Goal: Transaction & Acquisition: Subscribe to service/newsletter

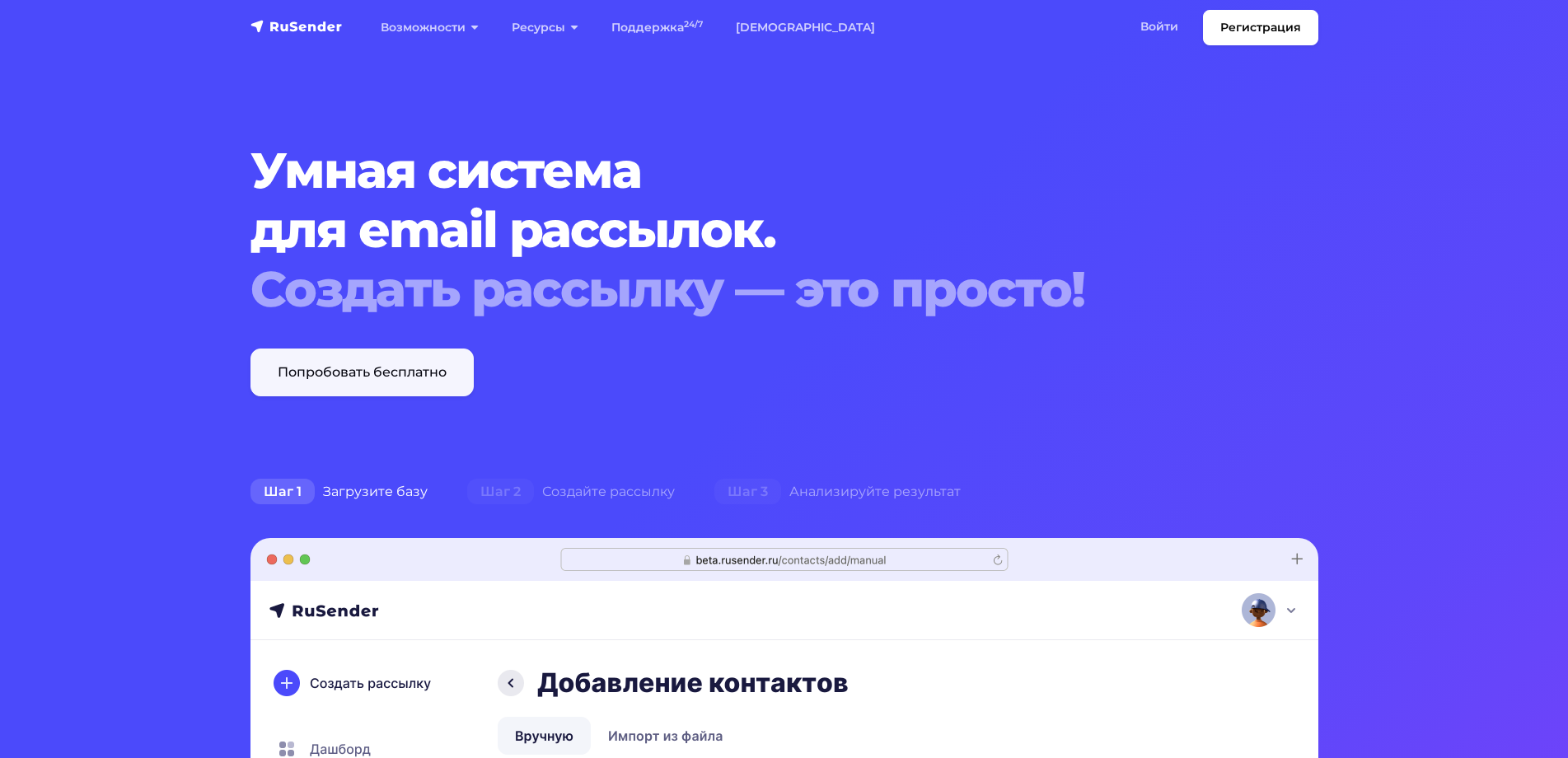
click at [347, 365] on link "Попробовать бесплатно" at bounding box center [362, 371] width 223 height 47
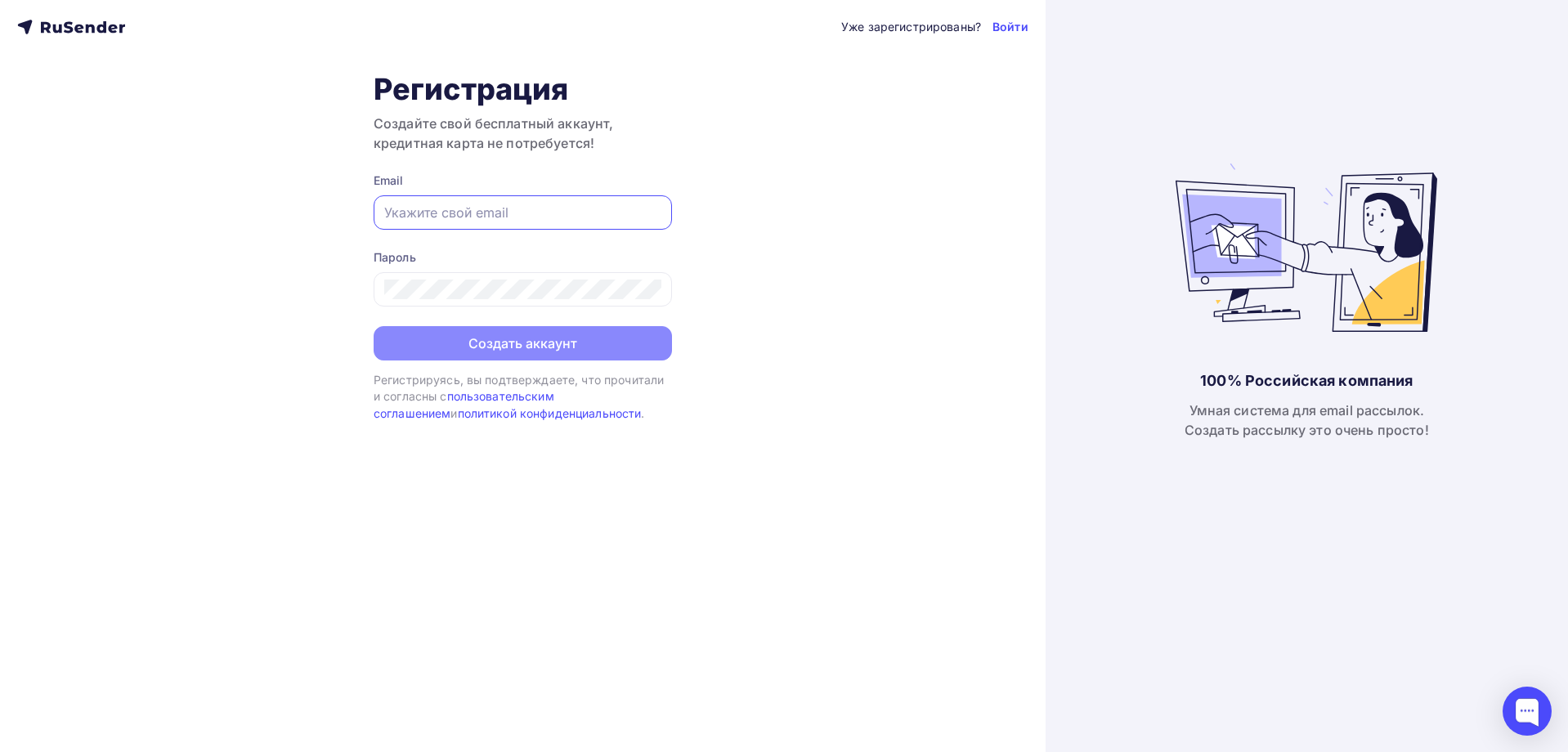
click at [401, 209] on input "text" at bounding box center [522, 212] width 277 height 19
type input "pavel@cerelia.ru"
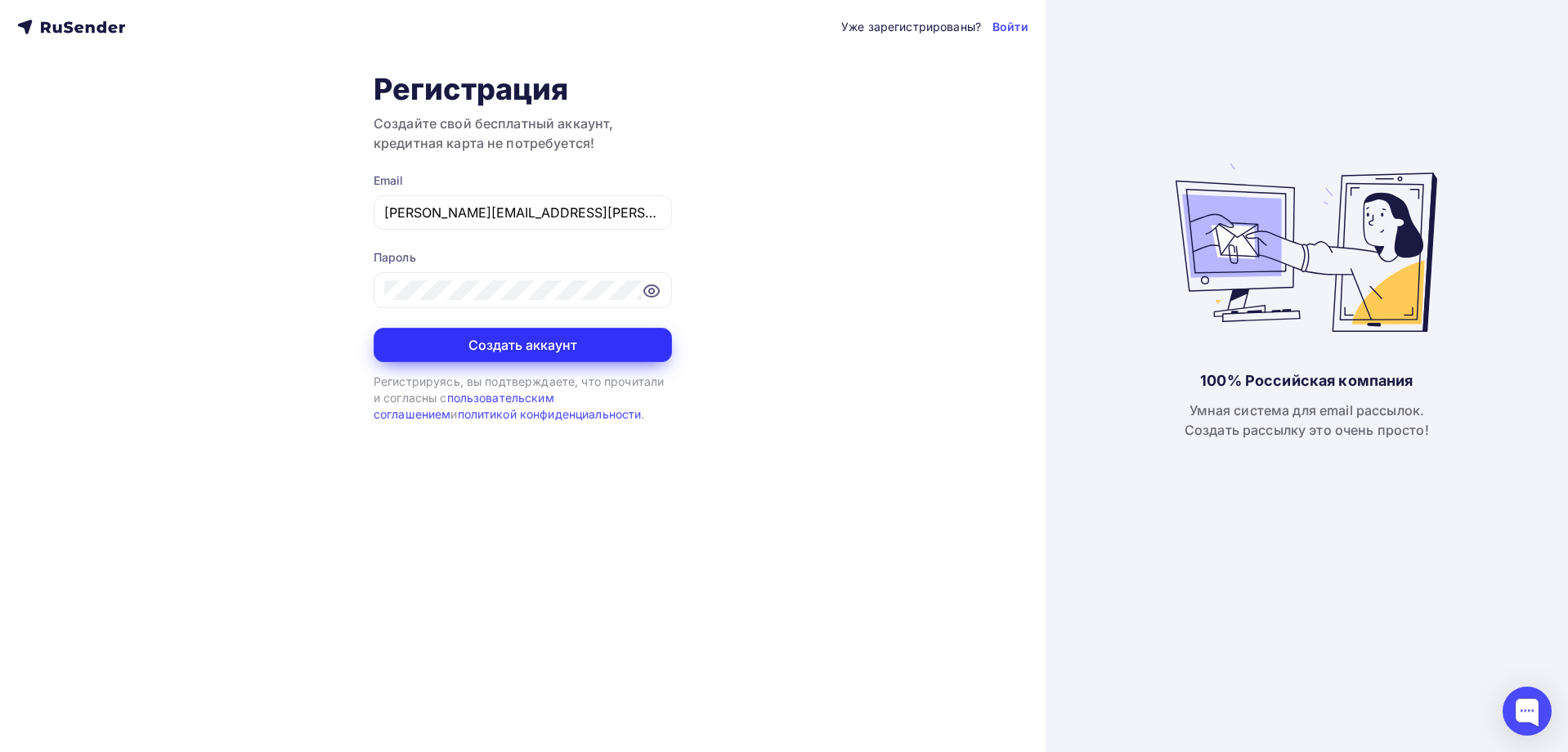
click at [537, 334] on button "Создать аккаунт" at bounding box center [522, 345] width 298 height 35
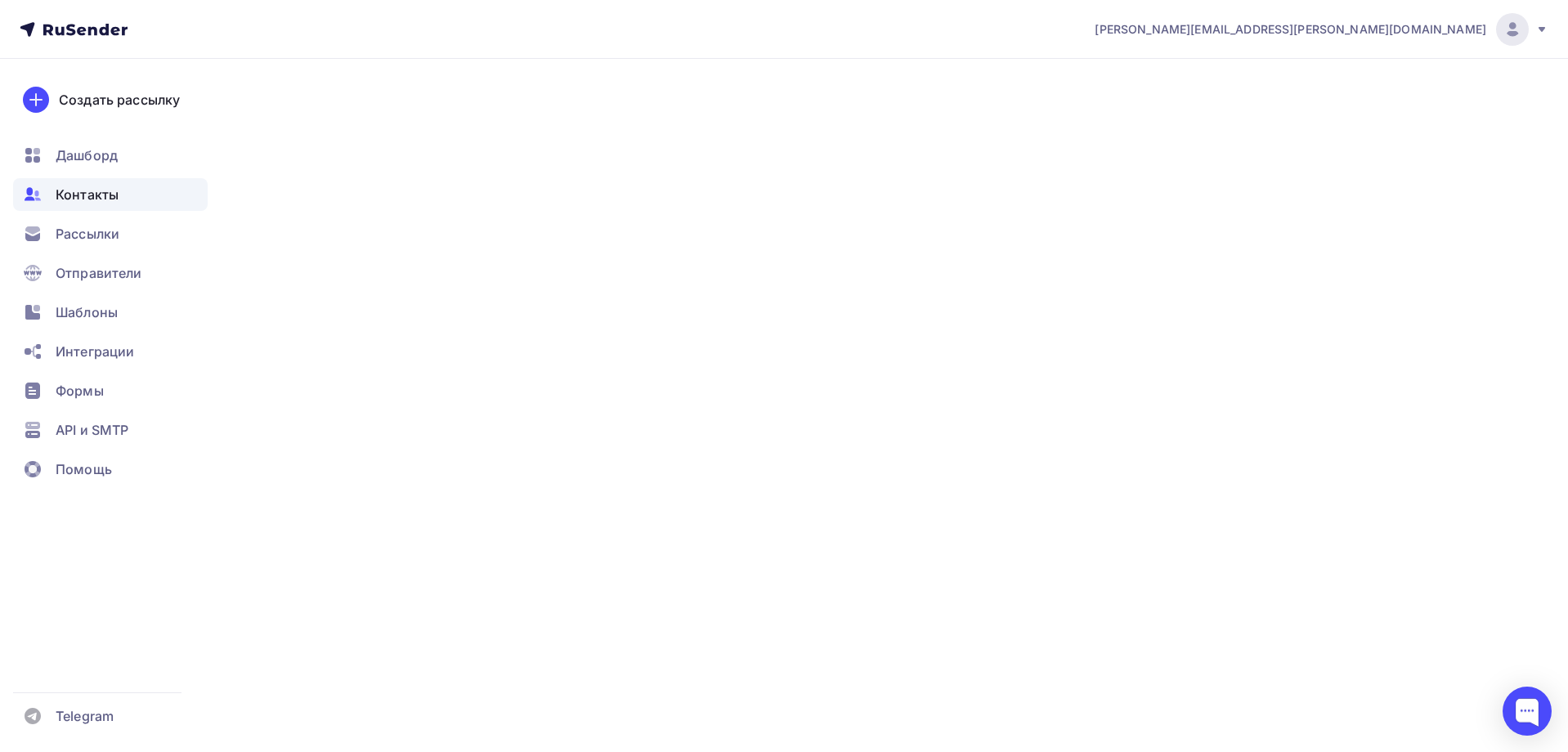
click at [89, 196] on span "Контакты" at bounding box center [87, 195] width 63 height 19
click at [78, 231] on span "Рассылки" at bounding box center [87, 233] width 63 height 19
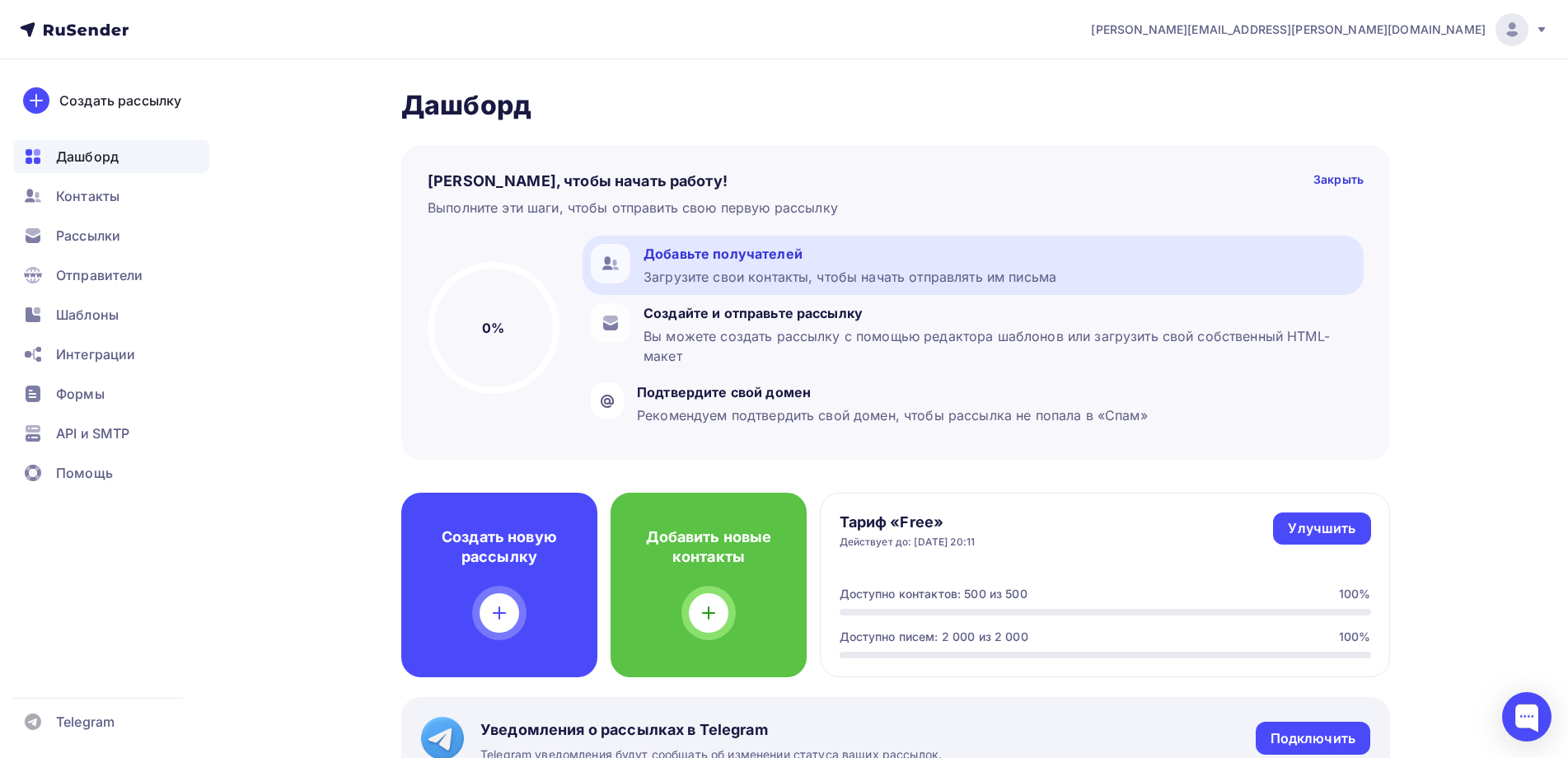
click at [699, 253] on div "Добавьте получателей" at bounding box center [849, 253] width 413 height 19
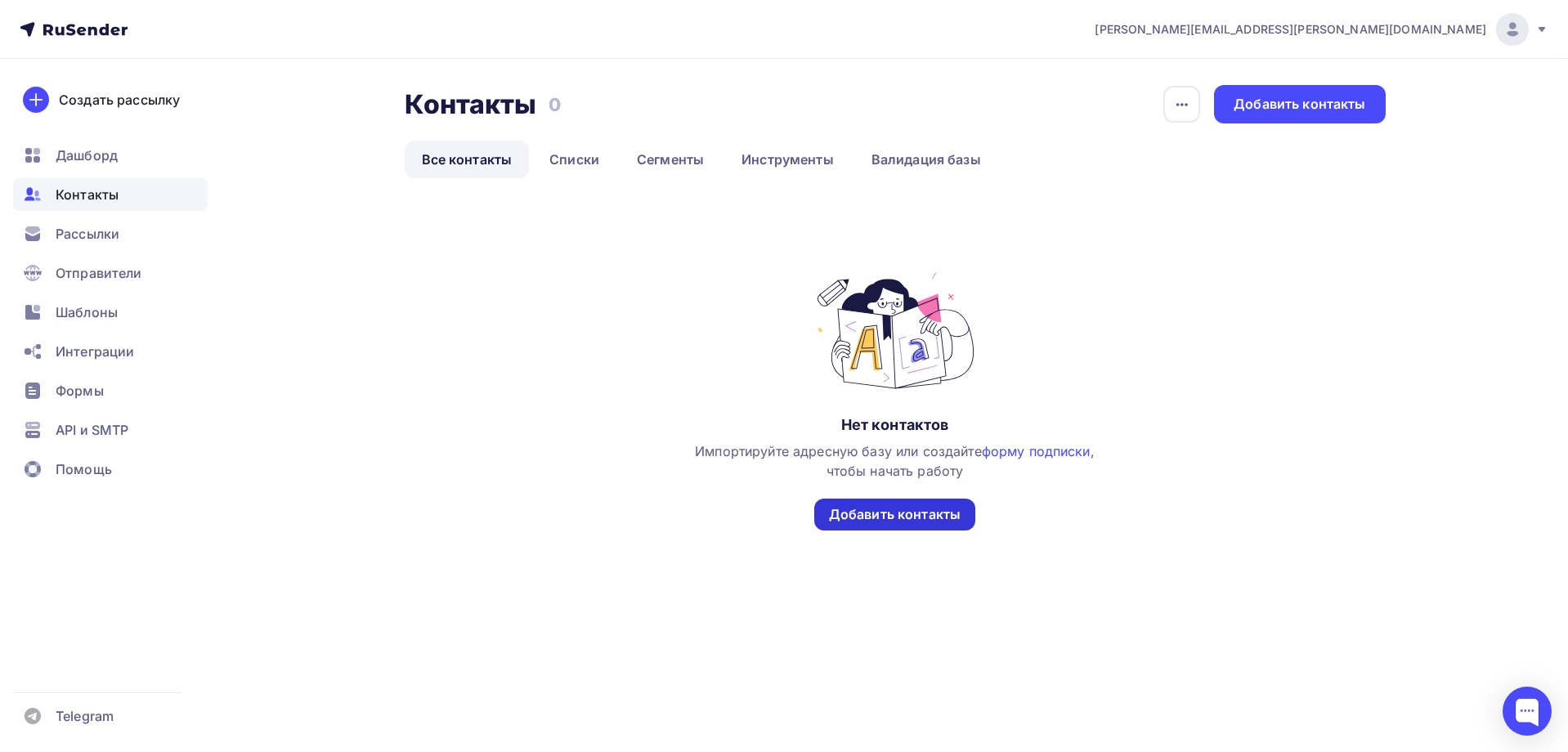
click at [892, 506] on div "Добавить контакты" at bounding box center [894, 514] width 131 height 19
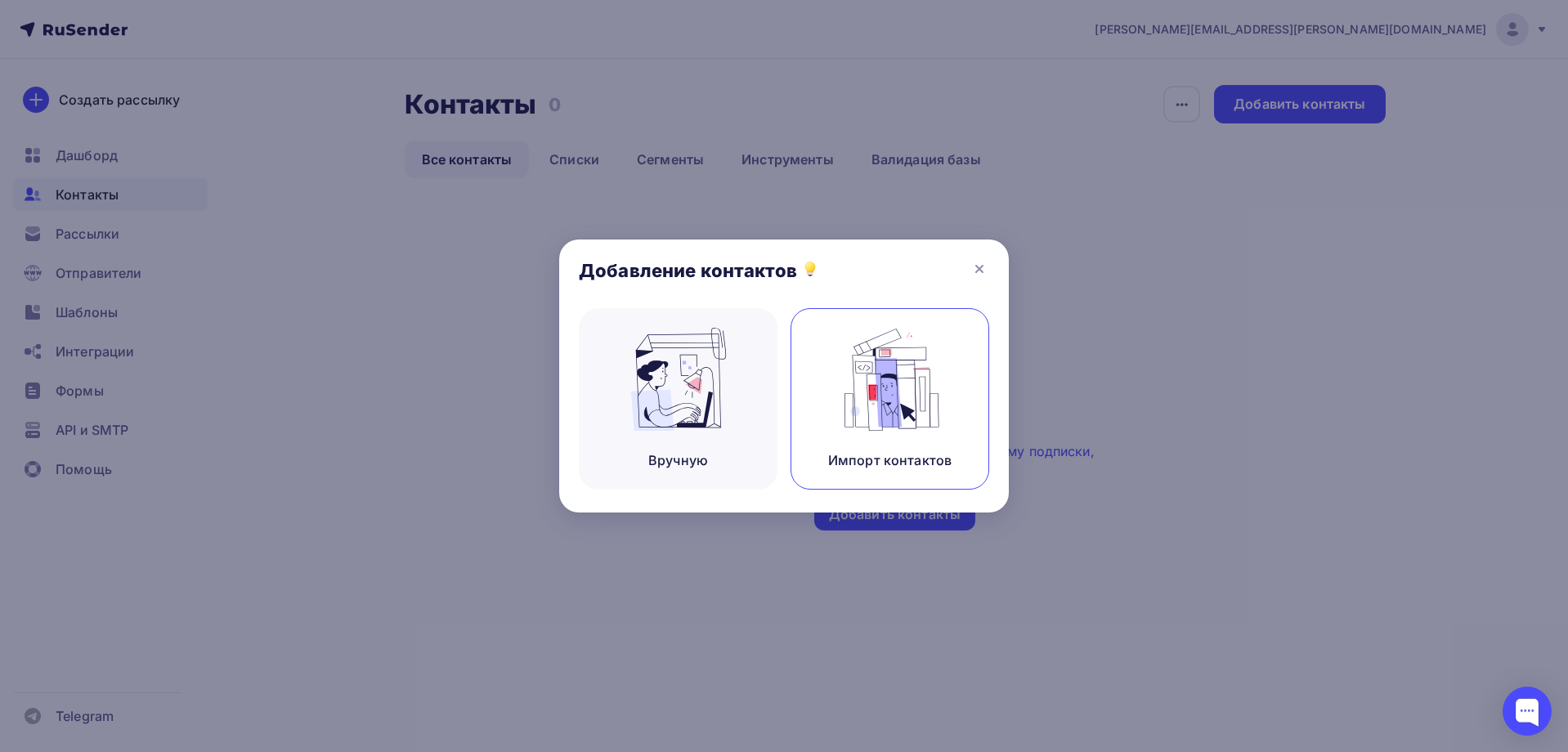
click at [885, 400] on img at bounding box center [891, 379] width 109 height 103
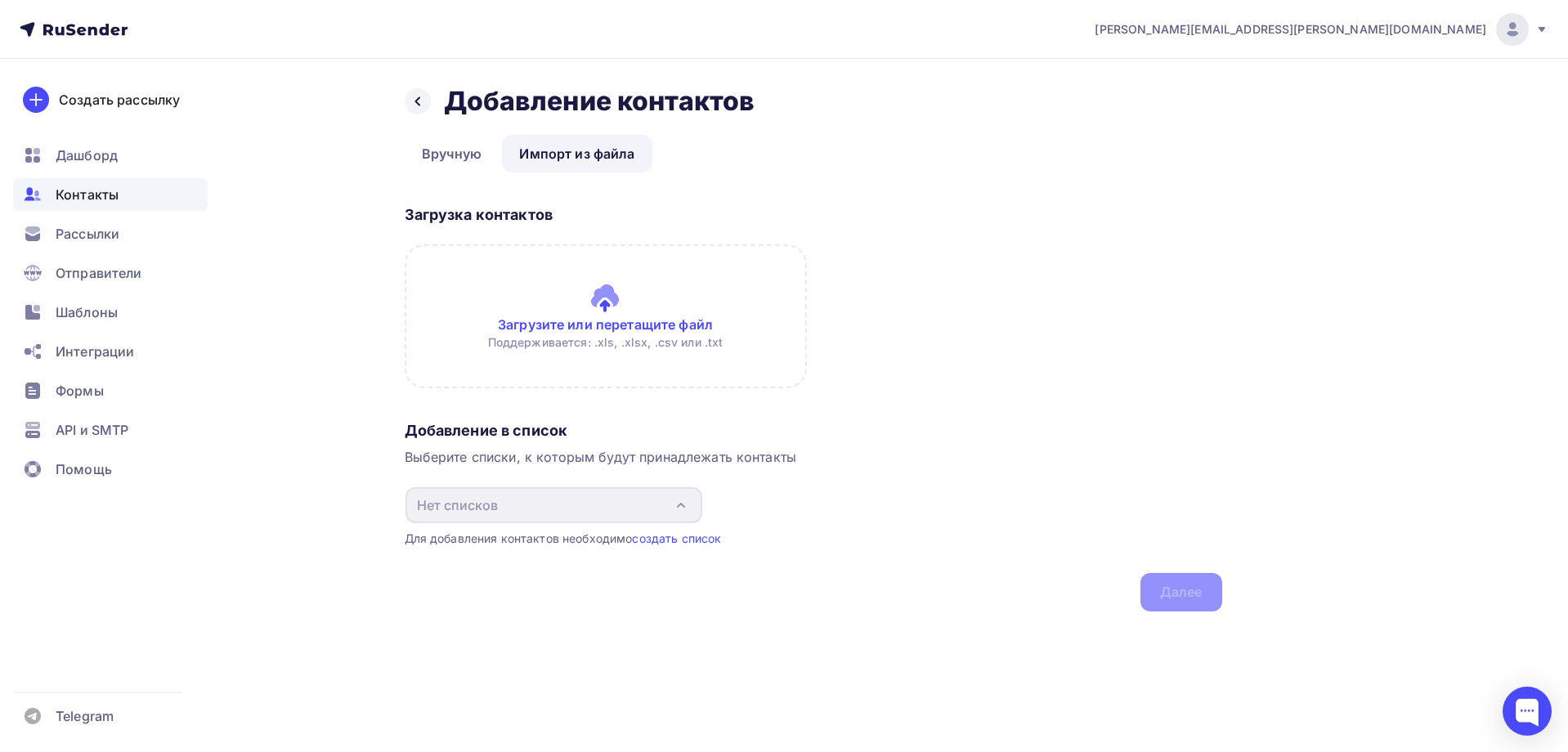
click at [599, 316] on input "file" at bounding box center [606, 317] width 402 height 144
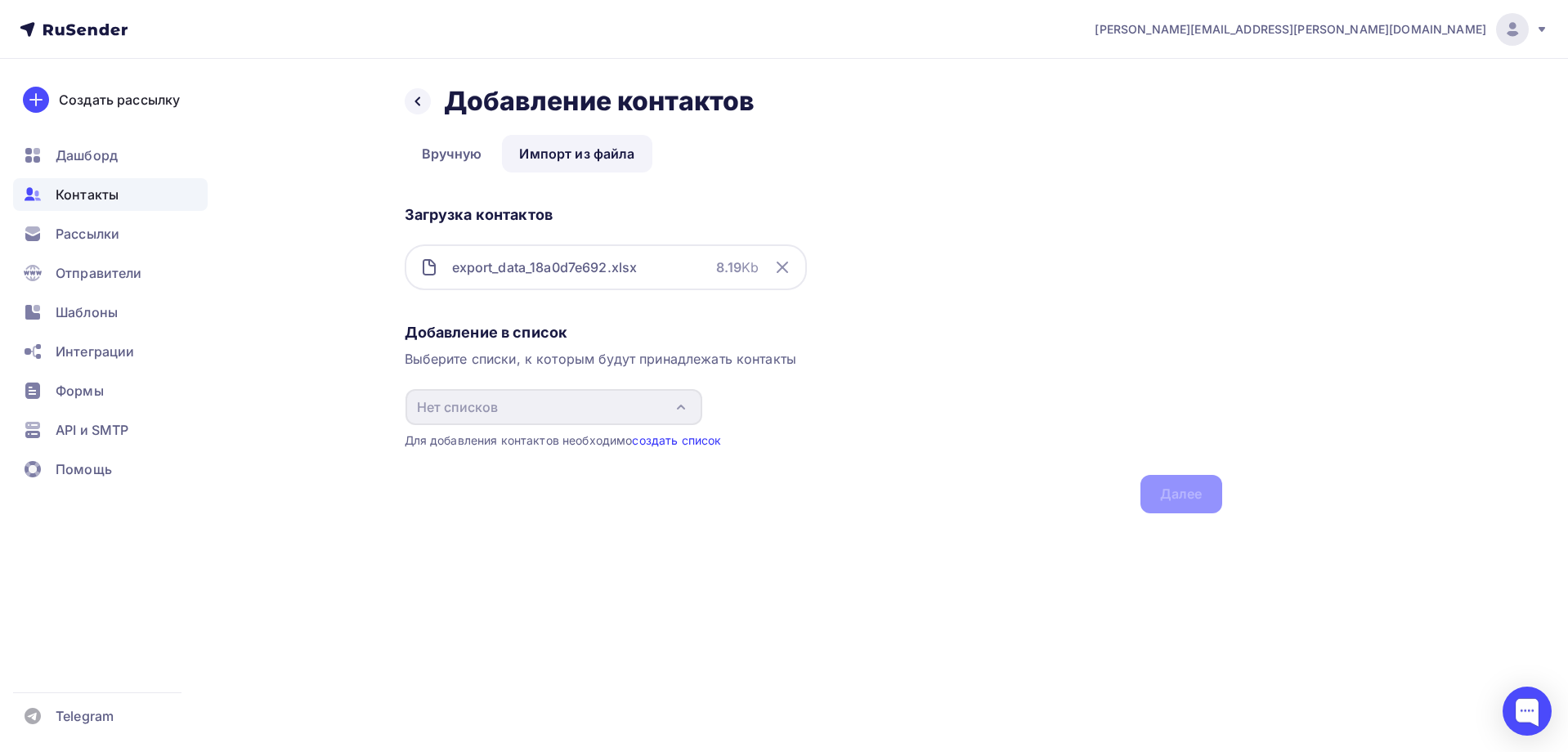
click at [667, 438] on link "создать список" at bounding box center [676, 439] width 89 height 13
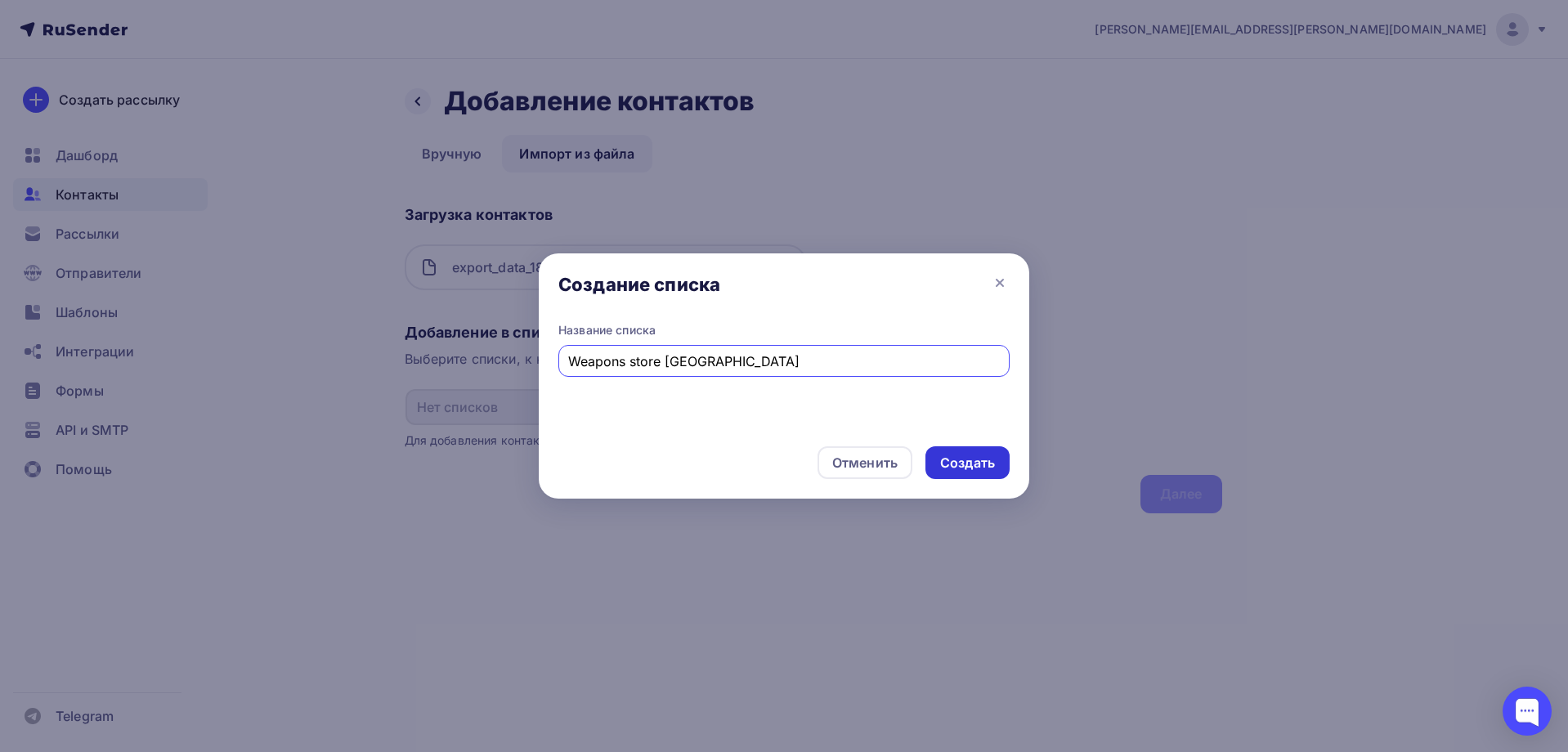
type input "Weapons store [GEOGRAPHIC_DATA]"
click at [965, 464] on div "Создать" at bounding box center [967, 463] width 55 height 19
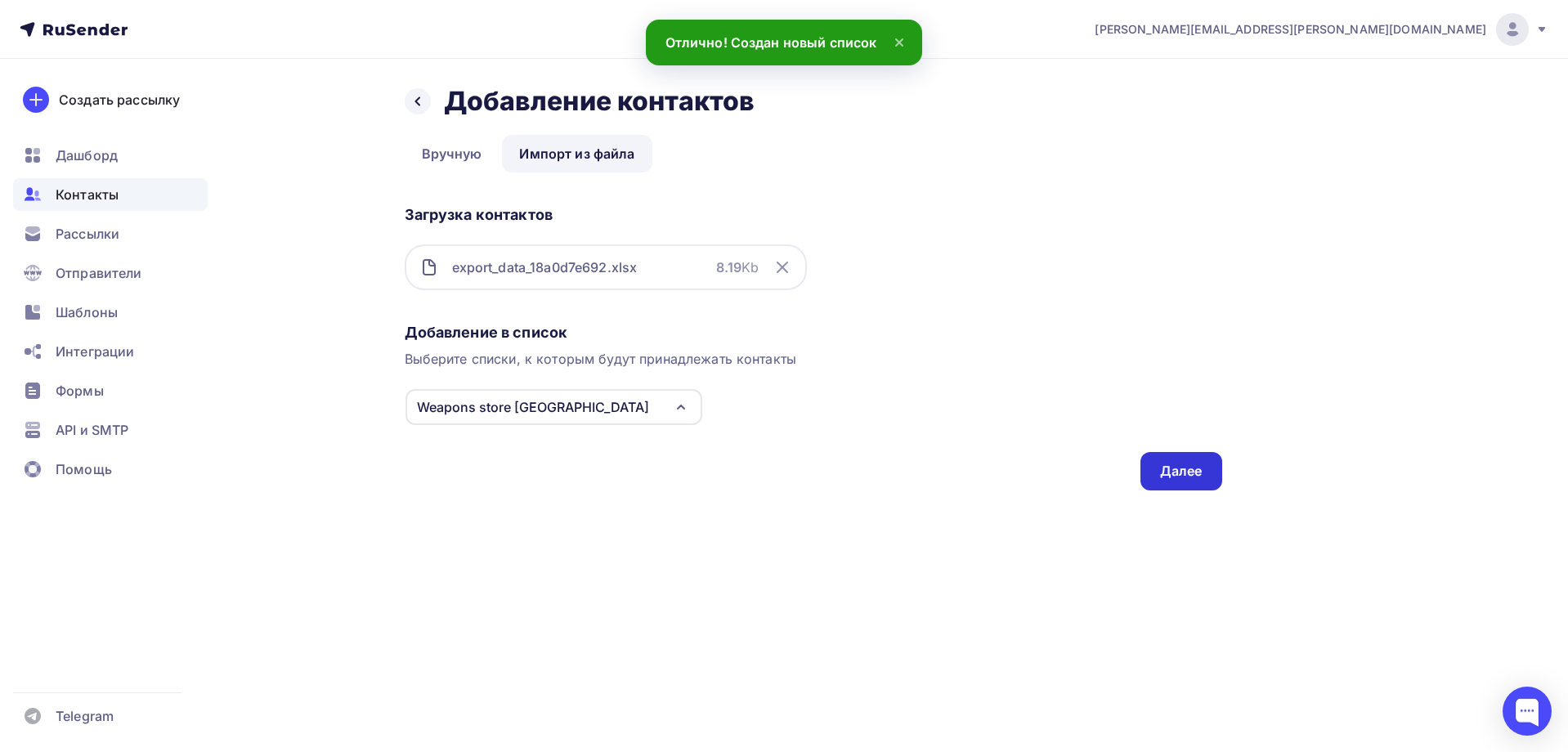
click at [1176, 464] on div "Далее" at bounding box center [1181, 471] width 42 height 19
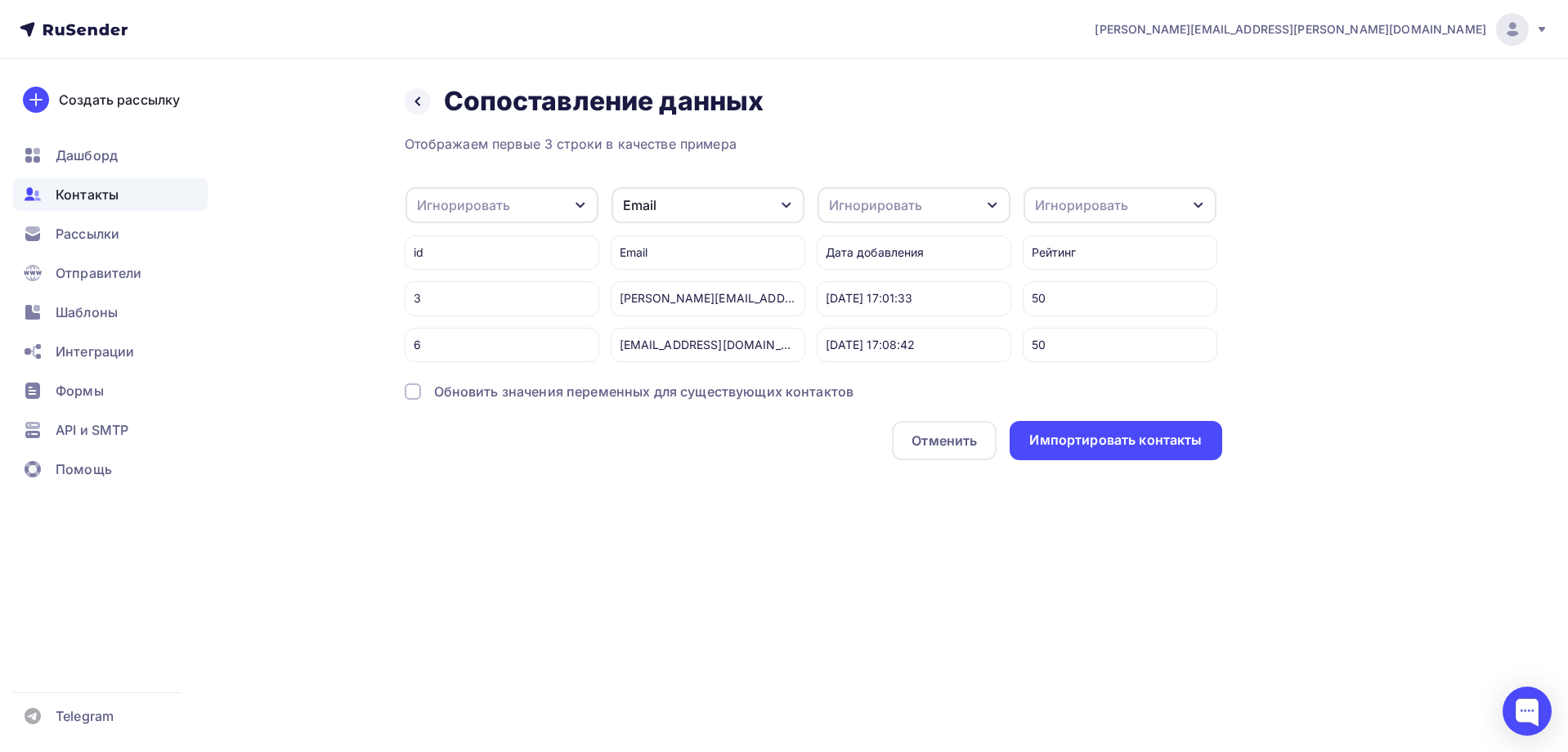
click at [992, 204] on icon "button" at bounding box center [992, 205] width 13 height 13
click at [985, 209] on div "Игнорировать" at bounding box center [914, 204] width 193 height 35
click at [580, 188] on div "Игнорировать" at bounding box center [501, 204] width 193 height 35
click at [464, 388] on div "Создать поле" at bounding box center [475, 372] width 114 height 41
type input "Y"
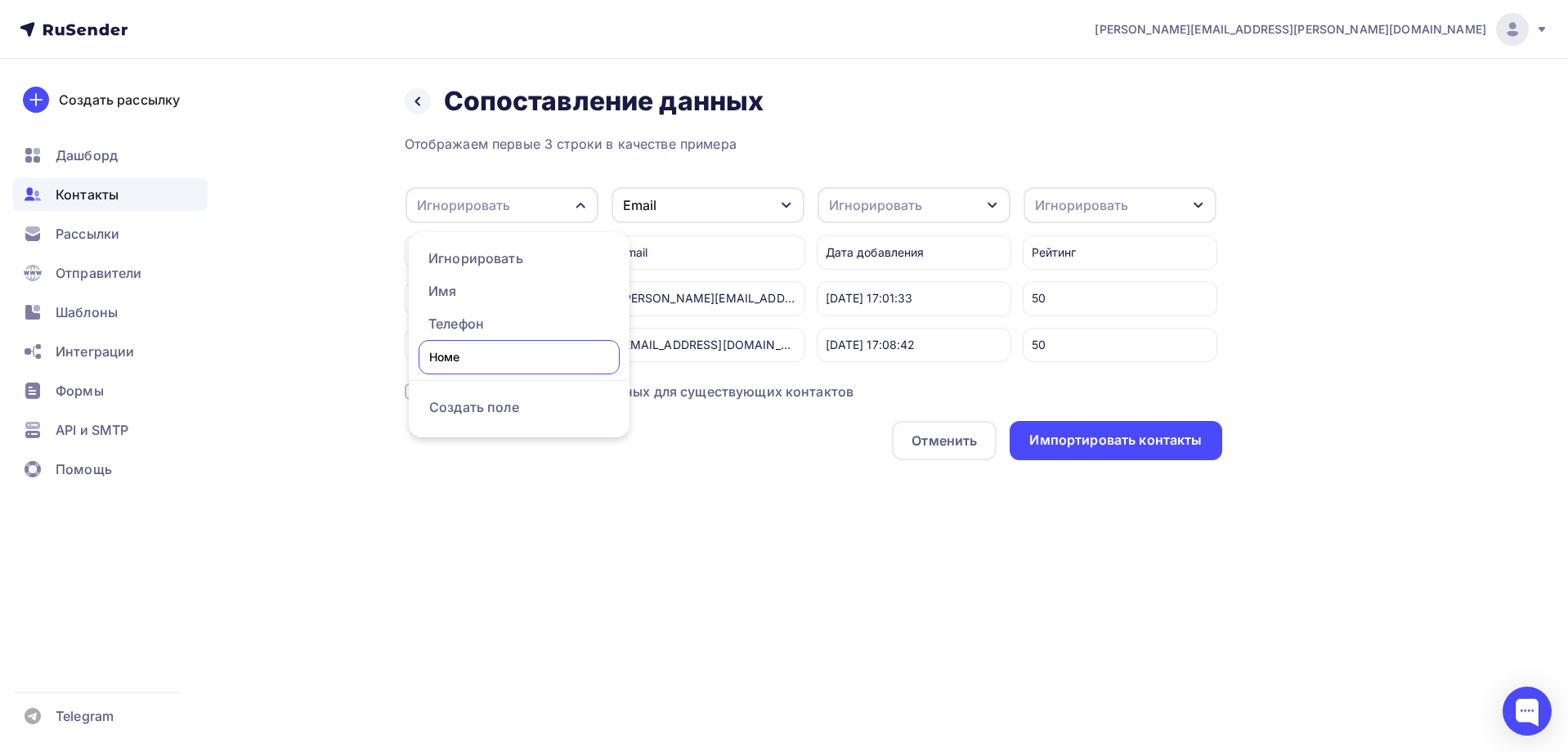
type input "Номер"
click at [466, 427] on div "Отображаем первые 3 строки в качестве примера Номер Игнорировать Имя Телефон Со…" at bounding box center [814, 297] width 818 height 326
click at [992, 205] on icon "button" at bounding box center [992, 205] width 13 height 13
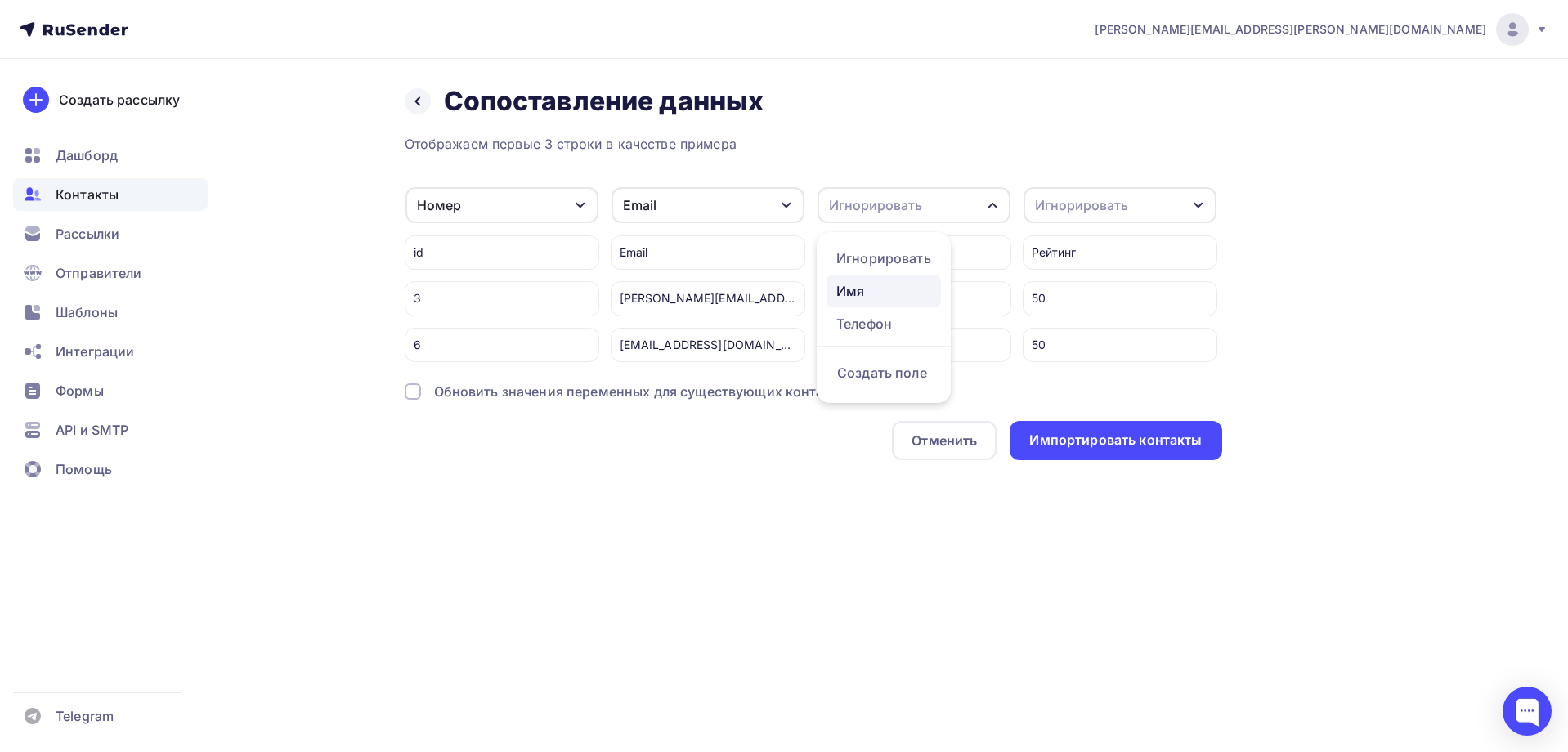
click at [856, 285] on div "Имя" at bounding box center [883, 291] width 95 height 19
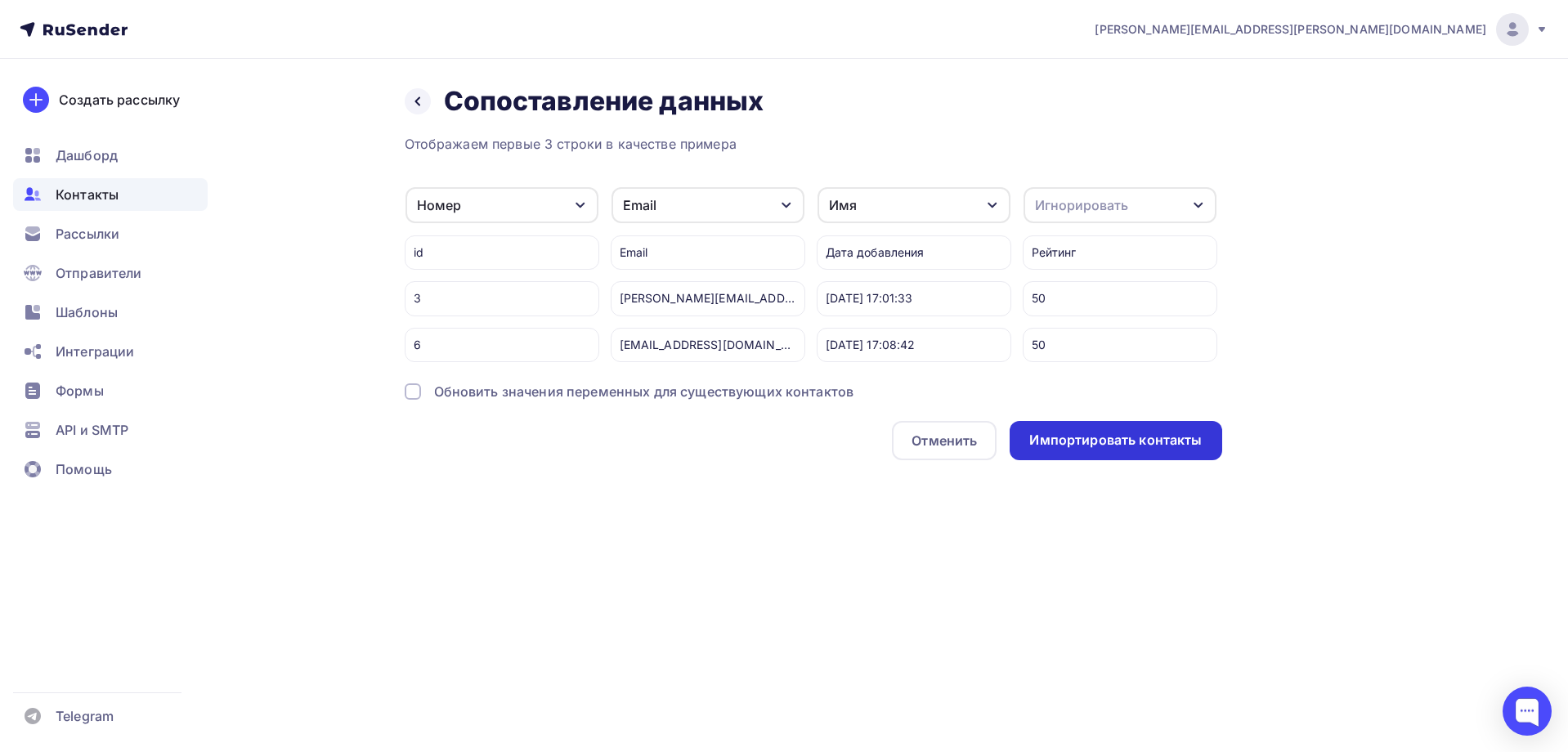
click at [1123, 449] on div "Импортировать контакты" at bounding box center [1115, 440] width 173 height 19
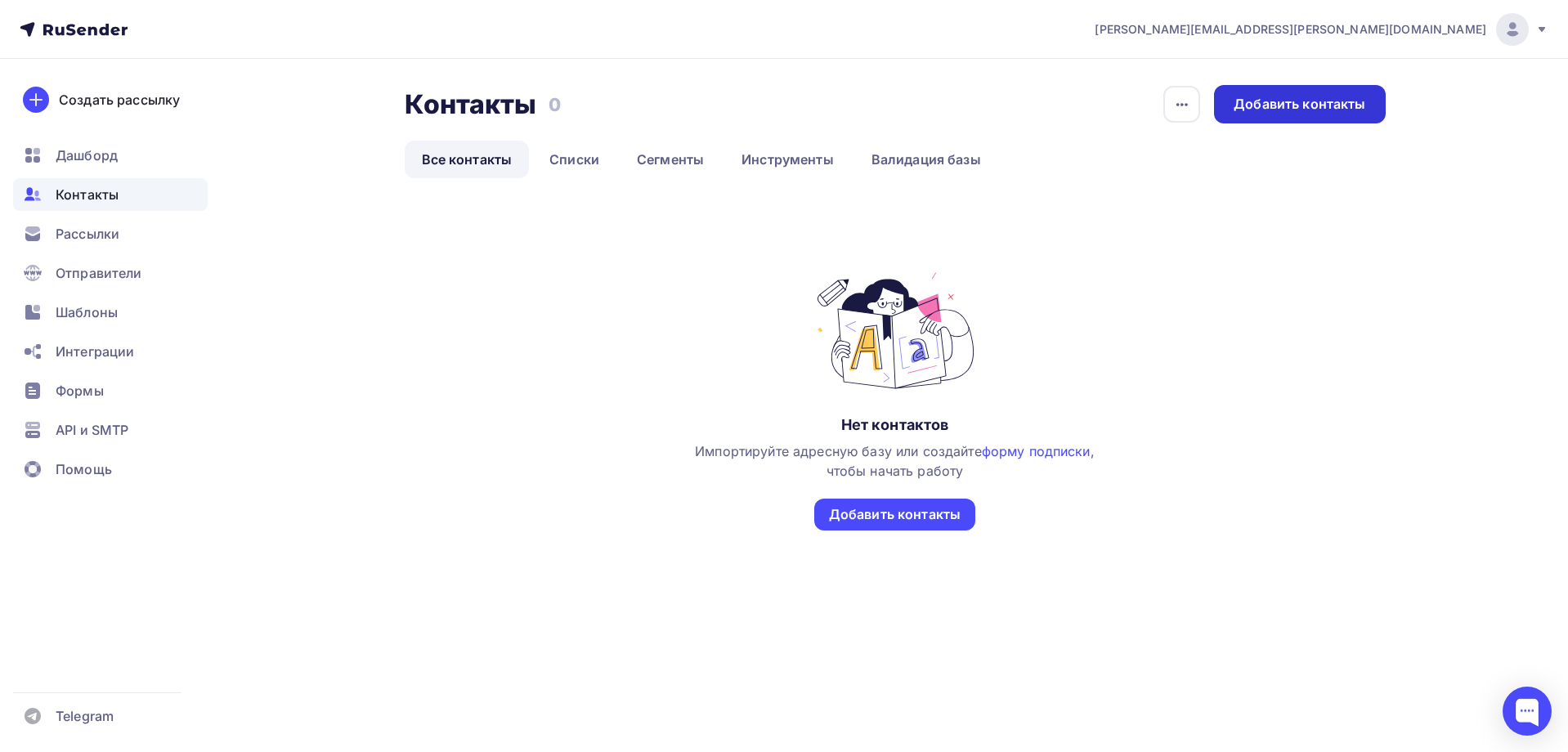
click at [1295, 98] on div "Добавить контакты" at bounding box center [1298, 105] width 131 height 19
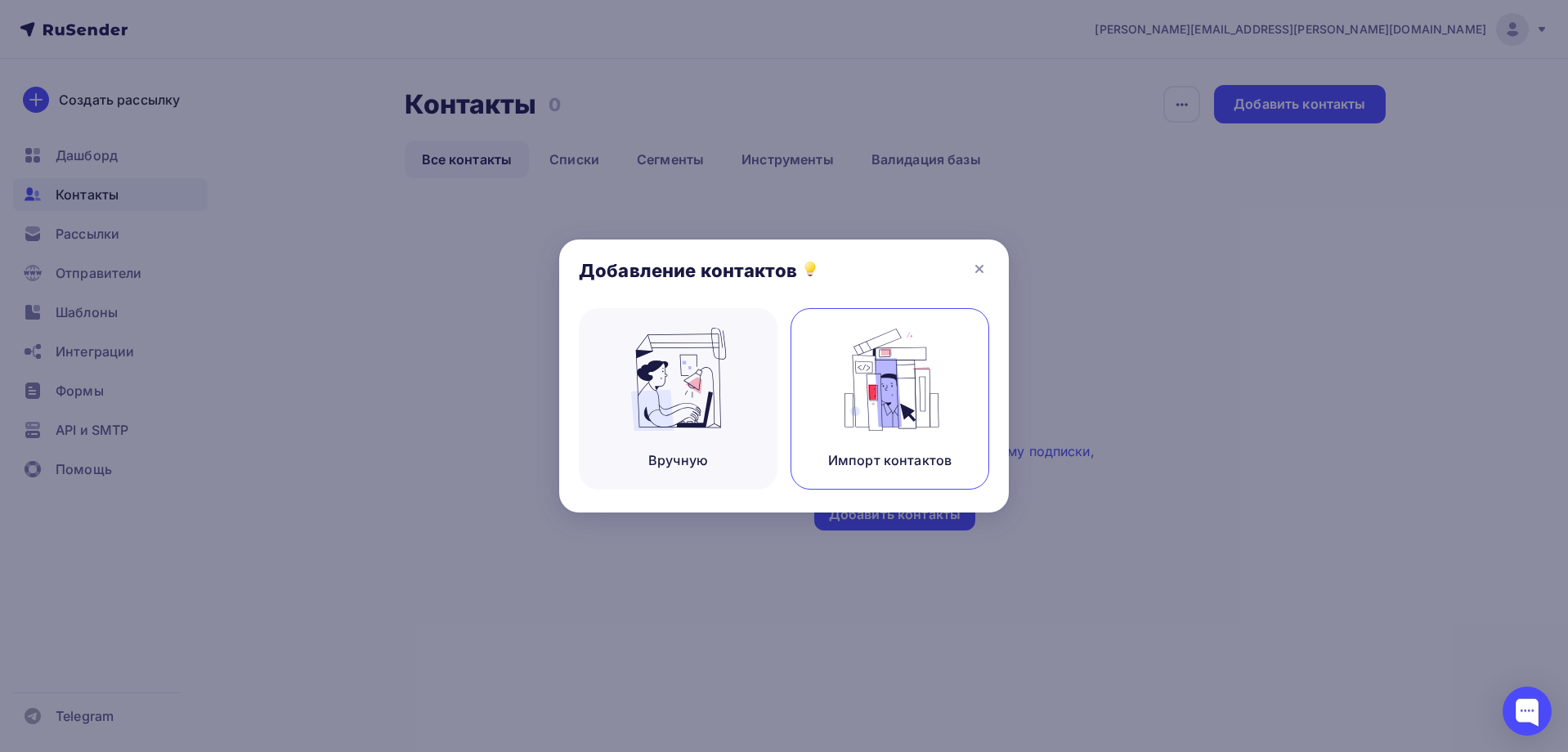
click at [866, 393] on img at bounding box center [891, 379] width 109 height 103
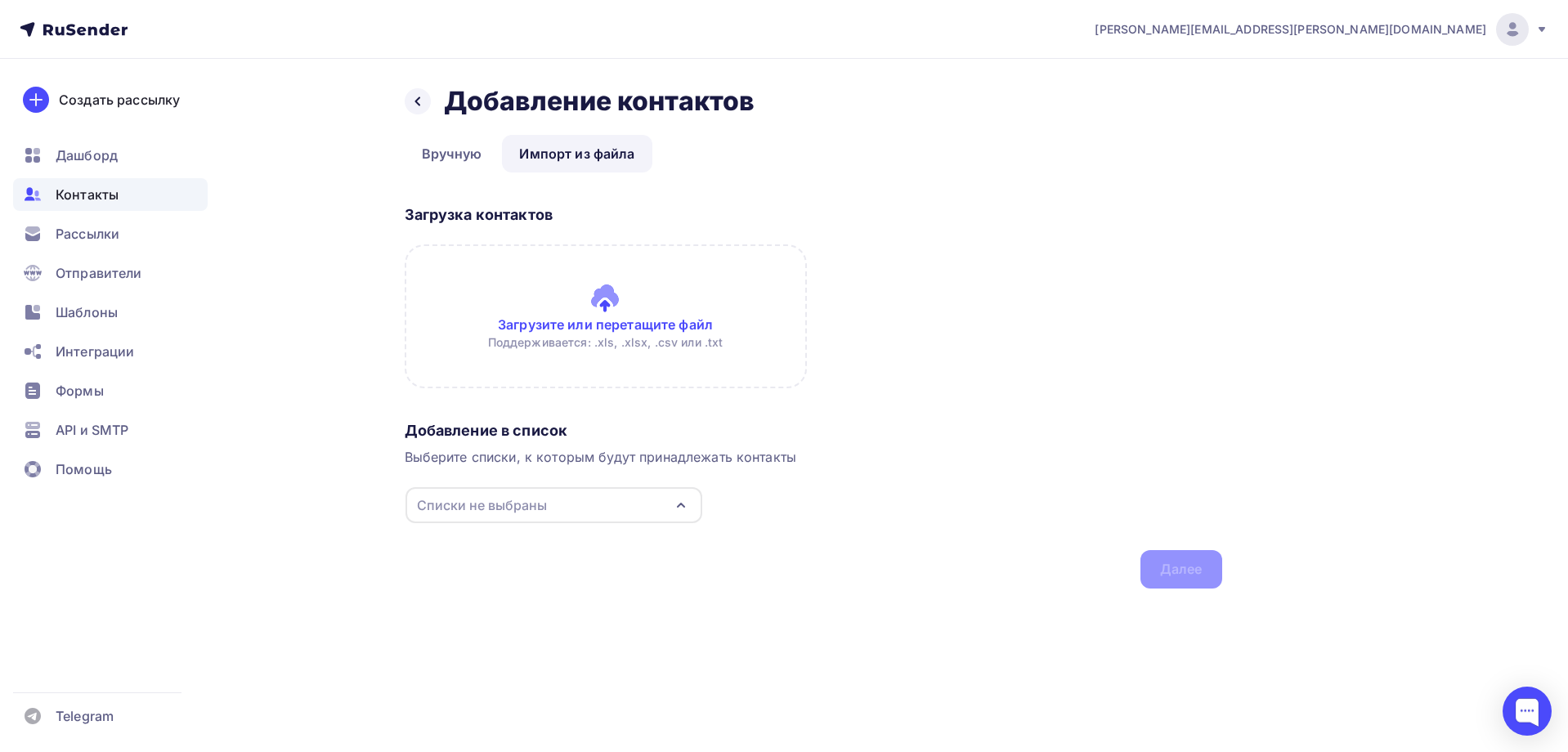
click at [617, 320] on input "file" at bounding box center [606, 317] width 402 height 144
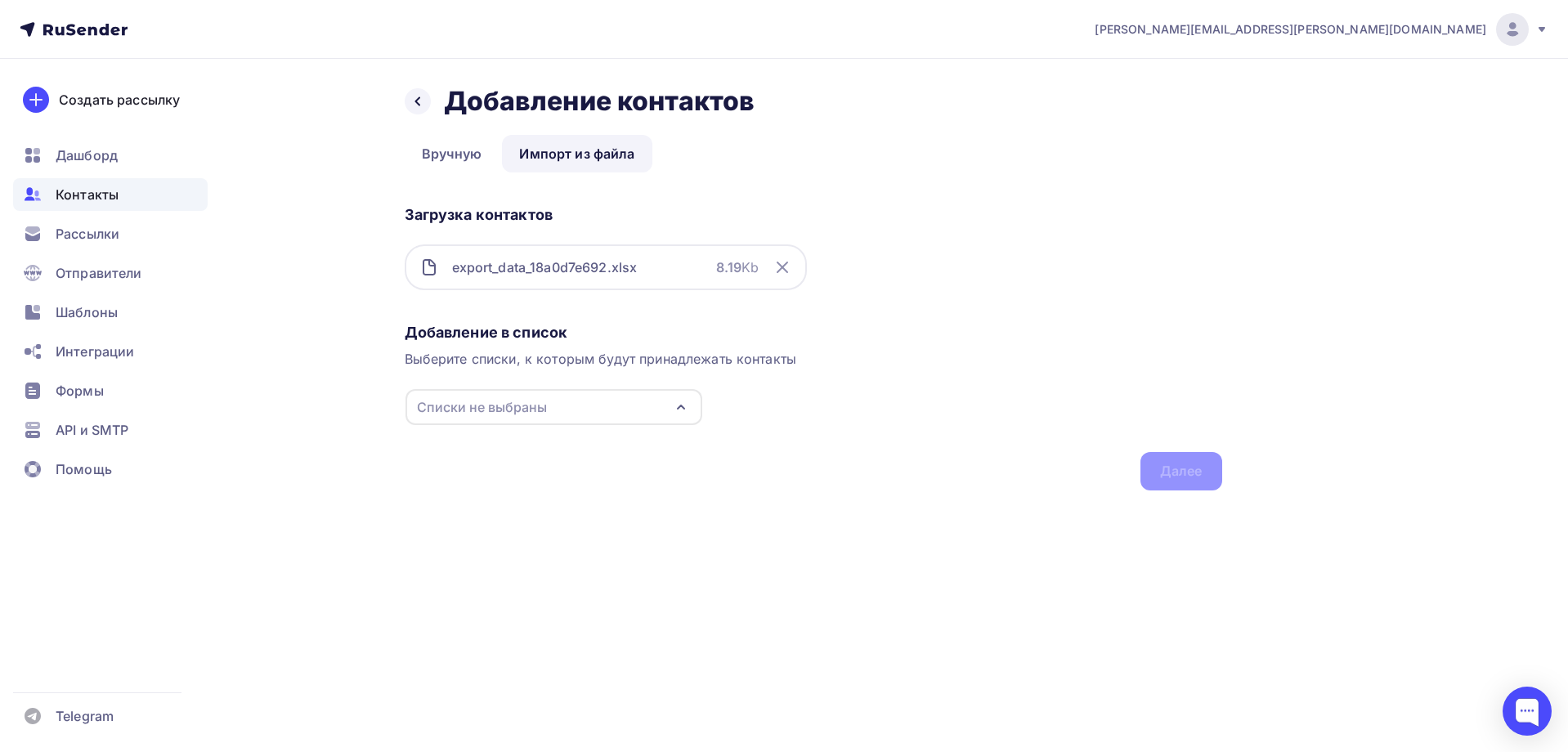
click at [535, 405] on div "Списки не выбраны" at bounding box center [481, 407] width 130 height 19
click at [506, 459] on div "Weapons store USA" at bounding box center [568, 468] width 234 height 19
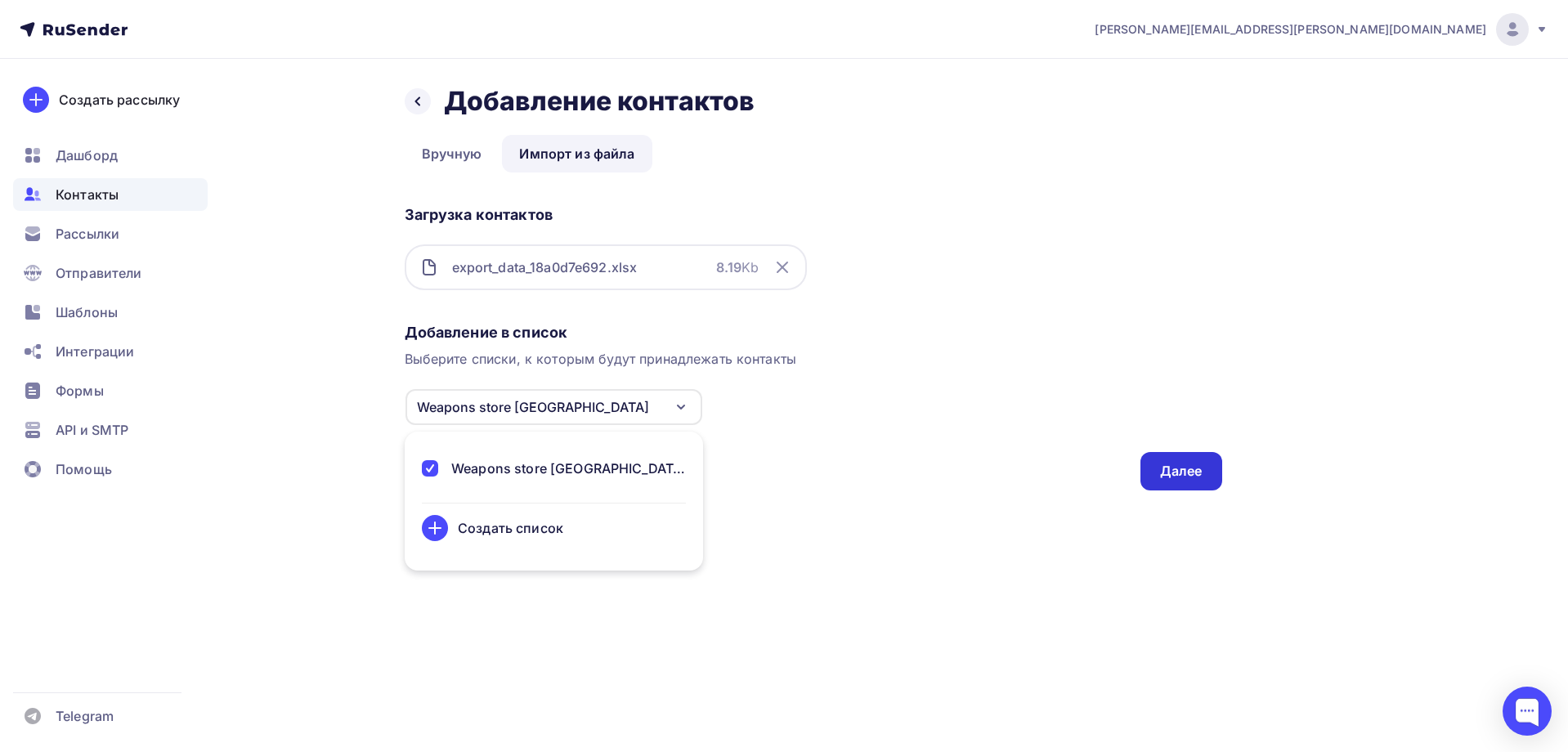
click at [1208, 460] on div "Далее" at bounding box center [1180, 471] width 82 height 38
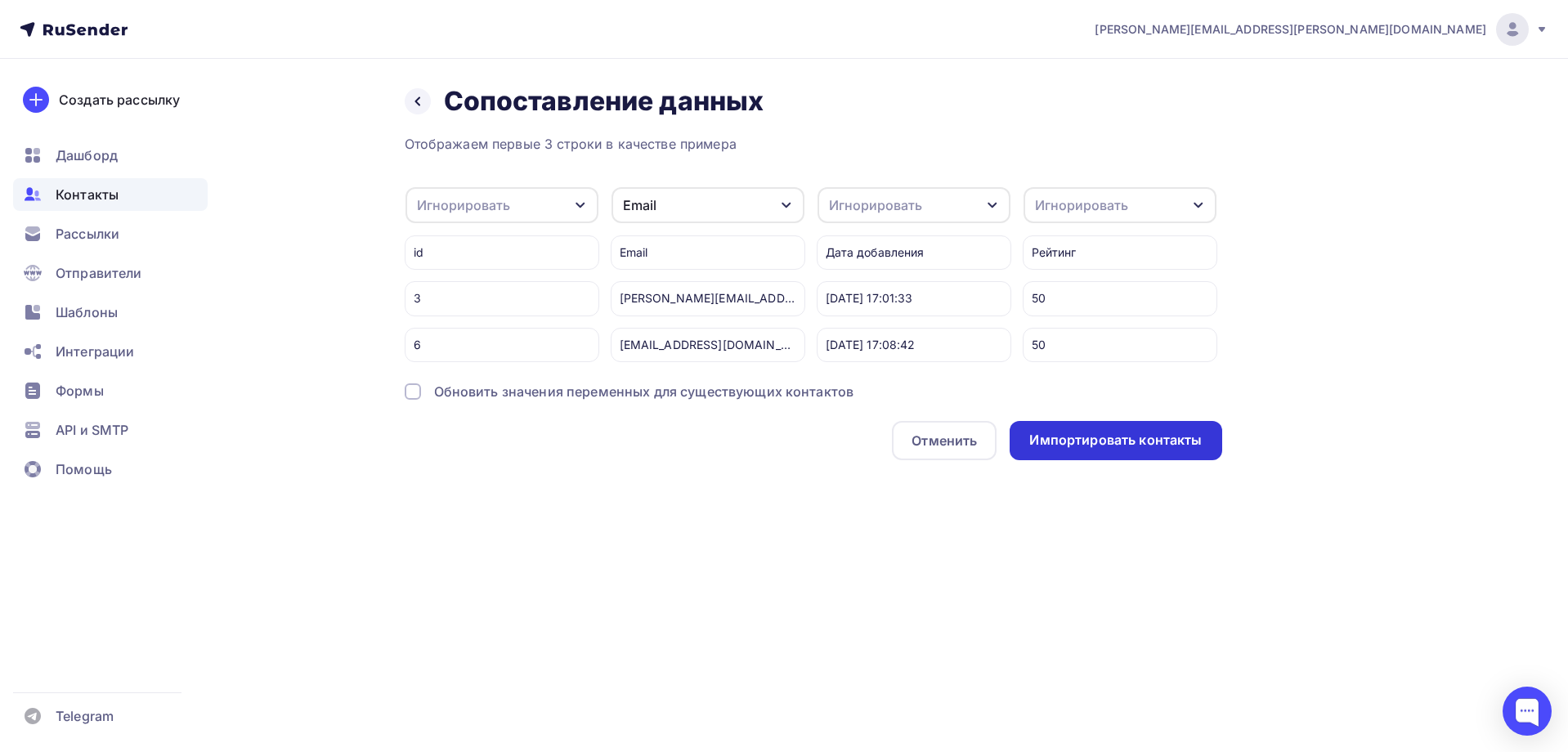
click at [1107, 443] on div "Импортировать контакты" at bounding box center [1115, 440] width 173 height 19
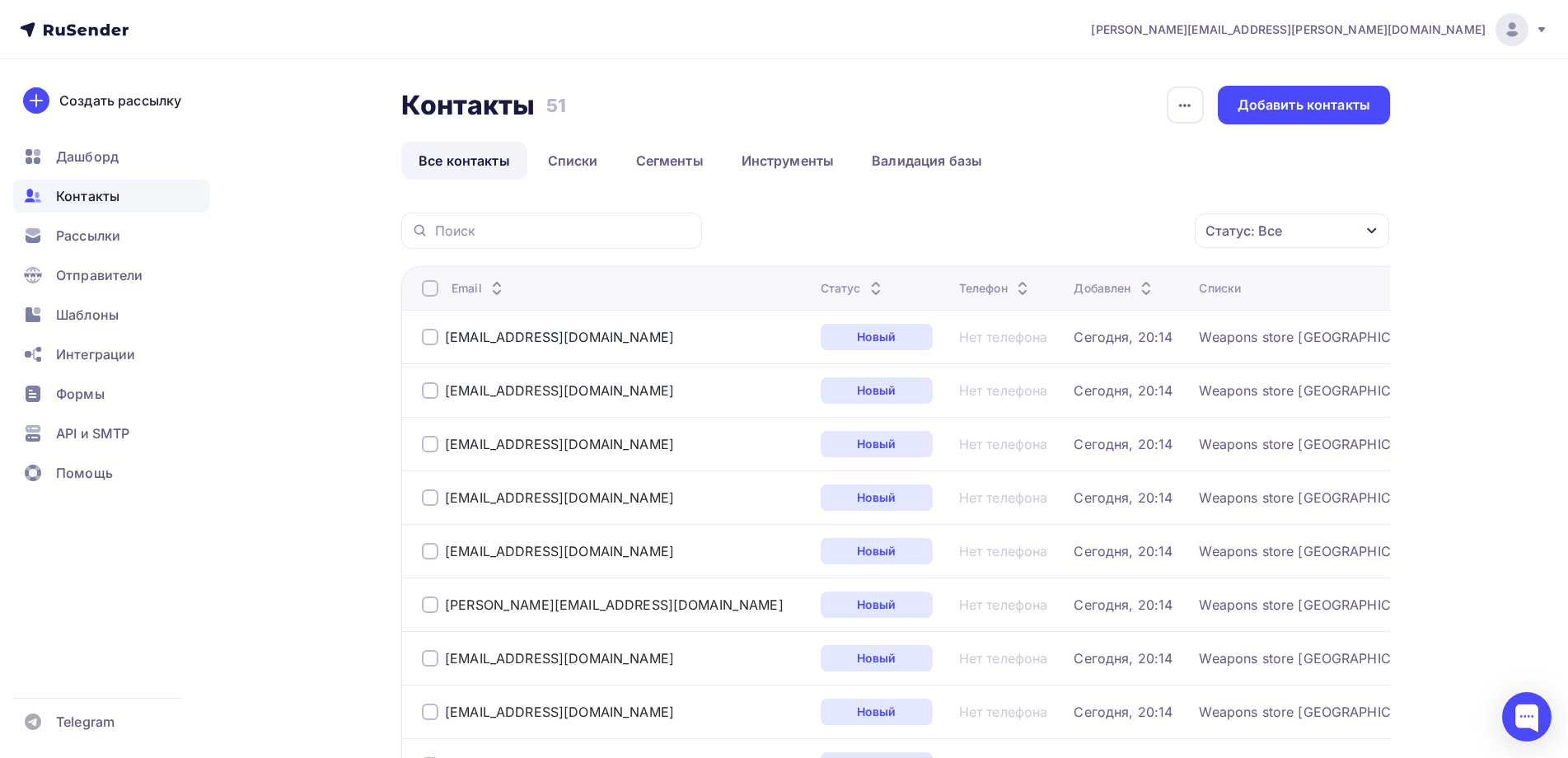
click at [496, 283] on icon at bounding box center [496, 292] width 19 height 19
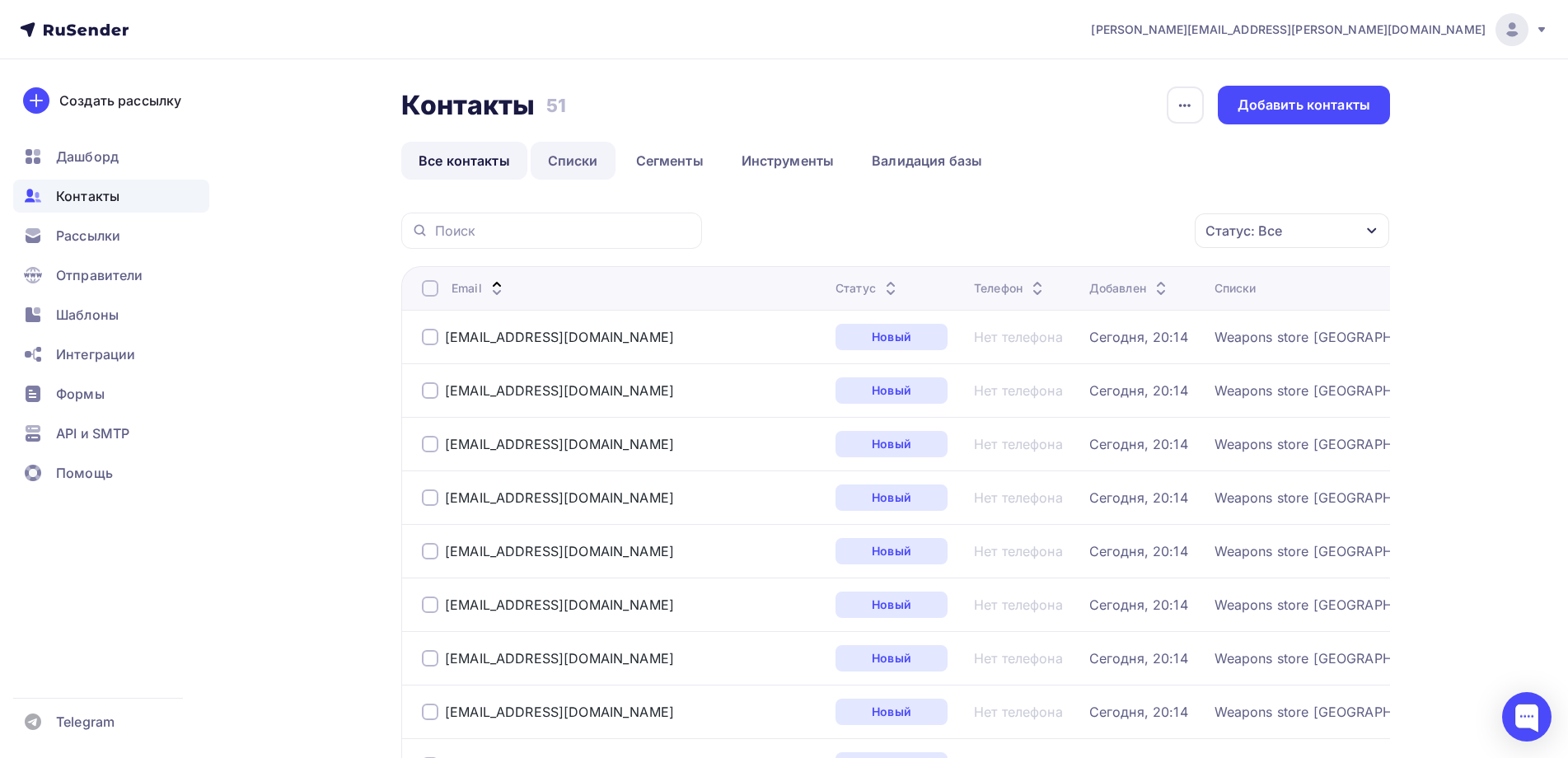
click at [572, 158] on link "Списки" at bounding box center [574, 160] width 85 height 38
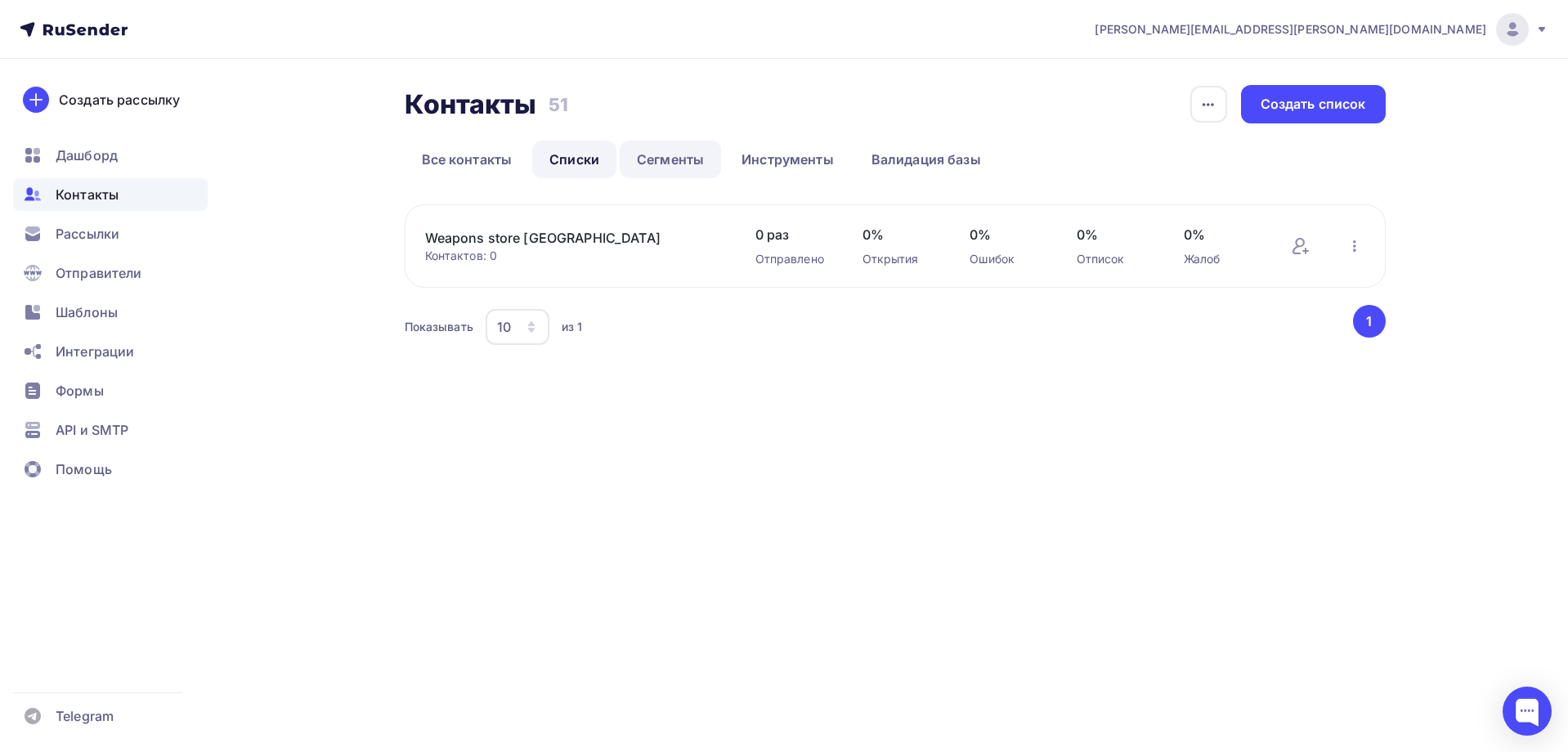
click at [675, 154] on link "Сегменты" at bounding box center [671, 159] width 102 height 37
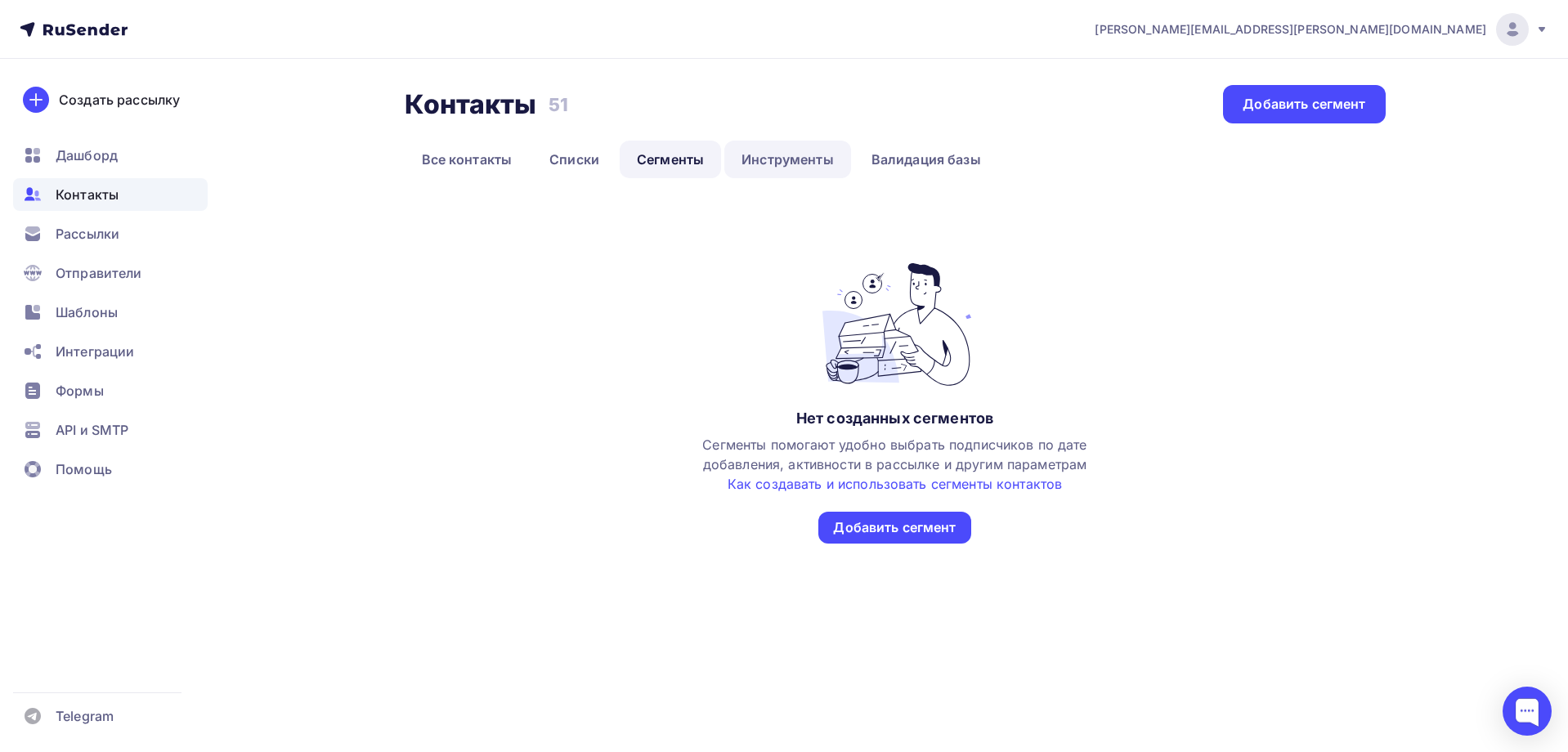
click at [794, 153] on link "Инструменты" at bounding box center [788, 159] width 127 height 37
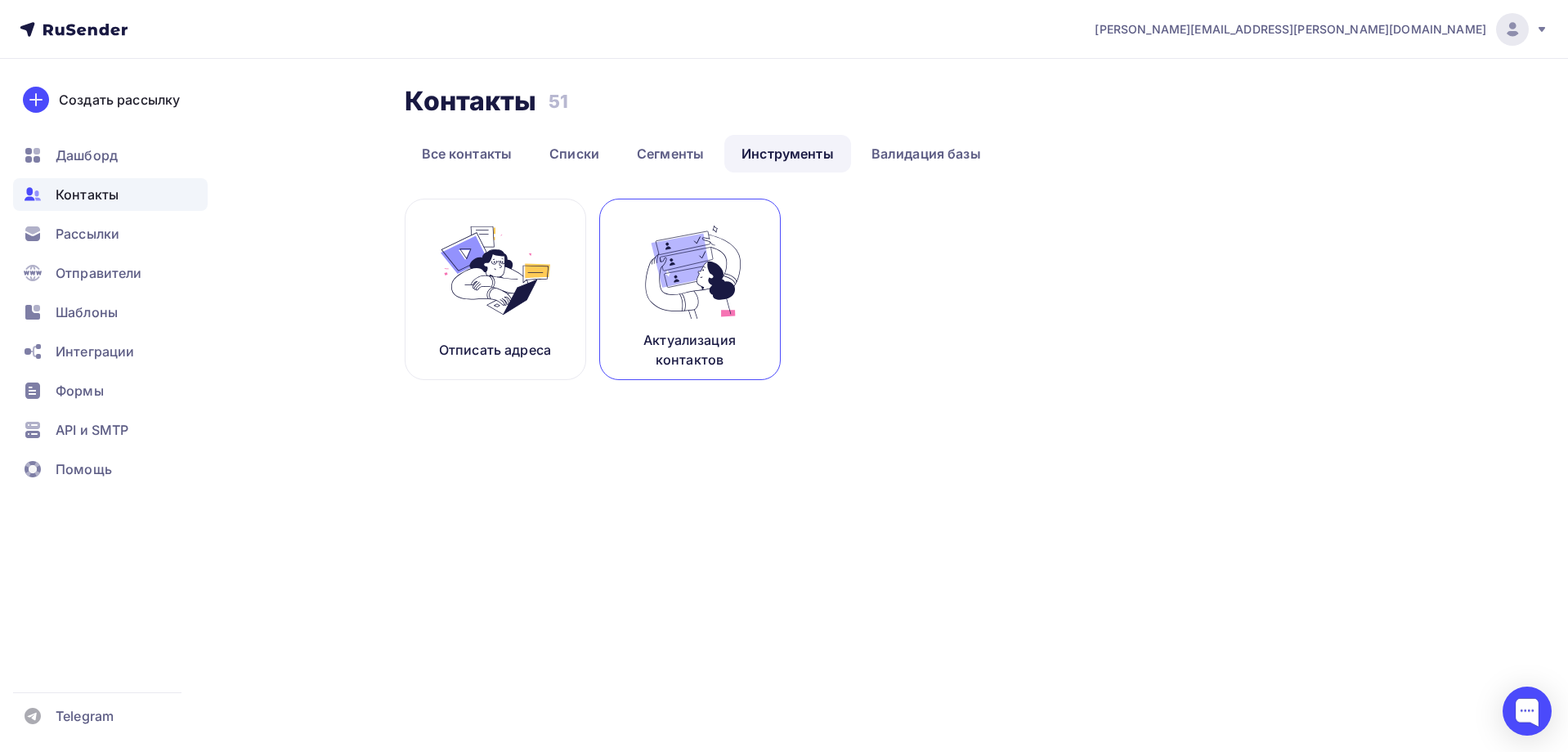
click at [670, 281] on img at bounding box center [690, 270] width 109 height 103
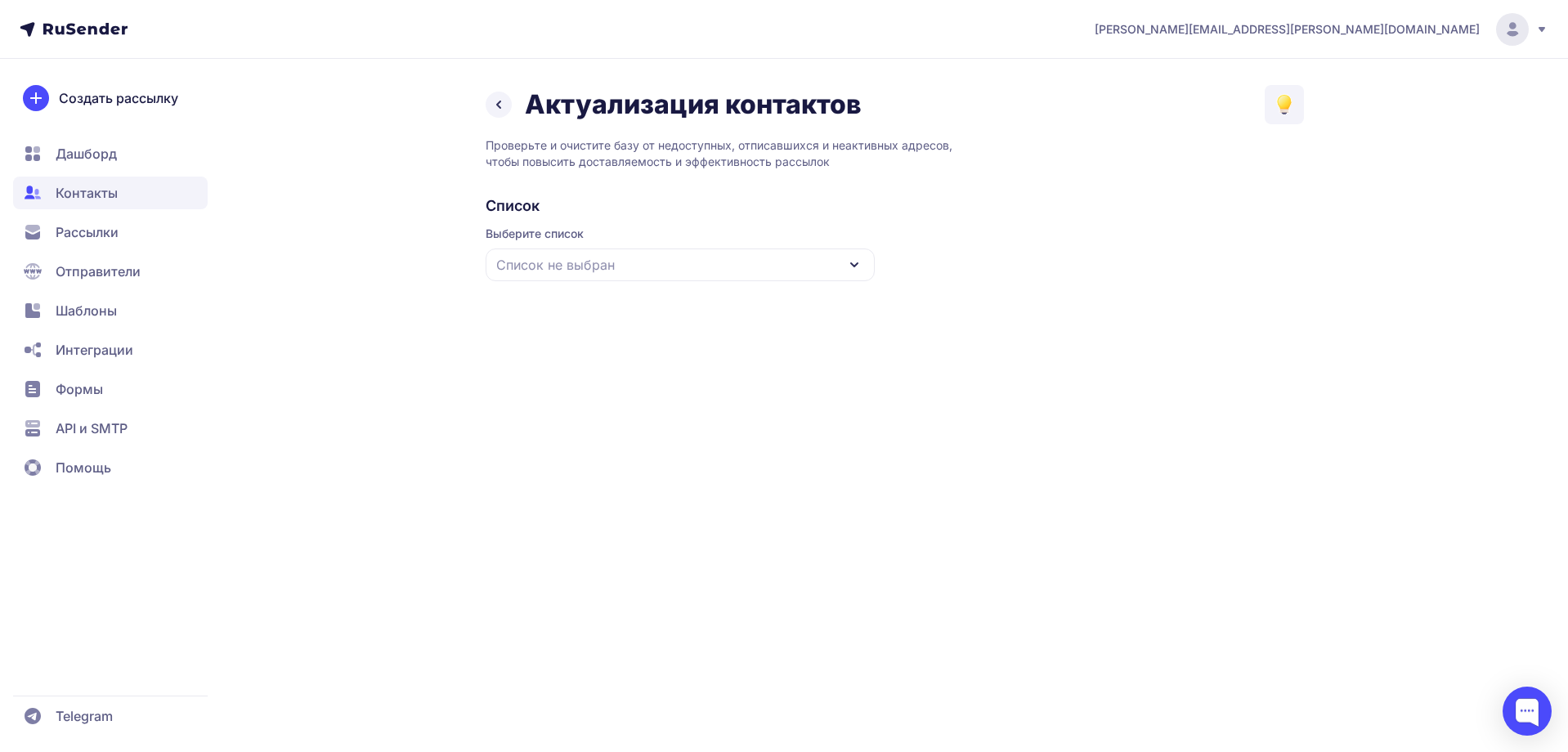
click at [665, 259] on div "Список не выбран" at bounding box center [679, 265] width 389 height 33
click at [575, 370] on div "Weapons store [GEOGRAPHIC_DATA]" at bounding box center [679, 364] width 369 height 39
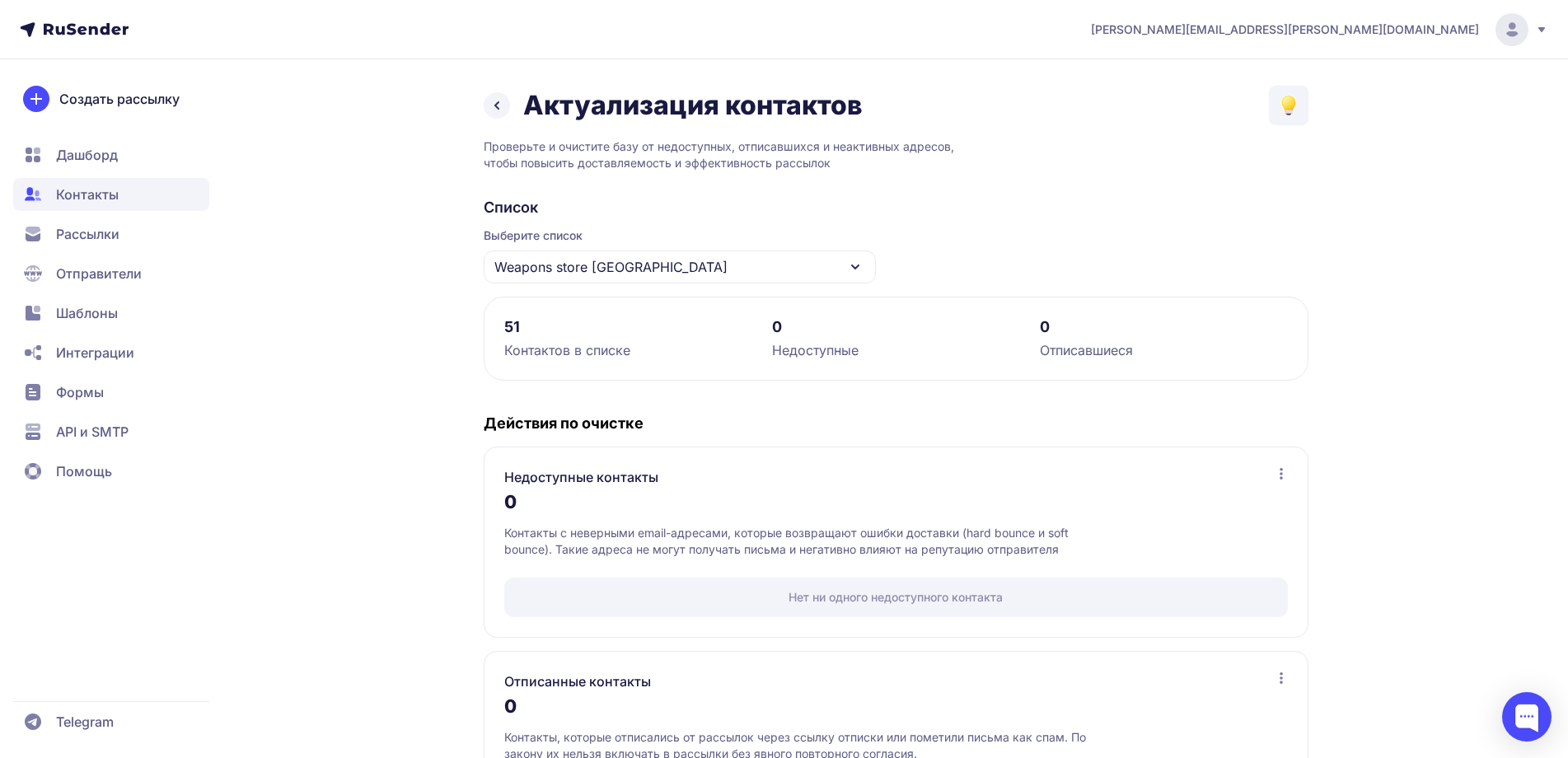
click at [498, 99] on icon at bounding box center [496, 105] width 19 height 19
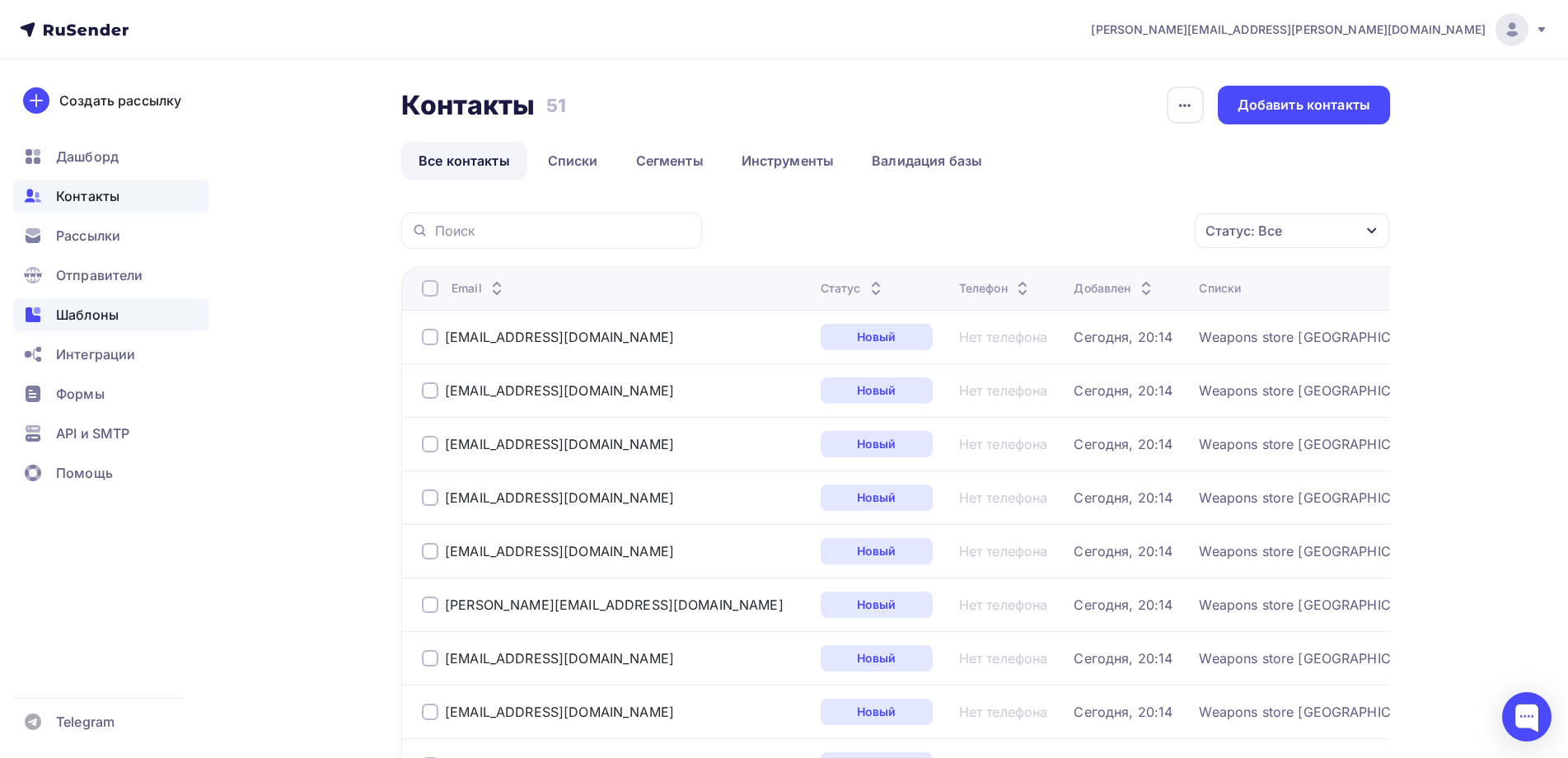
click at [73, 306] on span "Шаблоны" at bounding box center [87, 314] width 63 height 19
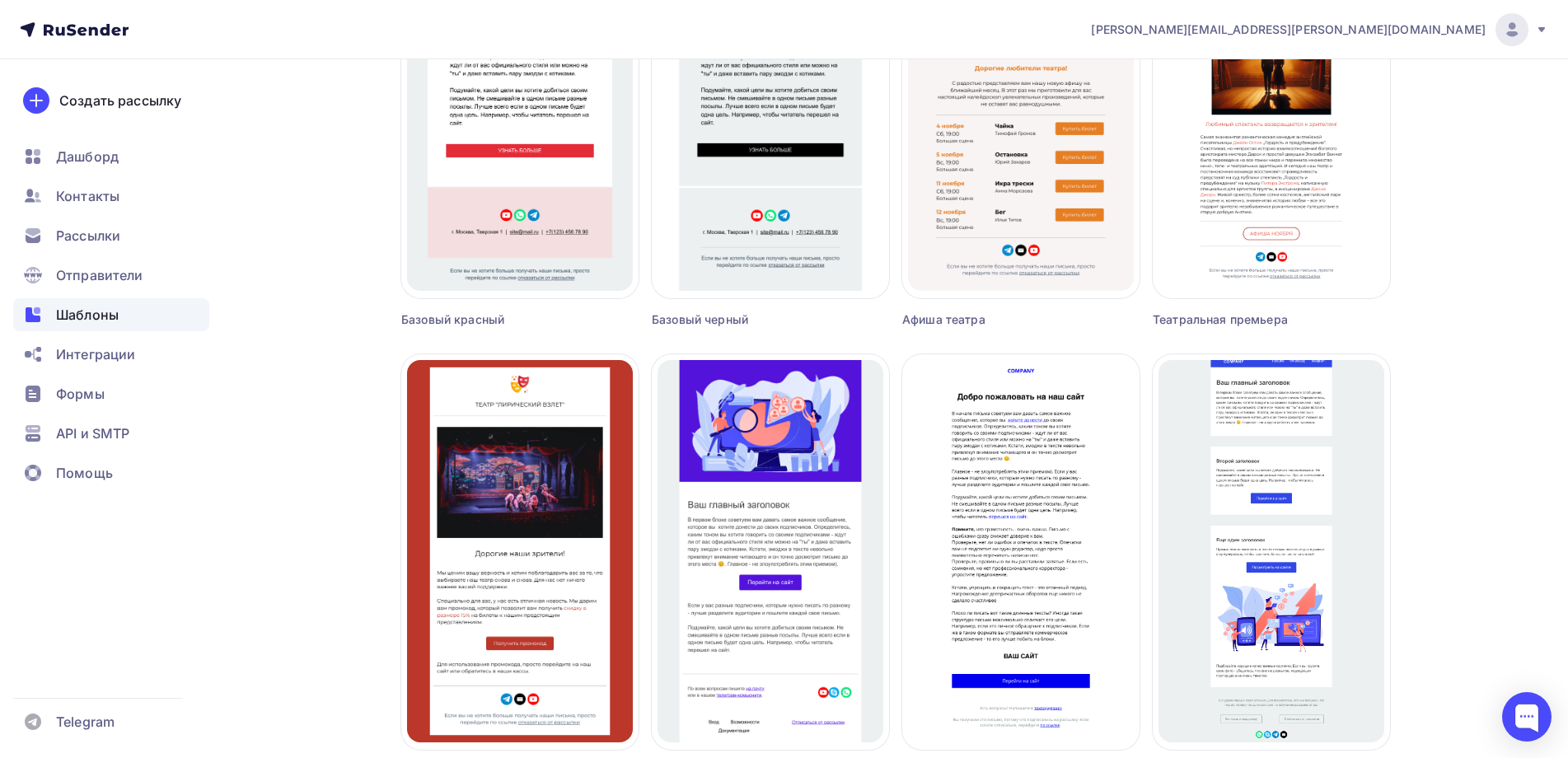
scroll to position [906, 0]
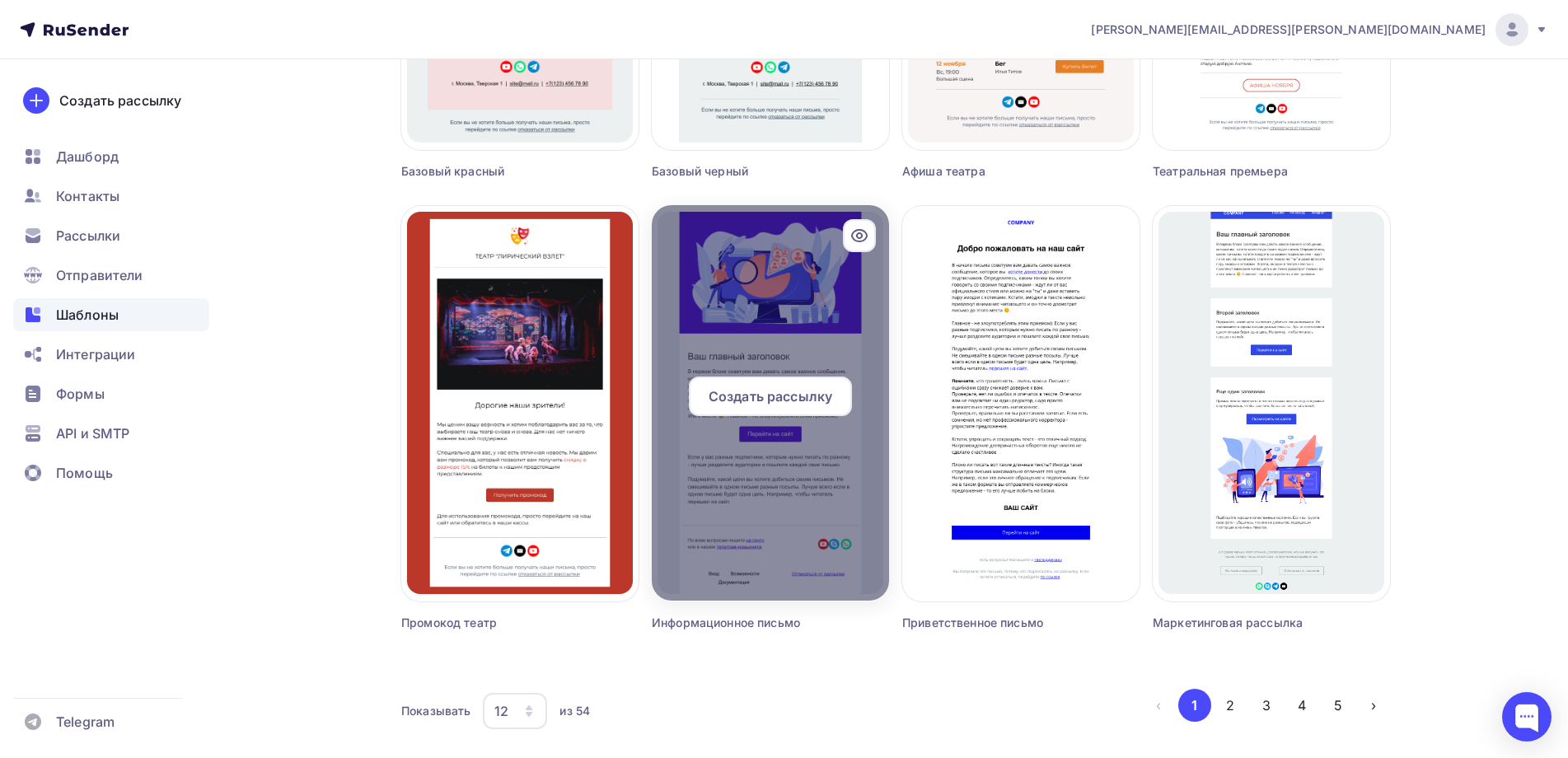
click at [757, 391] on span "Создать рассылку" at bounding box center [771, 395] width 124 height 19
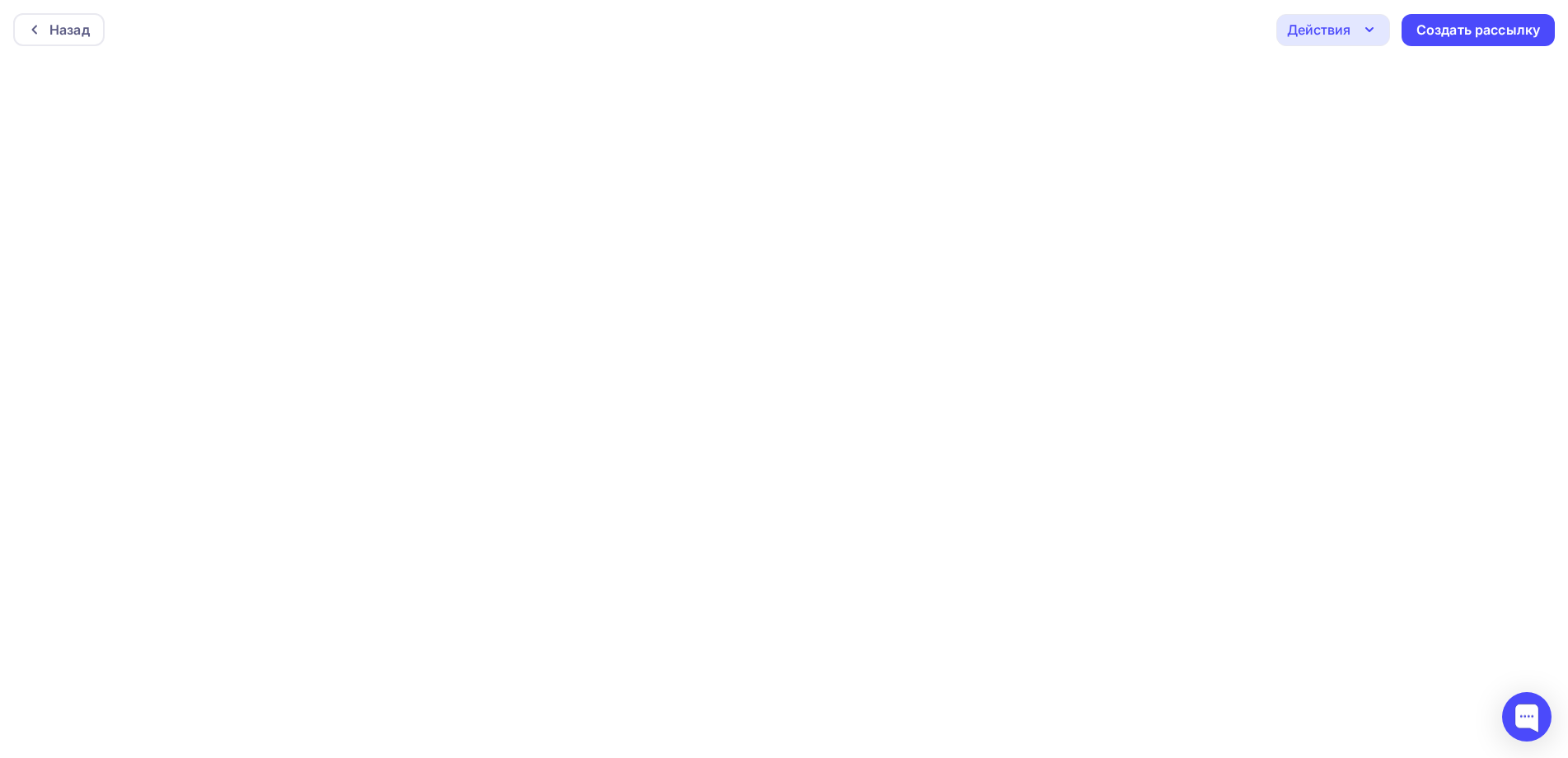
click at [1328, 30] on div "Действия" at bounding box center [1319, 29] width 64 height 19
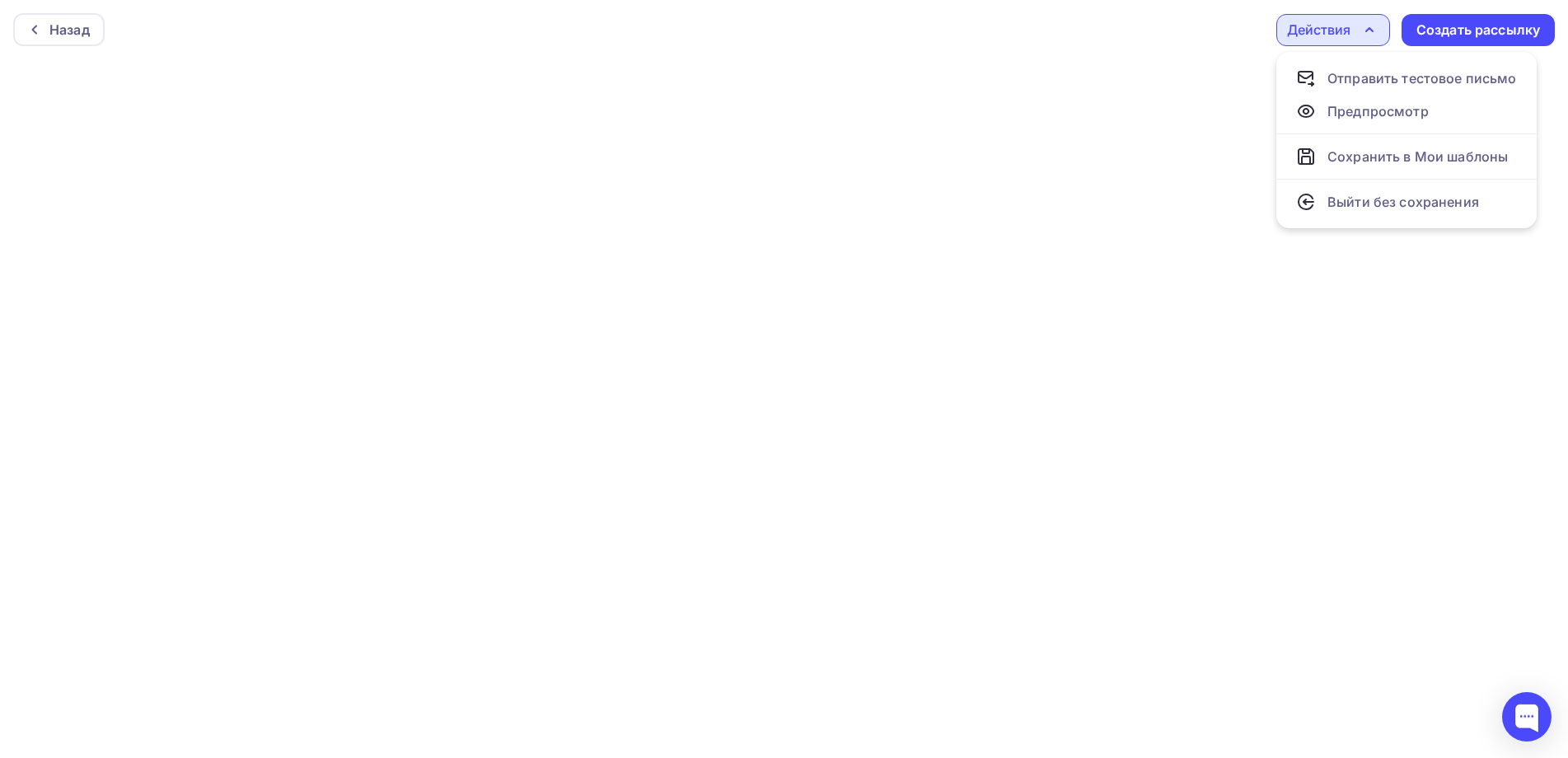
click at [1332, 24] on div "Действия" at bounding box center [1319, 29] width 64 height 19
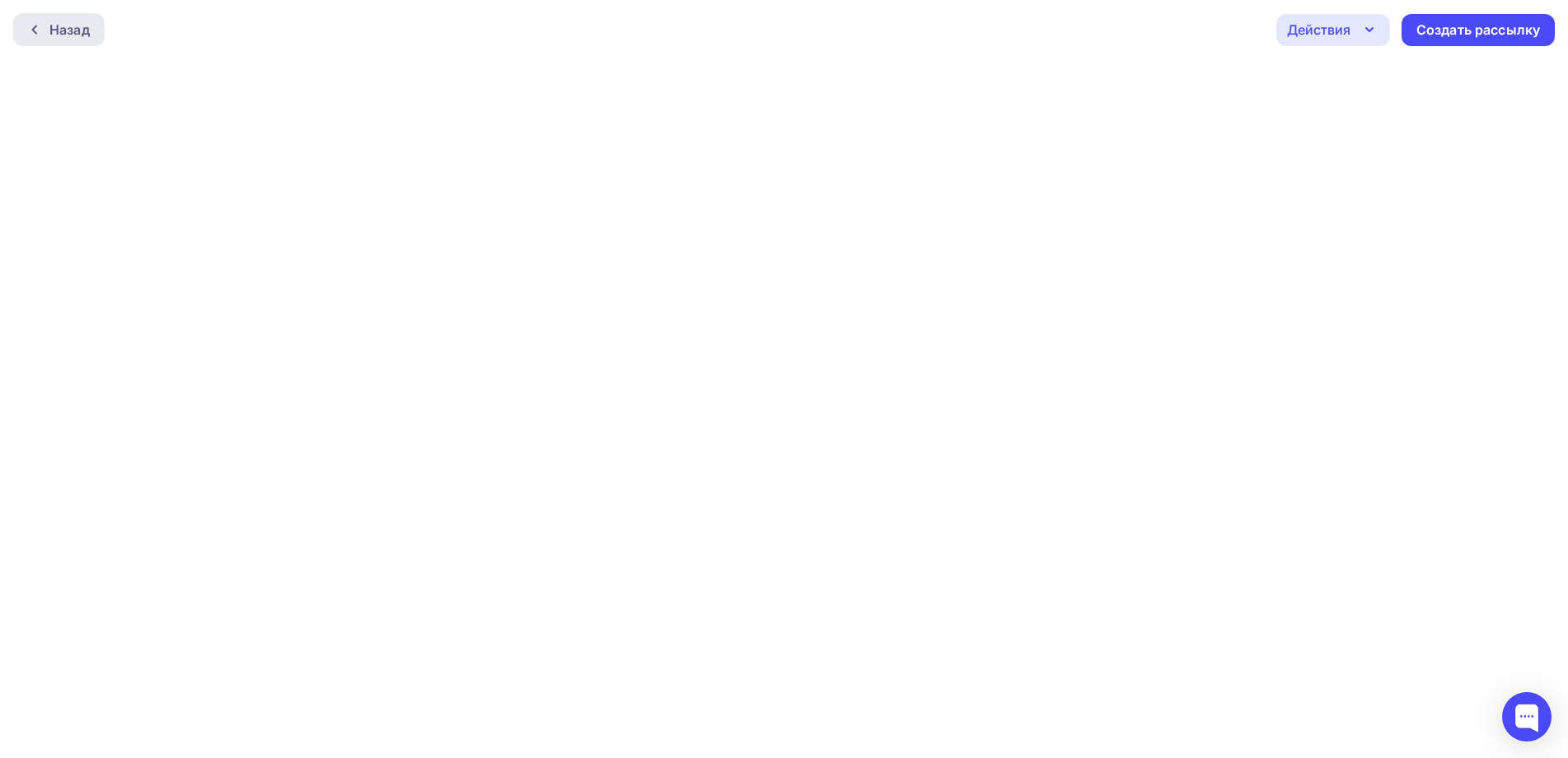
click at [51, 19] on div "Назад" at bounding box center [70, 29] width 41 height 19
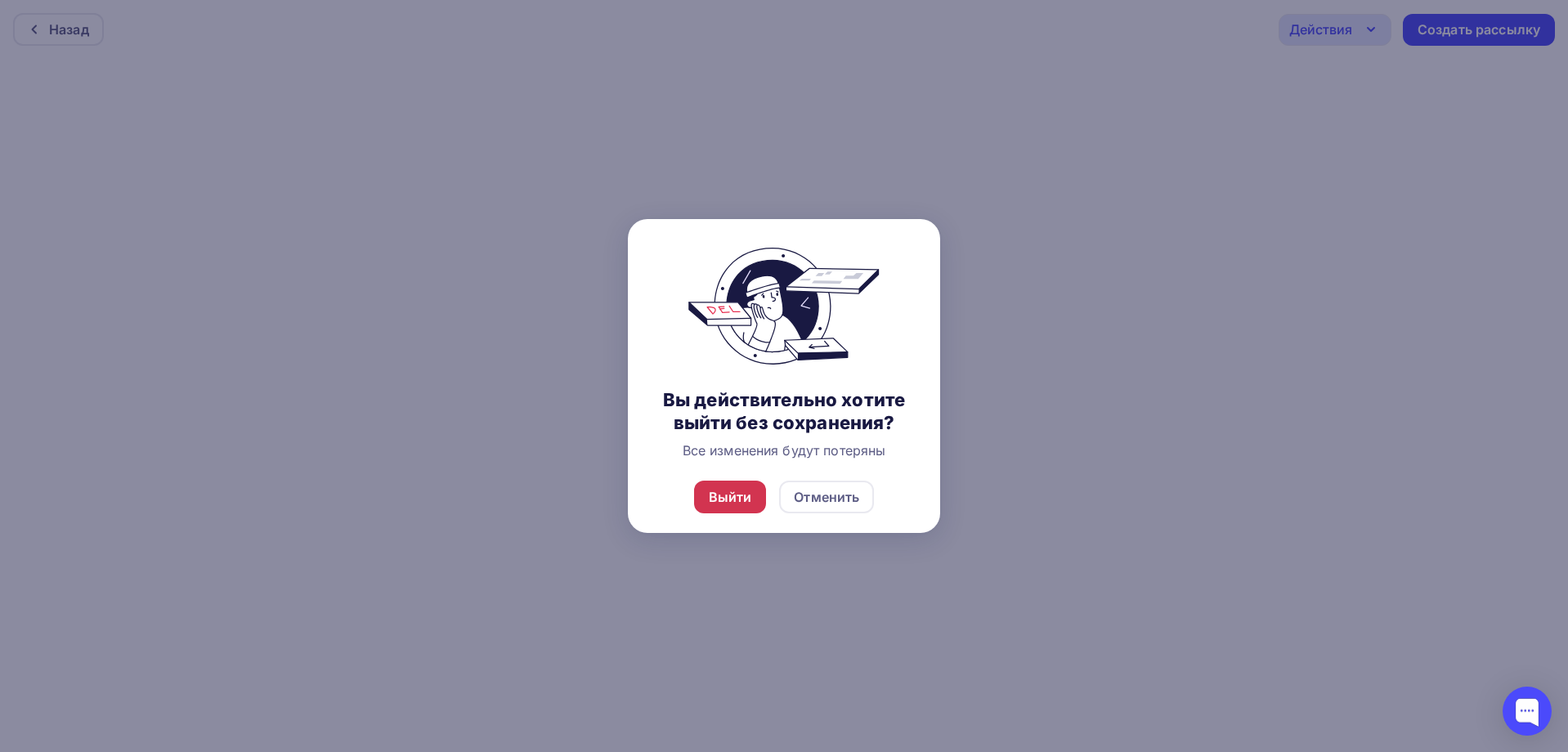
click at [736, 496] on div "Выйти" at bounding box center [730, 497] width 43 height 19
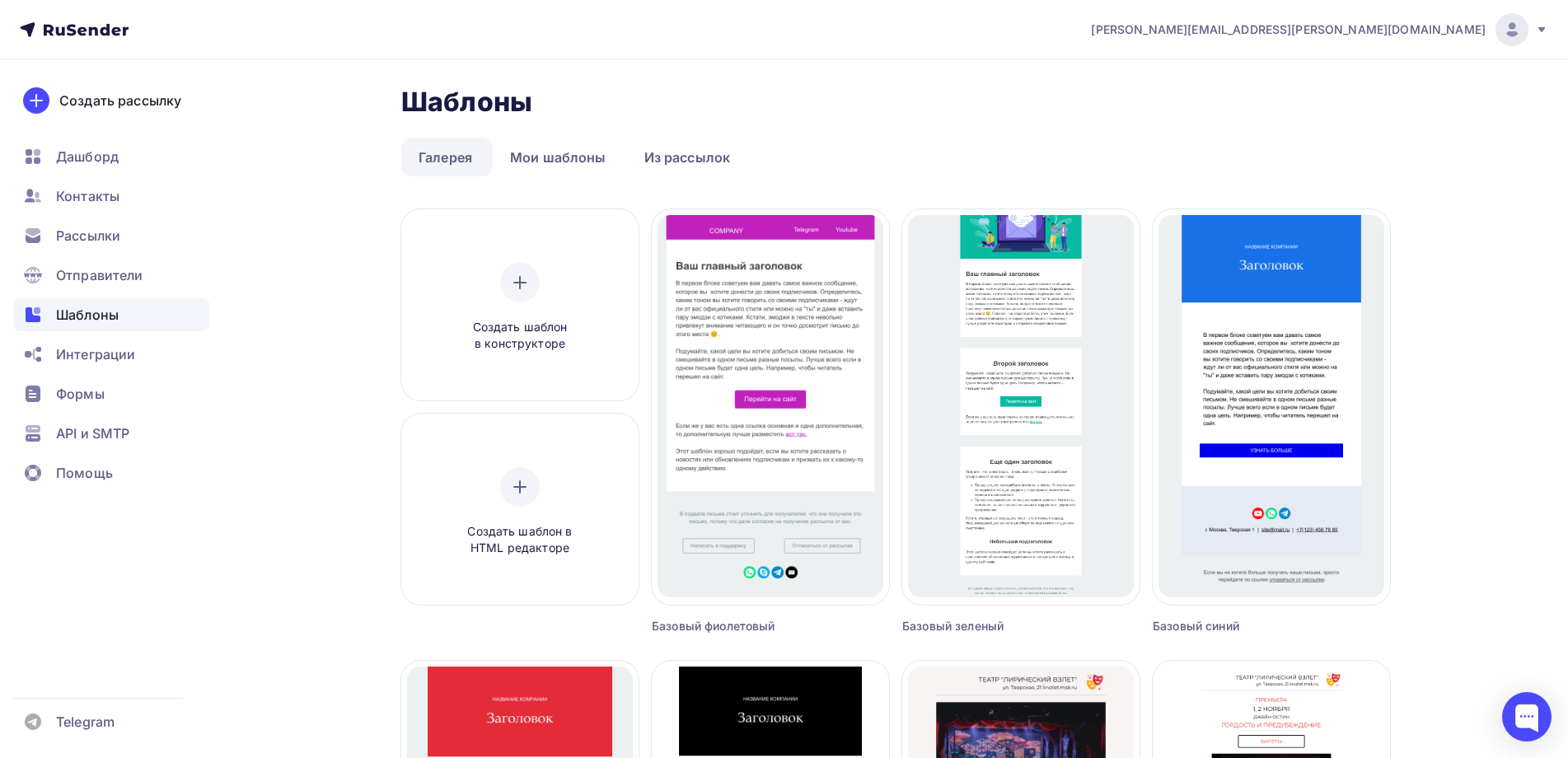
click at [80, 310] on span "Шаблоны" at bounding box center [87, 314] width 63 height 19
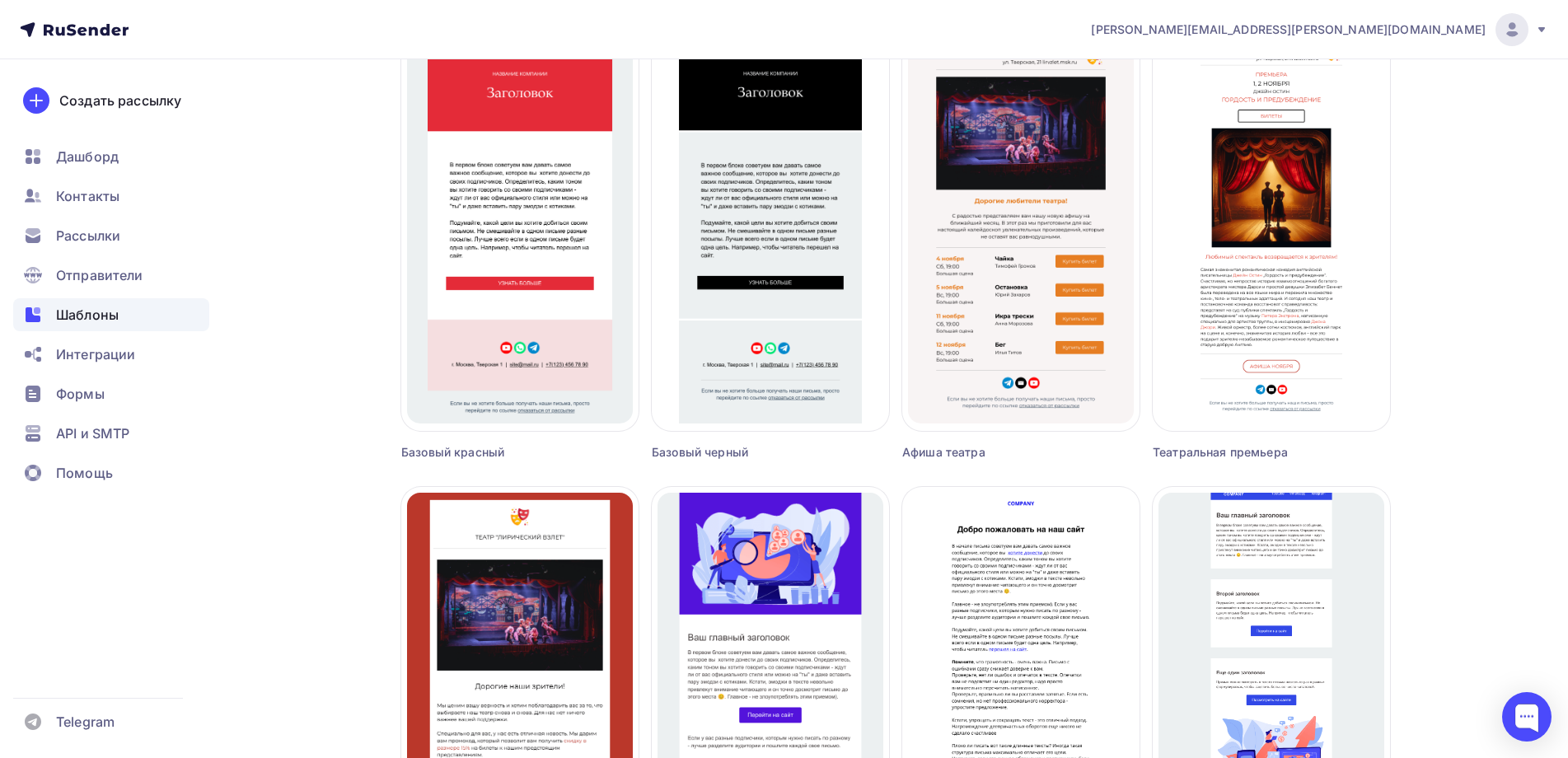
scroll to position [824, 0]
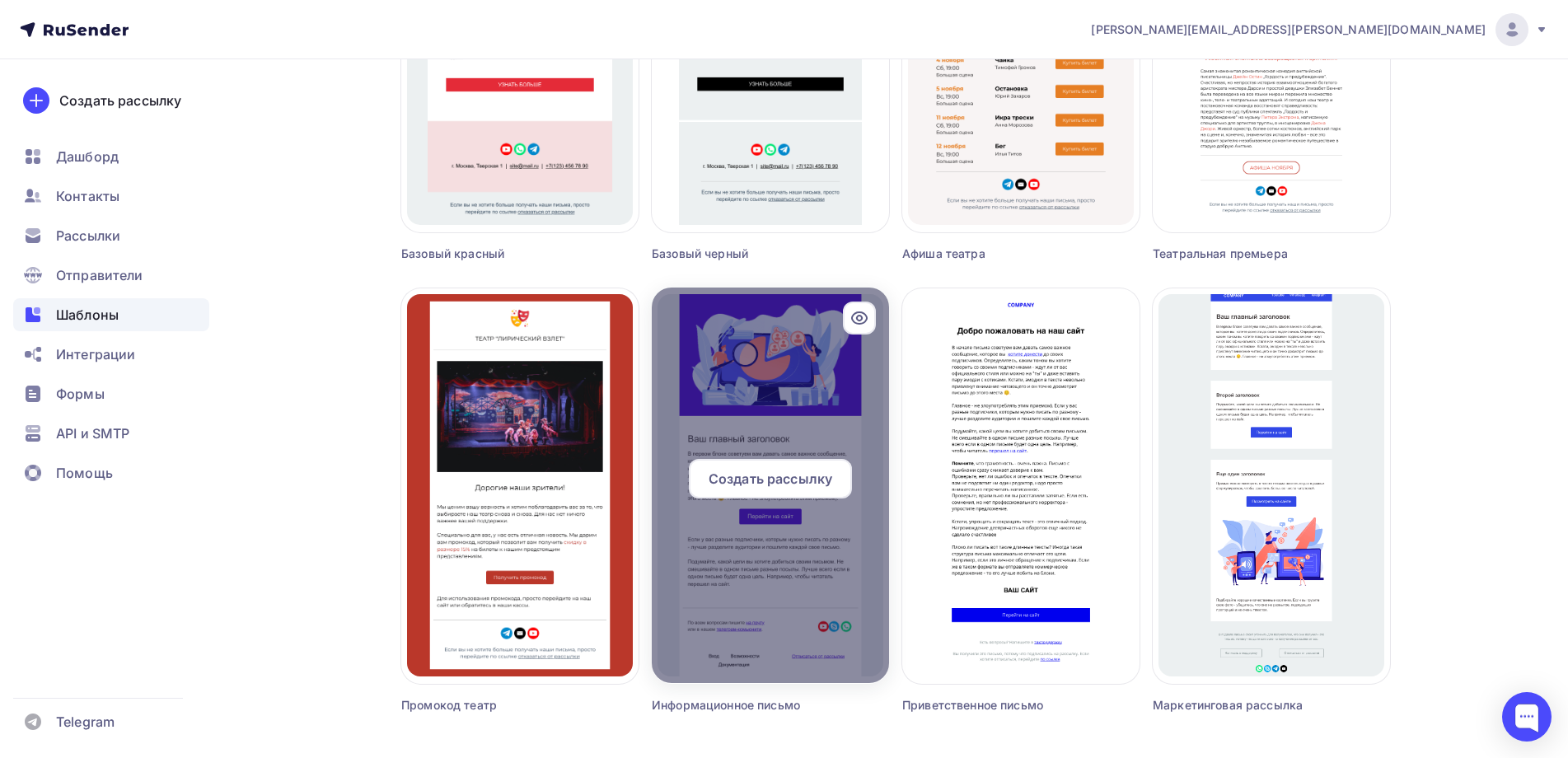
click at [785, 403] on div at bounding box center [770, 484] width 237 height 395
click at [754, 376] on div at bounding box center [770, 484] width 237 height 395
click at [770, 464] on div "Создать рассылку" at bounding box center [770, 478] width 163 height 40
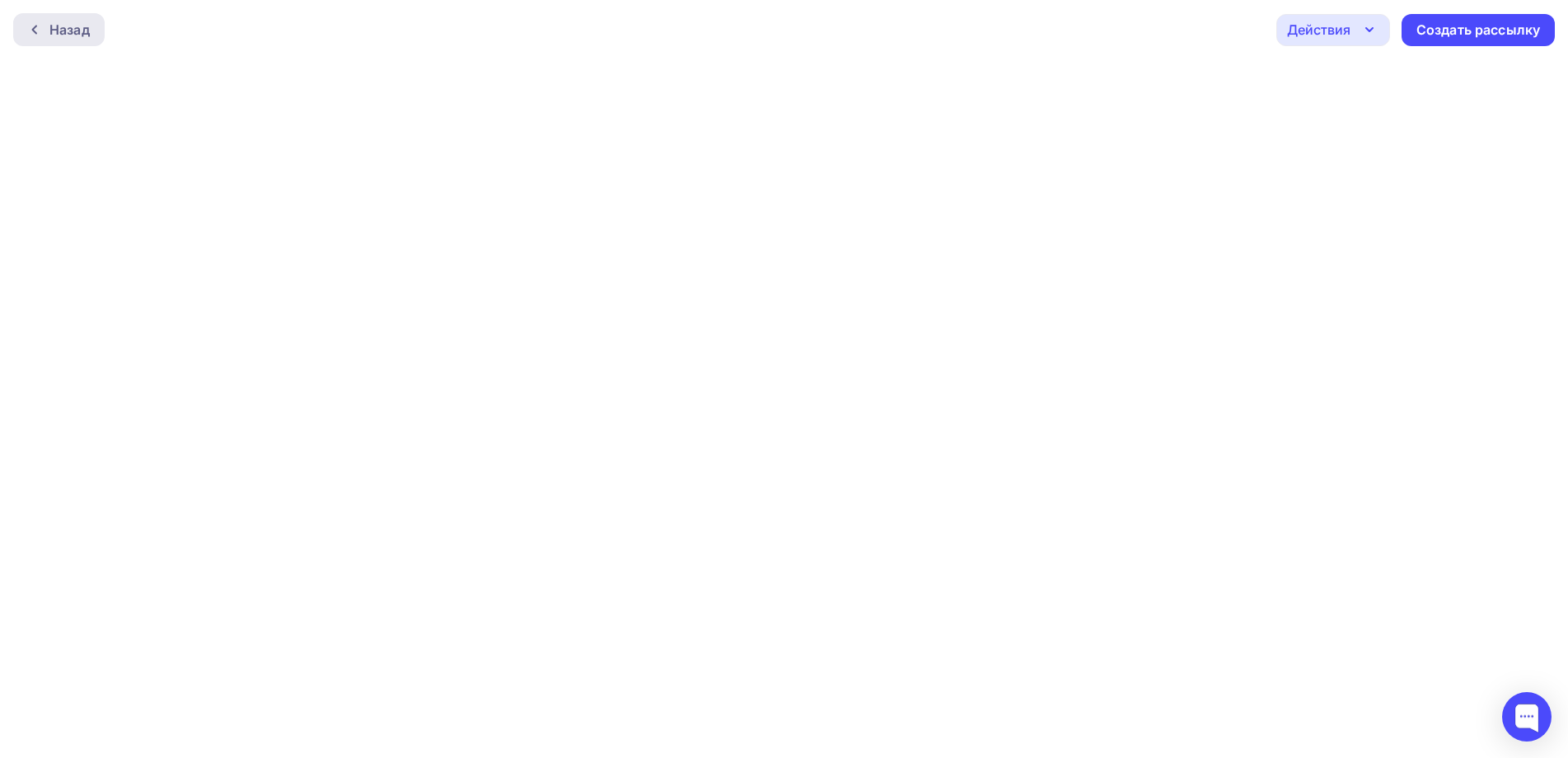
click at [44, 29] on div at bounding box center [39, 30] width 21 height 14
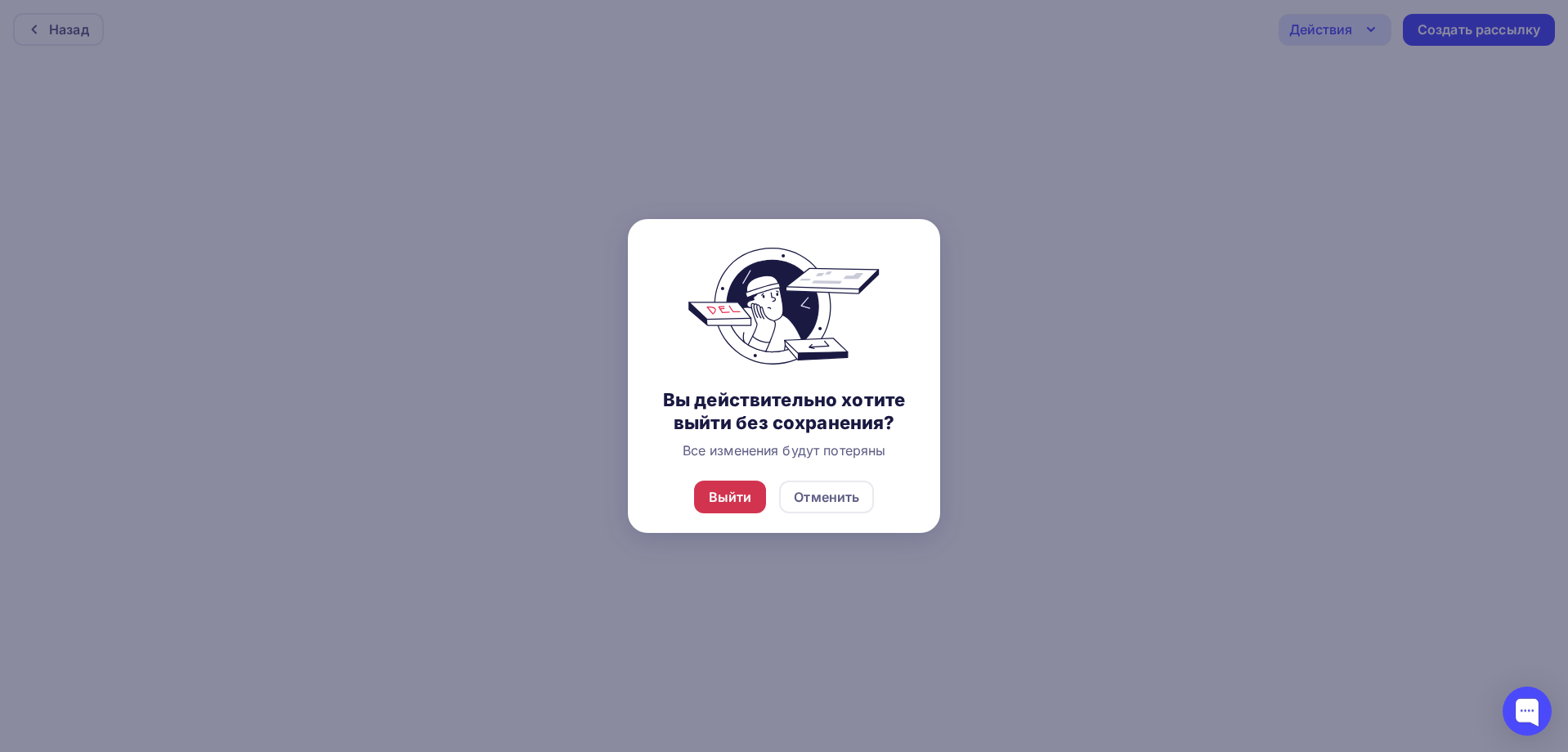
click at [710, 482] on div "Выйти" at bounding box center [730, 497] width 73 height 33
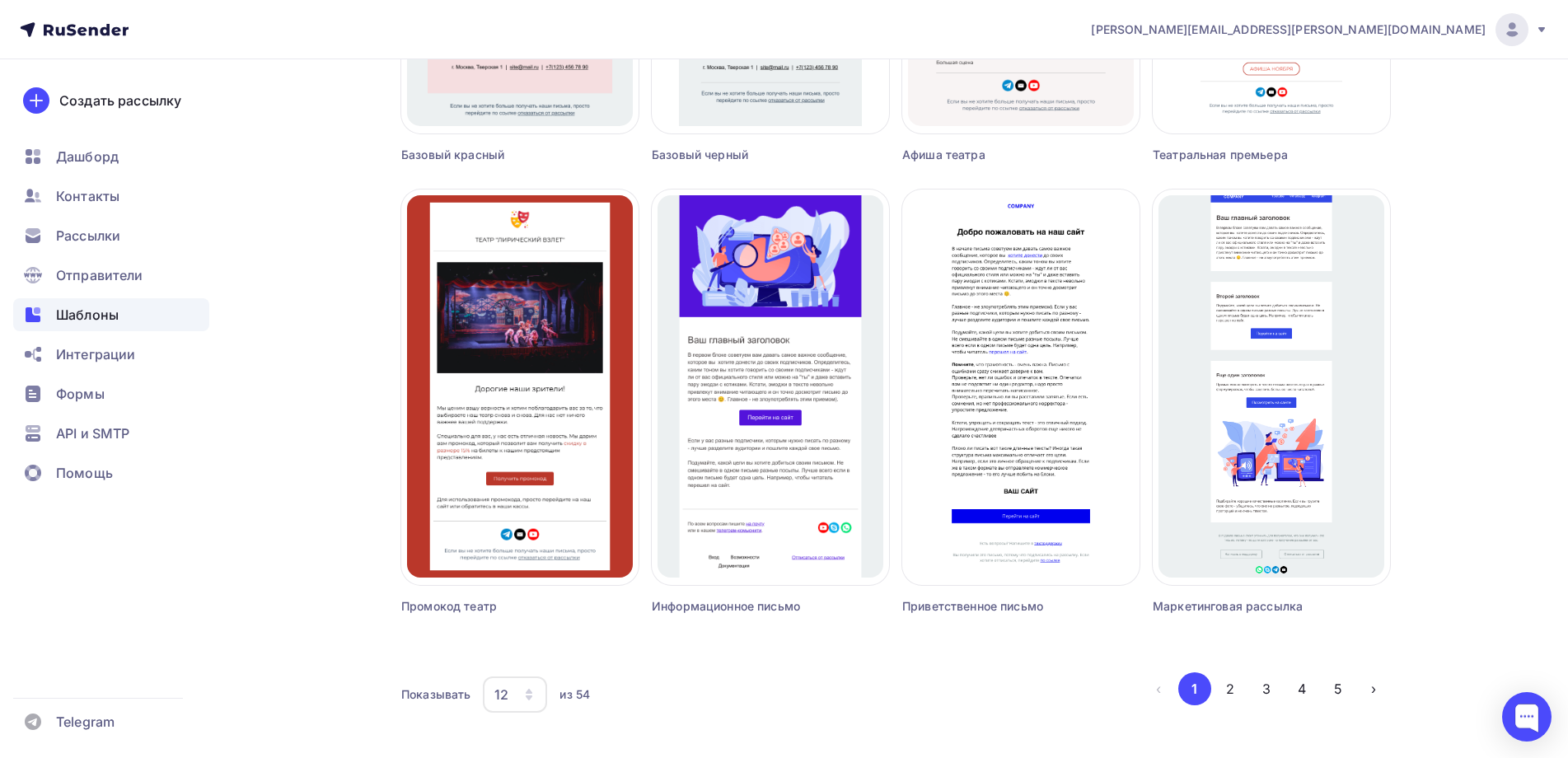
scroll to position [964, 0]
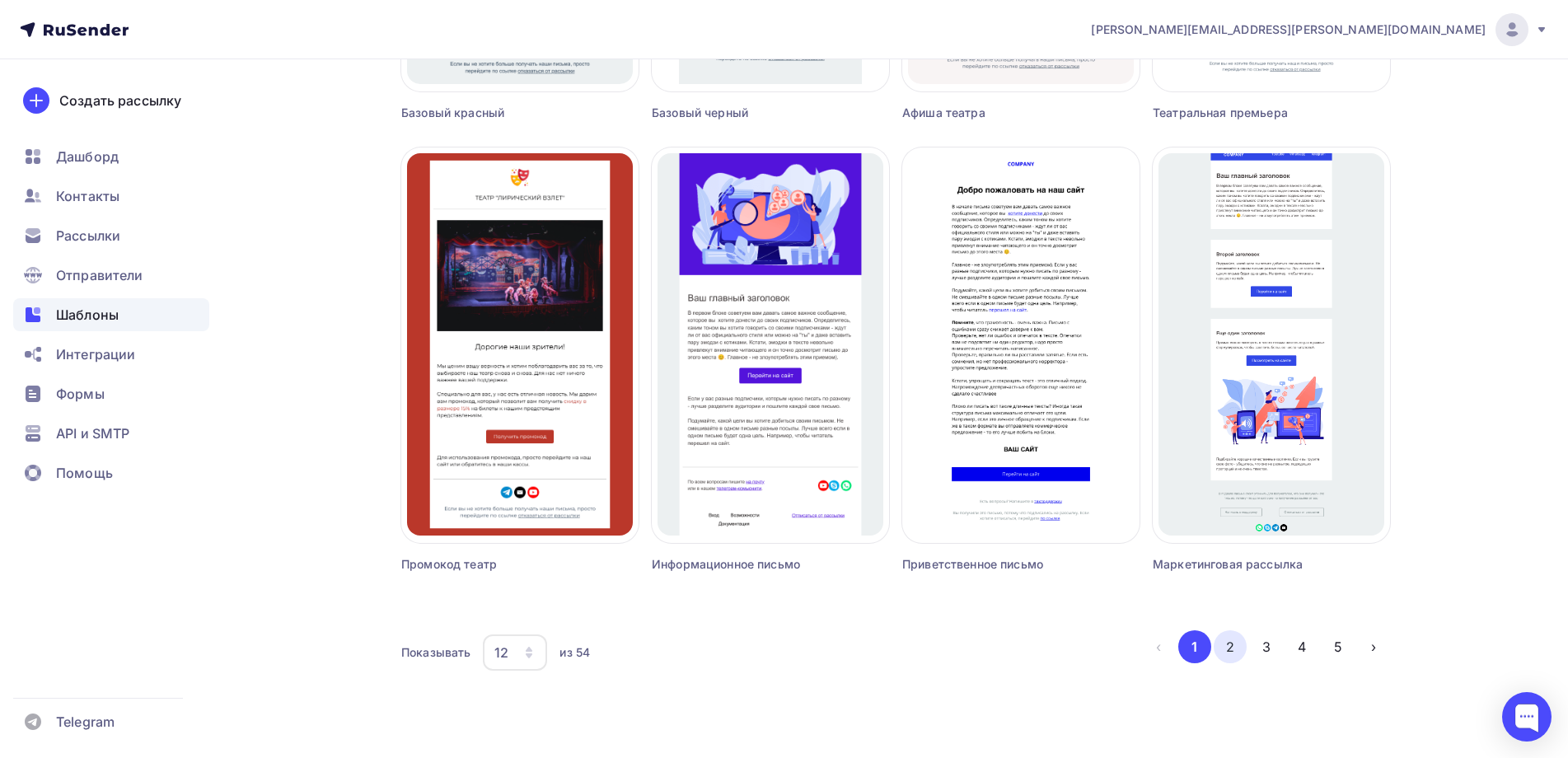
click at [1232, 646] on button "2" at bounding box center [1230, 647] width 33 height 33
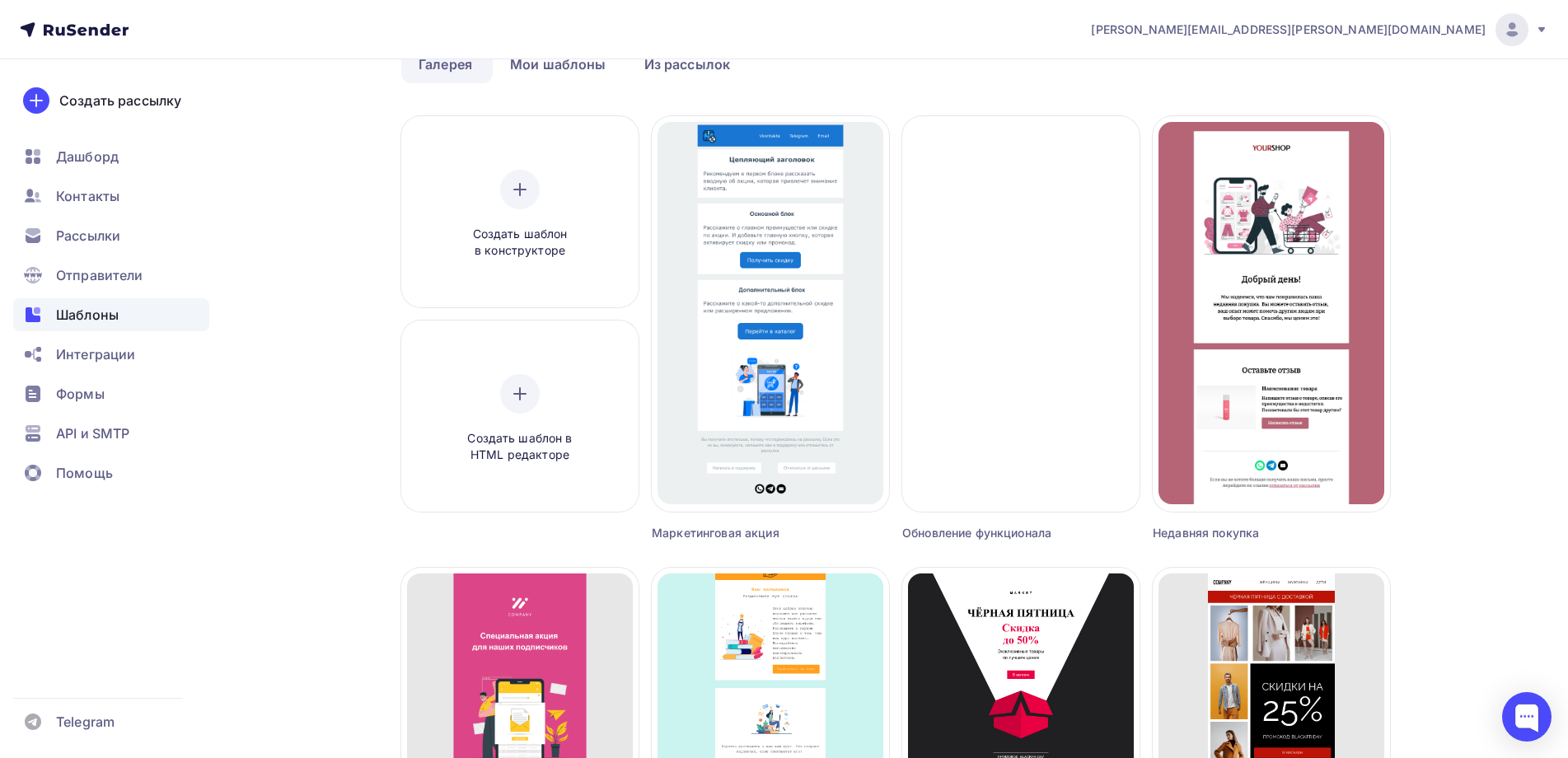
scroll to position [58, 0]
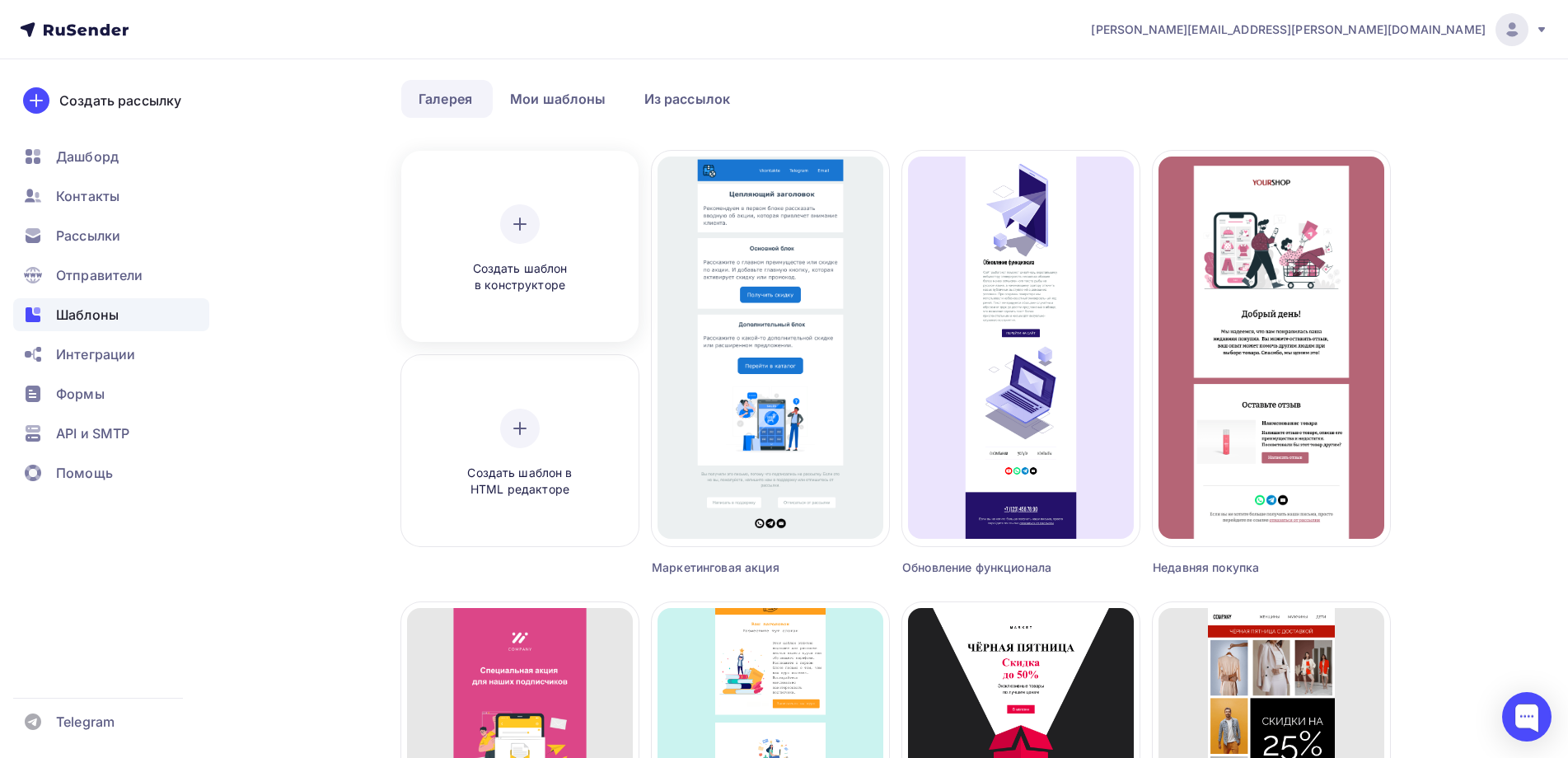
click at [522, 218] on icon at bounding box center [519, 223] width 19 height 19
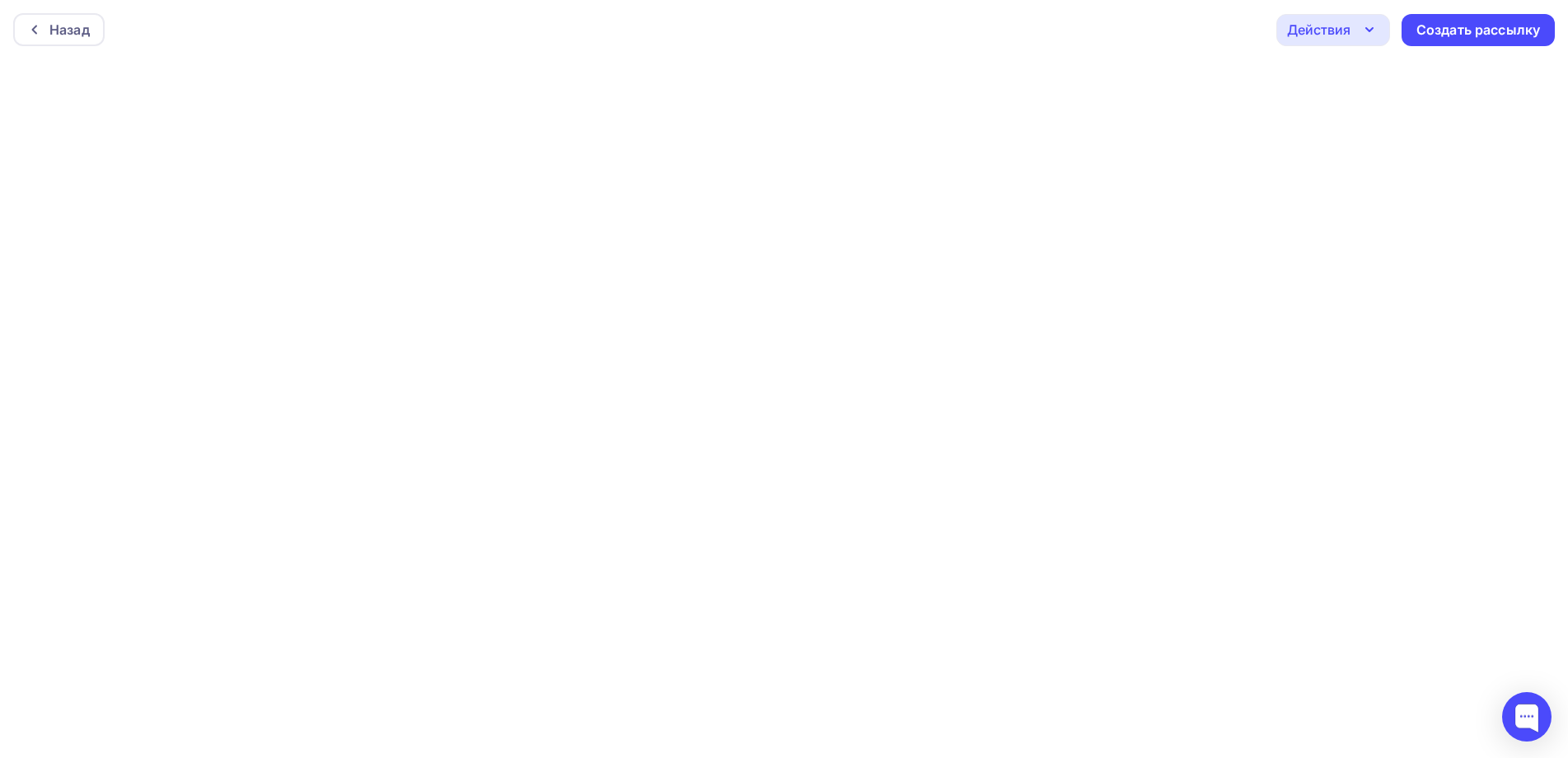
scroll to position [4, 0]
click at [1334, 20] on div "Действия" at bounding box center [1319, 25] width 64 height 19
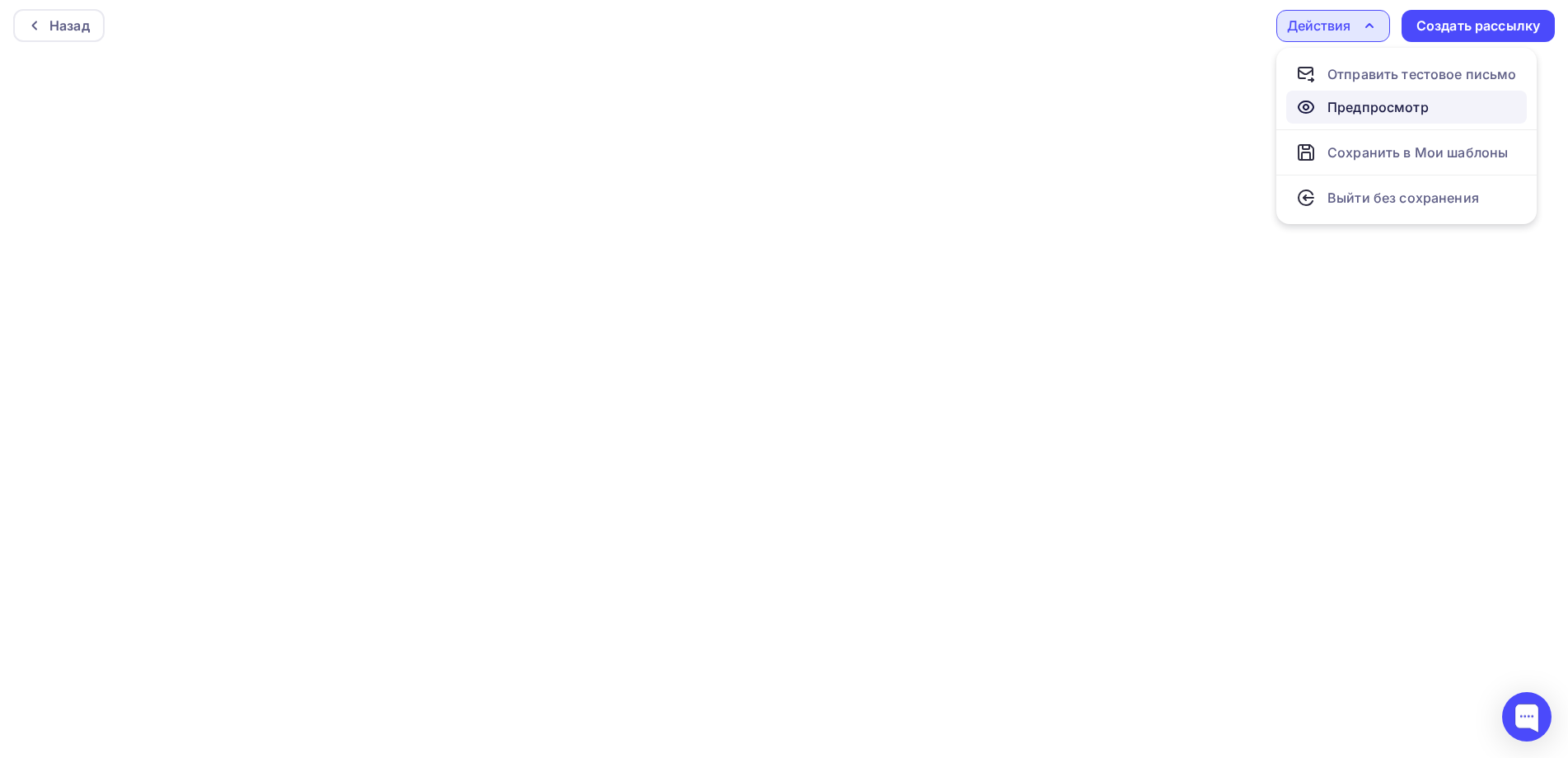
click at [1346, 103] on div "Предпросмотр" at bounding box center [1377, 107] width 102 height 19
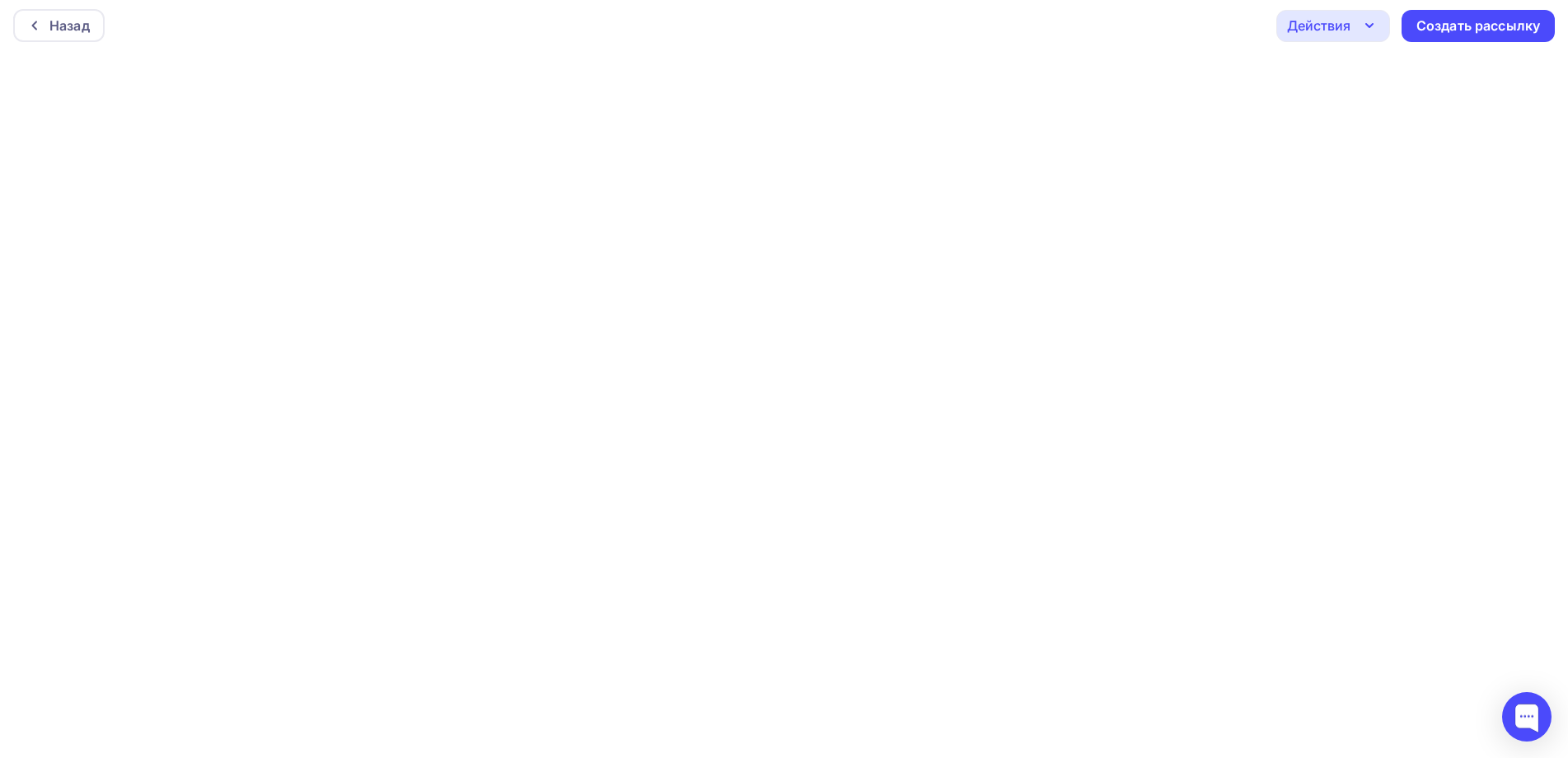
click at [1304, 19] on div "Действия" at bounding box center [1319, 25] width 64 height 19
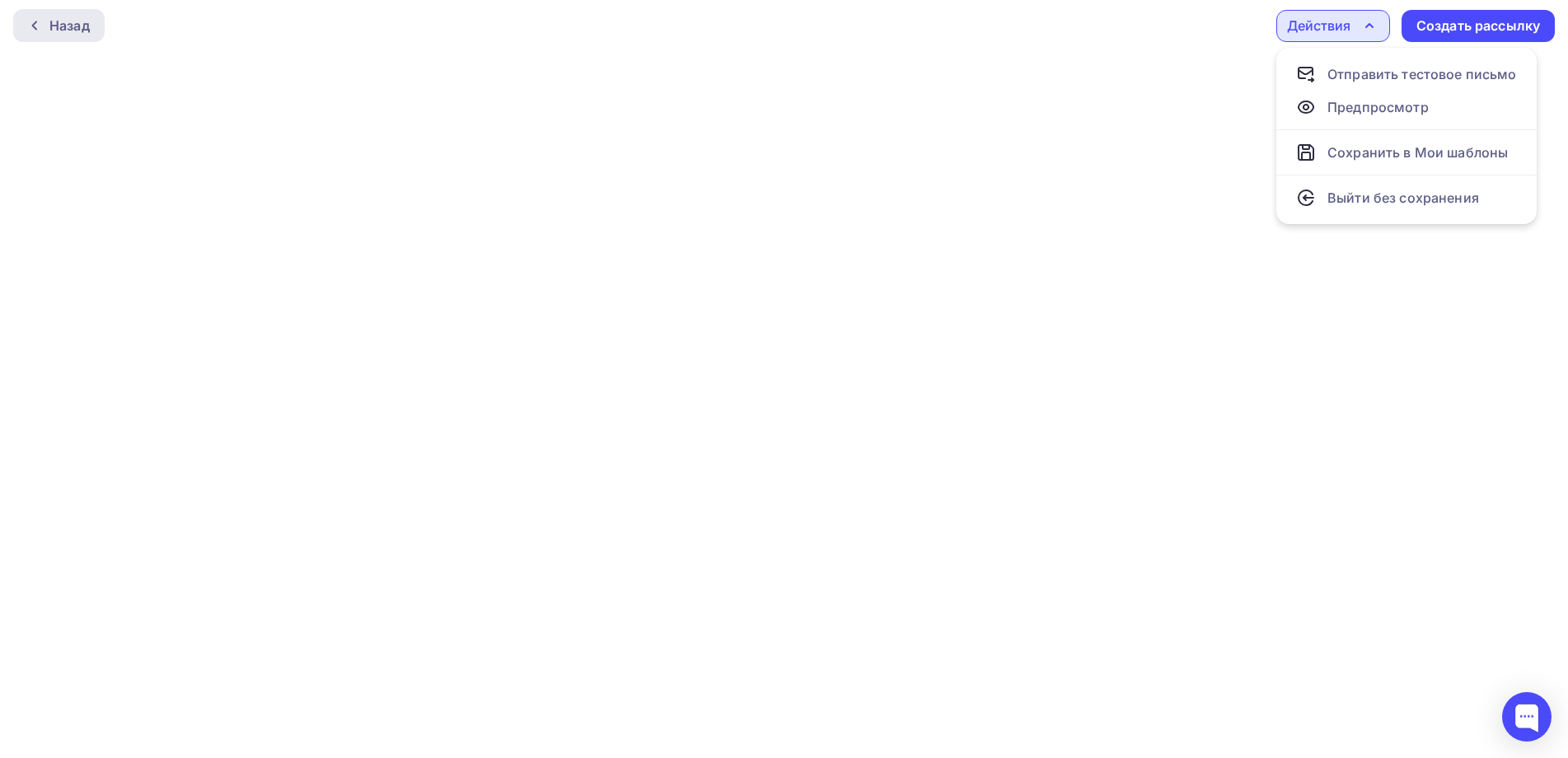
click at [66, 24] on div "Назад" at bounding box center [70, 25] width 41 height 19
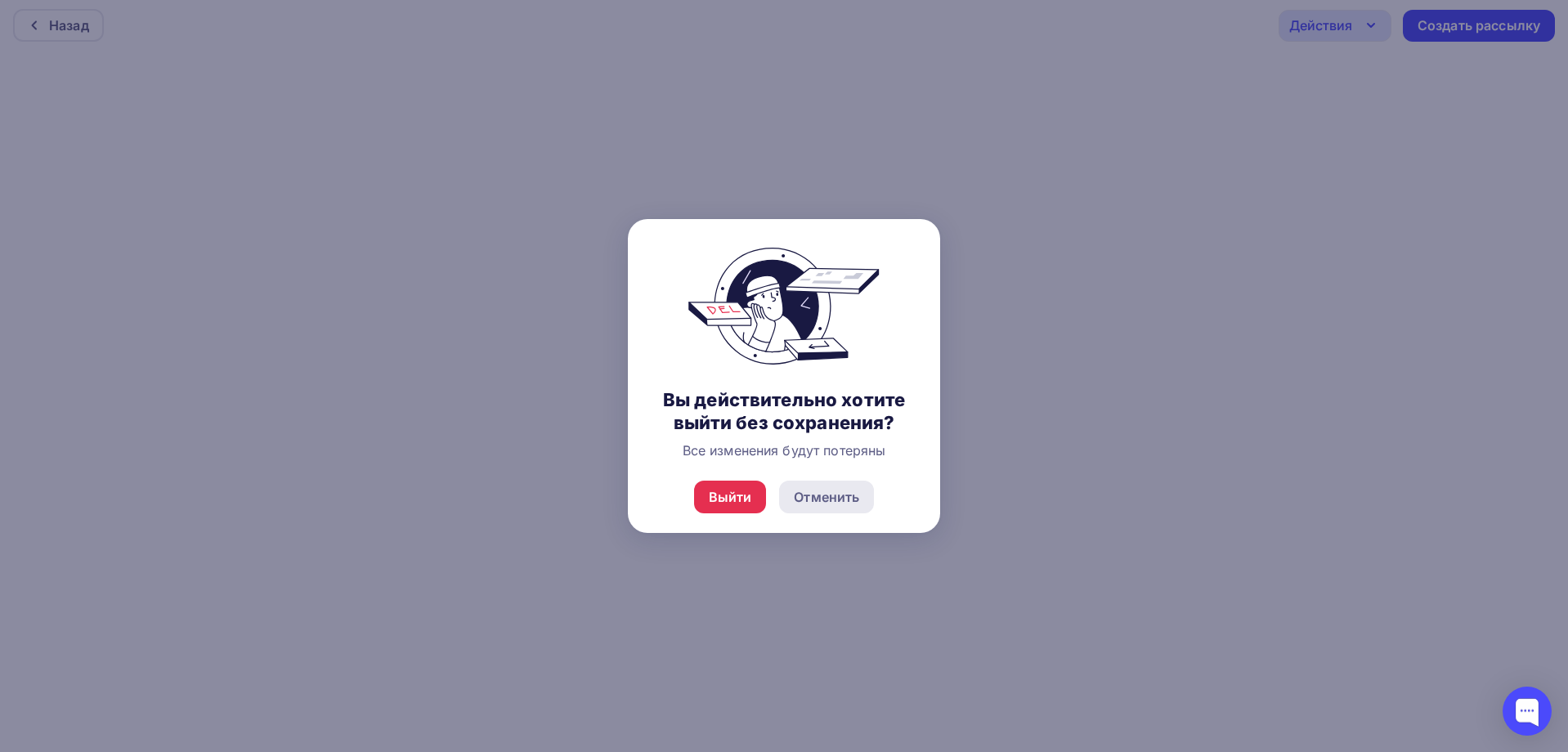
click at [841, 493] on div "Отменить" at bounding box center [826, 497] width 65 height 19
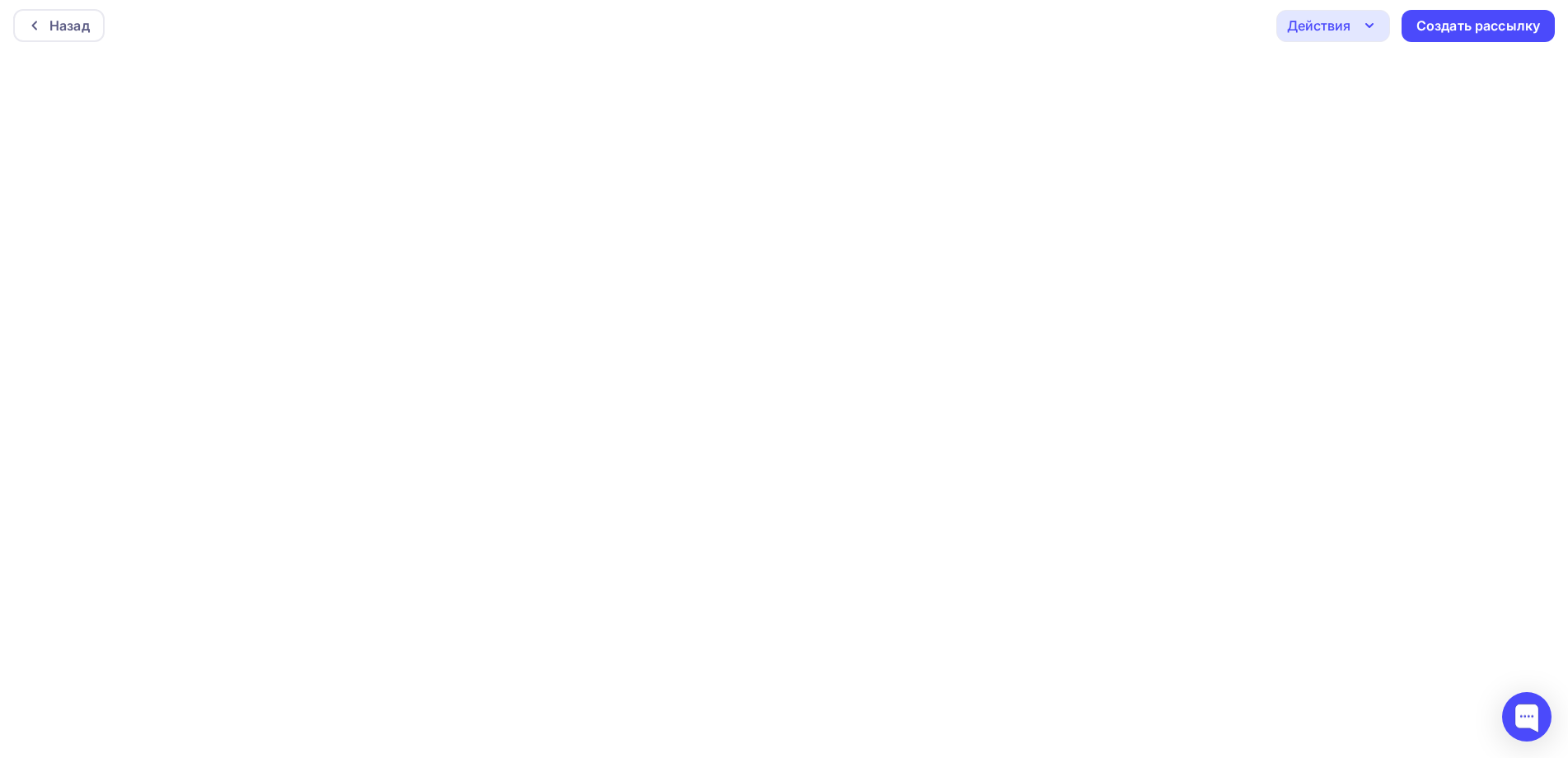
click at [1355, 28] on div "Действия" at bounding box center [1333, 25] width 114 height 32
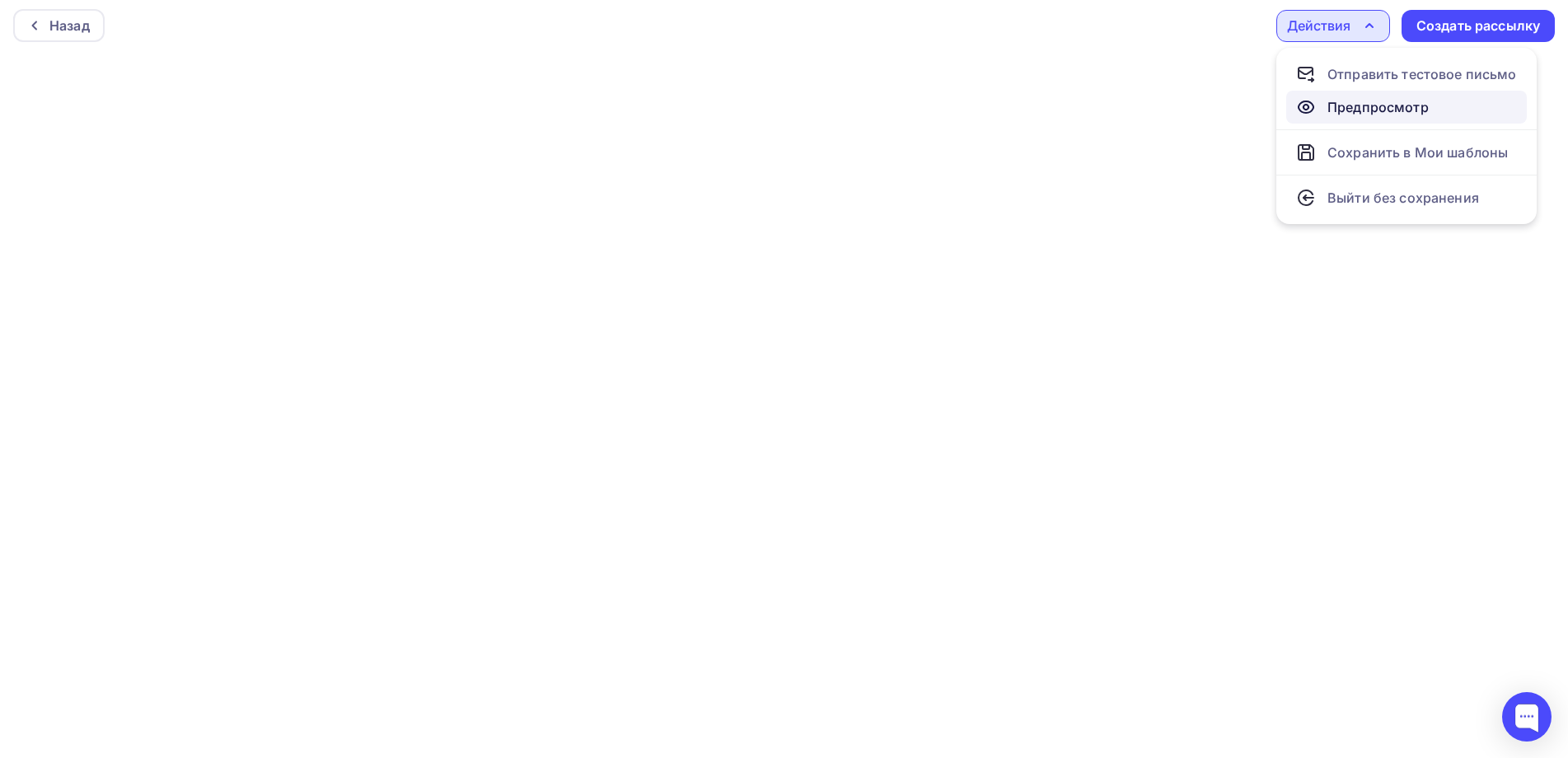
click at [1359, 104] on div "Предпросмотр" at bounding box center [1377, 107] width 102 height 19
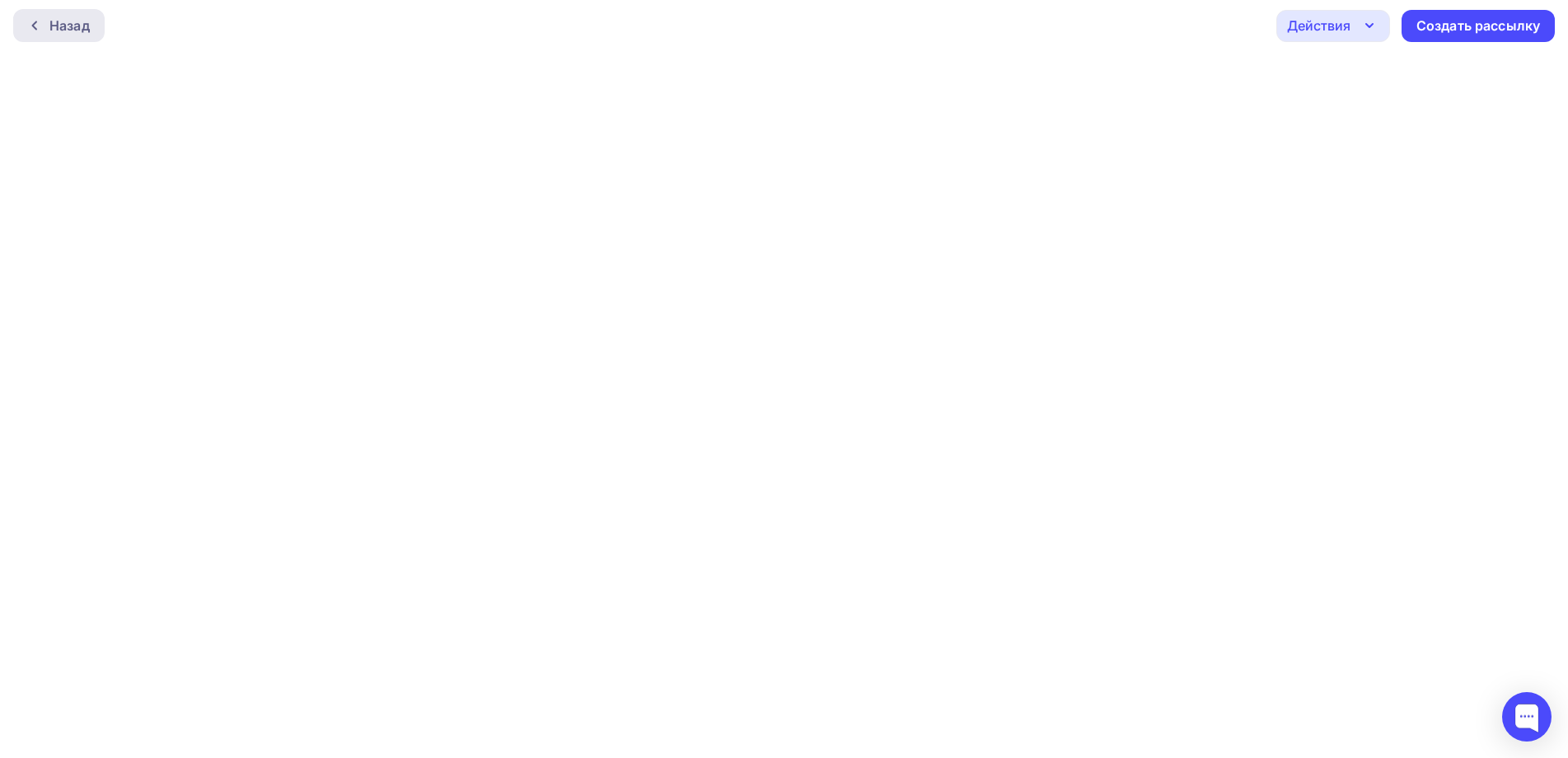
click at [56, 24] on div "Назад" at bounding box center [70, 25] width 41 height 19
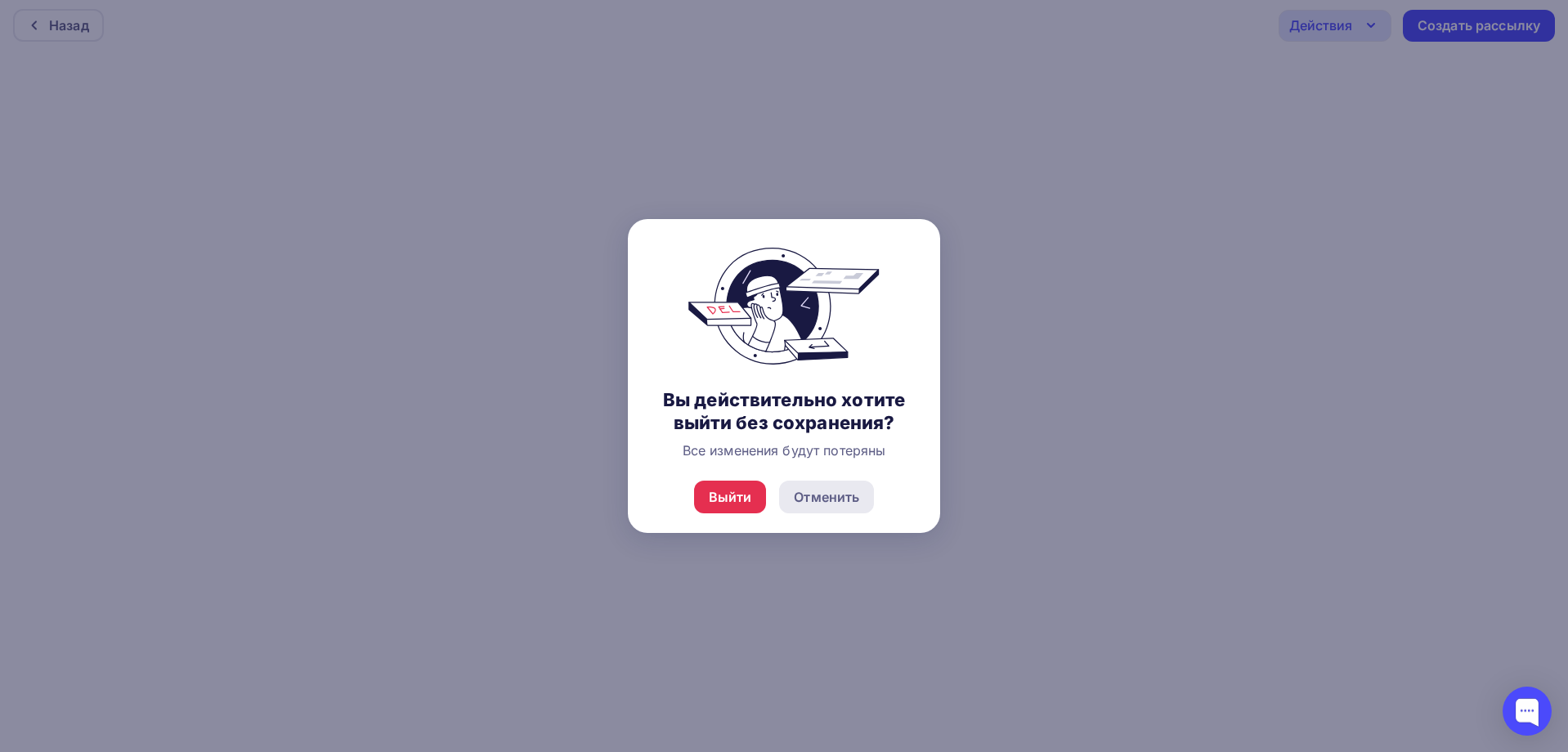
click at [836, 498] on div "Отменить" at bounding box center [826, 497] width 65 height 19
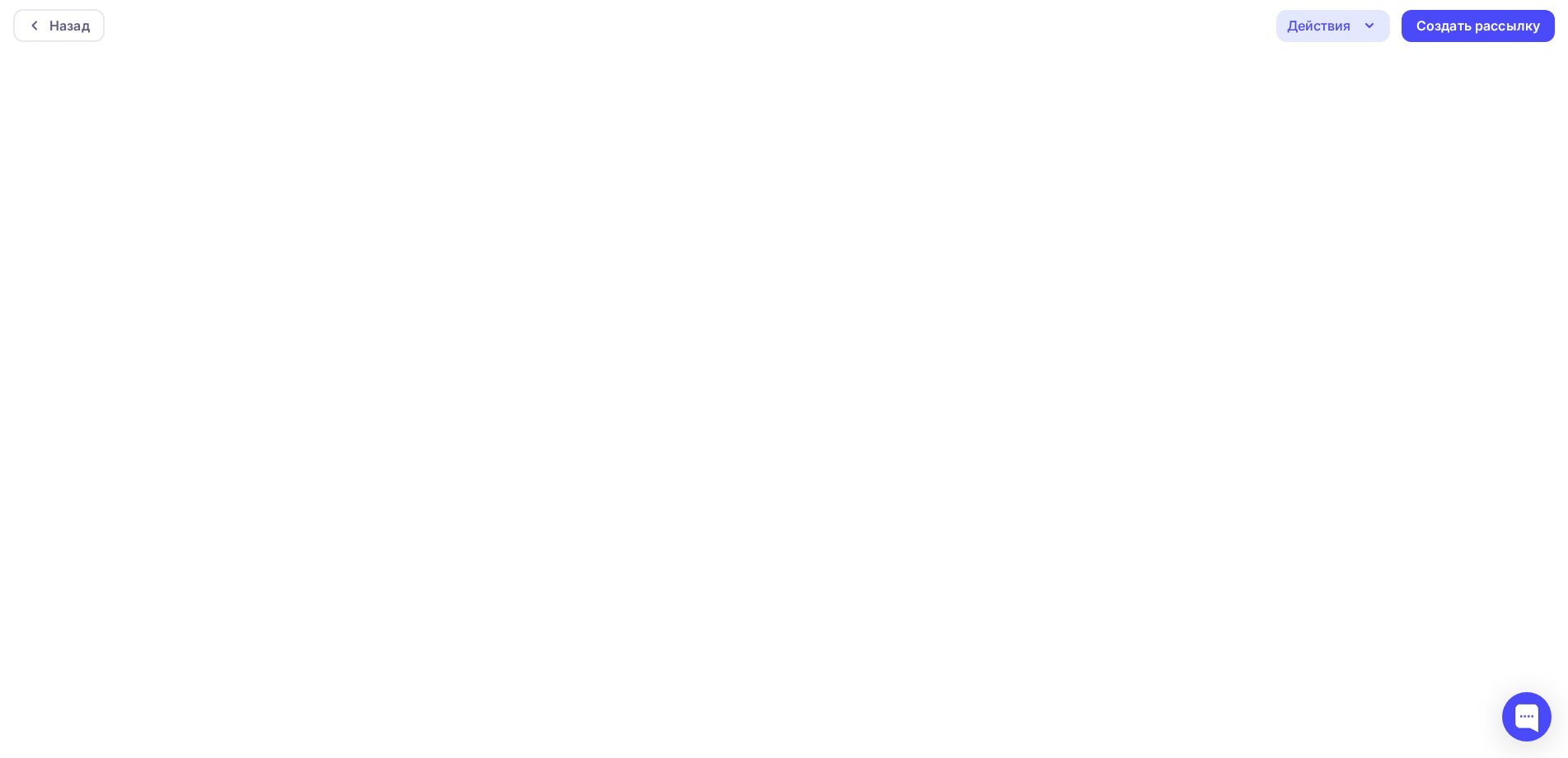
click at [1317, 22] on div "Действия" at bounding box center [1319, 25] width 64 height 19
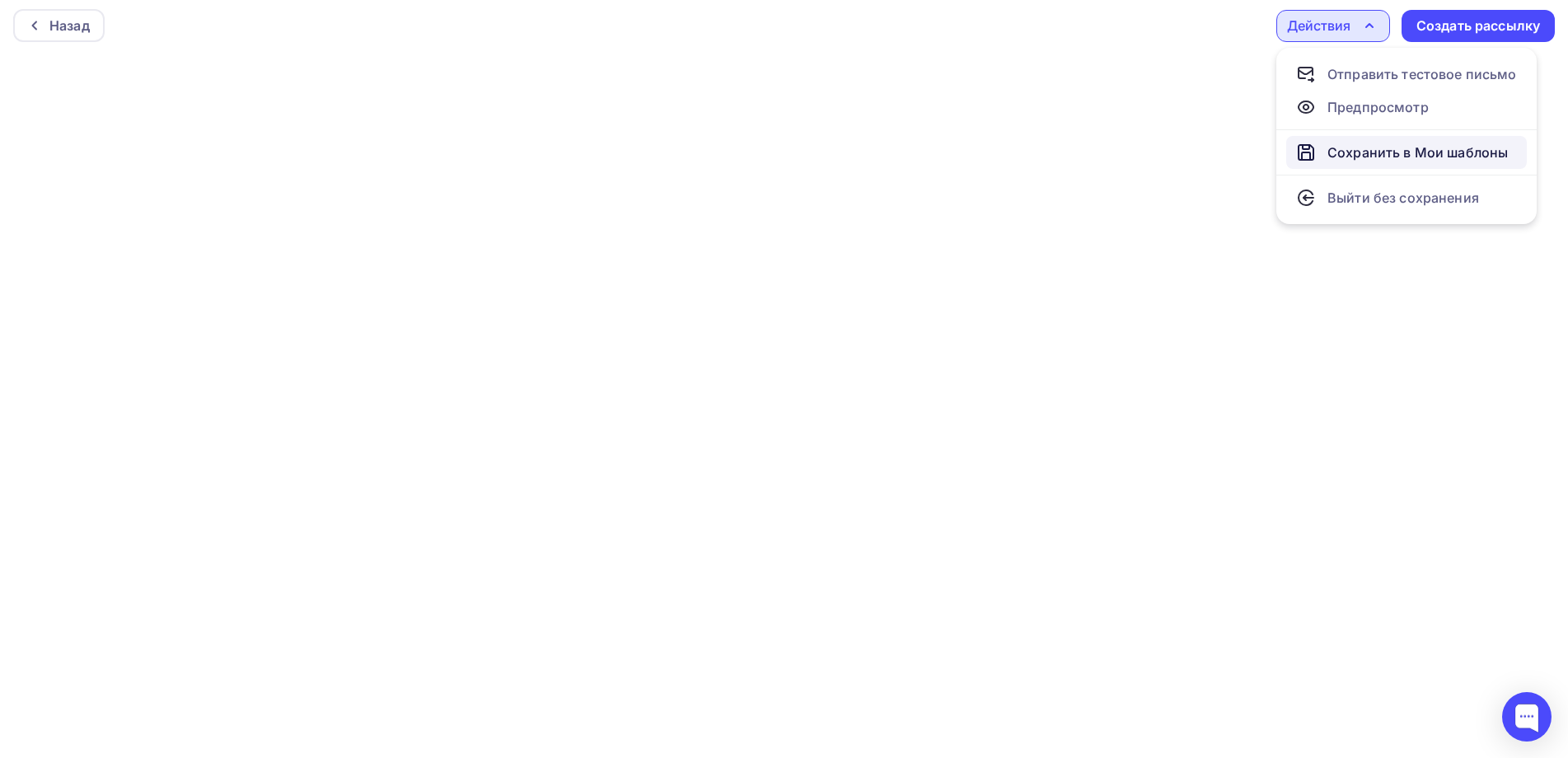
click at [1371, 153] on div "Сохранить в Мои шаблоны" at bounding box center [1417, 152] width 181 height 19
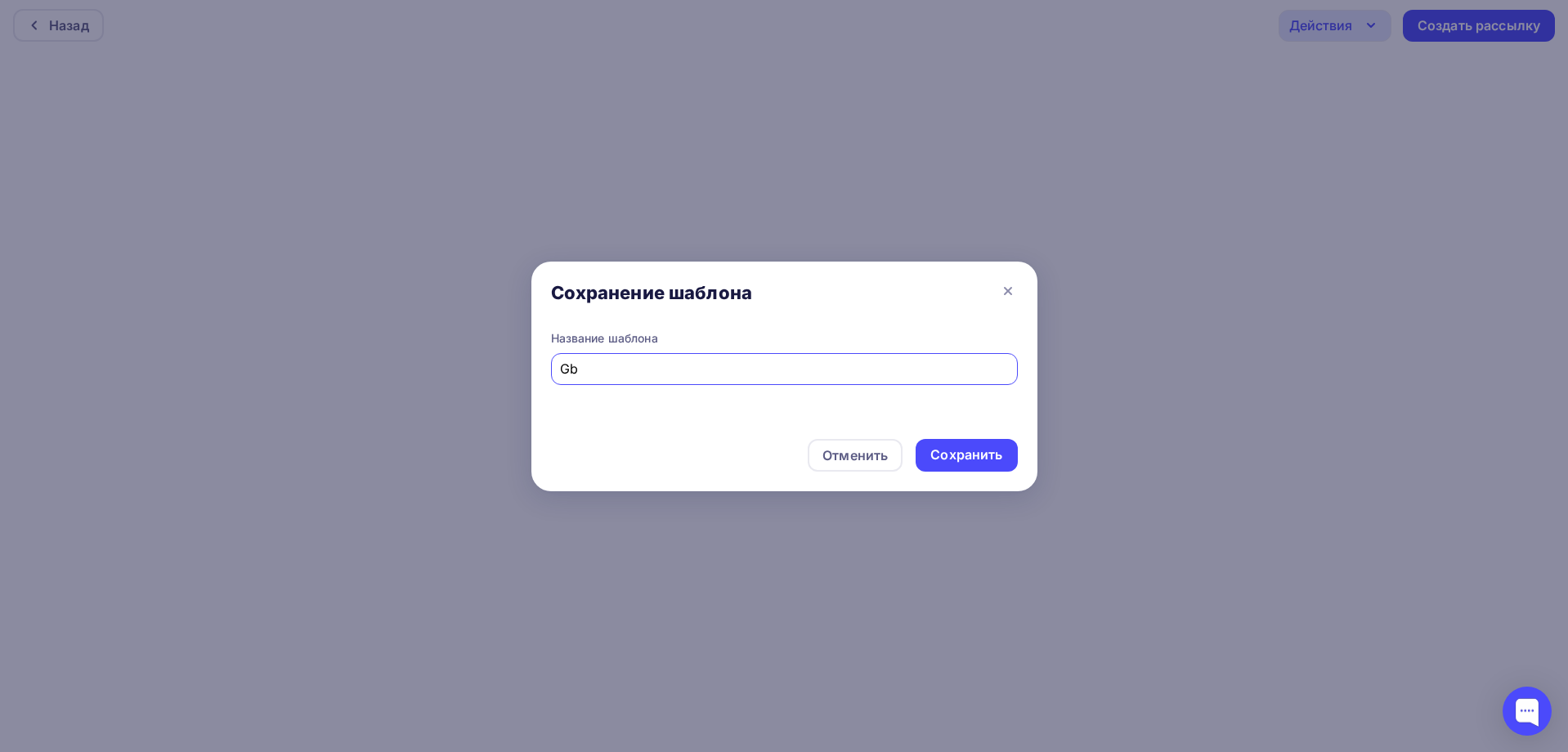
type input "G"
type input "П"
type input "Описание"
click at [962, 450] on div "Сохранить" at bounding box center [965, 455] width 72 height 19
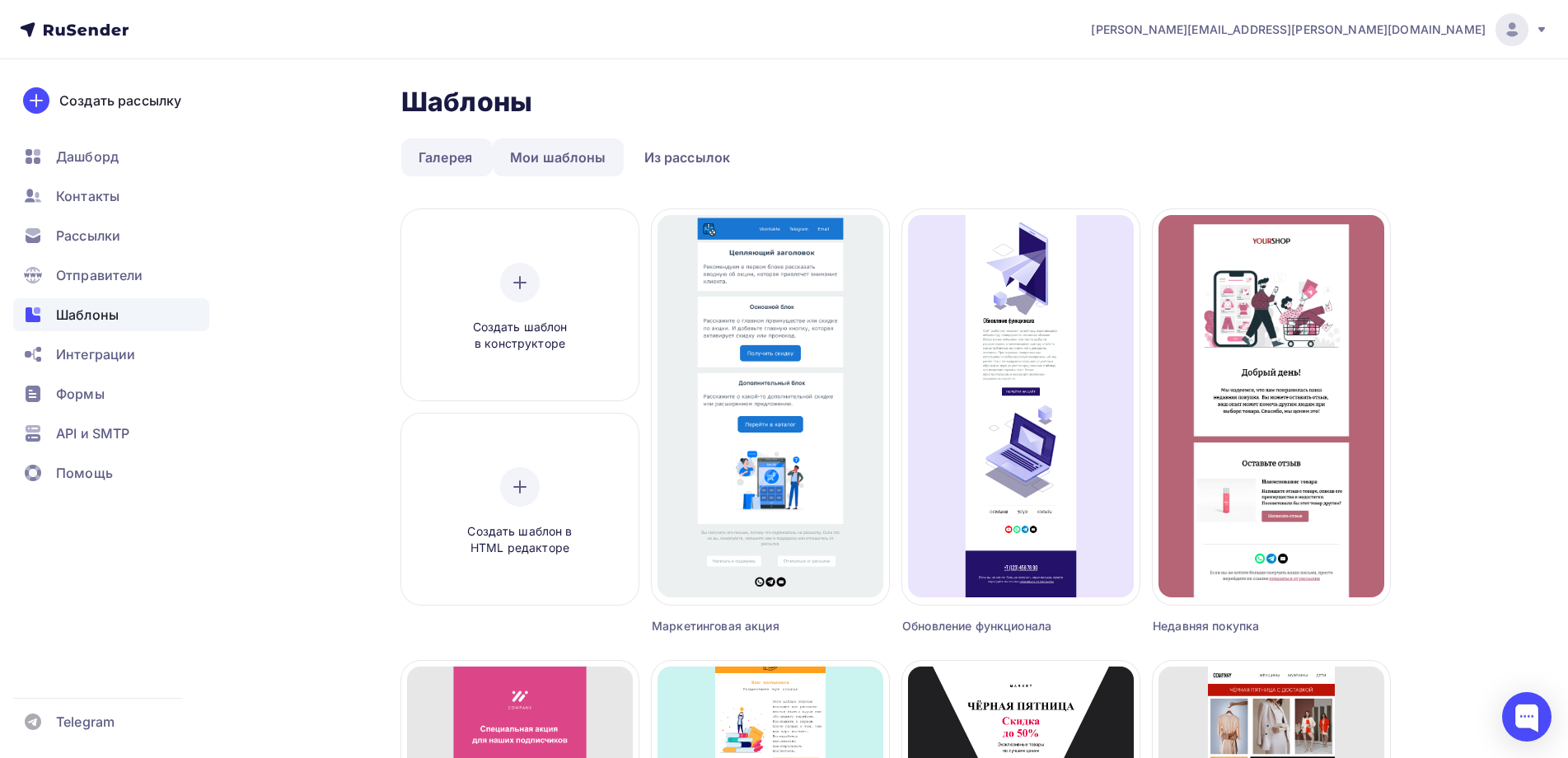
click at [543, 153] on link "Мои шаблоны" at bounding box center [557, 157] width 131 height 38
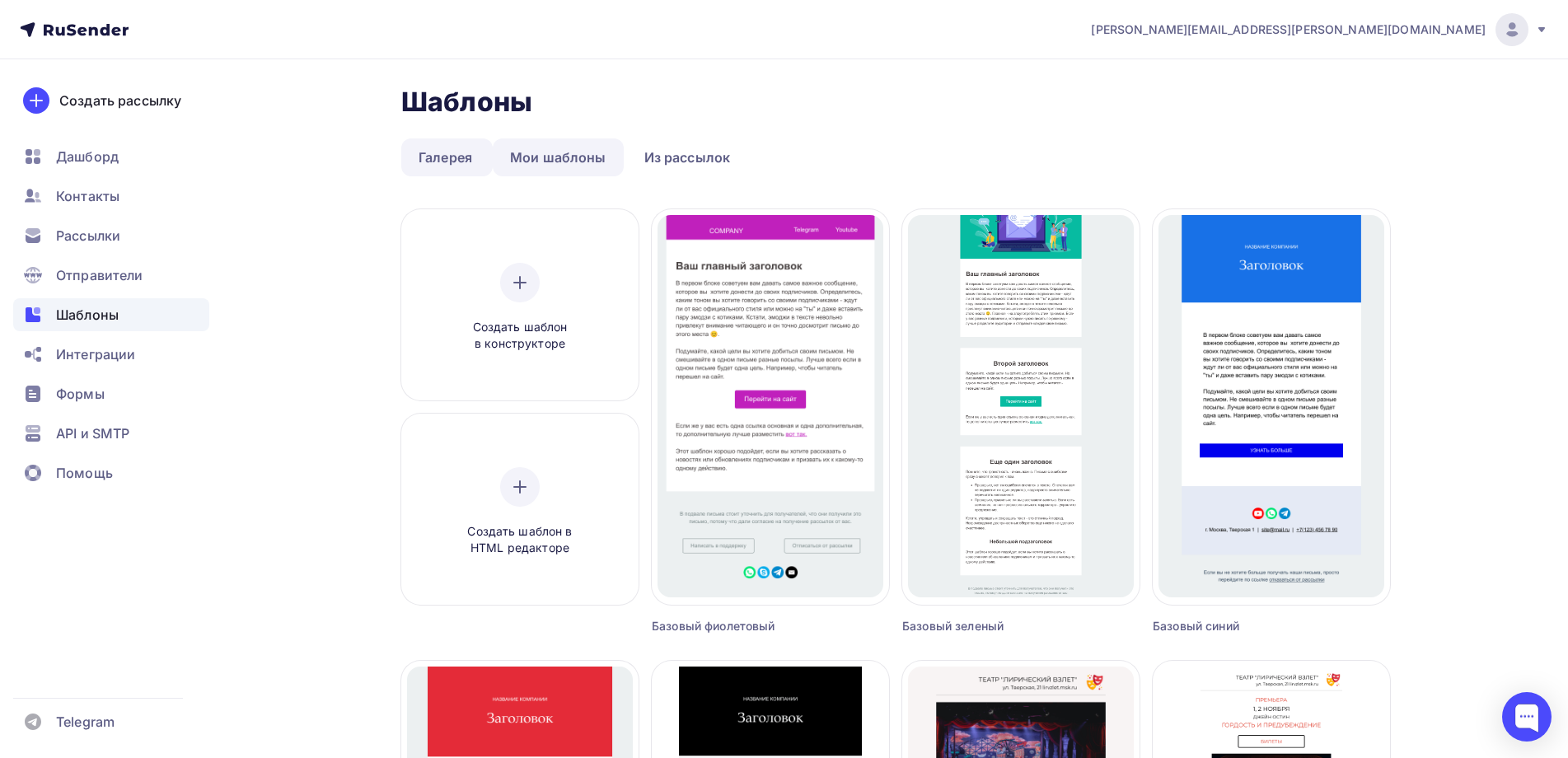
click at [560, 161] on link "Мои шаблоны" at bounding box center [557, 157] width 131 height 38
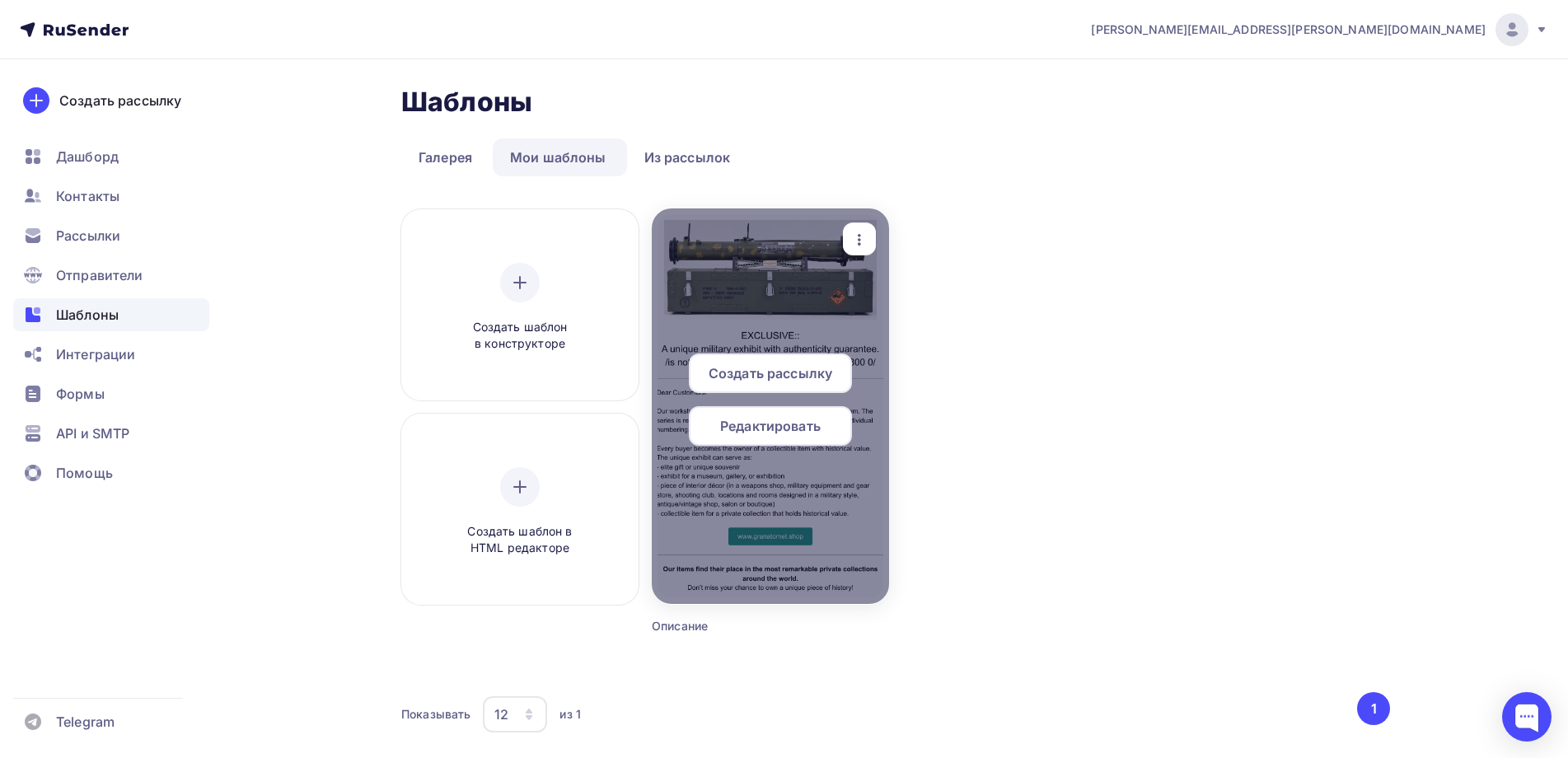
click at [751, 419] on span "Редактировать" at bounding box center [770, 425] width 101 height 19
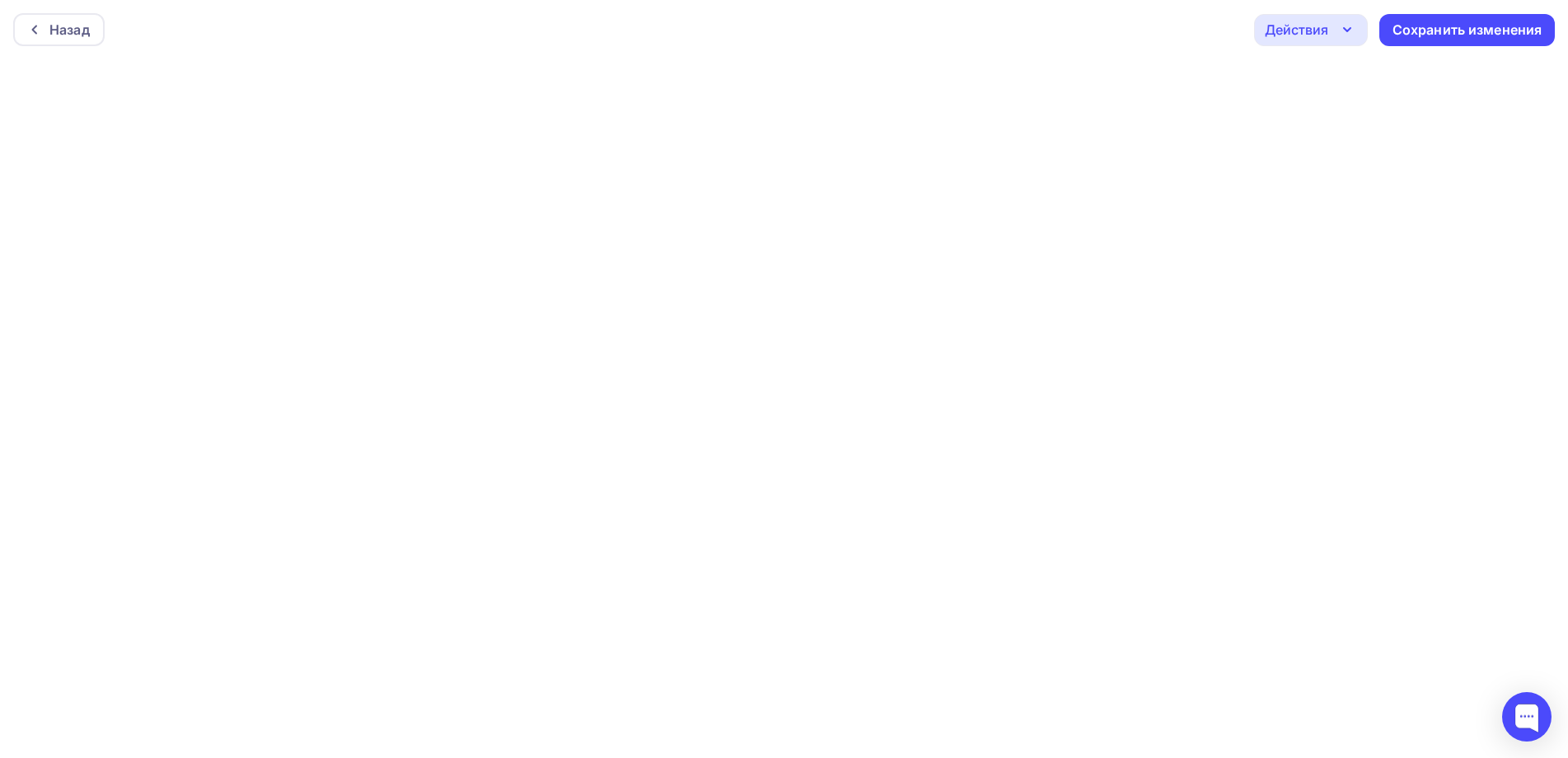
scroll to position [4, 0]
click at [1304, 18] on div "Действия" at bounding box center [1297, 25] width 64 height 19
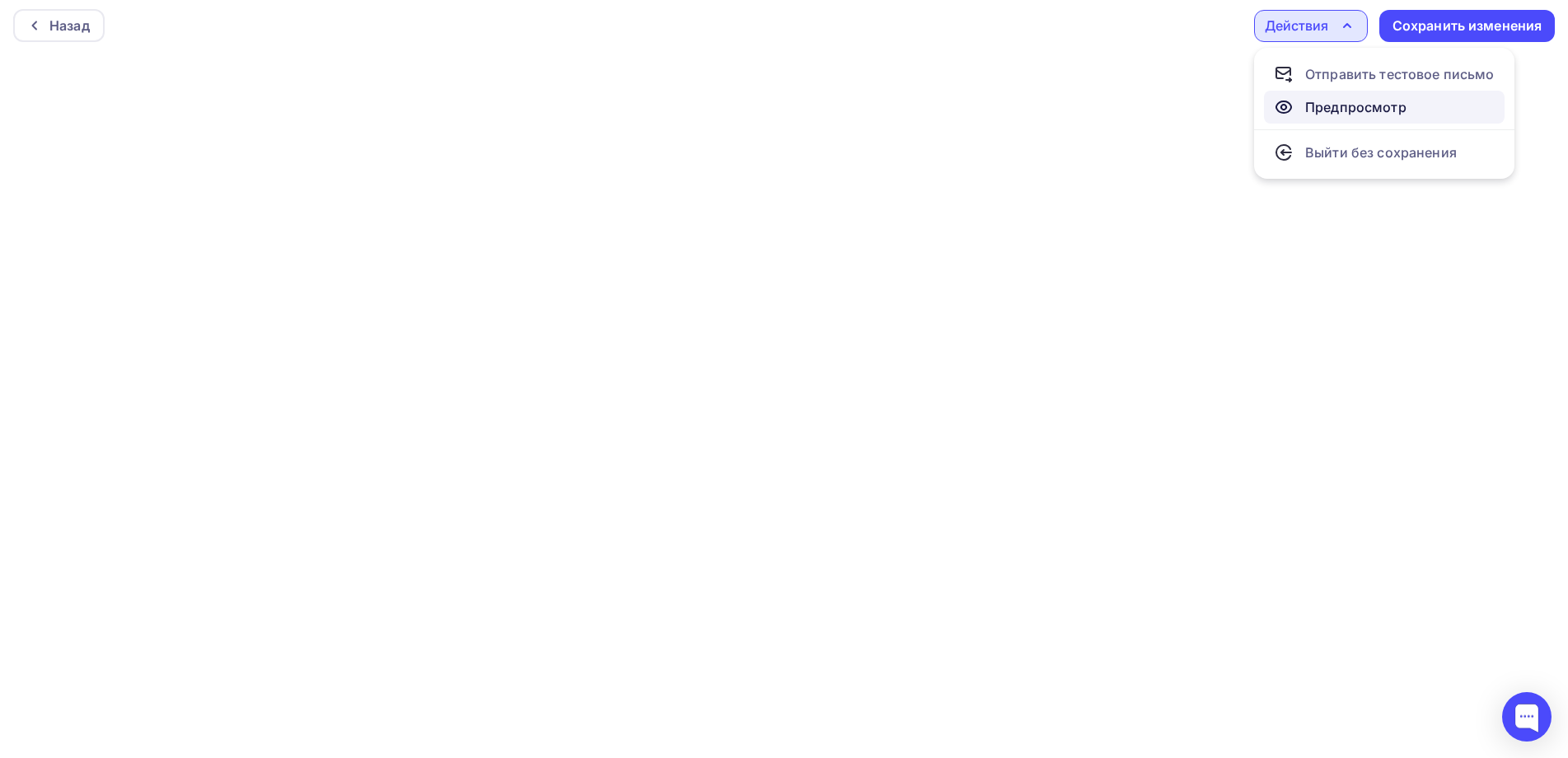
click at [1353, 101] on div "Предпросмотр" at bounding box center [1355, 107] width 102 height 19
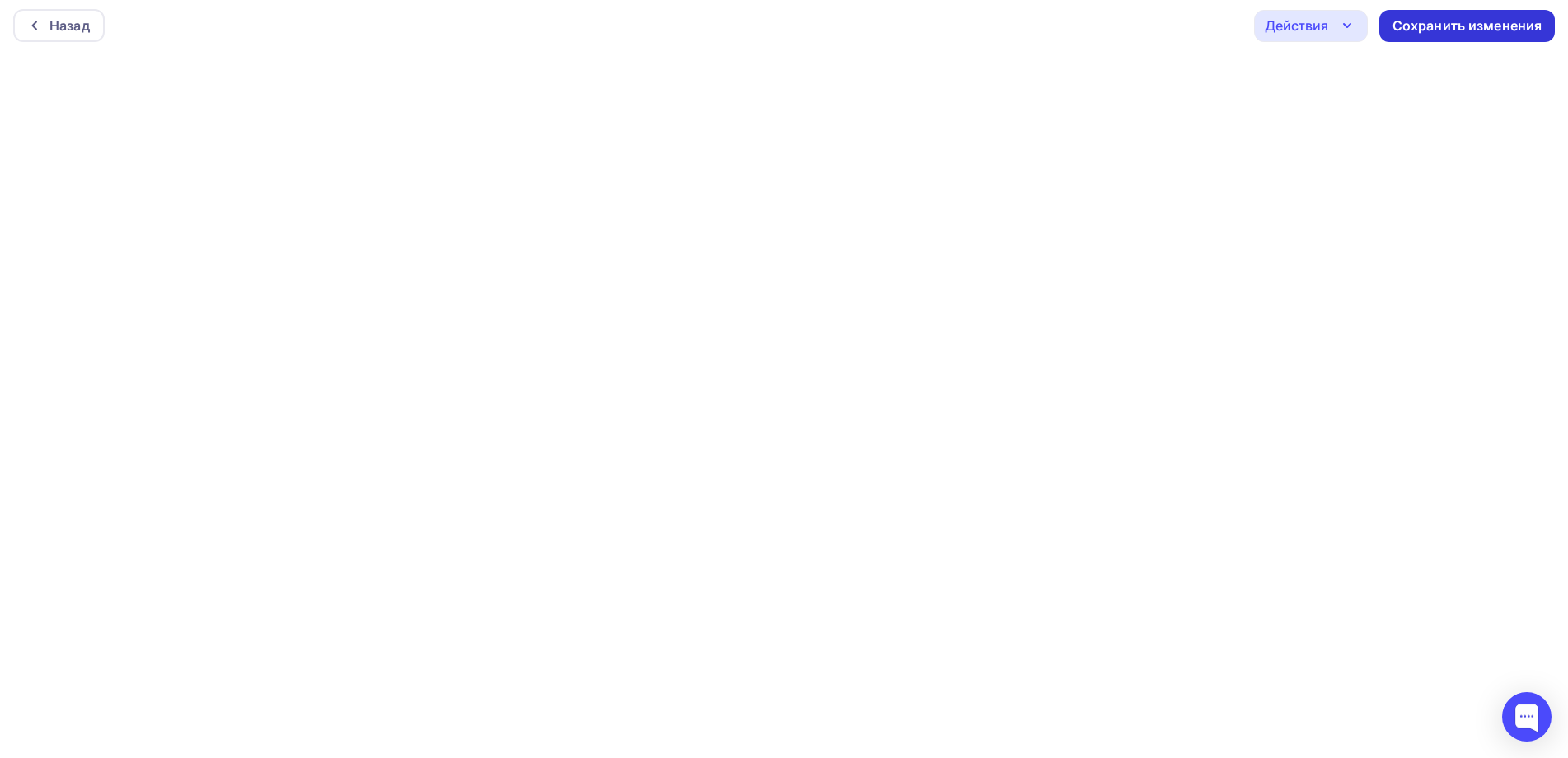
click at [1440, 23] on div "Сохранить изменения" at bounding box center [1467, 26] width 150 height 19
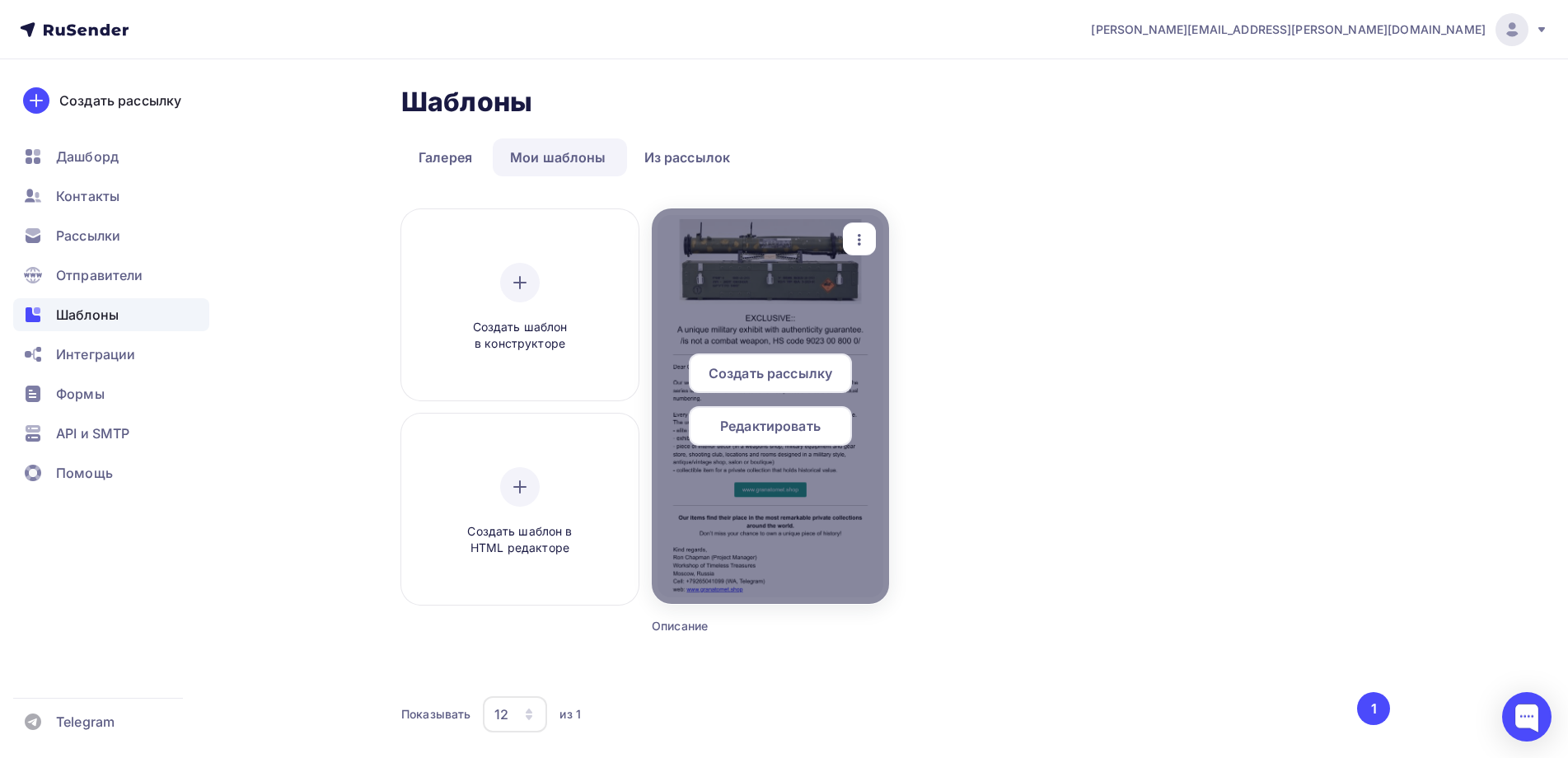
click at [756, 370] on span "Создать рассылку" at bounding box center [771, 373] width 124 height 19
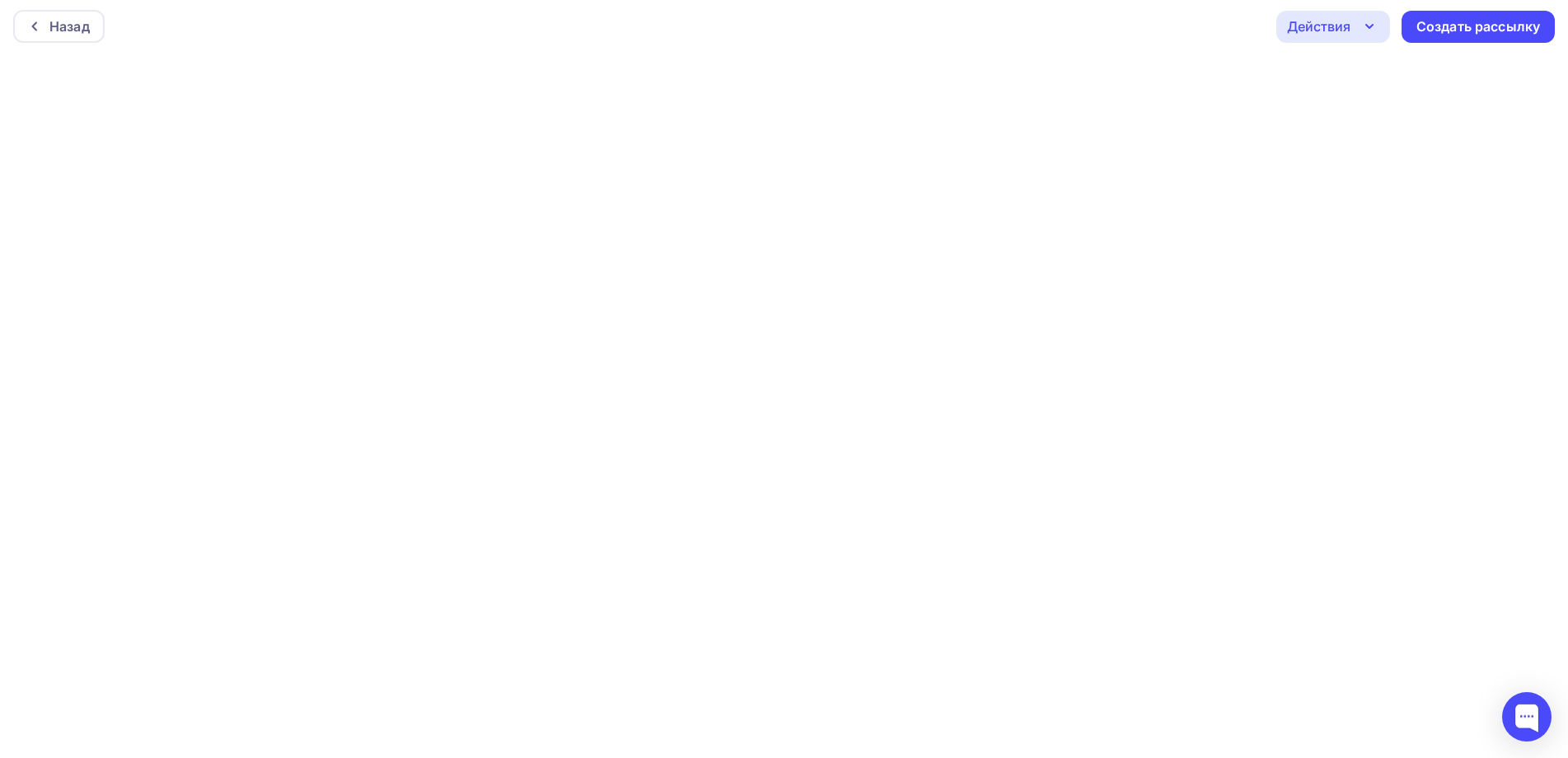
scroll to position [4, 0]
click at [1464, 19] on div "Создать рассылку" at bounding box center [1478, 26] width 124 height 19
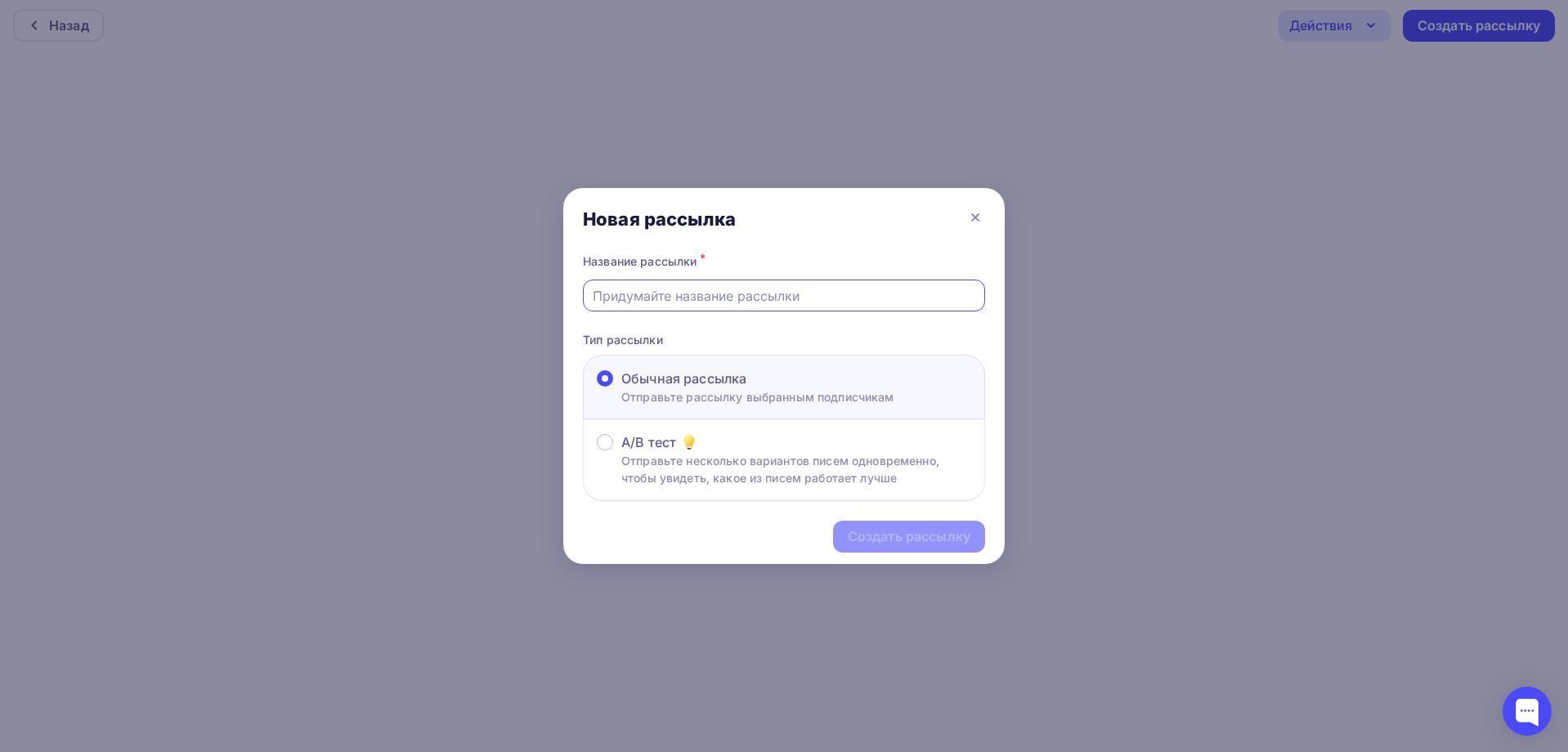
click at [617, 294] on input "text" at bounding box center [784, 295] width 383 height 19
type input "Начало"
click at [893, 531] on div "Создать рассылку" at bounding box center [909, 536] width 123 height 19
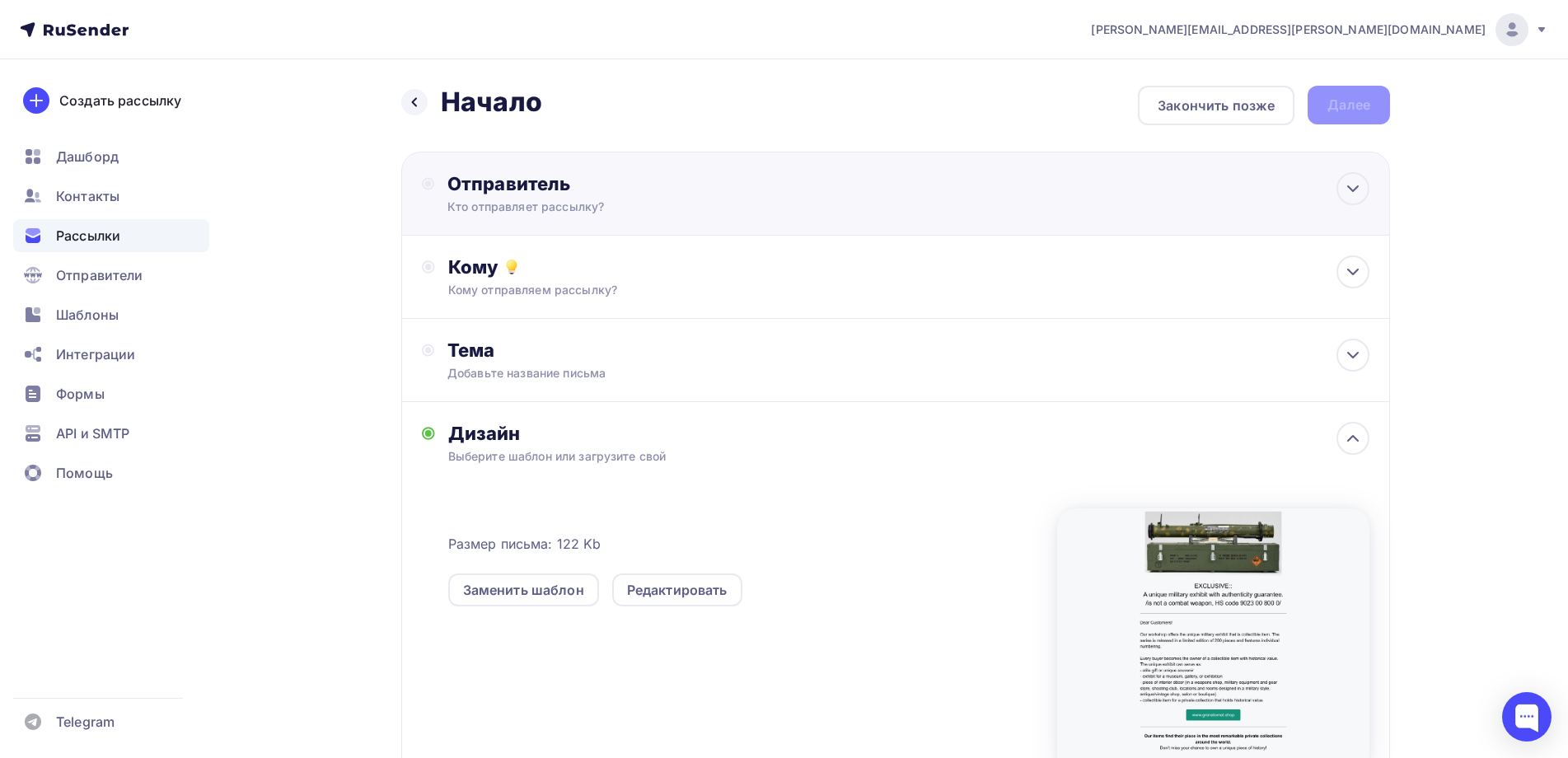
click at [516, 188] on div "Отправитель" at bounding box center [626, 184] width 357 height 23
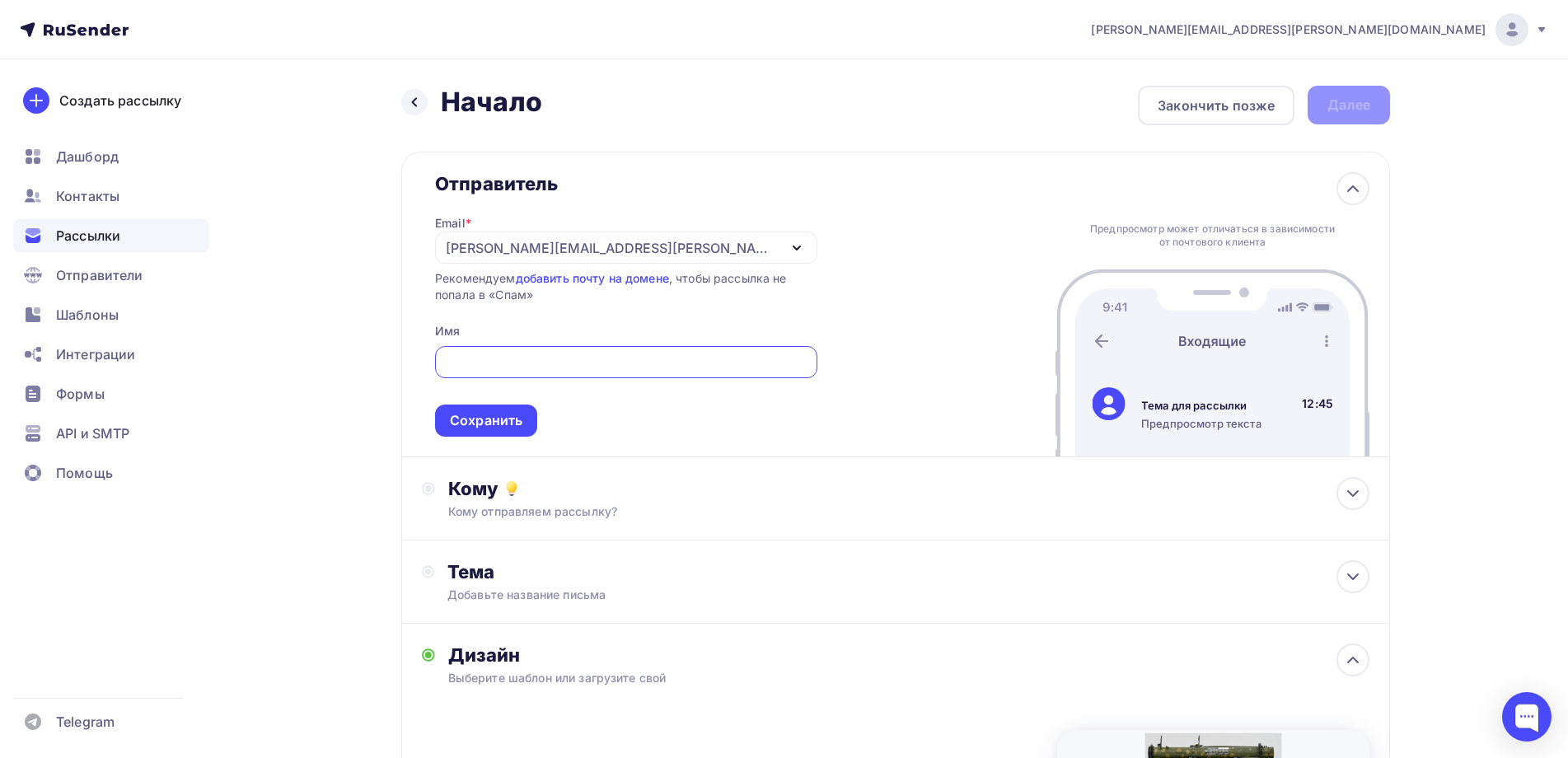
click at [754, 242] on div "[PERSON_NAME][EMAIL_ADDRESS][PERSON_NAME][DOMAIN_NAME]" at bounding box center [626, 247] width 382 height 32
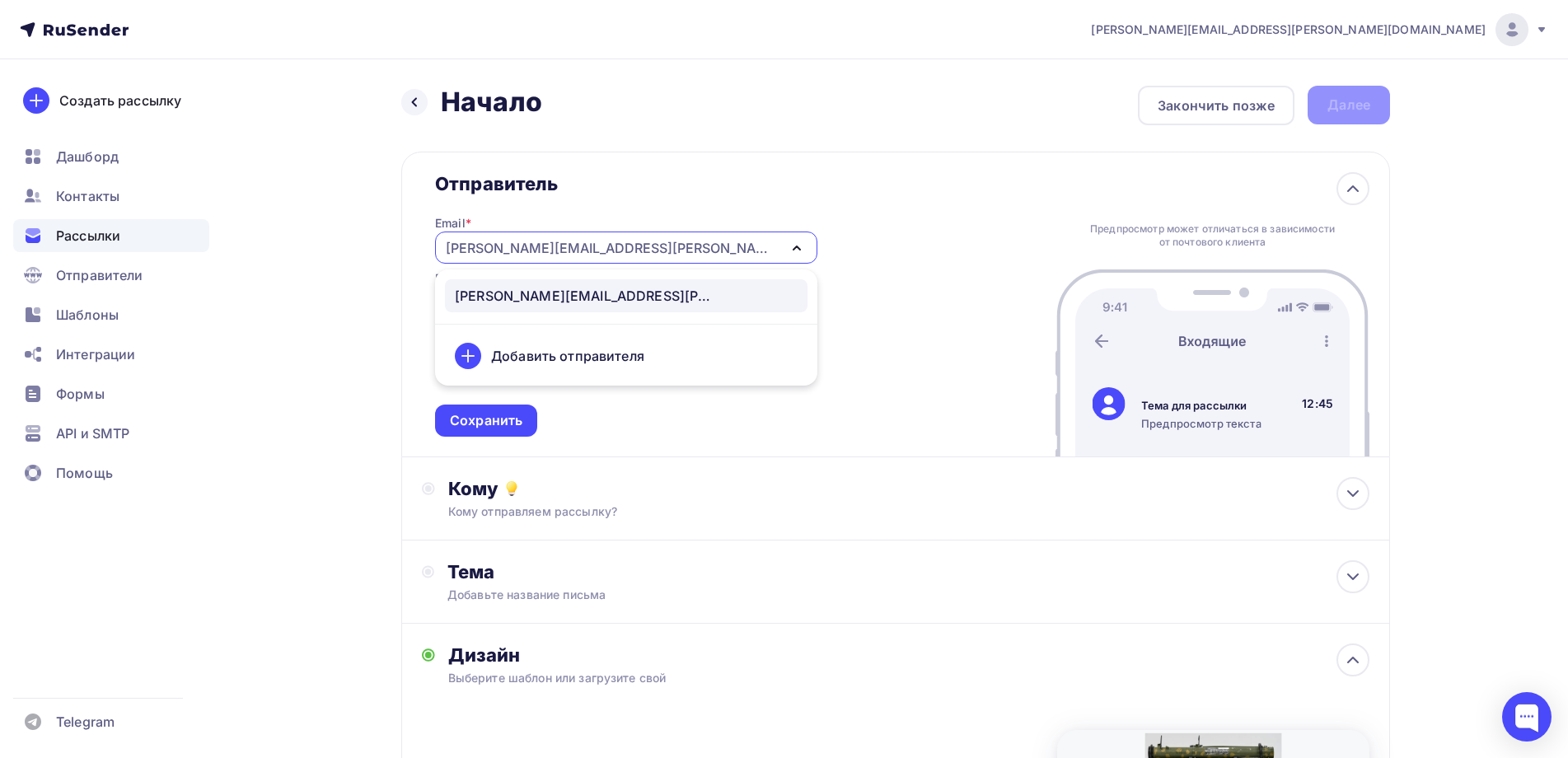
click at [537, 353] on div "Добавить отправителя" at bounding box center [568, 356] width 153 height 19
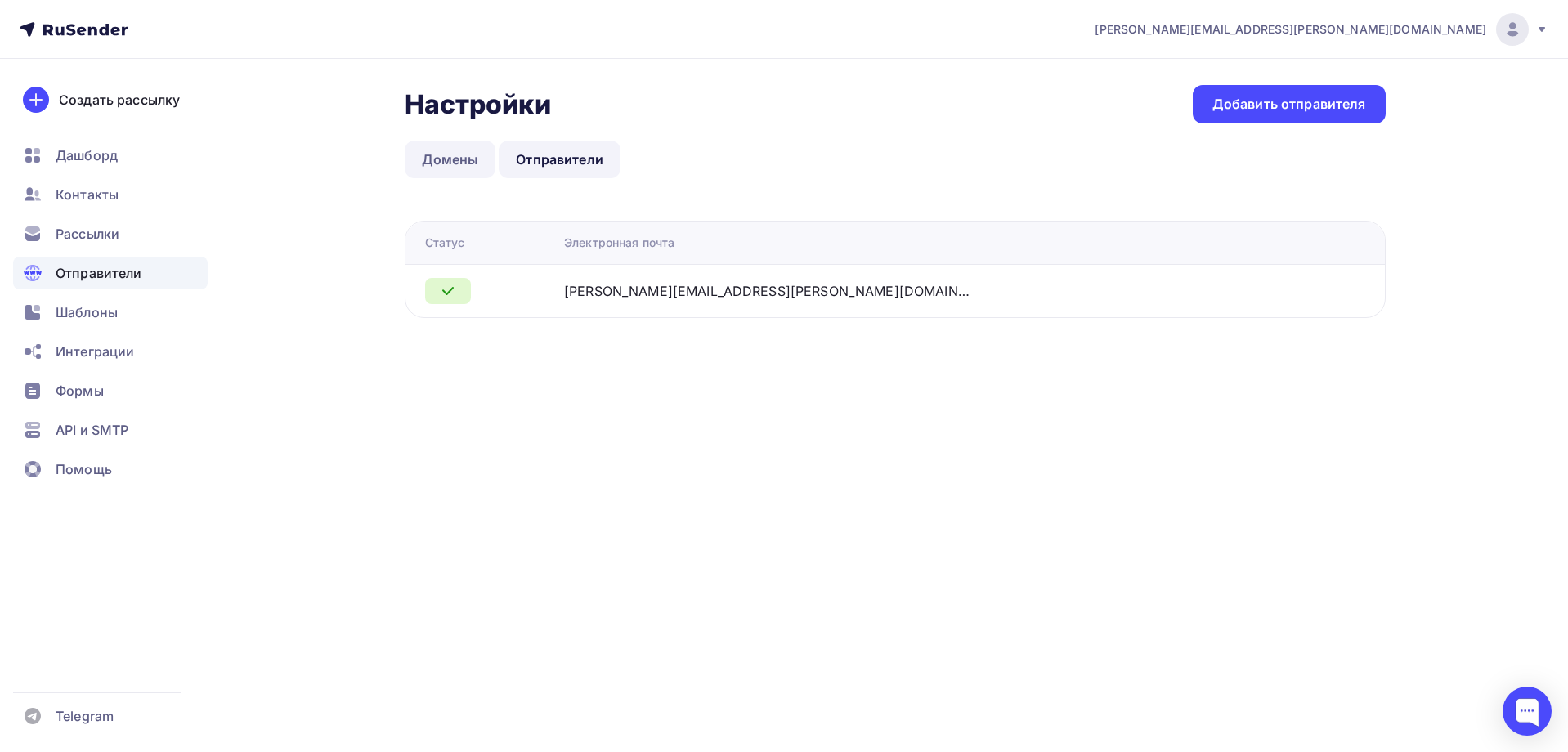
click at [433, 156] on link "Домены" at bounding box center [450, 159] width 91 height 37
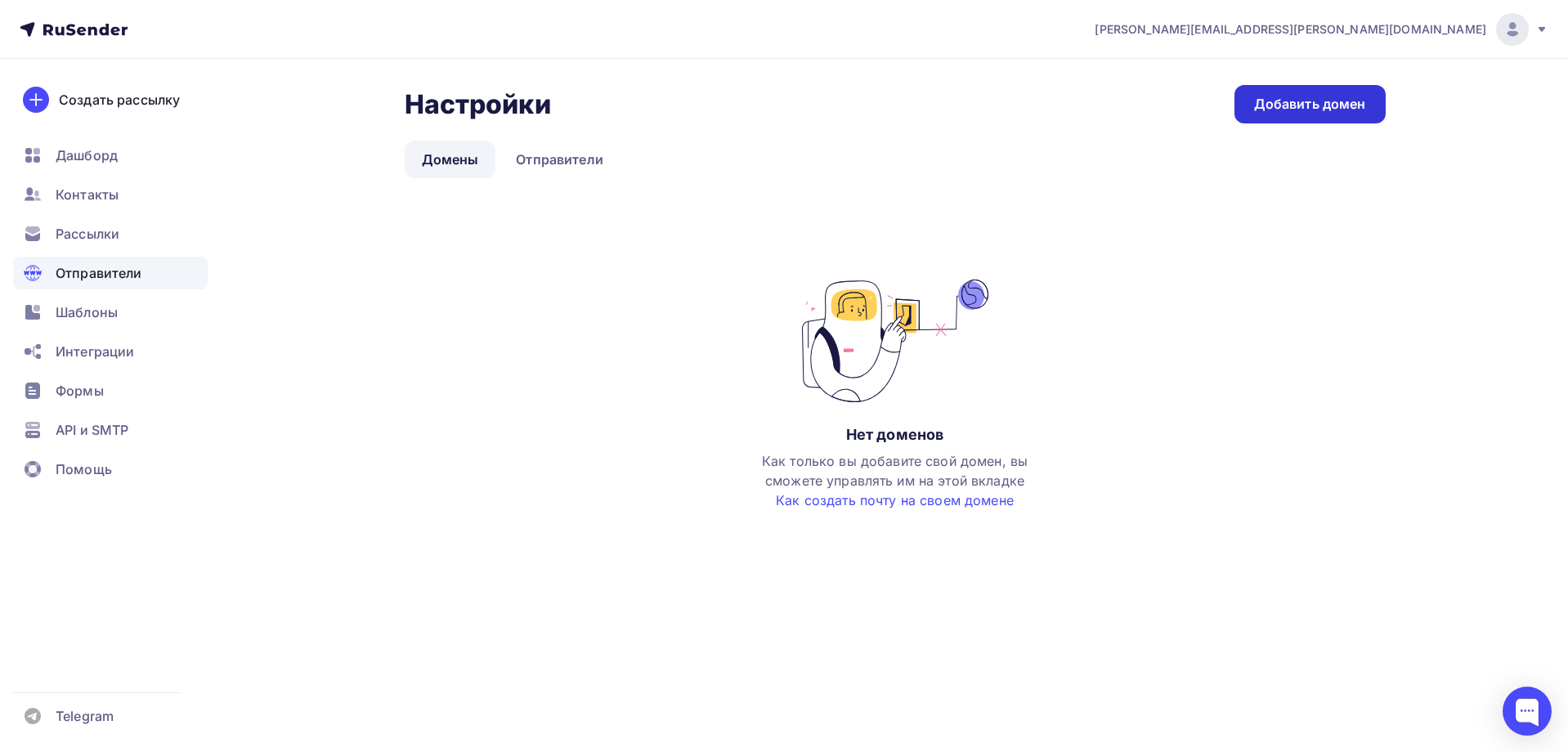
click at [1289, 102] on div "Добавить домен" at bounding box center [1310, 105] width 112 height 19
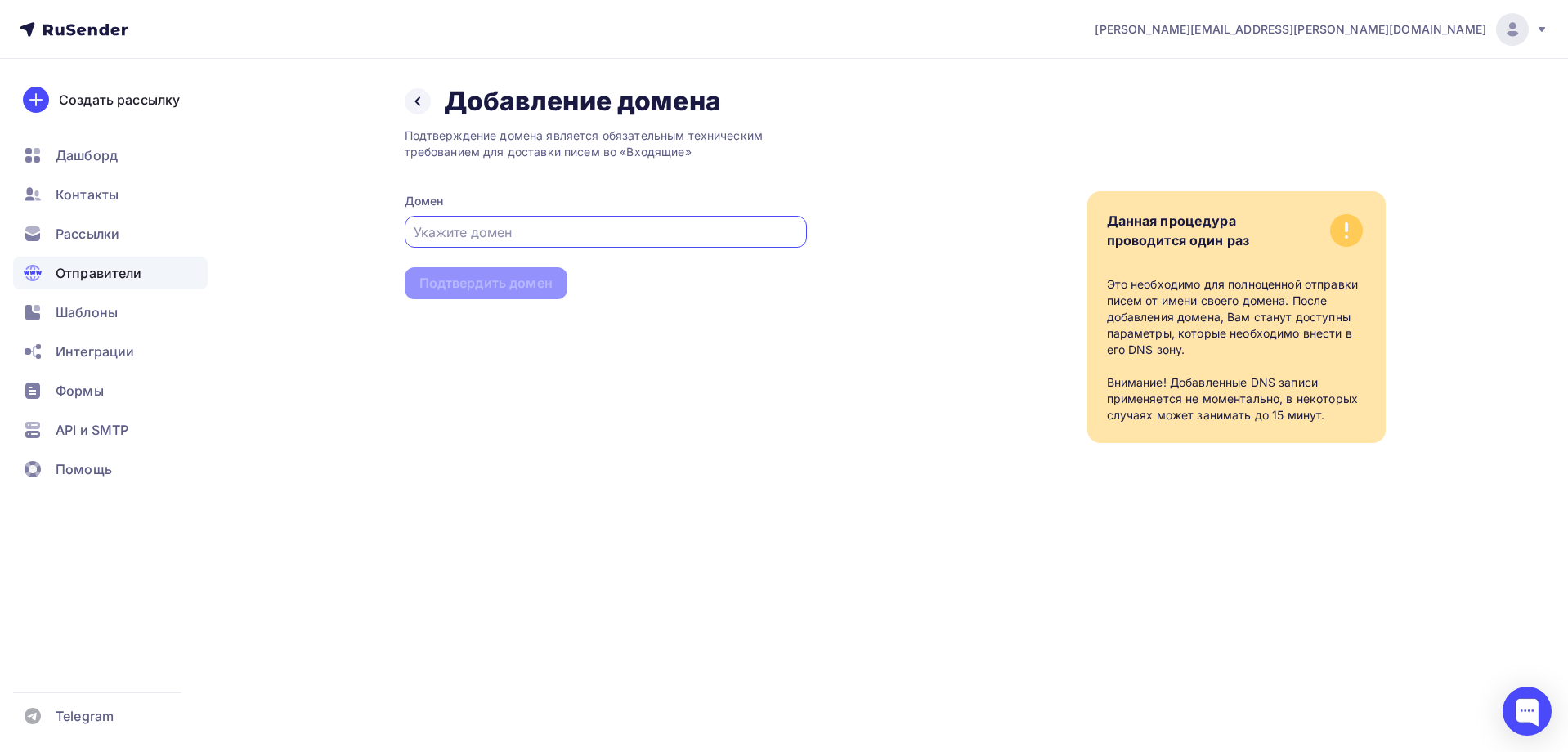
click at [732, 446] on div "Назад Добавление домена Добавление домена Подтверждение домена является обязате…" at bounding box center [784, 283] width 1340 height 449
click at [416, 99] on icon at bounding box center [417, 102] width 13 height 13
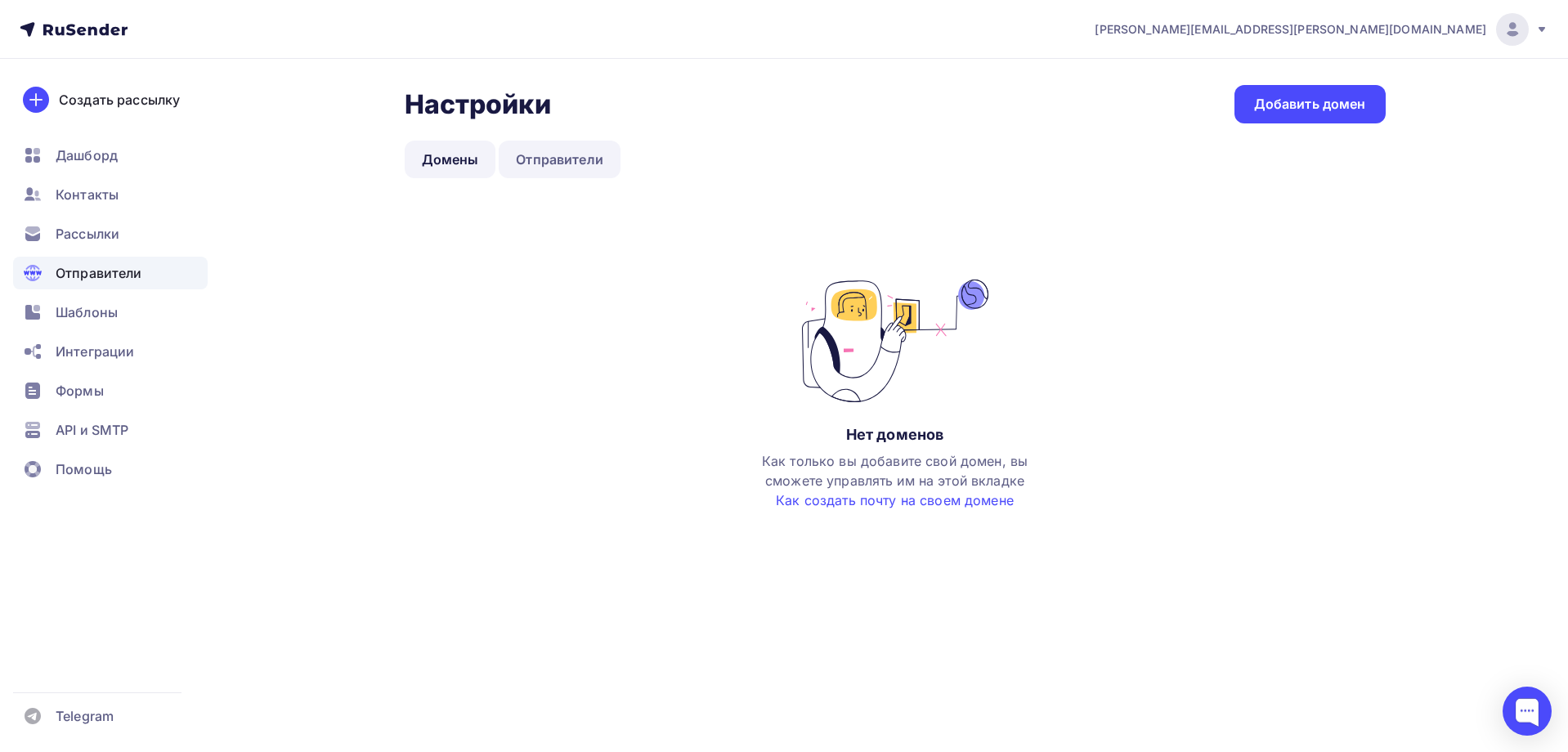
click at [565, 155] on link "Отправители" at bounding box center [559, 159] width 122 height 37
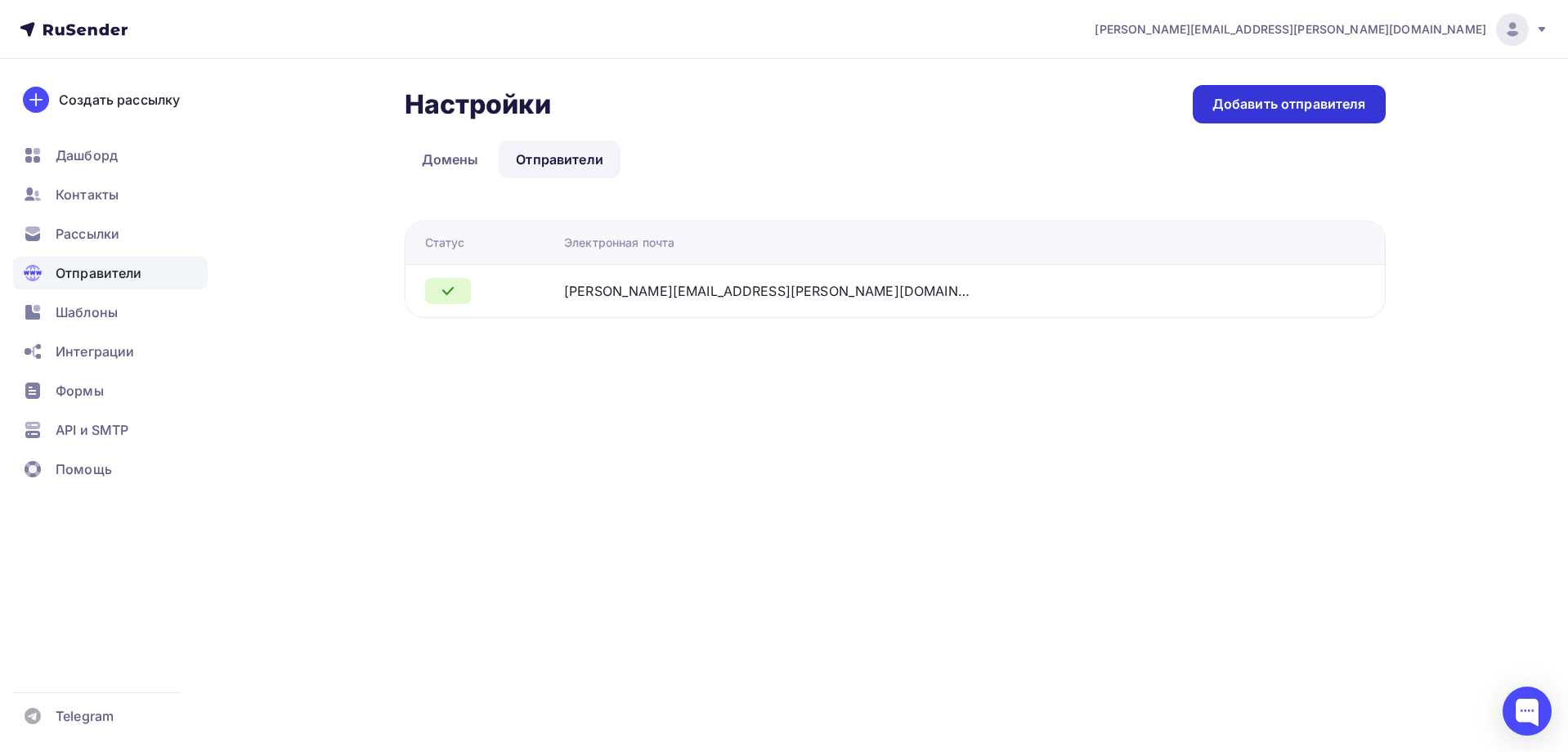
click at [1267, 96] on div "Добавить отправителя" at bounding box center [1289, 105] width 154 height 19
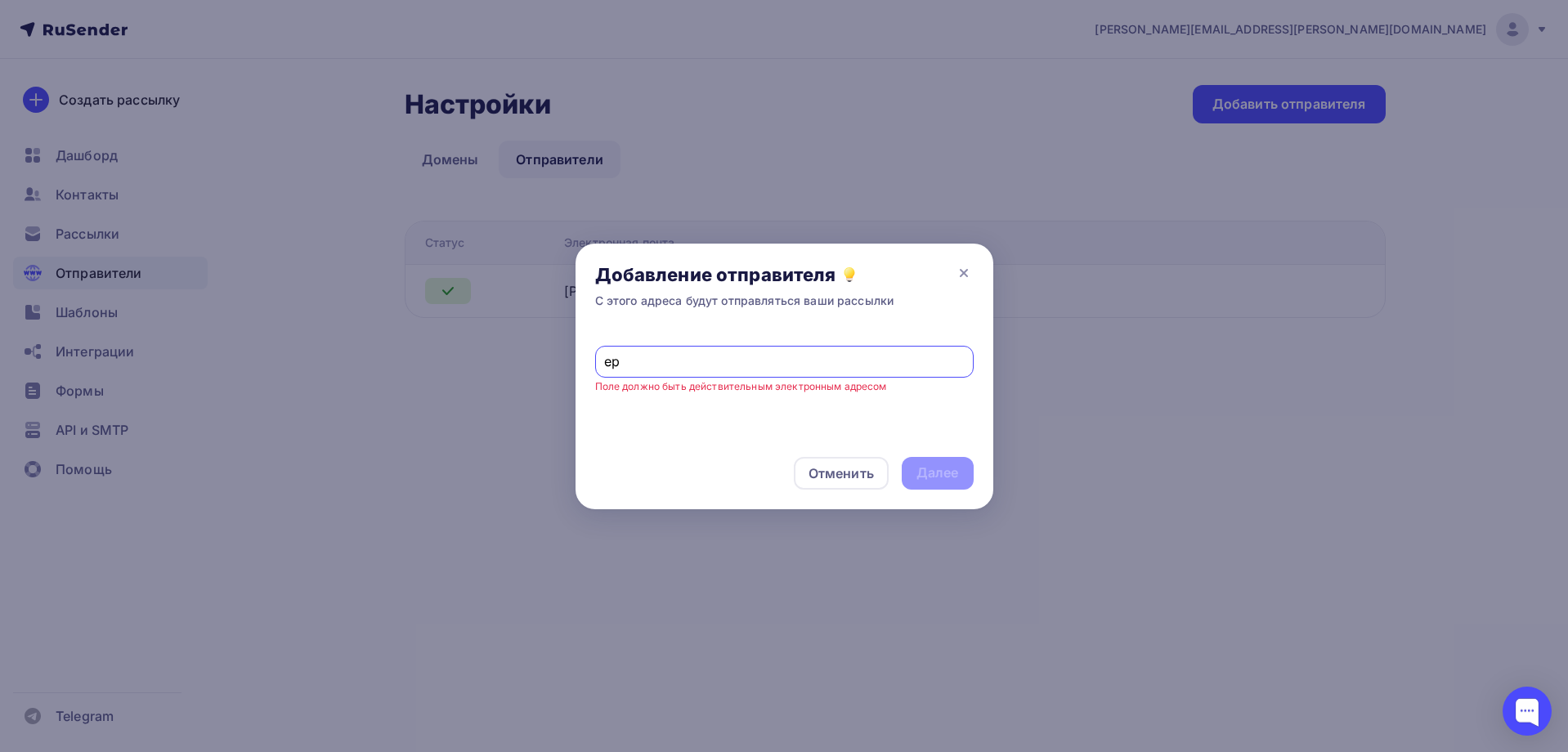
type input "е"
type input "[EMAIL_ADDRESS][DOMAIN_NAME]"
click at [938, 470] on div "Далее" at bounding box center [938, 473] width 42 height 19
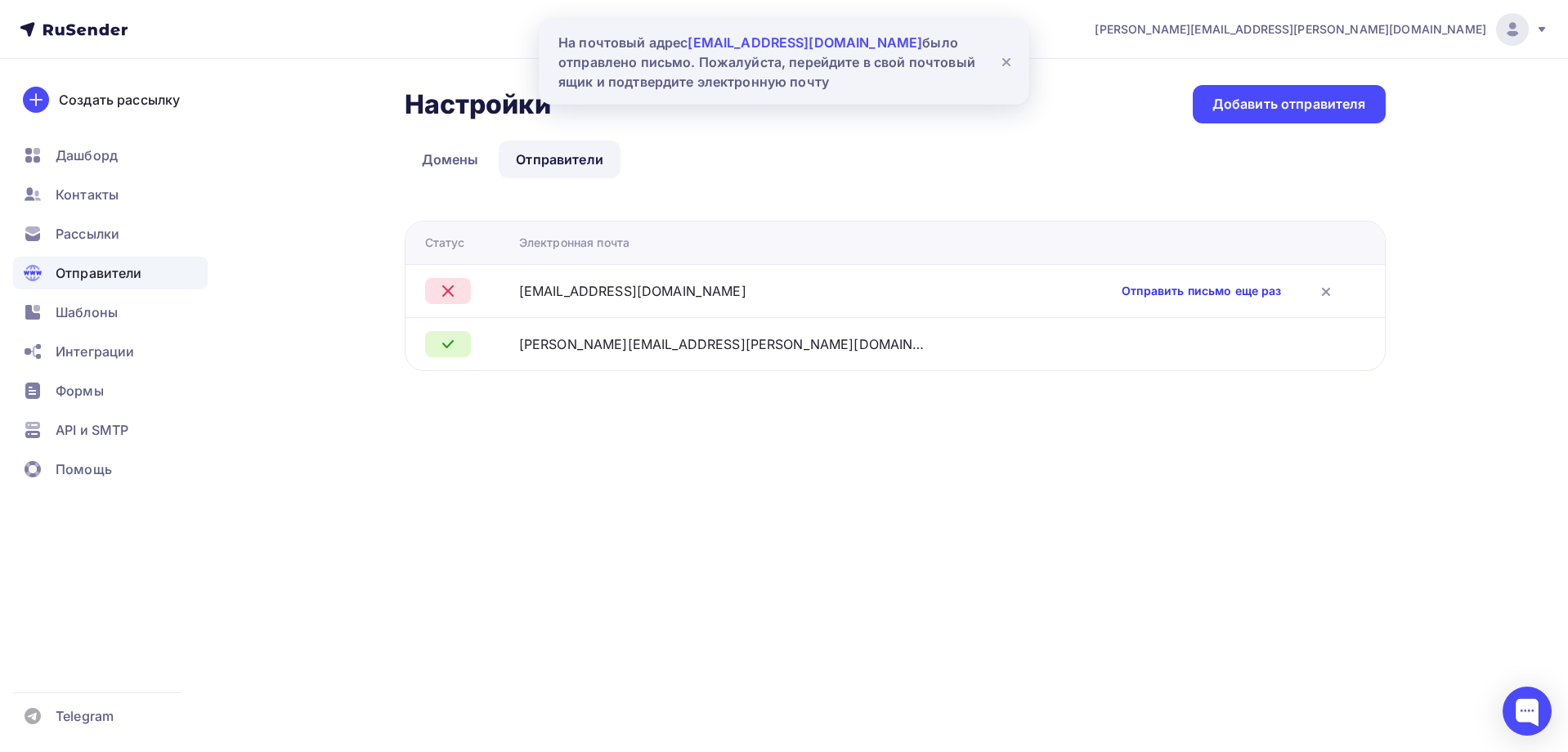
click at [1122, 290] on link "Отправить письмо еще раз" at bounding box center [1201, 291] width 159 height 16
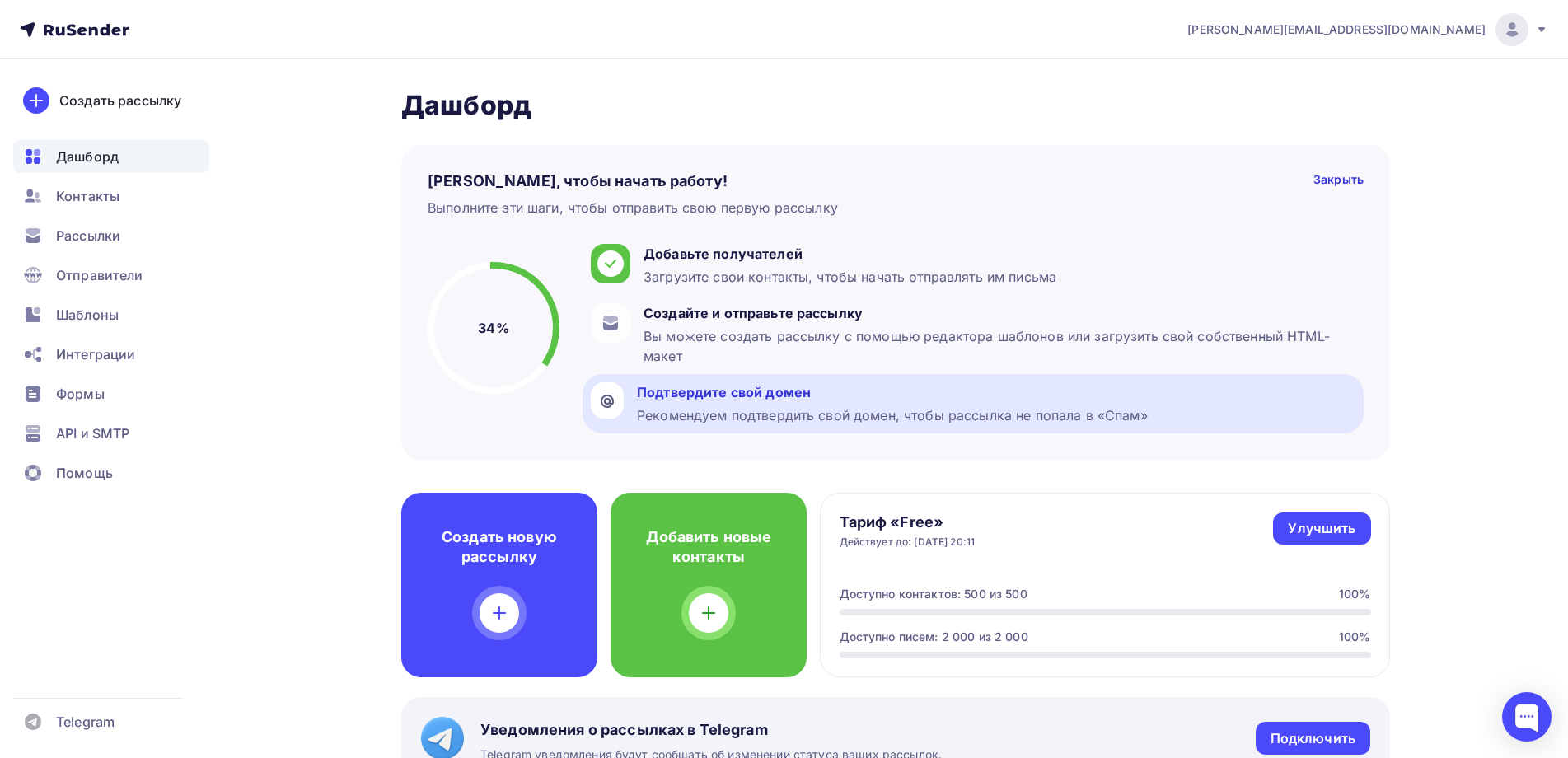
click at [695, 400] on div "Подтвердите свой домен" at bounding box center [892, 392] width 511 height 19
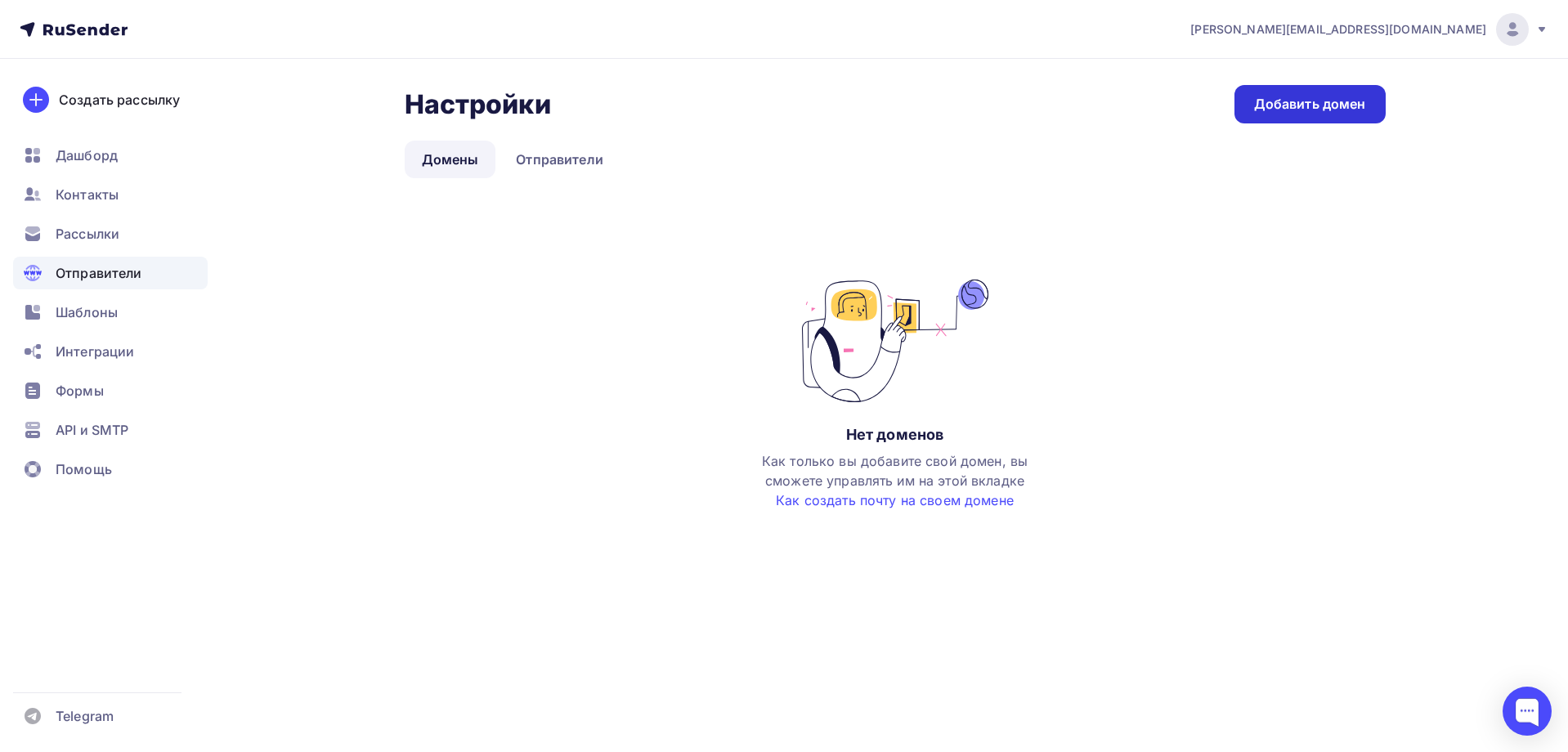
click at [1288, 109] on div "Добавить домен" at bounding box center [1310, 105] width 112 height 19
click at [1290, 92] on link "Добавить домен" at bounding box center [1310, 105] width 152 height 38
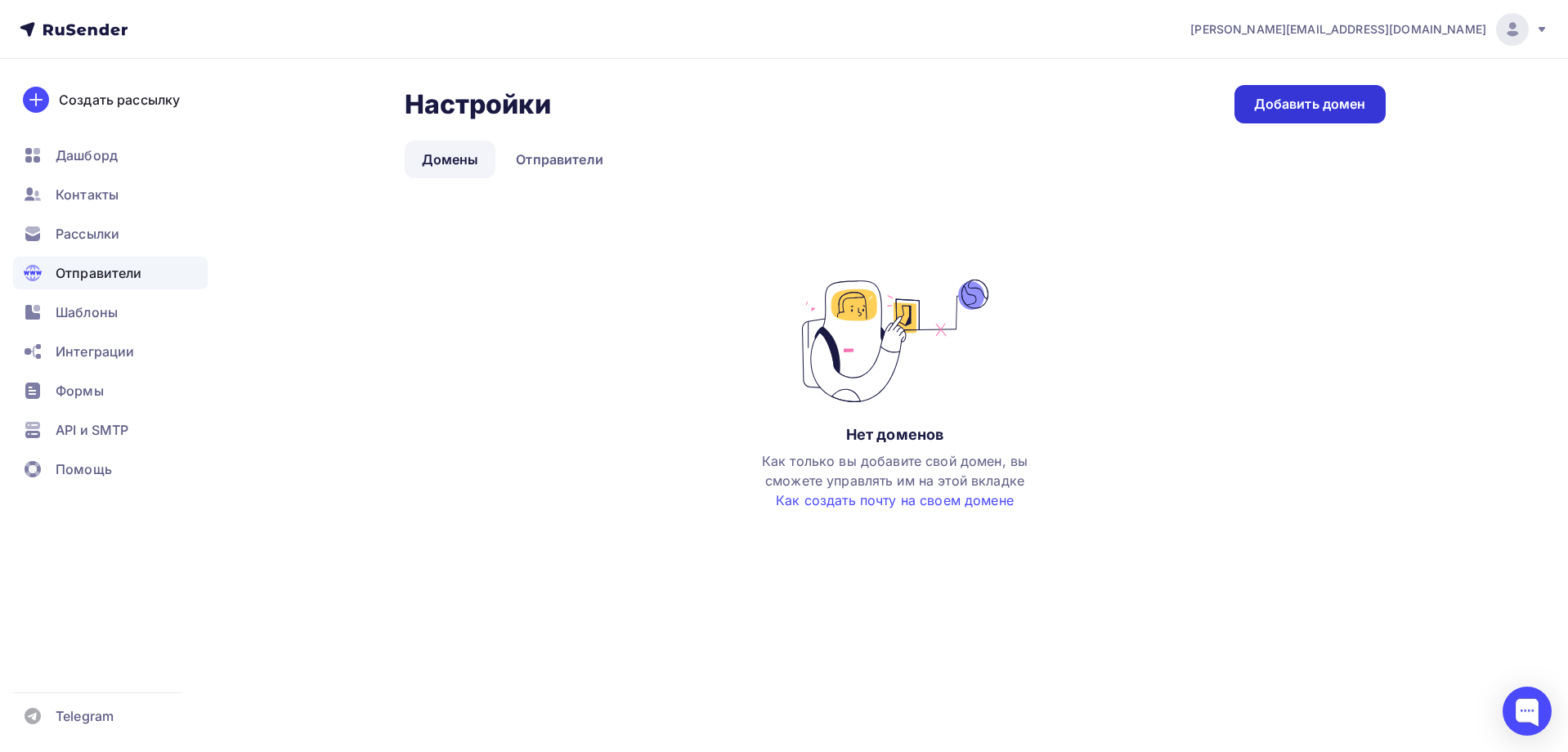
click at [1290, 92] on link "Добавить домен" at bounding box center [1310, 105] width 152 height 38
drag, startPoint x: 874, startPoint y: 514, endPoint x: 868, endPoint y: 493, distance: 21.8
click at [874, 509] on div "pavel@cerelia.ru Аккаунт Тарифы Выйти Создать рассылку Дашборд Контакты Рассылк…" at bounding box center [784, 376] width 1568 height 752
click at [876, 492] on link "Как создать почту на своем домене" at bounding box center [894, 500] width 238 height 16
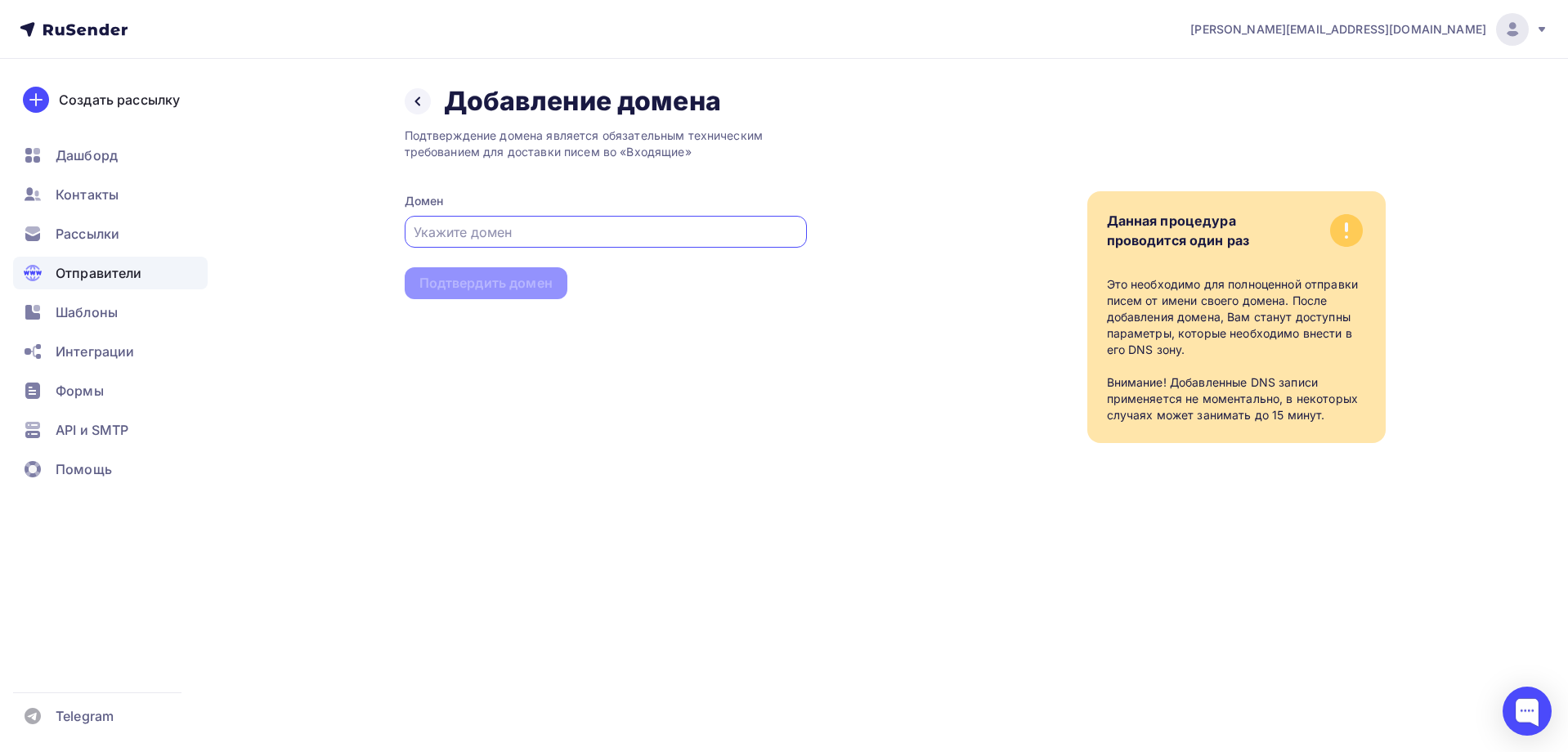
click at [425, 234] on input "text" at bounding box center [605, 232] width 383 height 19
type input "www.granatomet.shop"
click at [468, 280] on div "Подтвердить домен" at bounding box center [486, 283] width 133 height 19
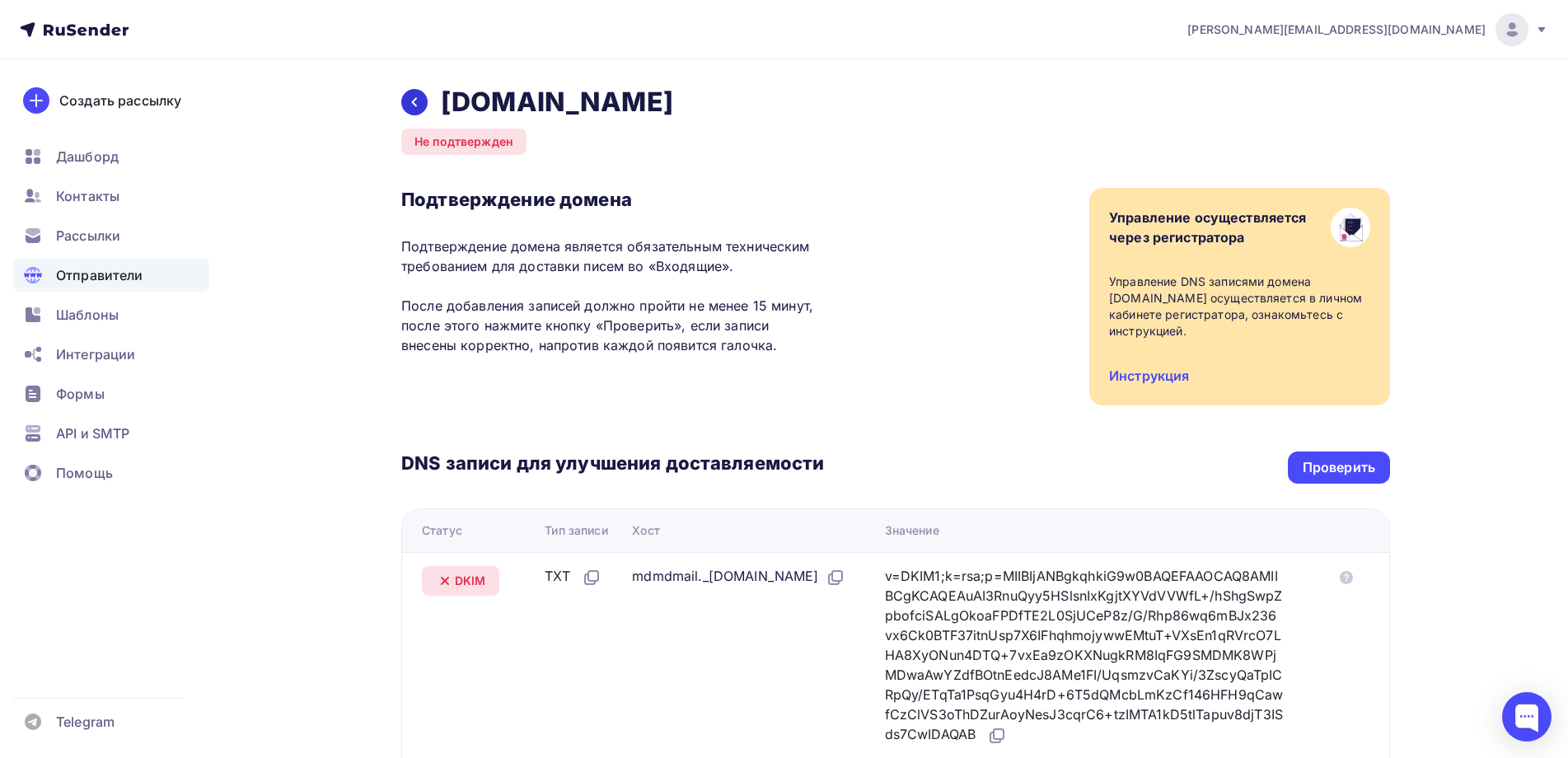
click at [413, 98] on icon at bounding box center [415, 102] width 14 height 14
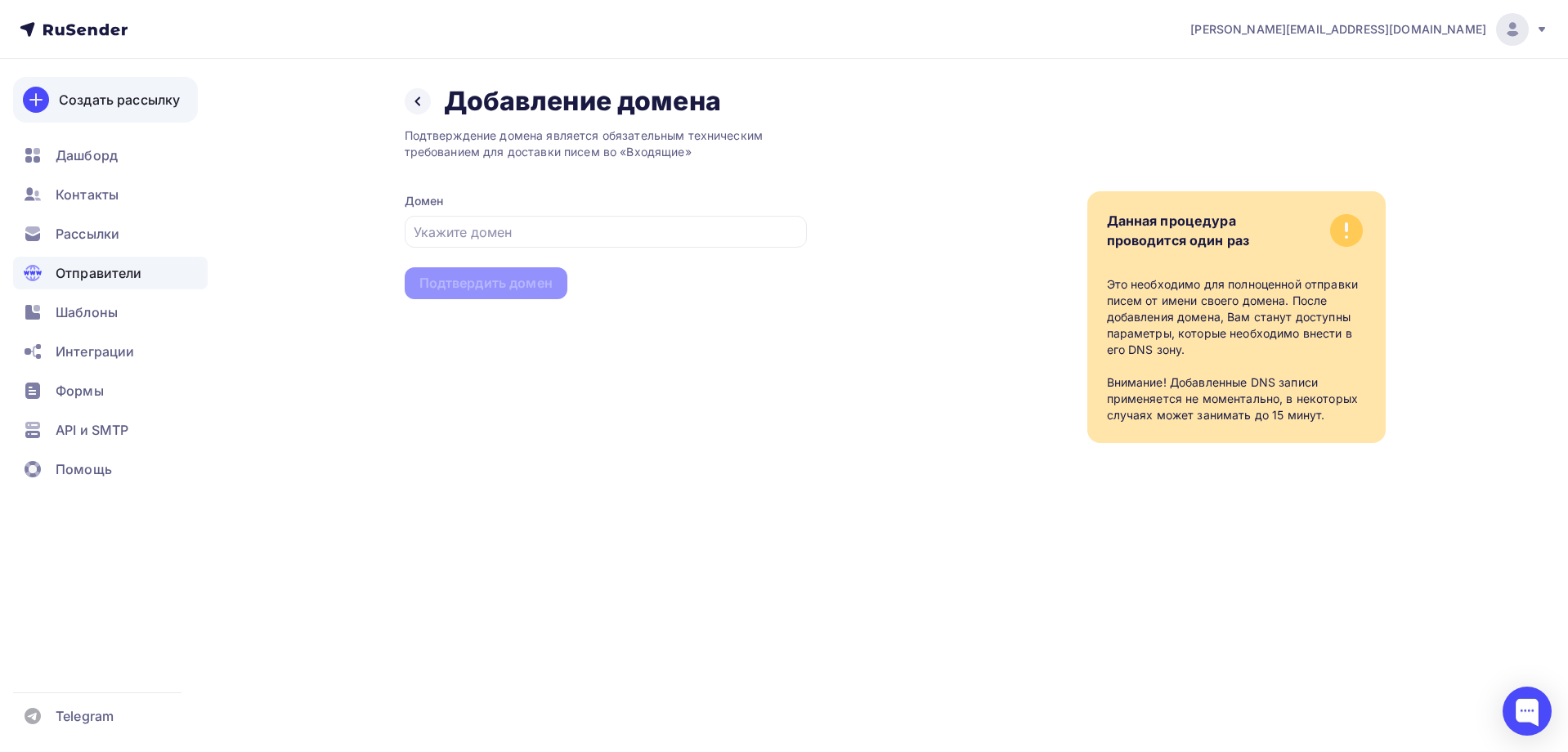
click at [113, 100] on div "Создать рассылку" at bounding box center [119, 100] width 121 height 19
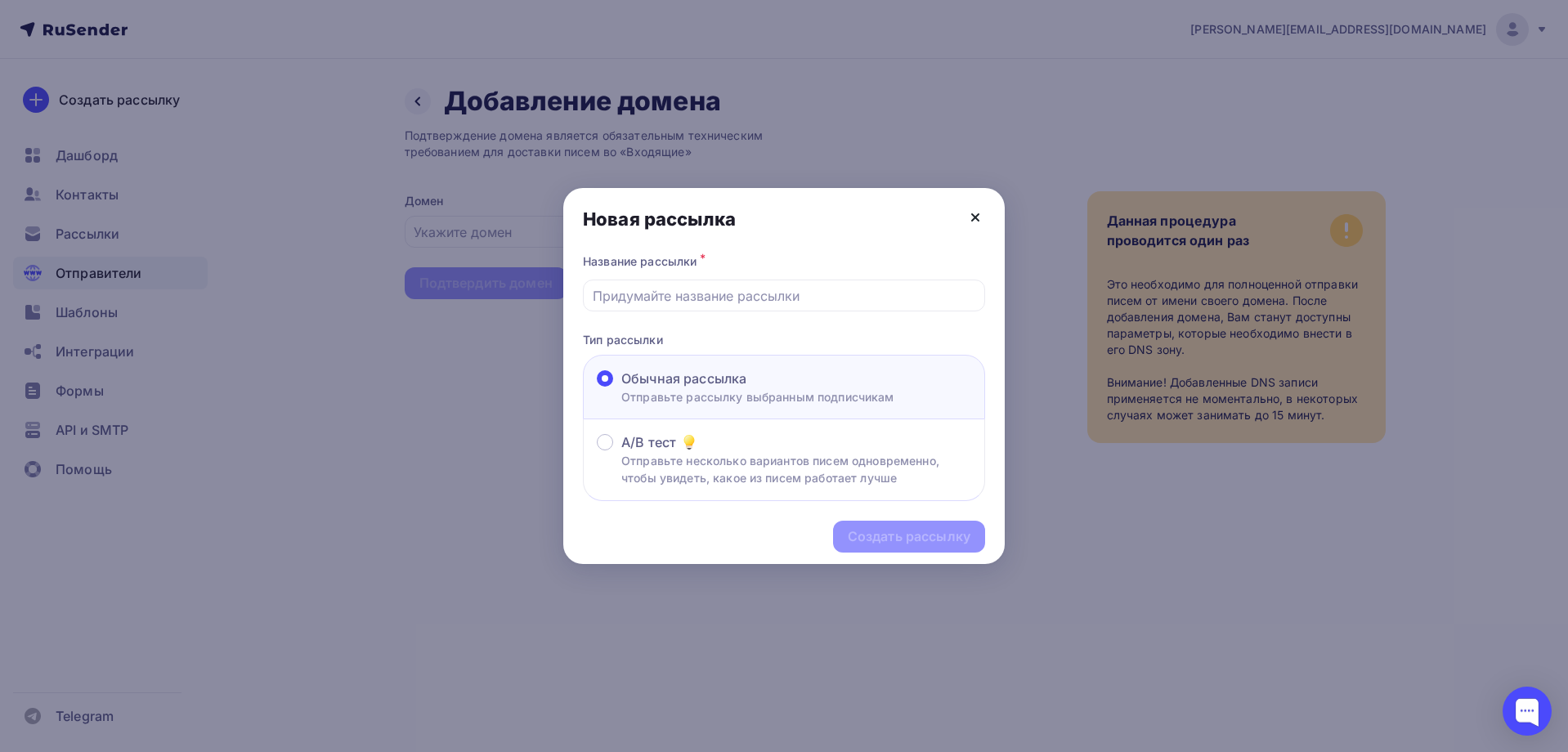
click at [977, 213] on icon at bounding box center [975, 217] width 19 height 19
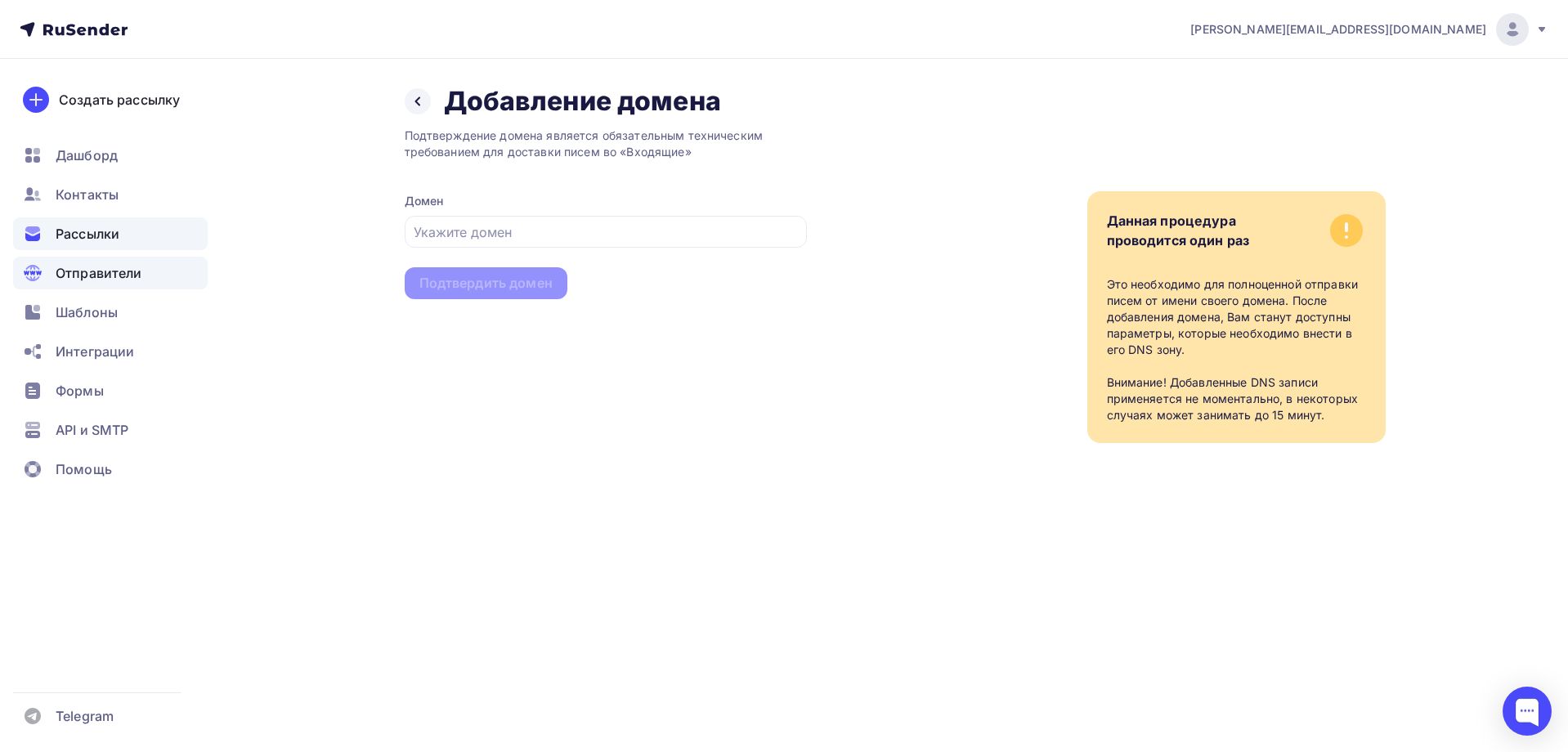
click at [73, 231] on span "Рассылки" at bounding box center [87, 233] width 63 height 19
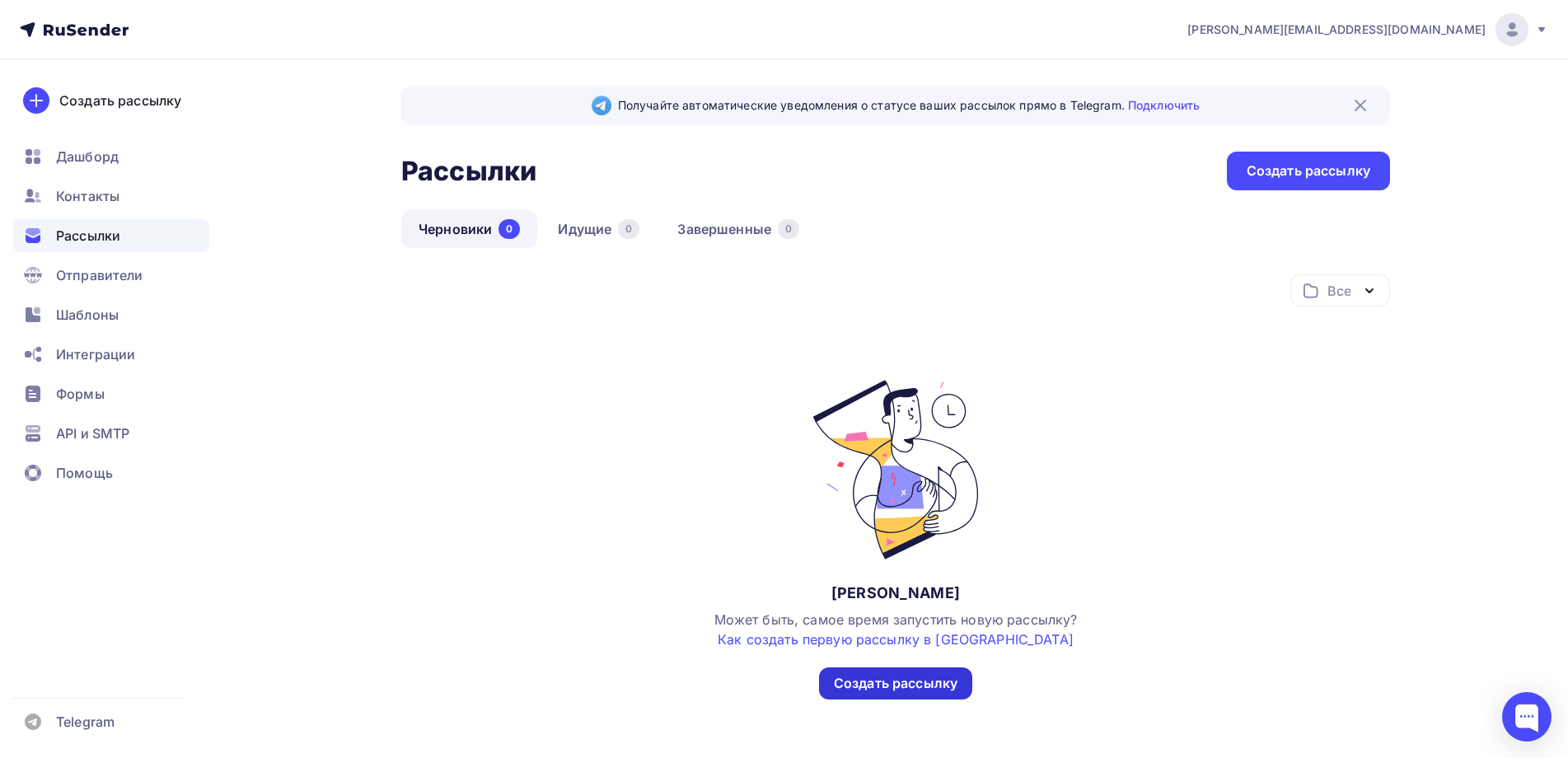
click at [896, 682] on div "Создать рассылку" at bounding box center [896, 684] width 124 height 19
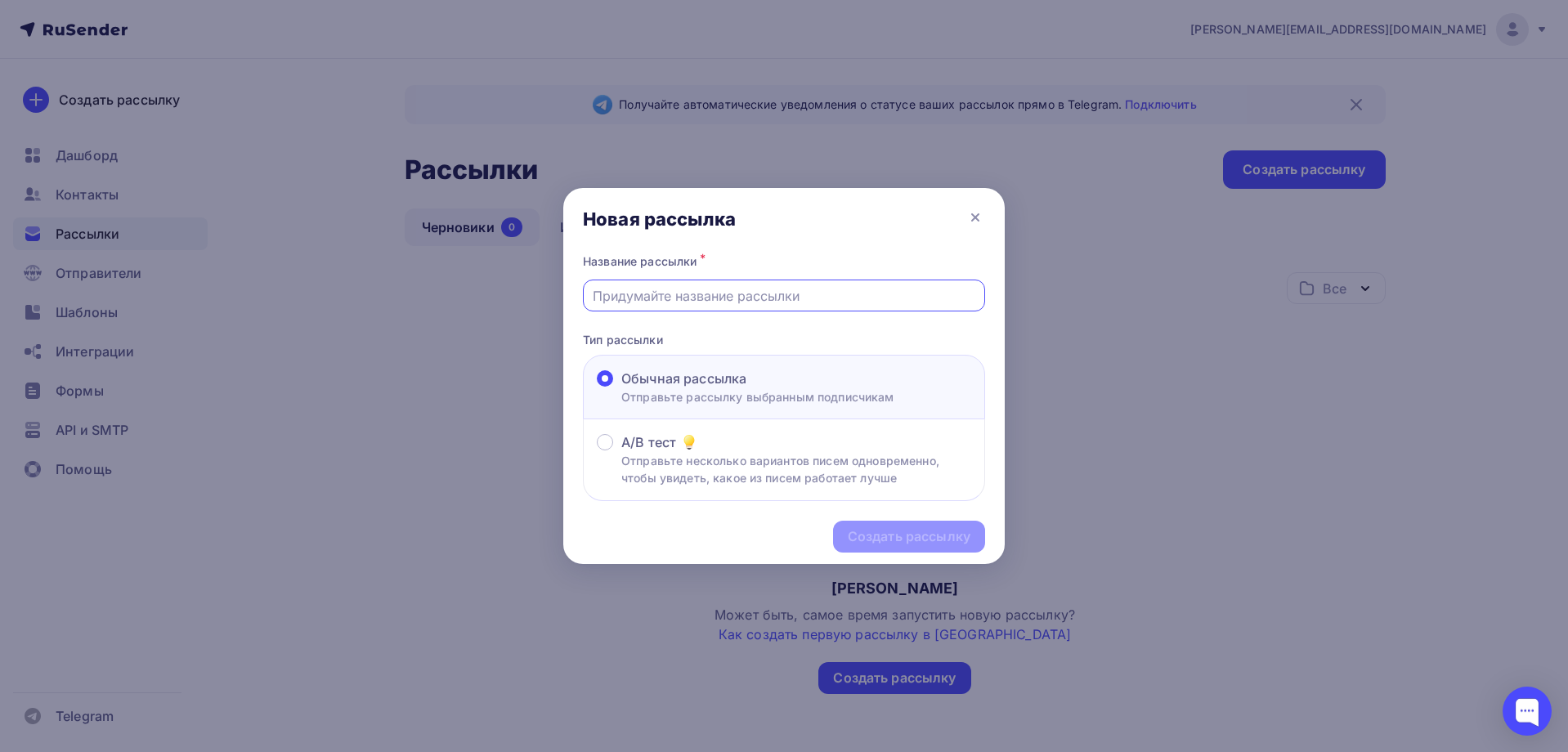
click at [611, 295] on input "text" at bounding box center [784, 295] width 383 height 19
type input "Начало"
click at [891, 537] on div "Создать рассылку" at bounding box center [909, 536] width 123 height 19
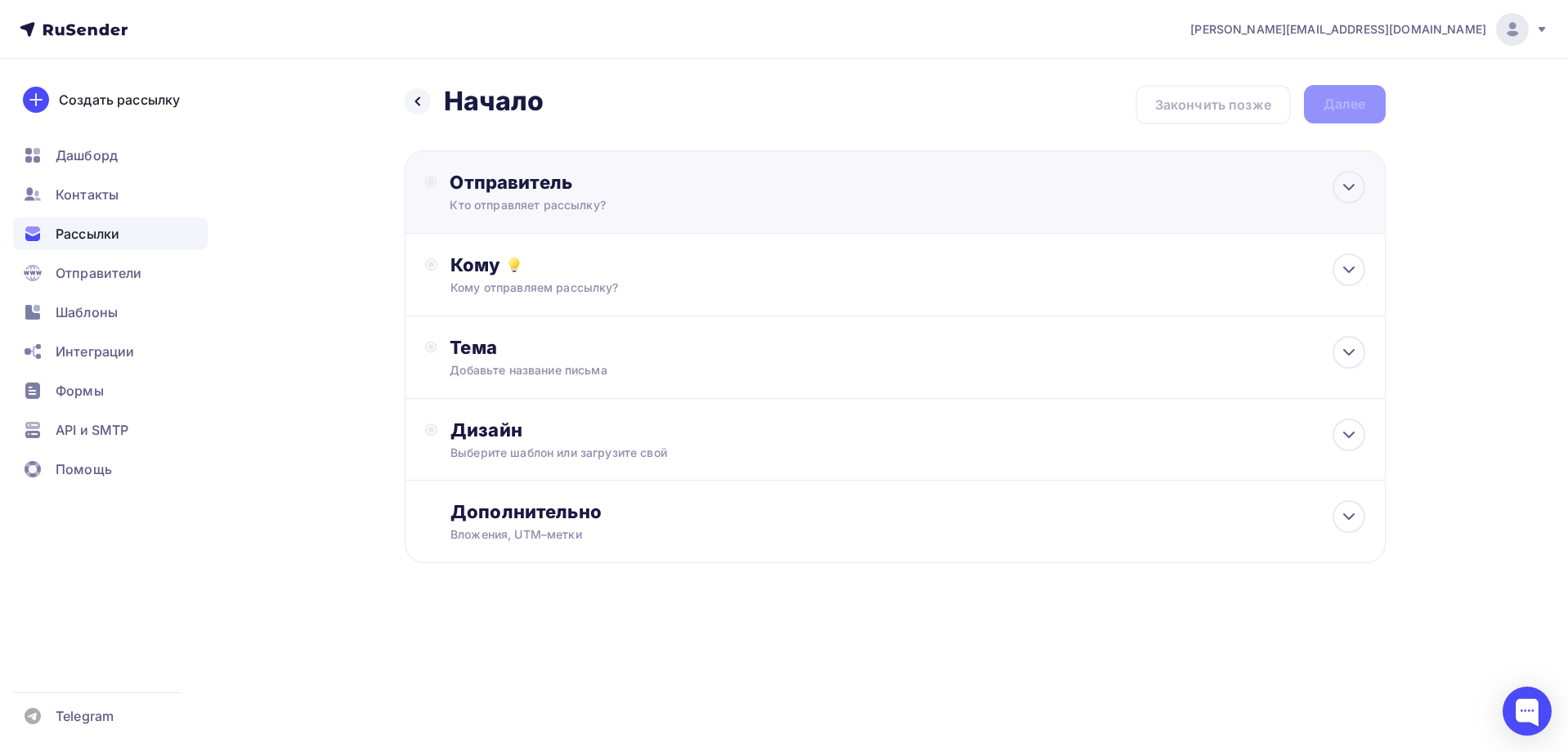
click at [549, 188] on div "Отправитель" at bounding box center [626, 182] width 354 height 23
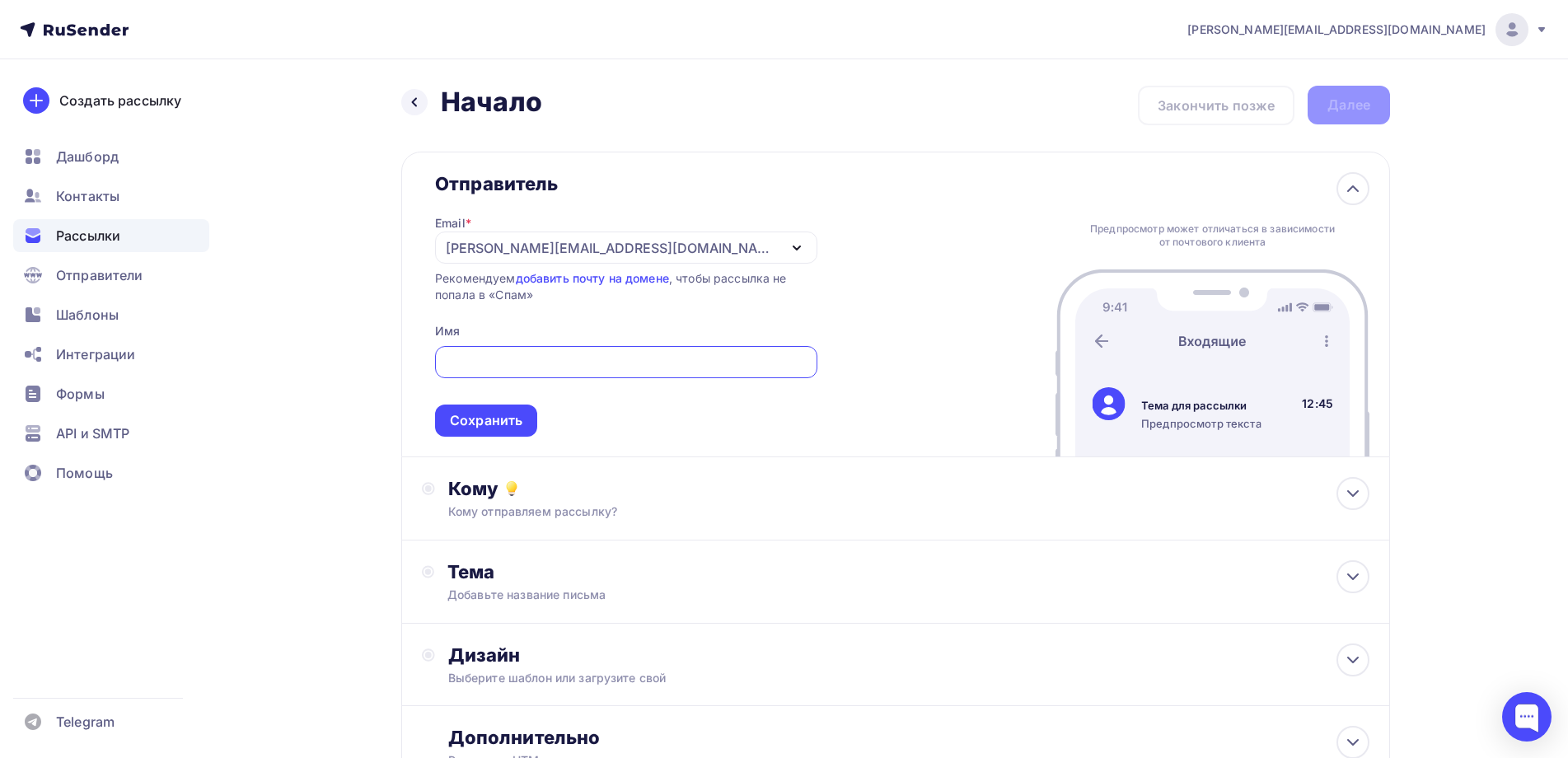
click at [593, 244] on div "[PERSON_NAME][EMAIL_ADDRESS][PERSON_NAME][DOMAIN_NAME]" at bounding box center [626, 247] width 382 height 32
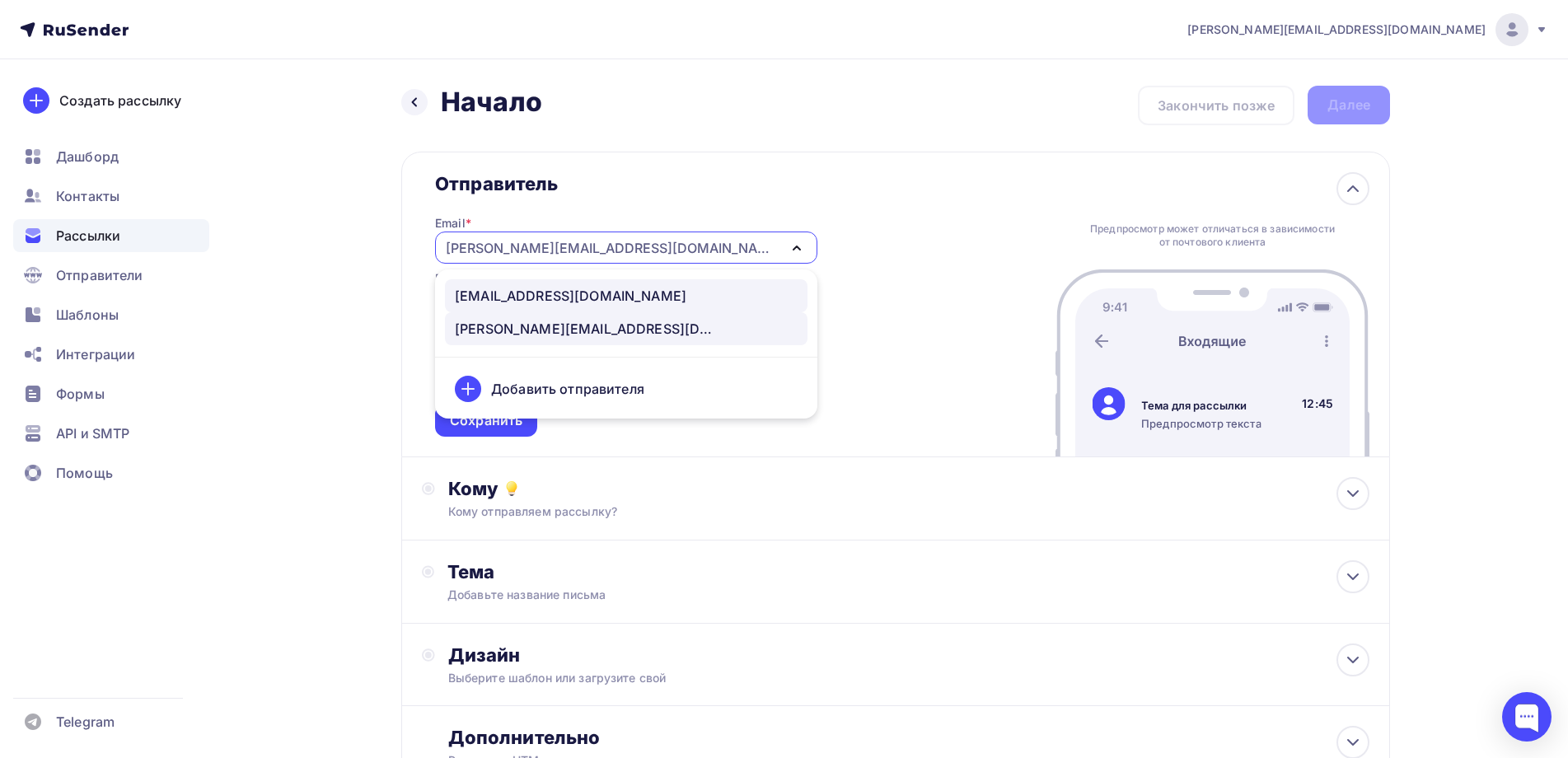
click at [545, 289] on div "[EMAIL_ADDRESS][DOMAIN_NAME]" at bounding box center [570, 296] width 231 height 19
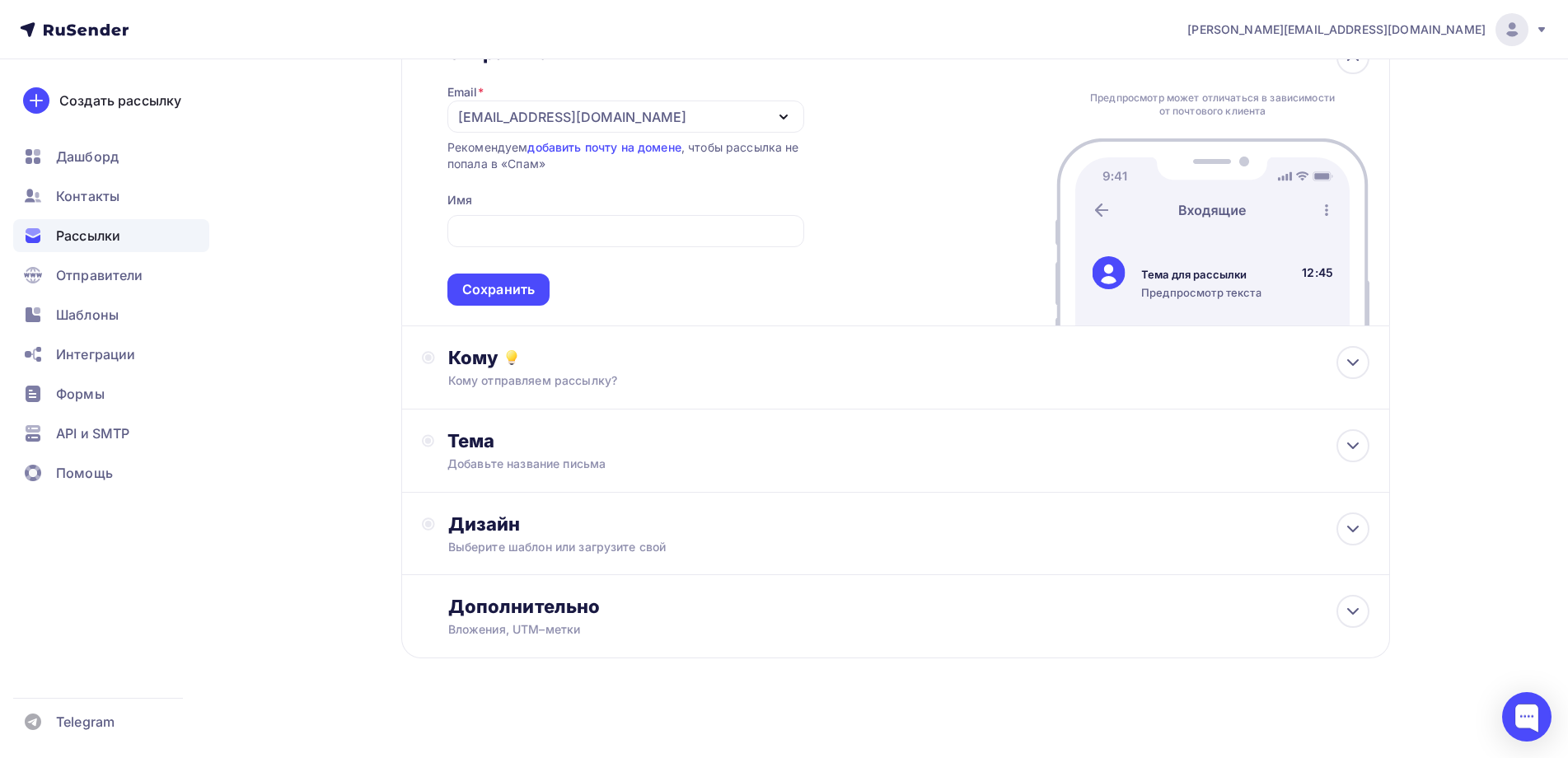
scroll to position [137, 0]
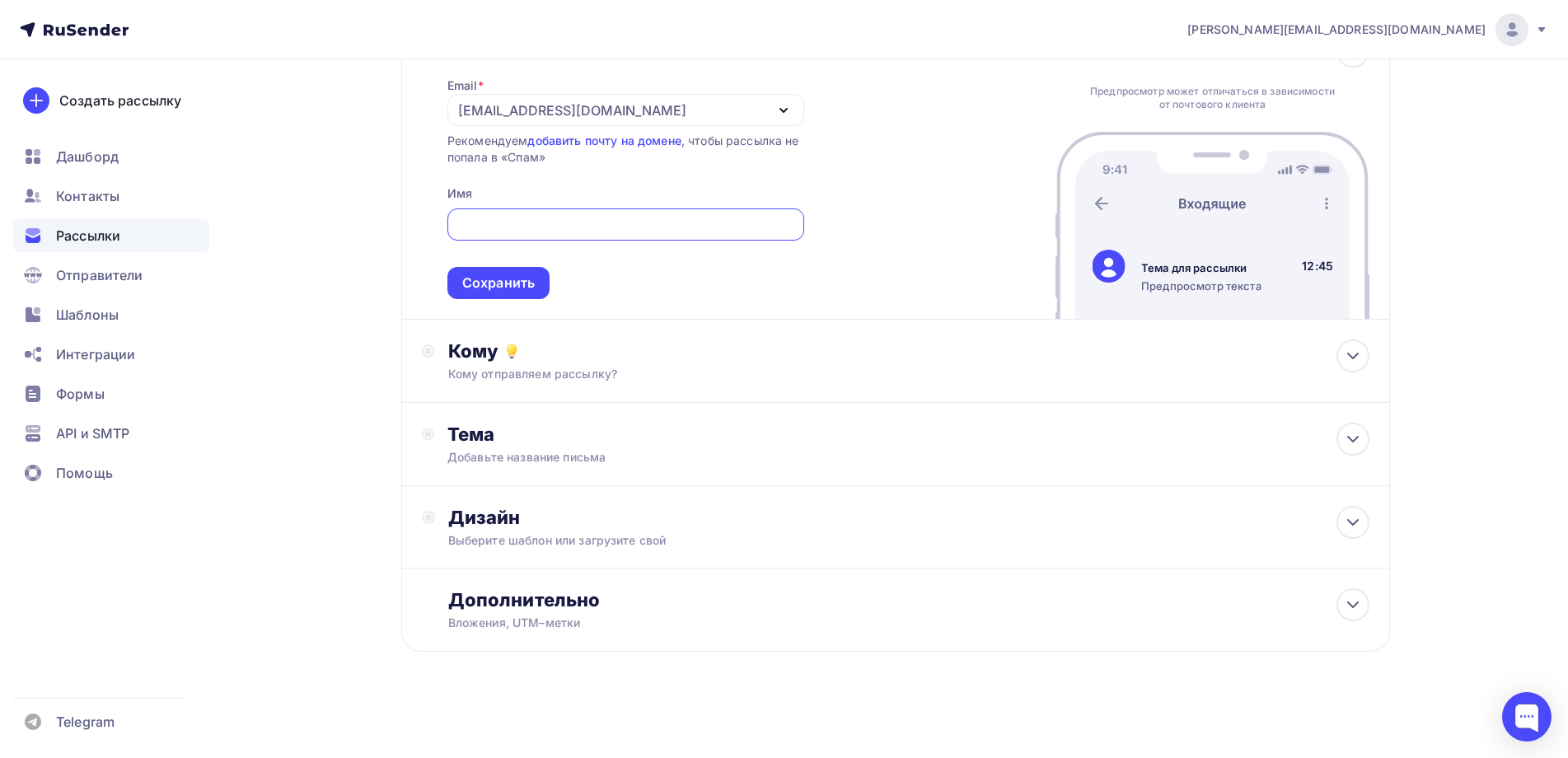
click at [488, 223] on input "text" at bounding box center [625, 224] width 338 height 19
type input "Ron"
click at [502, 280] on div "Сохранить" at bounding box center [498, 283] width 73 height 19
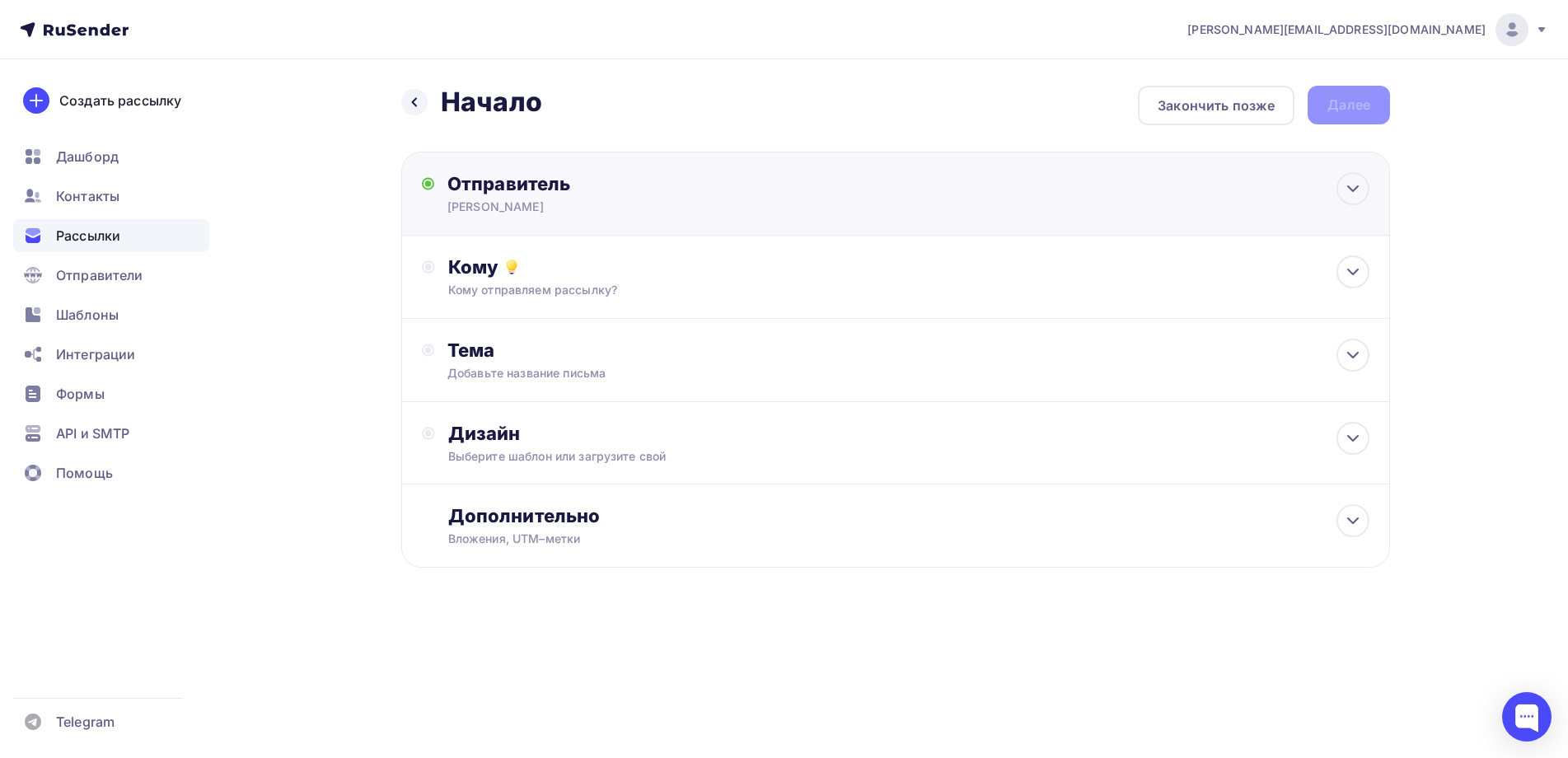
scroll to position [0, 0]
click at [585, 286] on div "Кому отправляем рассылку?" at bounding box center [869, 289] width 830 height 16
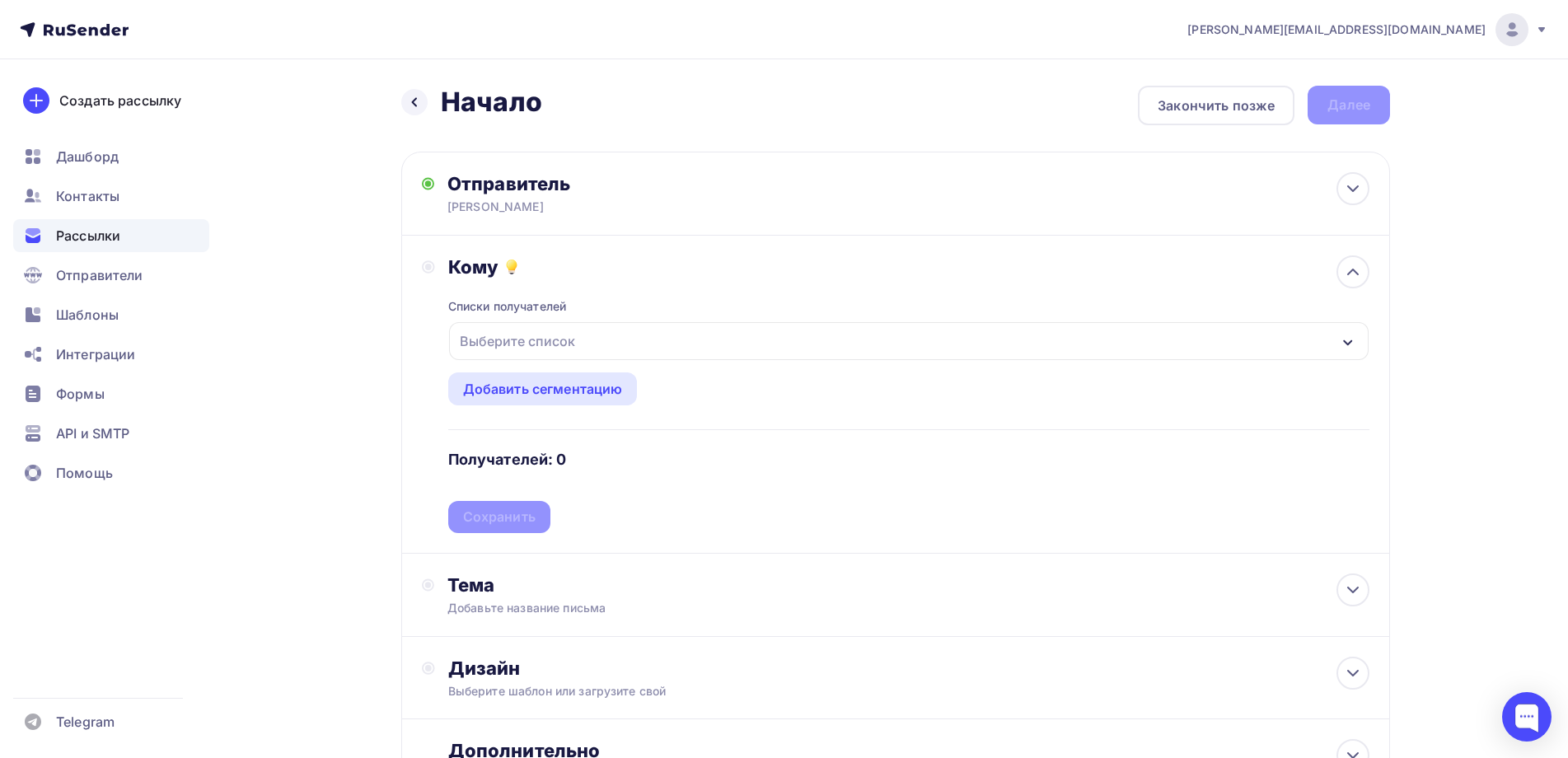
click at [532, 335] on div "Выберите список" at bounding box center [517, 340] width 129 height 30
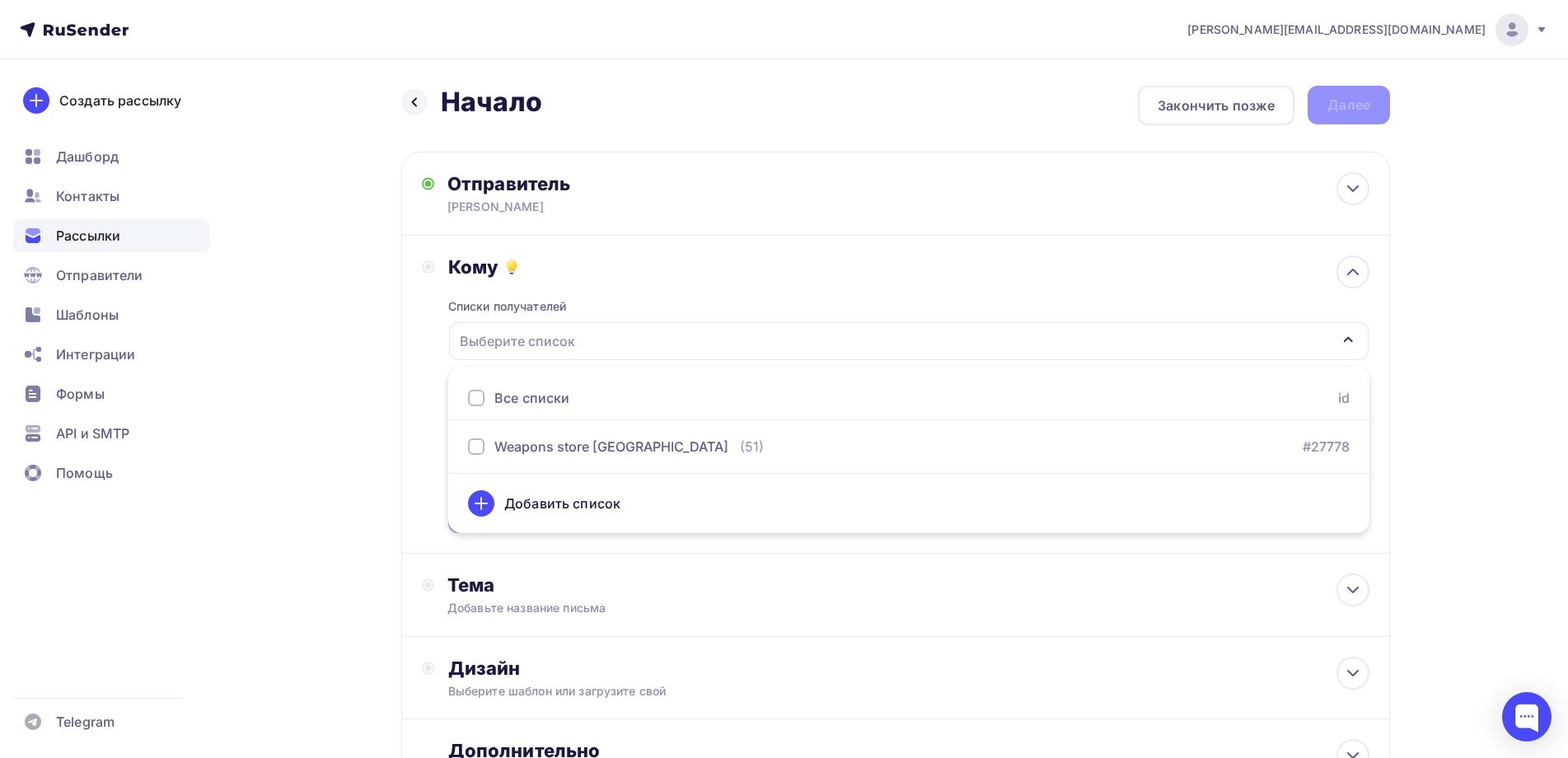
click at [532, 335] on div "Выберите список" at bounding box center [517, 340] width 129 height 30
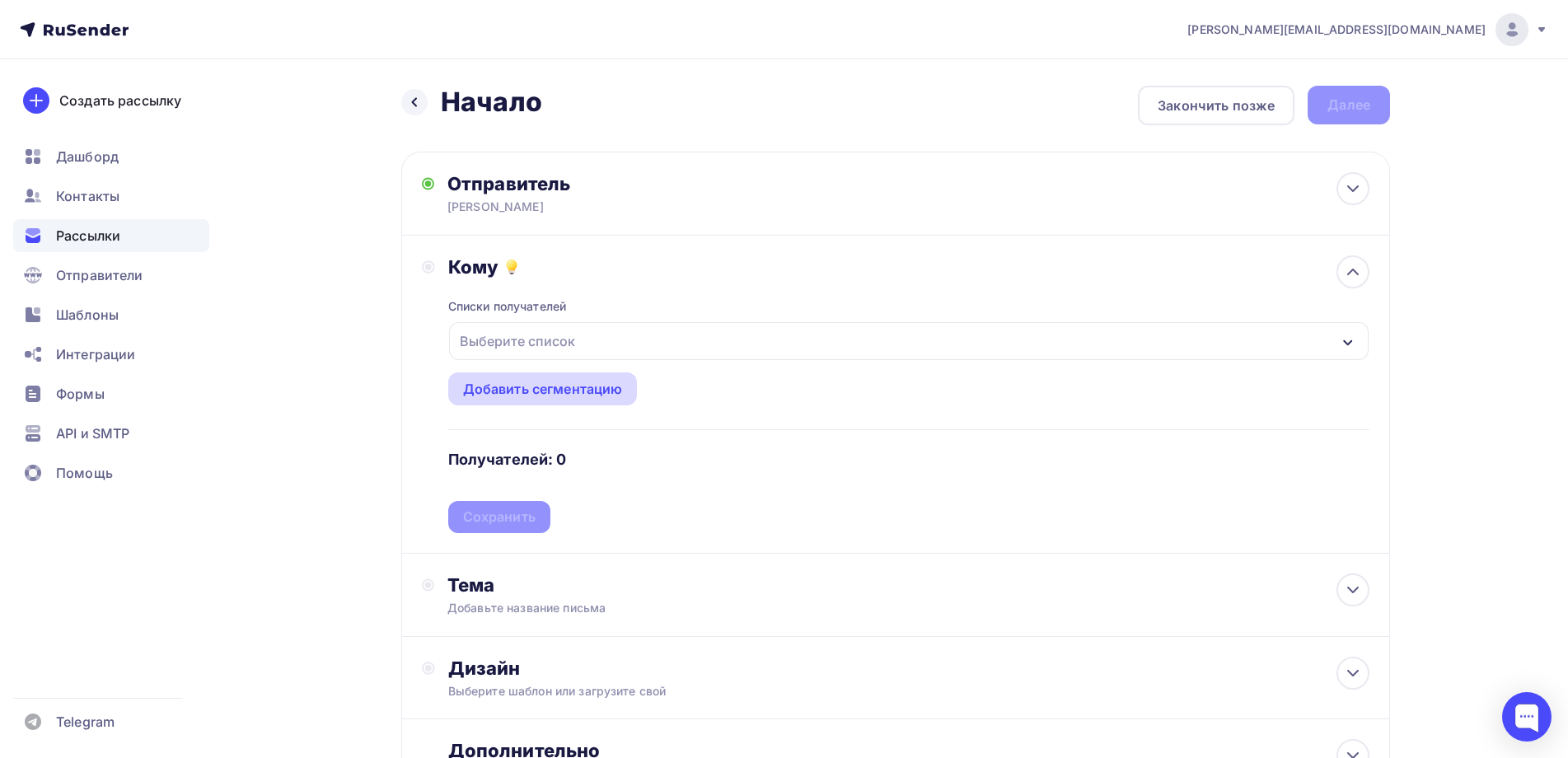
click at [524, 384] on div "Добавить сегментацию" at bounding box center [543, 389] width 160 height 19
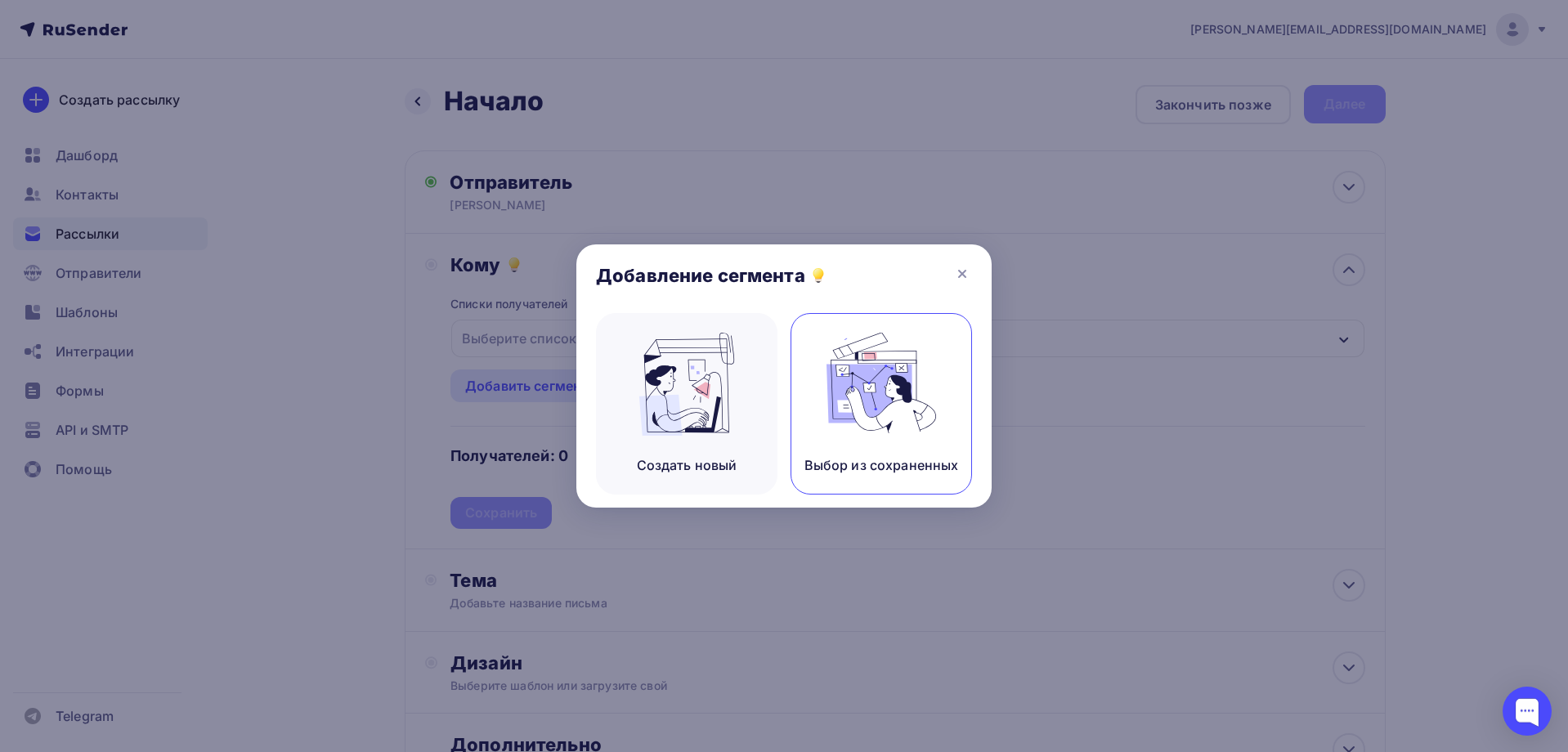
click at [906, 416] on img at bounding box center [881, 384] width 109 height 103
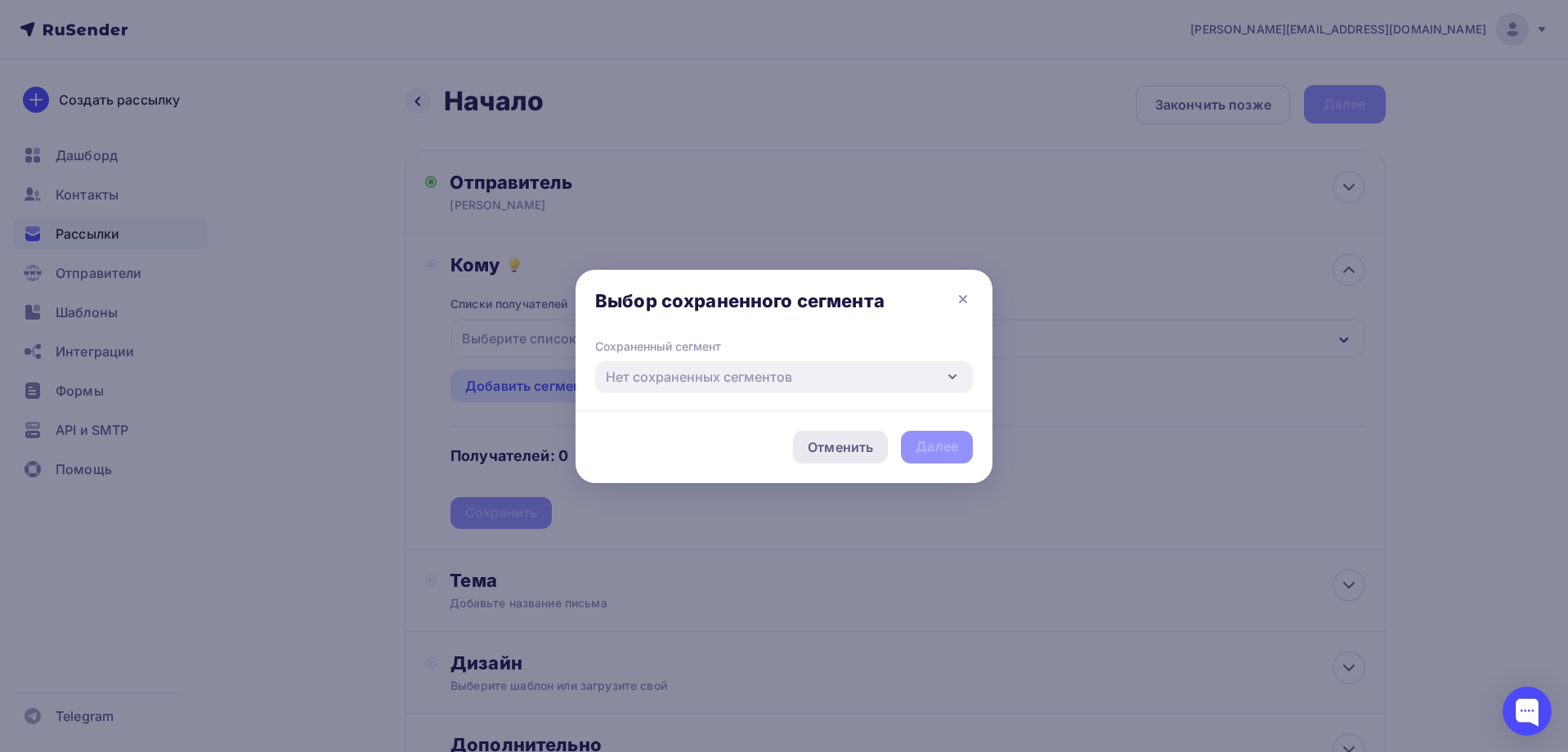
click at [841, 447] on div "Отменить" at bounding box center [841, 447] width 65 height 19
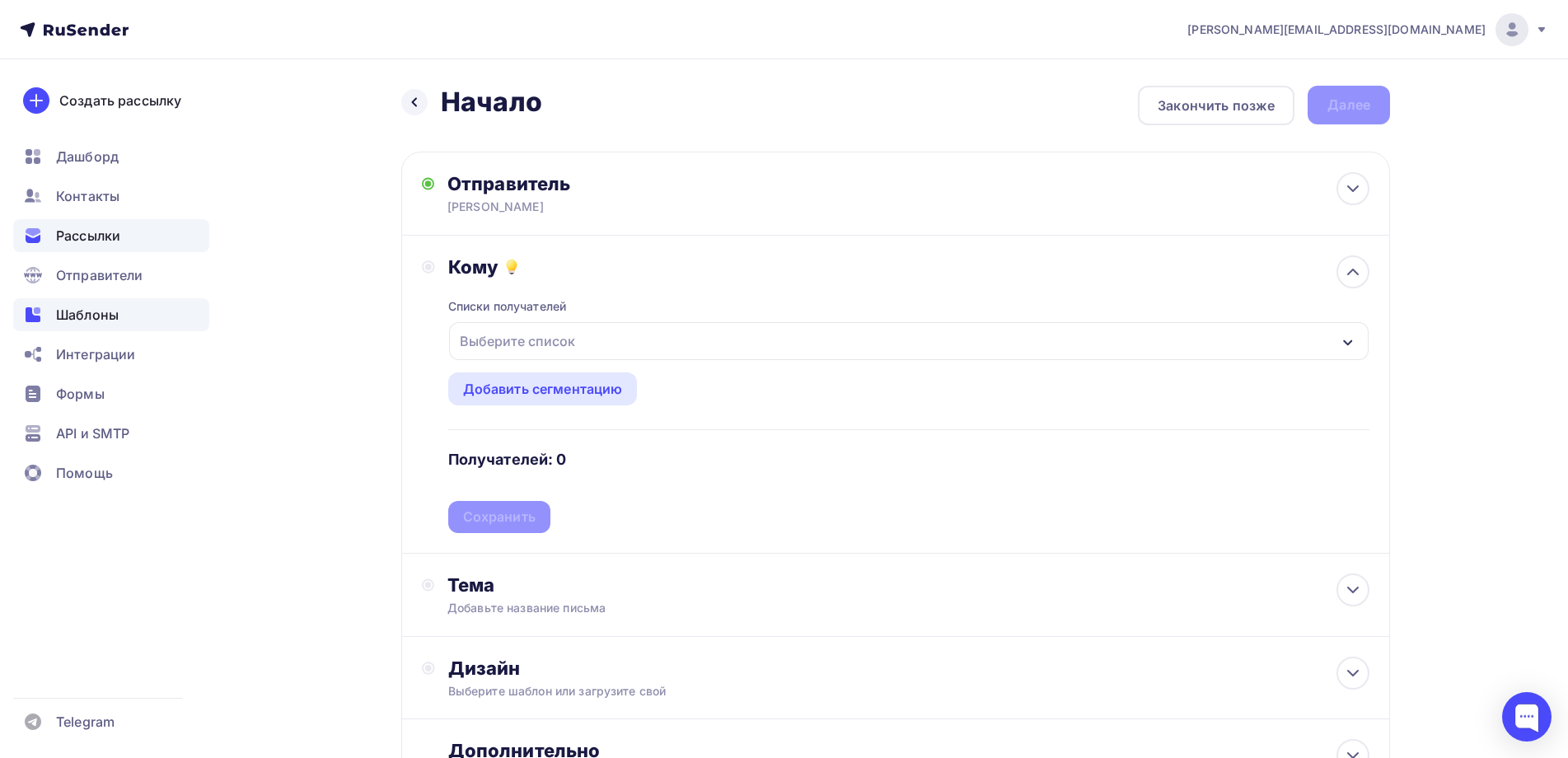
click at [66, 308] on span "Шаблоны" at bounding box center [87, 314] width 63 height 19
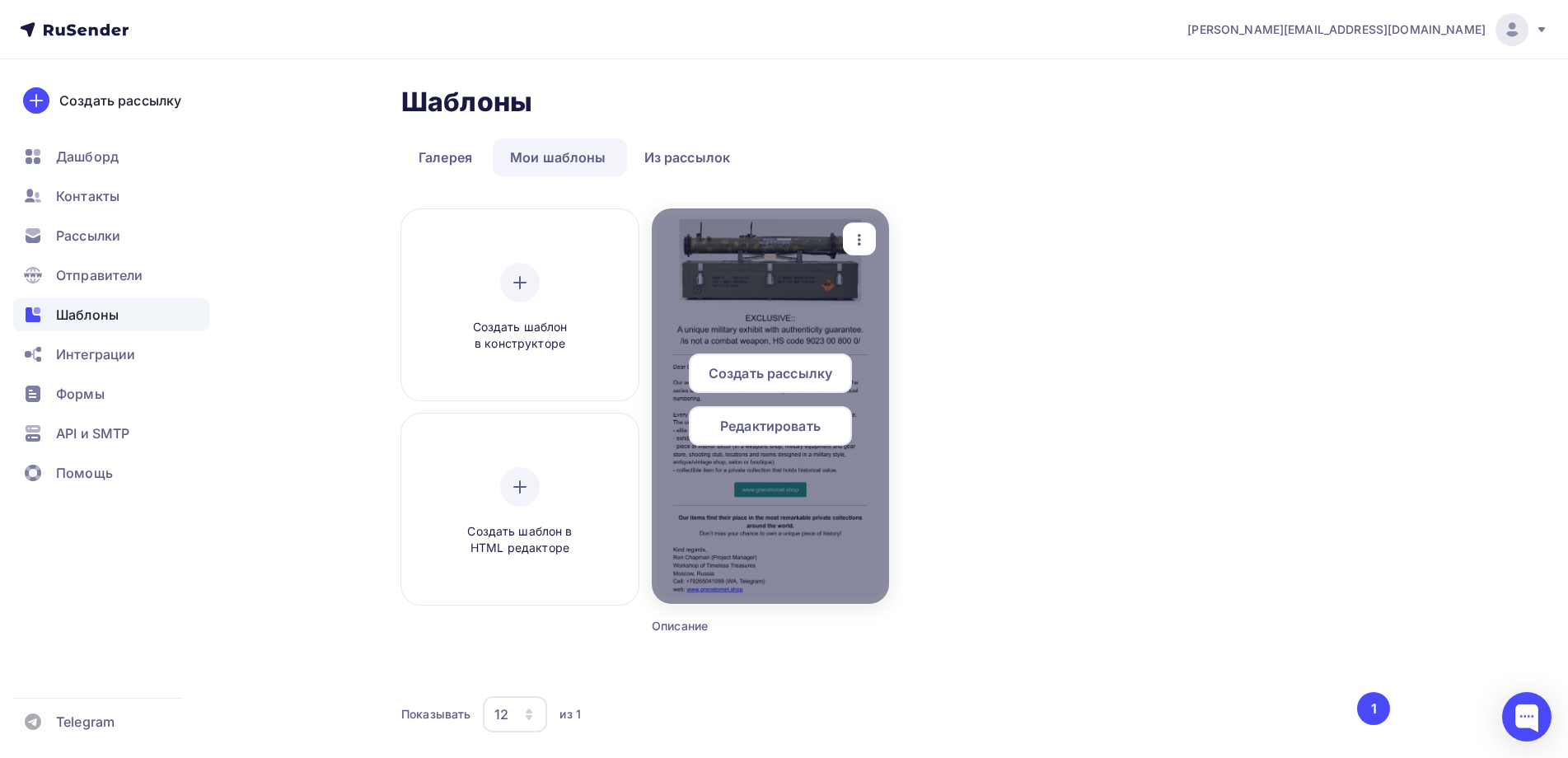
click at [707, 503] on div at bounding box center [770, 406] width 237 height 395
click at [855, 231] on icon "button" at bounding box center [859, 240] width 19 height 19
click at [741, 424] on span "Редактировать" at bounding box center [770, 425] width 101 height 19
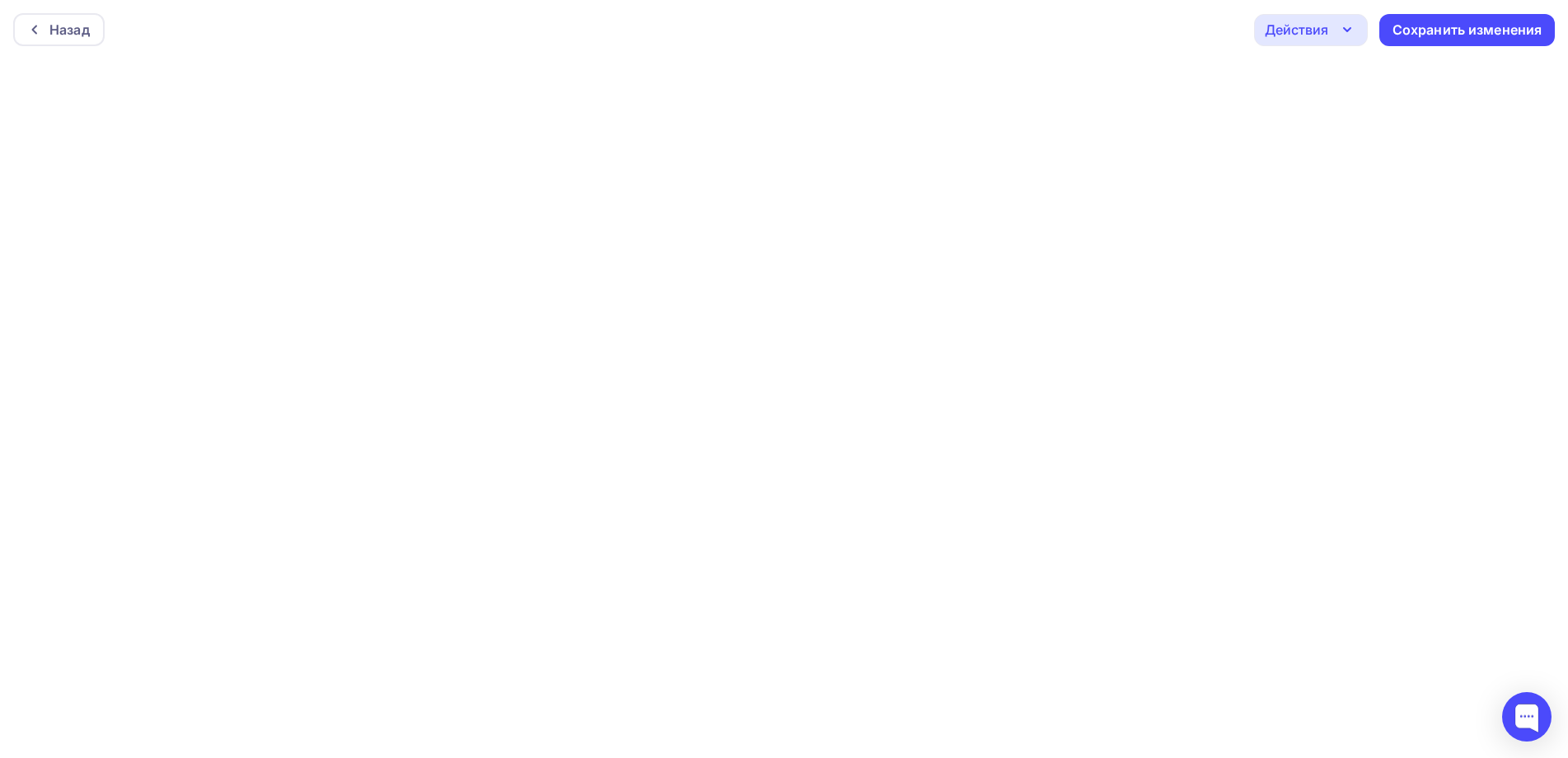
click at [1296, 24] on div "Действия" at bounding box center [1297, 29] width 64 height 19
click at [1345, 75] on div "Отправить тестовое письмо" at bounding box center [1400, 78] width 190 height 19
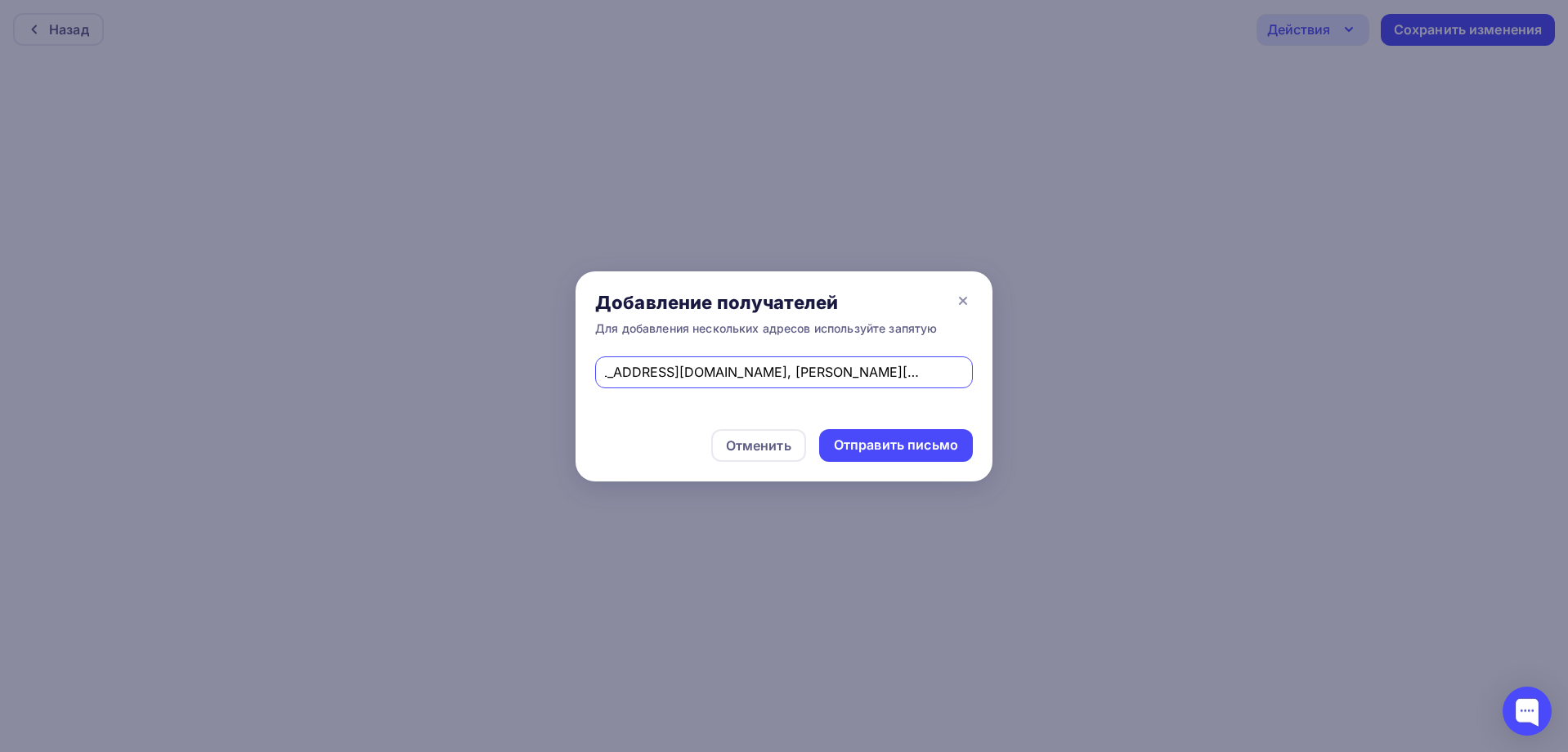
scroll to position [0, 53]
type input "savinov@acquafiuggi.ru, pavel@cerelia.ru, theron2107@gmail.com"
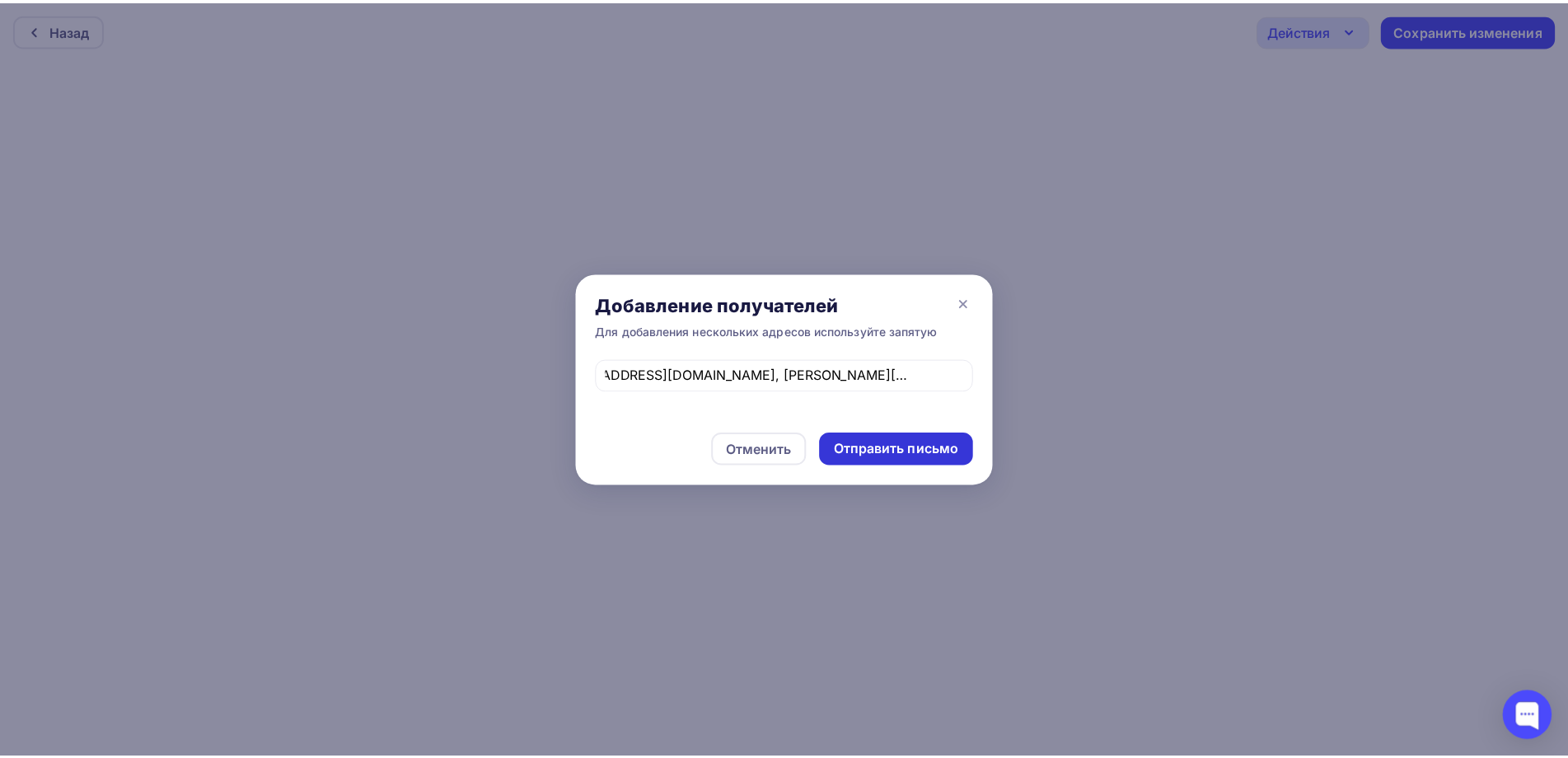
scroll to position [0, 0]
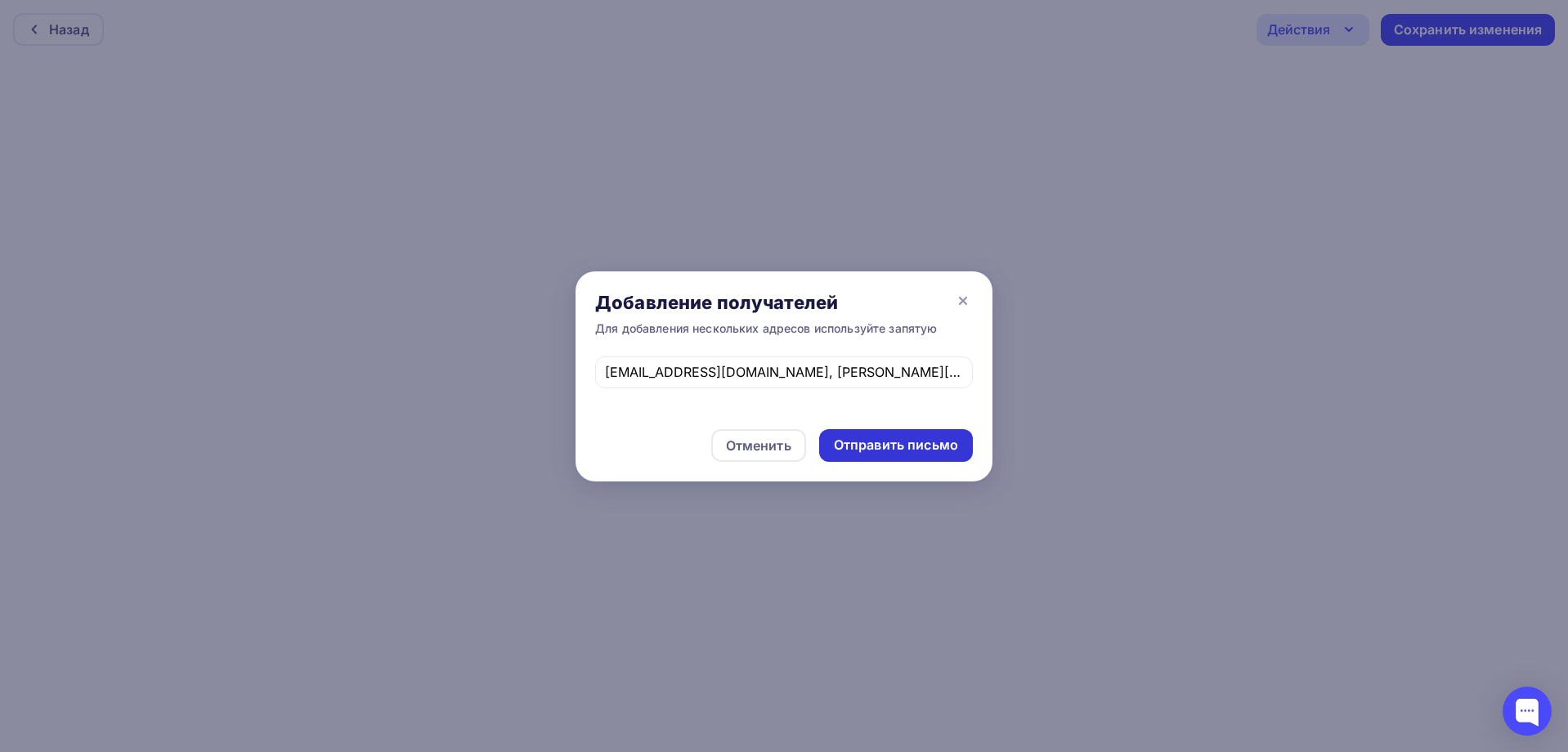
click at [896, 440] on div "Отправить письмо" at bounding box center [895, 445] width 124 height 19
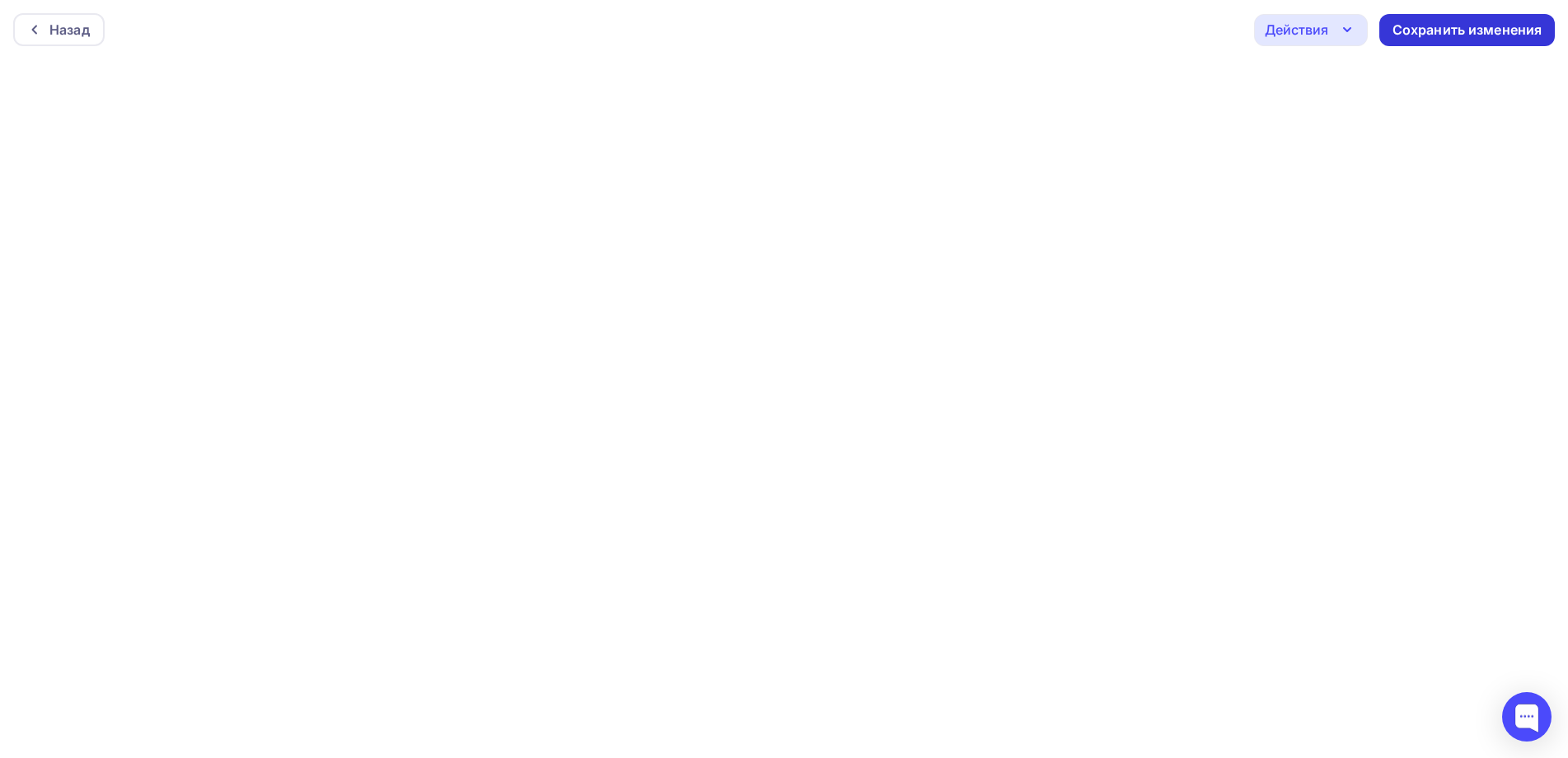
click at [1468, 21] on div "Сохранить изменения" at bounding box center [1467, 30] width 150 height 19
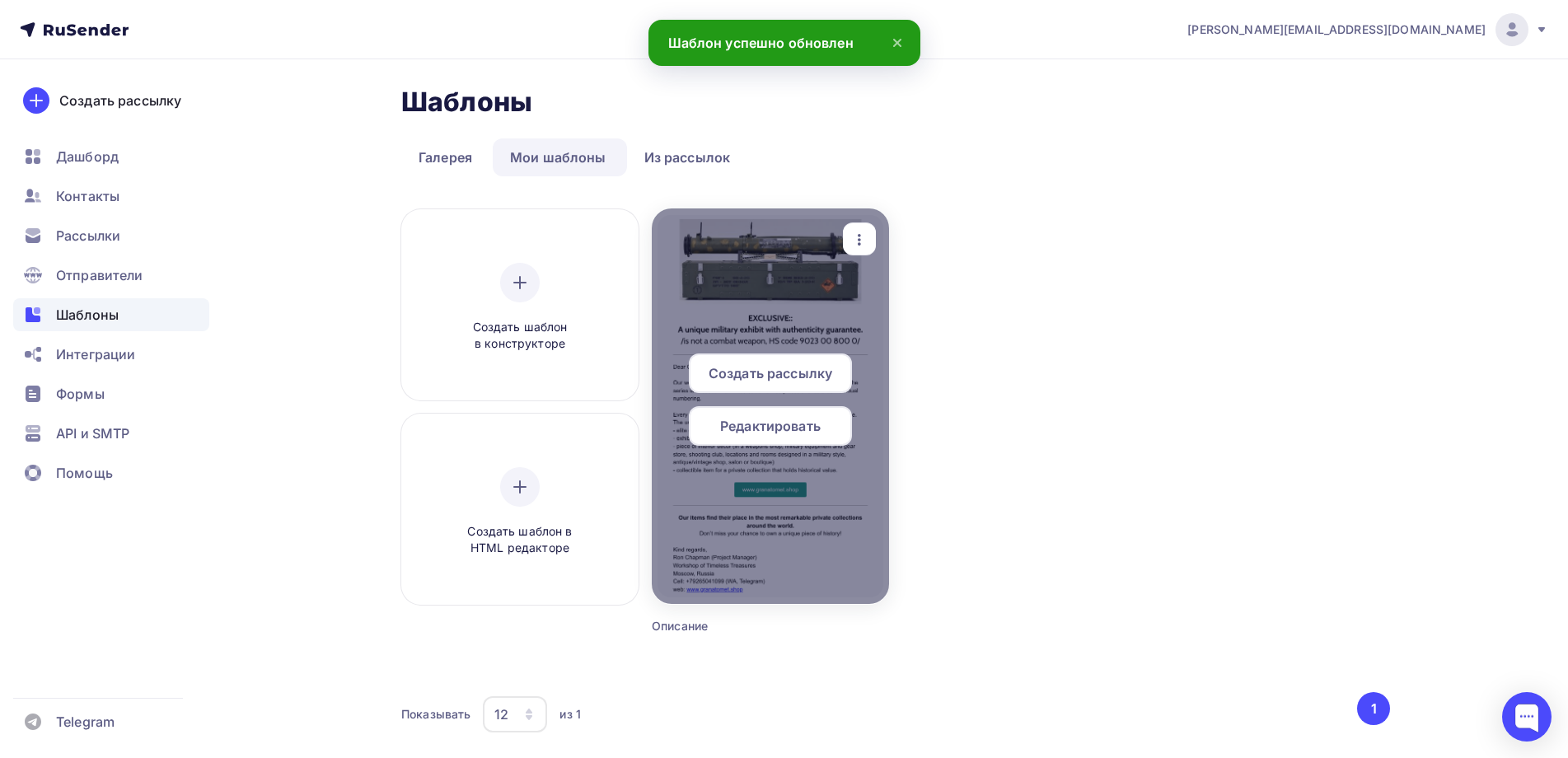
click at [764, 420] on span "Редактировать" at bounding box center [770, 425] width 101 height 19
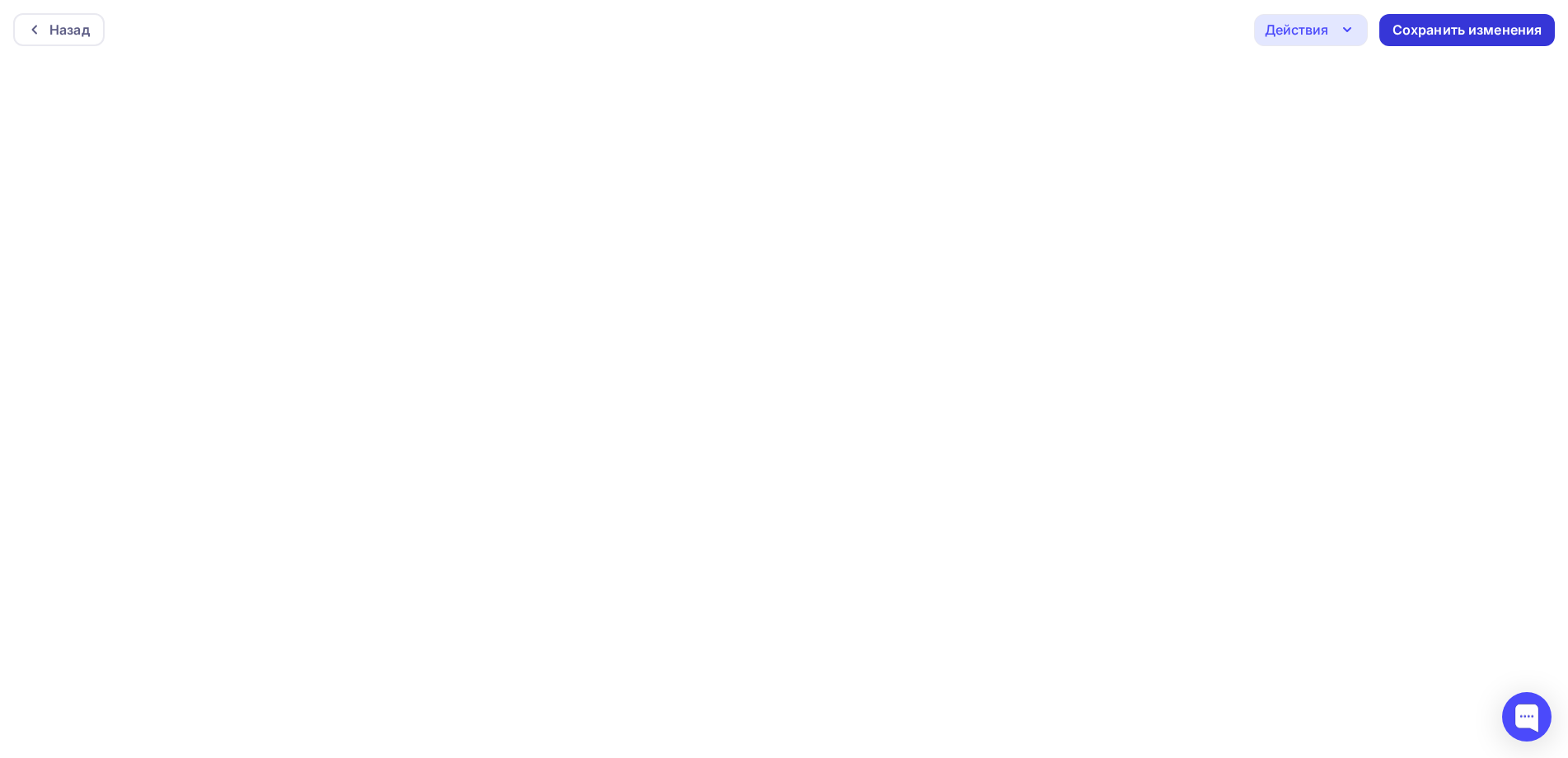
click at [1470, 20] on div "Сохранить изменения" at bounding box center [1467, 30] width 150 height 19
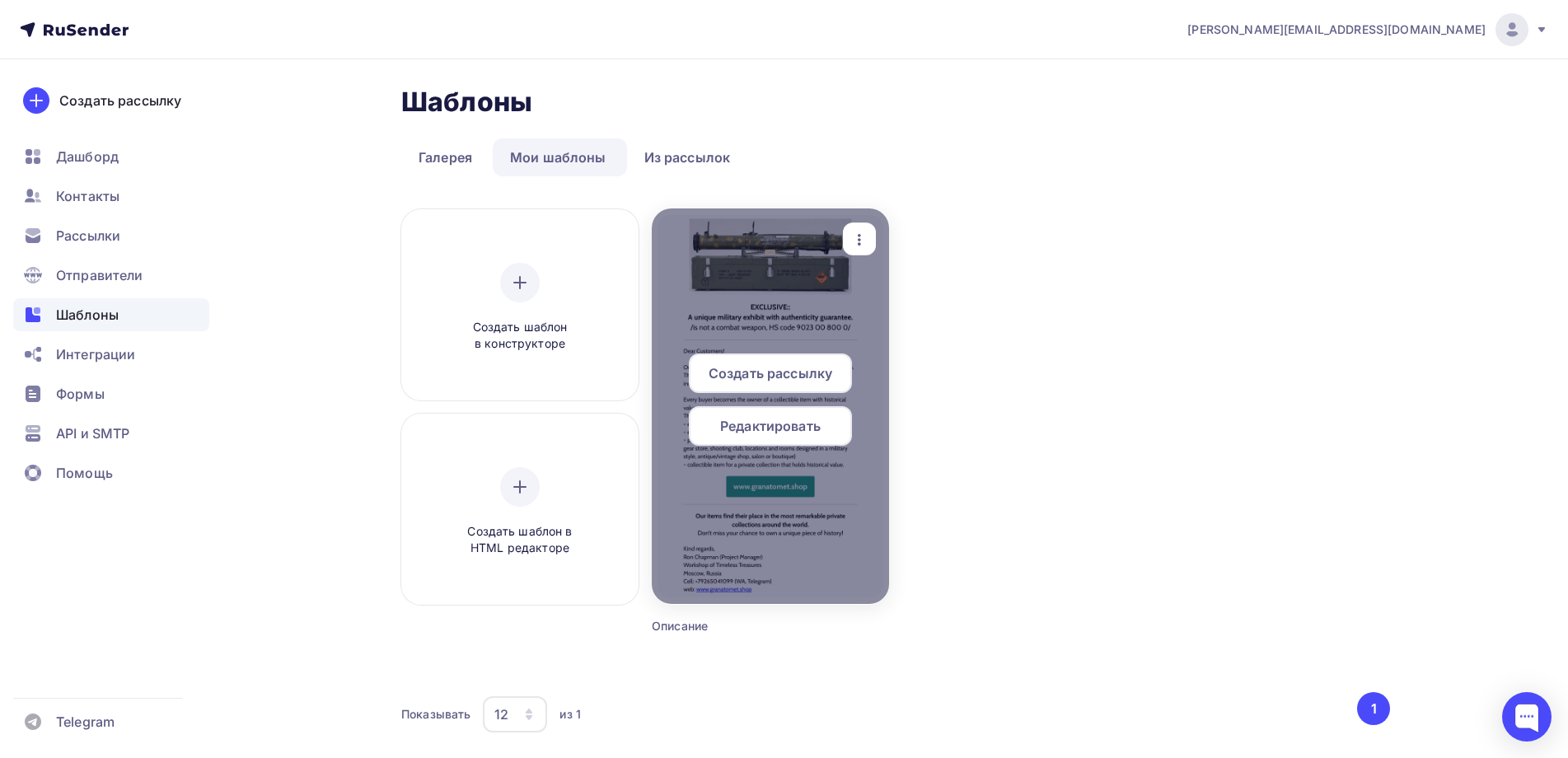
click at [772, 426] on span "Редактировать" at bounding box center [770, 425] width 101 height 19
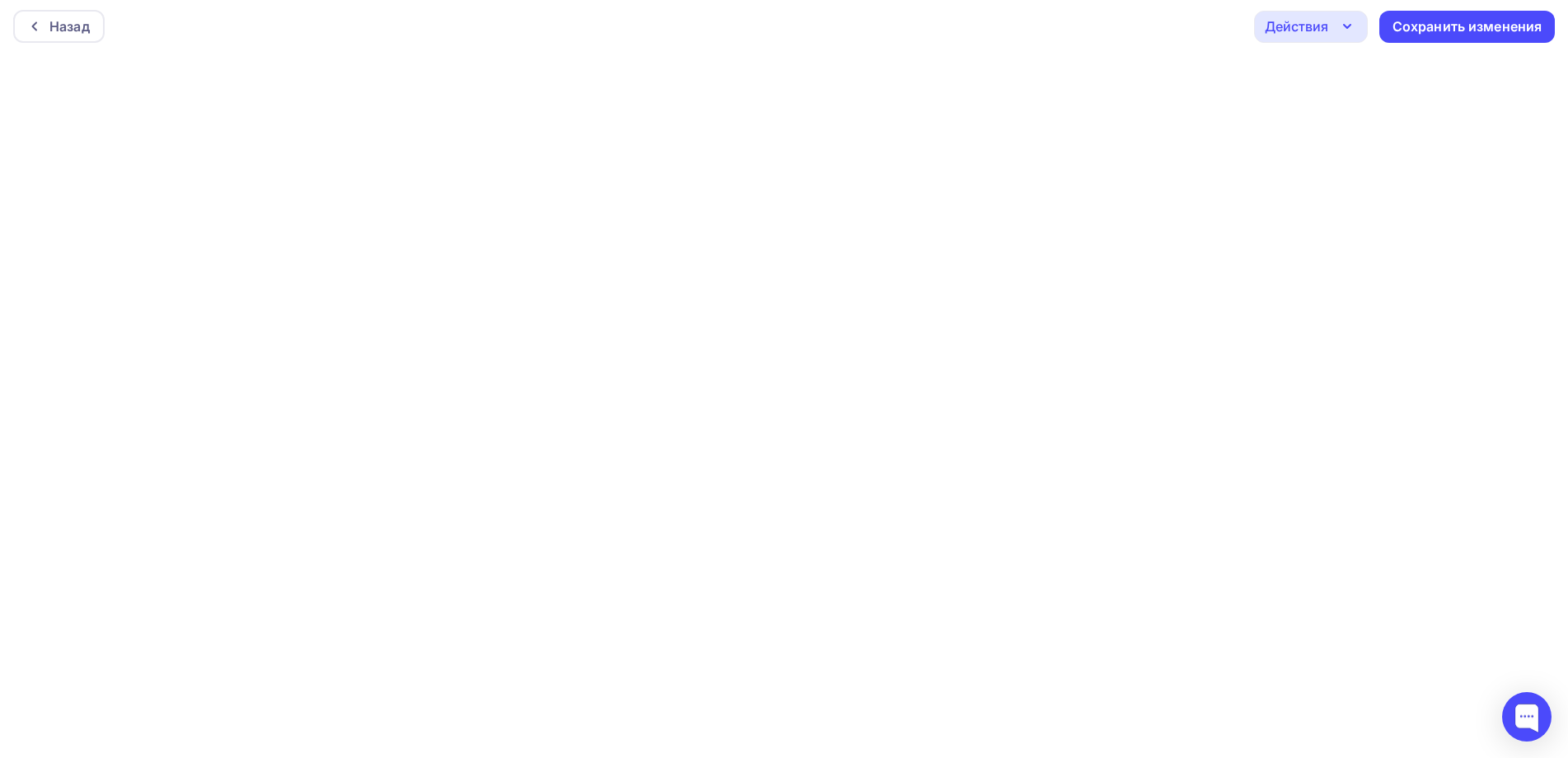
scroll to position [4, 0]
click at [1287, 20] on div "Действия" at bounding box center [1297, 25] width 64 height 19
click at [1347, 75] on div "Отправить тестовое письмо" at bounding box center [1400, 73] width 190 height 19
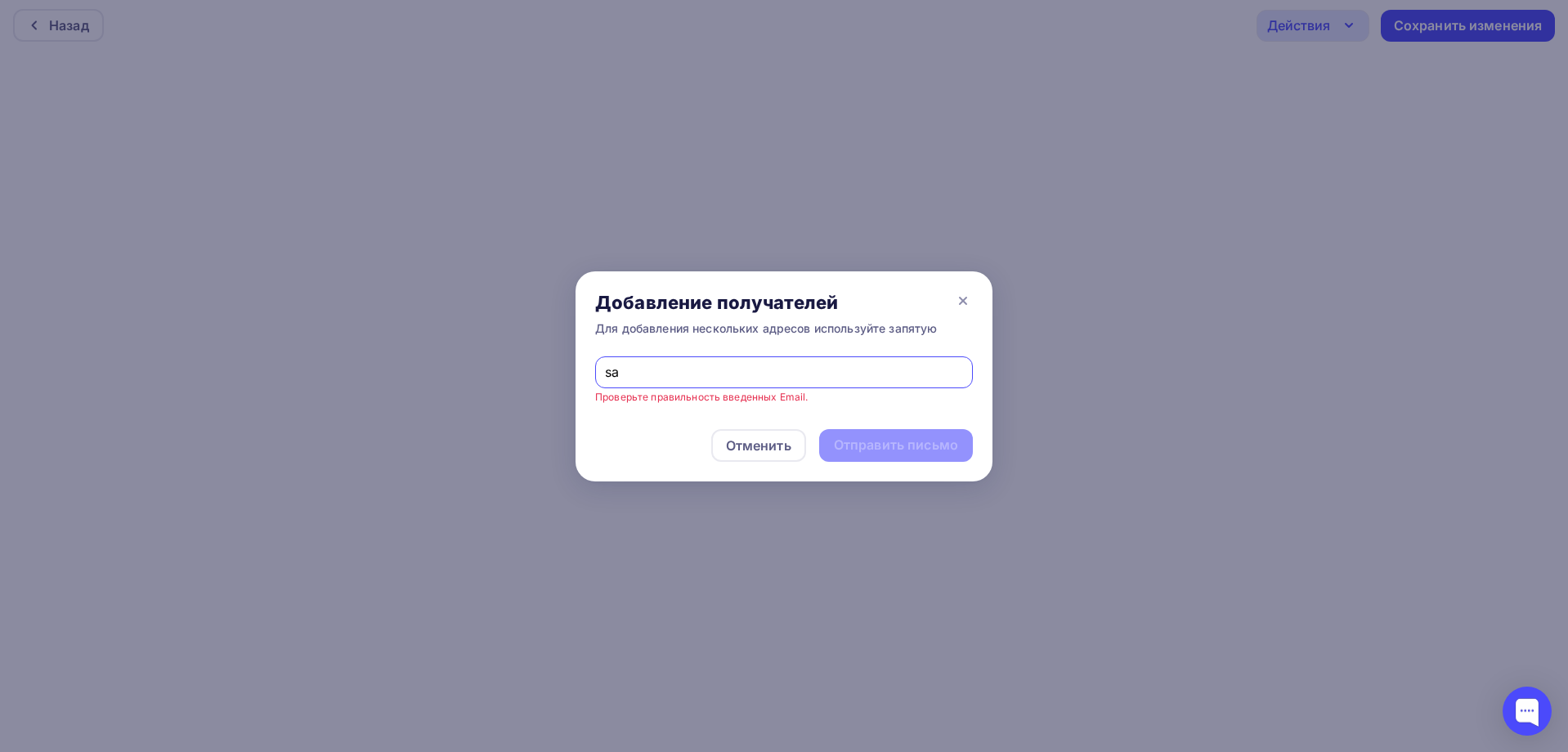
type input "savinov@acquafiuggi.ru, pavel@cerelia.ru, theron2107@gmail.com"
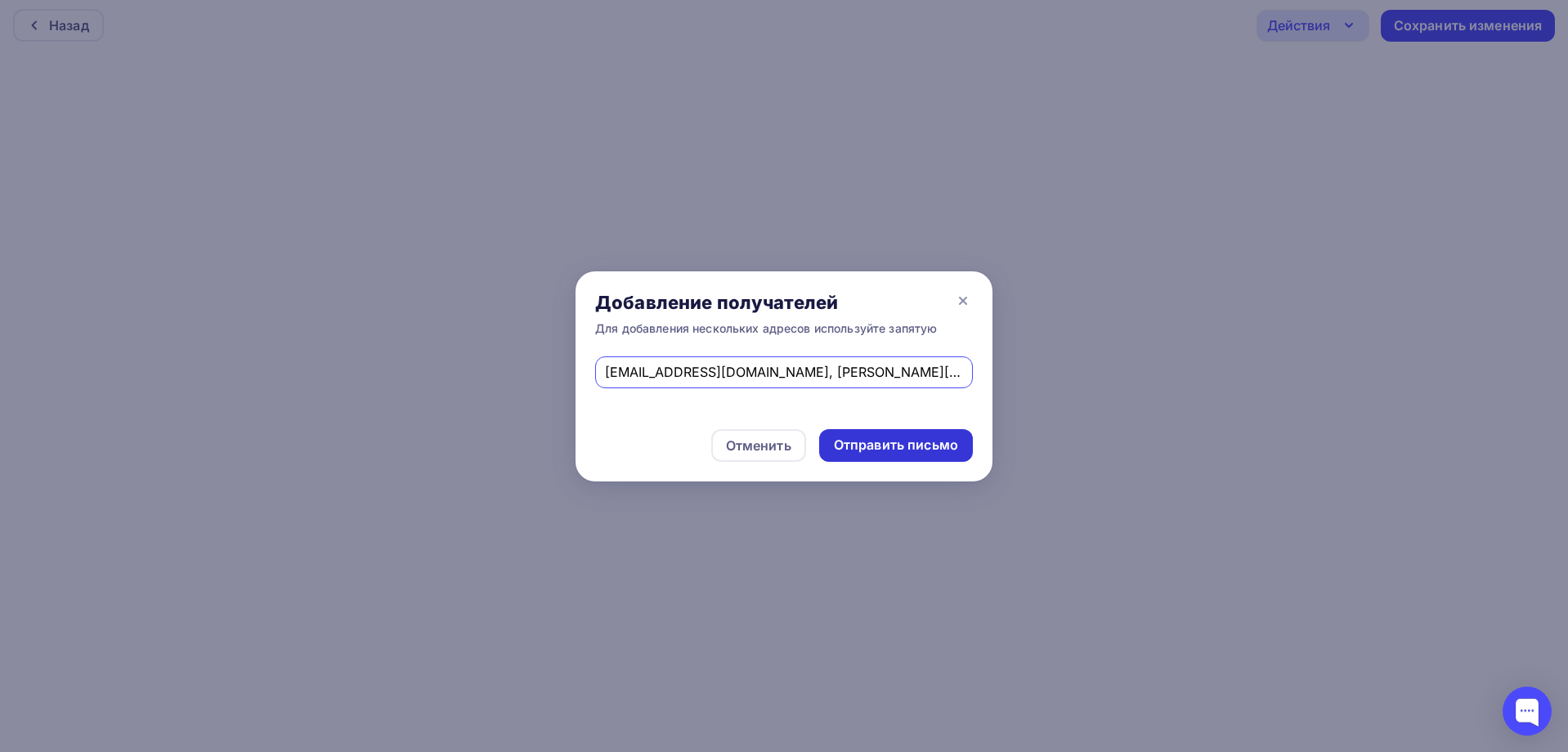
click at [885, 438] on div "Отправить письмо" at bounding box center [895, 445] width 124 height 19
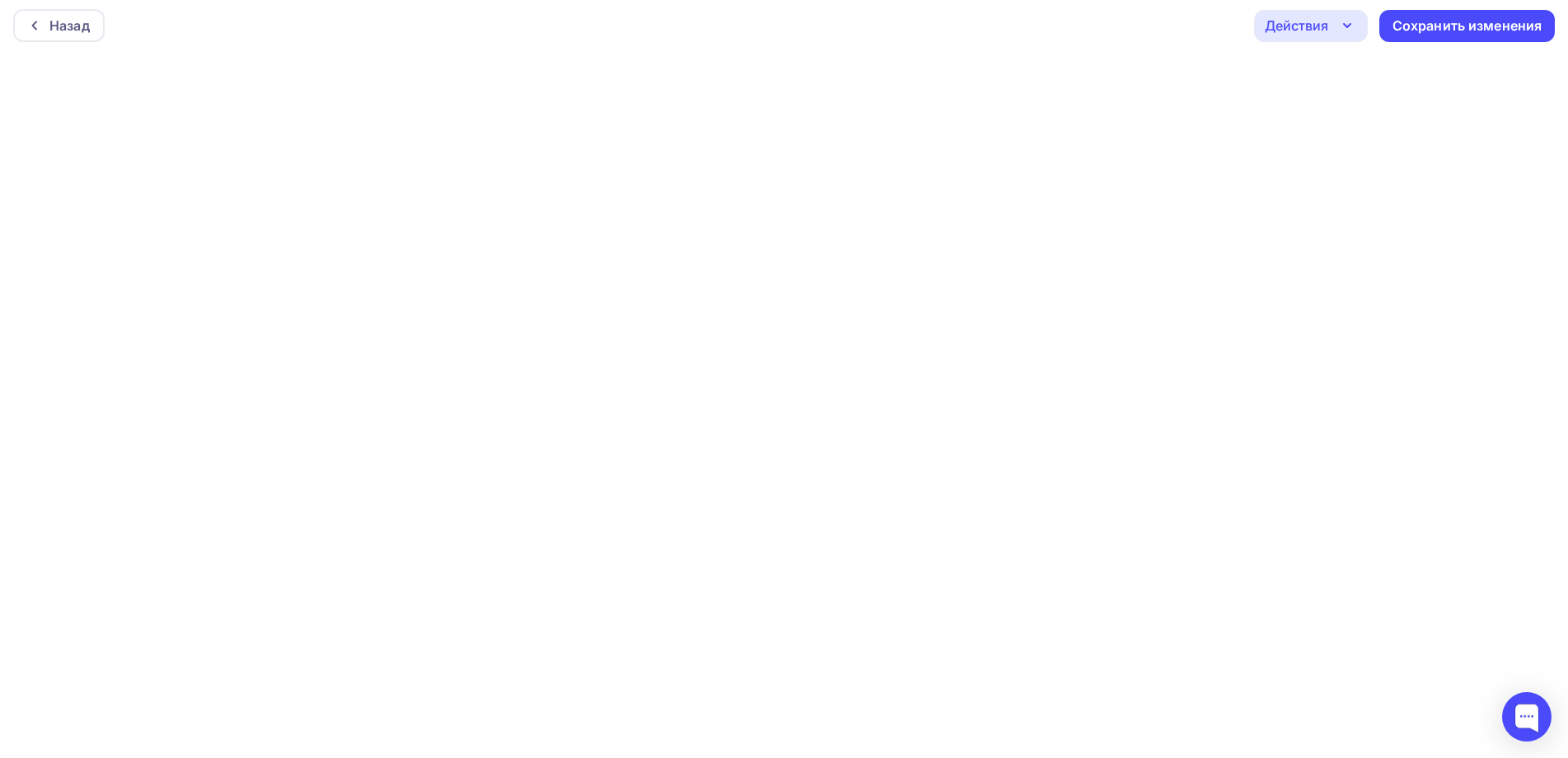
click at [1310, 23] on div "Действия" at bounding box center [1297, 25] width 64 height 19
click at [1345, 71] on div "Отправить тестовое письмо" at bounding box center [1400, 73] width 190 height 19
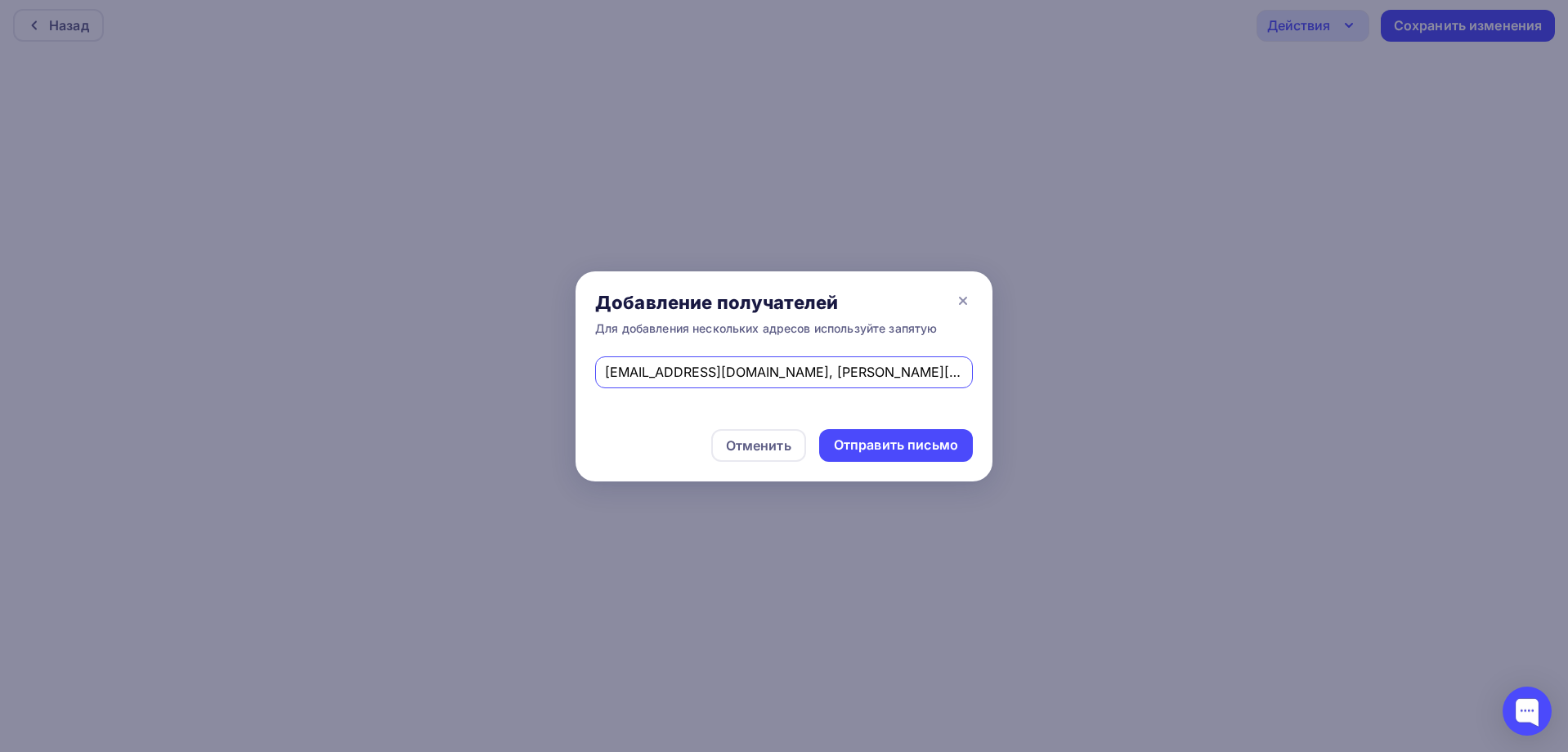
scroll to position [0, 53]
click at [876, 439] on div "Отправить письмо" at bounding box center [895, 445] width 124 height 19
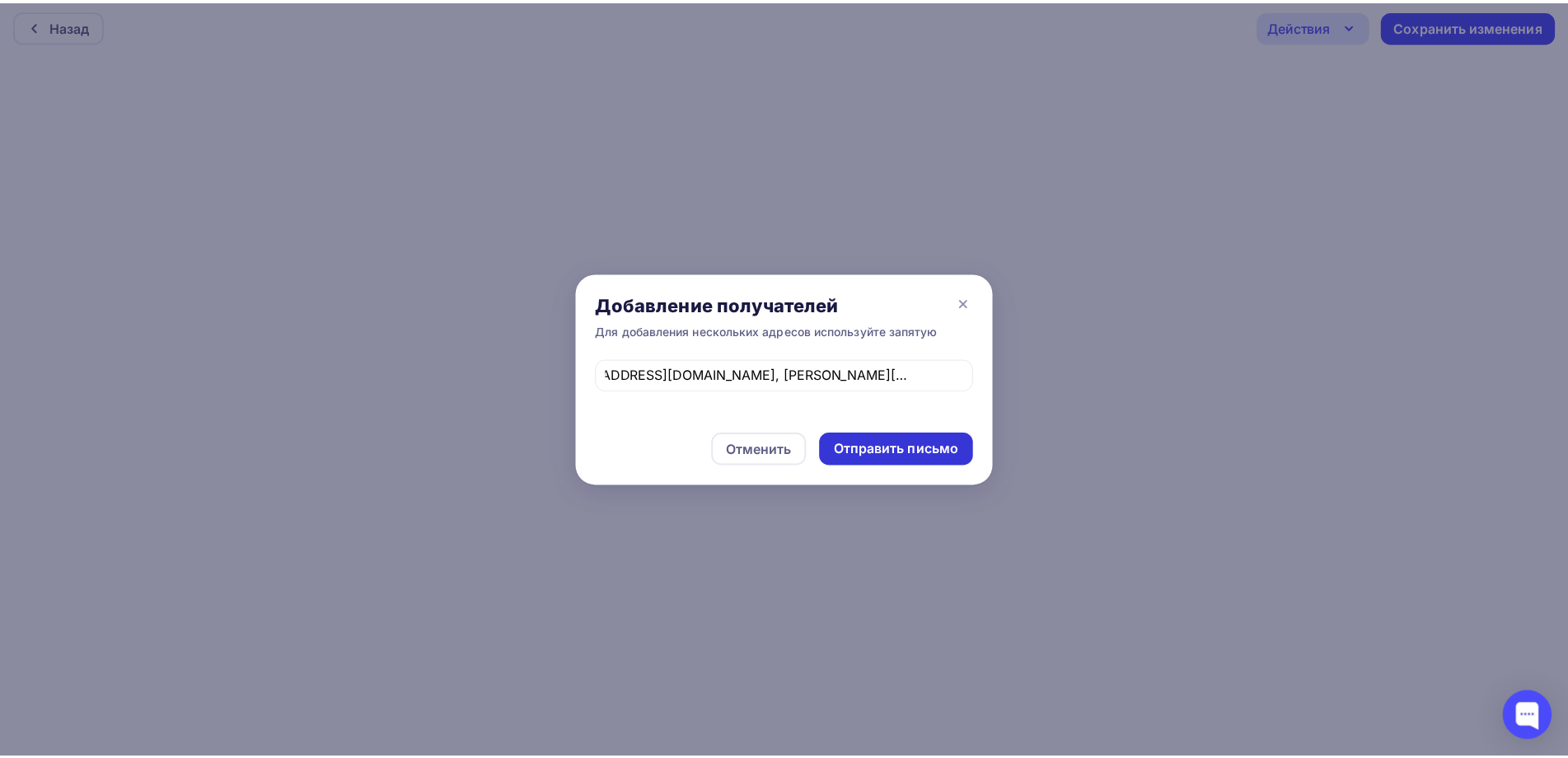
scroll to position [0, 0]
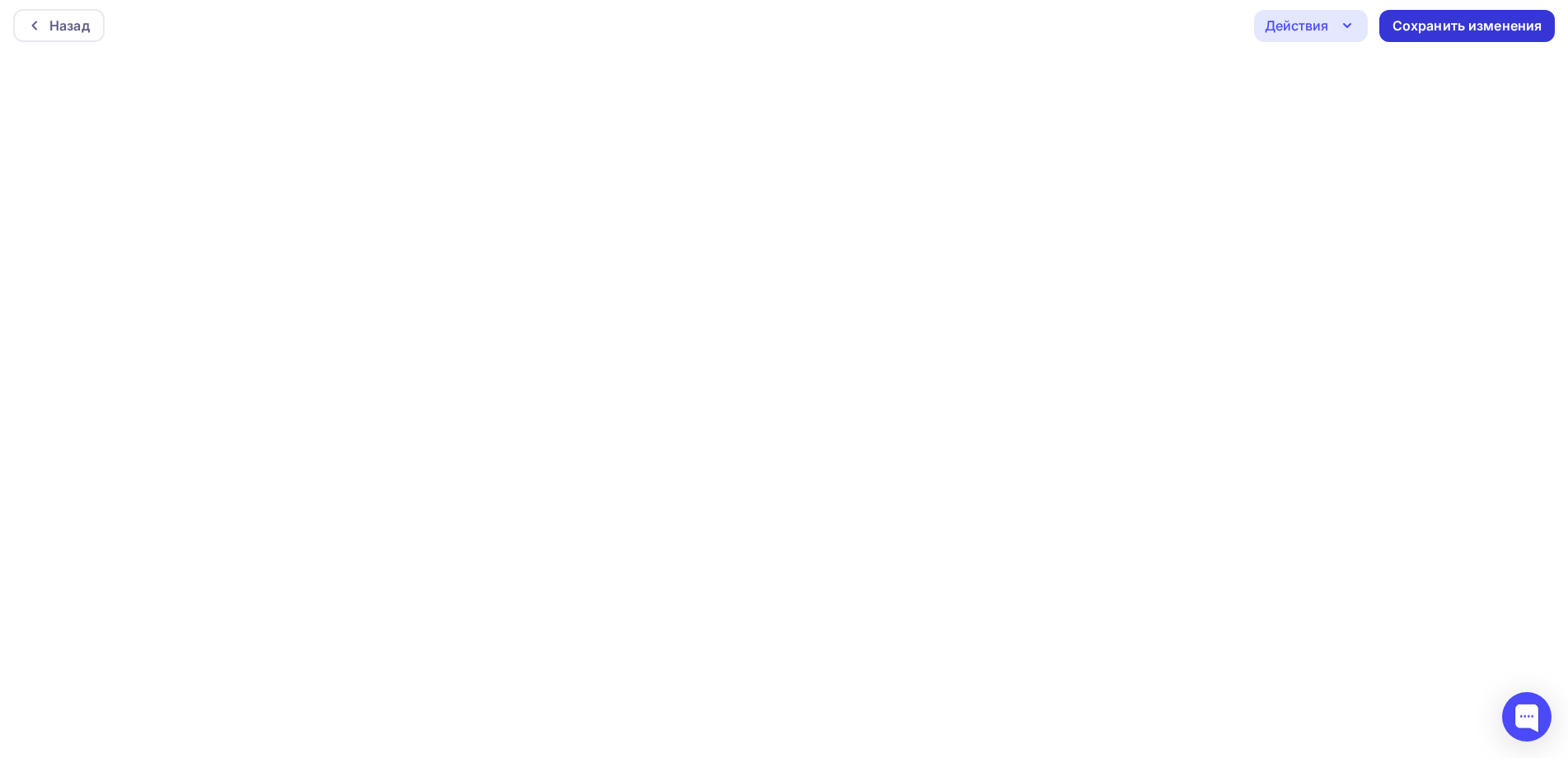
click at [1427, 23] on div "Сохранить изменения" at bounding box center [1467, 26] width 150 height 19
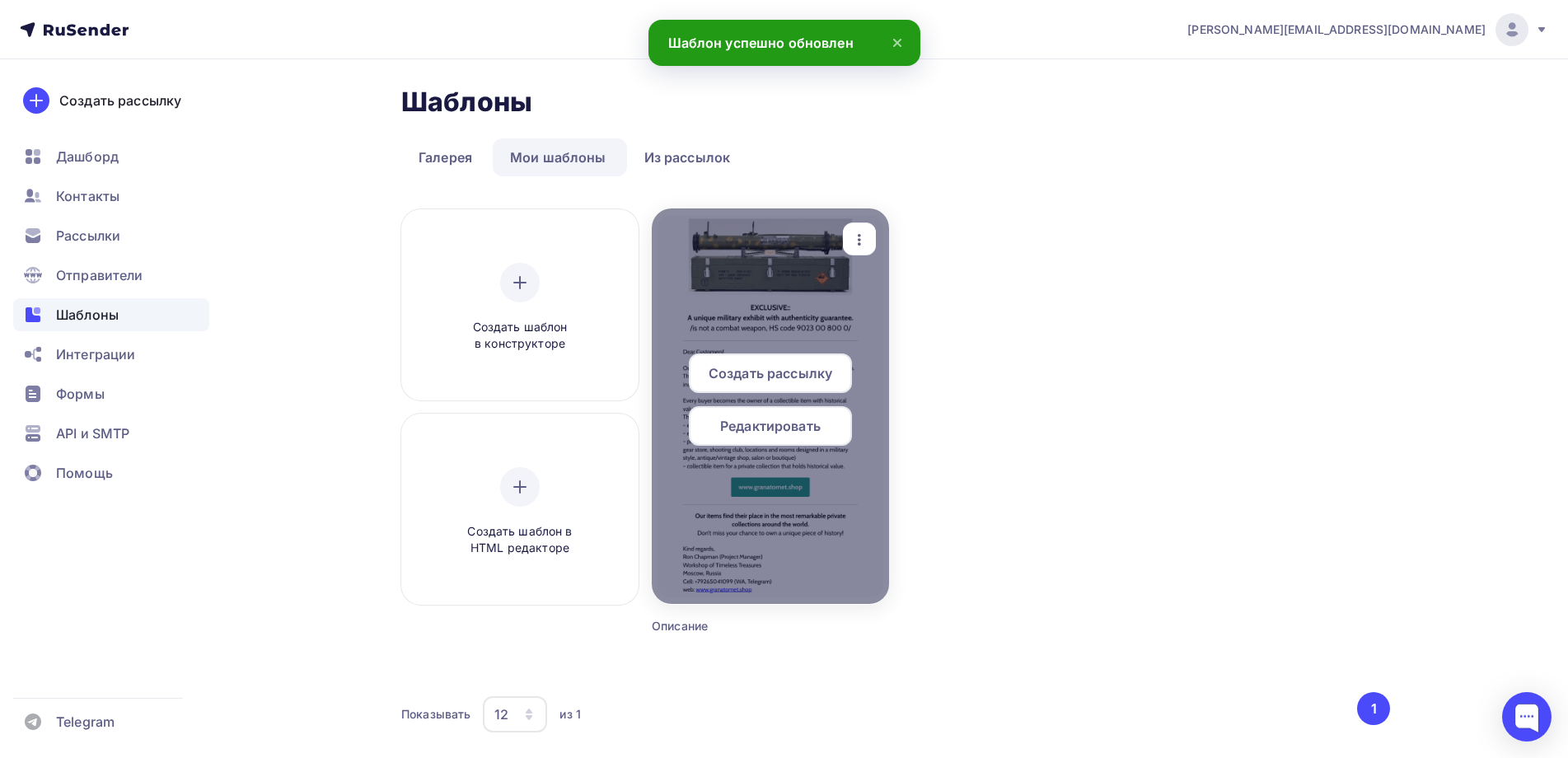
click at [769, 428] on span "Редактировать" at bounding box center [770, 425] width 101 height 19
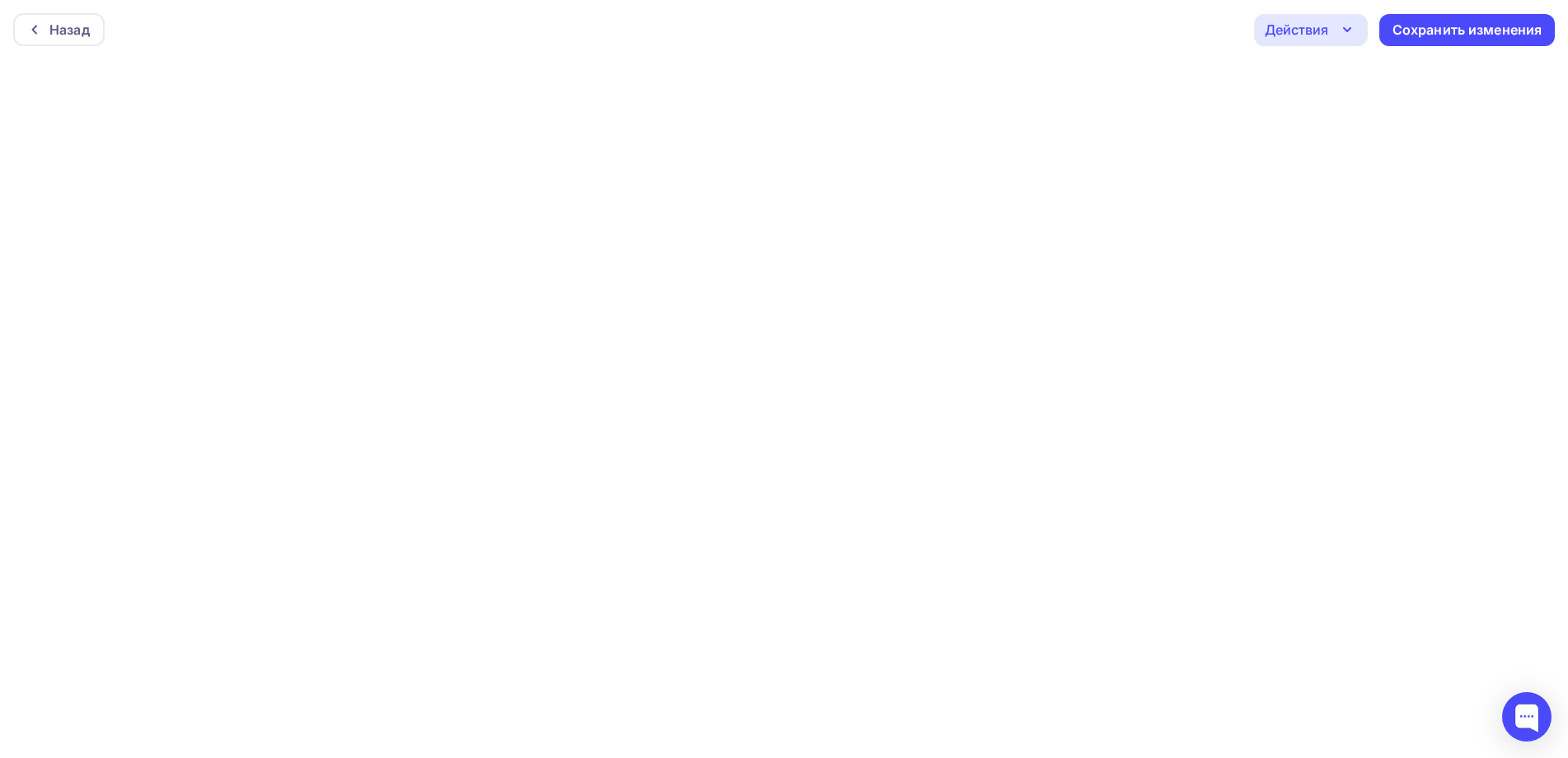
click at [1315, 27] on div "Действия" at bounding box center [1297, 29] width 64 height 19
click at [1365, 75] on div "Отправить тестовое письмо" at bounding box center [1400, 78] width 190 height 19
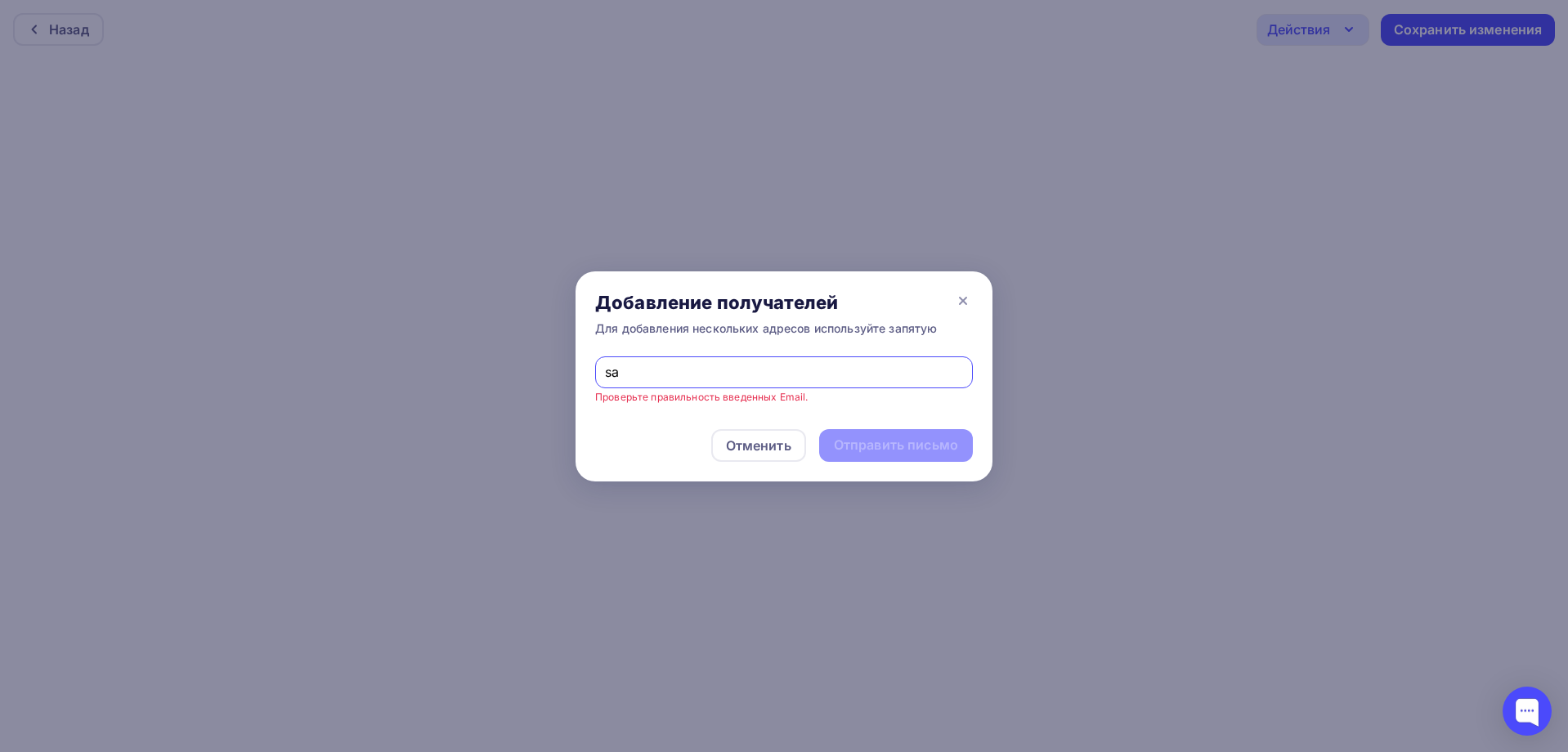
type input "savinov@acquafiuggi.ru, pavel@cerelia.ru, theron2107@gmail.com"
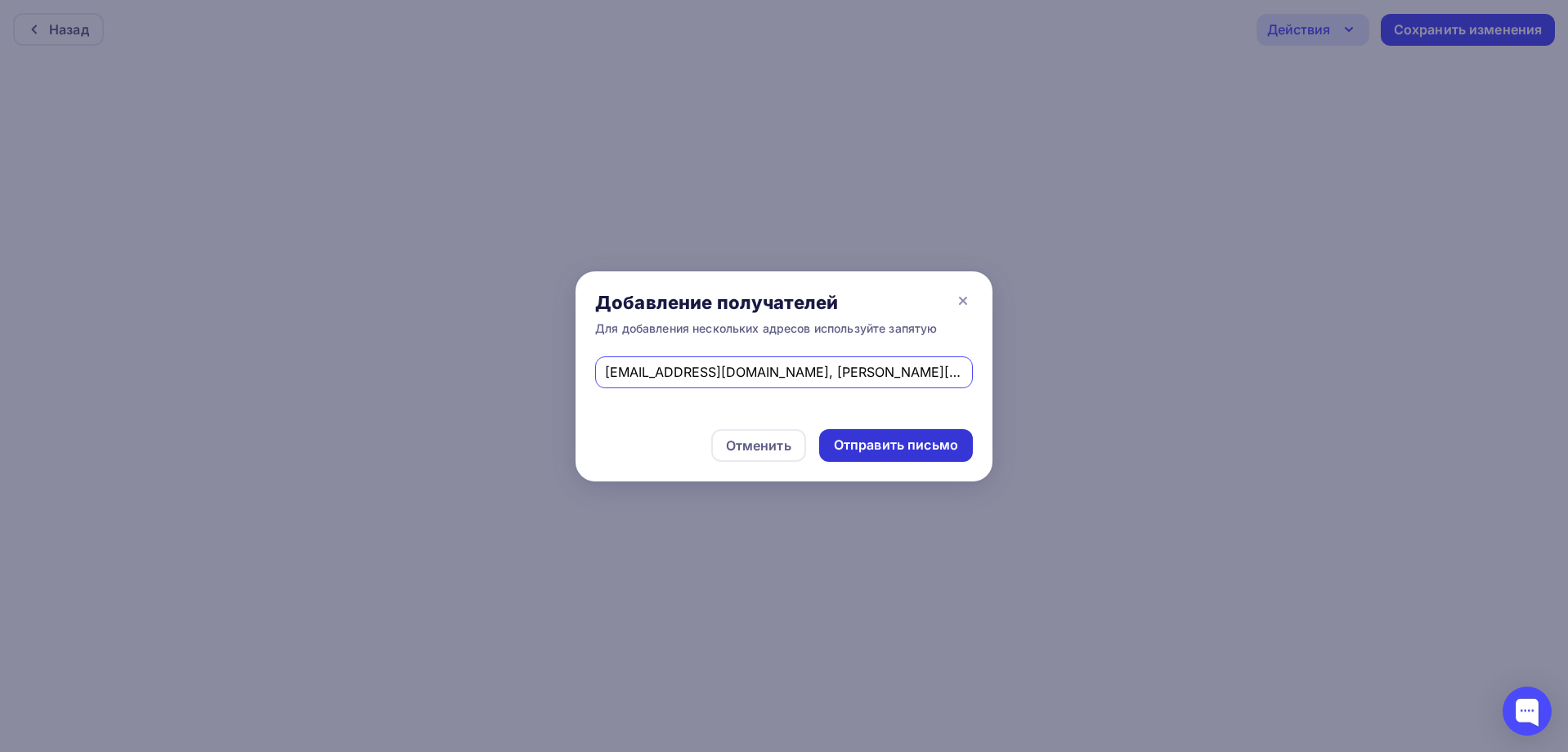
click at [897, 438] on div "Отправить письмо" at bounding box center [895, 445] width 124 height 19
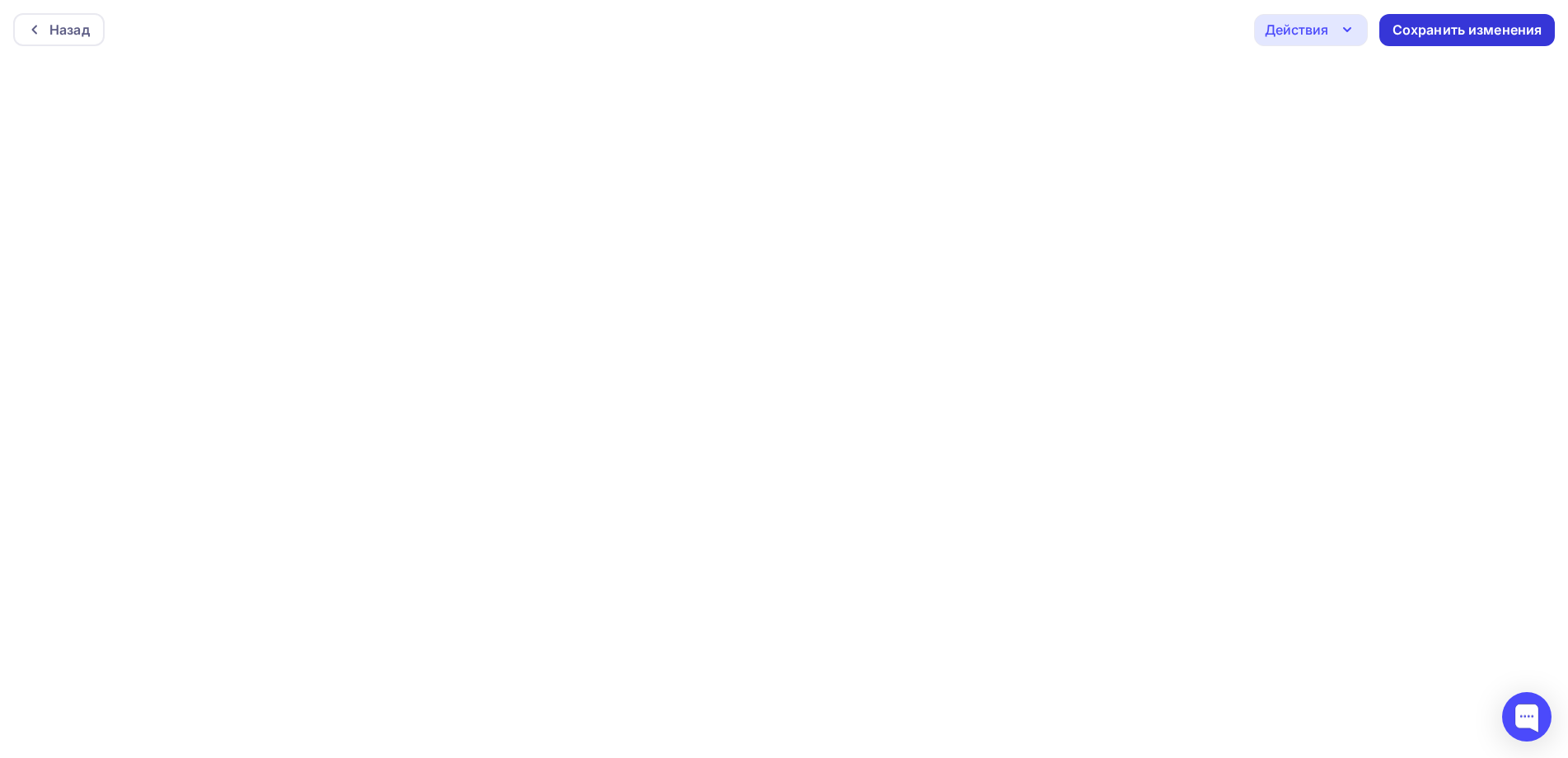
click at [1439, 22] on div "Сохранить изменения" at bounding box center [1467, 30] width 150 height 19
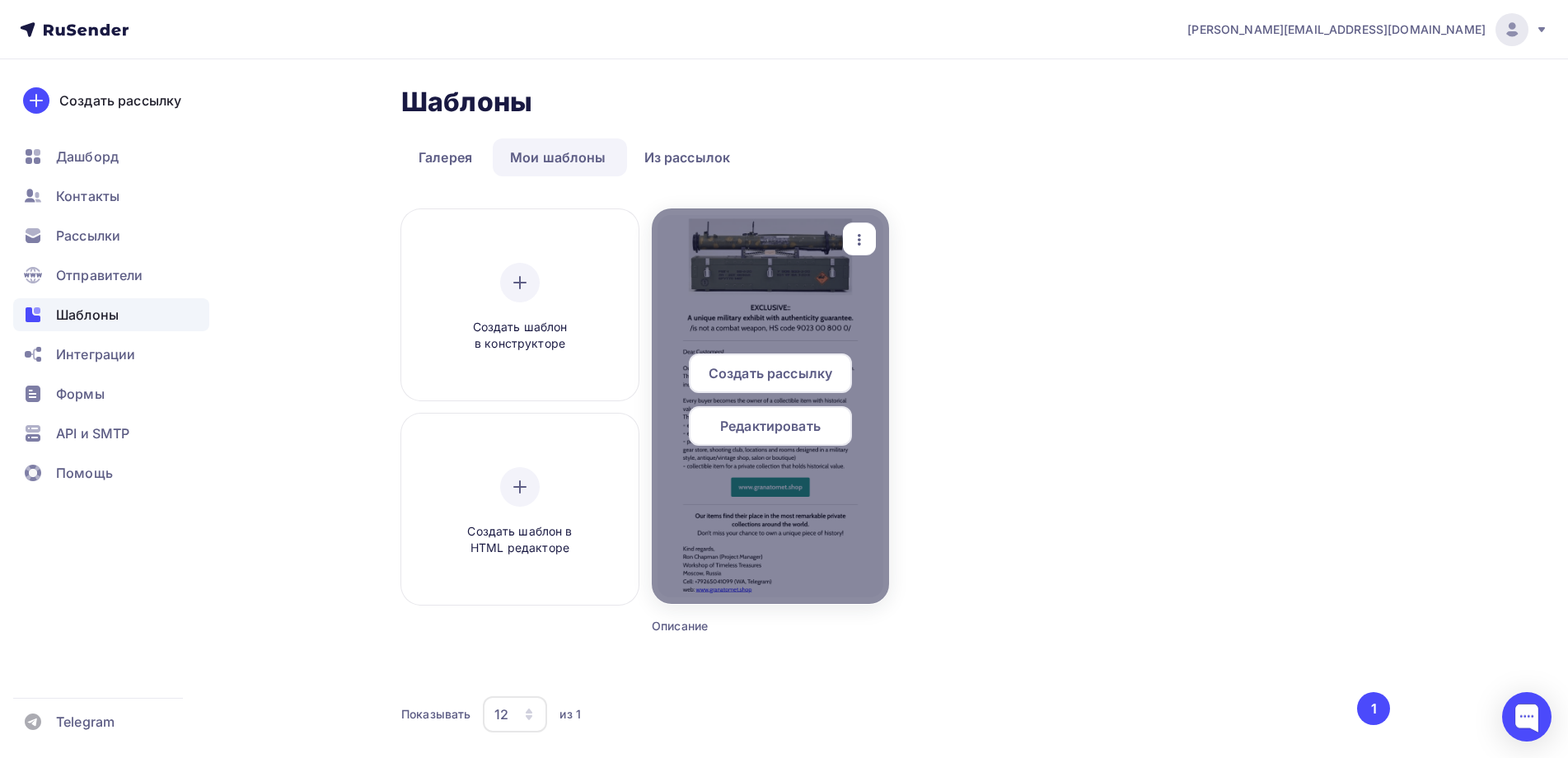
click at [766, 365] on span "Создать рассылку" at bounding box center [771, 373] width 124 height 19
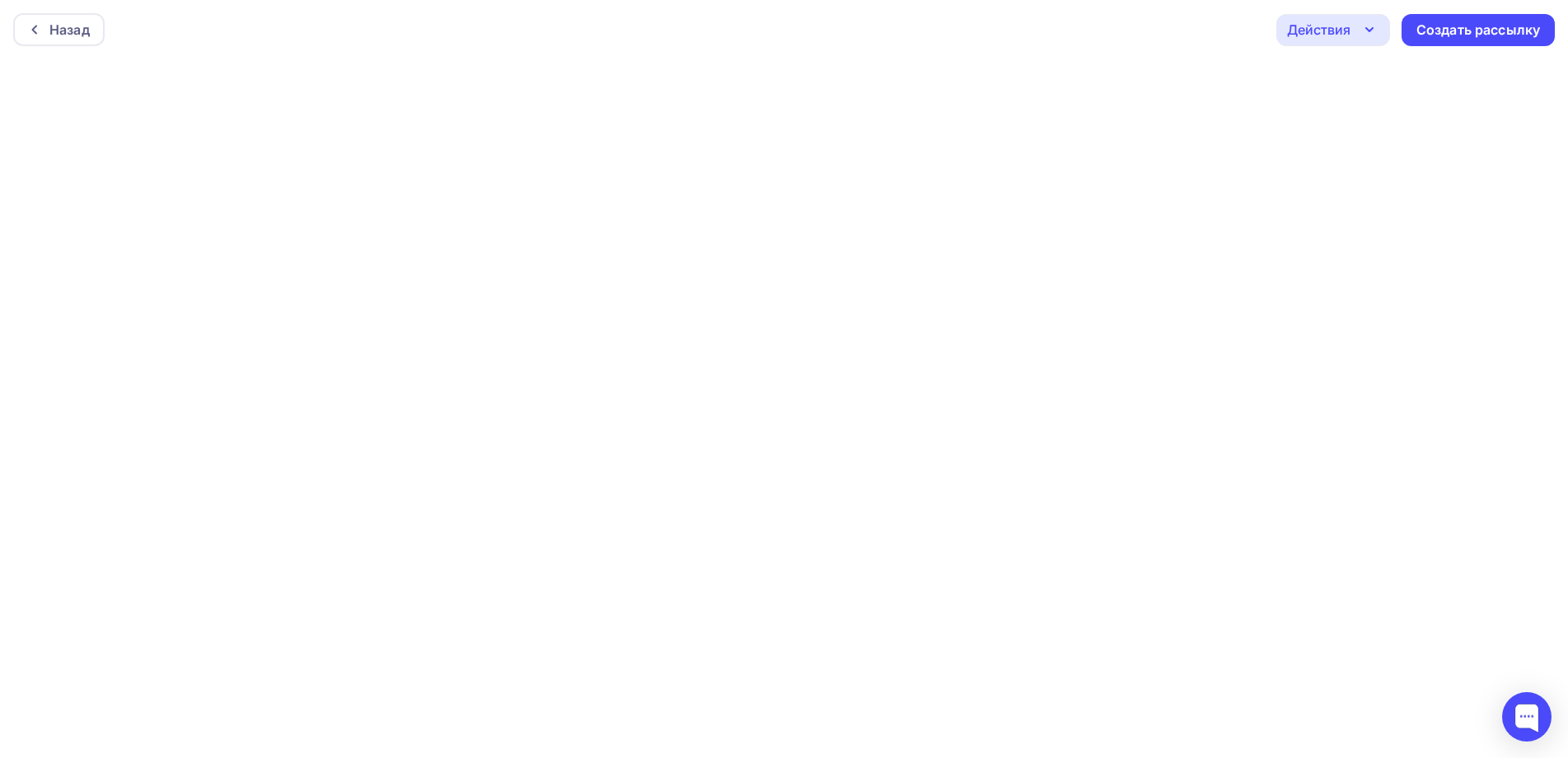
click at [1346, 18] on div "Действия" at bounding box center [1333, 29] width 114 height 32
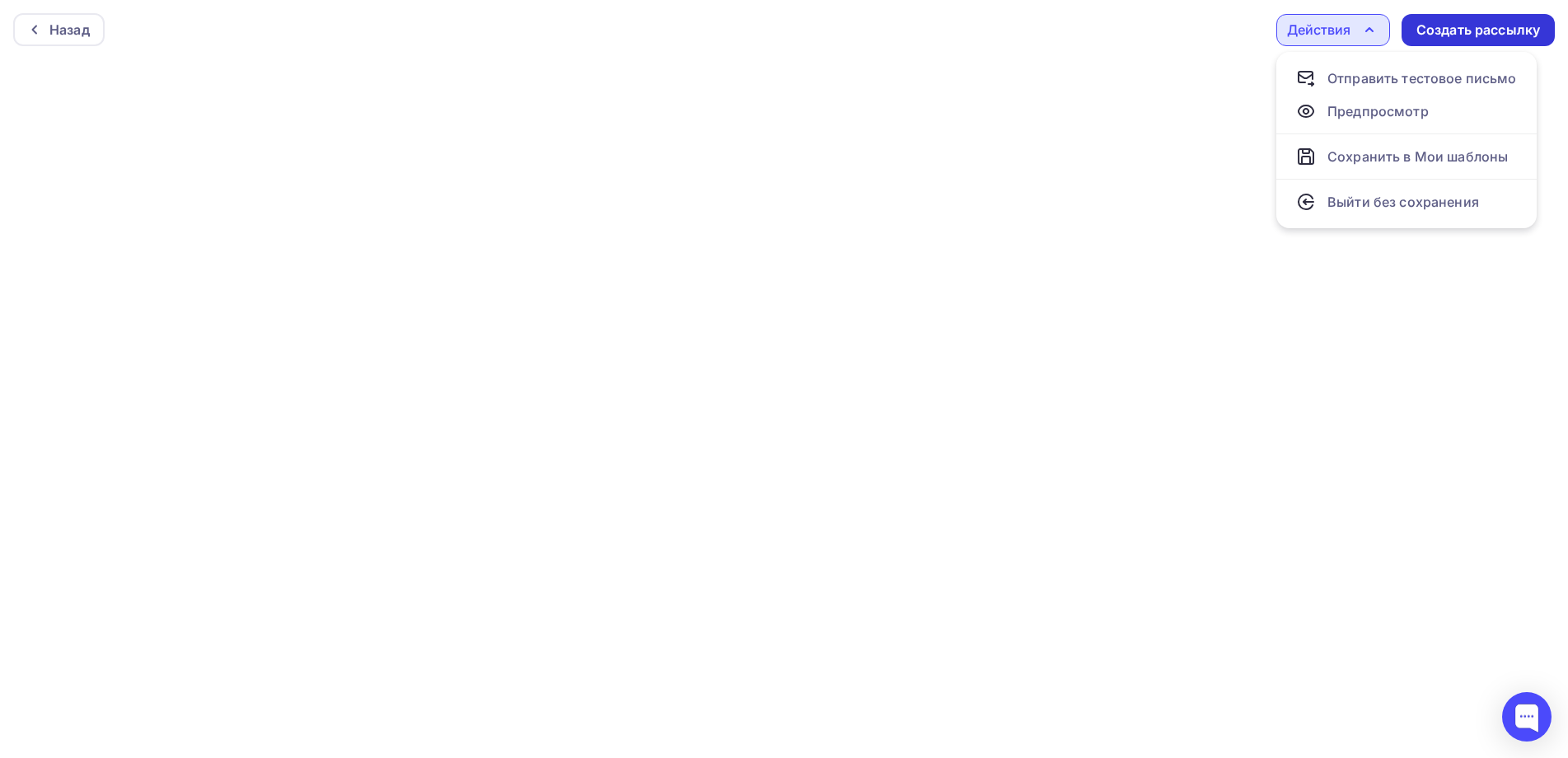
click at [1477, 21] on div "Создать рассылку" at bounding box center [1478, 30] width 124 height 19
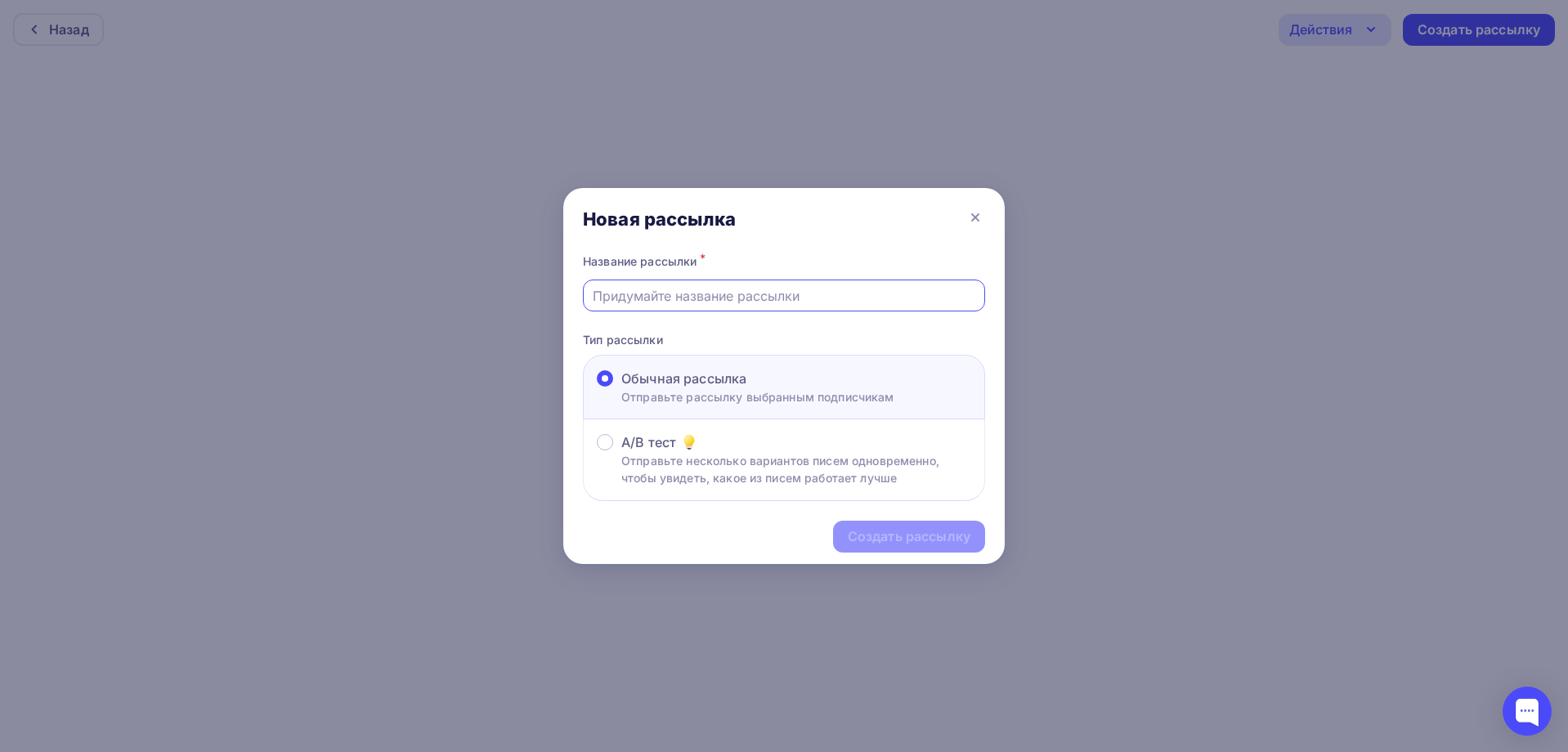
click at [709, 290] on input "text" at bounding box center [784, 295] width 383 height 19
type input "Начало"
click at [890, 528] on div "Создать рассылку" at bounding box center [909, 536] width 123 height 19
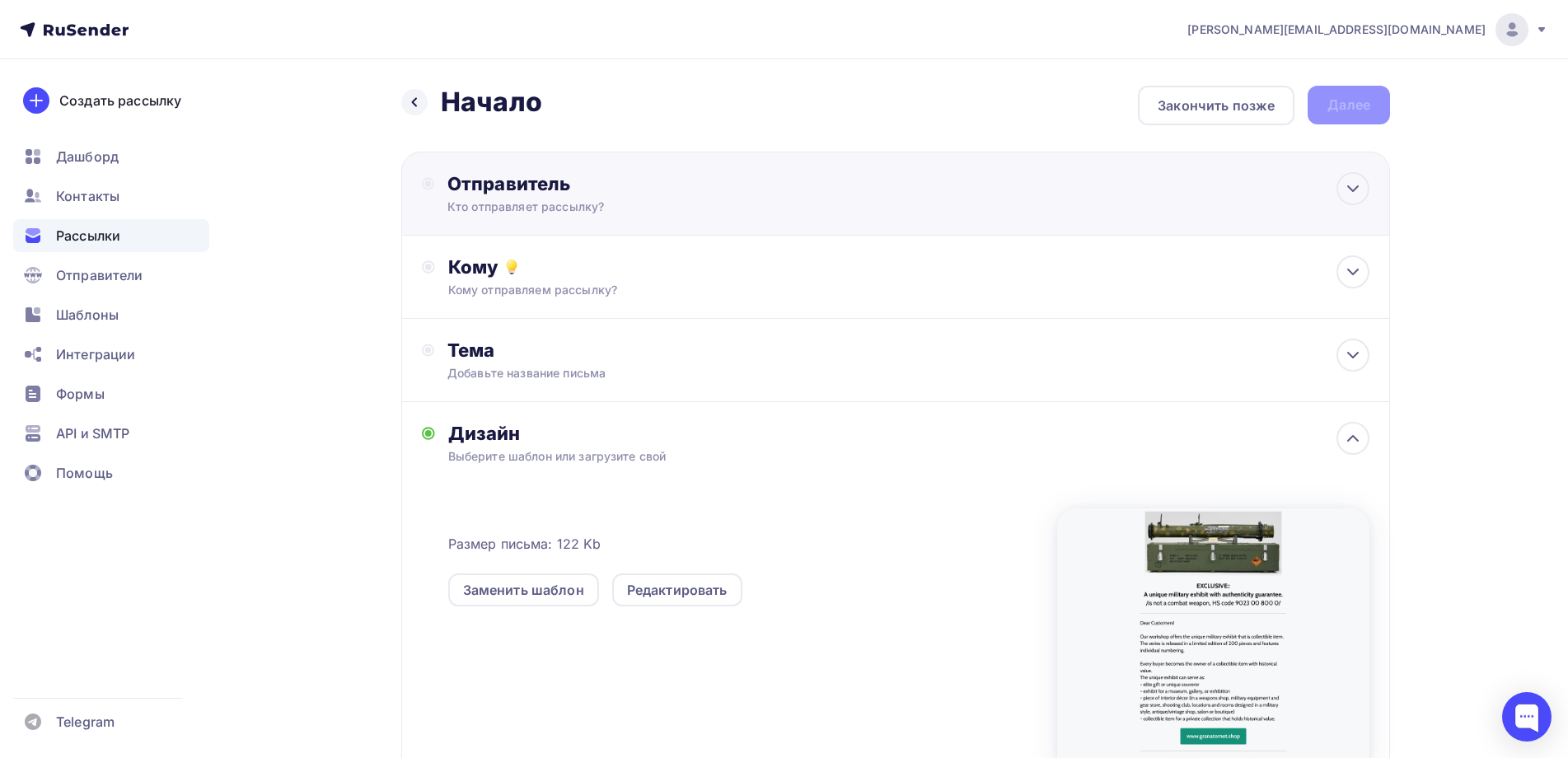
click at [687, 198] on div "Кто отправляет рассылку?" at bounding box center [608, 206] width 321 height 16
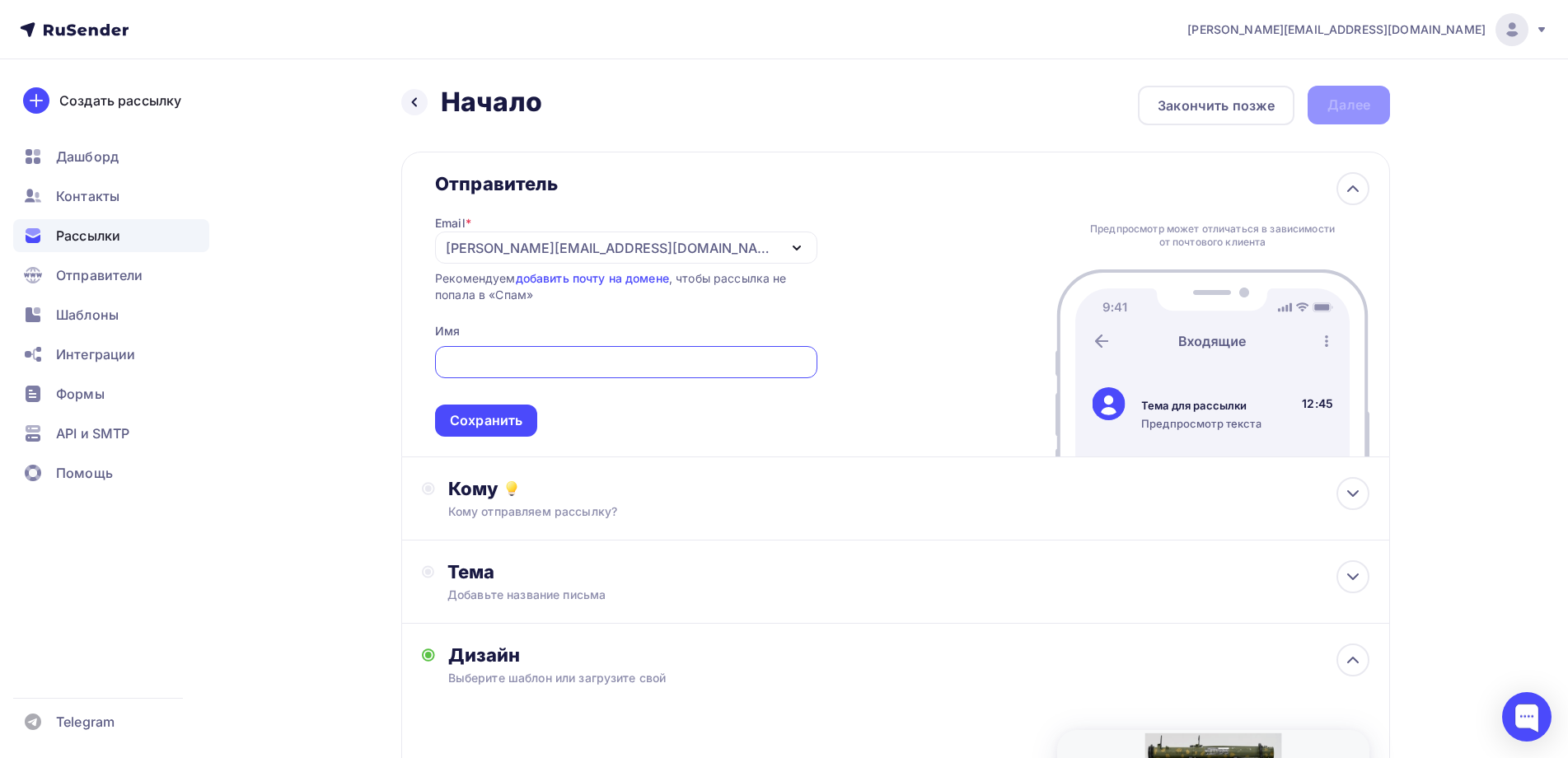
click at [708, 249] on div "[PERSON_NAME][EMAIL_ADDRESS][PERSON_NAME][DOMAIN_NAME]" at bounding box center [626, 247] width 382 height 32
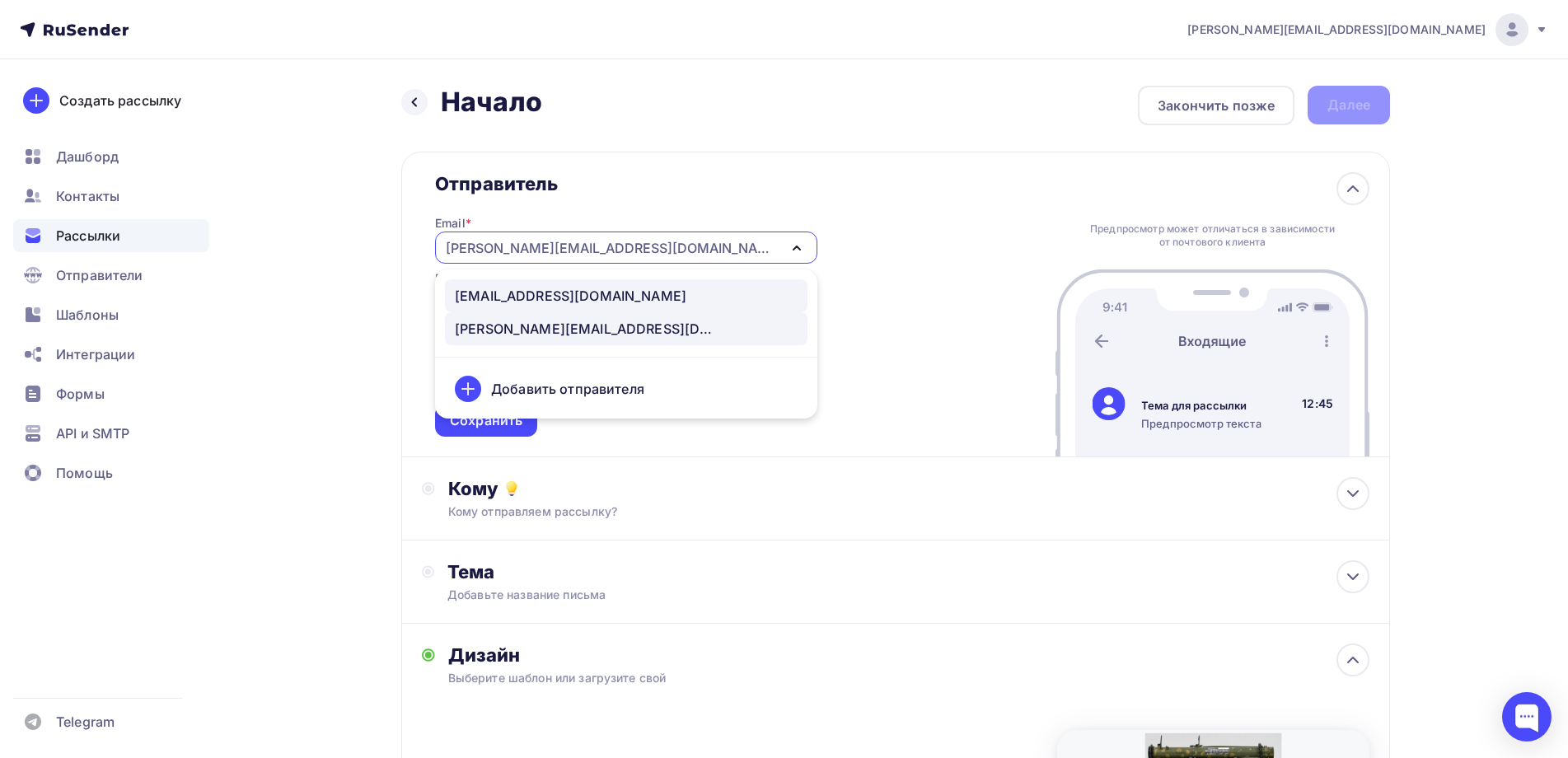
click at [602, 293] on div "[EMAIL_ADDRESS][DOMAIN_NAME]" at bounding box center [570, 296] width 231 height 19
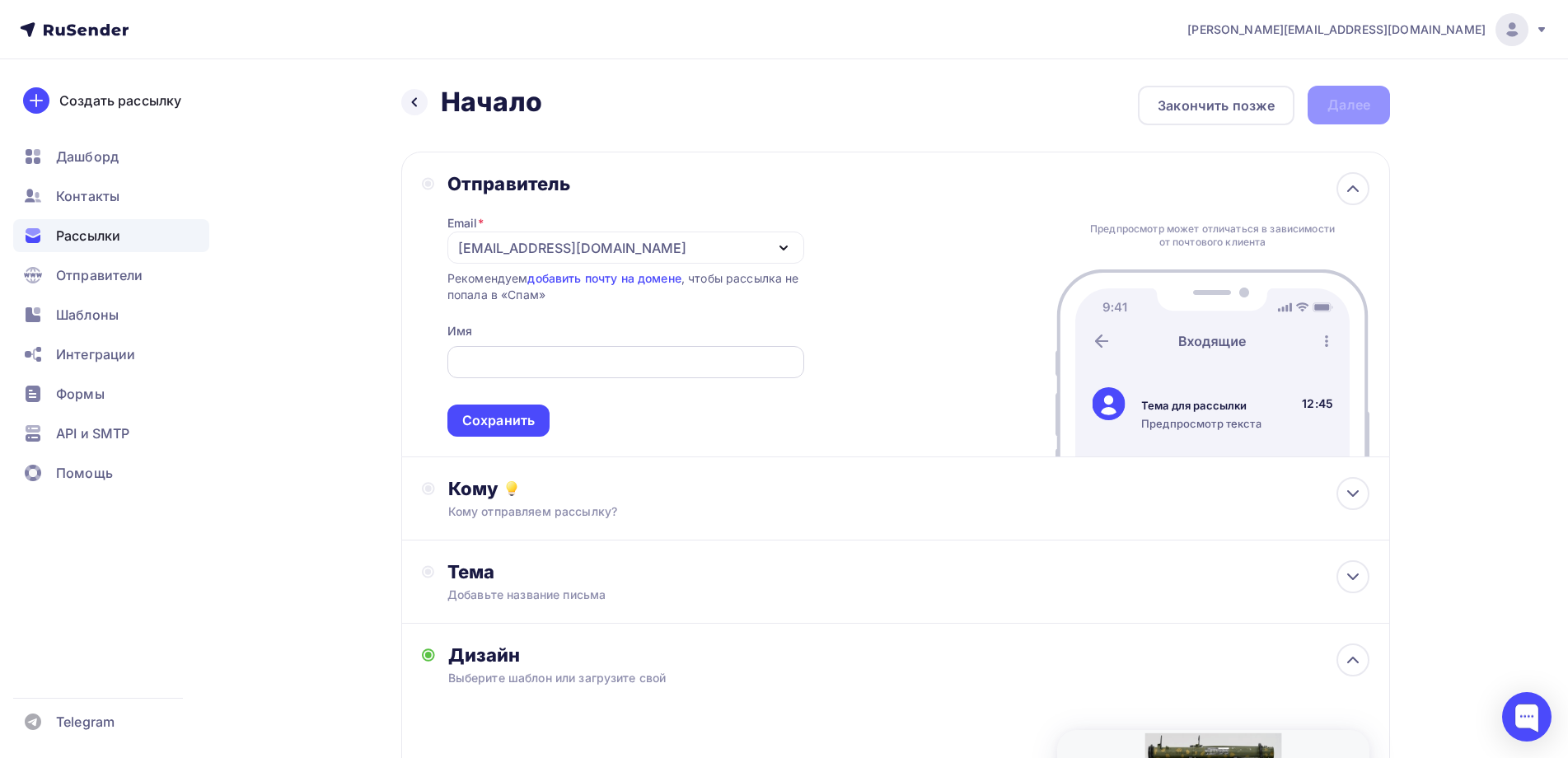
click at [507, 364] on input "text" at bounding box center [625, 363] width 338 height 19
type input "[PERSON_NAME]"
click at [479, 410] on div "Сохранить" at bounding box center [499, 420] width 103 height 32
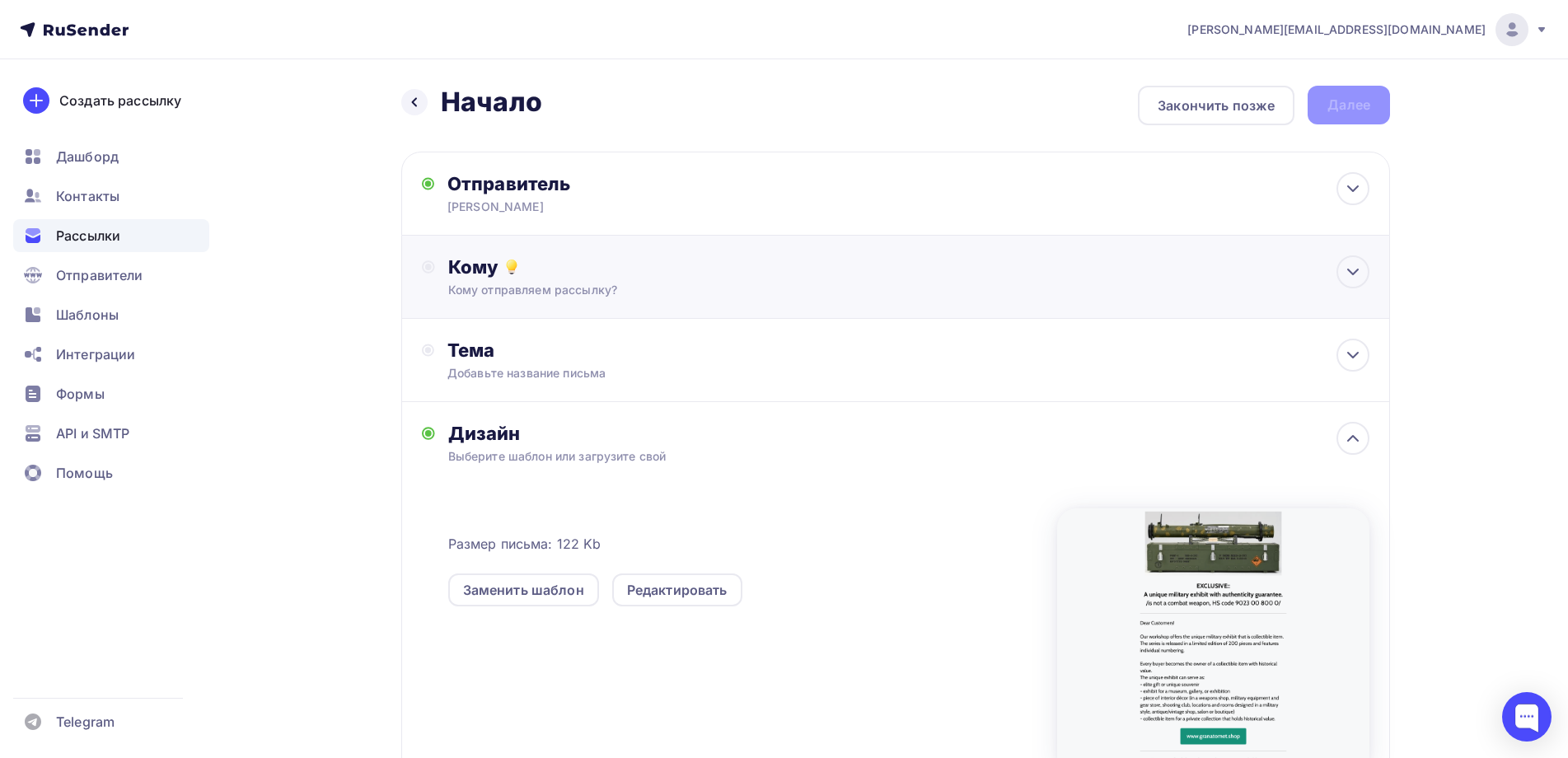
click at [579, 264] on div "Кому" at bounding box center [908, 267] width 921 height 23
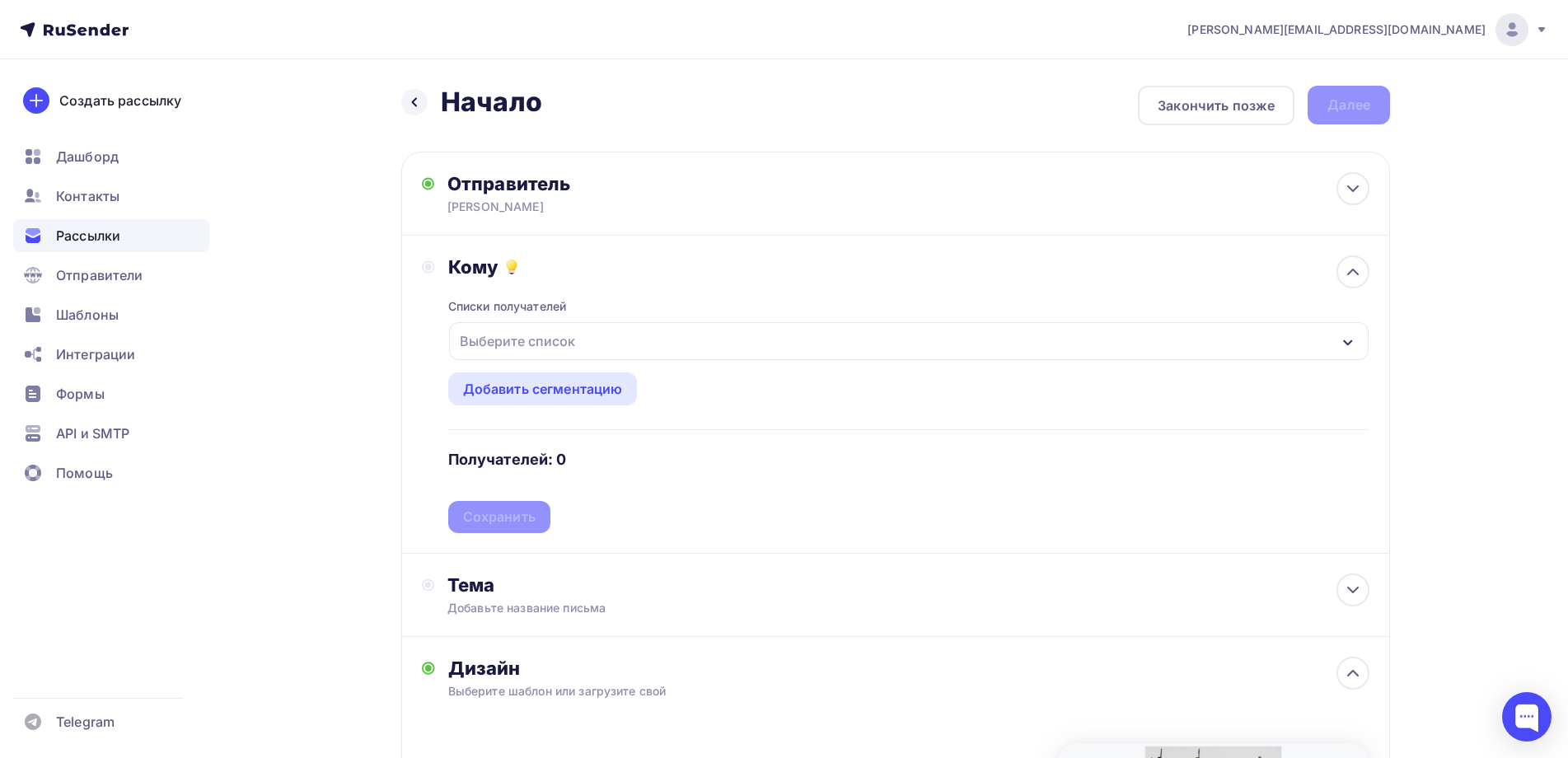
click at [547, 332] on div "Выберите список" at bounding box center [517, 340] width 129 height 30
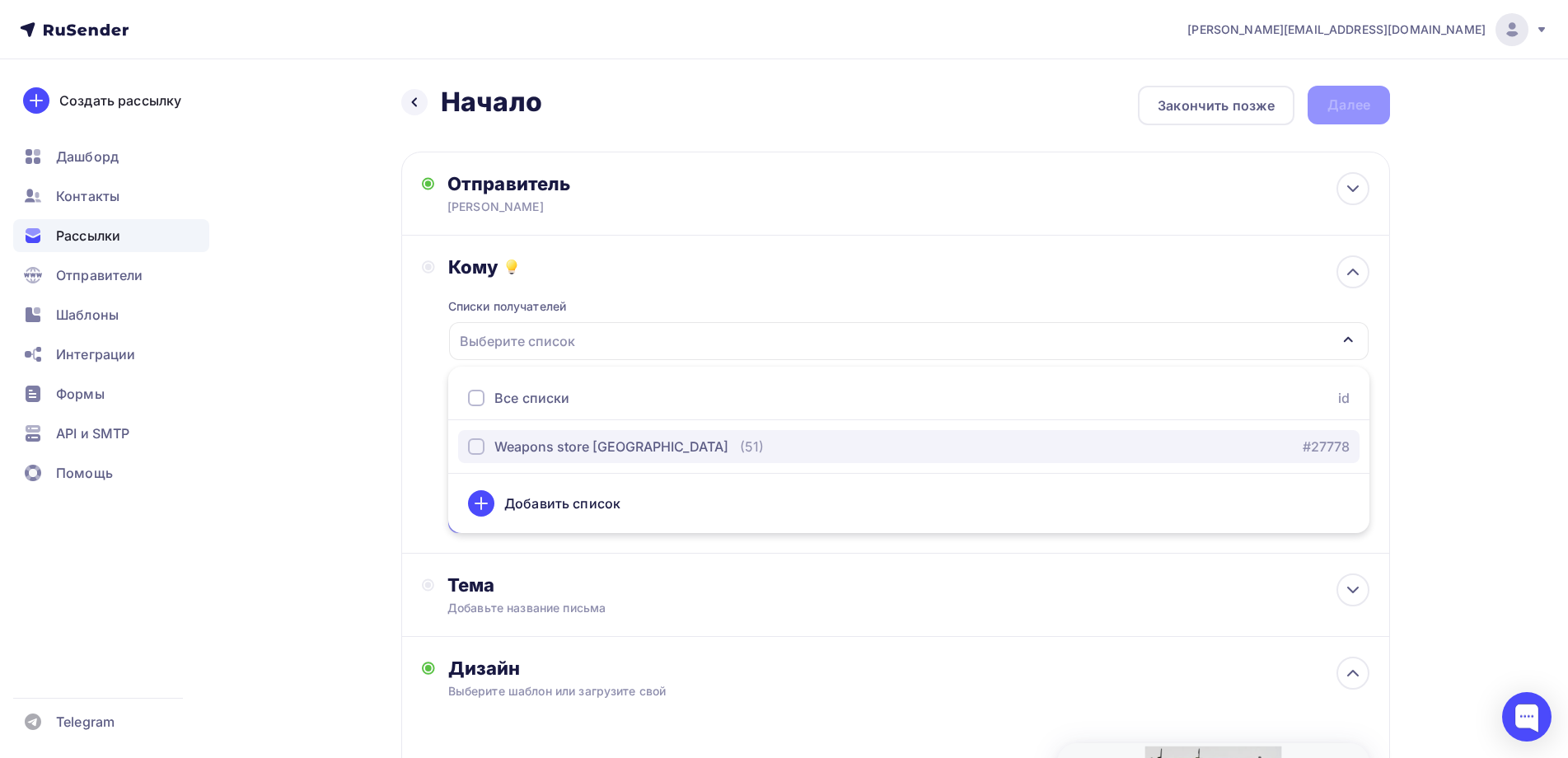
click at [475, 446] on div "button" at bounding box center [476, 446] width 16 height 16
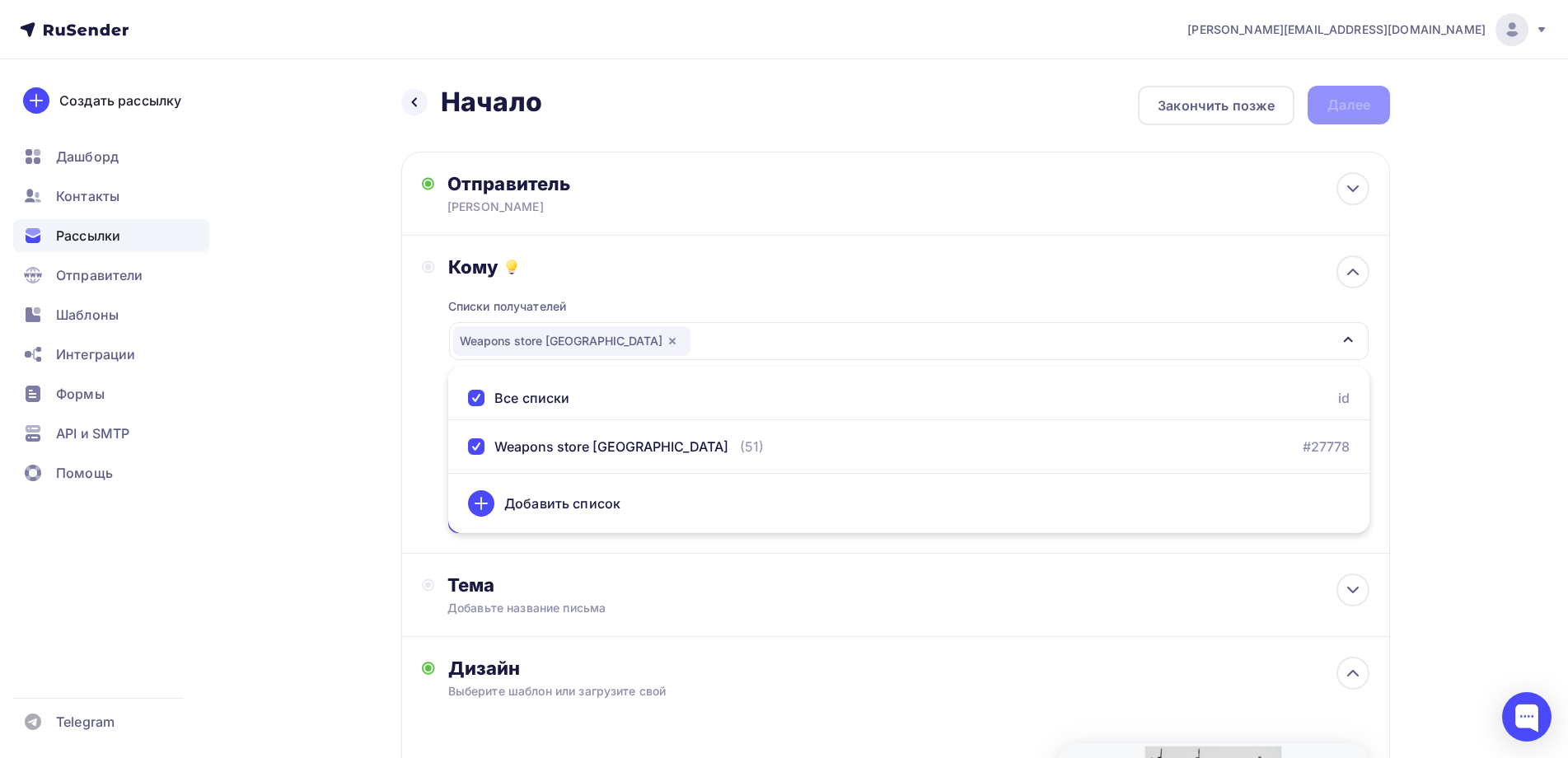
click at [423, 437] on div "Кому Списки получателей Weapons store USA Все списки id Weapons store USA (51) …" at bounding box center [896, 394] width 948 height 277
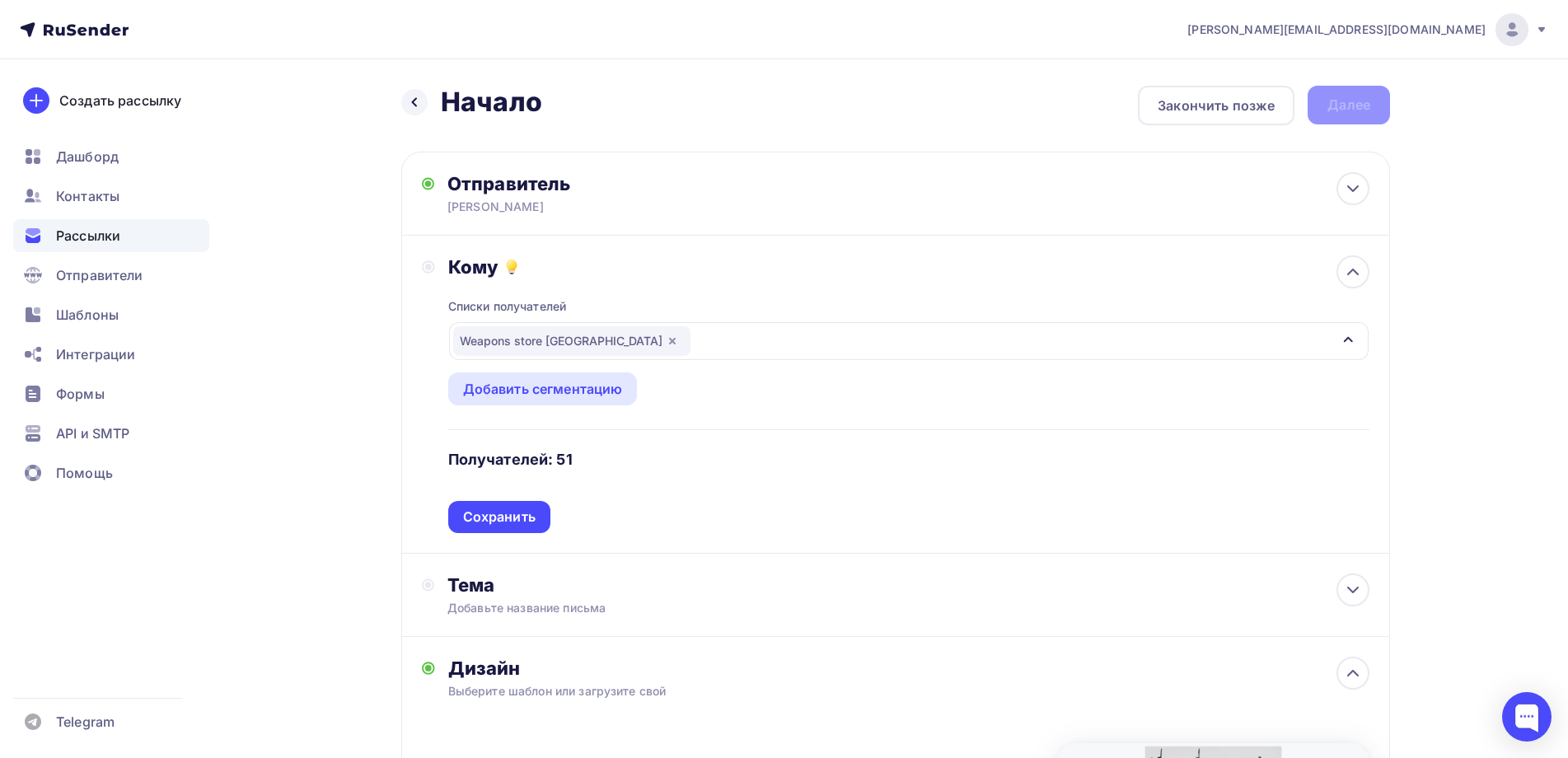
scroll to position [82, 0]
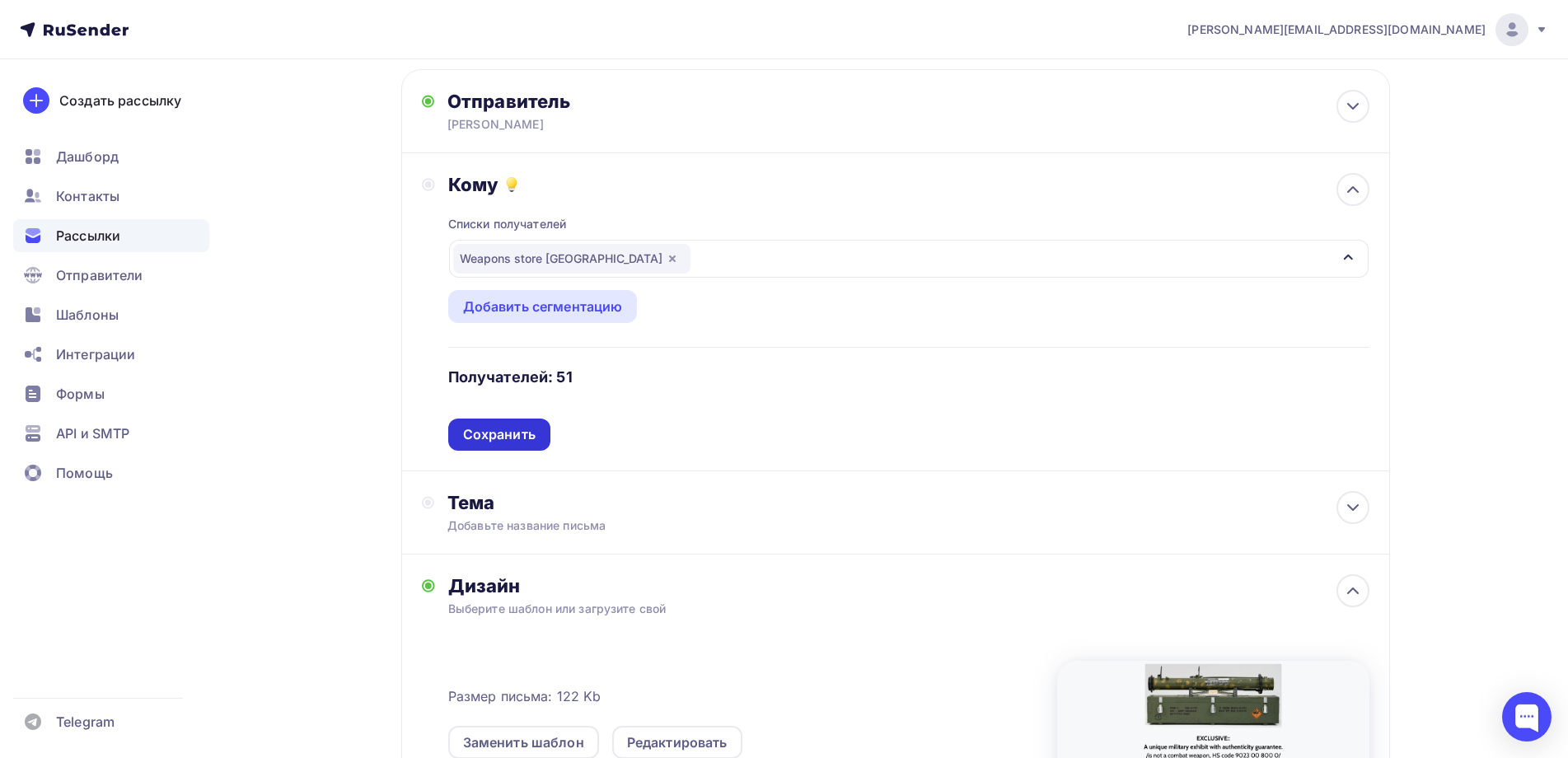
click at [503, 435] on div "Сохранить" at bounding box center [499, 435] width 73 height 19
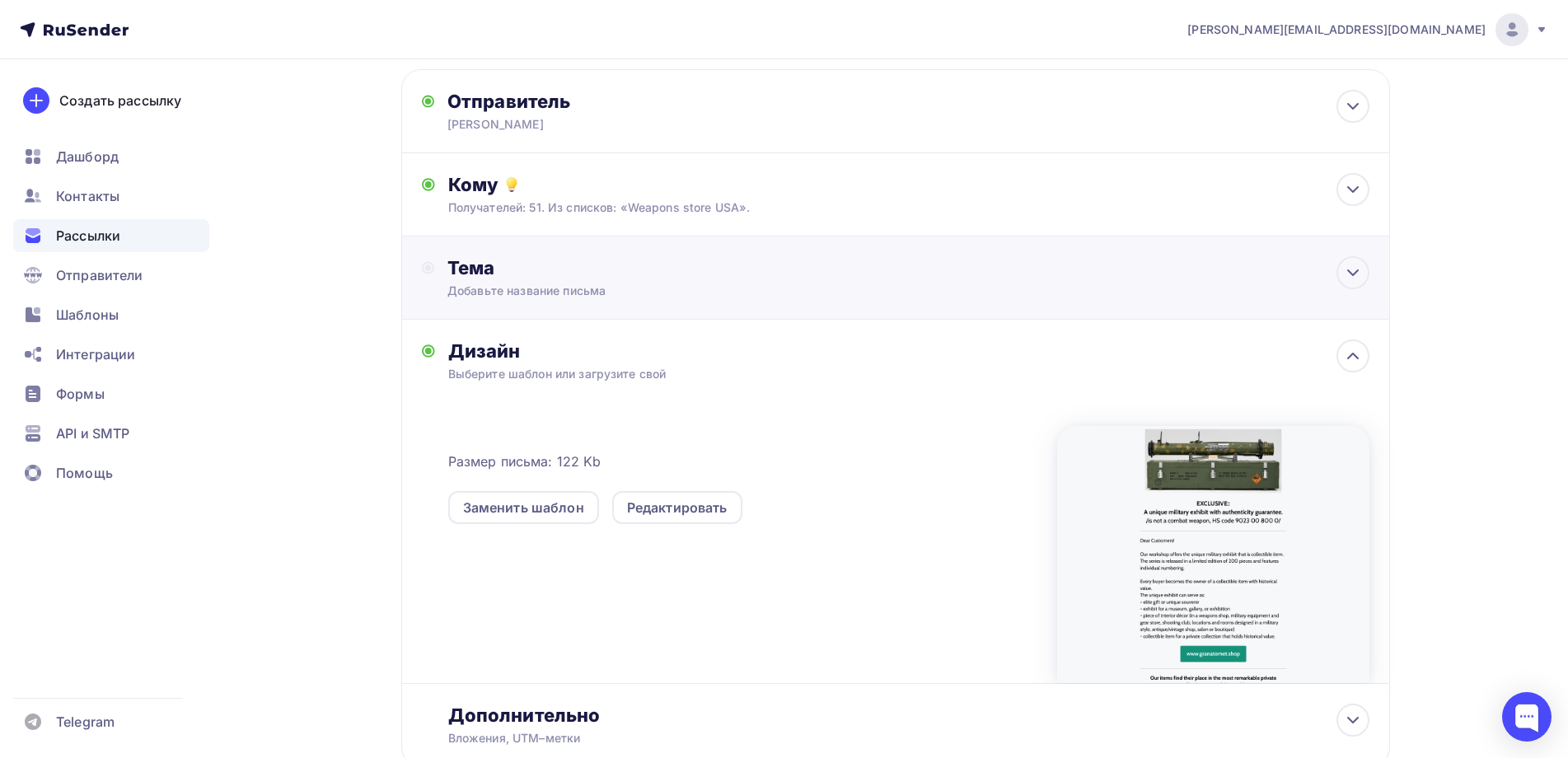
click at [590, 280] on div "Тема Добавьте название письма Тема * Рекомендуем использовать не более 150 симв…" at bounding box center [610, 277] width 325 height 43
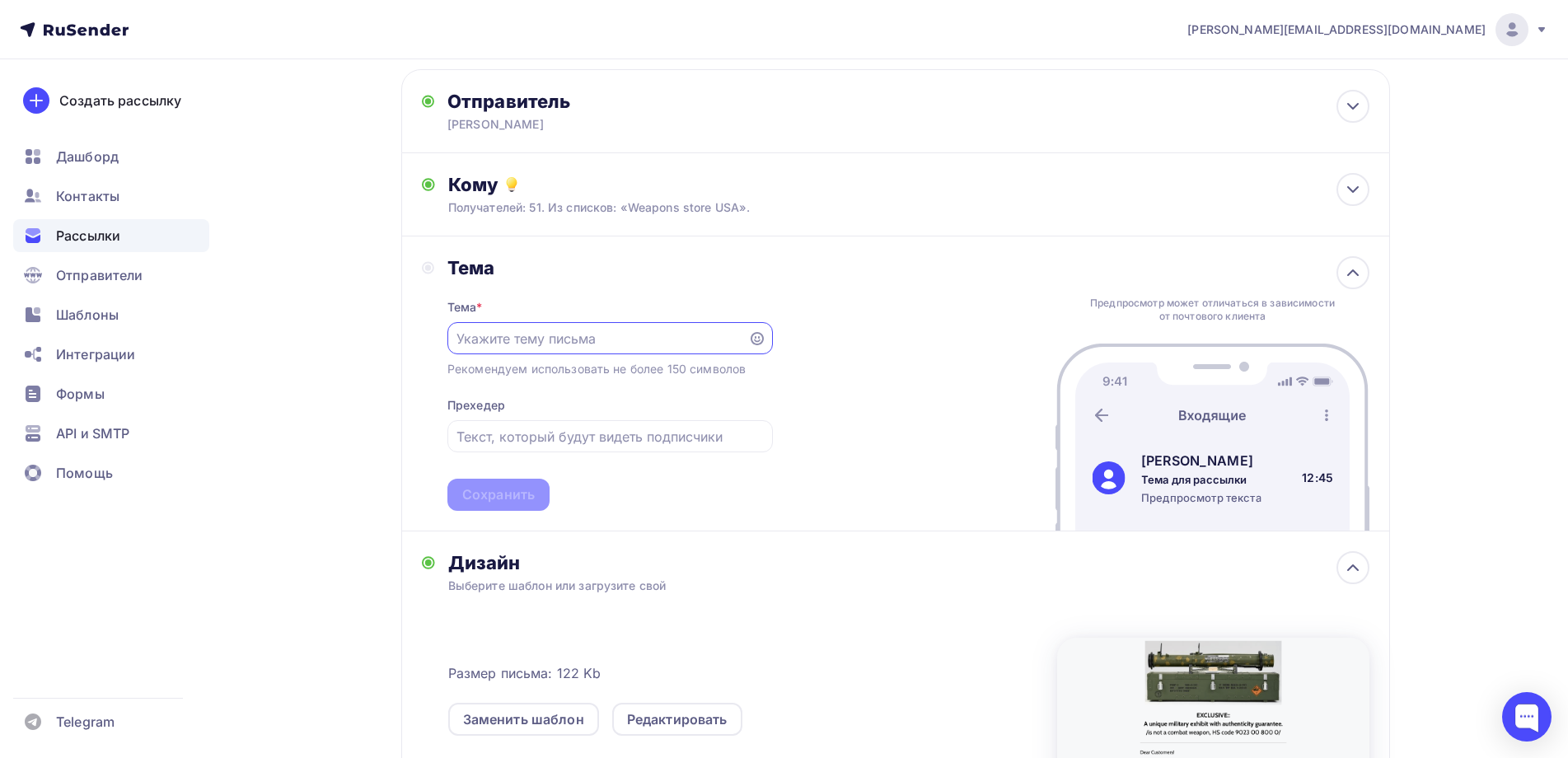
scroll to position [0, 0]
paste input "Military exhibit / Collectible item"
click at [507, 436] on input "text" at bounding box center [609, 436] width 307 height 19
click at [457, 337] on input "Military exhibit / Collectible item" at bounding box center [597, 338] width 281 height 19
paste input "unique"
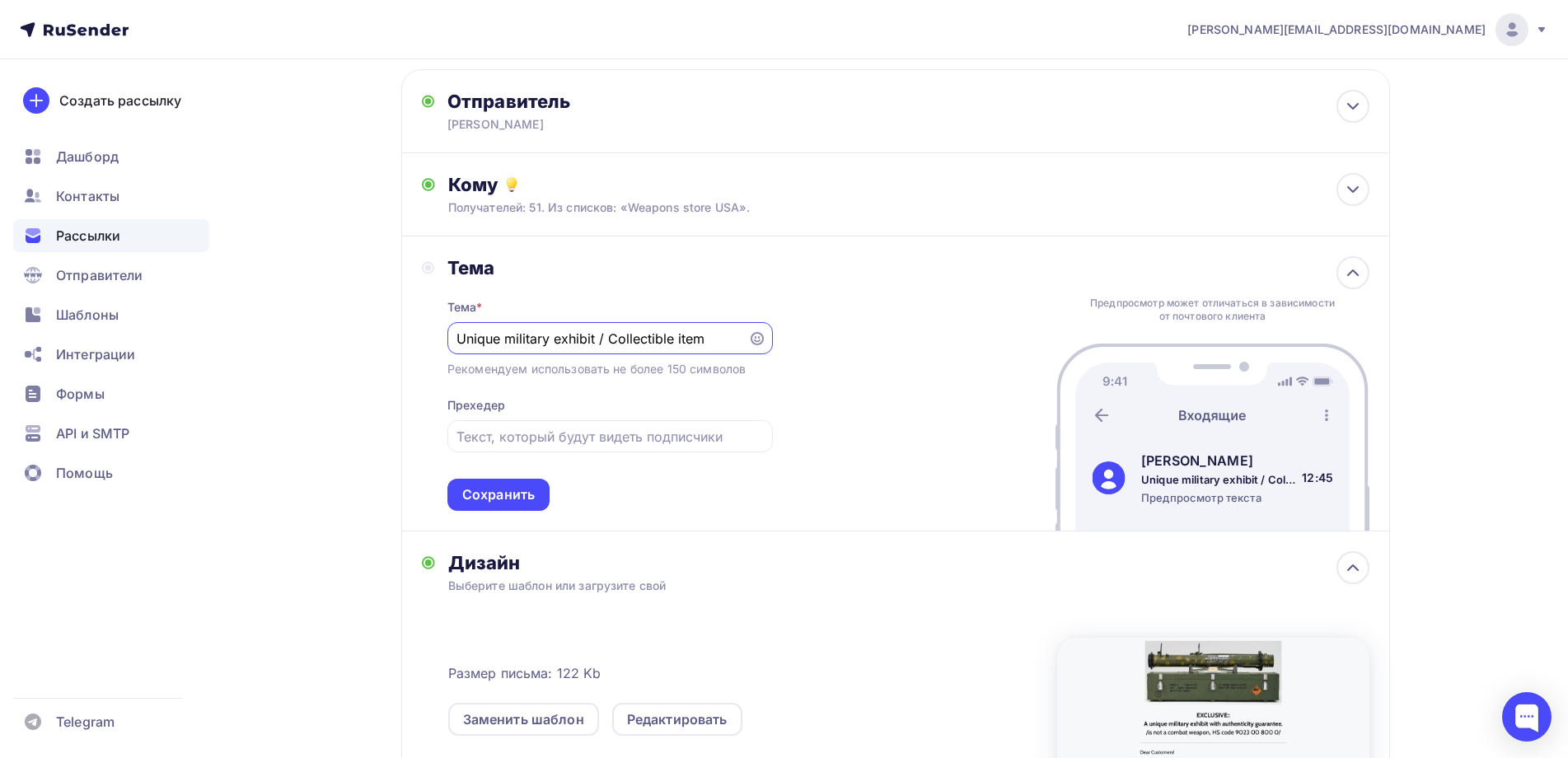
drag, startPoint x: 606, startPoint y: 336, endPoint x: 704, endPoint y: 339, distance: 98.0
click at [704, 339] on input "Unique military exhibit / Collectible item" at bounding box center [597, 338] width 281 height 19
type input "Unique military exhibit /"
click at [472, 442] on input "text" at bounding box center [609, 436] width 307 height 19
paste input "Collectible item"
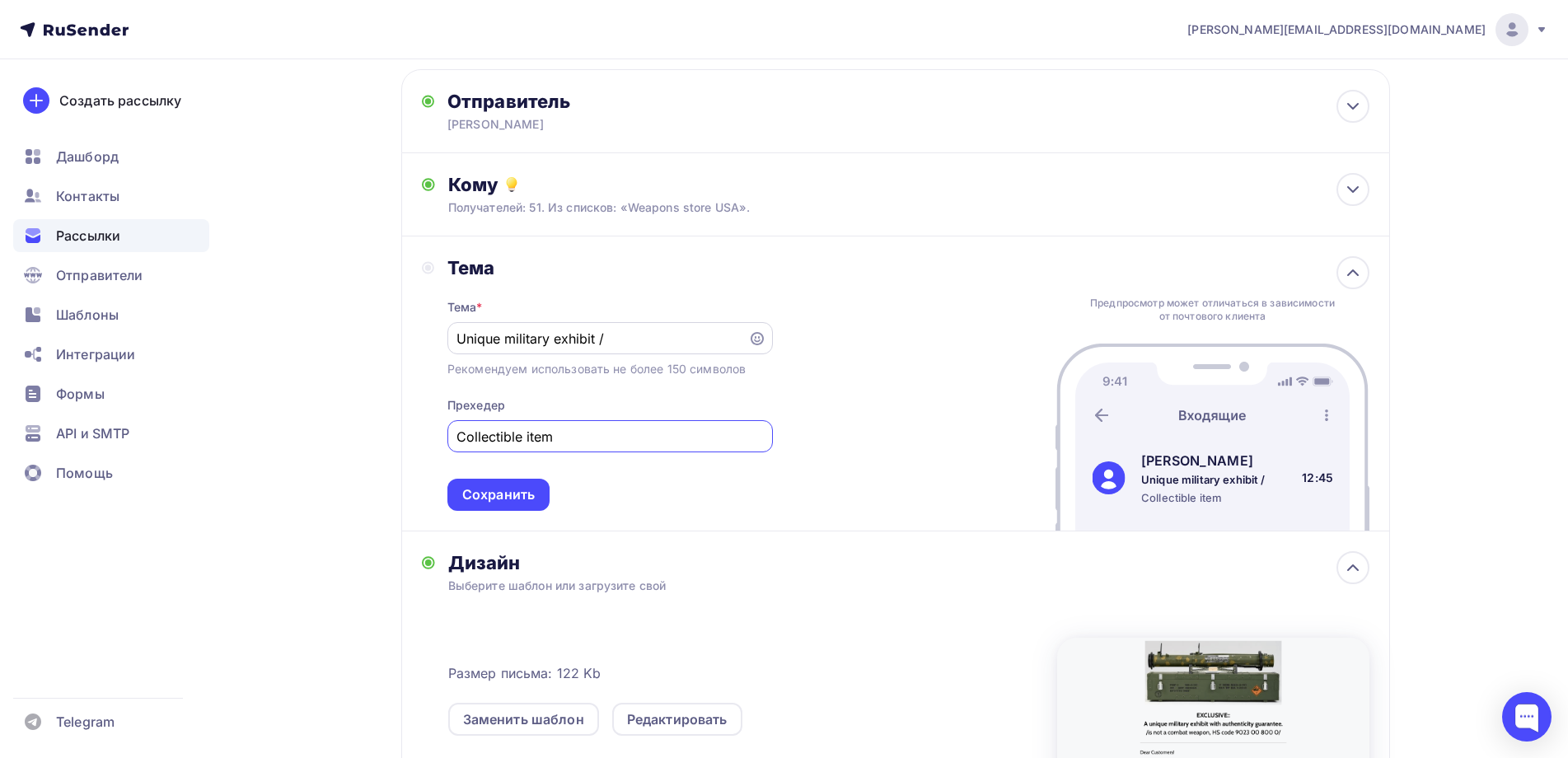
type input "Collectible item"
click at [614, 339] on input "Unique military exhibit /" at bounding box center [597, 338] width 281 height 19
type input "Unique military exhibit"
click at [501, 494] on div "Сохранить" at bounding box center [498, 495] width 73 height 19
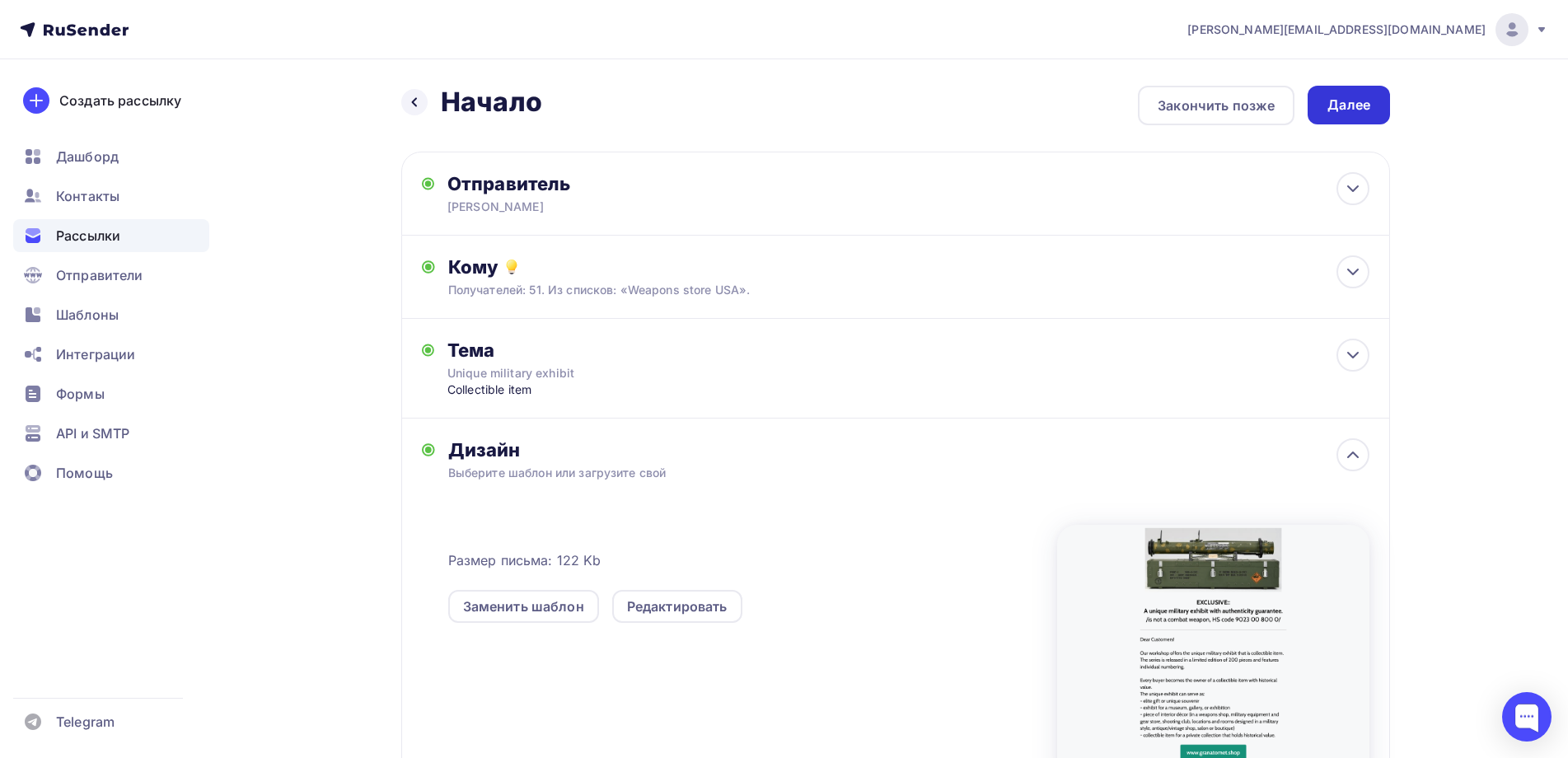
click at [1348, 100] on div "Далее" at bounding box center [1348, 105] width 43 height 19
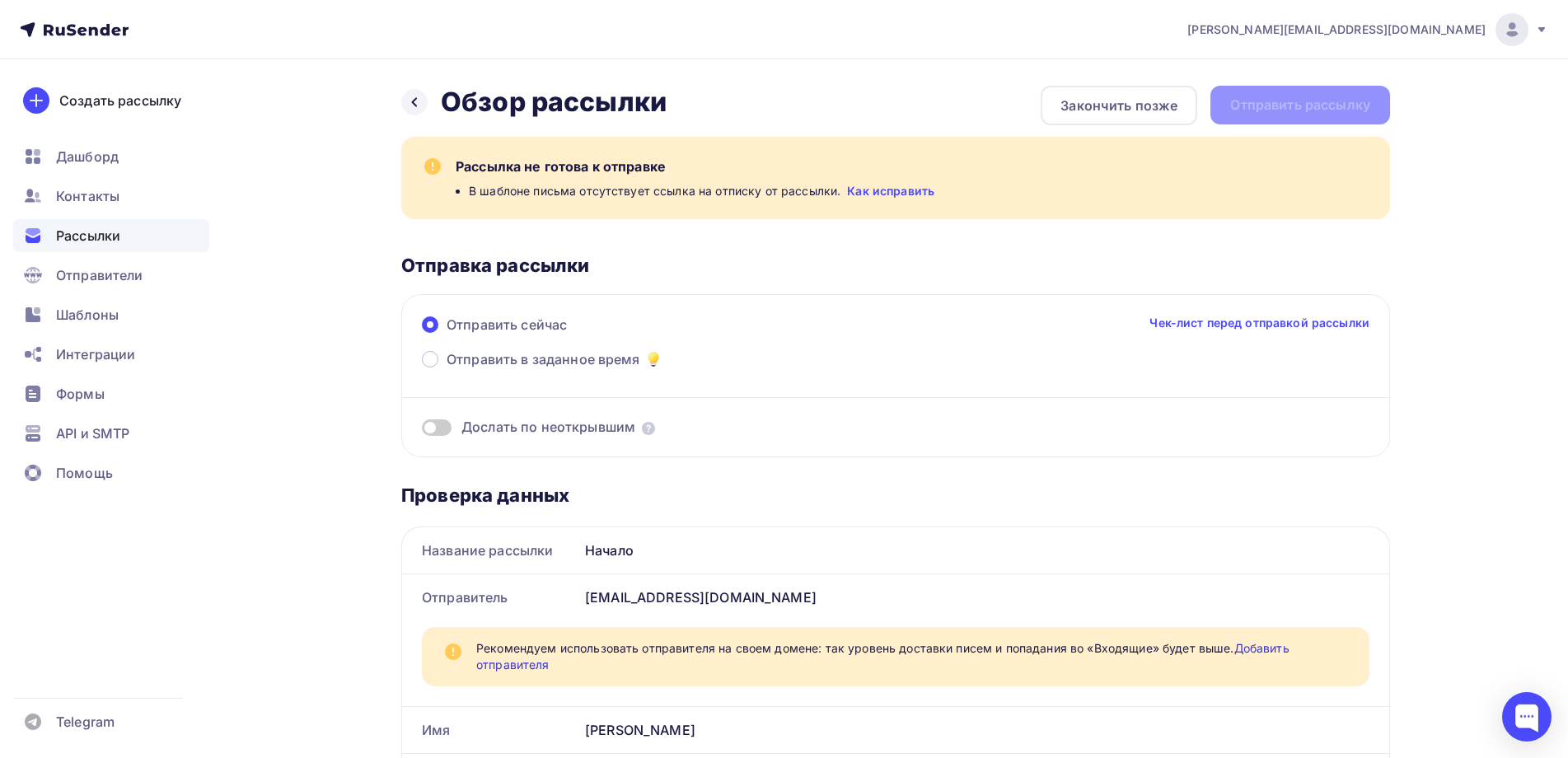
click at [887, 188] on link "Как исправить" at bounding box center [891, 190] width 87 height 16
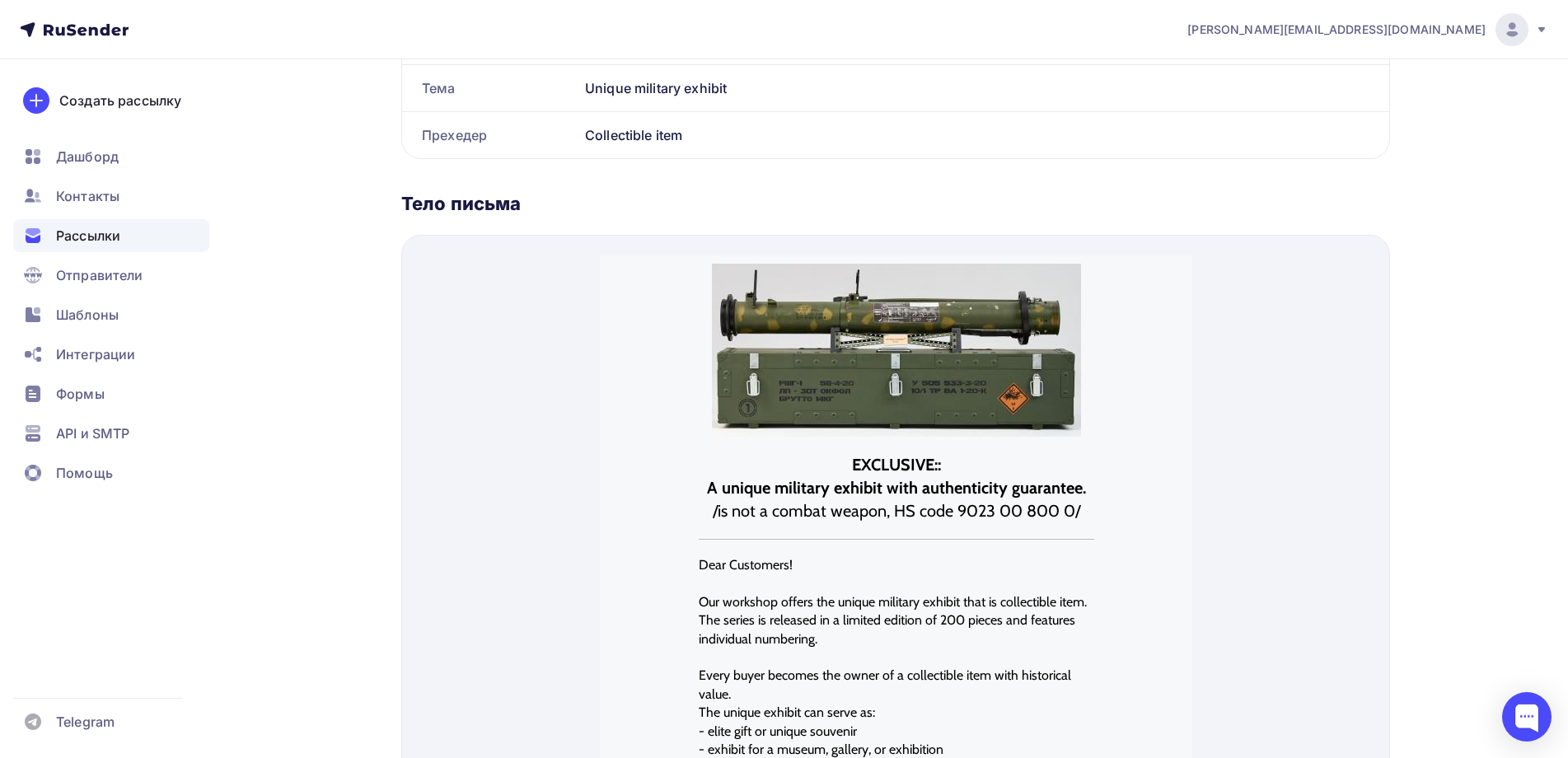
scroll to position [918, 0]
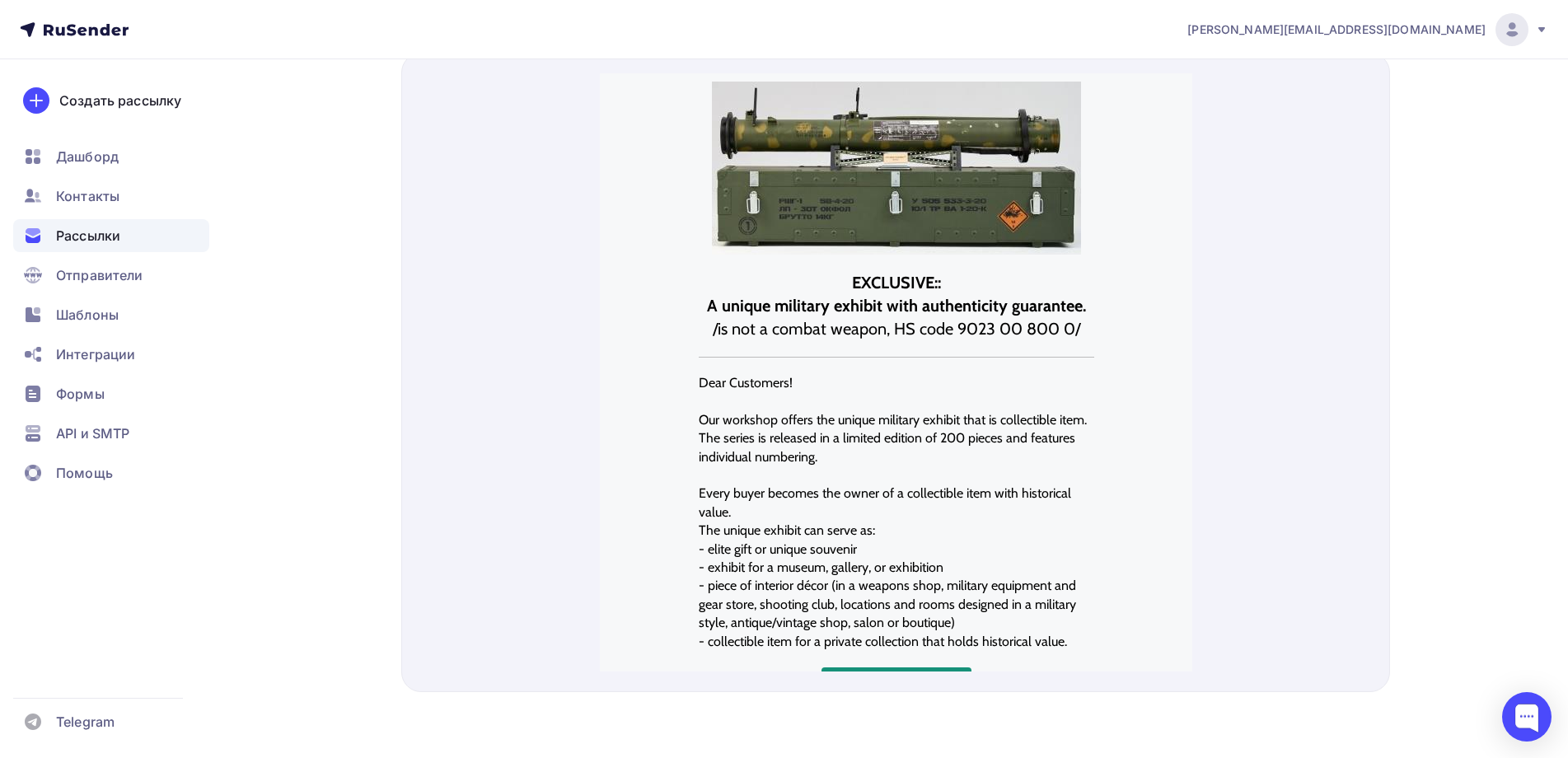
click at [799, 491] on p "Every buyer becomes the owner of a collectible item with historical value." at bounding box center [895, 482] width 396 height 37
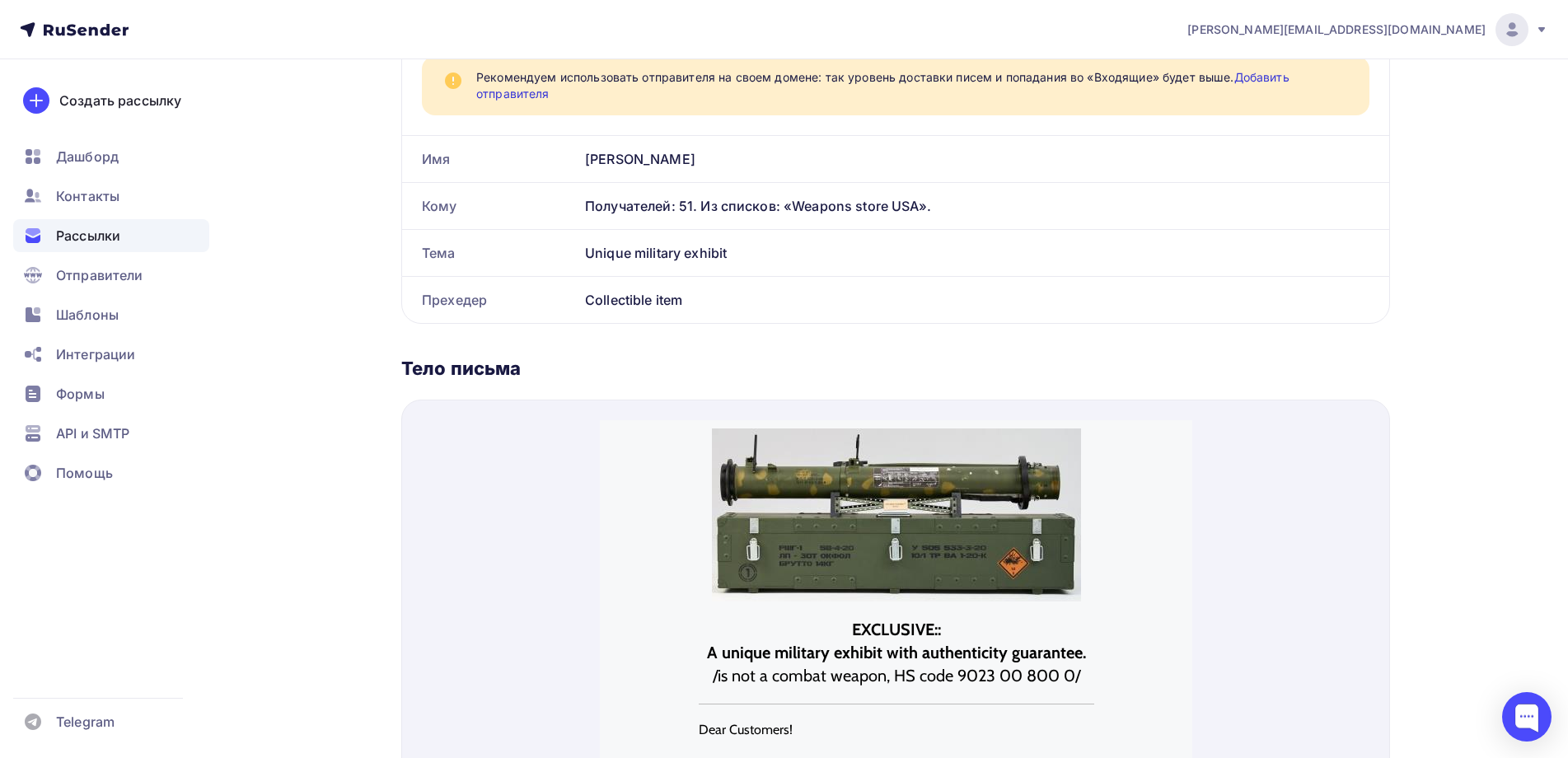
scroll to position [258, 0]
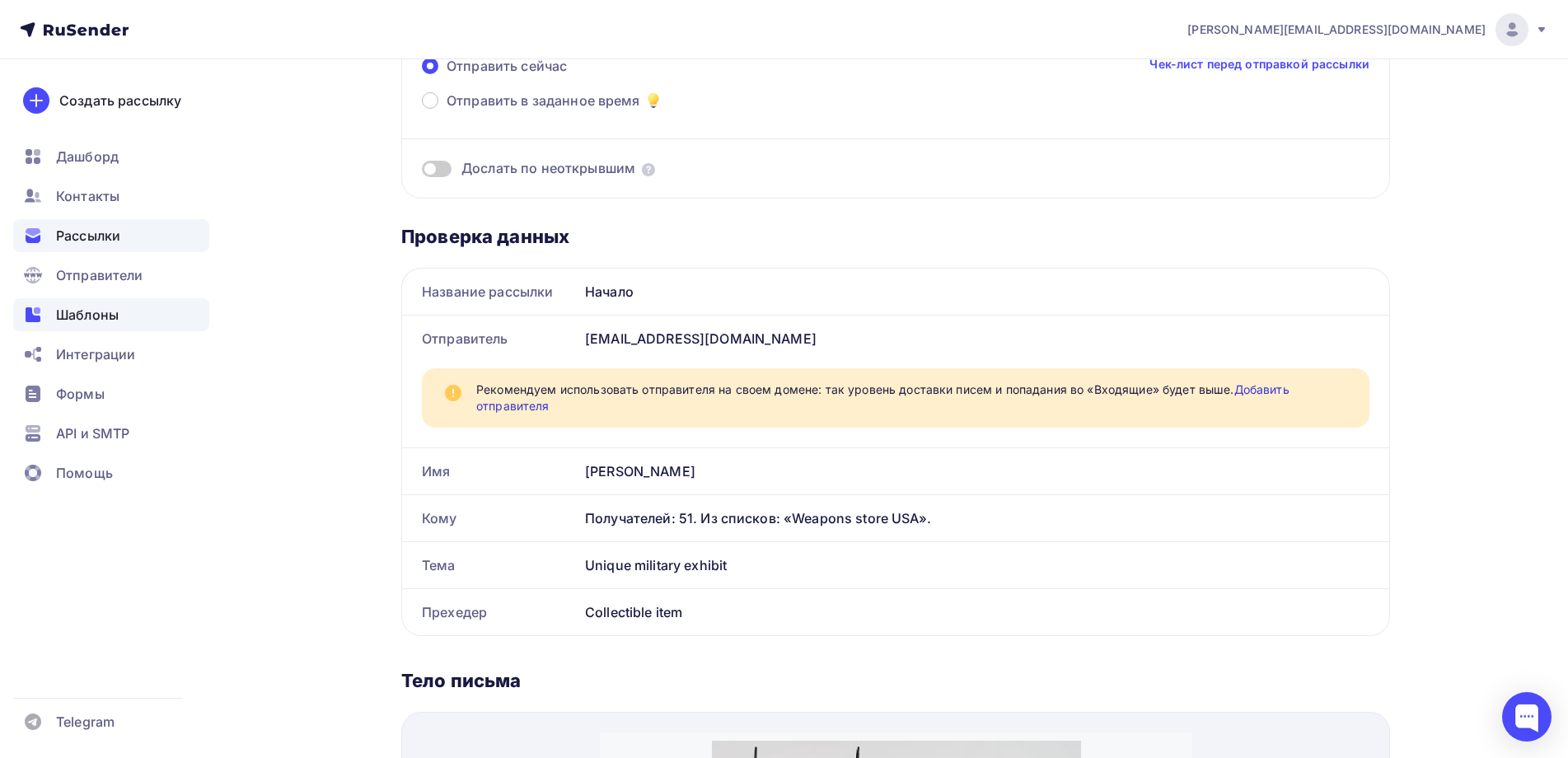
click at [75, 315] on span "Шаблоны" at bounding box center [87, 314] width 63 height 19
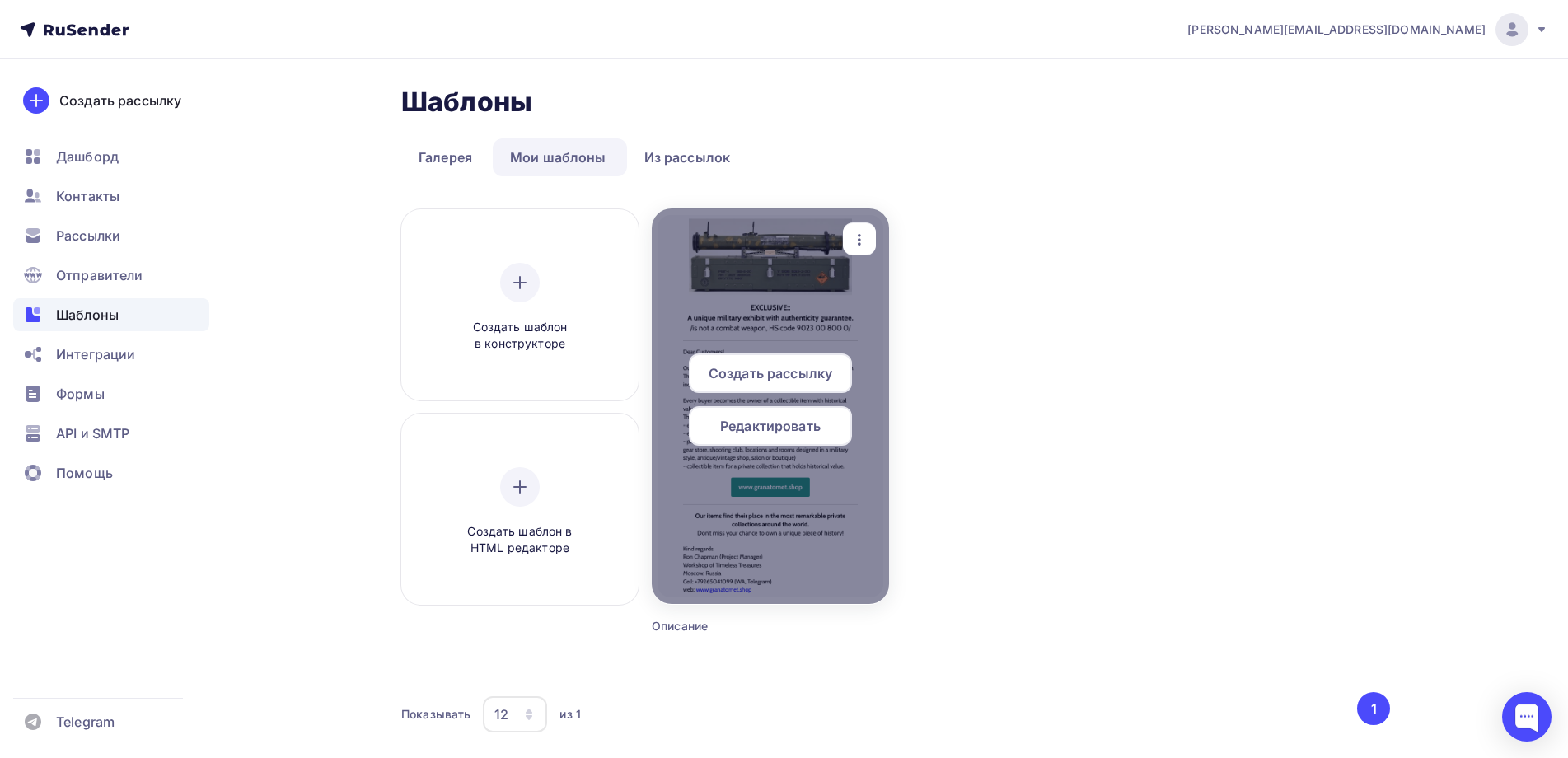
click at [762, 417] on span "Редактировать" at bounding box center [770, 425] width 101 height 19
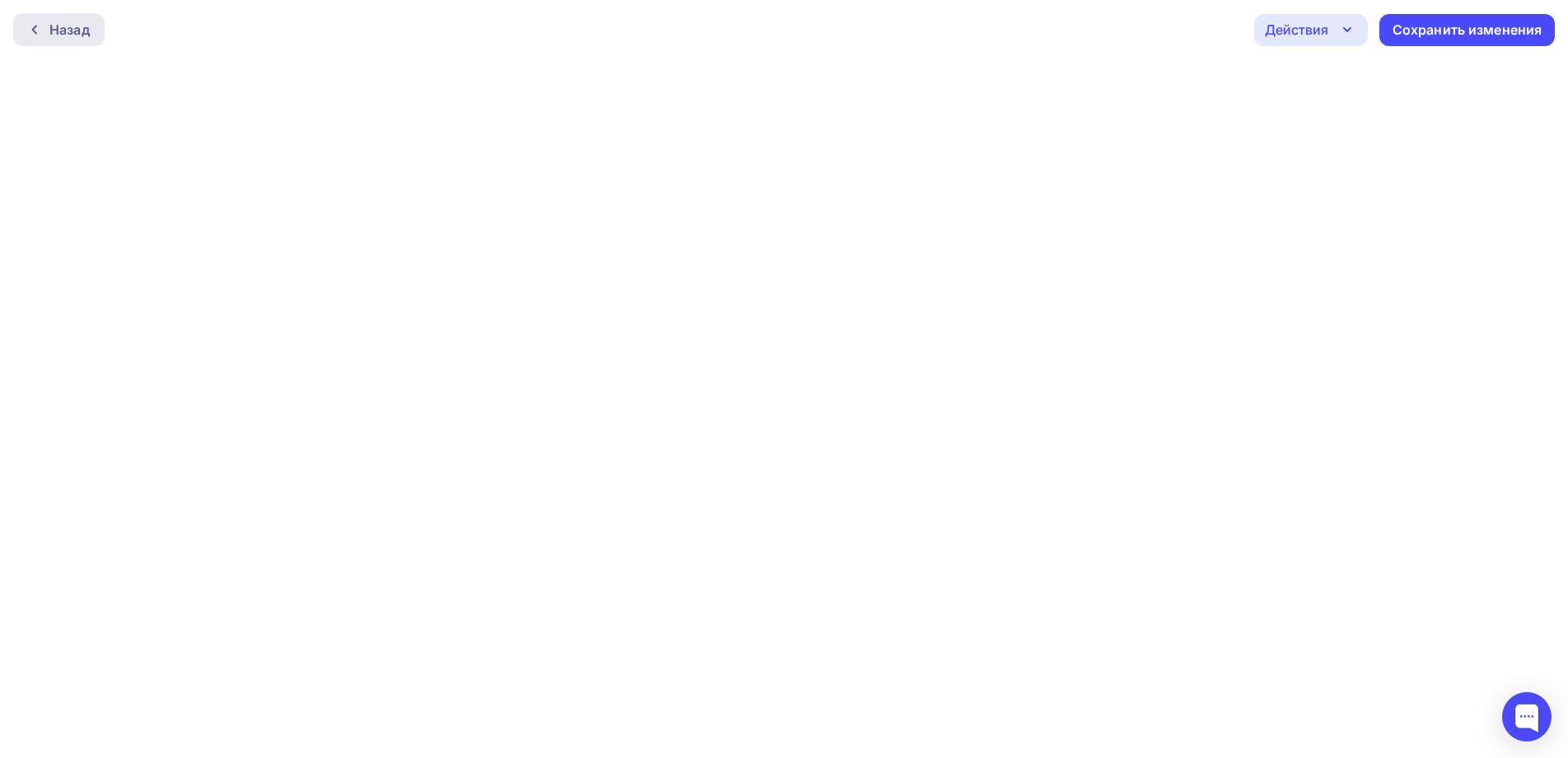
click at [66, 25] on div "Назад" at bounding box center [70, 29] width 41 height 19
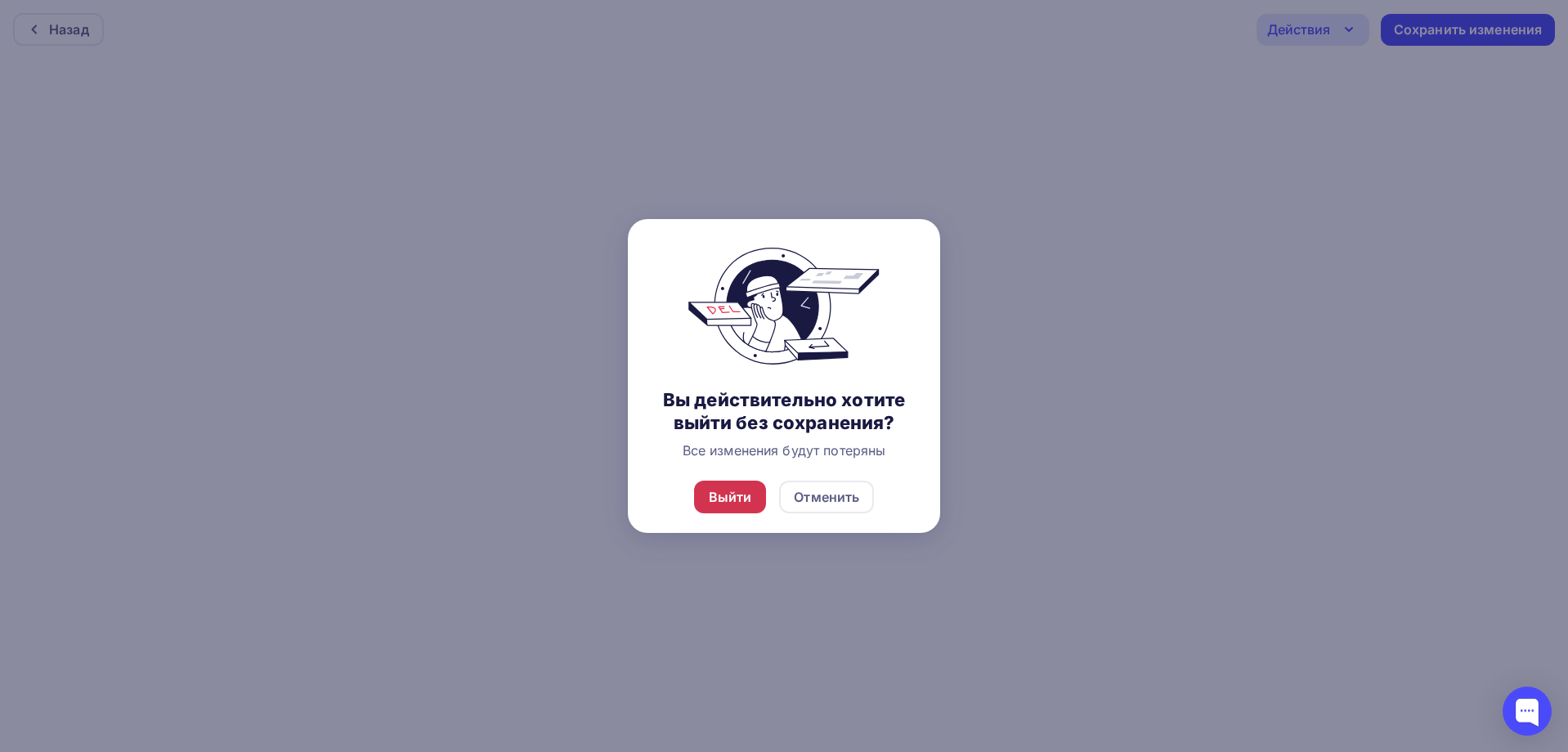
click at [725, 490] on div "Выйти" at bounding box center [730, 497] width 43 height 19
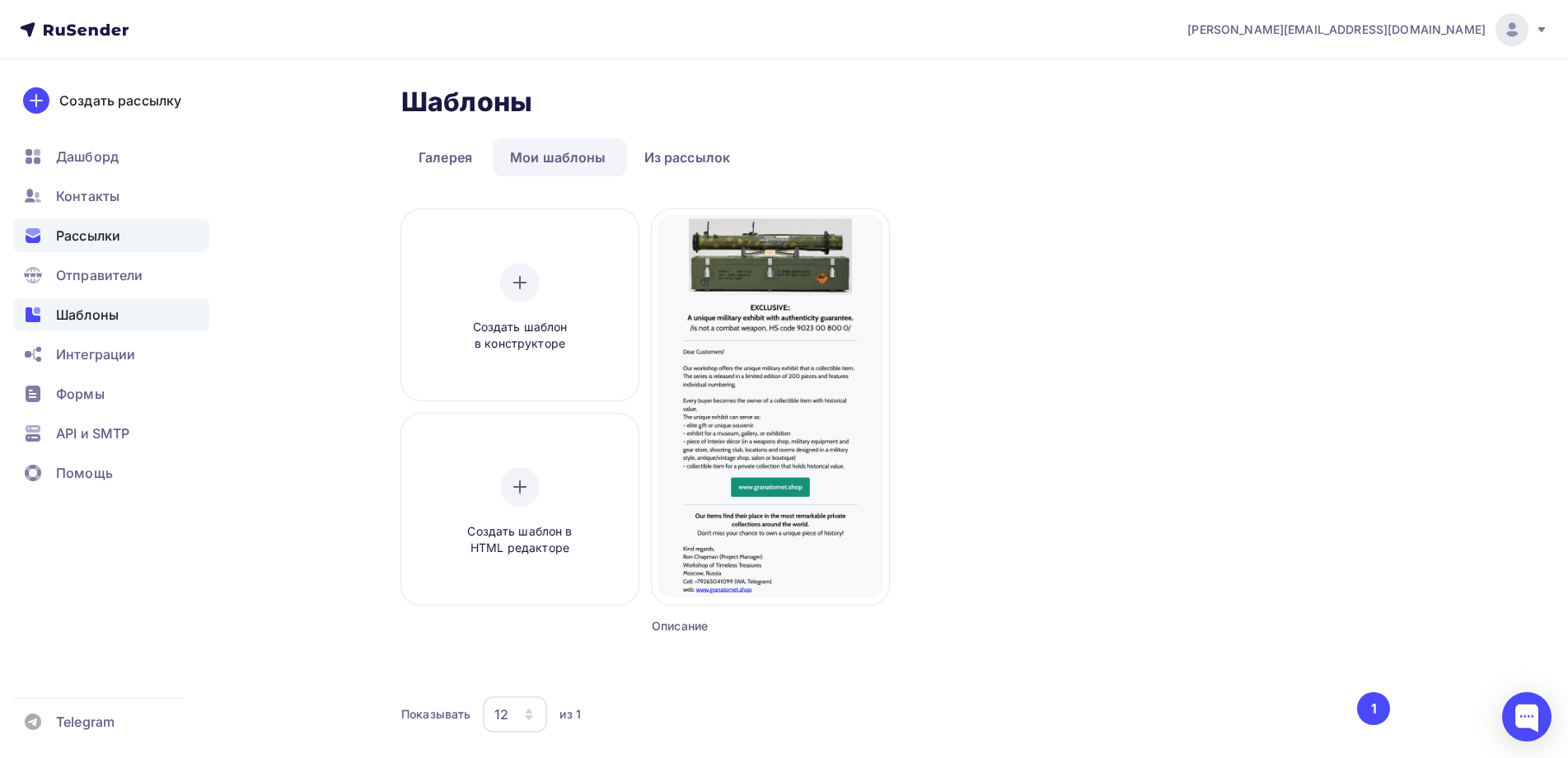
click at [80, 225] on span "Рассылки" at bounding box center [88, 235] width 64 height 19
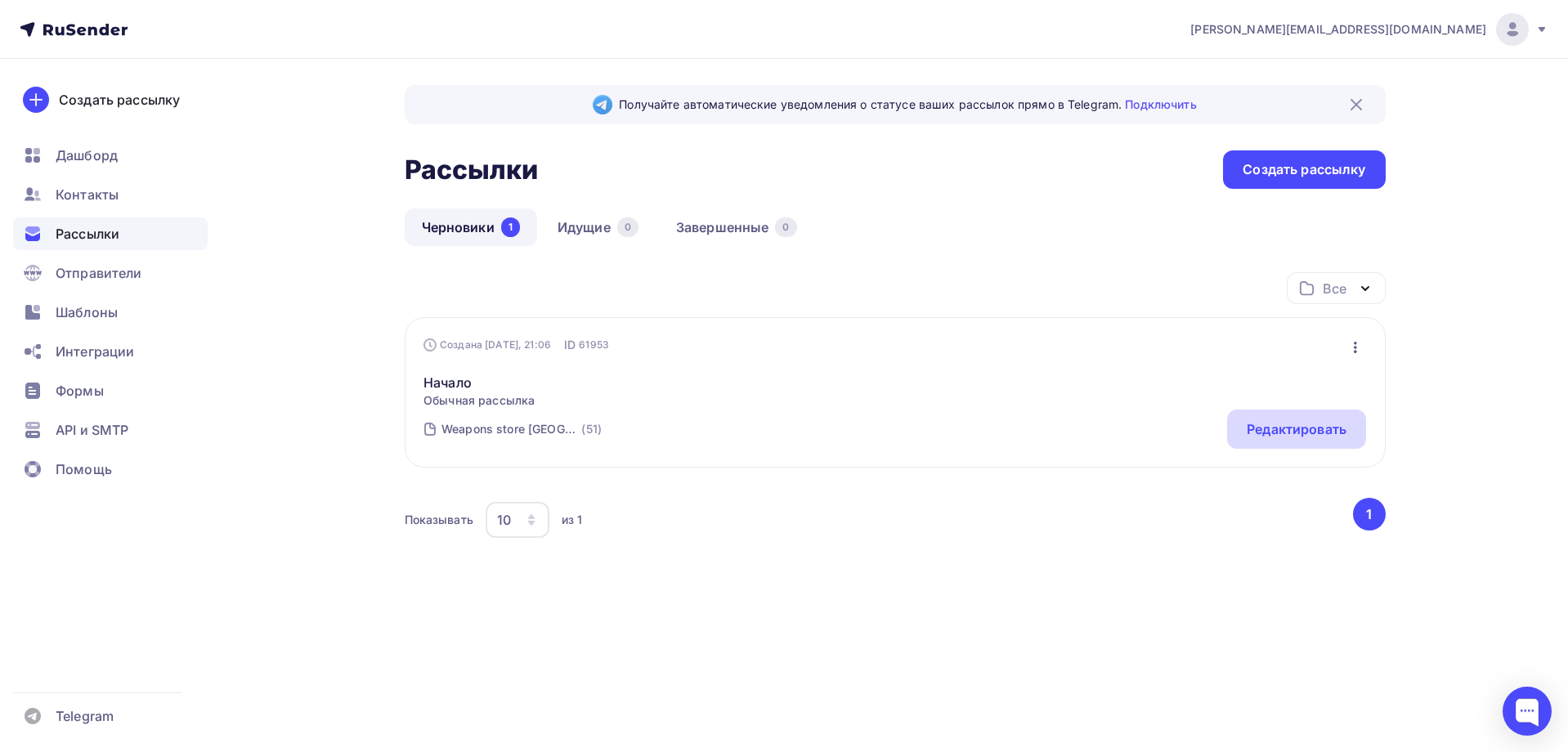
click at [1284, 417] on div "Редактировать" at bounding box center [1296, 429] width 139 height 39
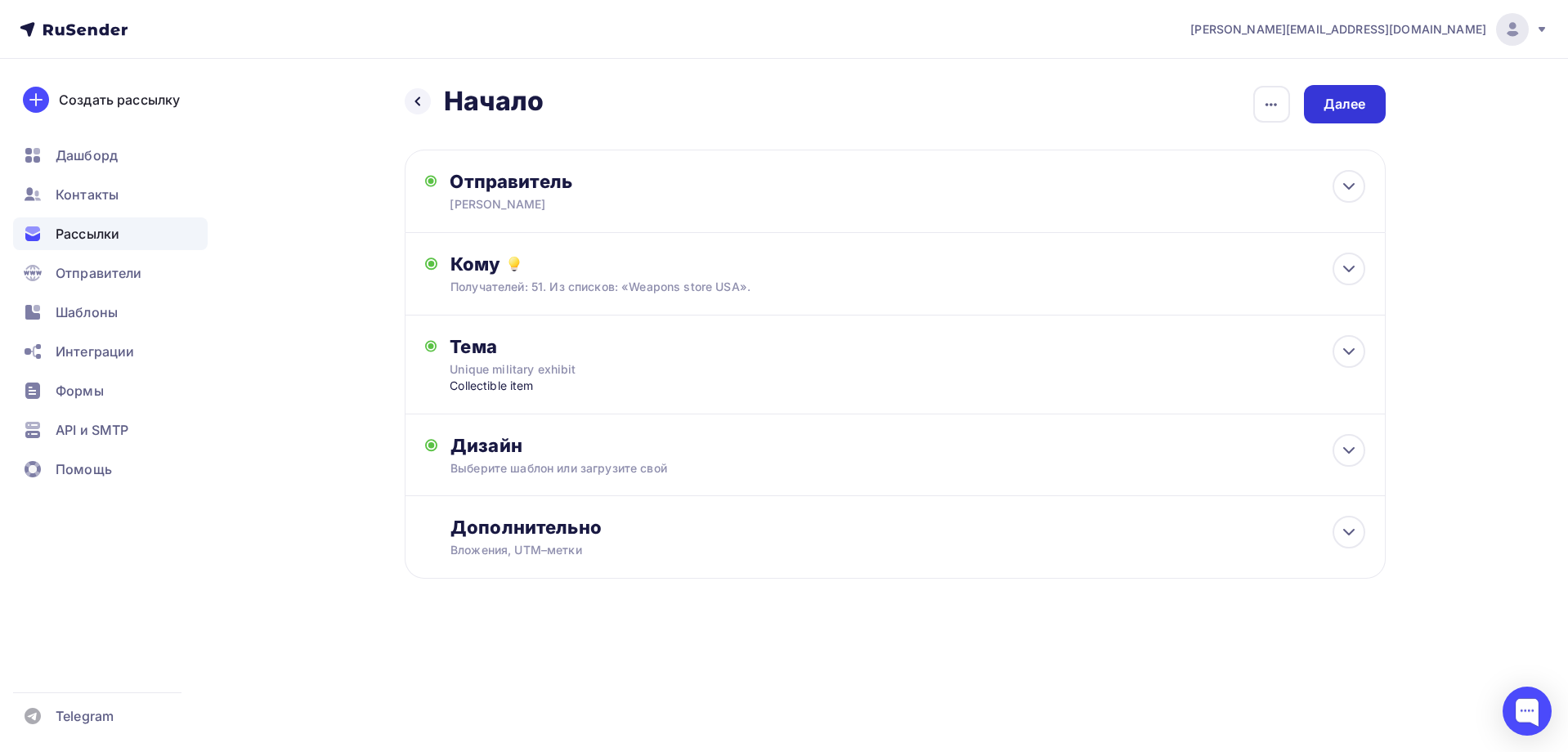
click at [1360, 88] on div "Далее" at bounding box center [1344, 105] width 82 height 38
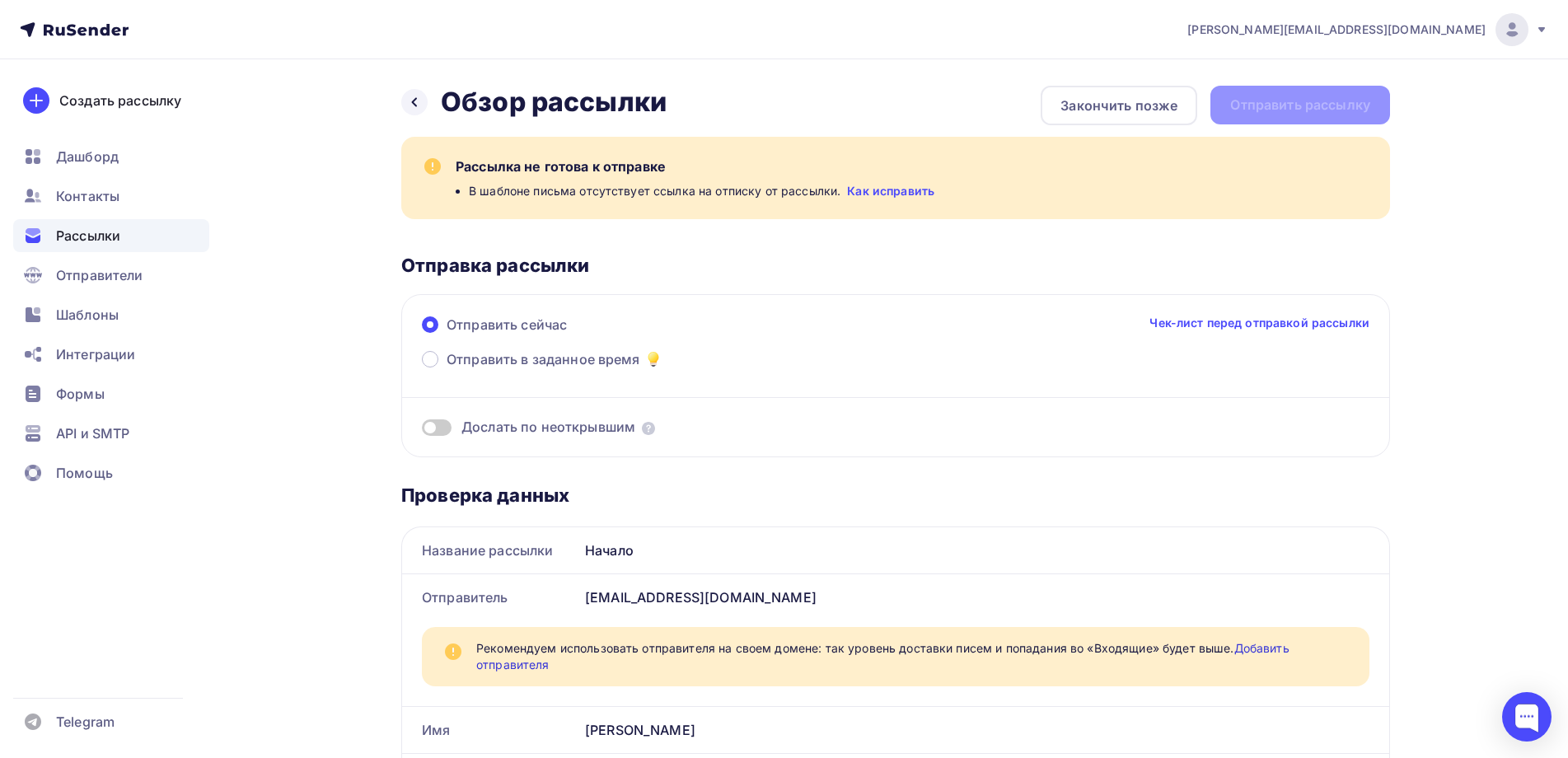
click at [874, 185] on link "Как исправить" at bounding box center [891, 190] width 87 height 16
click at [88, 307] on span "Шаблоны" at bounding box center [87, 314] width 63 height 19
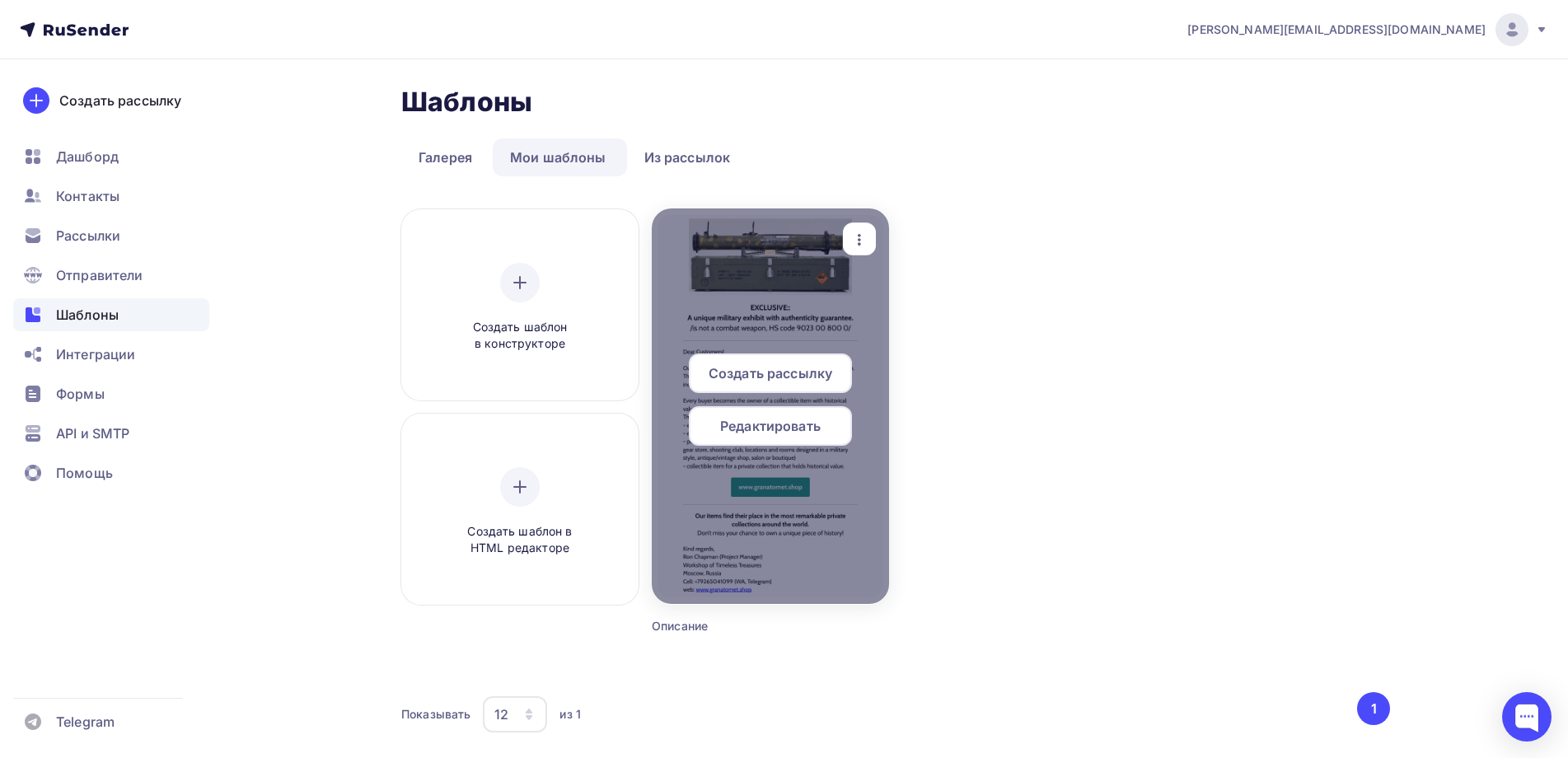
click at [759, 421] on span "Редактировать" at bounding box center [770, 425] width 101 height 19
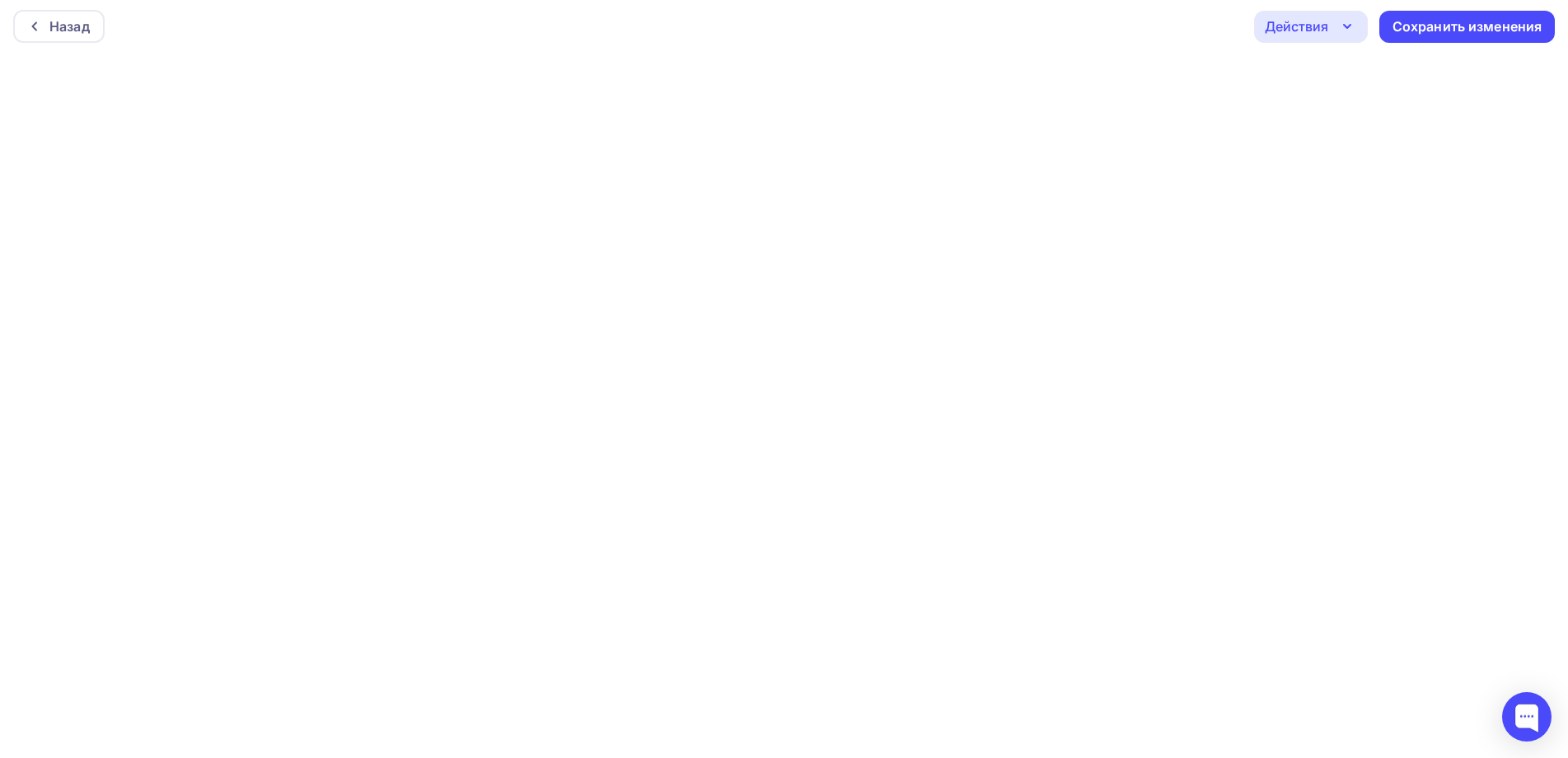
scroll to position [4, 0]
click at [1292, 23] on div "Действия" at bounding box center [1297, 25] width 64 height 19
click at [1064, 35] on div "Назад Действия Отправить тестовое письмо Предпросмотр Выйти без сохранения Сохр…" at bounding box center [784, 25] width 1568 height 59
click at [1309, 24] on div "Действия" at bounding box center [1297, 25] width 64 height 19
click at [1326, 15] on div "Действия" at bounding box center [1311, 25] width 114 height 32
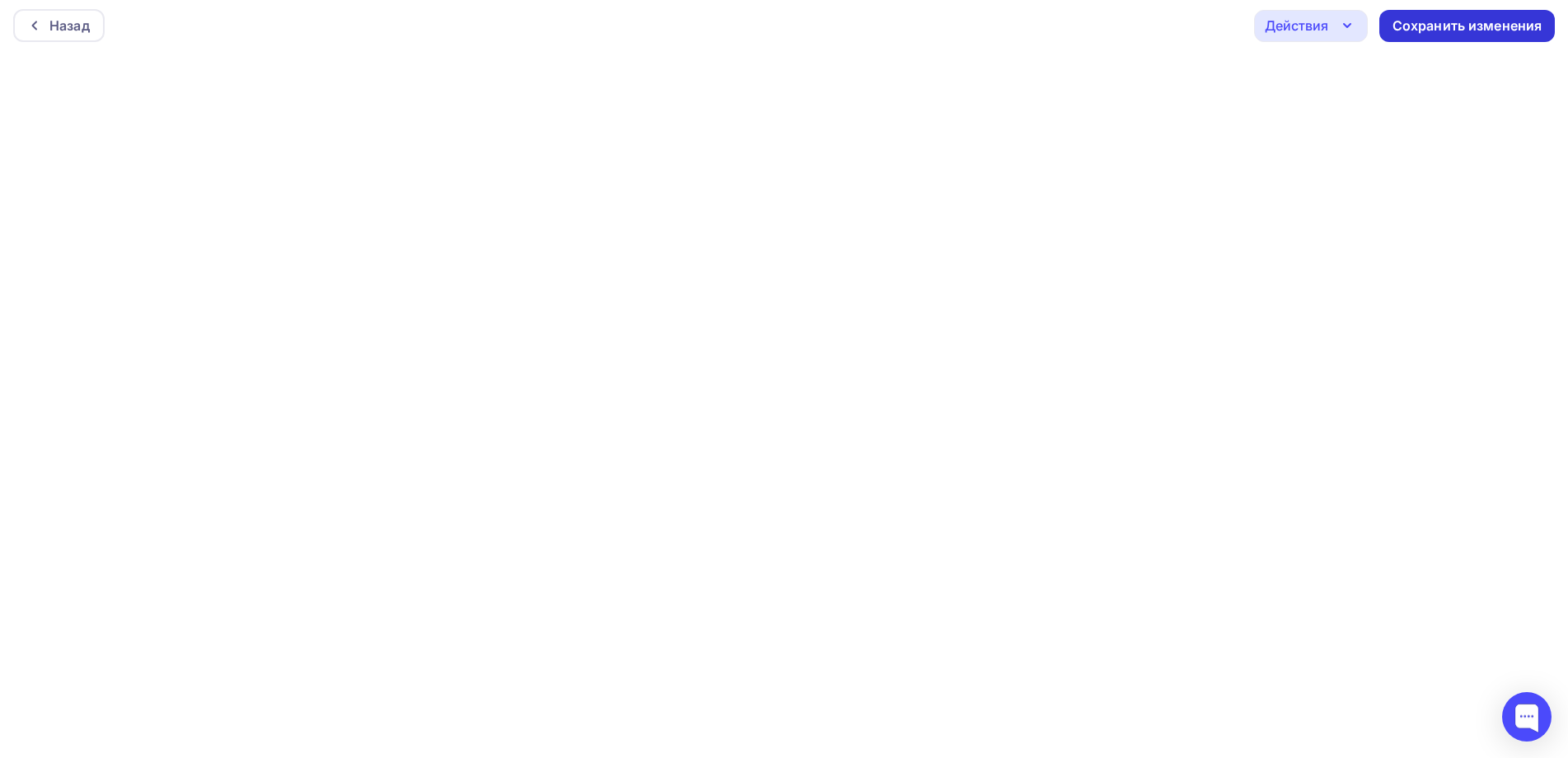
click at [1466, 22] on div "Сохранить изменения" at bounding box center [1467, 26] width 150 height 19
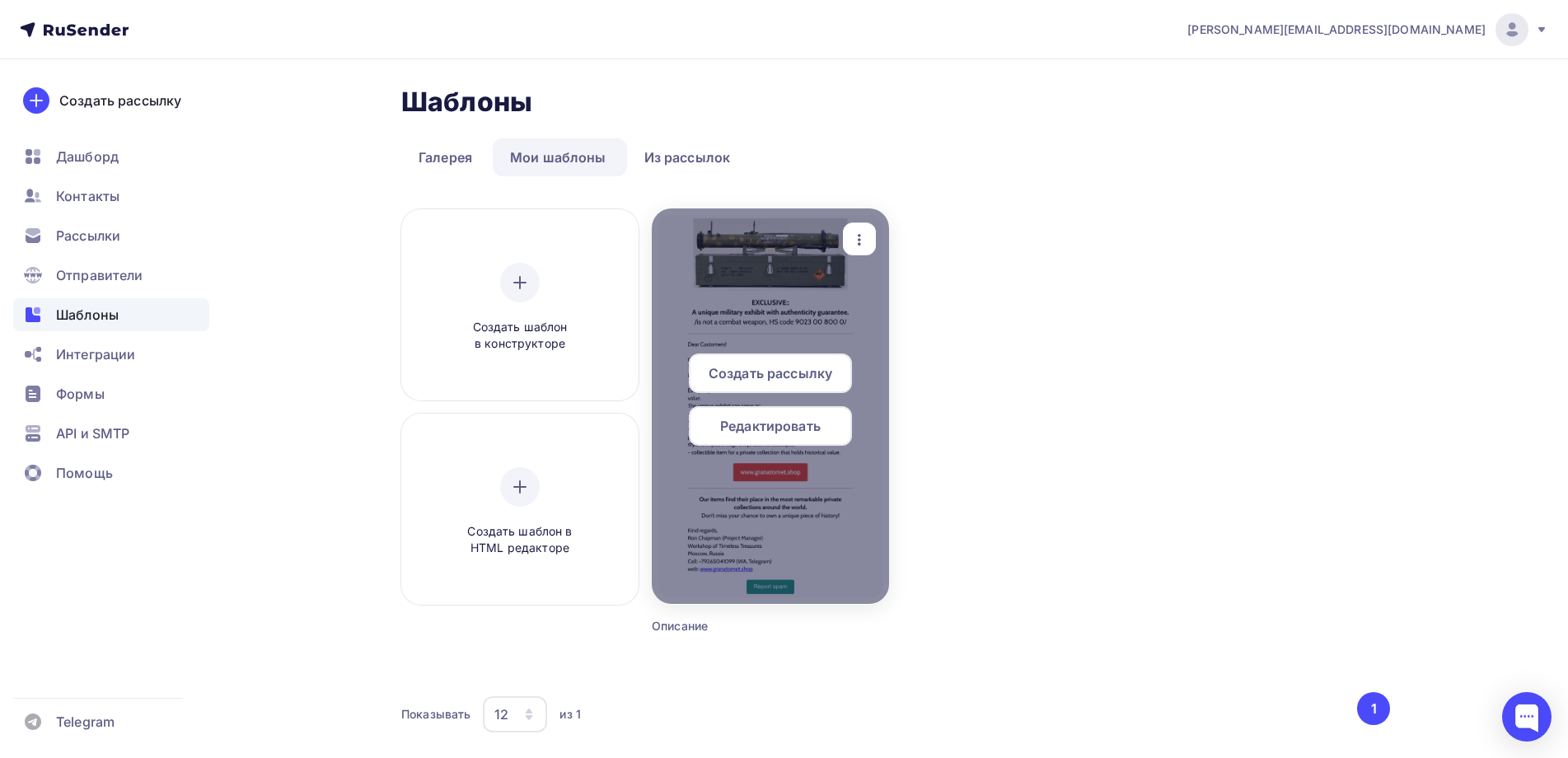
click at [760, 369] on span "Создать рассылку" at bounding box center [771, 373] width 124 height 19
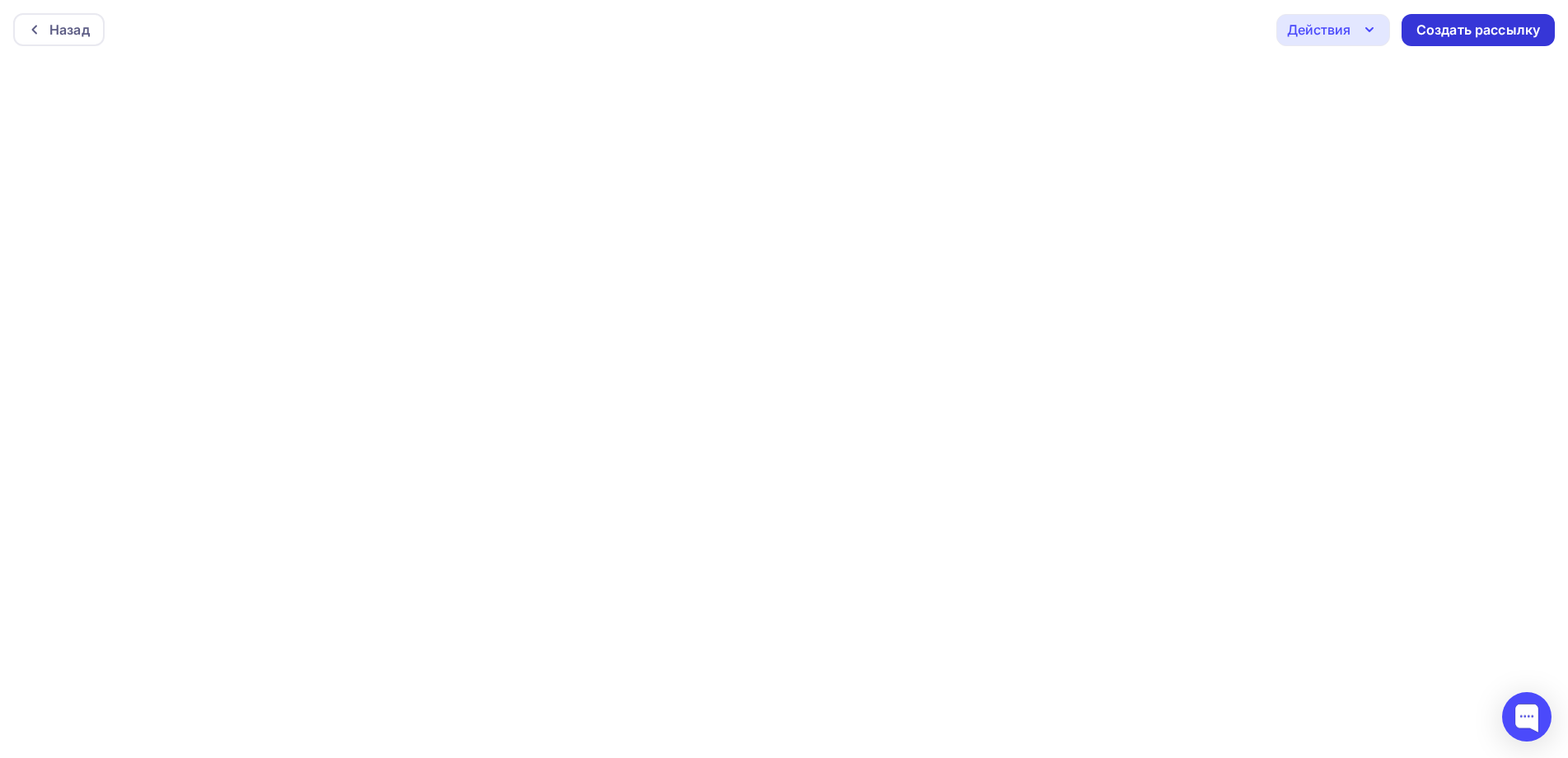
click at [1460, 28] on div "Создать рассылку" at bounding box center [1478, 30] width 124 height 19
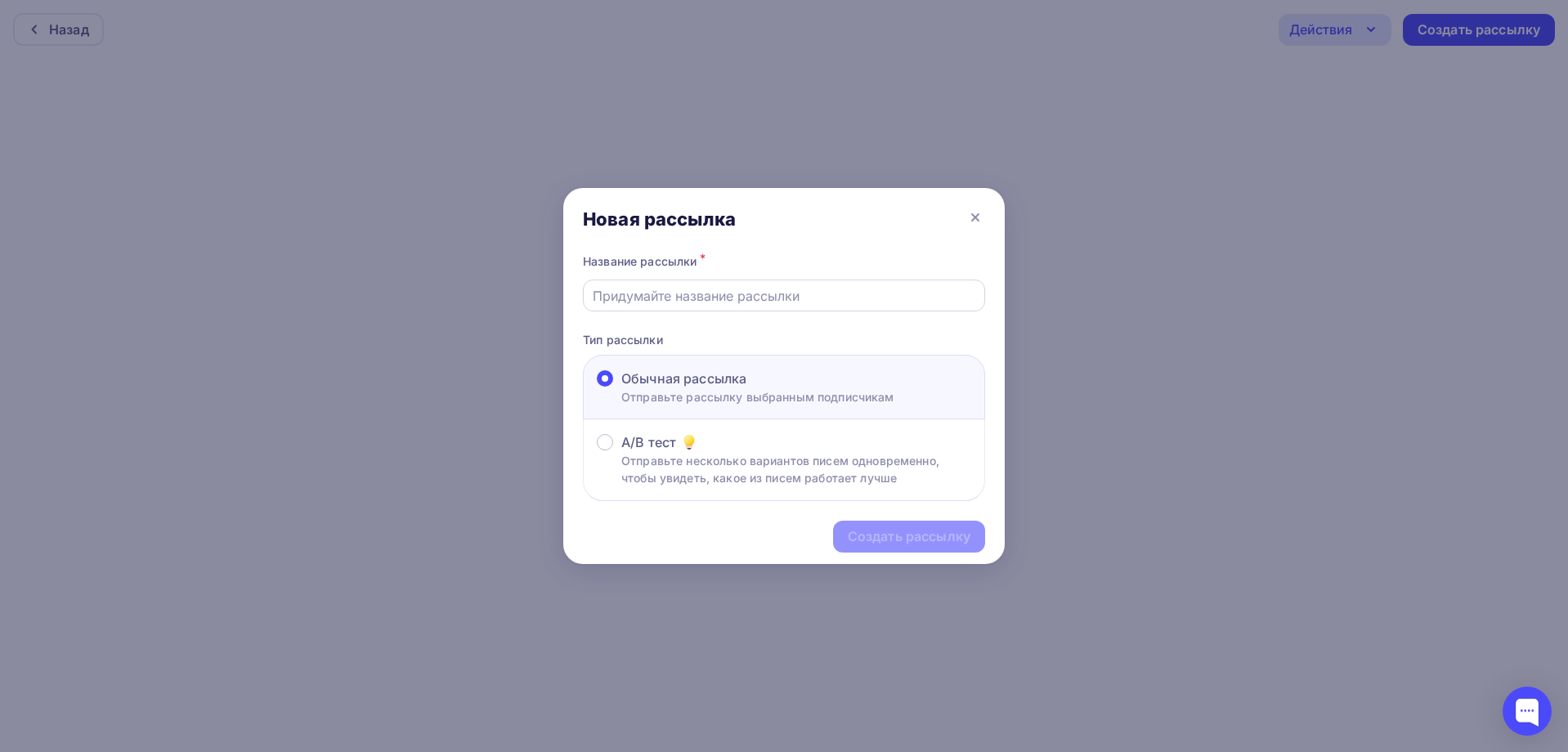
click at [666, 295] on input "text" at bounding box center [784, 295] width 383 height 19
type input "Начало"
click at [871, 528] on div "Создать рассылку" at bounding box center [909, 536] width 123 height 19
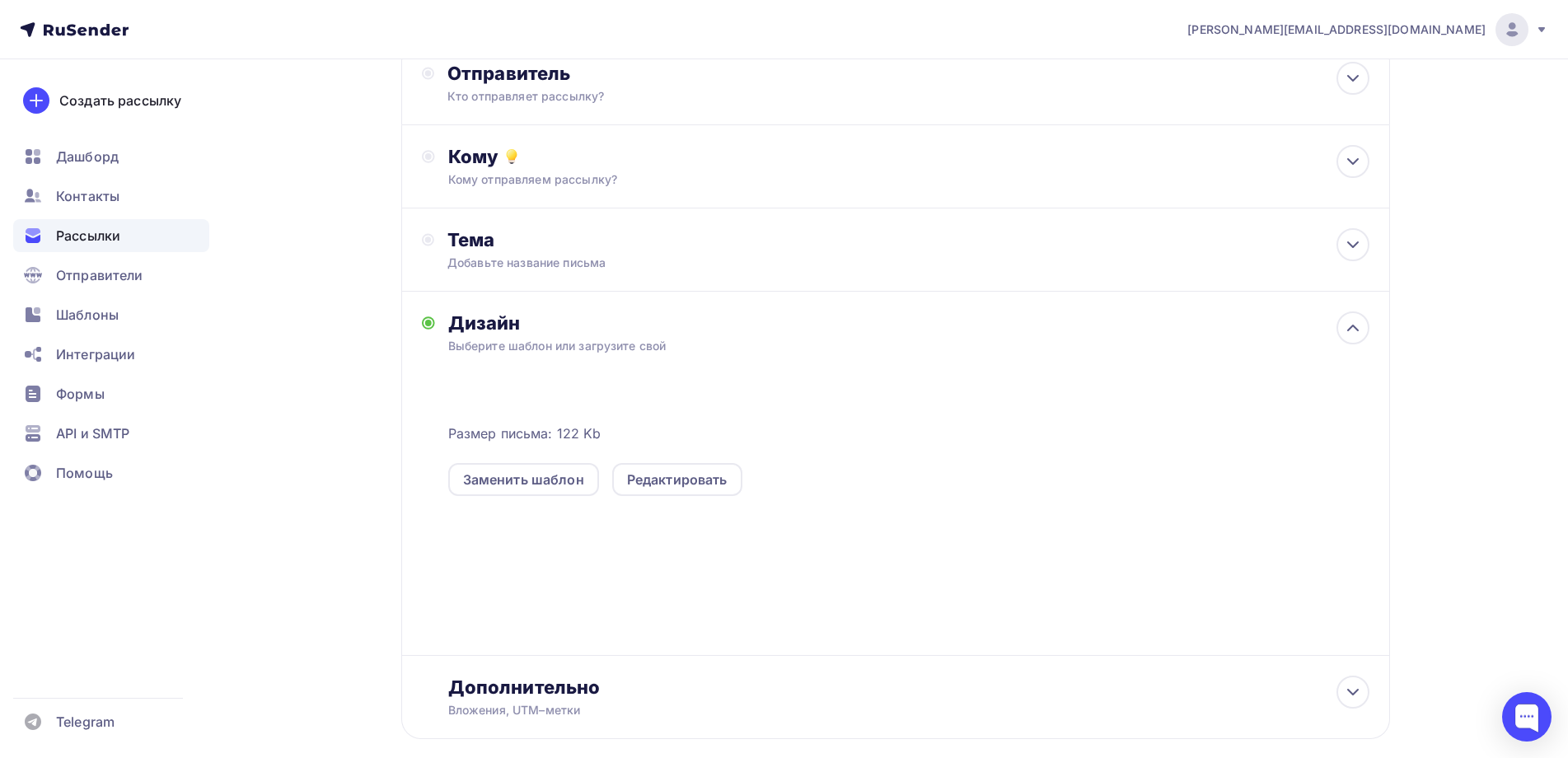
scroll to position [197, 0]
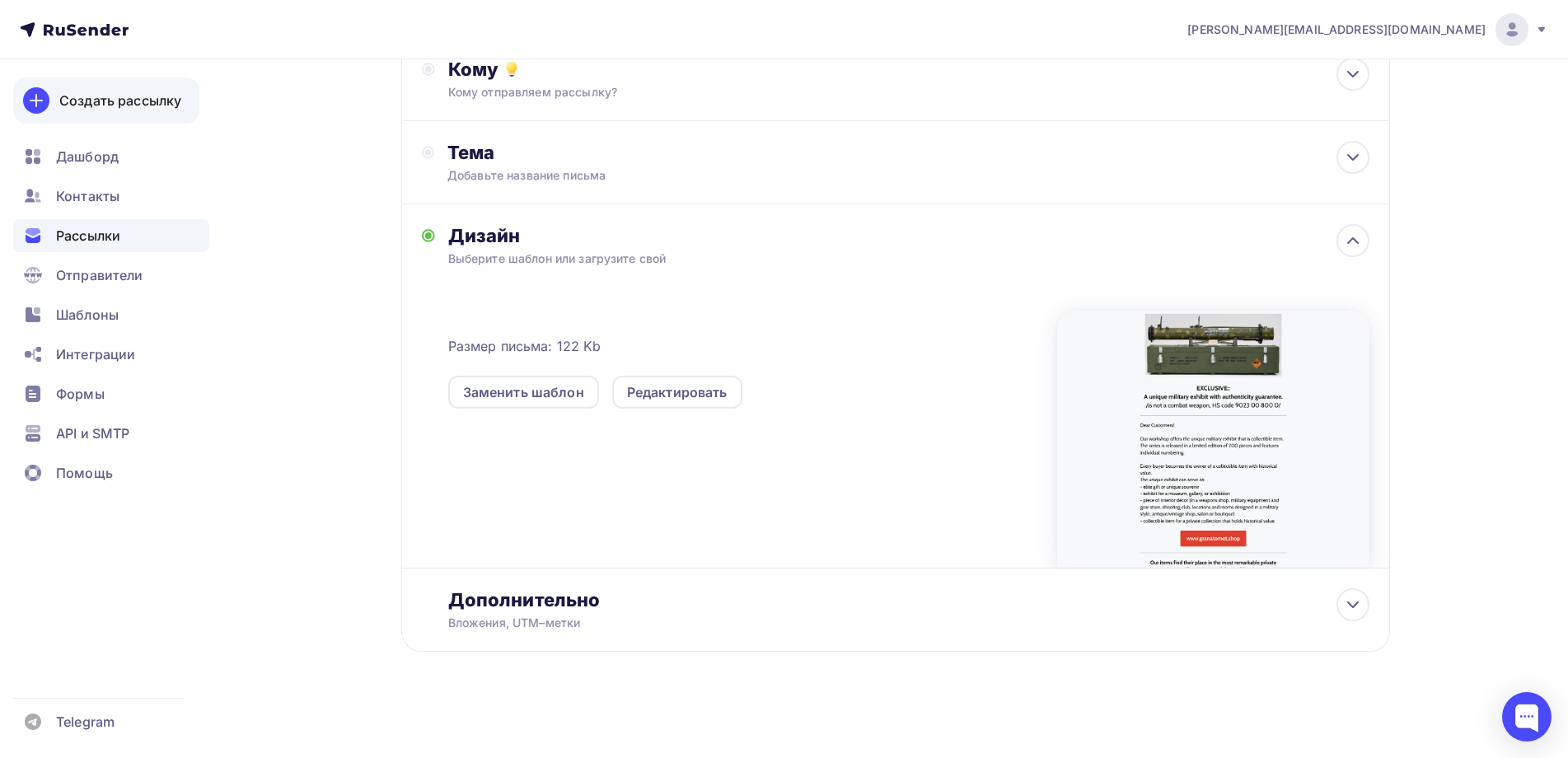
click at [98, 96] on div "Создать рассылку" at bounding box center [120, 101] width 122 height 19
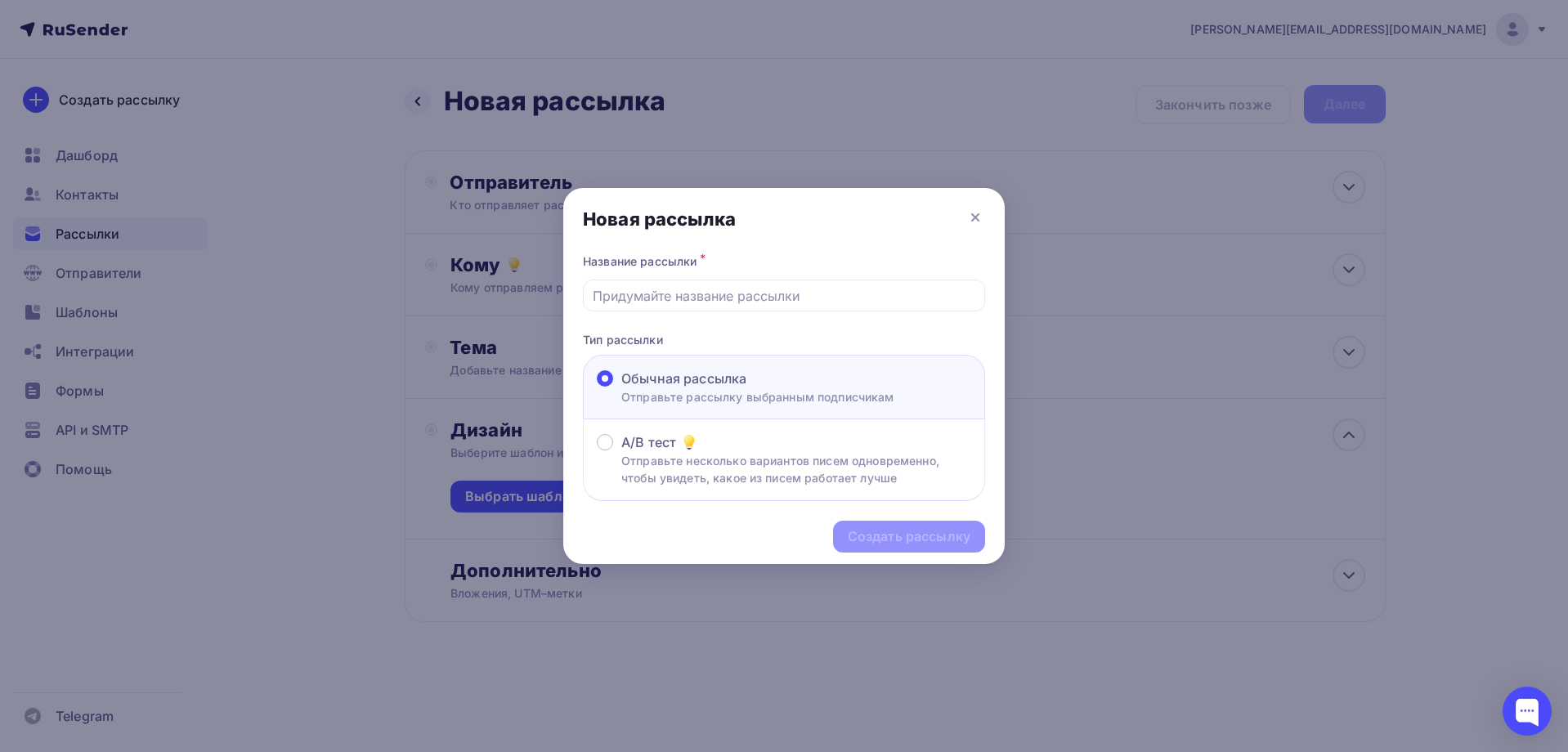
click at [317, 405] on div at bounding box center [784, 376] width 1568 height 752
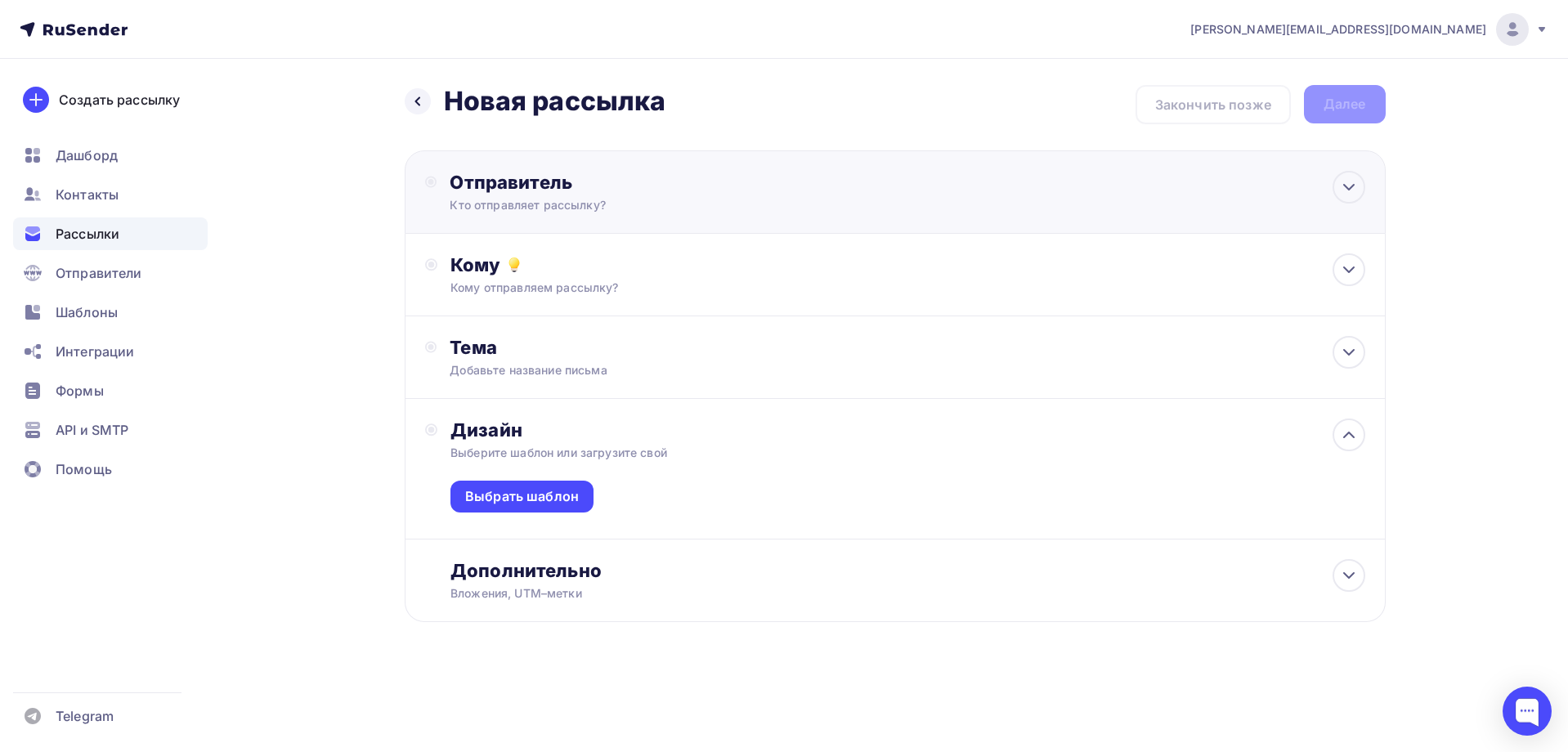
click at [520, 192] on div "Отправитель" at bounding box center [626, 182] width 354 height 23
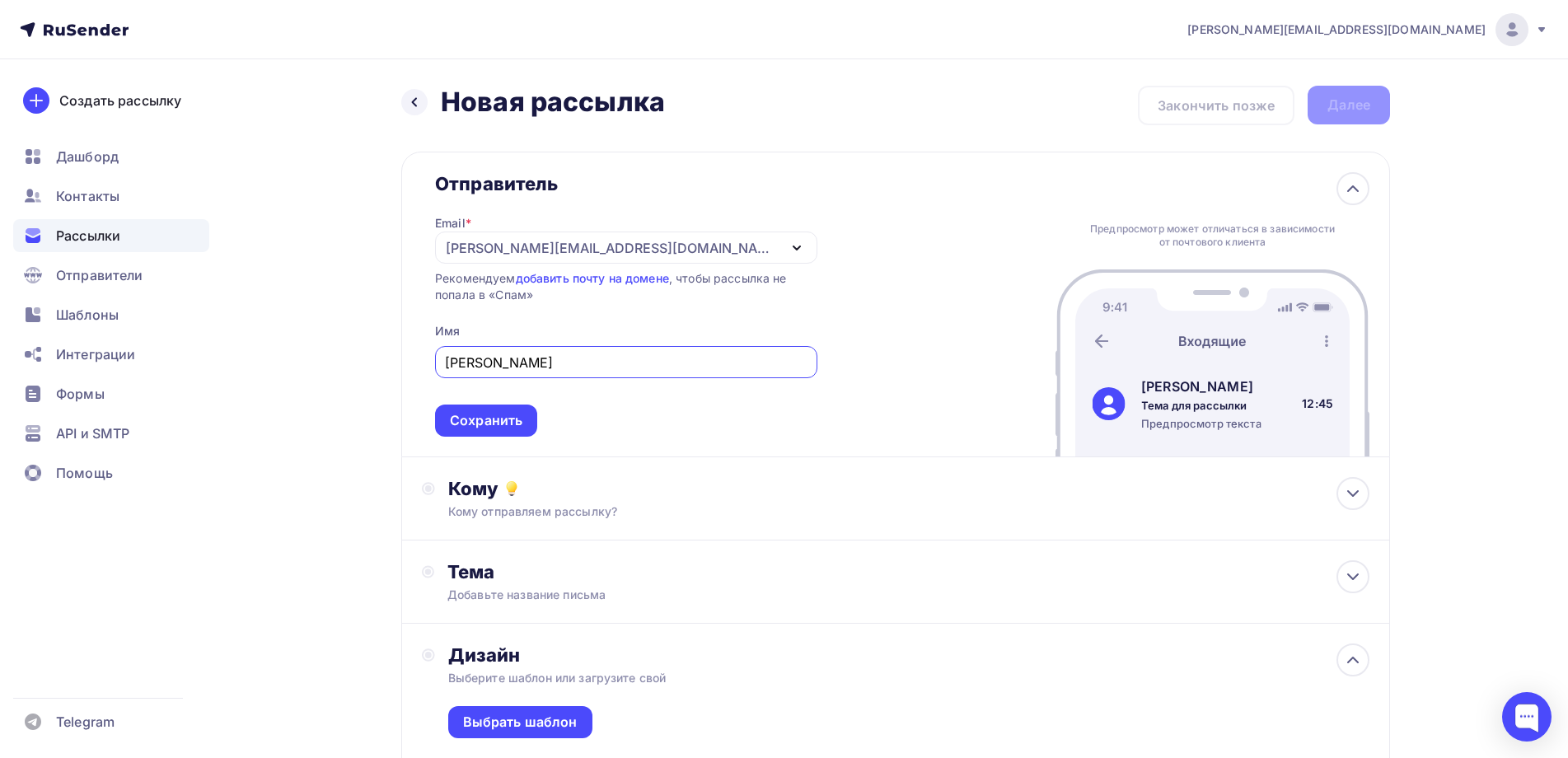
click at [497, 250] on div "[PERSON_NAME][EMAIL_ADDRESS][PERSON_NAME][DOMAIN_NAME]" at bounding box center [611, 248] width 332 height 19
type input "[PERSON_NAME]"
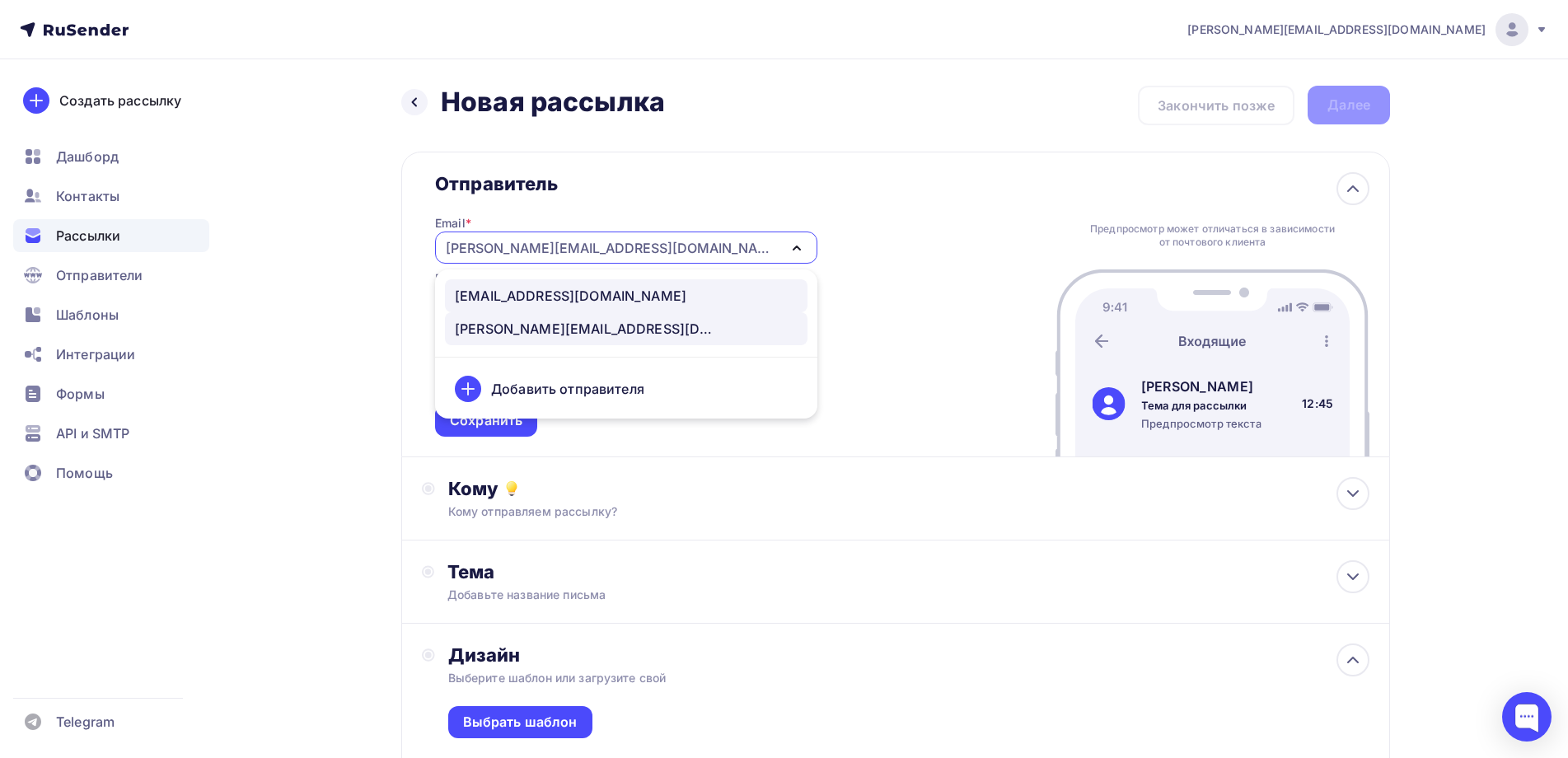
click at [507, 288] on div "[EMAIL_ADDRESS][DOMAIN_NAME]" at bounding box center [570, 296] width 231 height 19
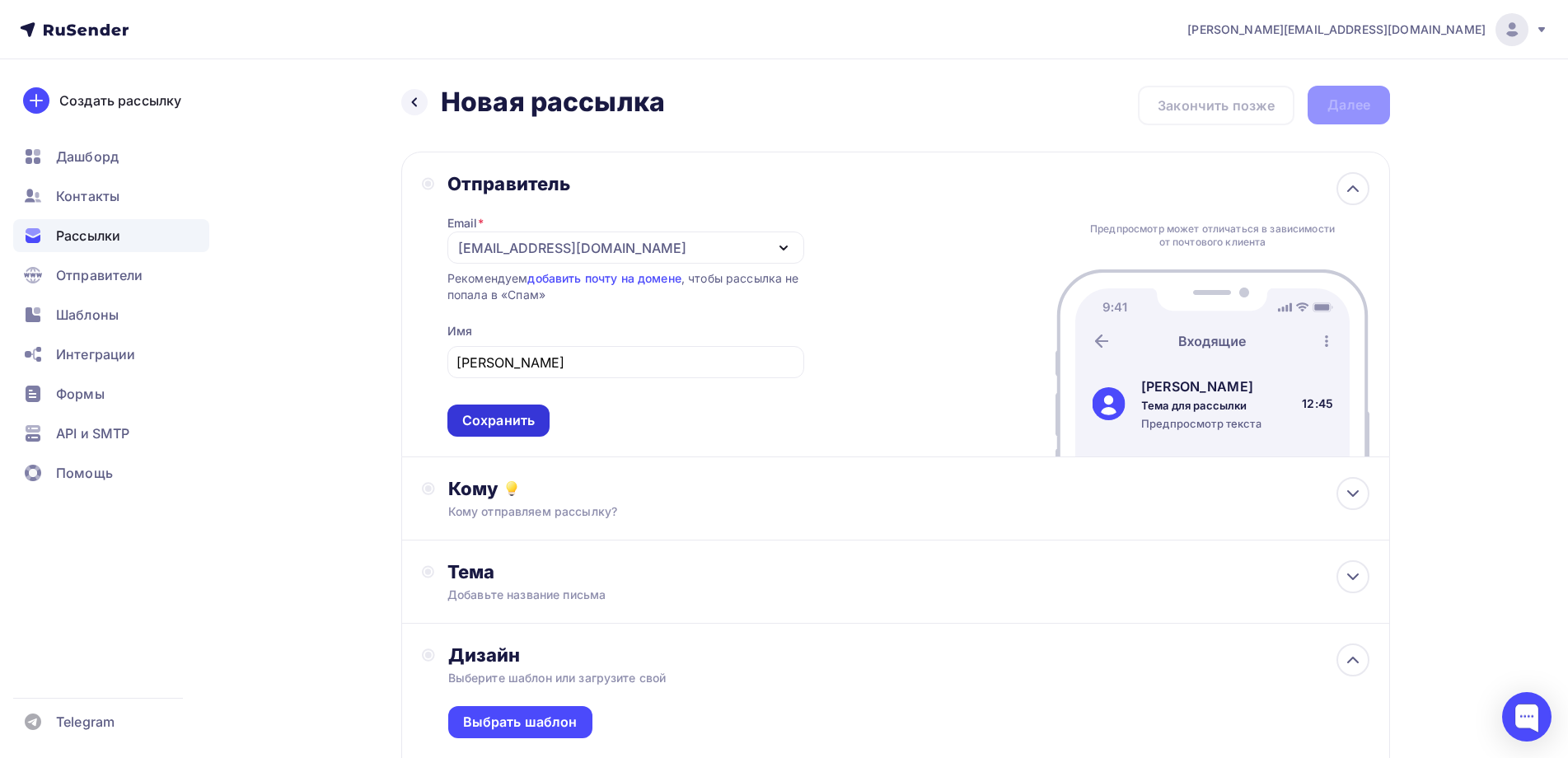
click at [485, 414] on div "Сохранить" at bounding box center [498, 421] width 73 height 19
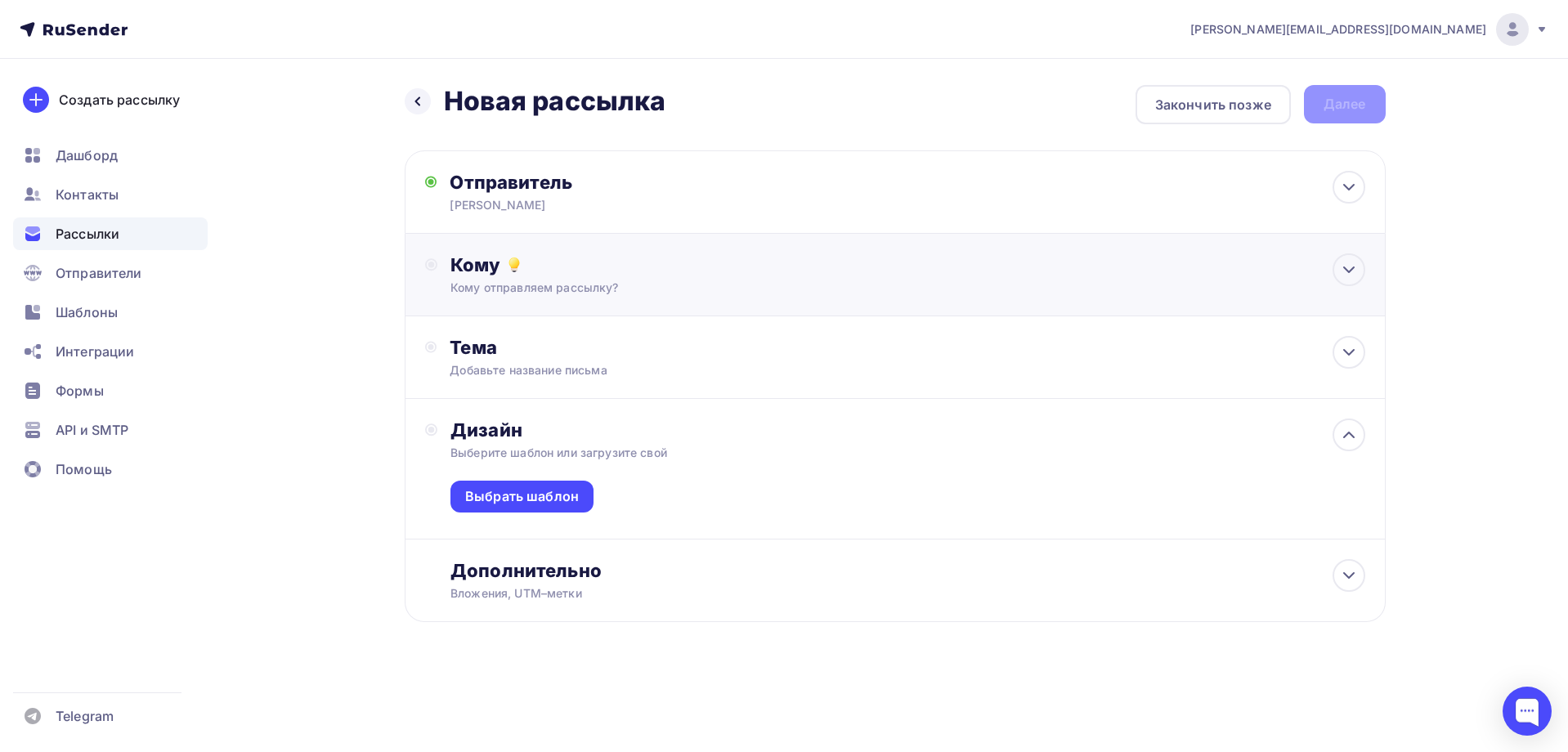
click at [508, 277] on div "Кому Кому отправляем рассылку? Списки получателей Выберите список Все списки id…" at bounding box center [907, 274] width 914 height 42
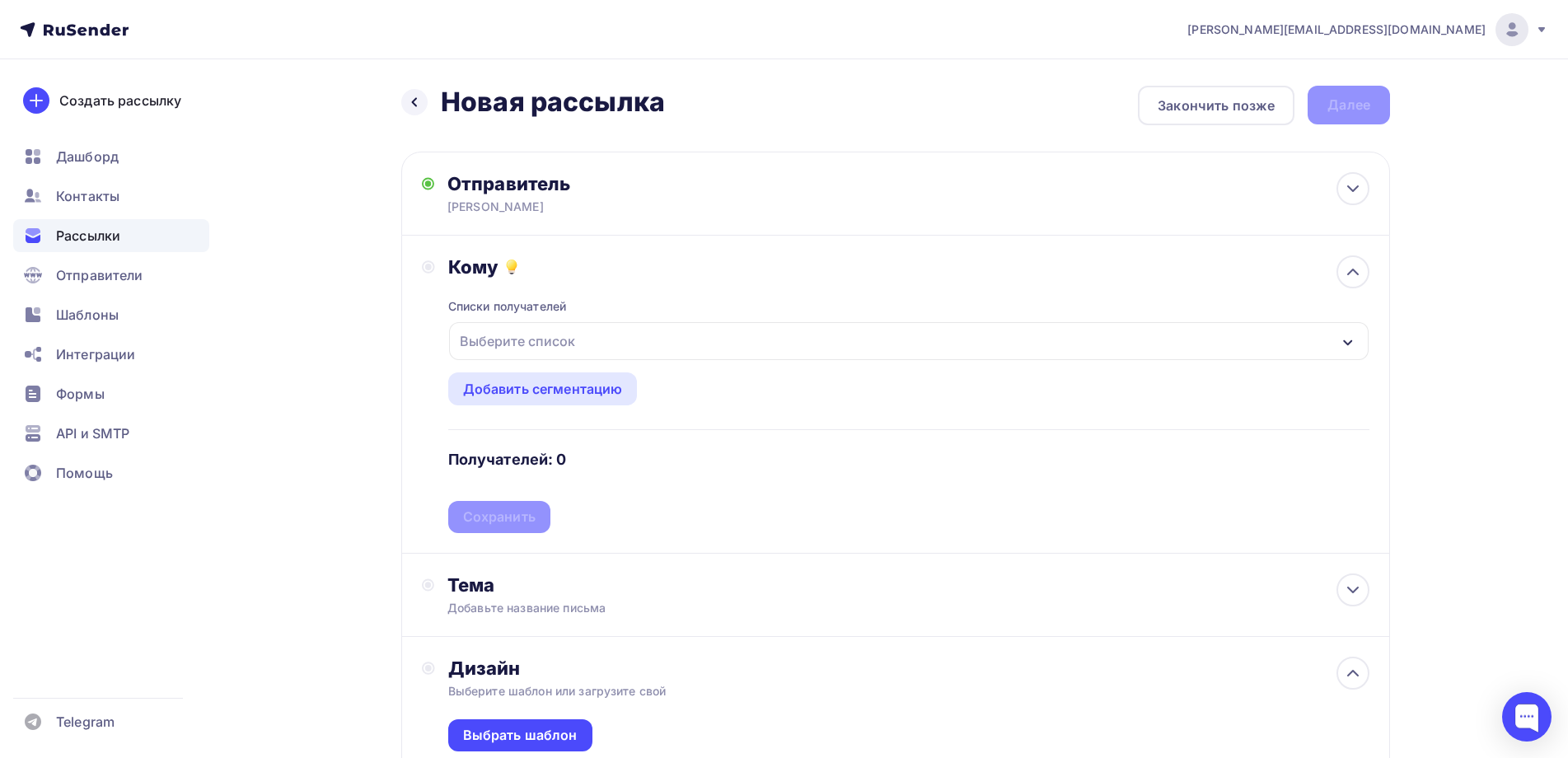
click at [492, 340] on div "Выберите список" at bounding box center [517, 340] width 129 height 30
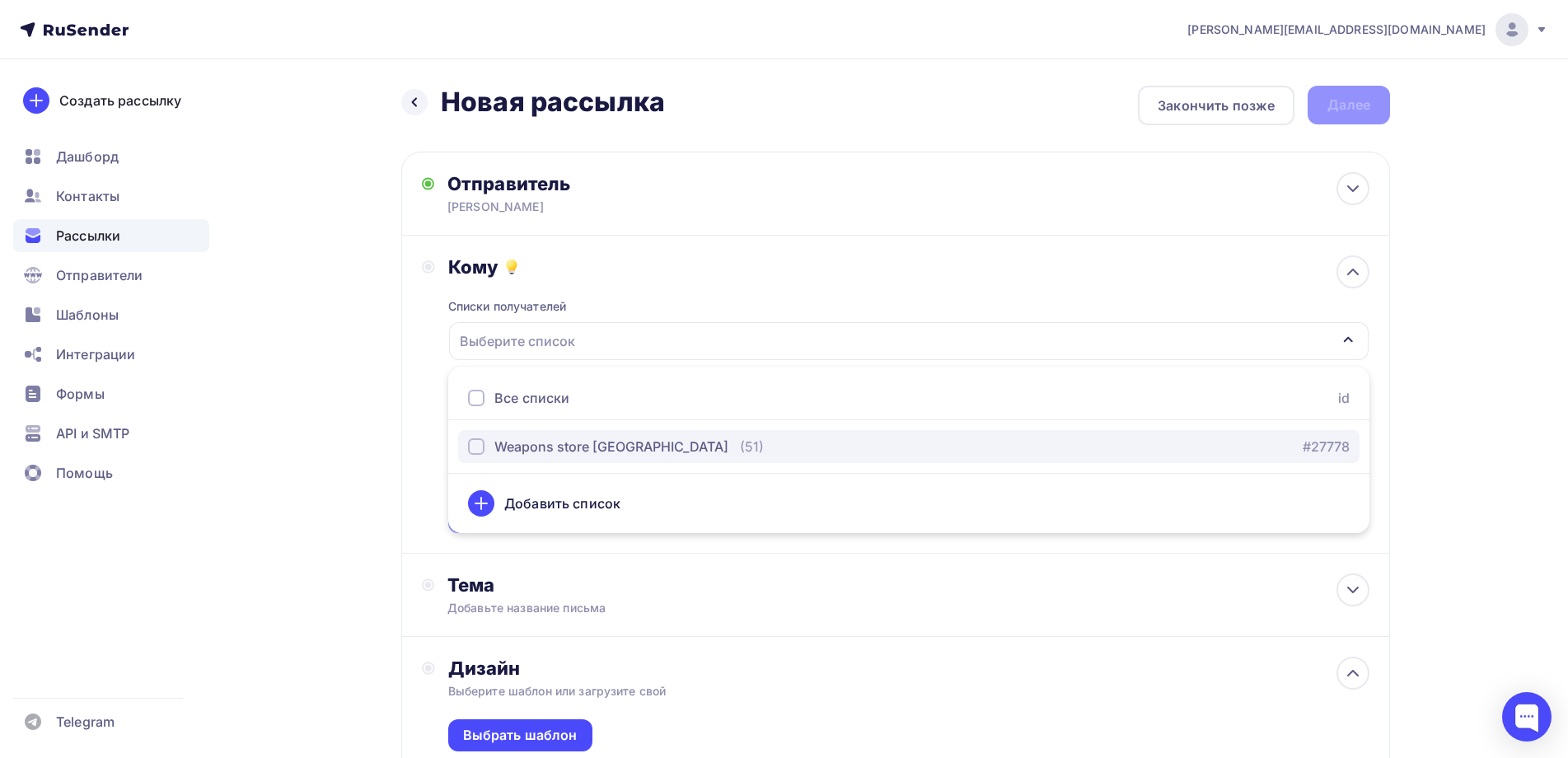
click at [480, 450] on div "button" at bounding box center [476, 446] width 16 height 16
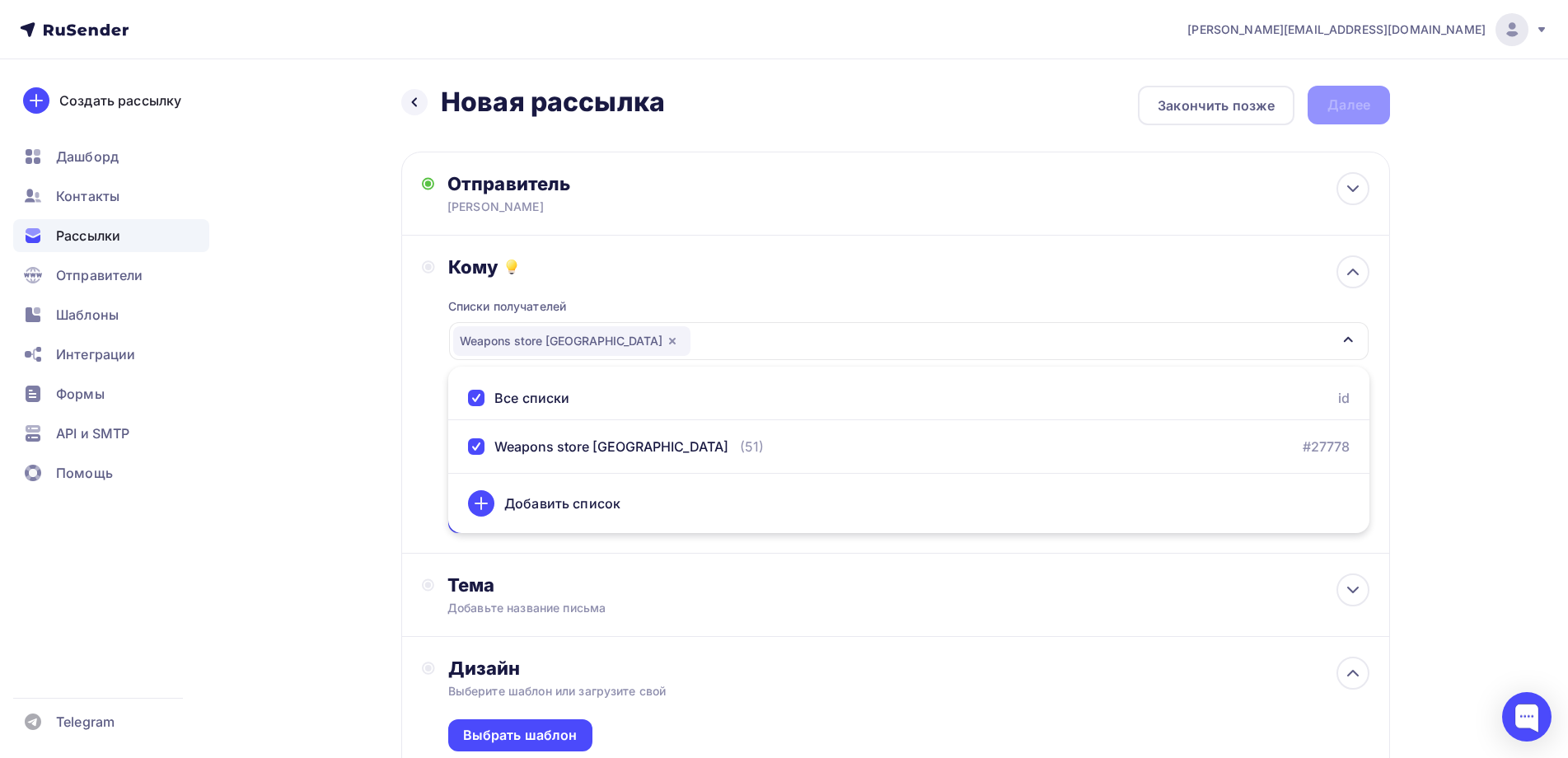
click at [419, 441] on div "Кому Списки получателей Weapons store USA Все списки id Weapons store USA (51) …" at bounding box center [896, 394] width 989 height 318
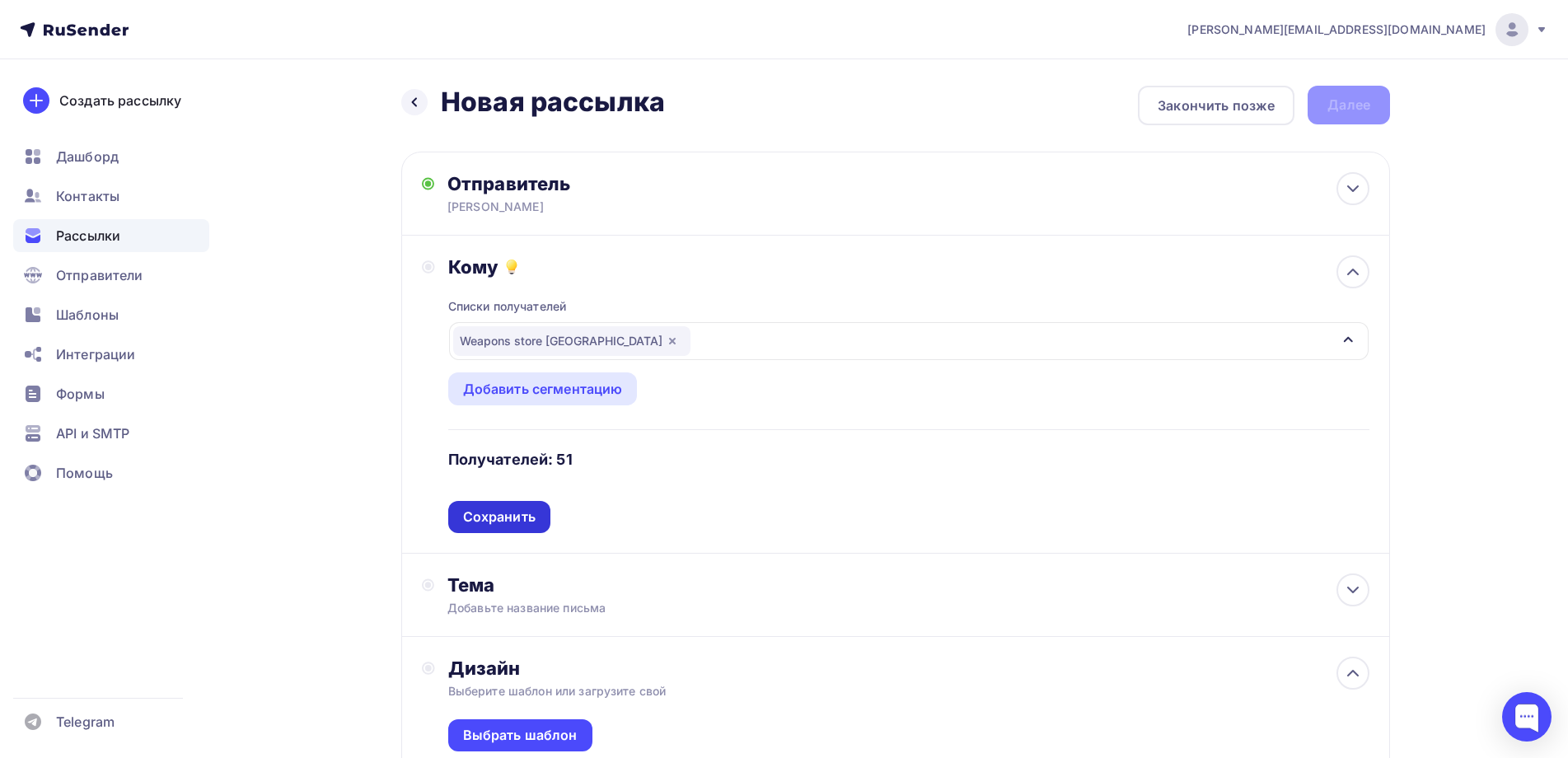
click at [481, 512] on div "Сохранить" at bounding box center [499, 517] width 73 height 19
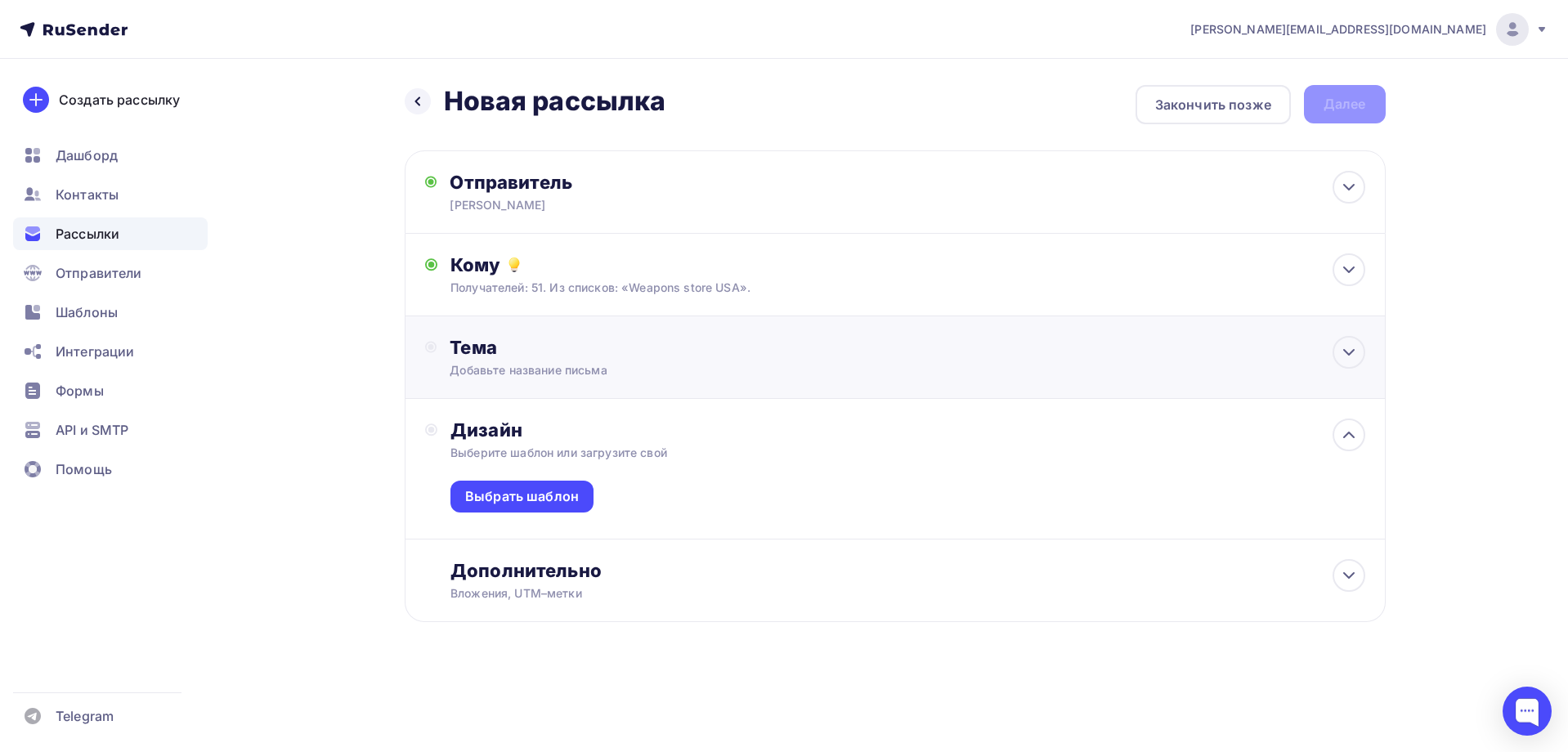
click at [504, 354] on div "Тема" at bounding box center [610, 347] width 322 height 23
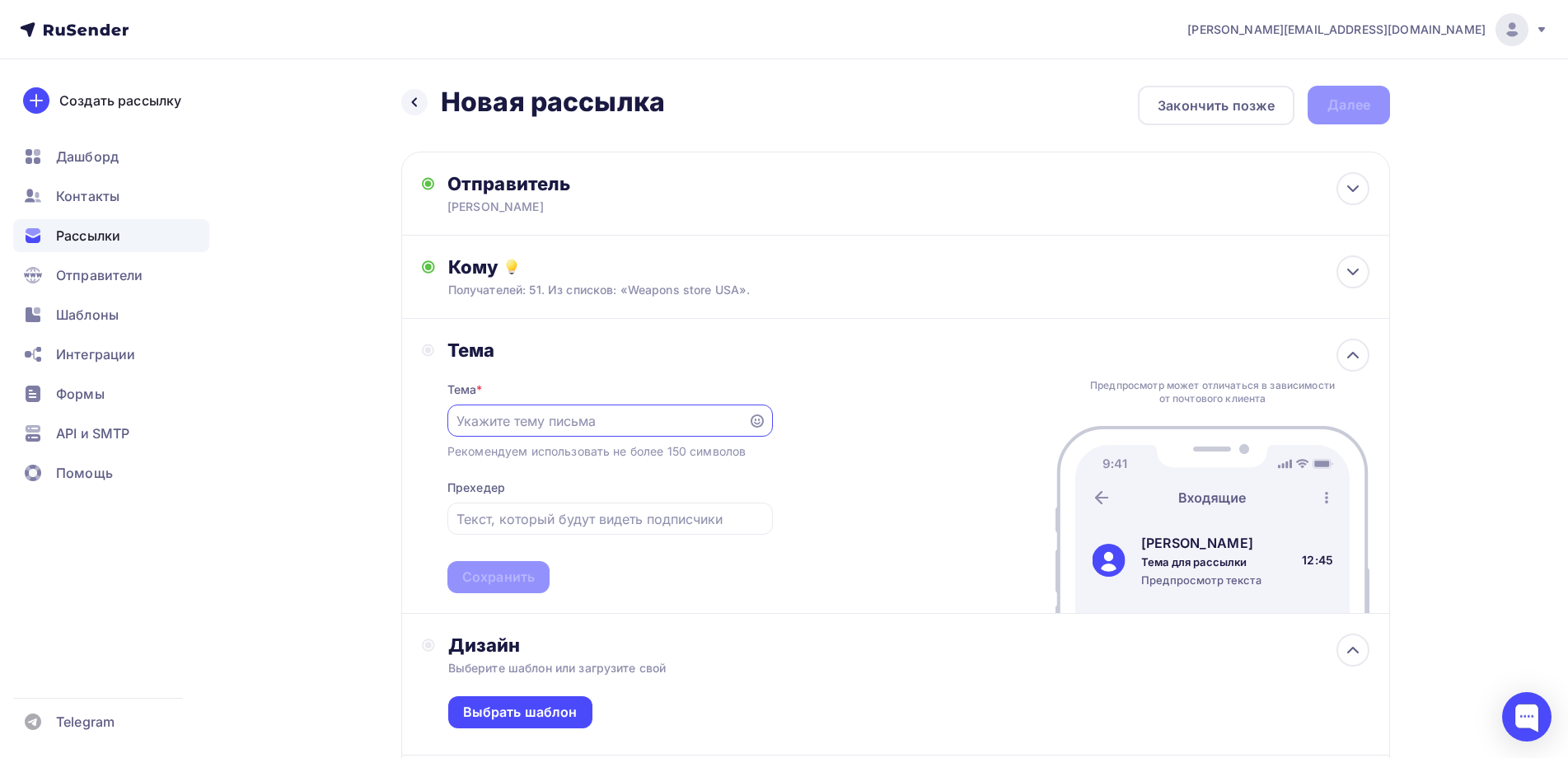
paste input "unique"
click at [464, 423] on input "unique" at bounding box center [597, 421] width 281 height 19
click at [514, 424] on input "Unique" at bounding box center [597, 421] width 281 height 19
paste input "Military exhibit"
click at [515, 423] on input "Unique Military exhibit" at bounding box center [597, 421] width 281 height 19
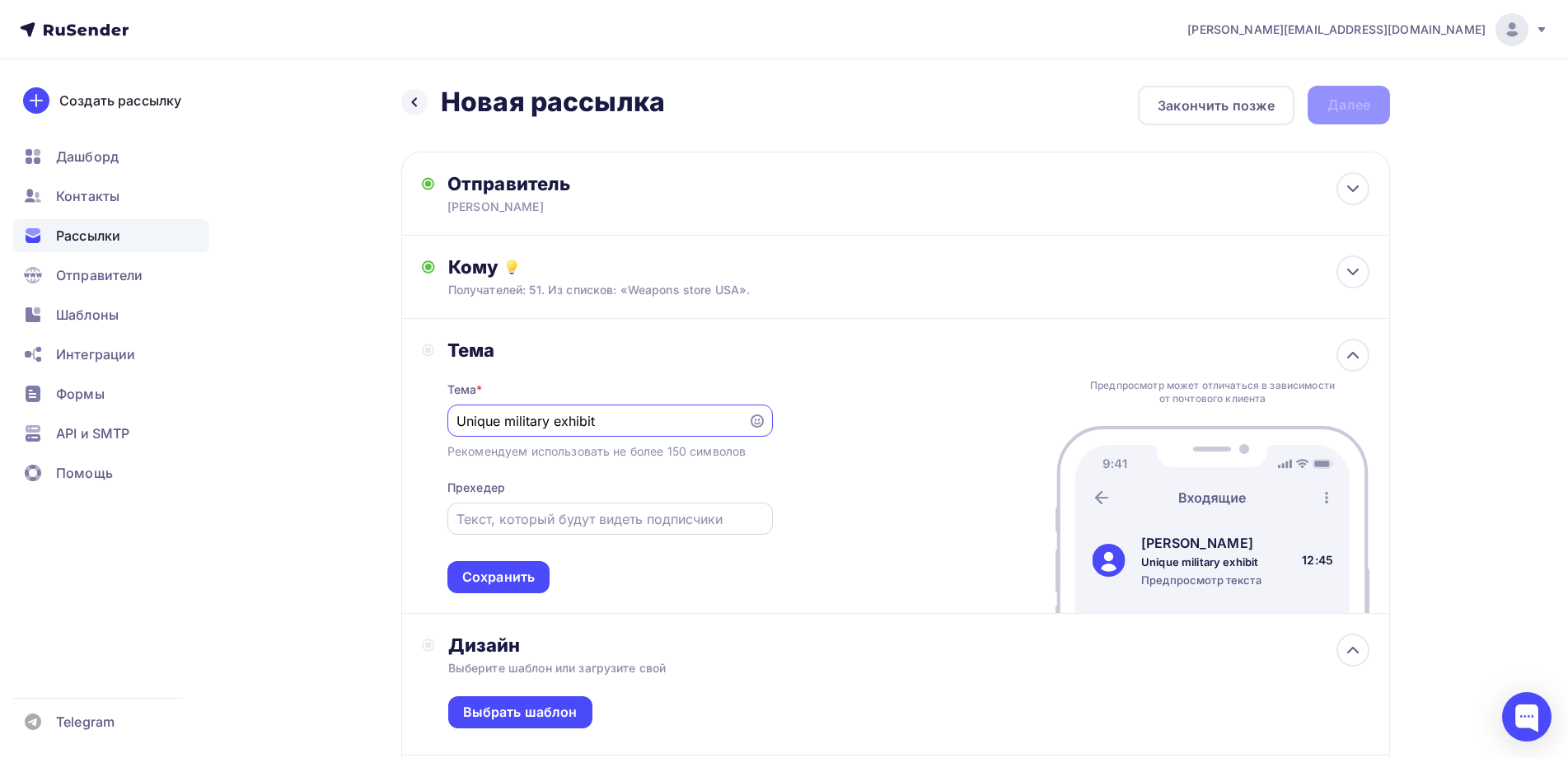
type input "Unique military exhibit"
click at [502, 515] on input "text" at bounding box center [609, 518] width 307 height 19
paste input "Collectible item"
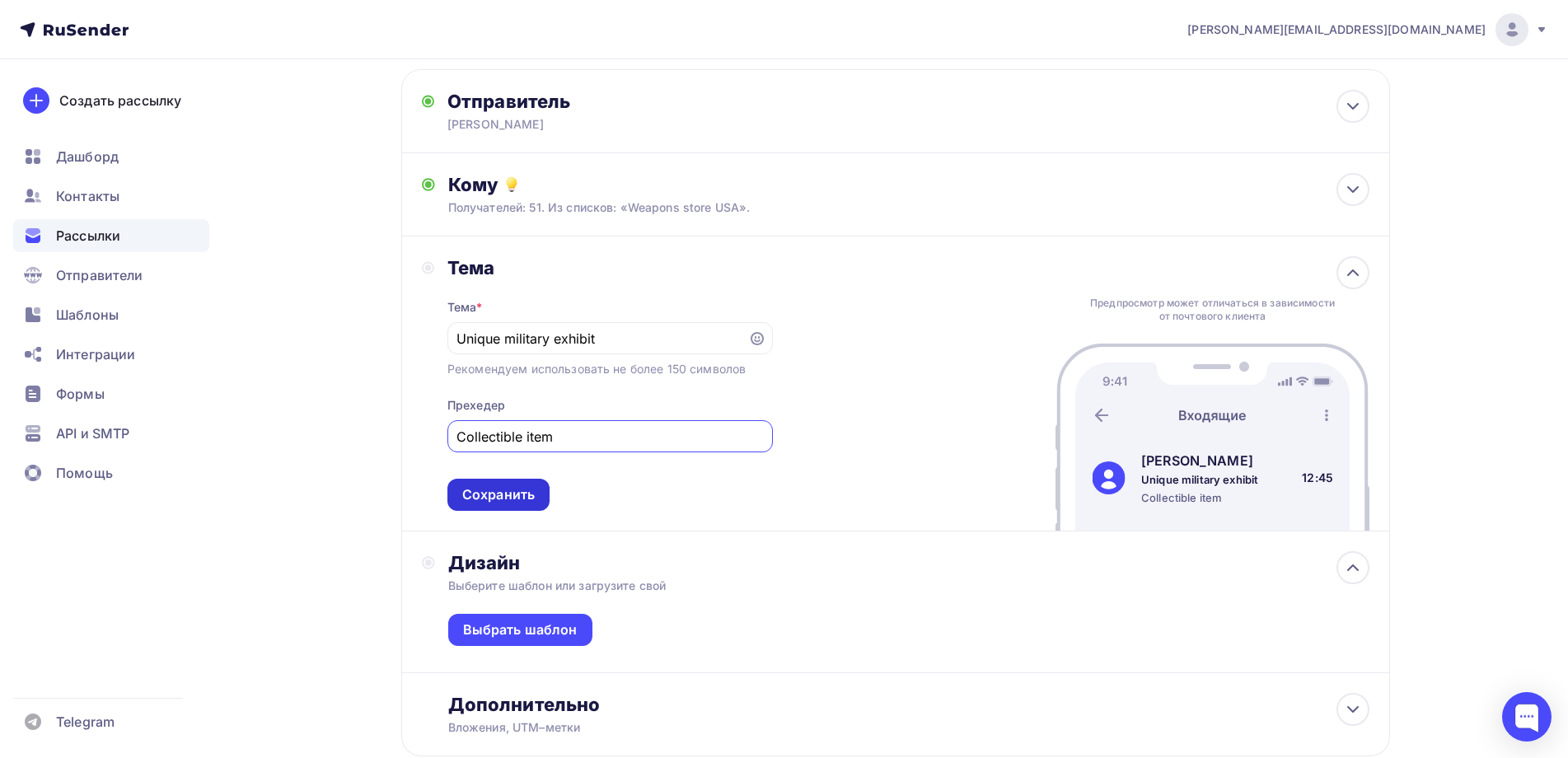
type input "Collectible item"
click at [488, 485] on div "Сохранить" at bounding box center [498, 495] width 73 height 19
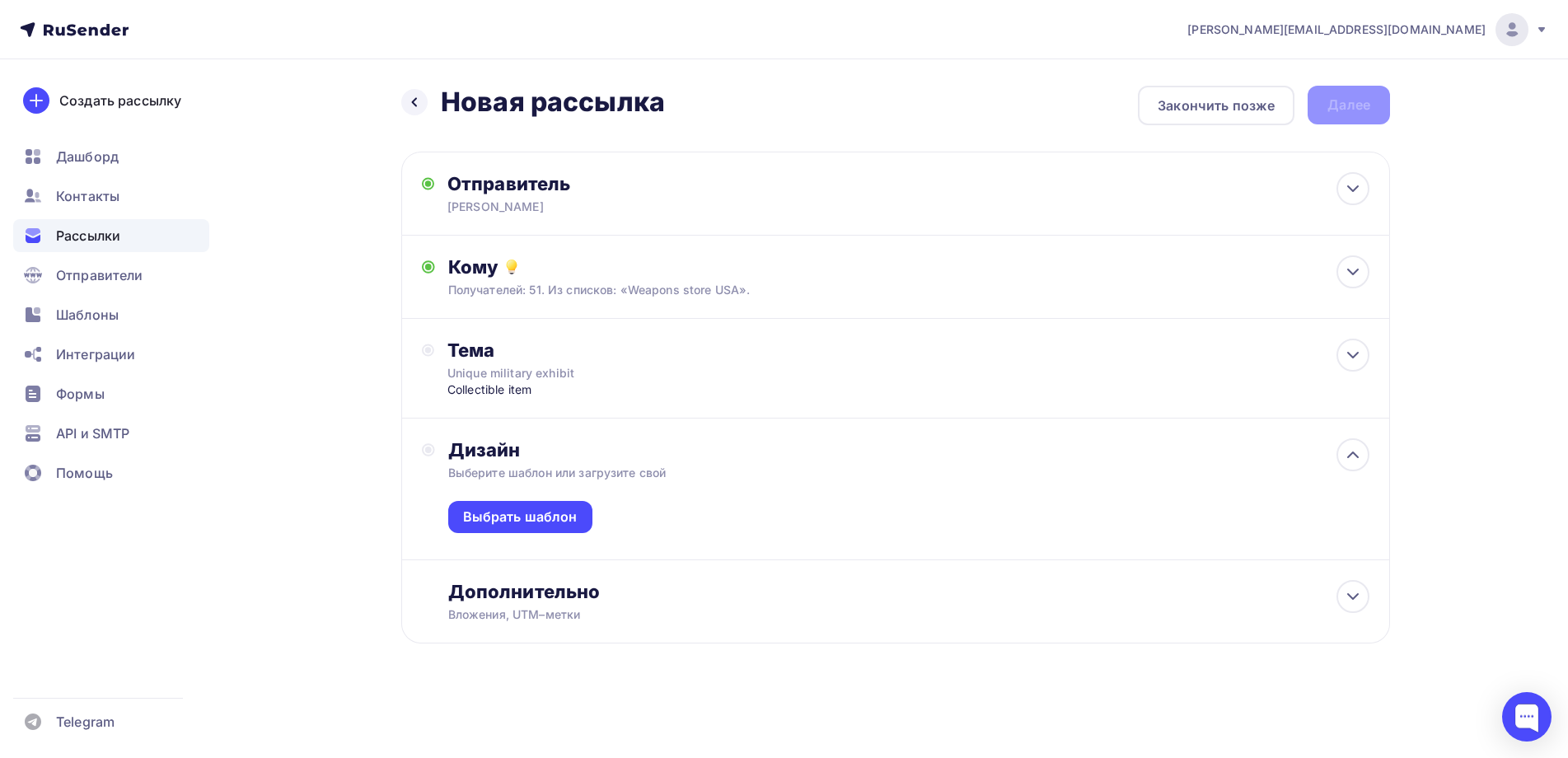
scroll to position [0, 0]
click at [507, 511] on div "Выбрать шаблон" at bounding box center [526, 517] width 114 height 19
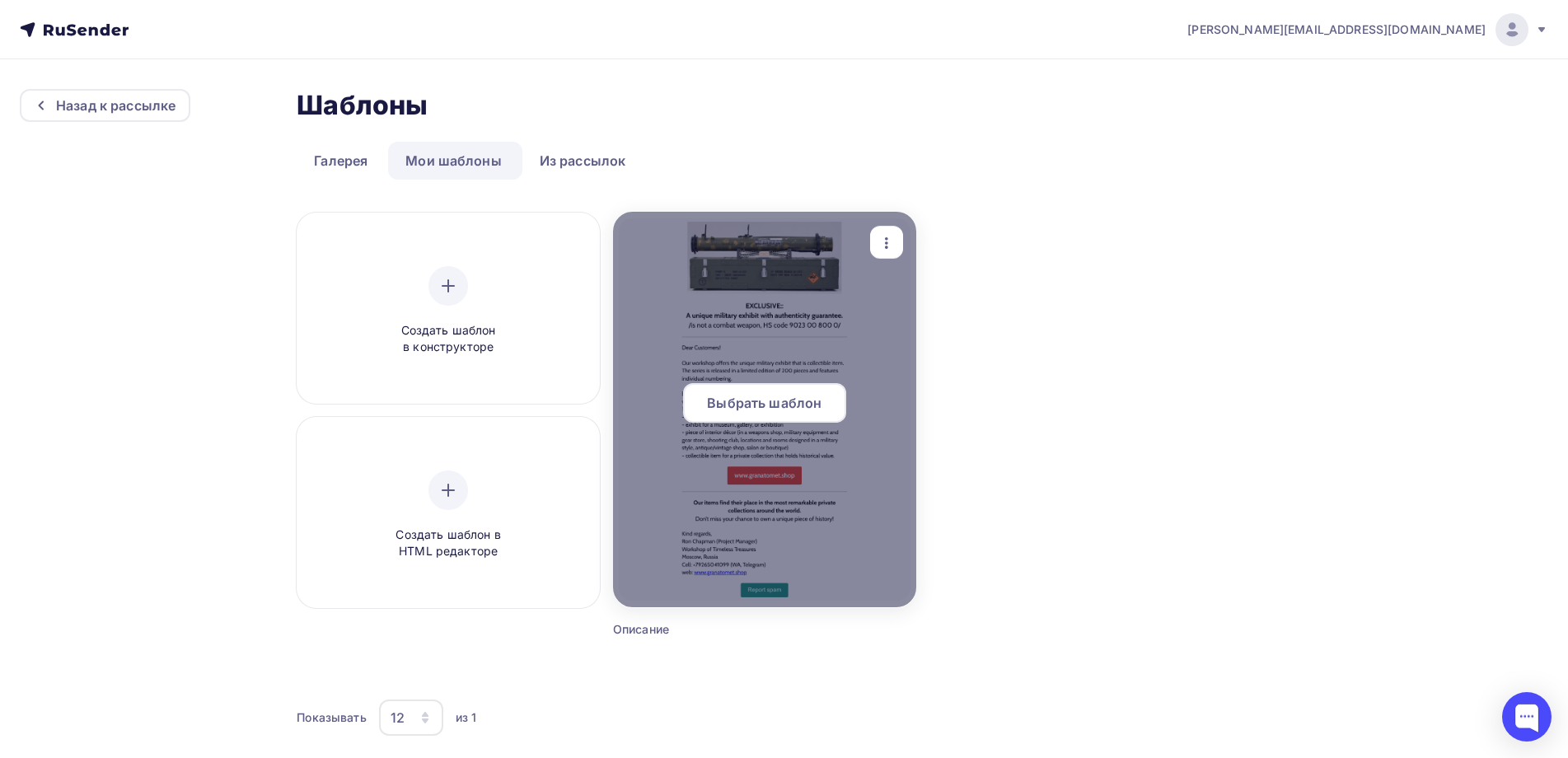
click at [748, 390] on div "Выбрать шаблон" at bounding box center [764, 402] width 163 height 40
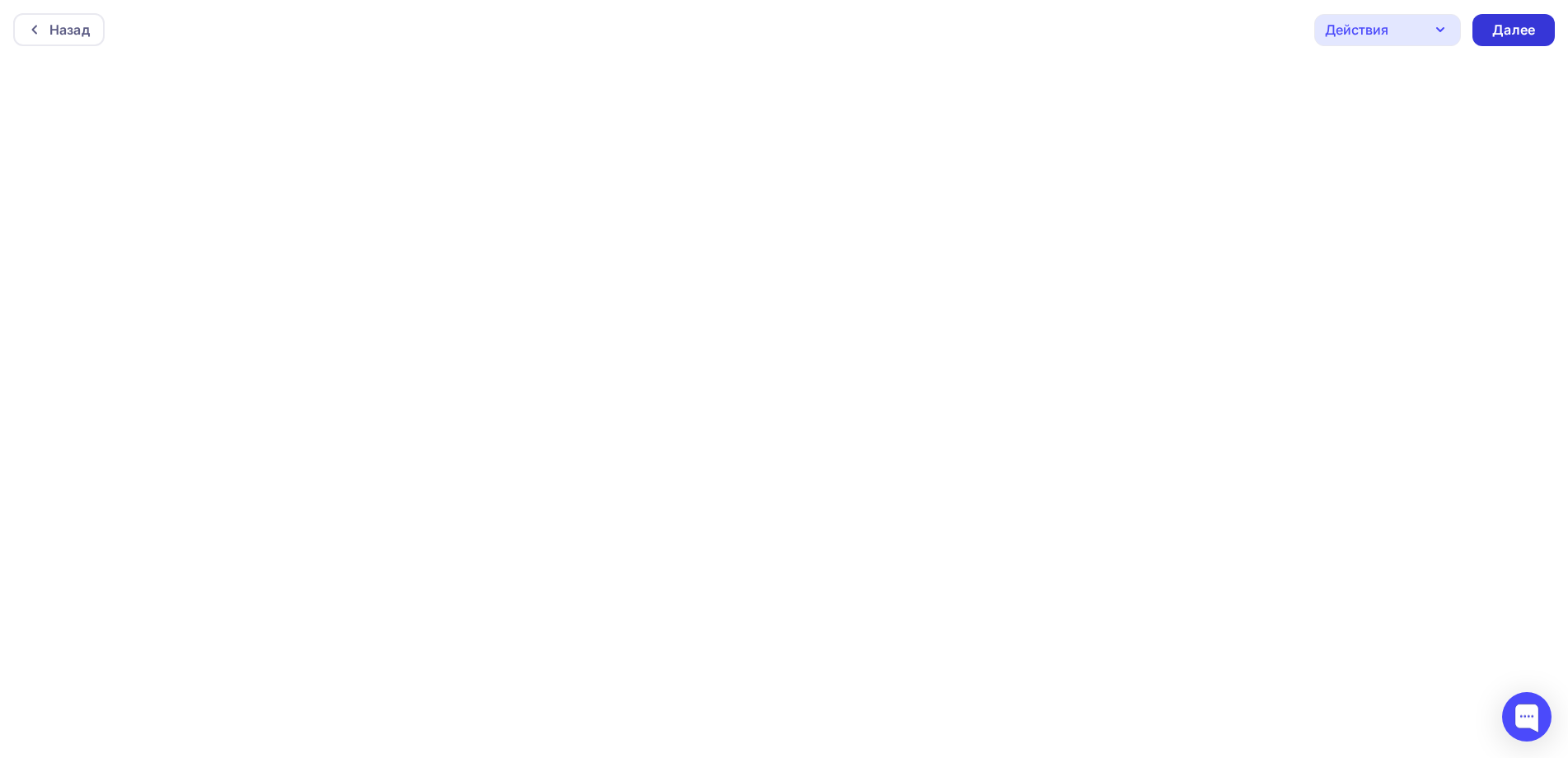
click at [1512, 24] on div "Далее" at bounding box center [1514, 30] width 43 height 19
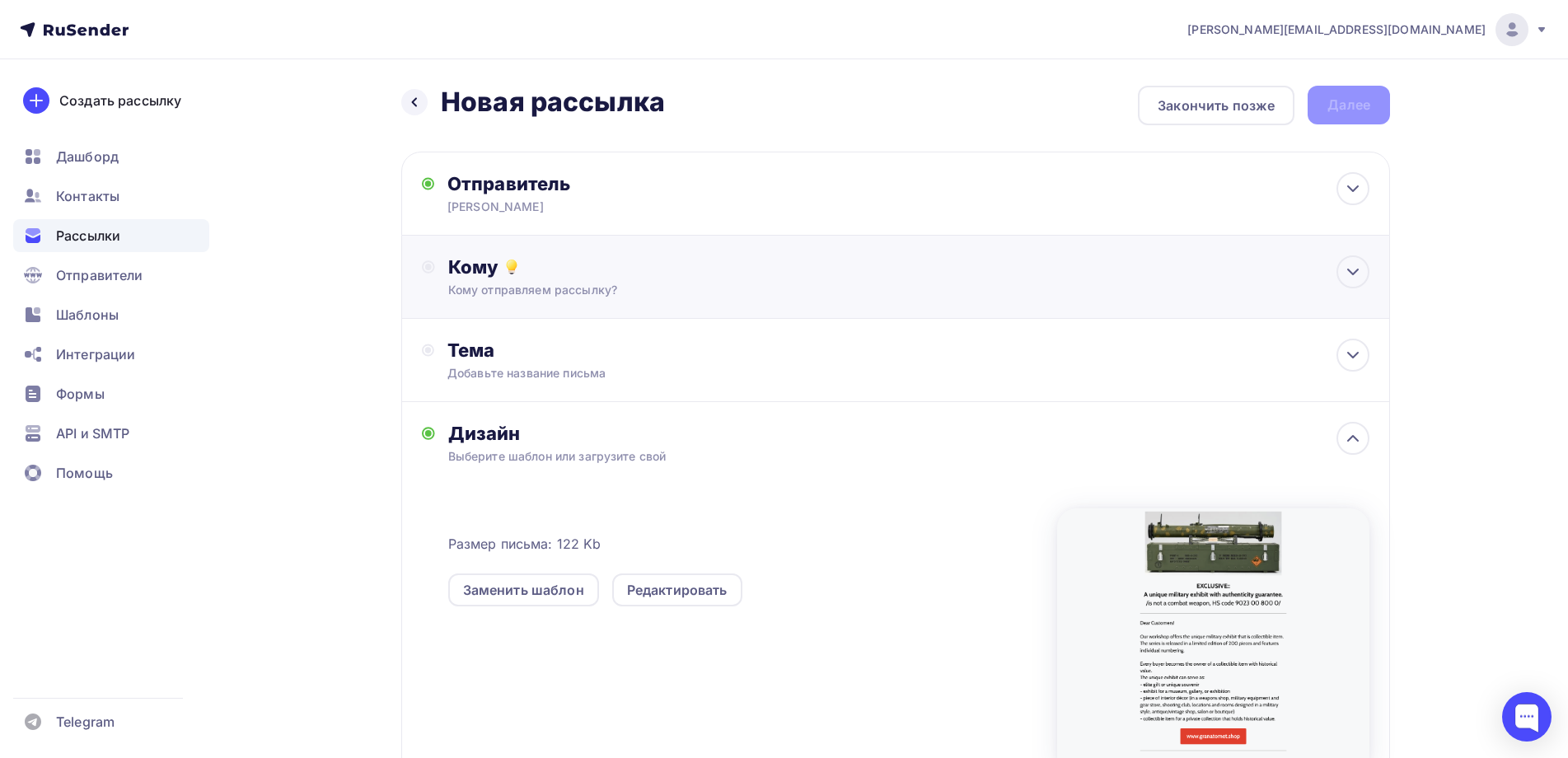
click at [499, 276] on div "Кому" at bounding box center [908, 267] width 921 height 23
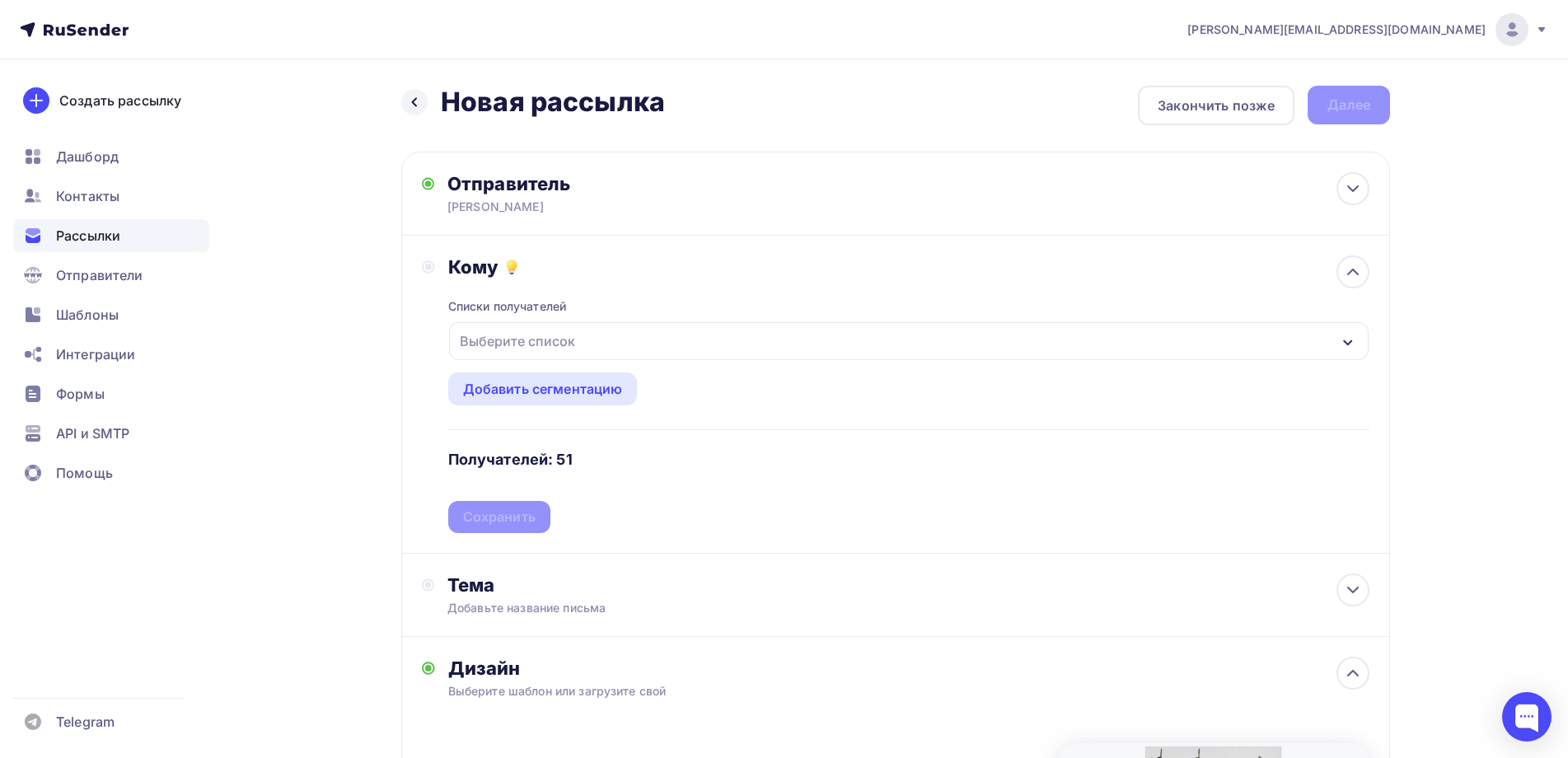
click at [512, 331] on div "Выберите список" at bounding box center [517, 340] width 129 height 30
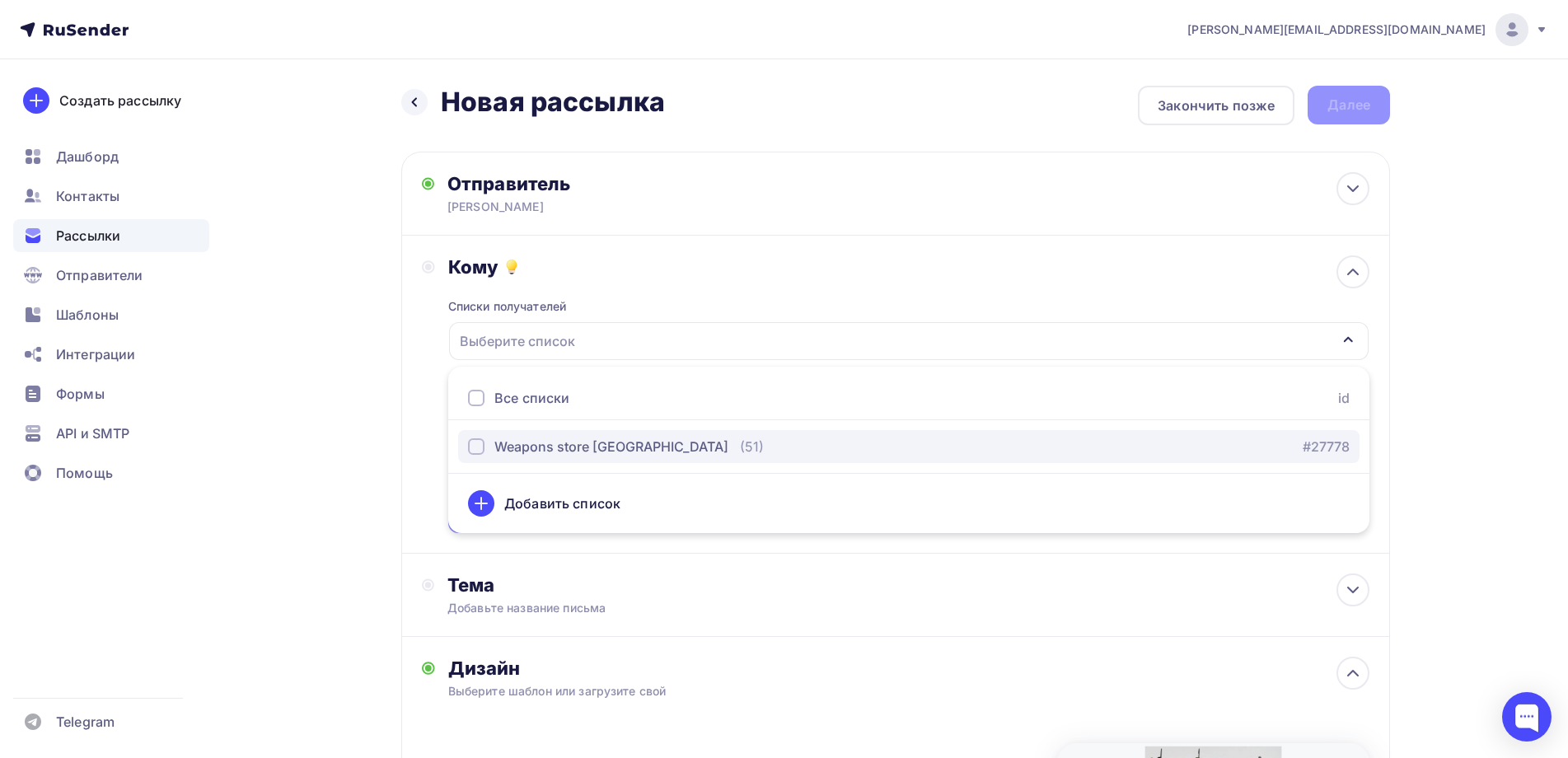
click at [477, 447] on div "button" at bounding box center [476, 446] width 16 height 16
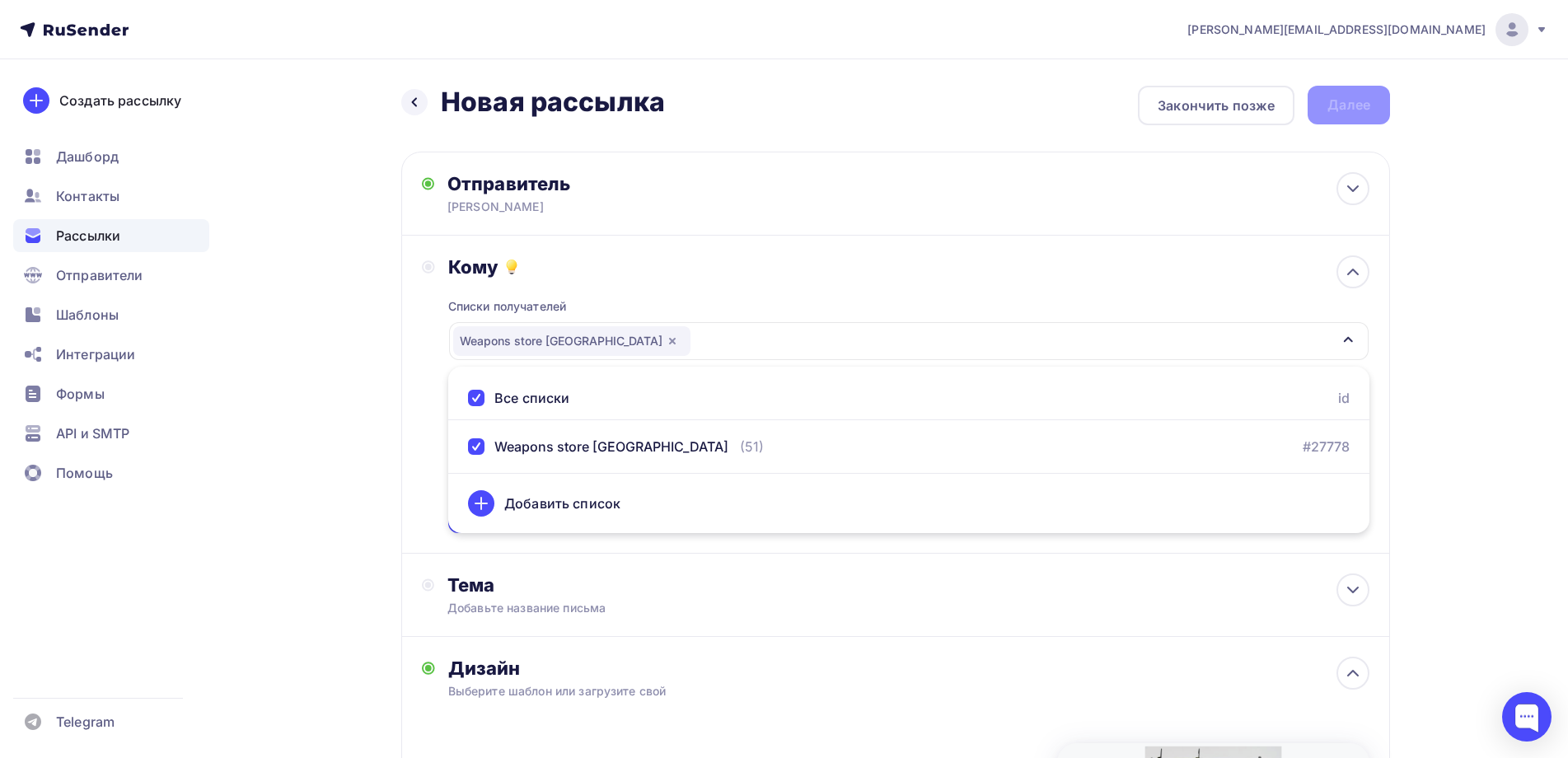
click at [426, 442] on div "Кому Списки получателей Weapons store USA Все списки id Weapons store USA (51) …" at bounding box center [896, 394] width 948 height 277
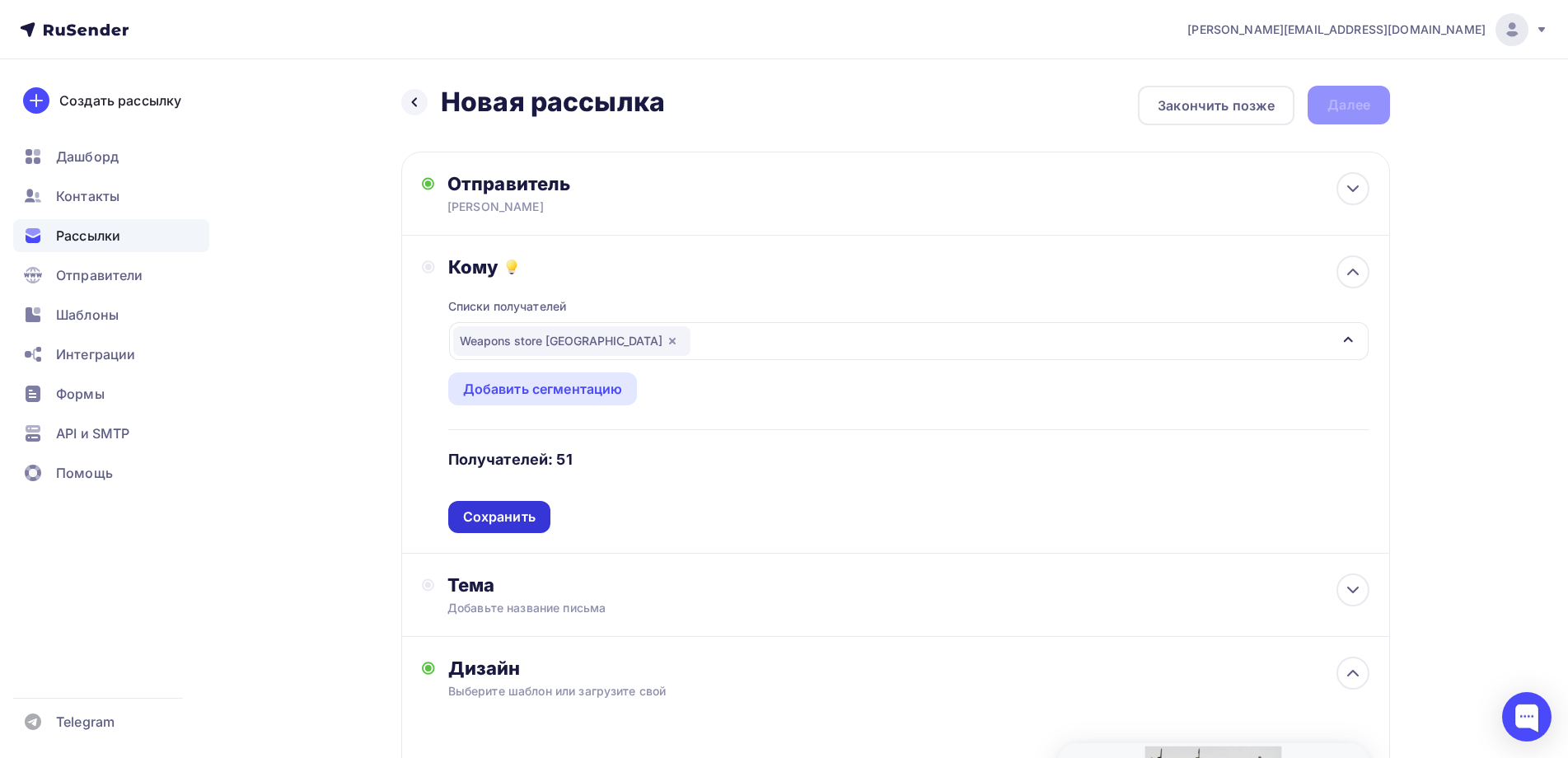
click at [491, 512] on div "Сохранить" at bounding box center [499, 517] width 73 height 19
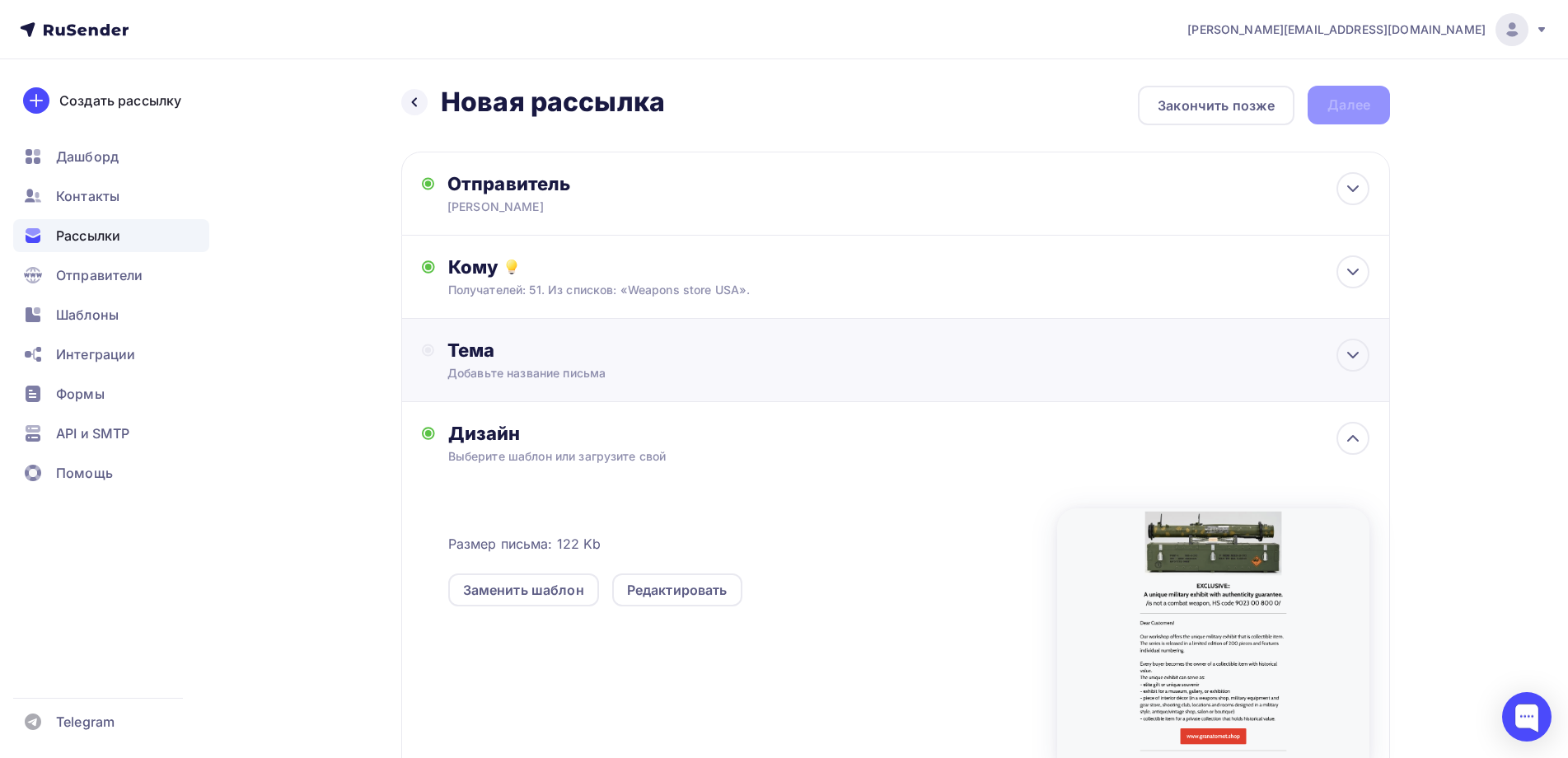
click at [487, 366] on div "Добавьте название письма" at bounding box center [594, 372] width 293 height 16
click at [489, 351] on div "Тема" at bounding box center [610, 350] width 325 height 23
click at [1351, 355] on icon at bounding box center [1353, 355] width 10 height 5
click at [1346, 355] on icon at bounding box center [1352, 355] width 19 height 19
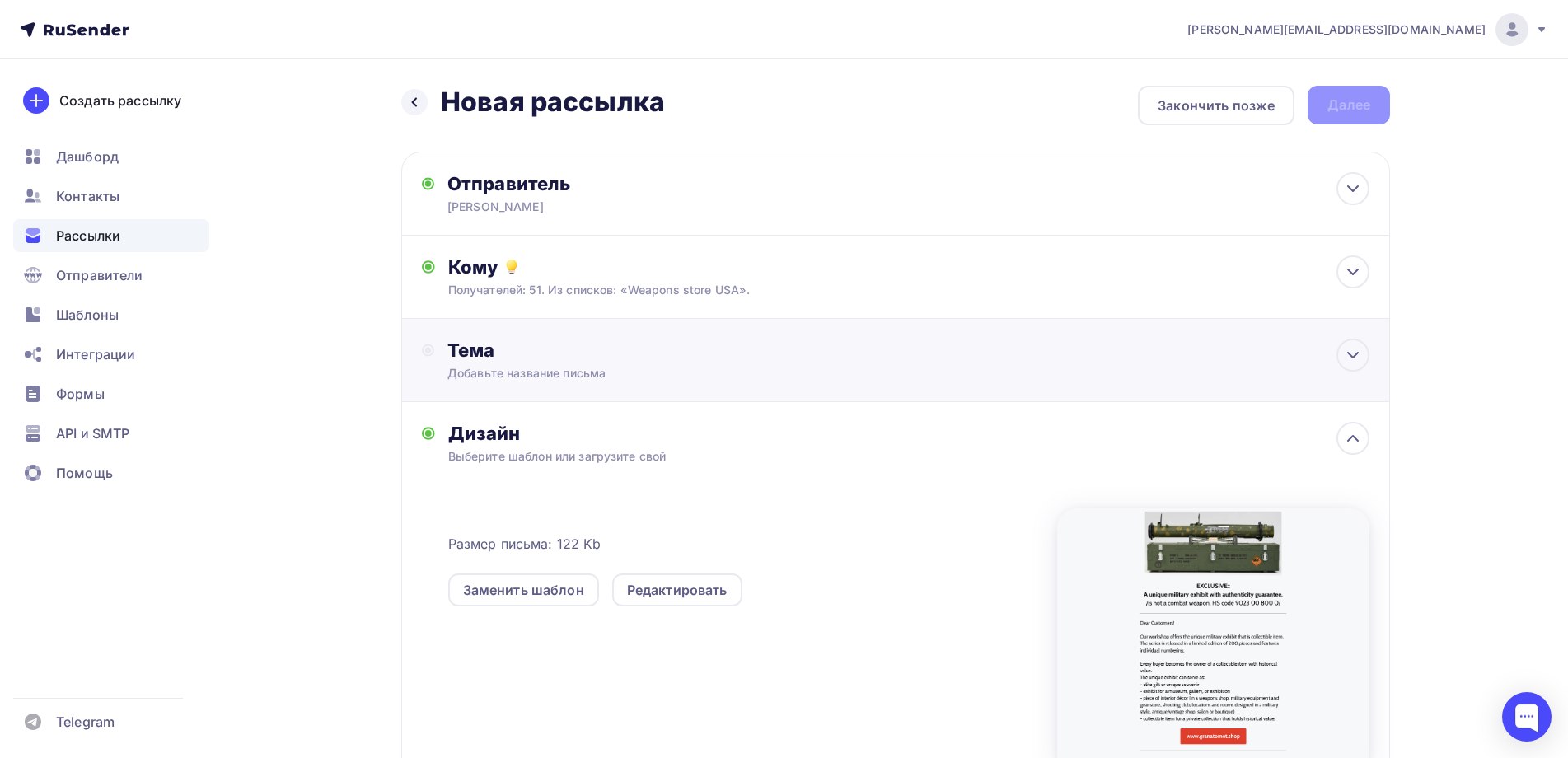
click at [492, 366] on div "Добавьте название письма" at bounding box center [594, 372] width 293 height 16
click at [493, 364] on div "Тема" at bounding box center [597, 359] width 351 height 42
click at [474, 185] on div "Отправитель" at bounding box center [626, 184] width 357 height 23
type input "[PERSON_NAME]"
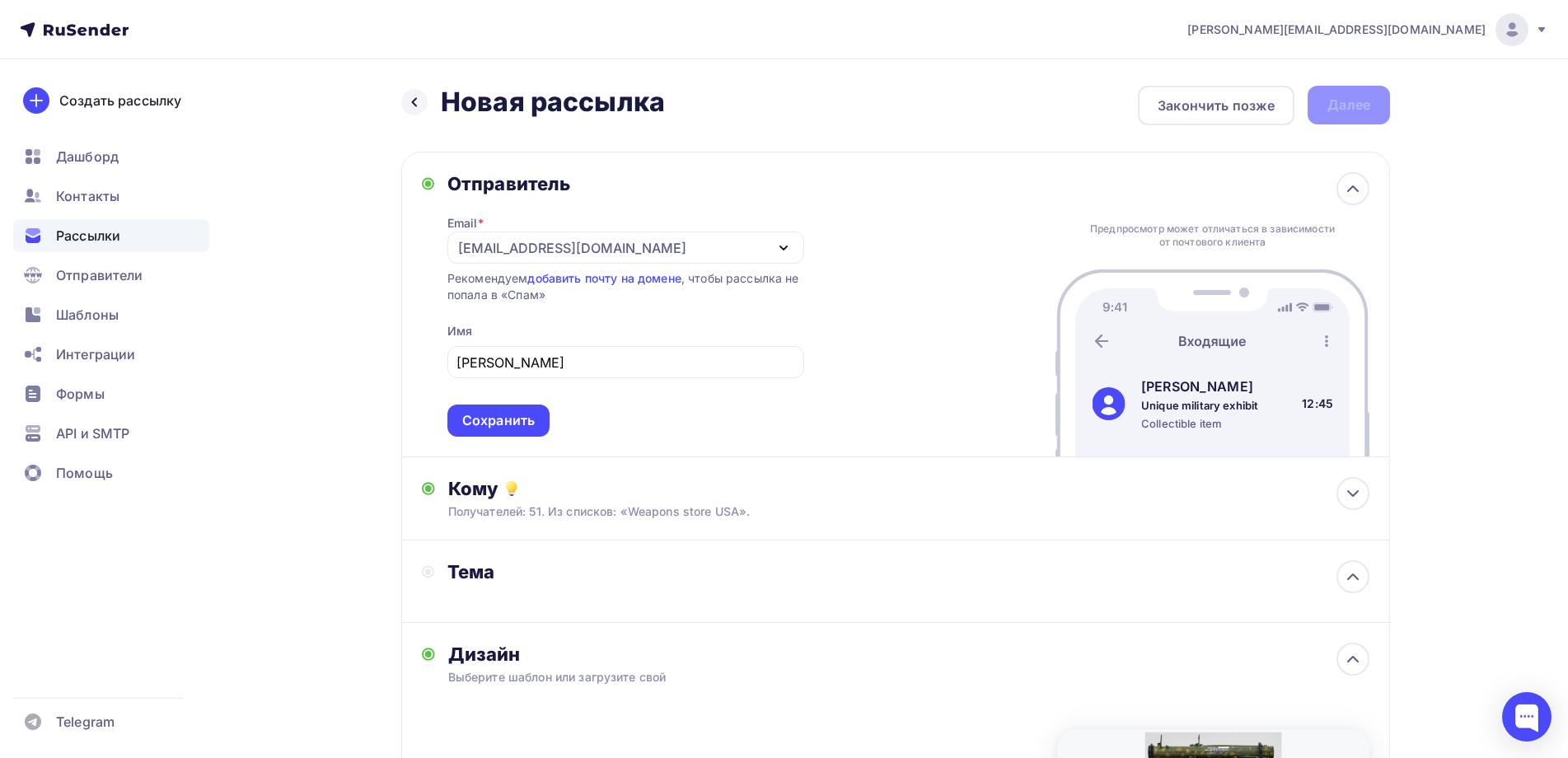
click at [413, 337] on div "Отправитель Email * theron2107@gmail.com theron2107@gmail.com pavel@cerelia.ru …" at bounding box center [896, 305] width 989 height 306
click at [374, 369] on div "Назад Новая рассылка Новая рассылка Закончить позже Далее Отправитель Email * t…" at bounding box center [784, 617] width 1350 height 1117
drag, startPoint x: 371, startPoint y: 360, endPoint x: 381, endPoint y: 359, distance: 10.0
click at [375, 360] on div "Назад Новая рассылка Новая рассылка Закончить позже Далее Отправитель Email * t…" at bounding box center [784, 617] width 1350 height 1117
click at [420, 347] on div "Отправитель Email * theron2107@gmail.com theron2107@gmail.com pavel@cerelia.ru …" at bounding box center [896, 305] width 989 height 306
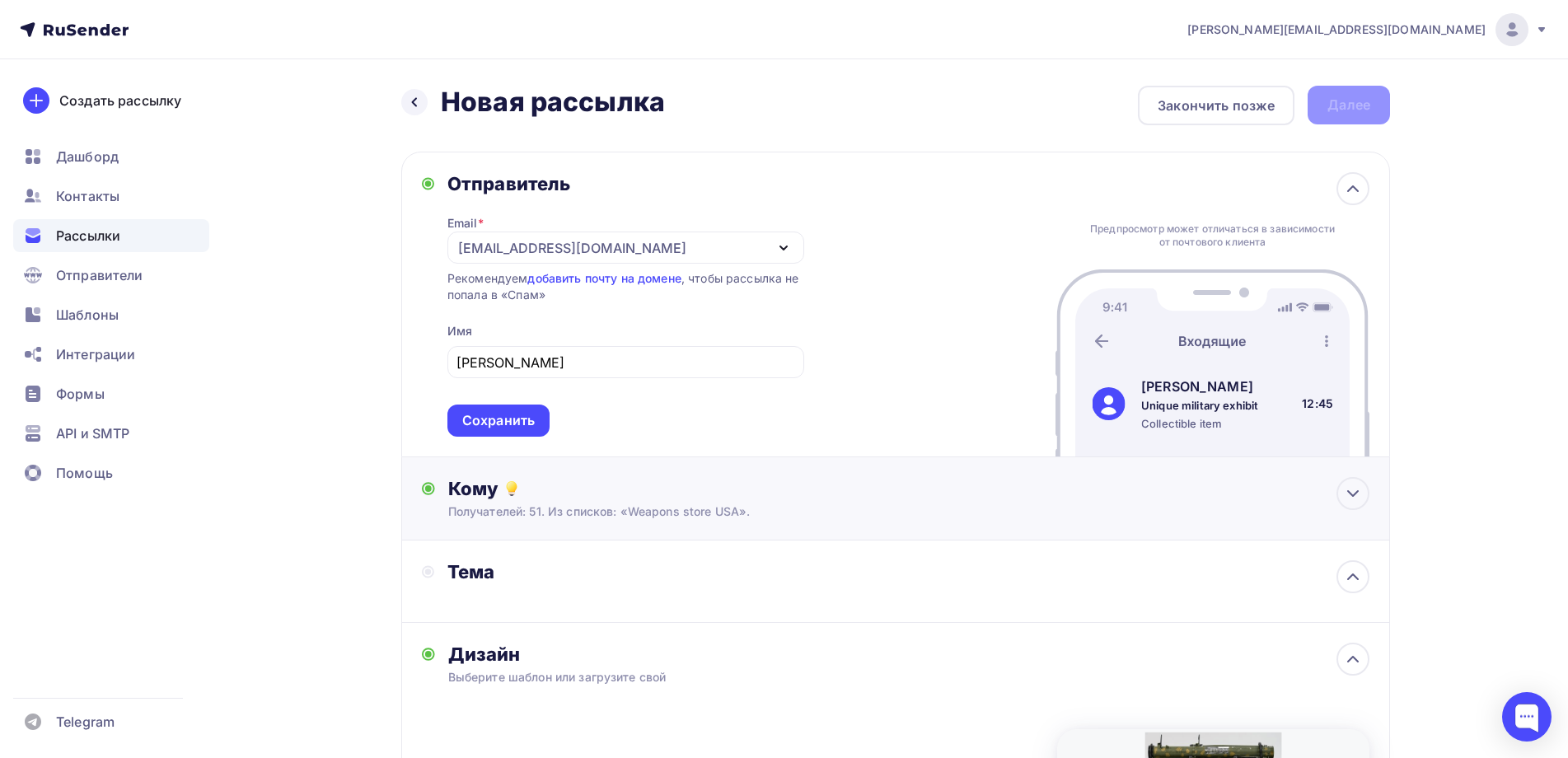
click at [434, 464] on div "Кому Получателей: 51. Из списков: «Weapons store USA». Списки получателей Weapo…" at bounding box center [896, 499] width 989 height 83
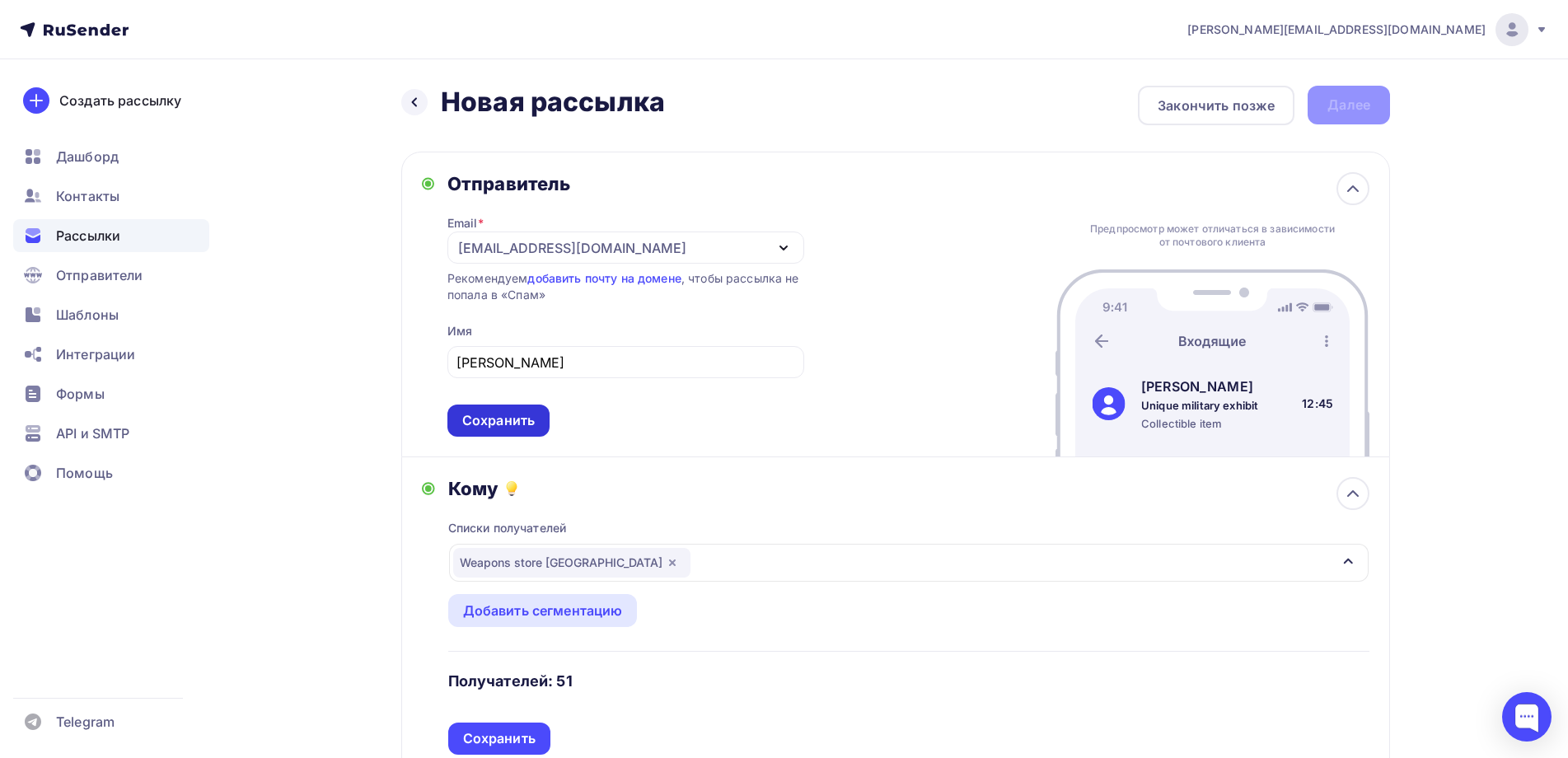
click at [505, 415] on div "Сохранить" at bounding box center [498, 421] width 73 height 19
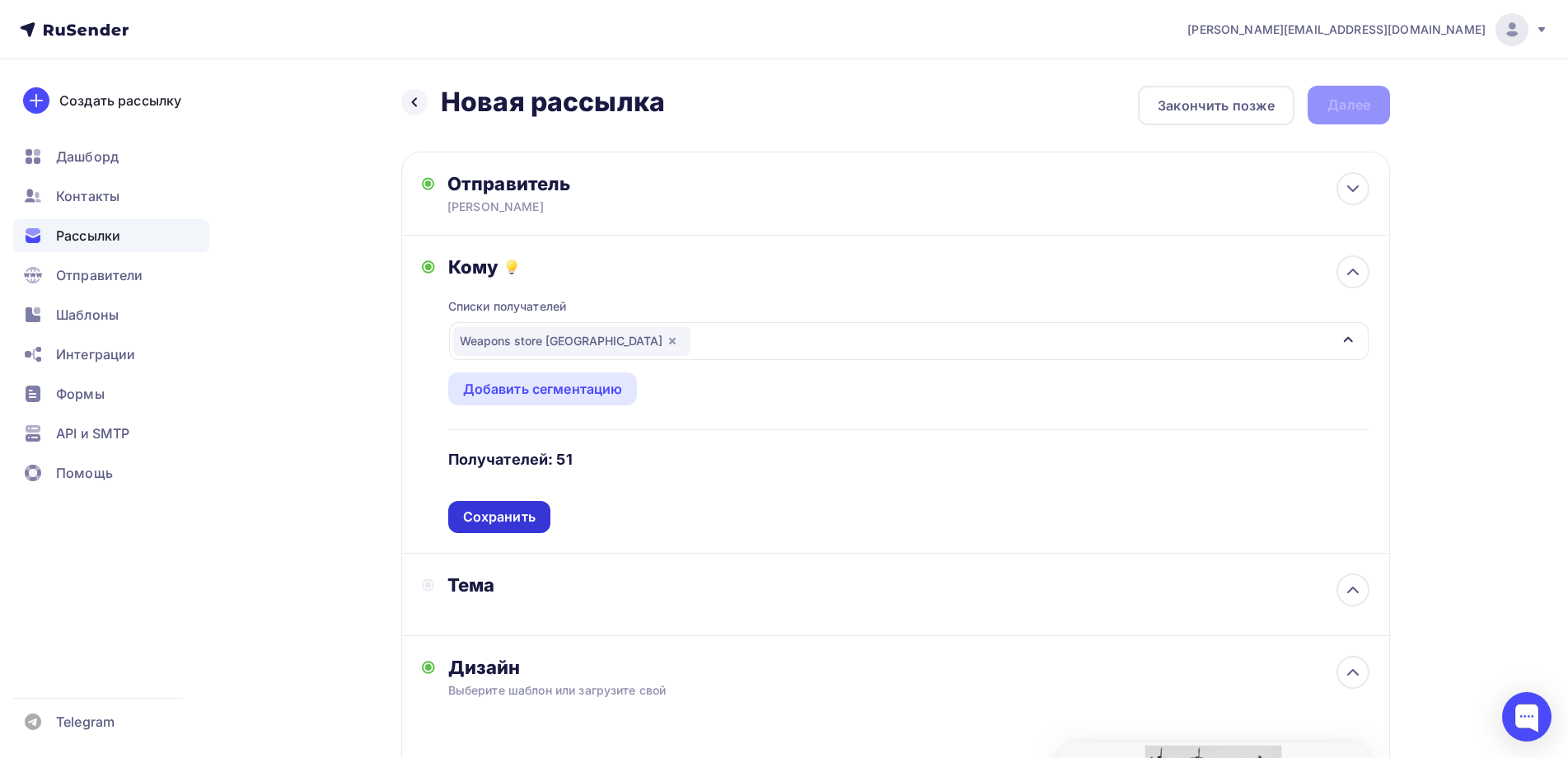
click at [501, 514] on div "Сохранить" at bounding box center [499, 517] width 73 height 19
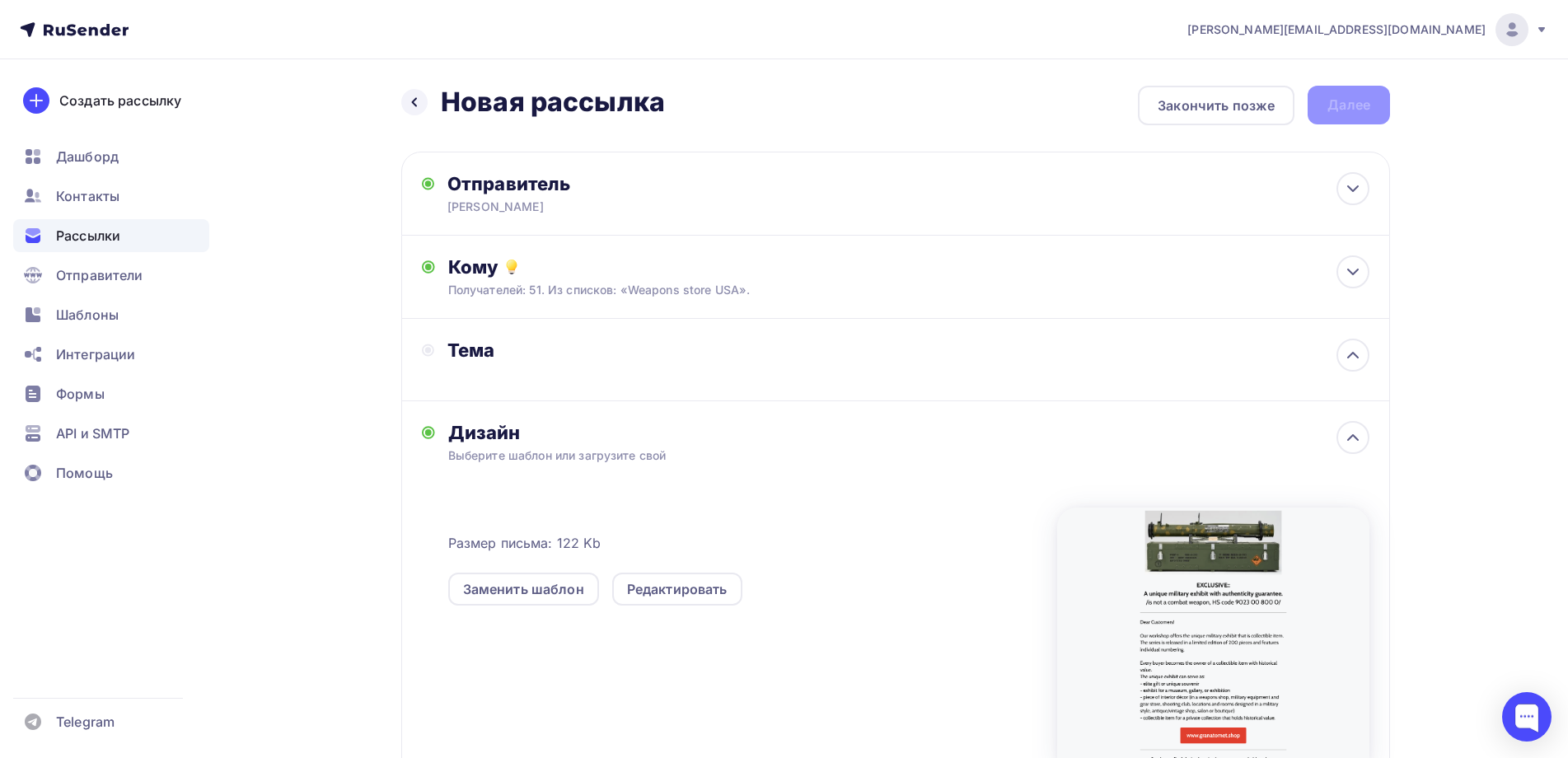
click at [459, 361] on div "Тема" at bounding box center [610, 350] width 325 height 23
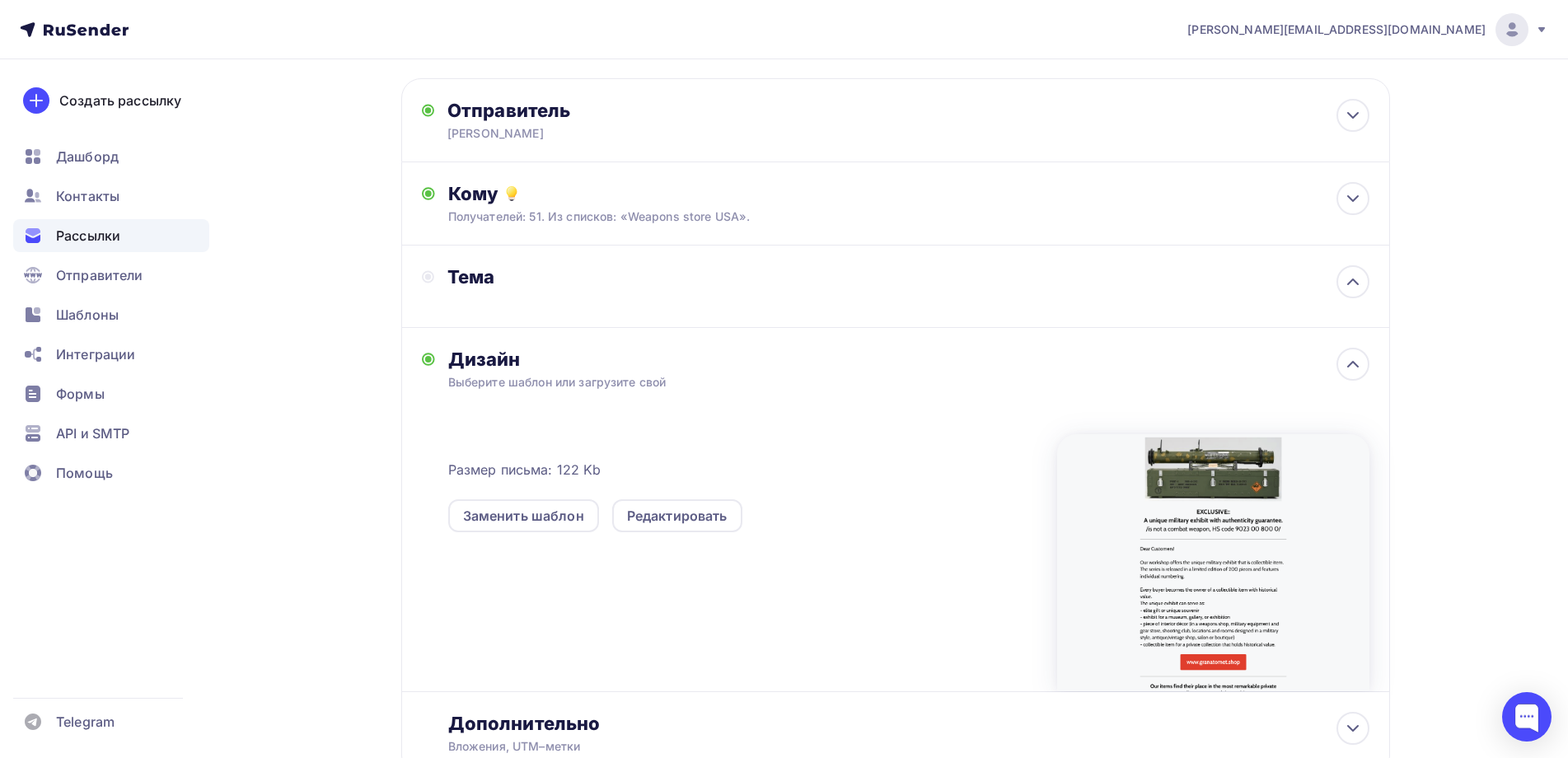
scroll to position [197, 0]
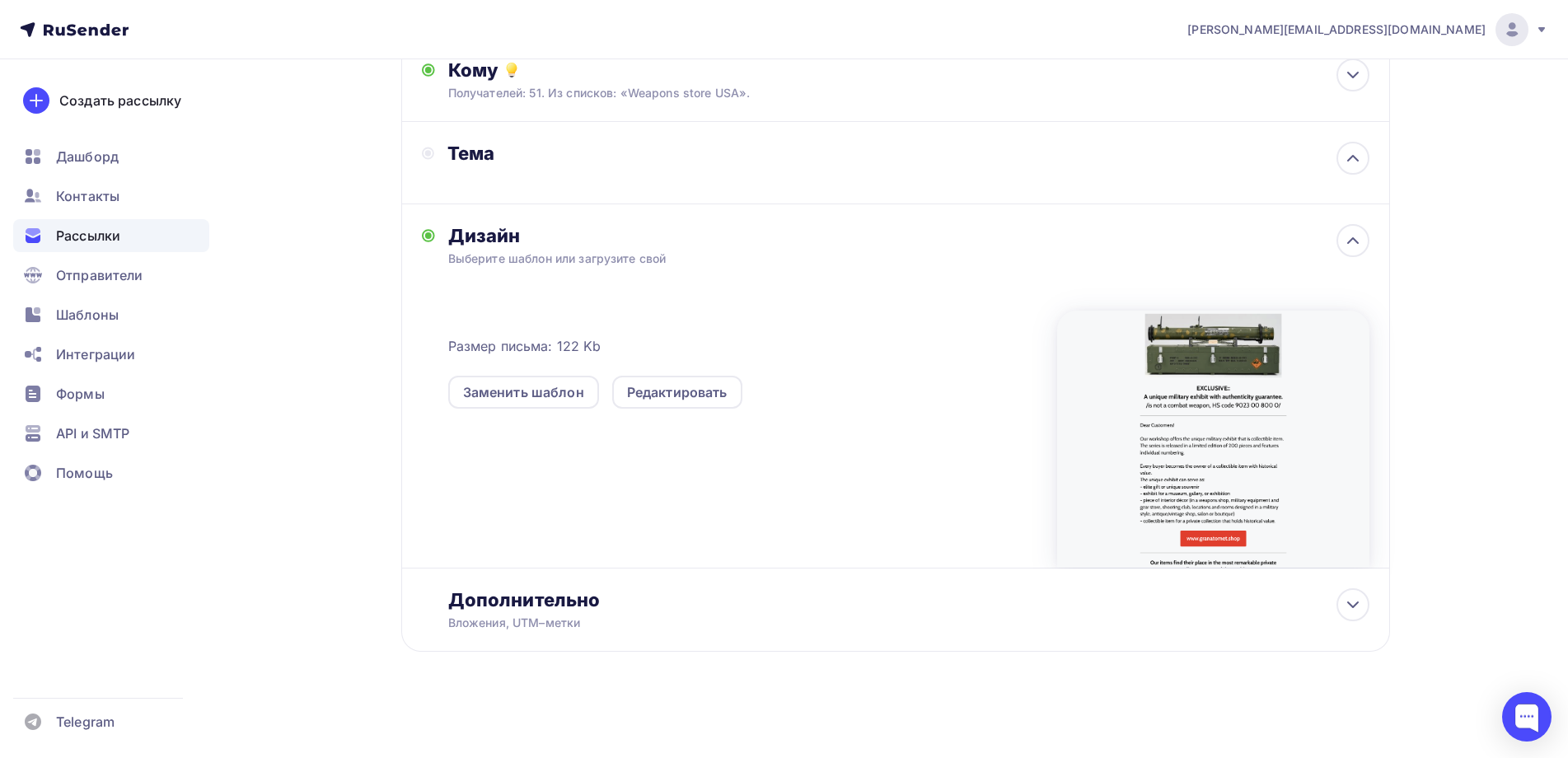
click at [555, 464] on div "Размер письма: 122 Kb Заменить шаблон Редактировать" at bounding box center [908, 430] width 921 height 275
click at [496, 247] on div "Дизайн" at bounding box center [908, 236] width 921 height 23
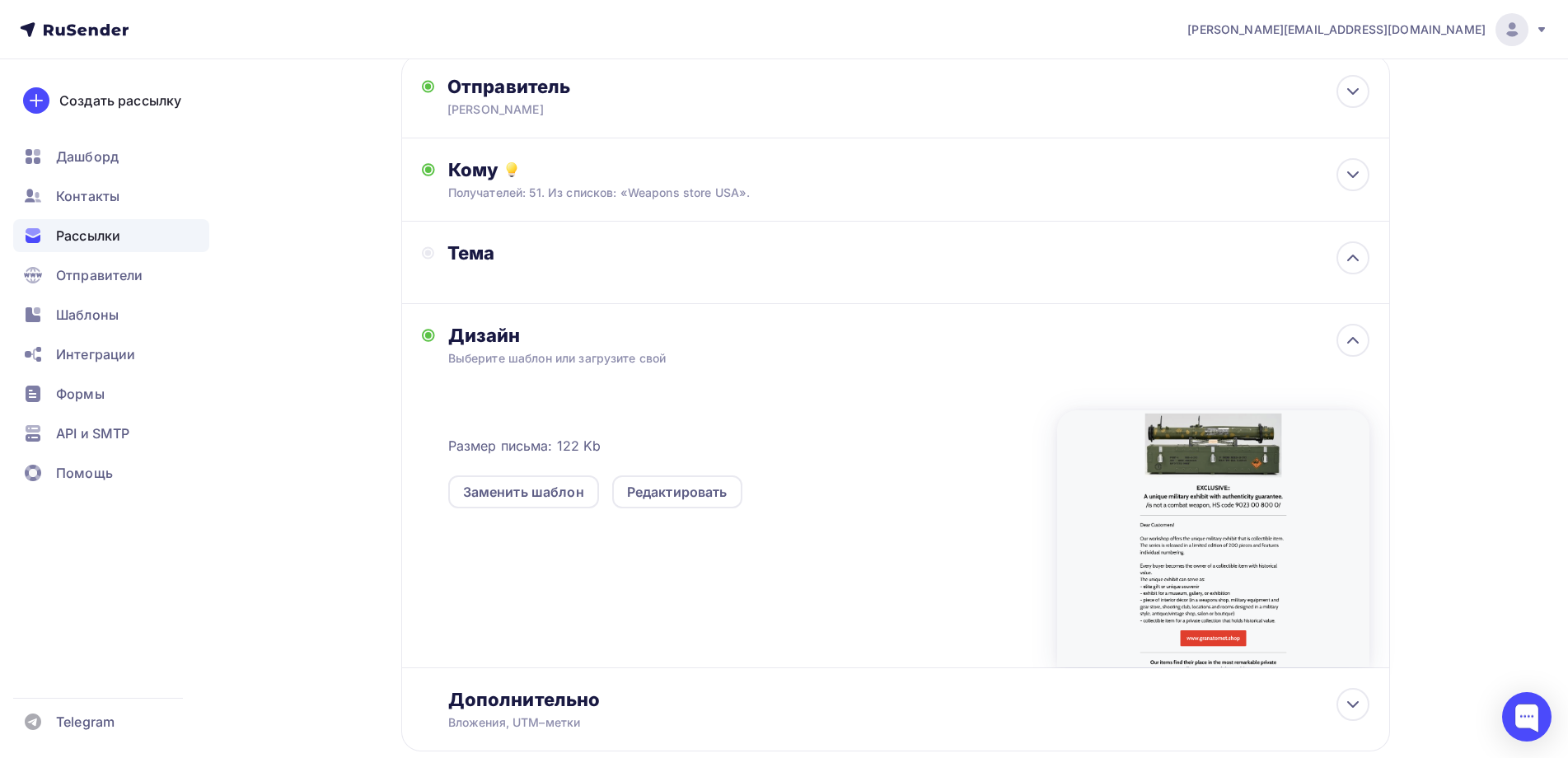
scroll to position [0, 0]
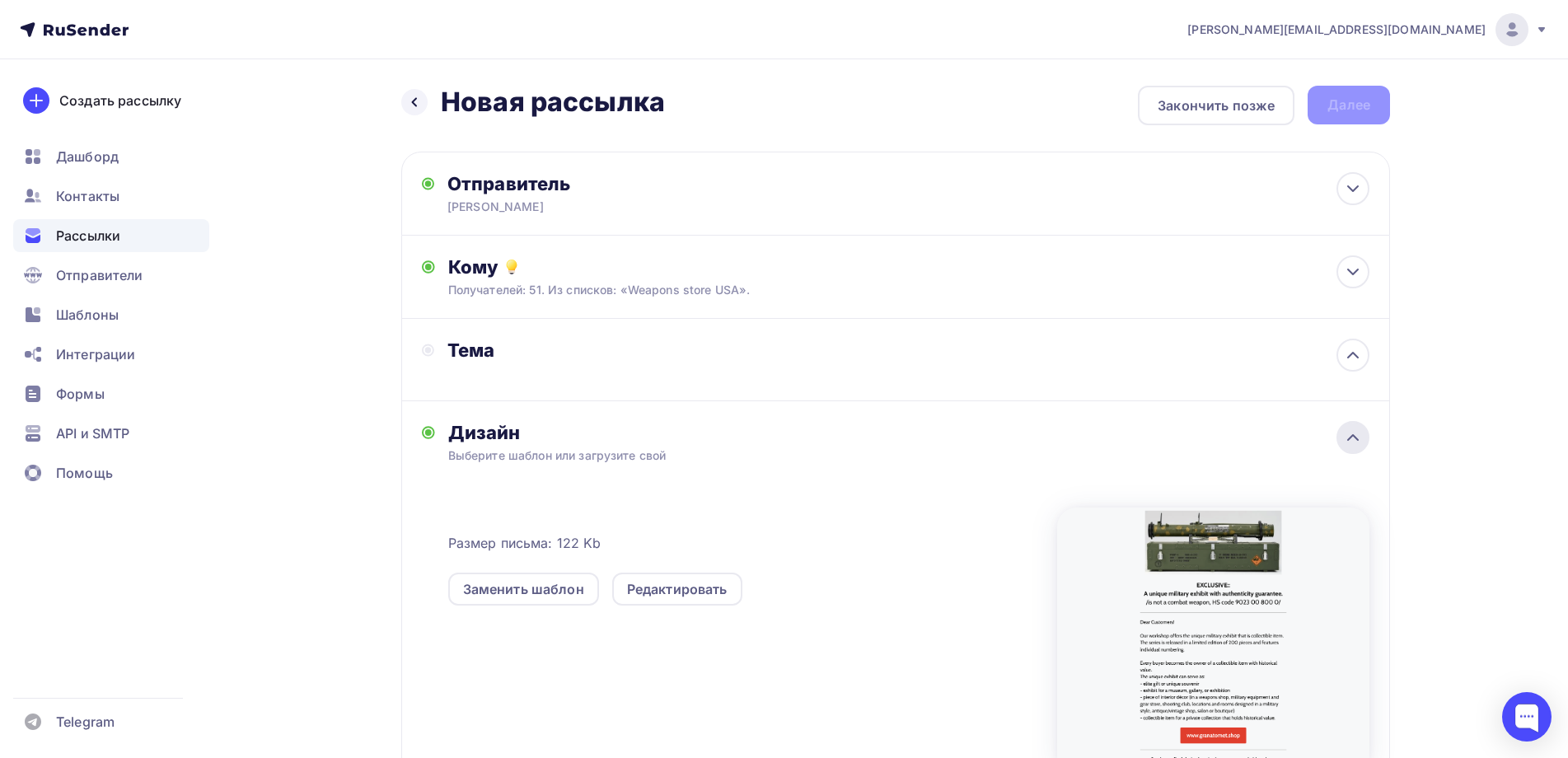
click at [1353, 431] on icon at bounding box center [1352, 437] width 19 height 19
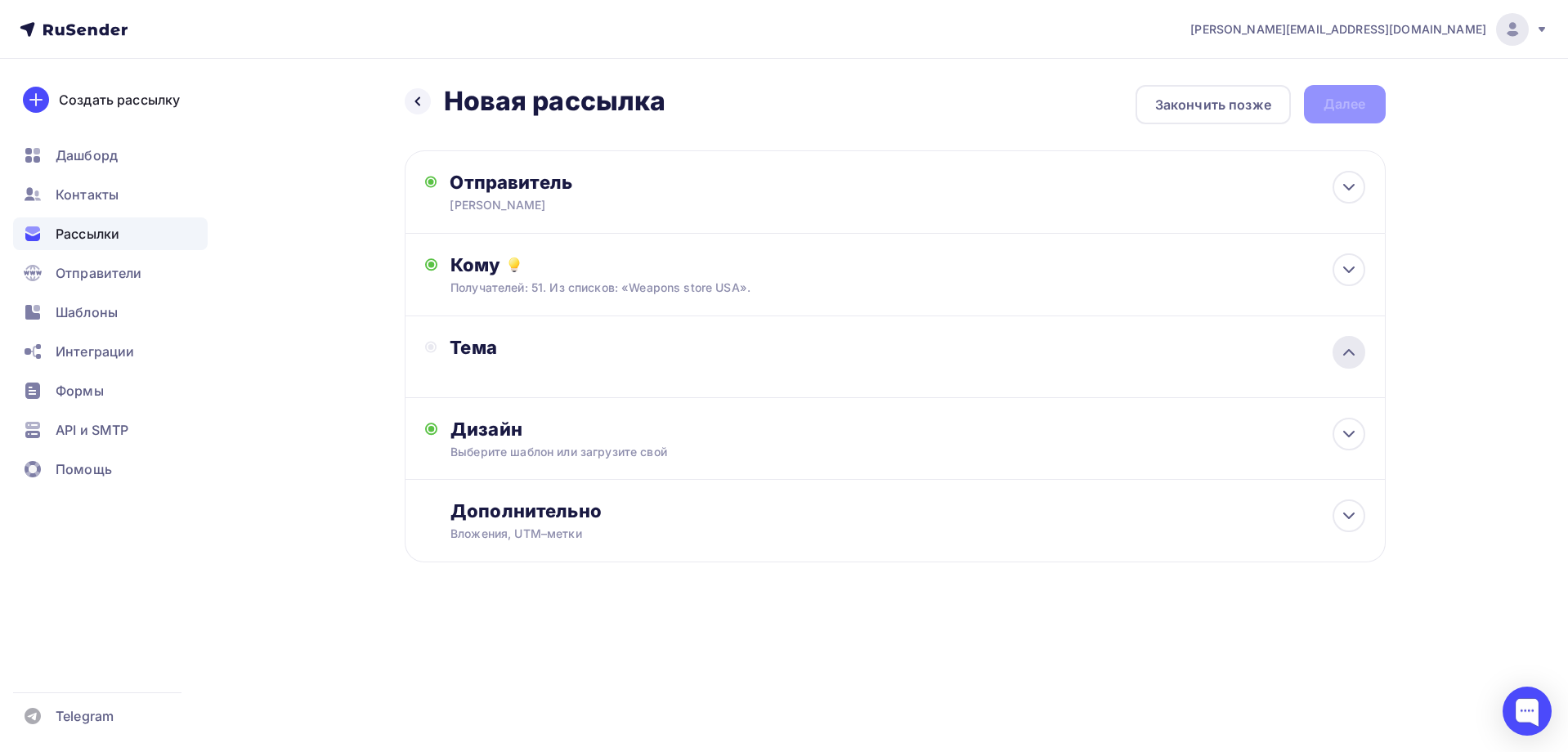
click at [1349, 348] on icon at bounding box center [1348, 352] width 19 height 19
click at [437, 386] on div "Тема" at bounding box center [895, 357] width 981 height 82
click at [443, 383] on div "Тема" at bounding box center [895, 357] width 981 height 82
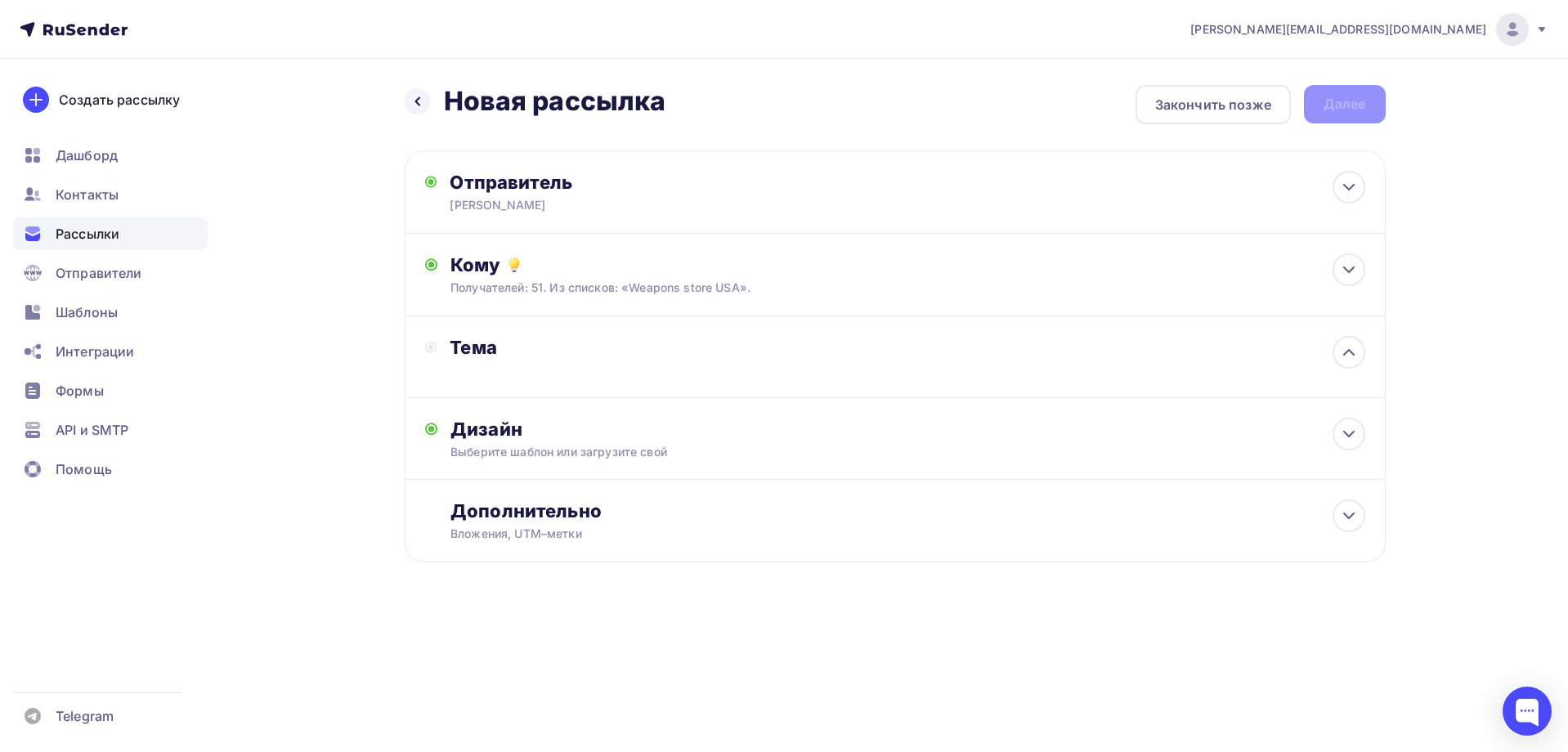
click at [444, 380] on div "Тема" at bounding box center [895, 357] width 981 height 82
click at [466, 355] on div "Тема" at bounding box center [610, 347] width 322 height 23
click at [79, 223] on span "Рассылки" at bounding box center [87, 233] width 63 height 19
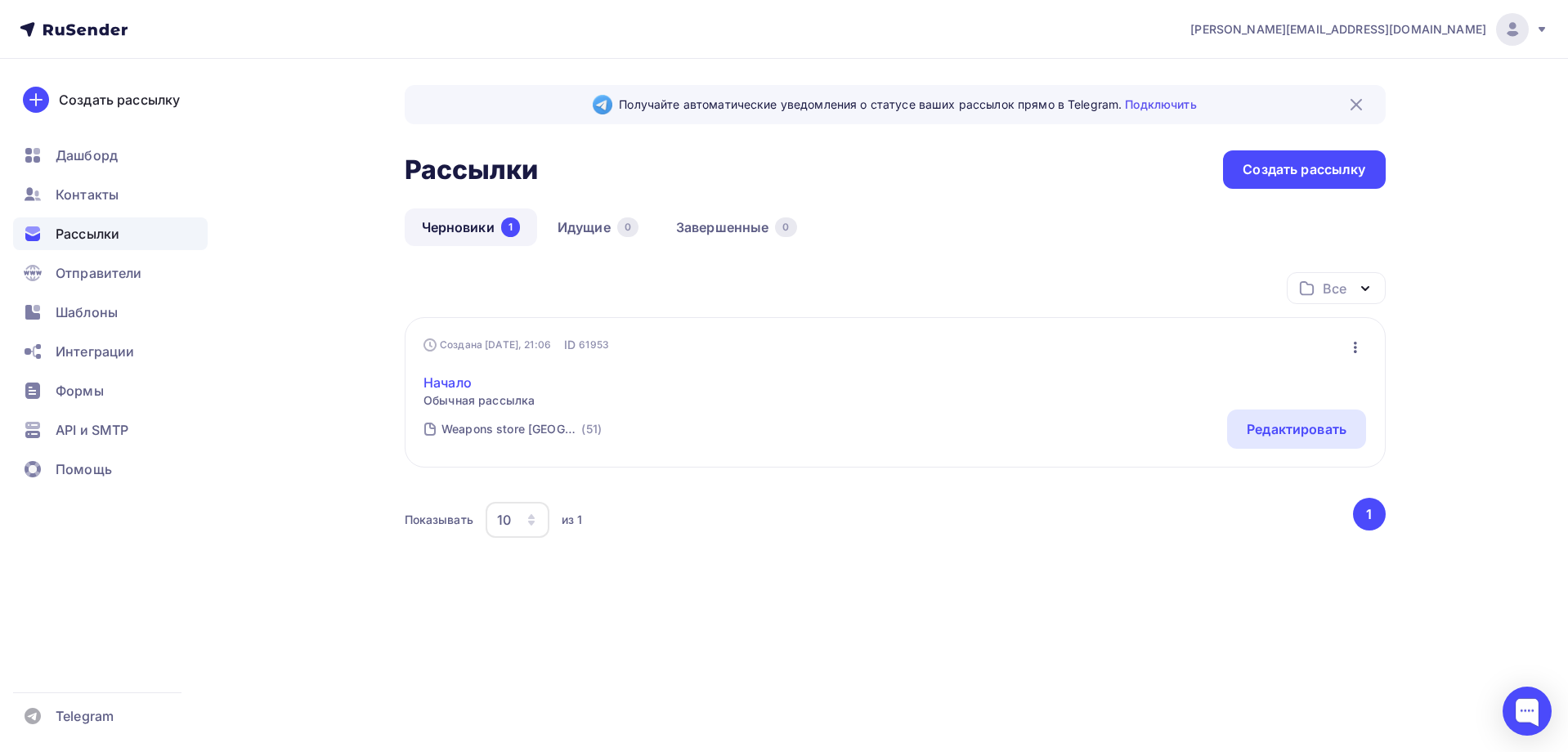
click at [438, 375] on link "Начало" at bounding box center [479, 382] width 111 height 19
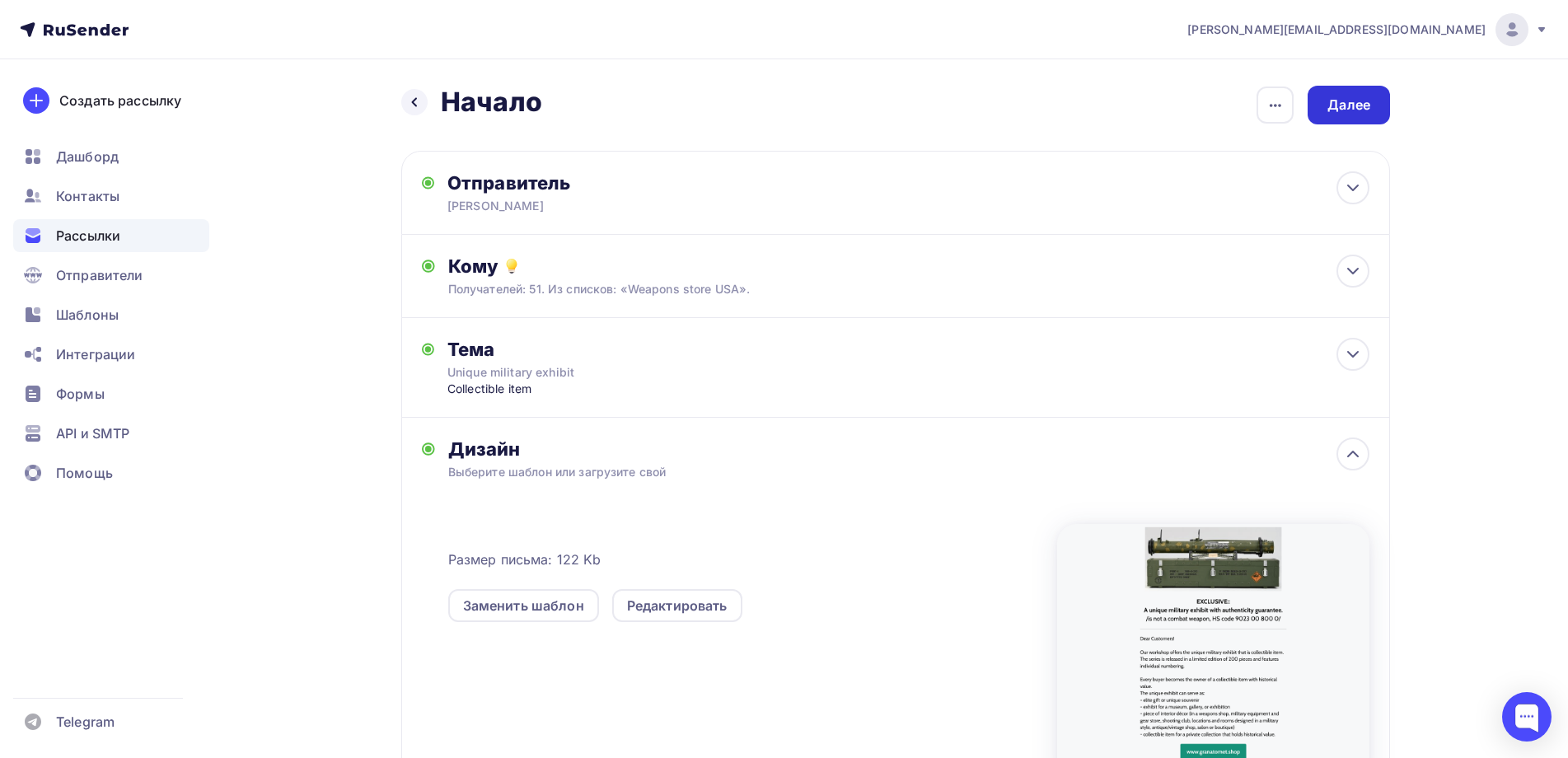
click at [1344, 98] on div "Далее" at bounding box center [1348, 105] width 43 height 19
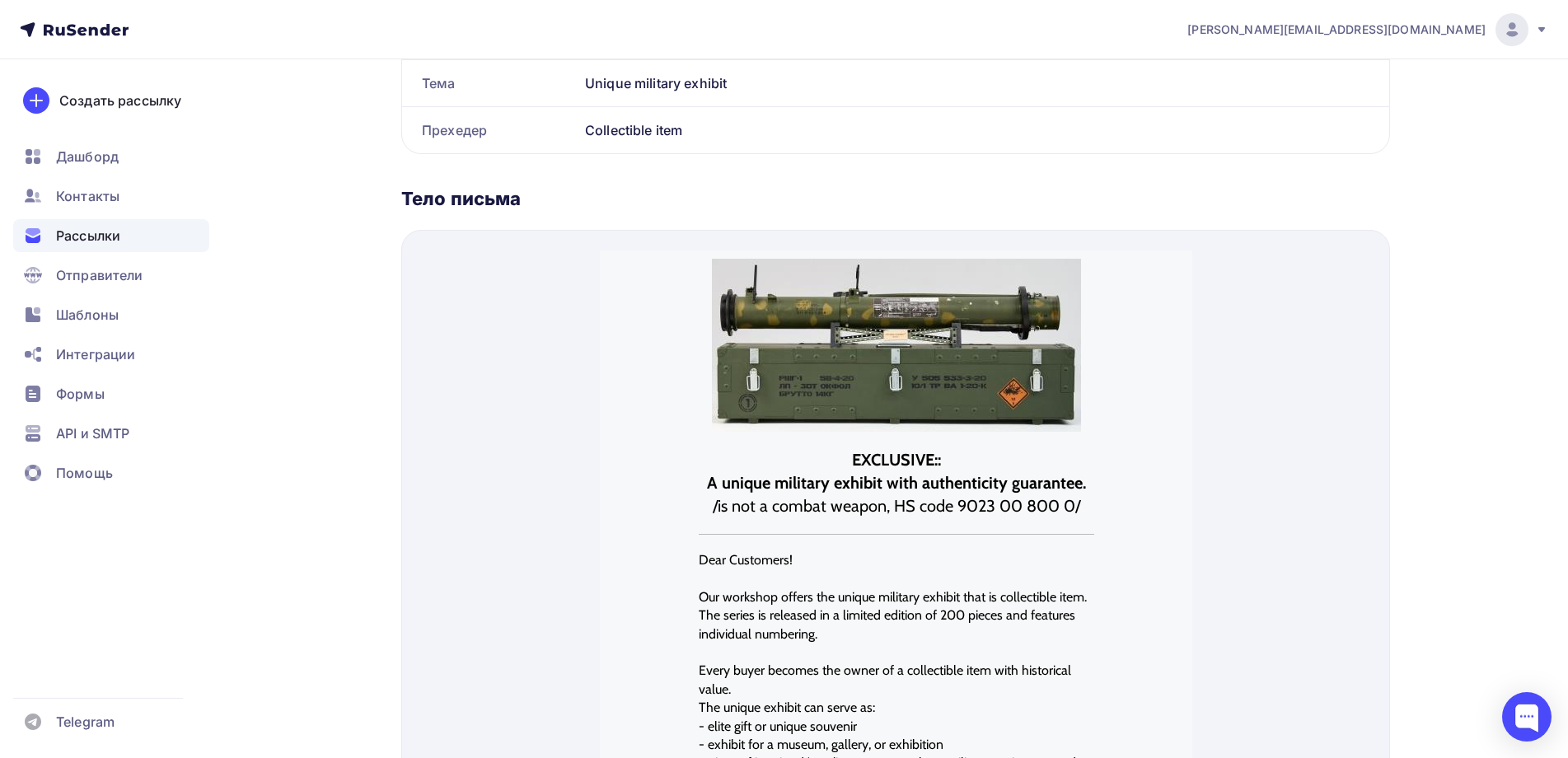
scroll to position [506, 0]
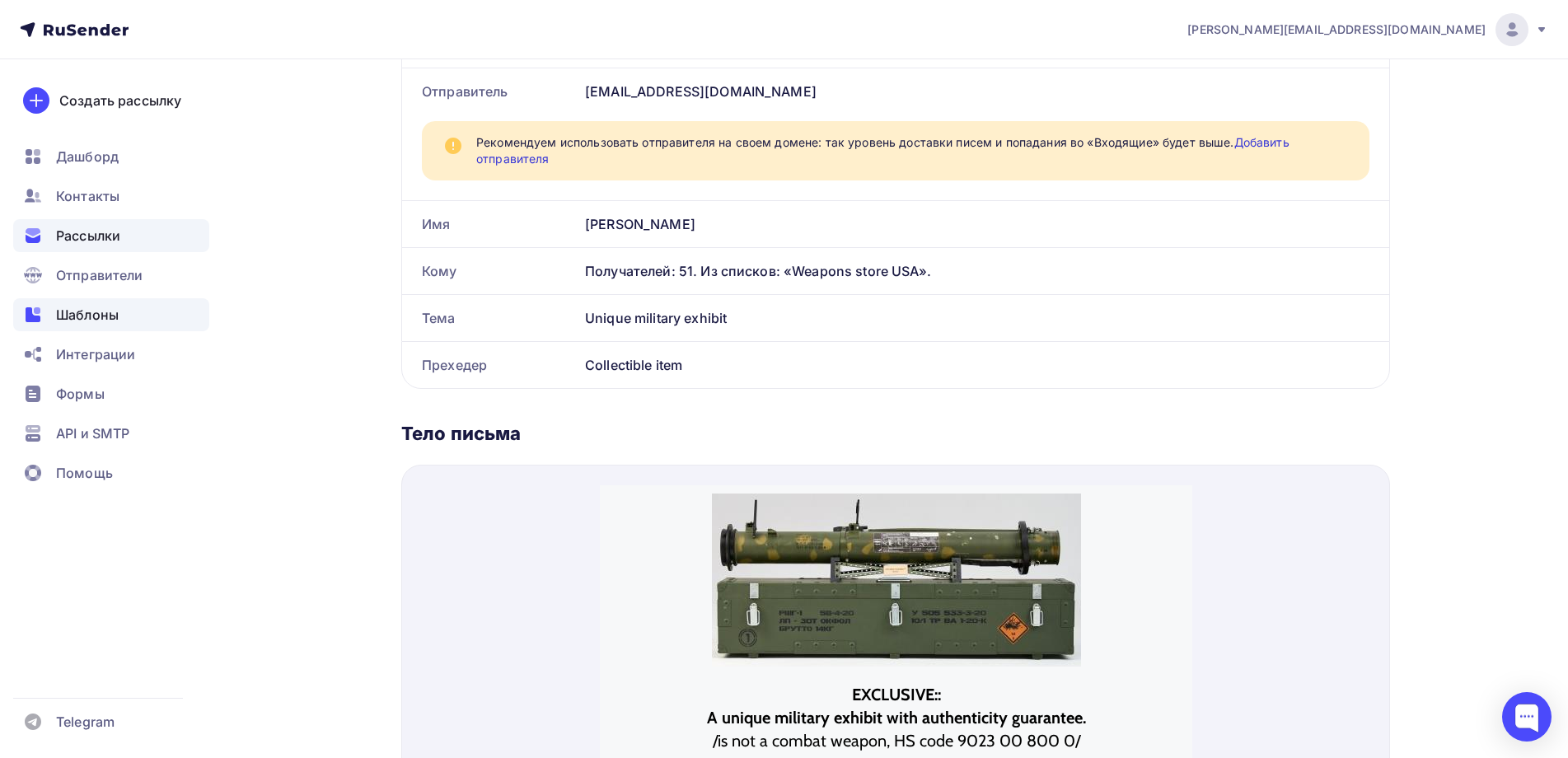
click at [72, 310] on span "Шаблоны" at bounding box center [87, 314] width 63 height 19
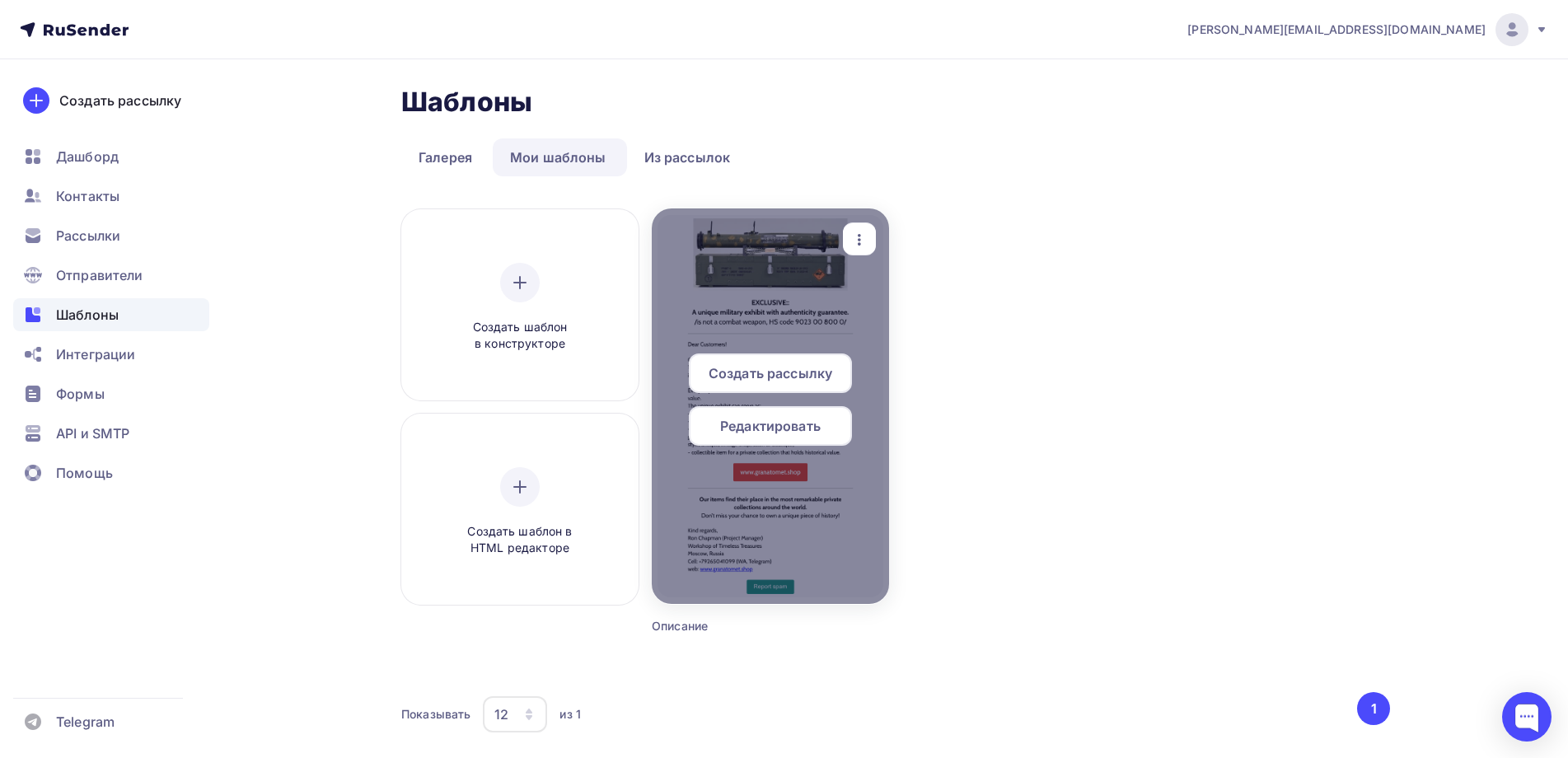
click at [760, 416] on span "Редактировать" at bounding box center [770, 425] width 101 height 19
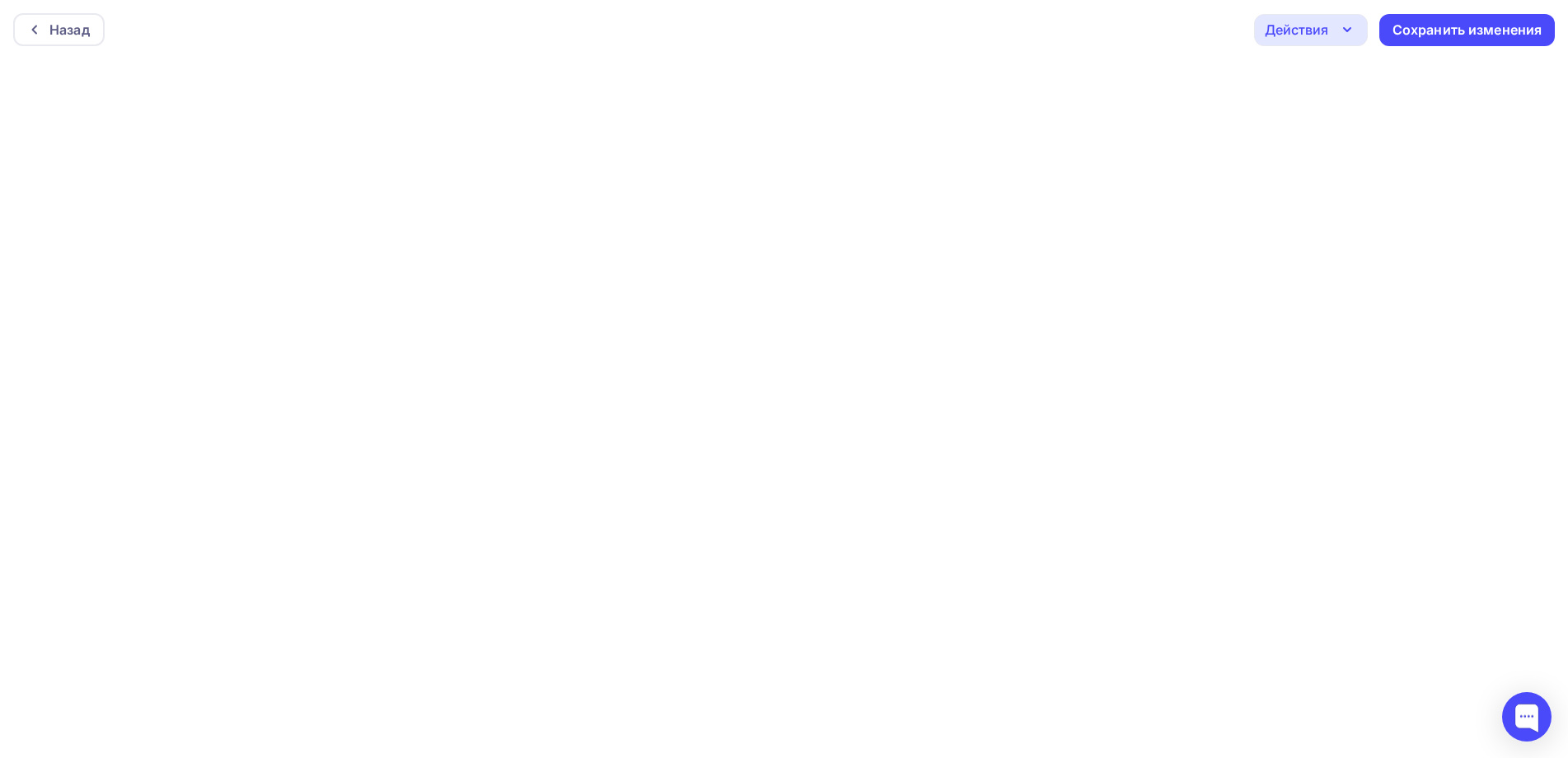
scroll to position [4, 0]
click at [1440, 20] on div "Сохранить изменения" at bounding box center [1467, 26] width 150 height 19
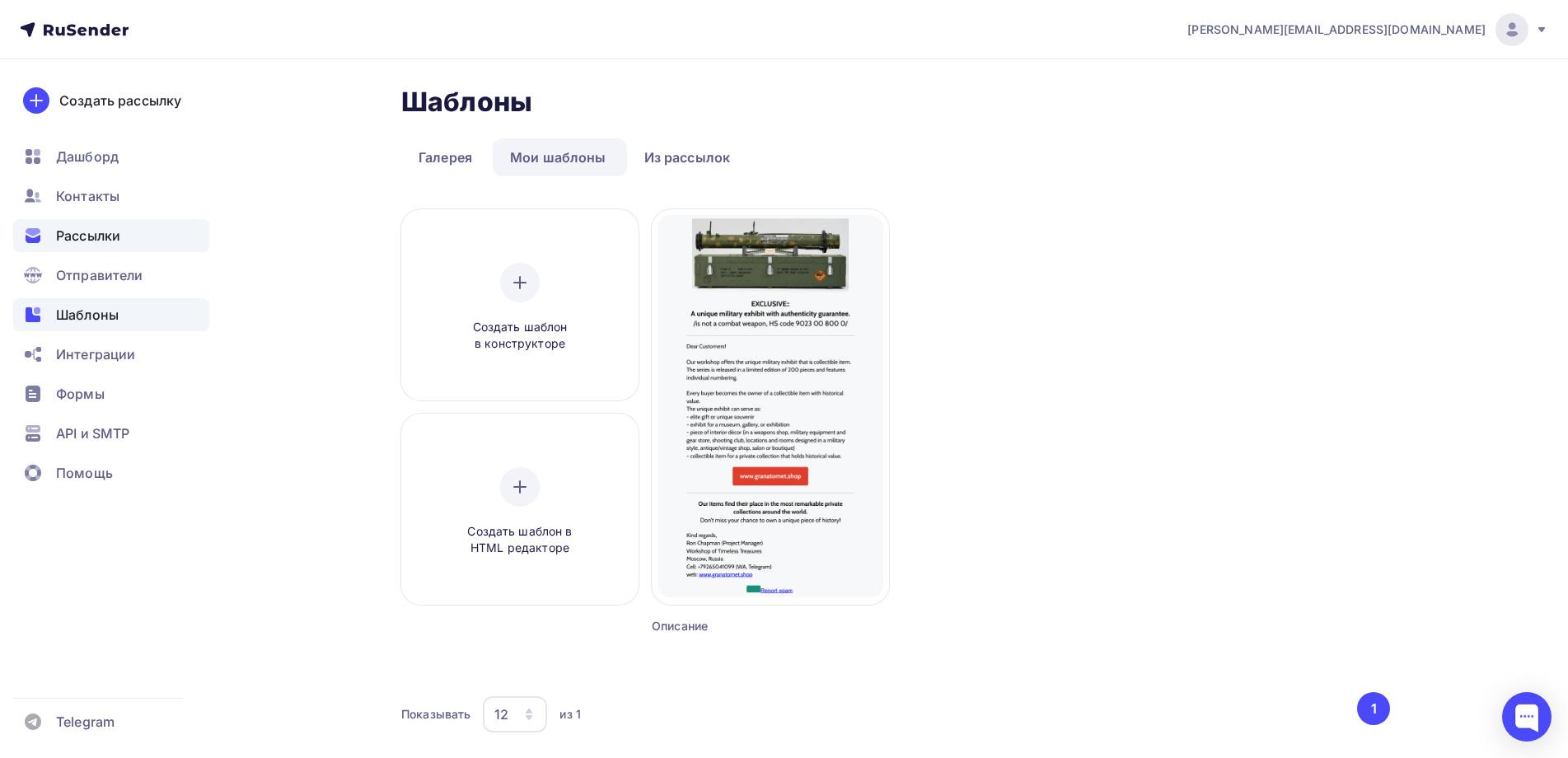
click at [77, 236] on span "Рассылки" at bounding box center [88, 235] width 64 height 19
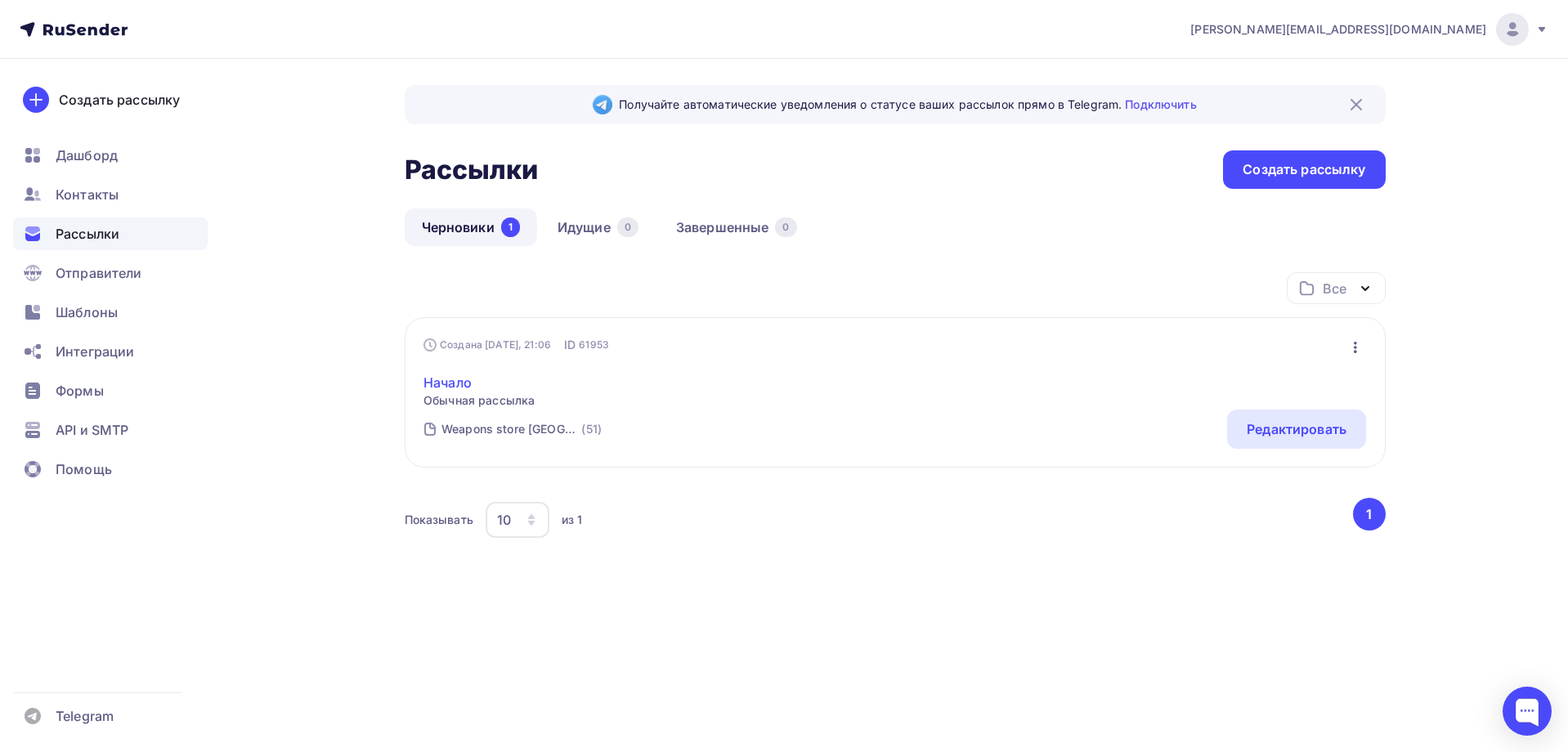
click at [449, 378] on link "Начало" at bounding box center [479, 382] width 111 height 19
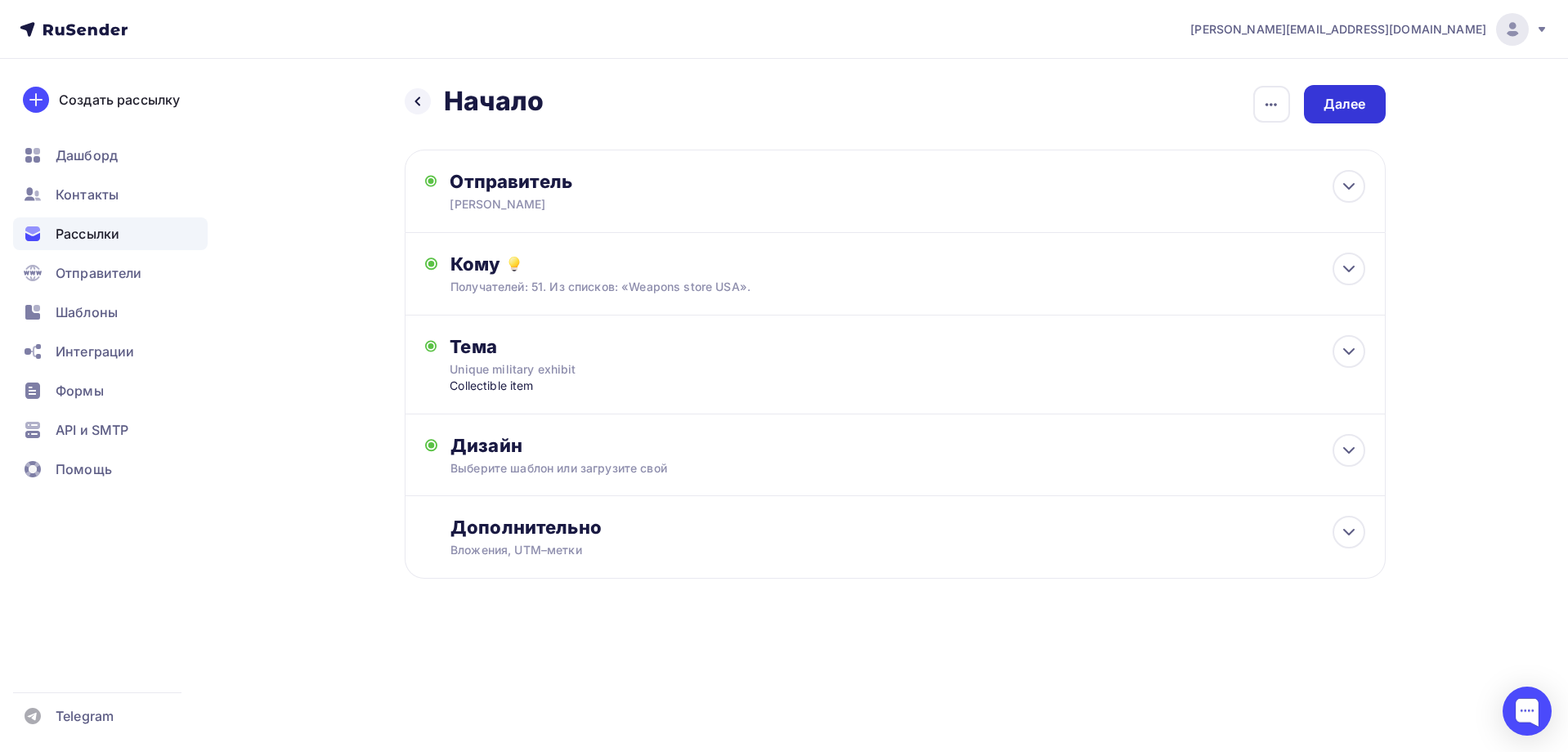
click at [1338, 100] on div "Далее" at bounding box center [1344, 105] width 42 height 19
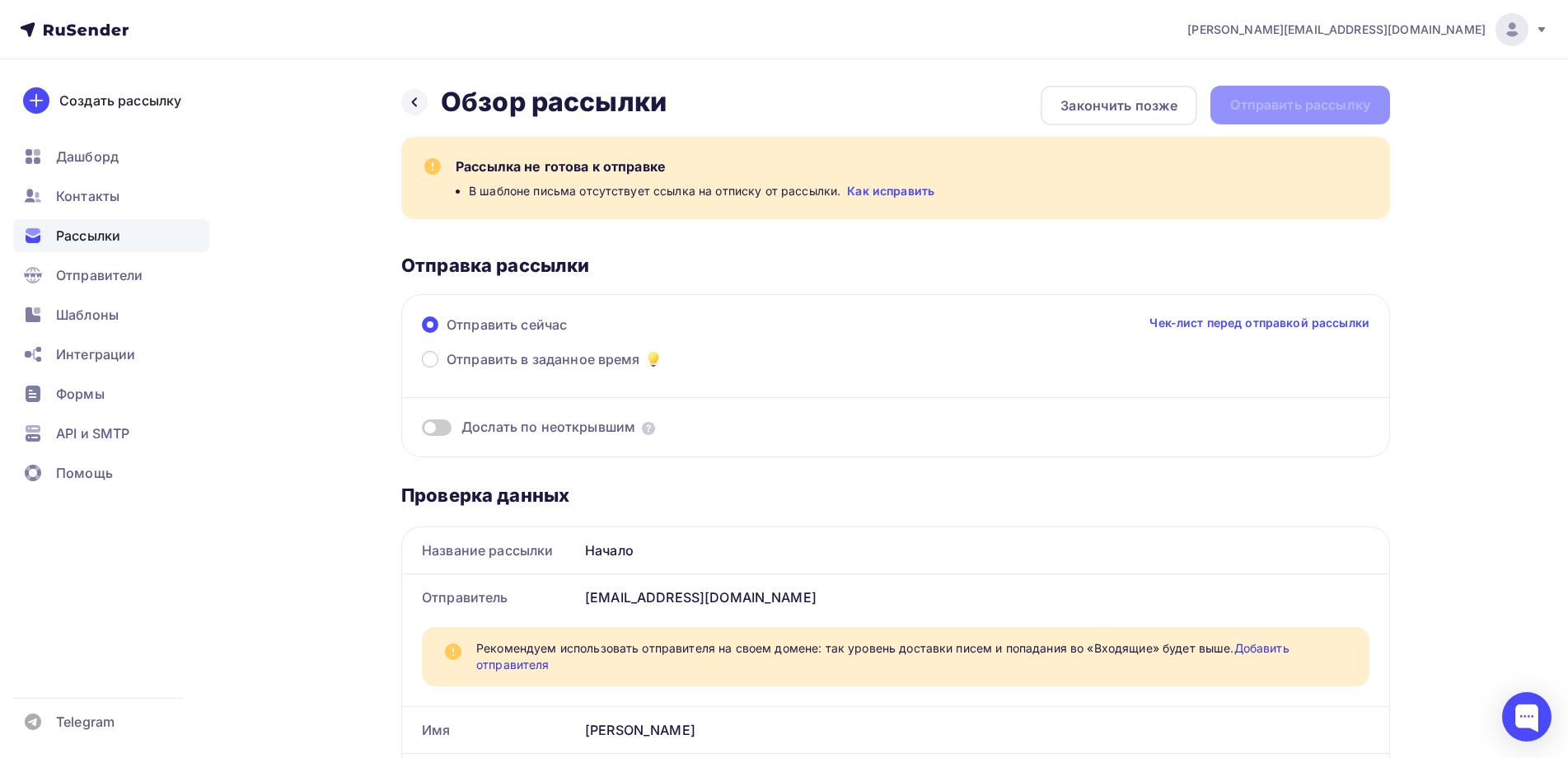
click at [1279, 103] on div "Назад Обзор рассылки Обзор рассылки Закончить позже Отправить рассылку" at bounding box center [896, 105] width 989 height 40
click at [436, 200] on div "Рассылка не готова к отправке В шаблоне письма отсутствует ссылка на отписку от…" at bounding box center [896, 177] width 989 height 82
drag, startPoint x: 378, startPoint y: 247, endPoint x: 389, endPoint y: 238, distance: 14.2
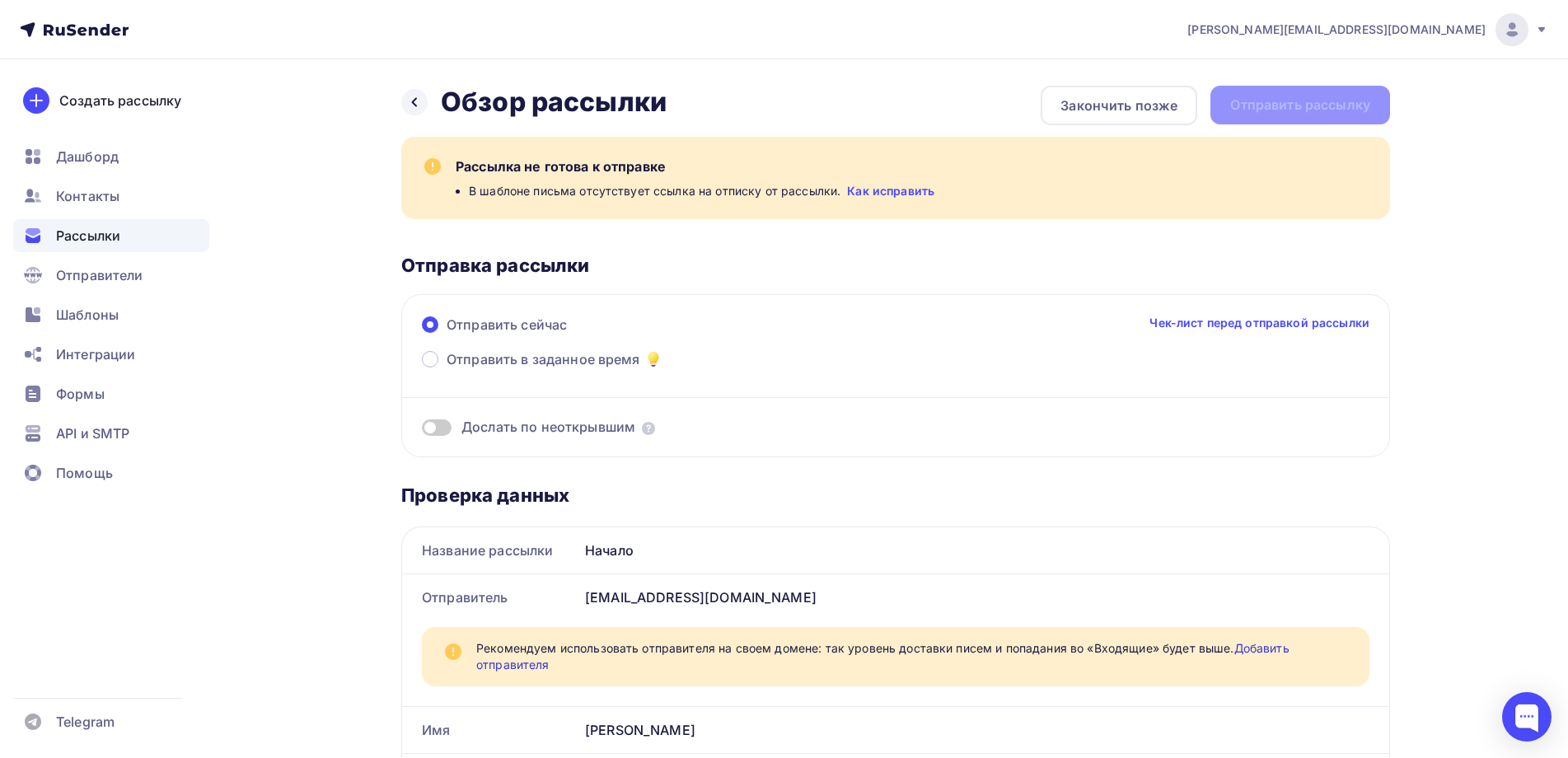
click at [79, 309] on span "Шаблоны" at bounding box center [87, 314] width 63 height 19
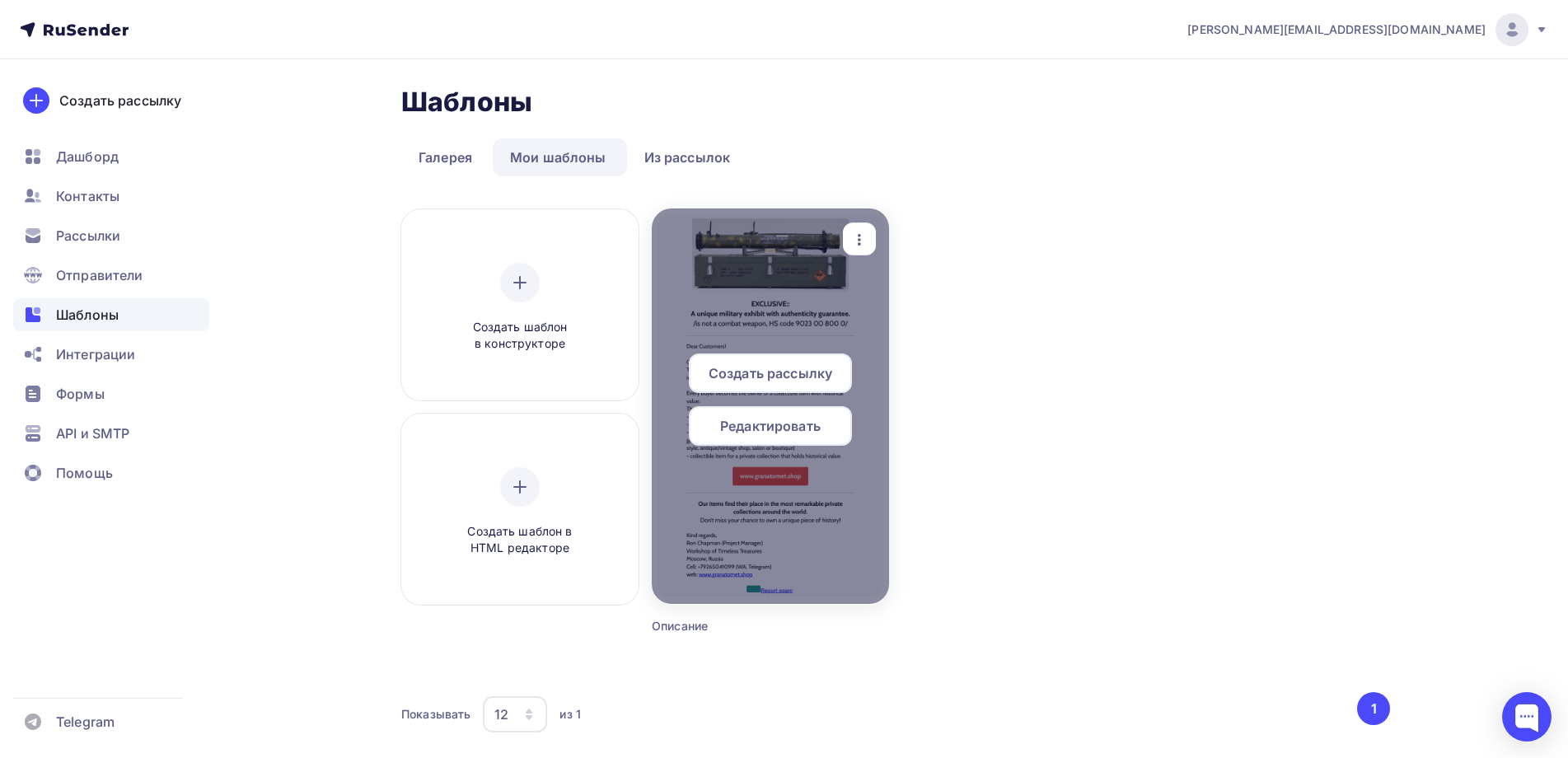
click at [740, 415] on div "Редактировать" at bounding box center [770, 425] width 163 height 40
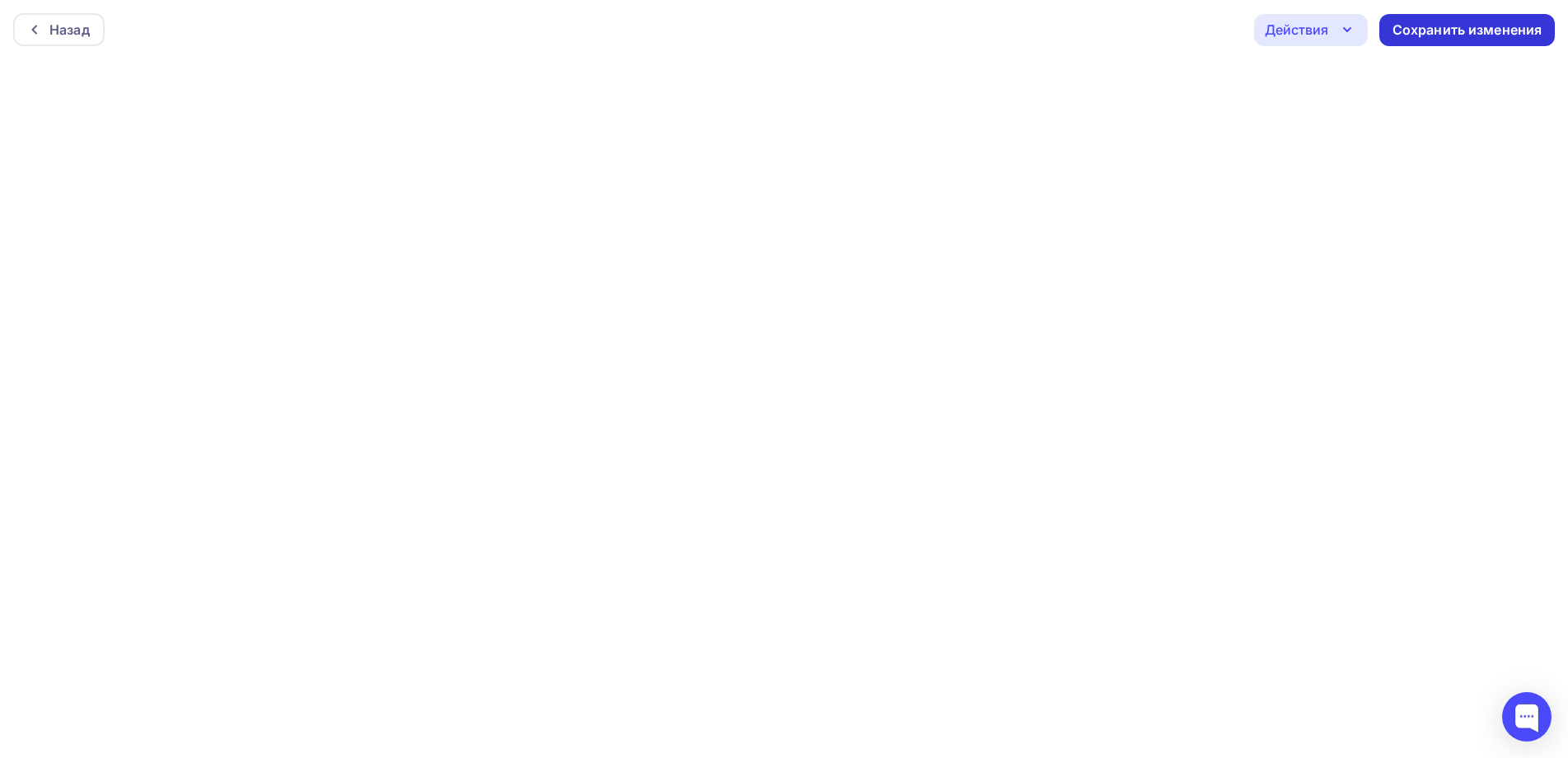
click at [1437, 30] on div "Сохранить изменения" at bounding box center [1467, 30] width 150 height 19
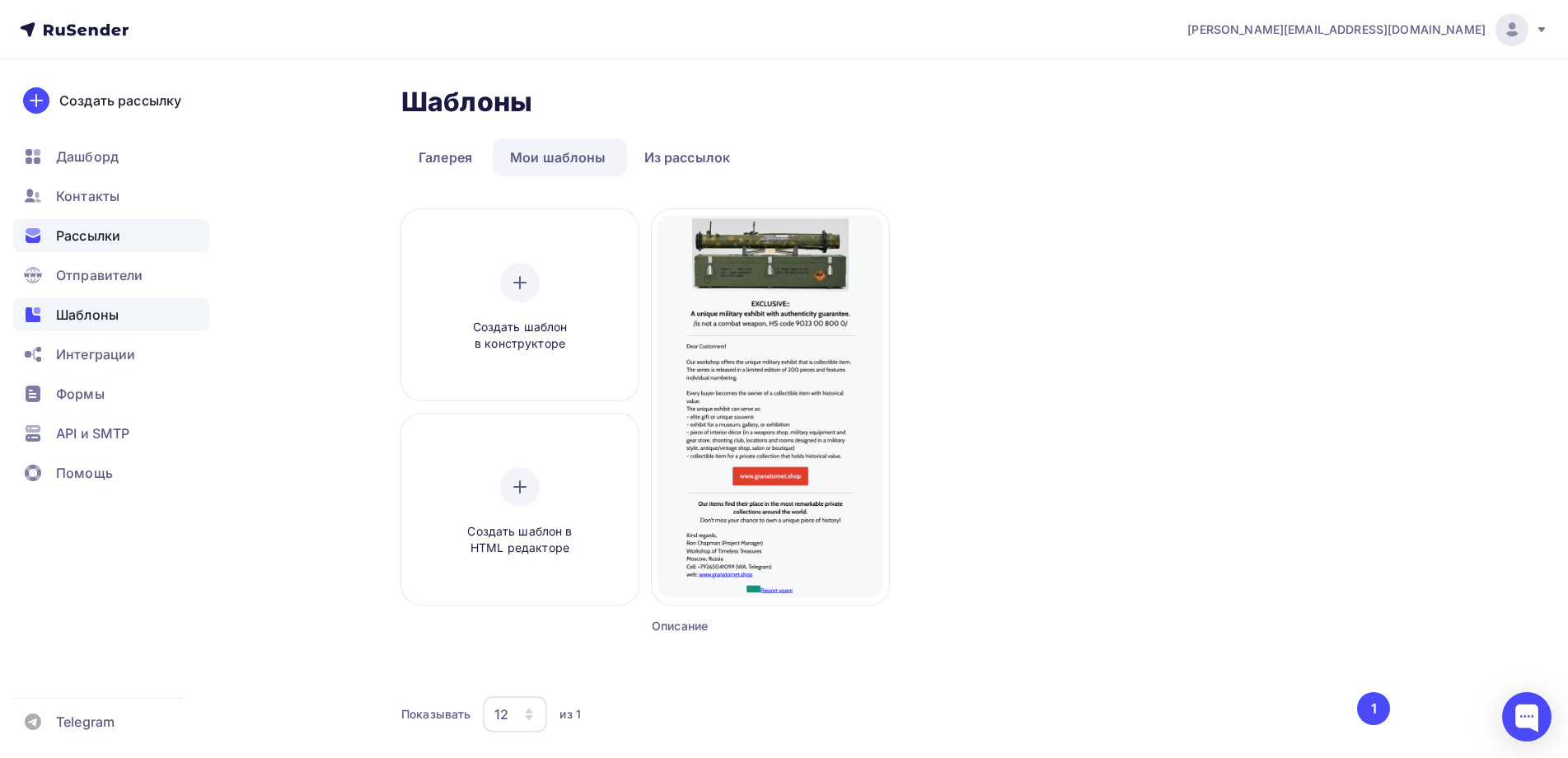
click at [90, 240] on span "Рассылки" at bounding box center [88, 235] width 64 height 19
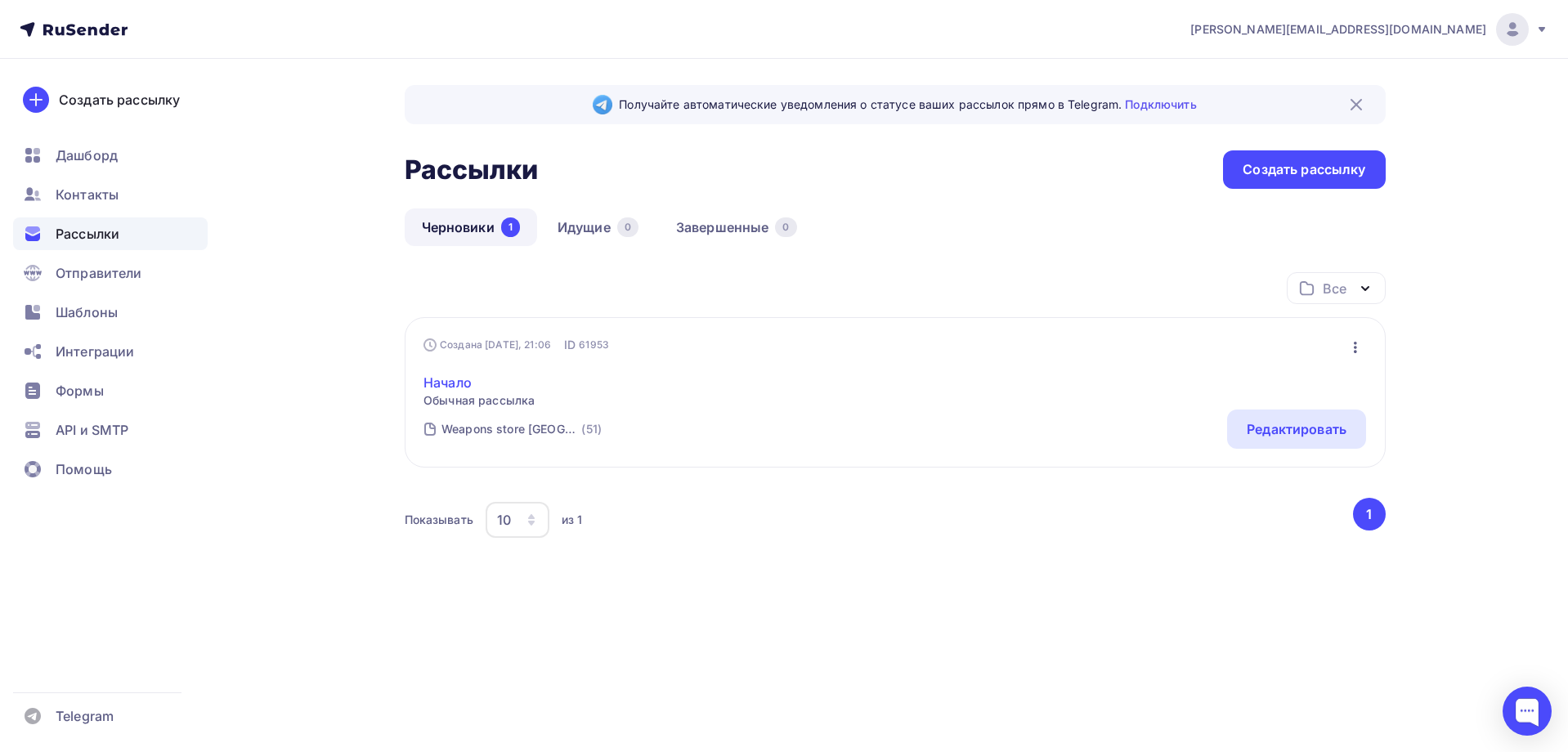
click at [451, 379] on link "Начало" at bounding box center [479, 382] width 111 height 19
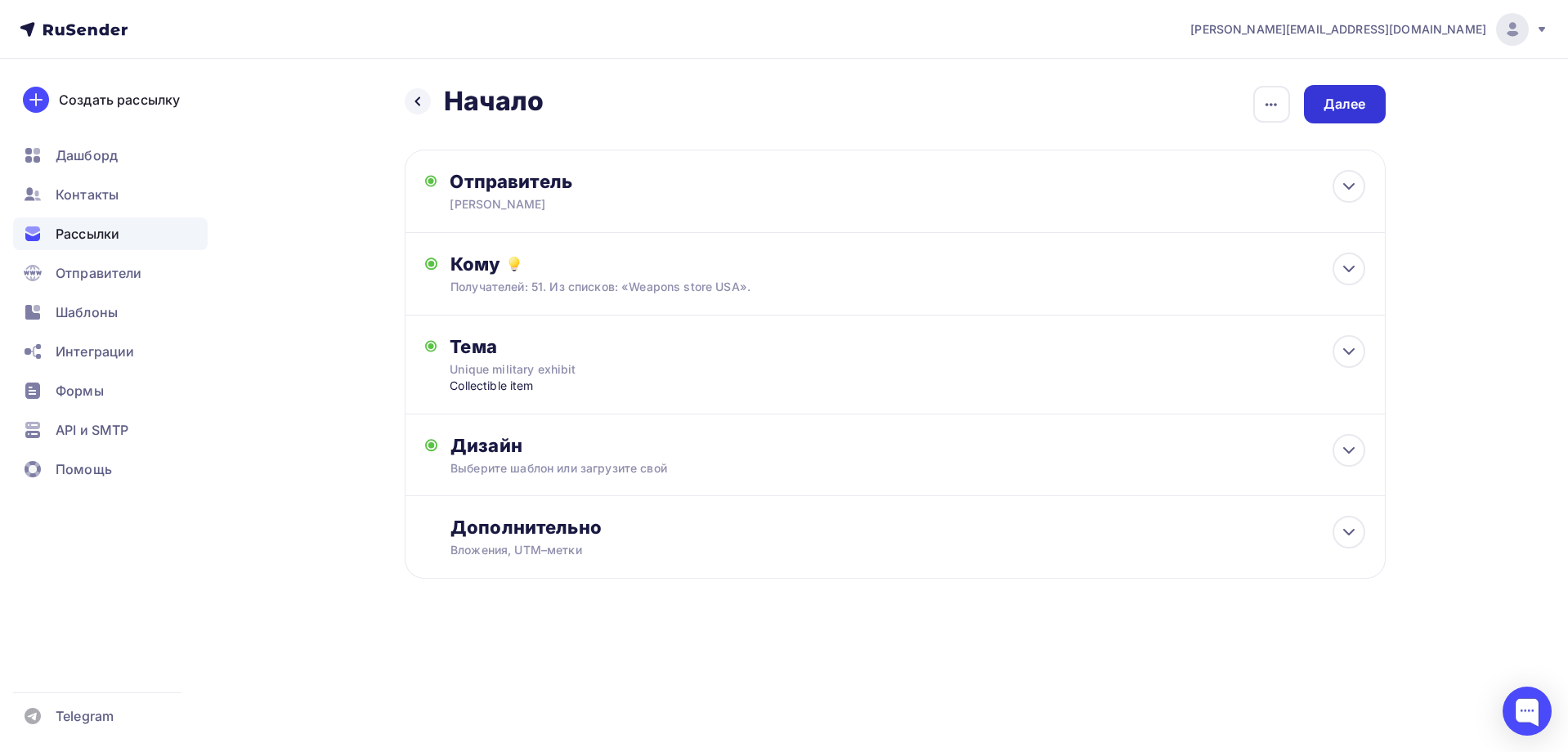
click at [1338, 102] on div "Далее" at bounding box center [1344, 105] width 42 height 19
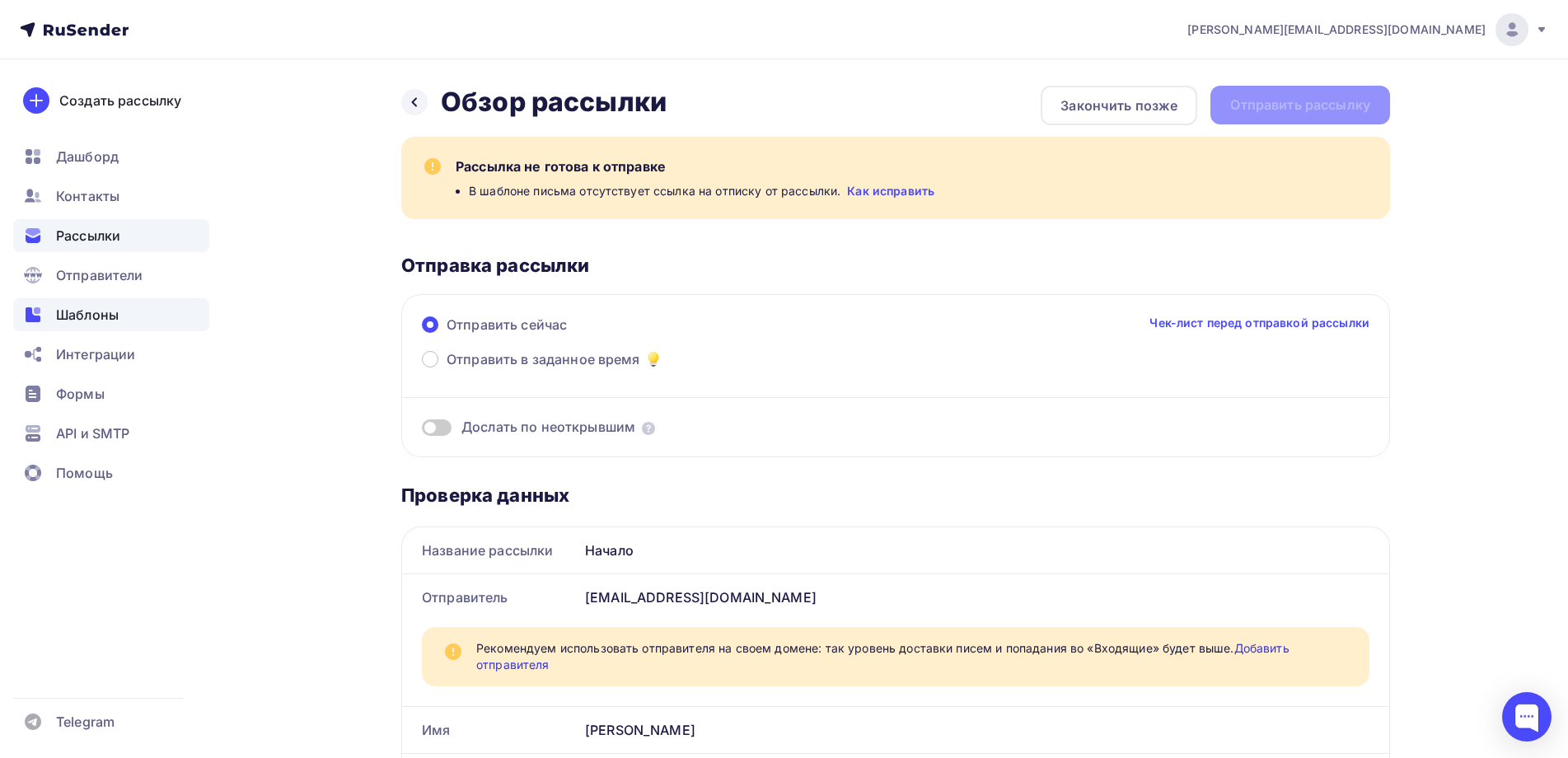
click at [95, 314] on span "Шаблоны" at bounding box center [87, 314] width 63 height 19
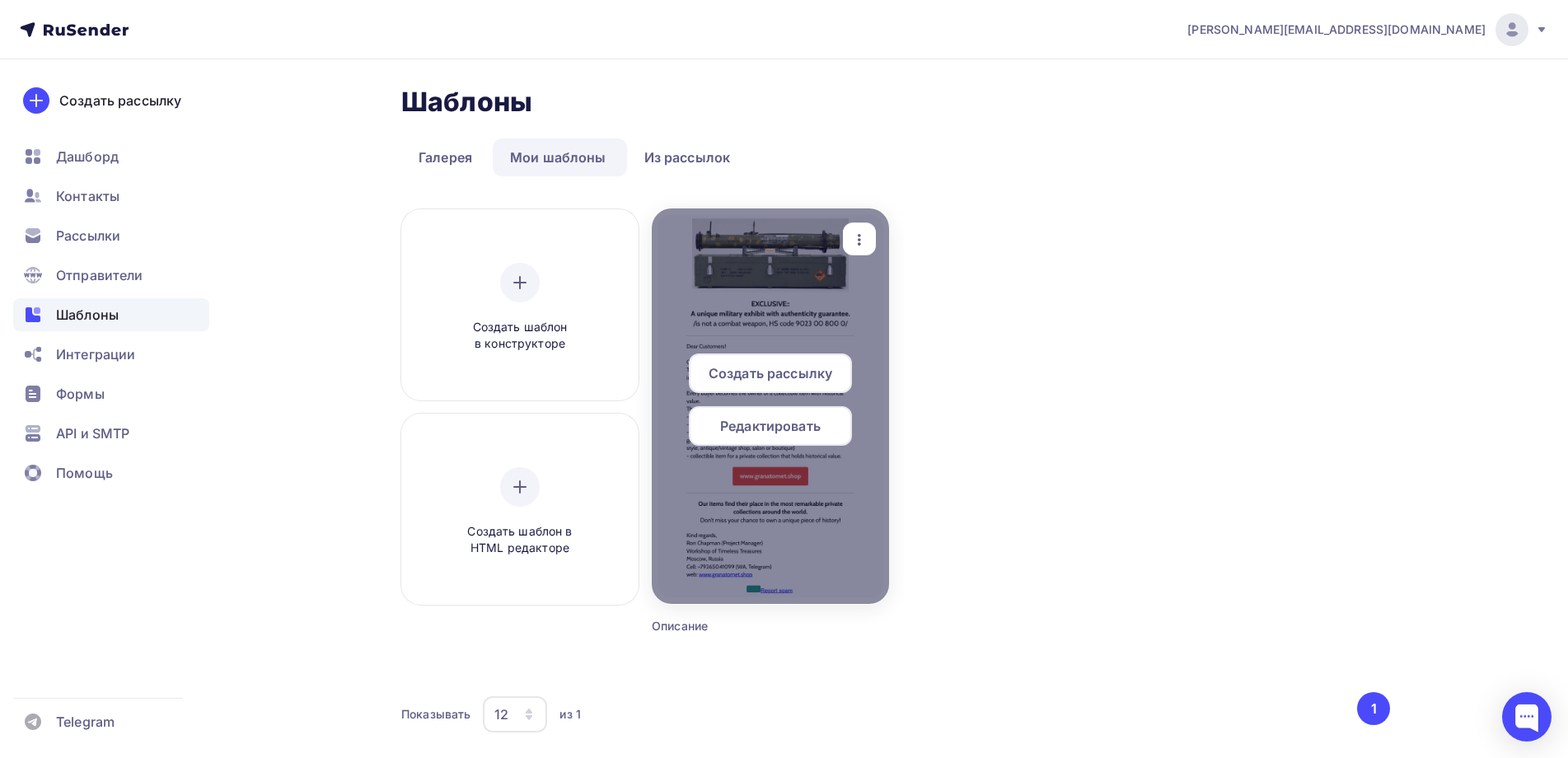
click at [761, 420] on span "Редактировать" at bounding box center [770, 425] width 101 height 19
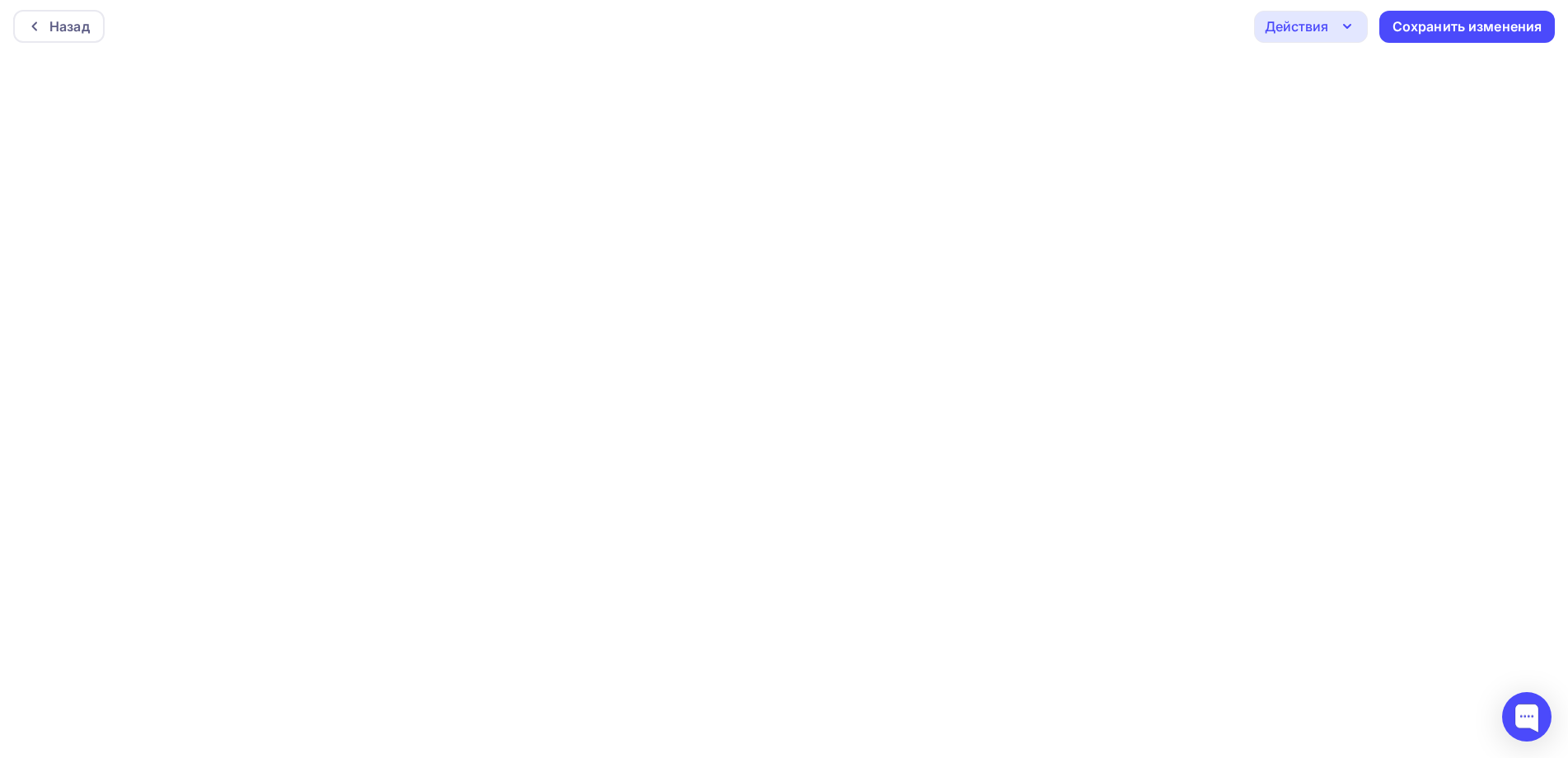
scroll to position [4, 0]
click at [1434, 15] on div "Сохранить изменения" at bounding box center [1466, 25] width 175 height 32
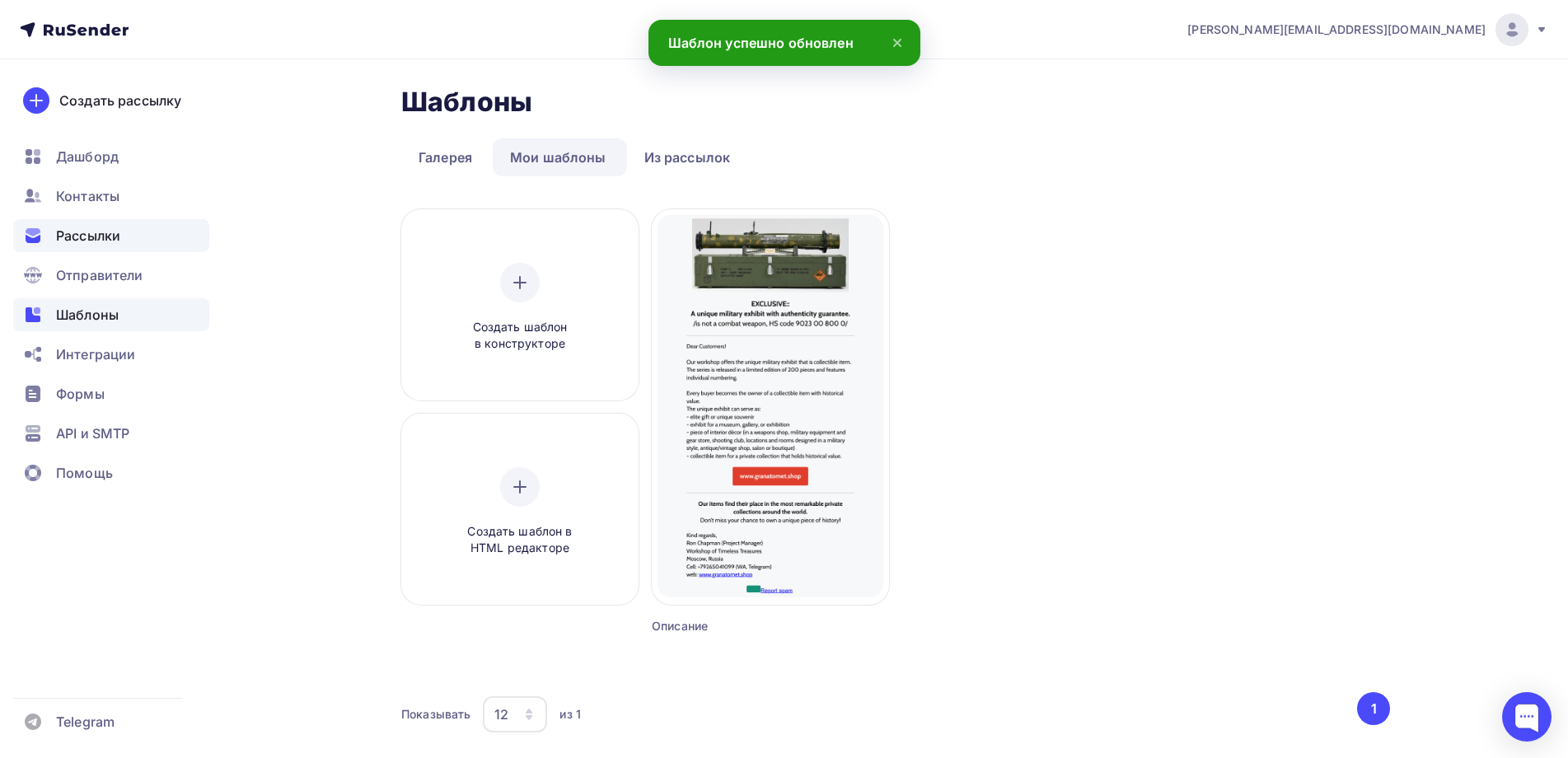
click at [98, 232] on span "Рассылки" at bounding box center [88, 235] width 64 height 19
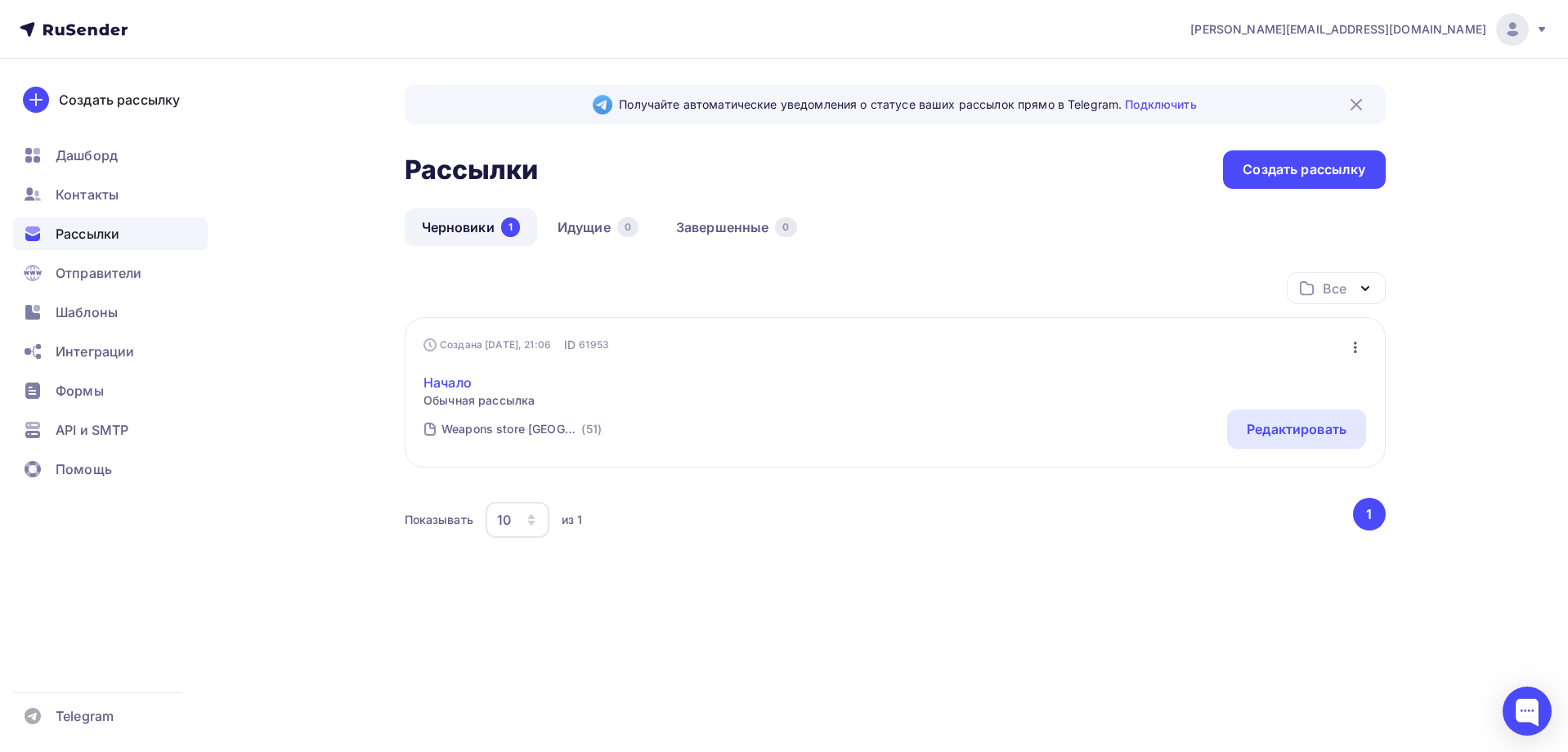
click at [455, 381] on link "Начало" at bounding box center [479, 382] width 111 height 19
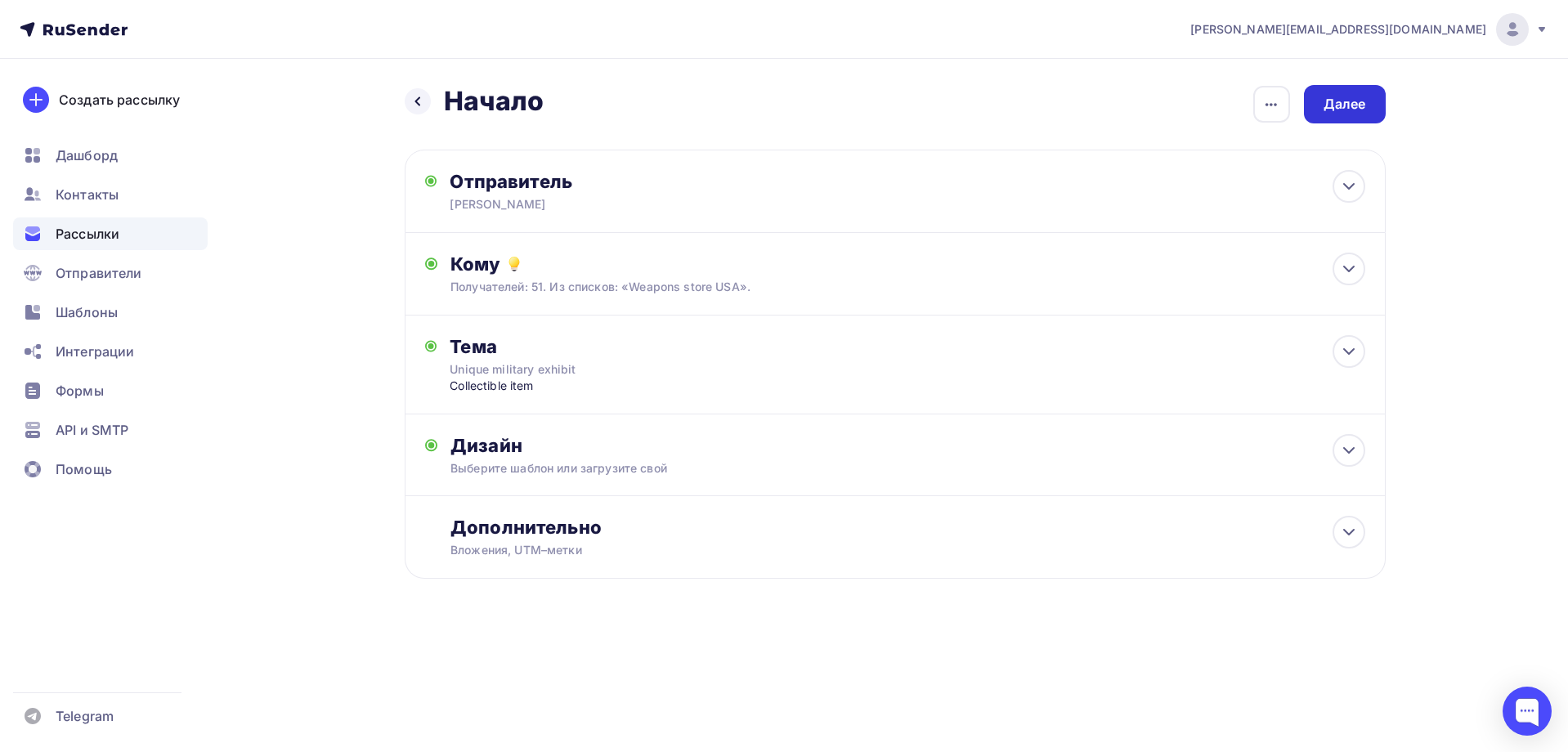
click at [1346, 98] on div "Далее" at bounding box center [1344, 105] width 42 height 19
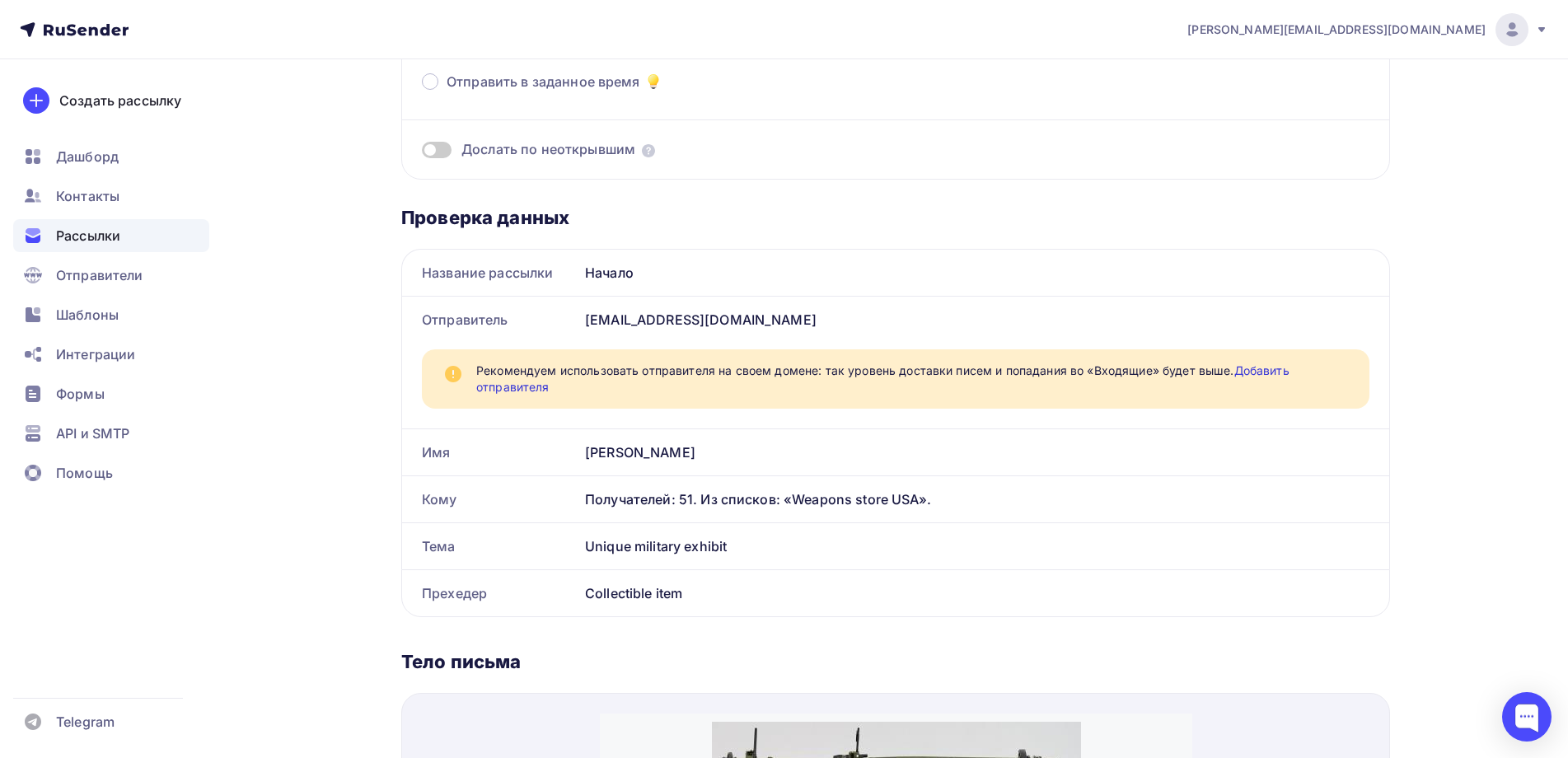
scroll to position [258, 0]
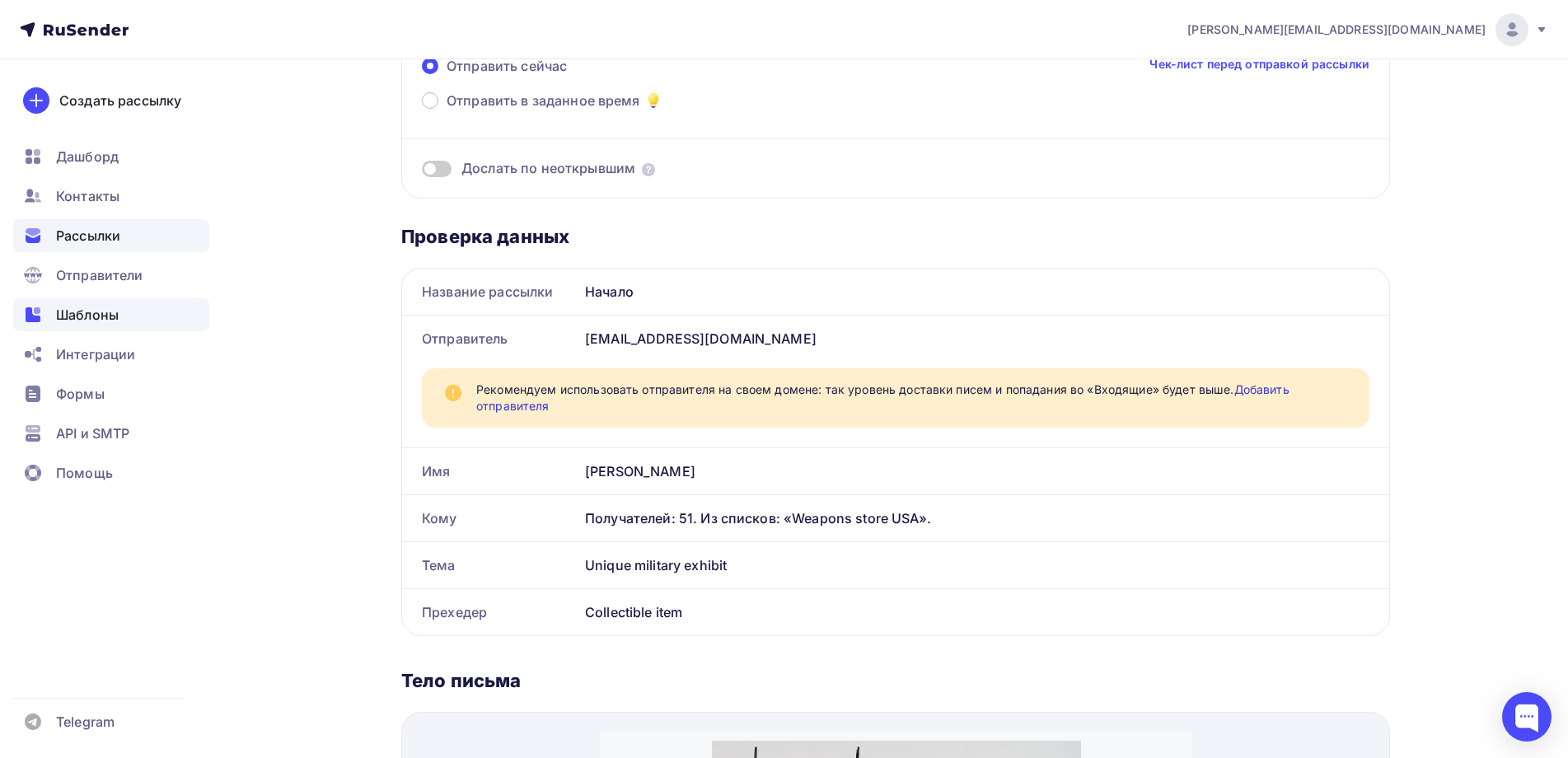
click at [85, 313] on span "Шаблоны" at bounding box center [87, 314] width 63 height 19
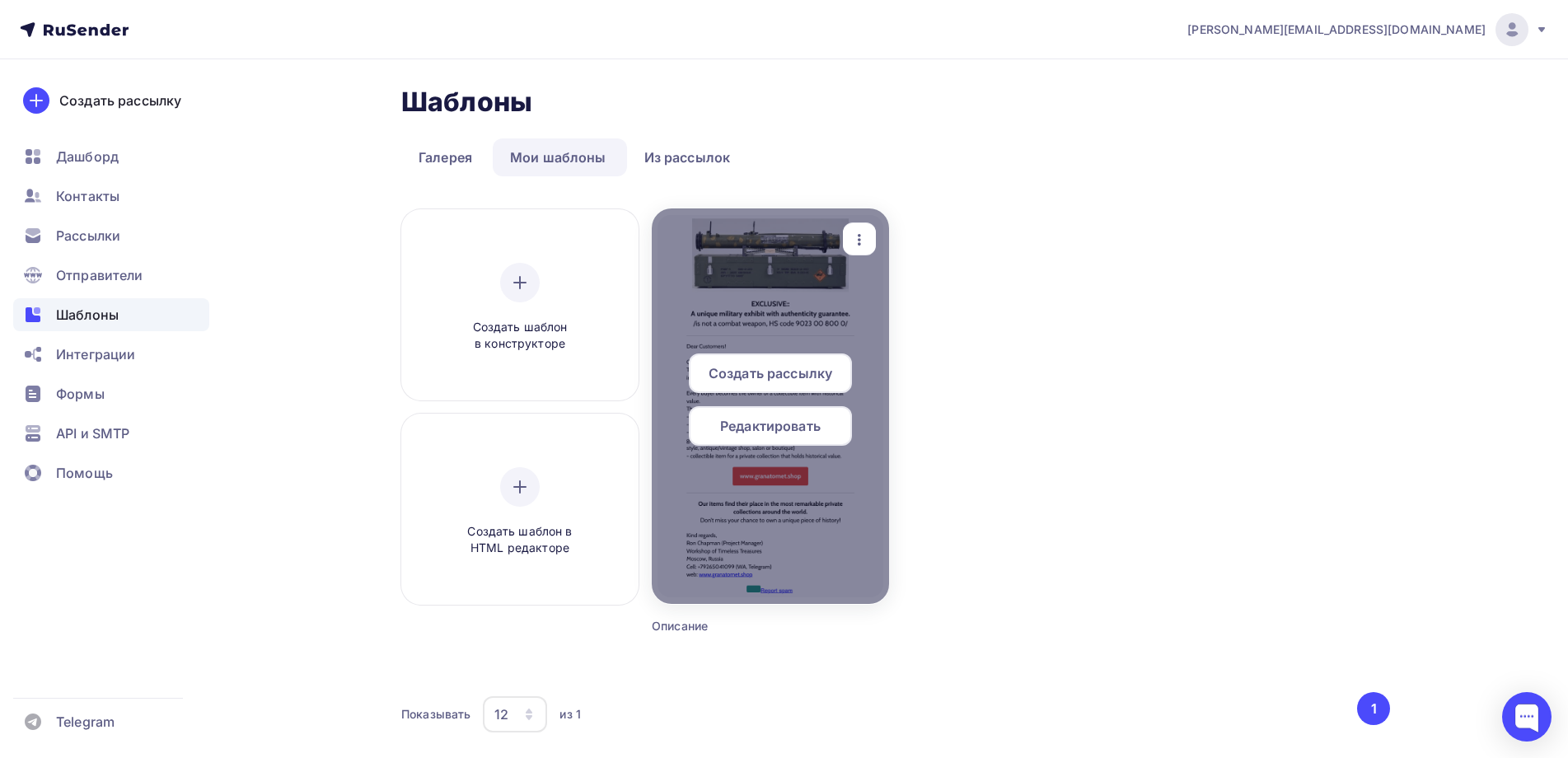
click at [758, 418] on span "Редактировать" at bounding box center [770, 425] width 101 height 19
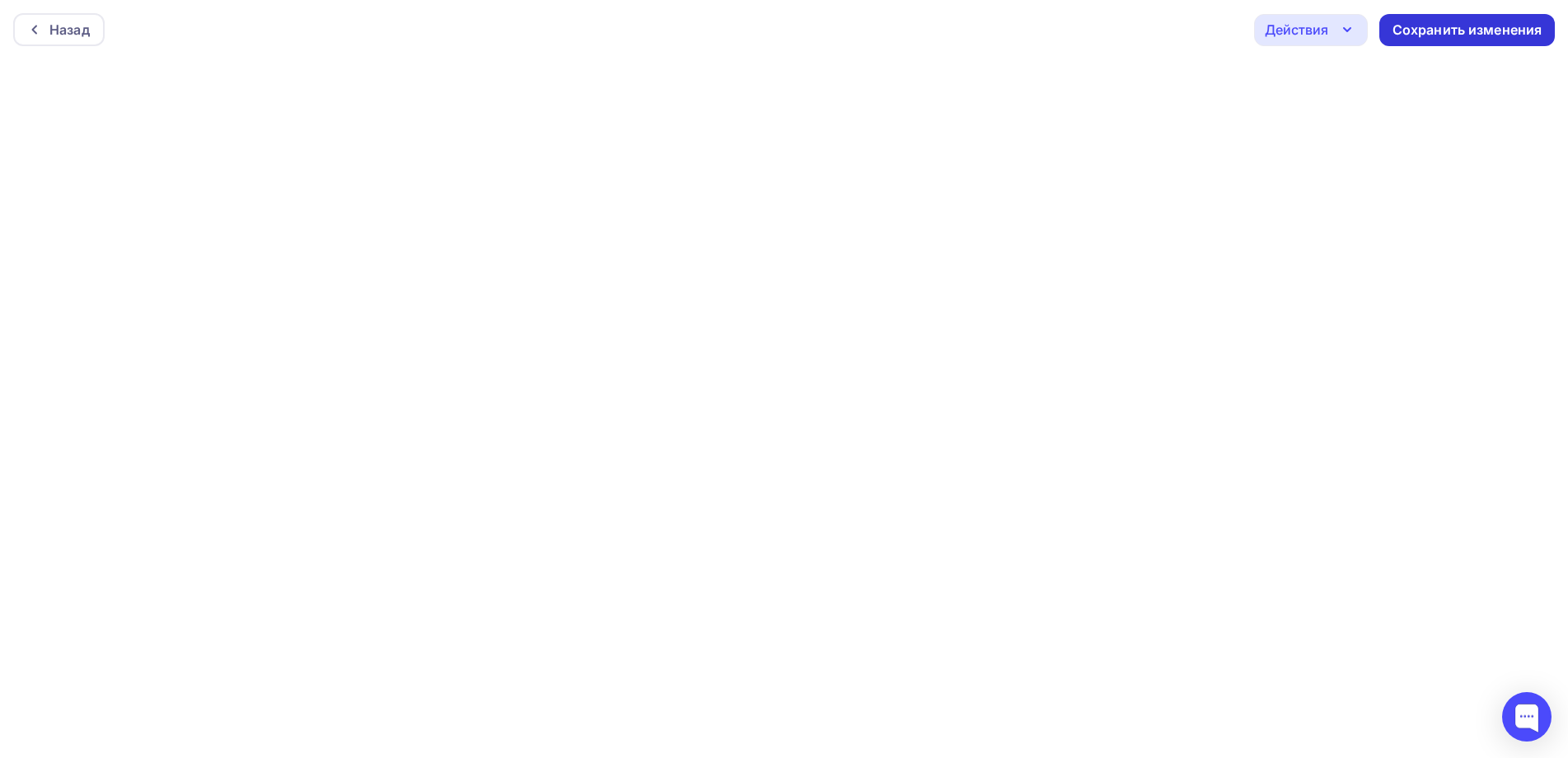
click at [1441, 26] on div "Сохранить изменения" at bounding box center [1467, 30] width 150 height 19
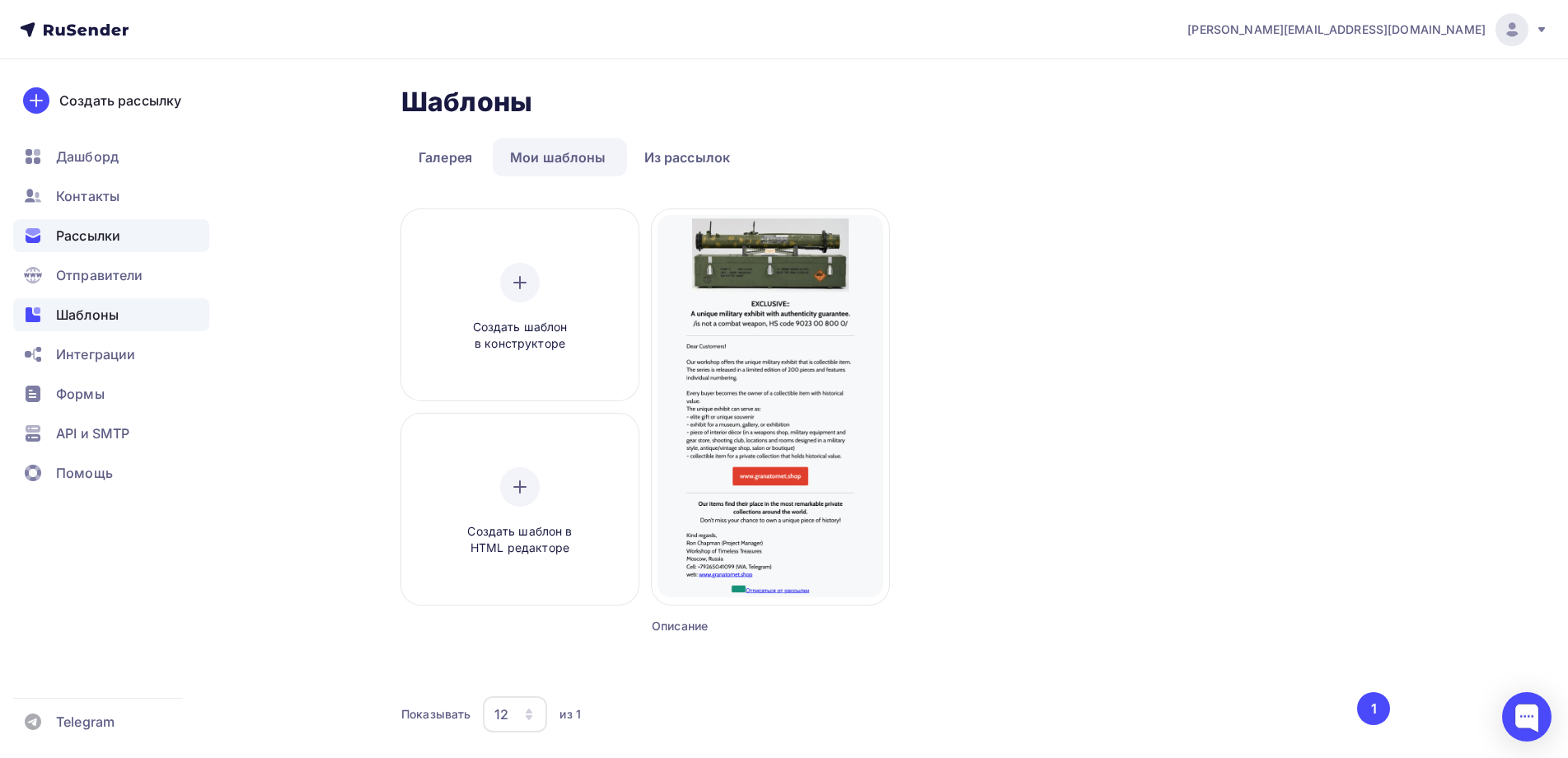
click at [82, 225] on div "Рассылки" at bounding box center [111, 236] width 196 height 33
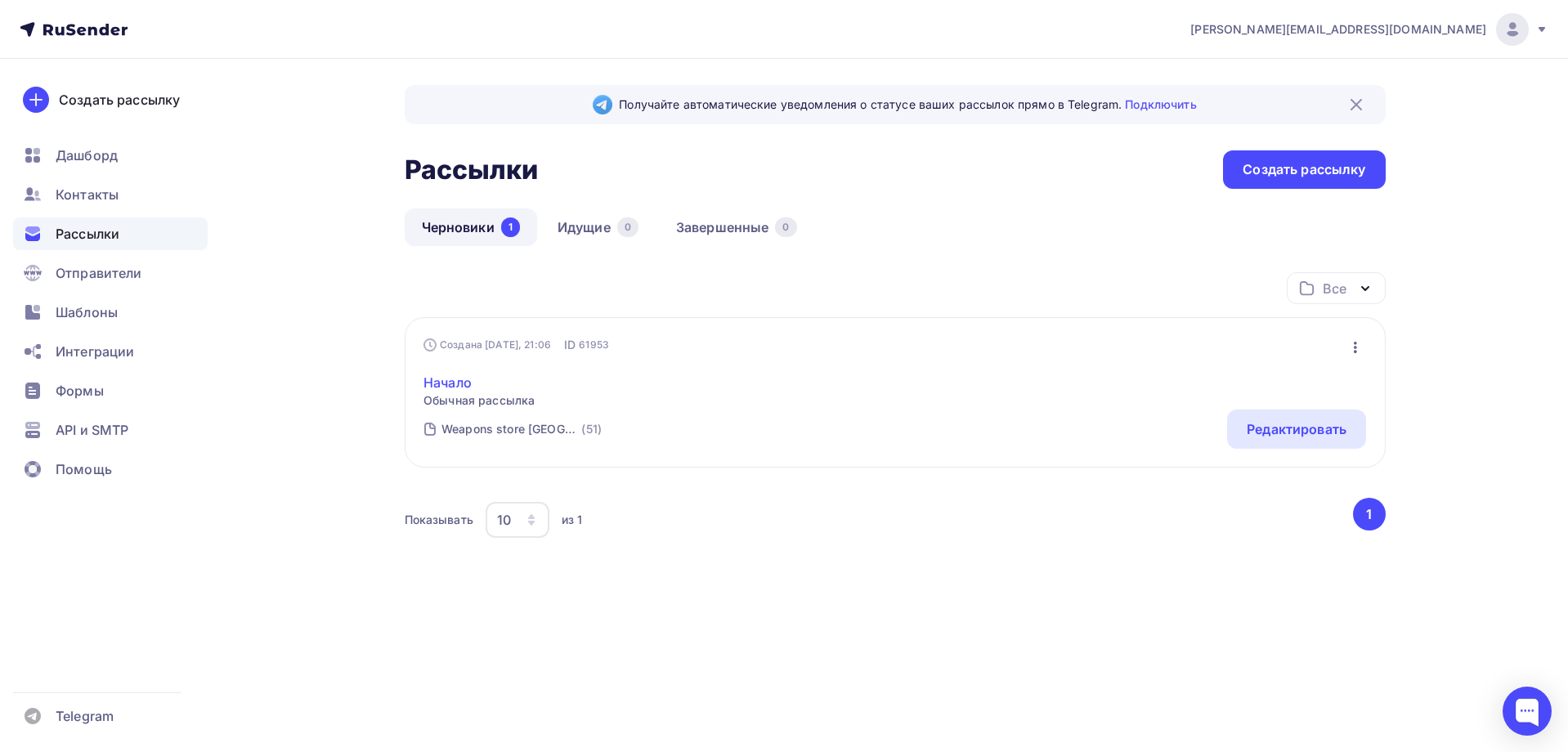
click at [444, 381] on link "Начало" at bounding box center [479, 382] width 111 height 19
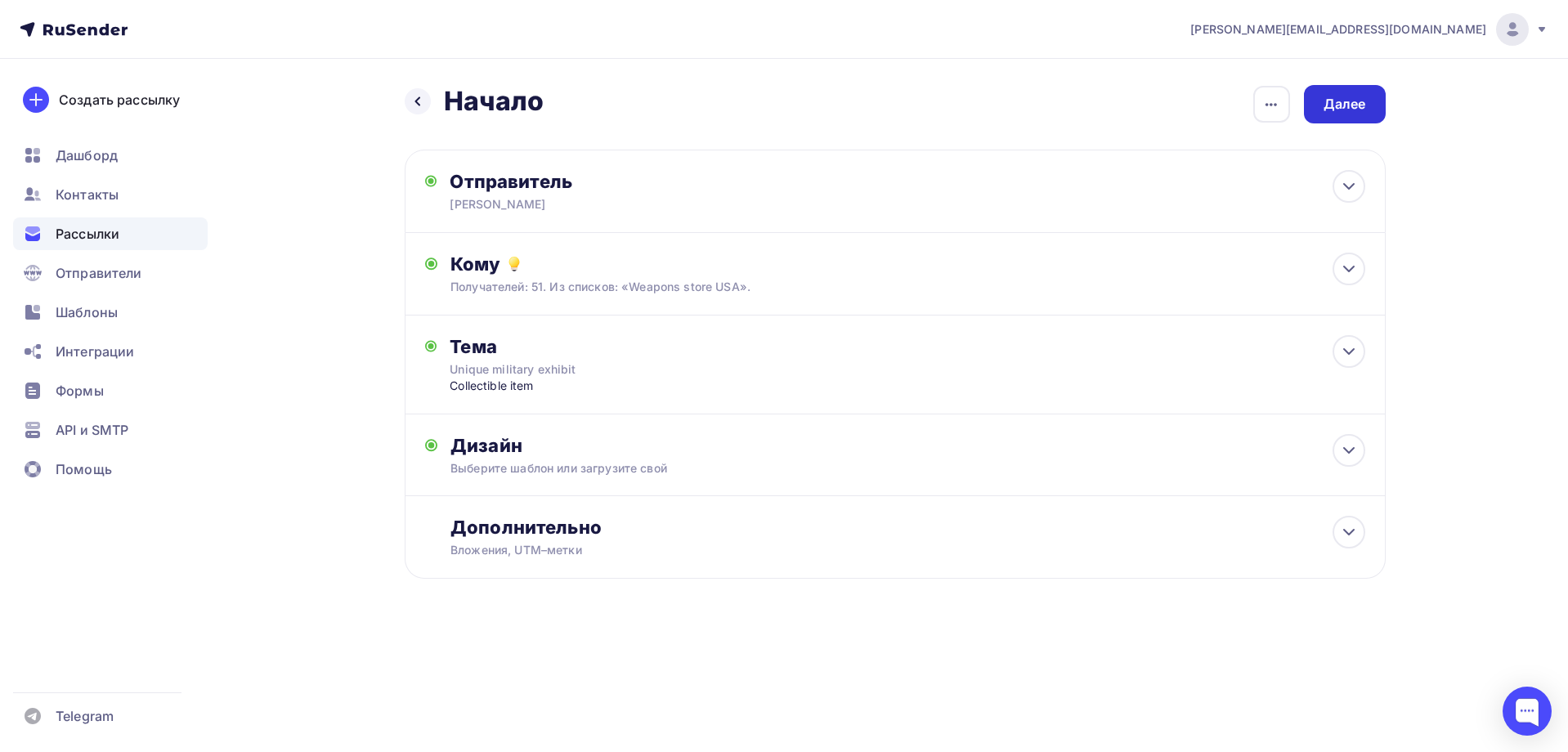
click at [1347, 98] on div "Далее" at bounding box center [1344, 105] width 42 height 19
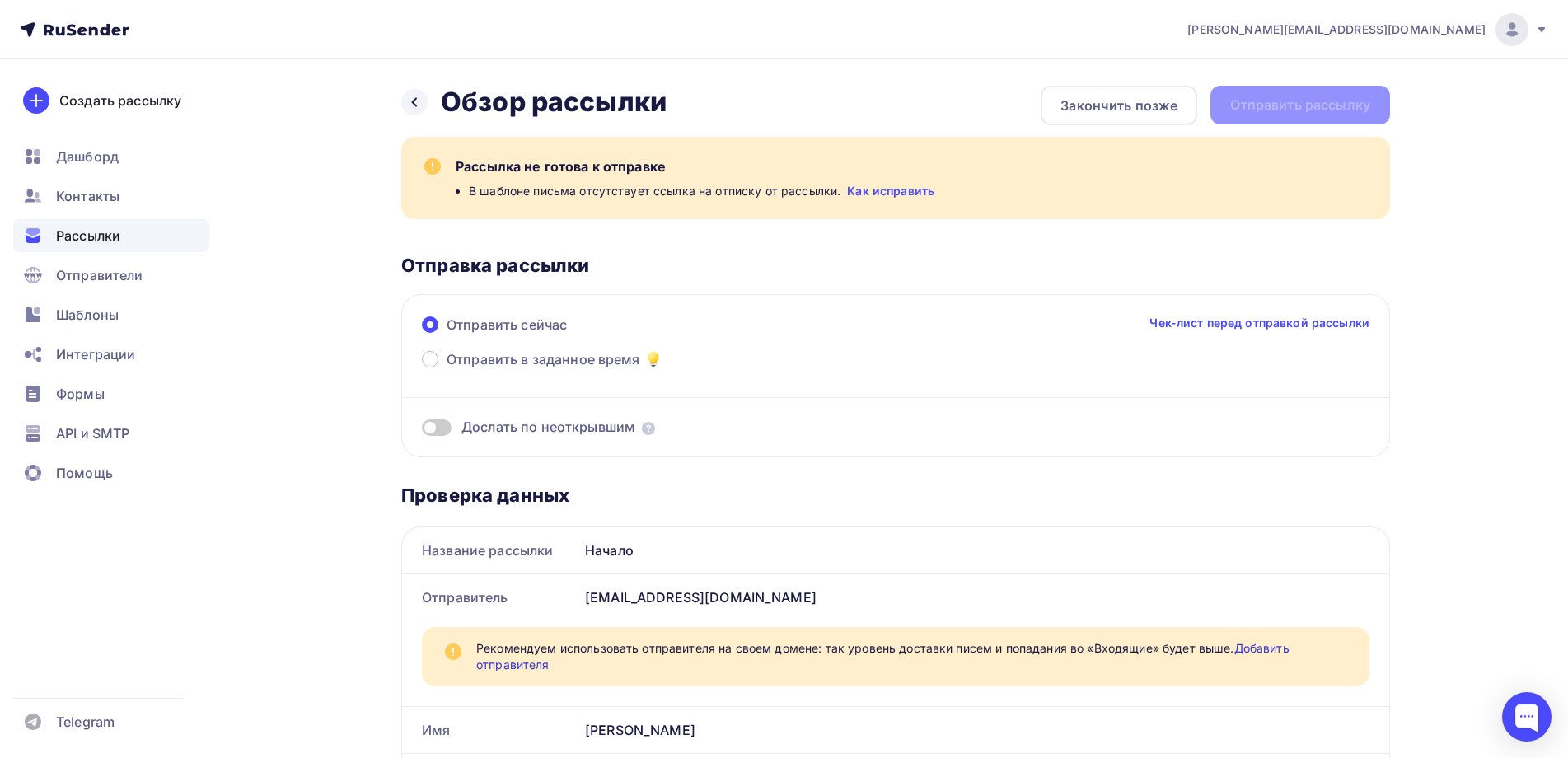
click at [882, 190] on link "Как исправить" at bounding box center [891, 190] width 87 height 16
click at [82, 307] on span "Шаблоны" at bounding box center [87, 314] width 63 height 19
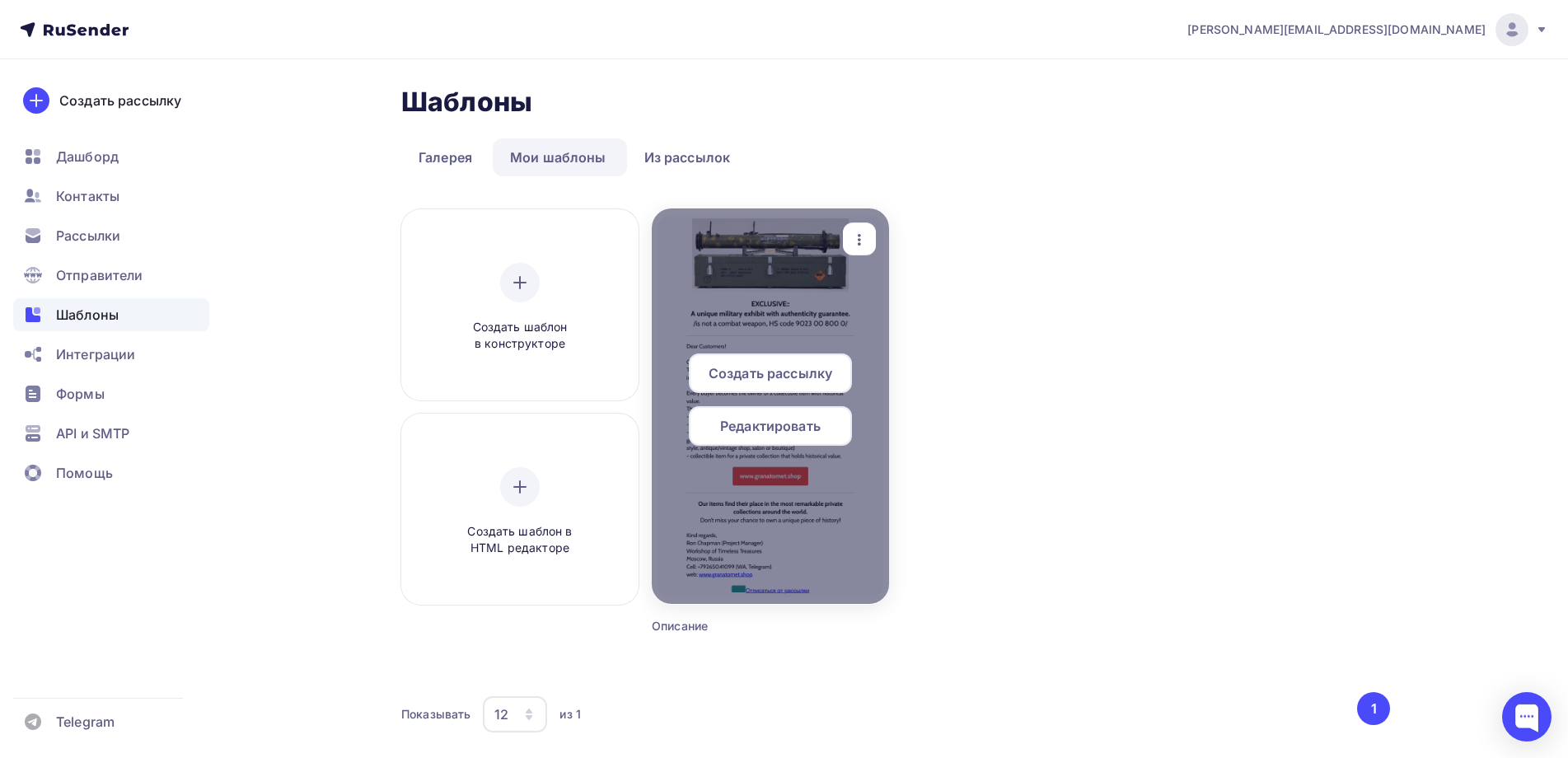
click at [761, 419] on span "Редактировать" at bounding box center [770, 425] width 101 height 19
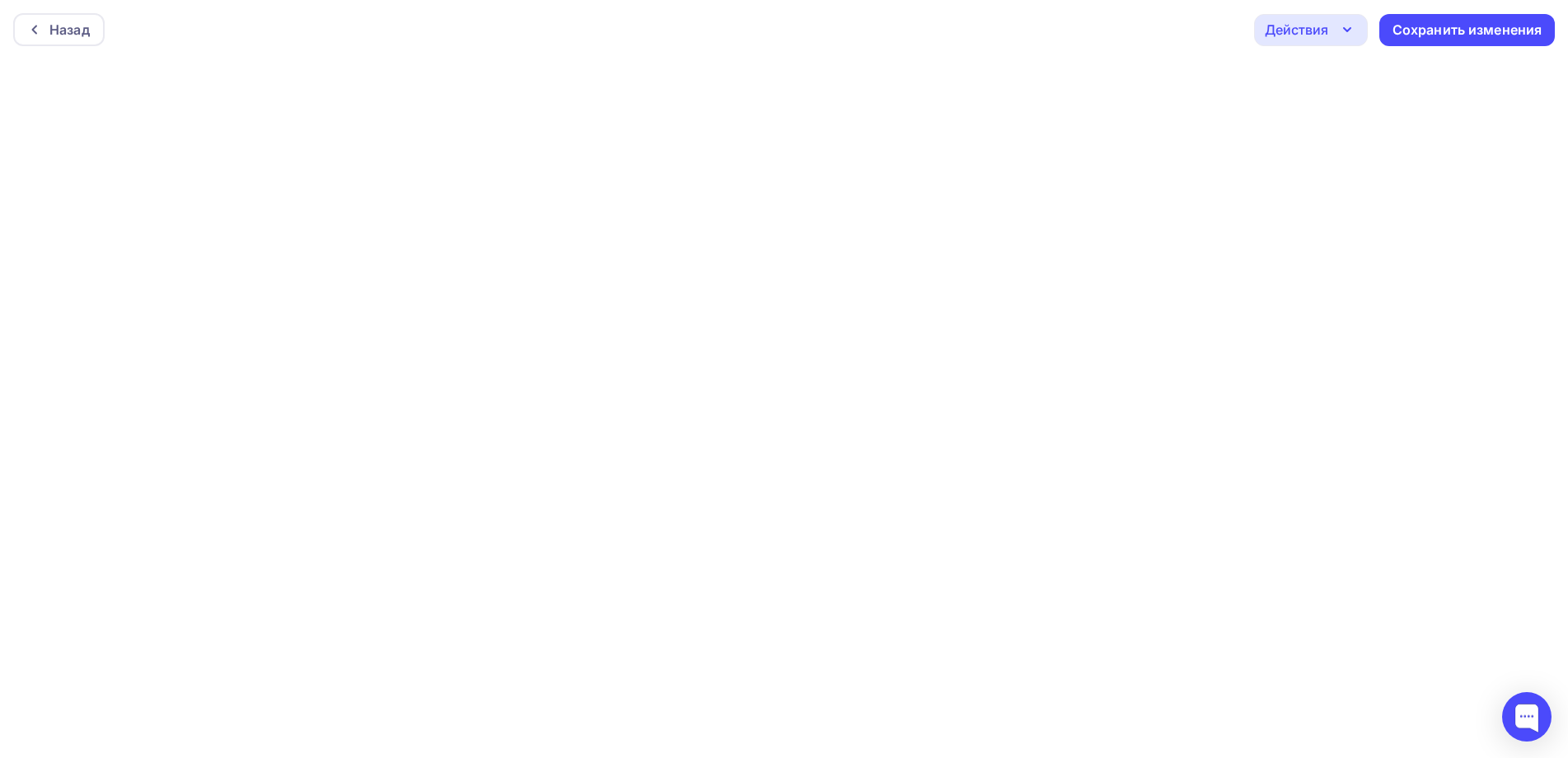
scroll to position [4, 0]
click at [1440, 17] on div "Сохранить изменения" at bounding box center [1467, 26] width 150 height 19
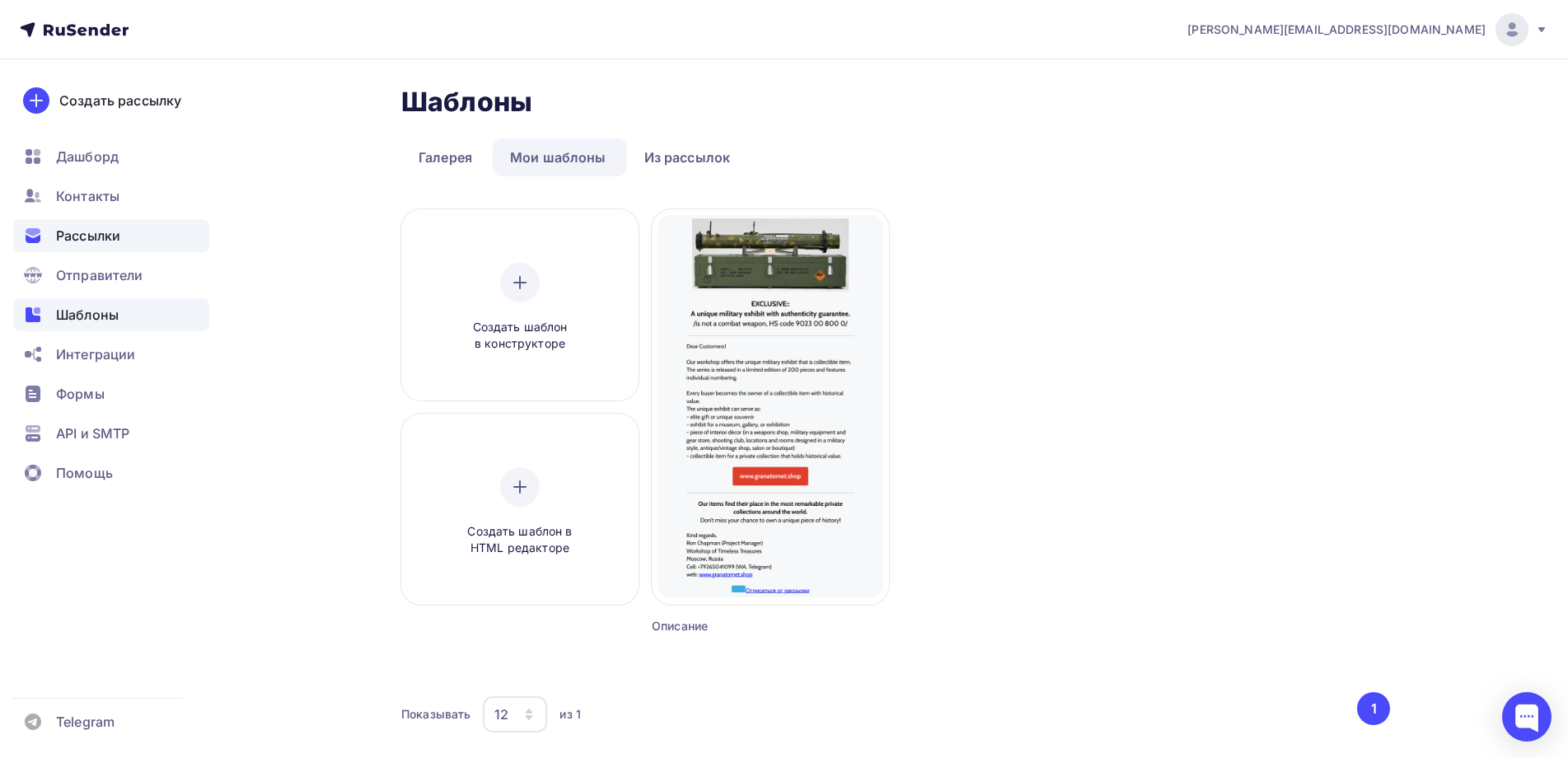
click at [75, 230] on span "Рассылки" at bounding box center [88, 235] width 64 height 19
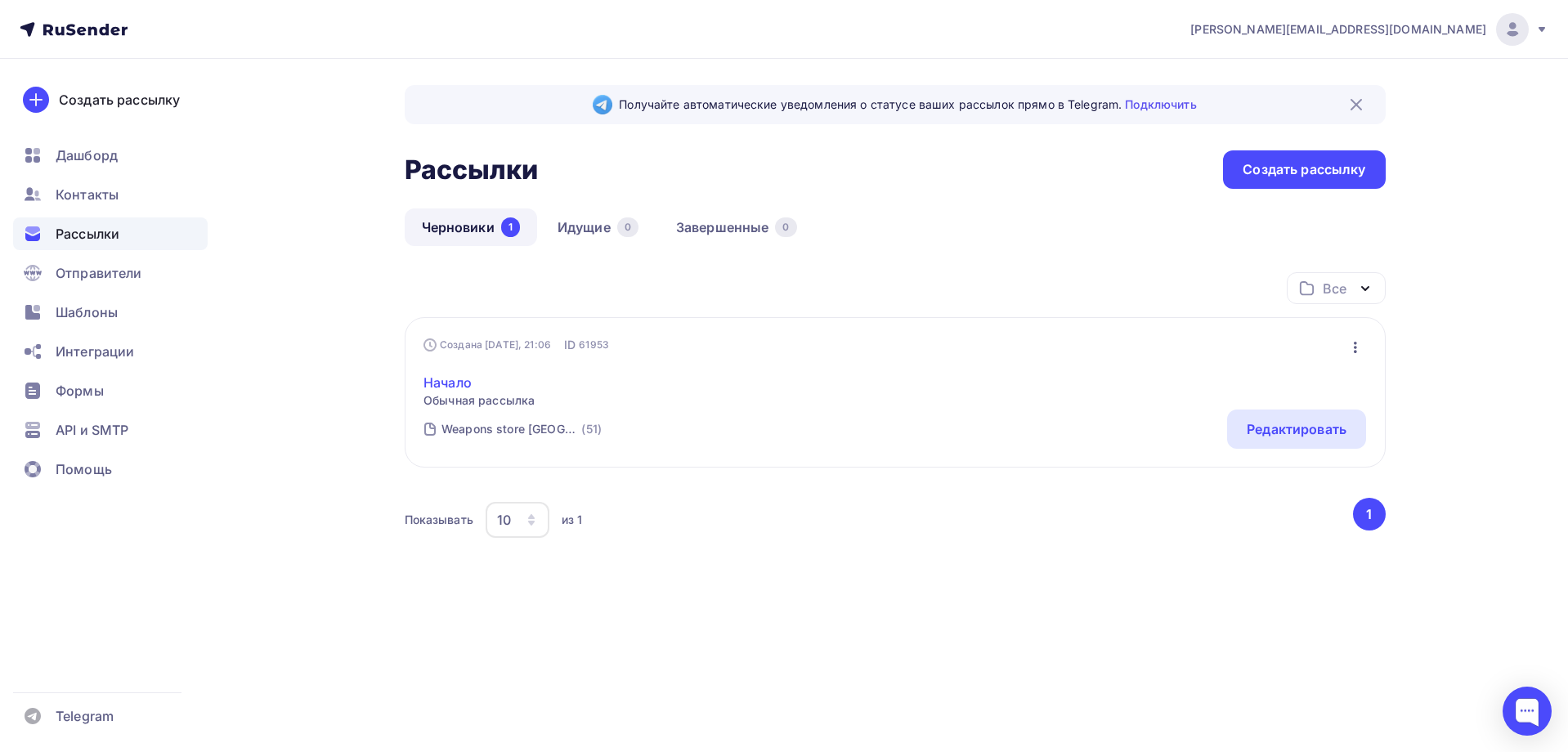
click at [445, 378] on link "Начало" at bounding box center [479, 382] width 111 height 19
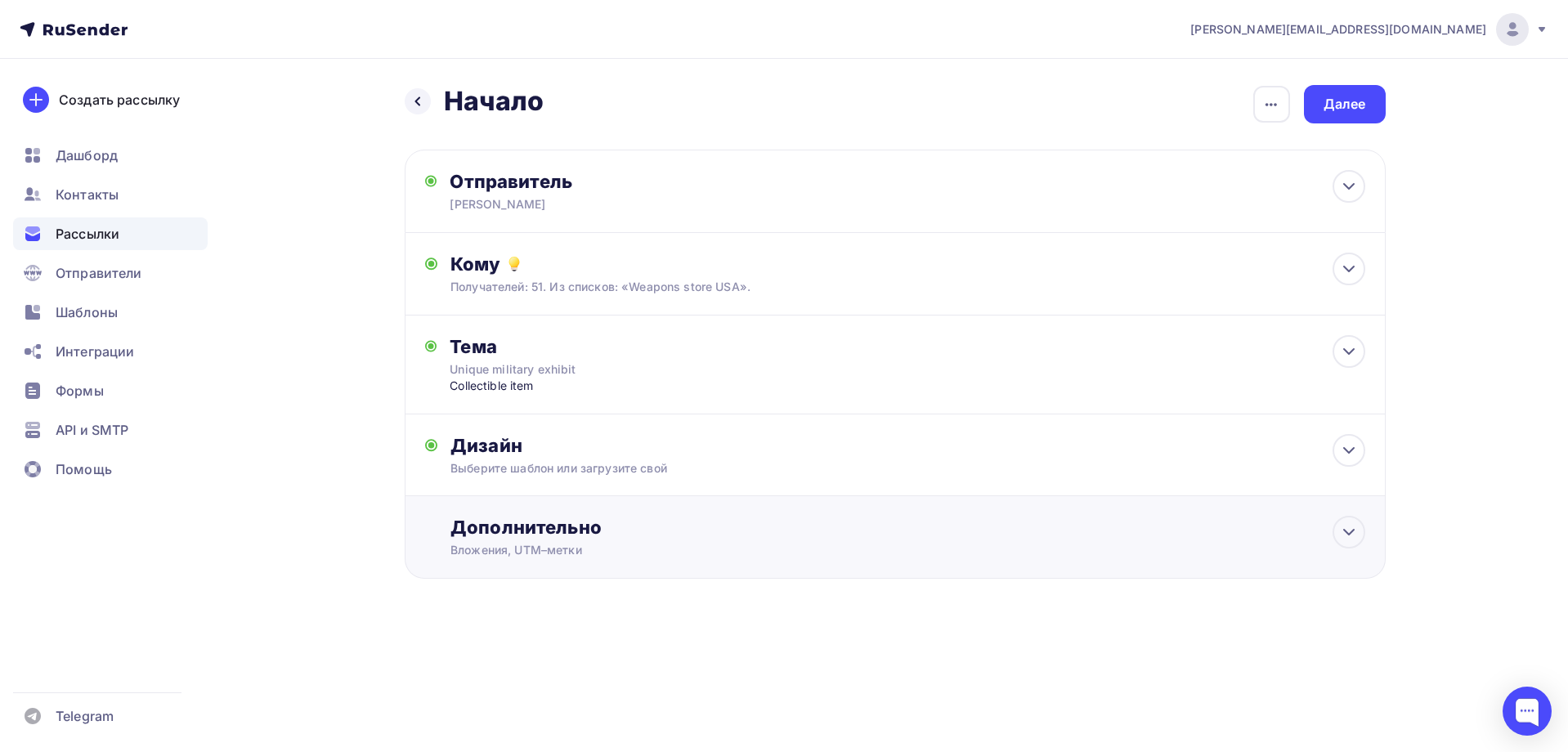
click at [524, 532] on div "Дополнительно" at bounding box center [907, 527] width 914 height 23
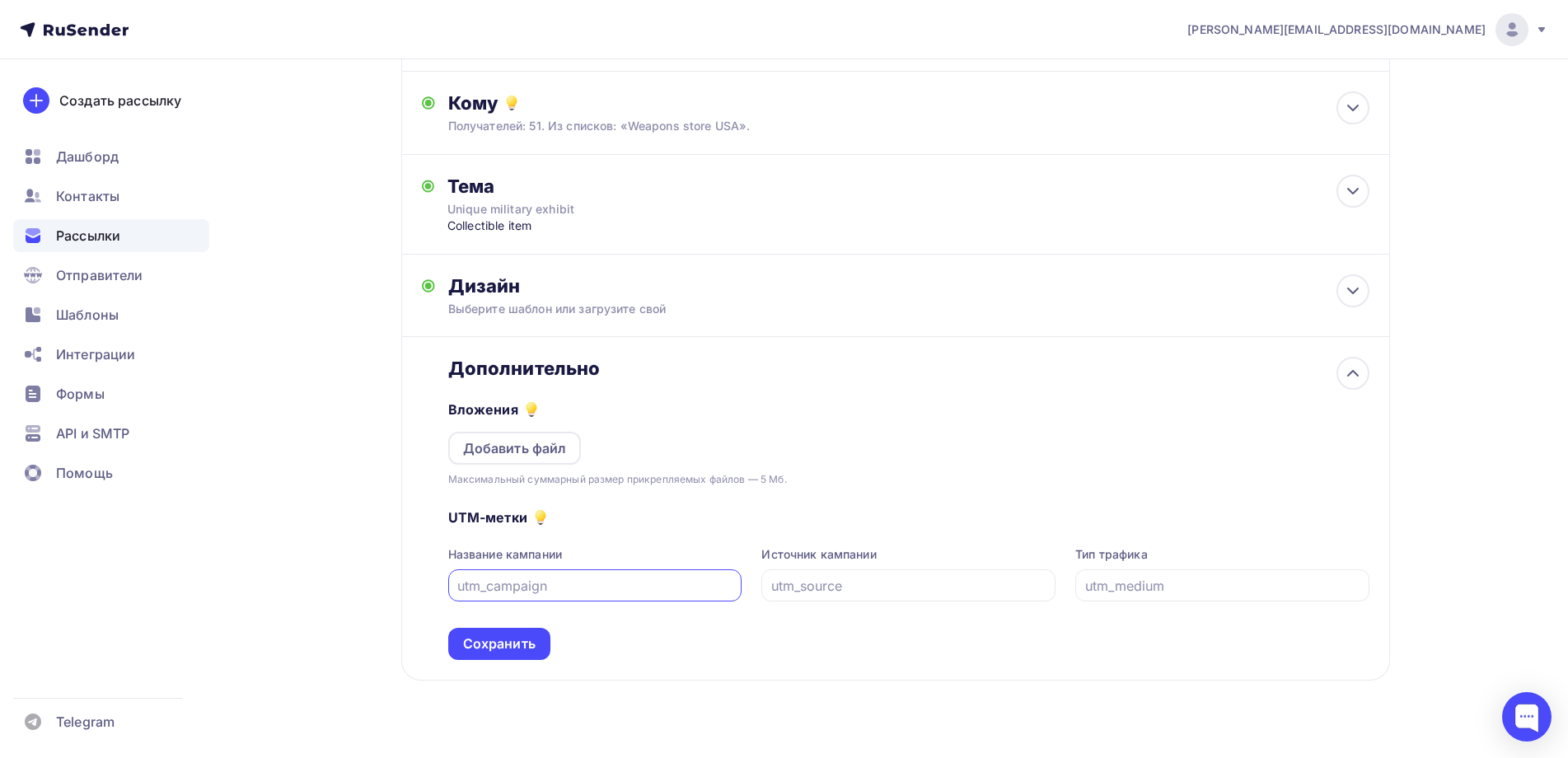
scroll to position [191, 0]
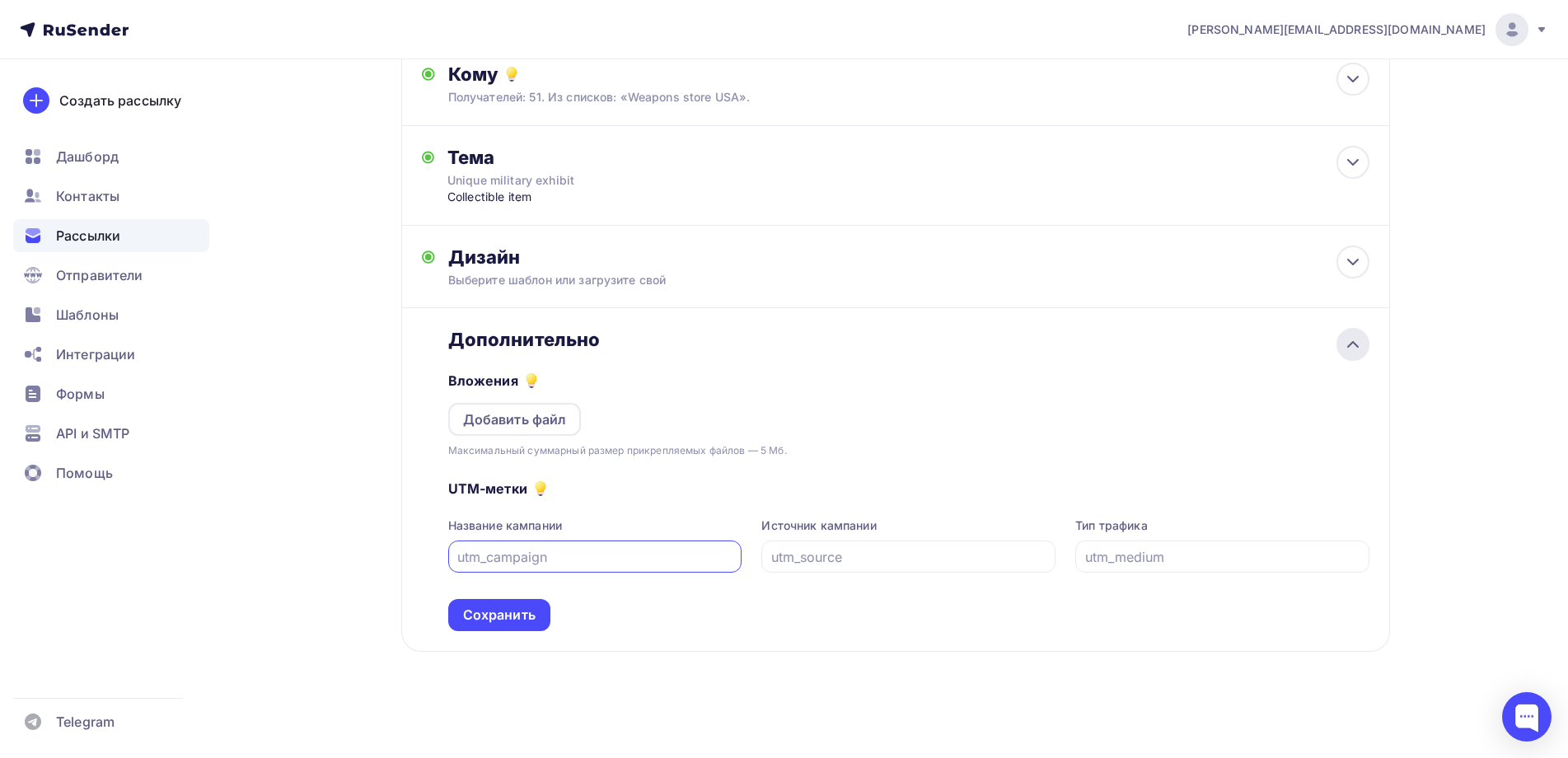
click at [1346, 336] on icon at bounding box center [1352, 344] width 19 height 19
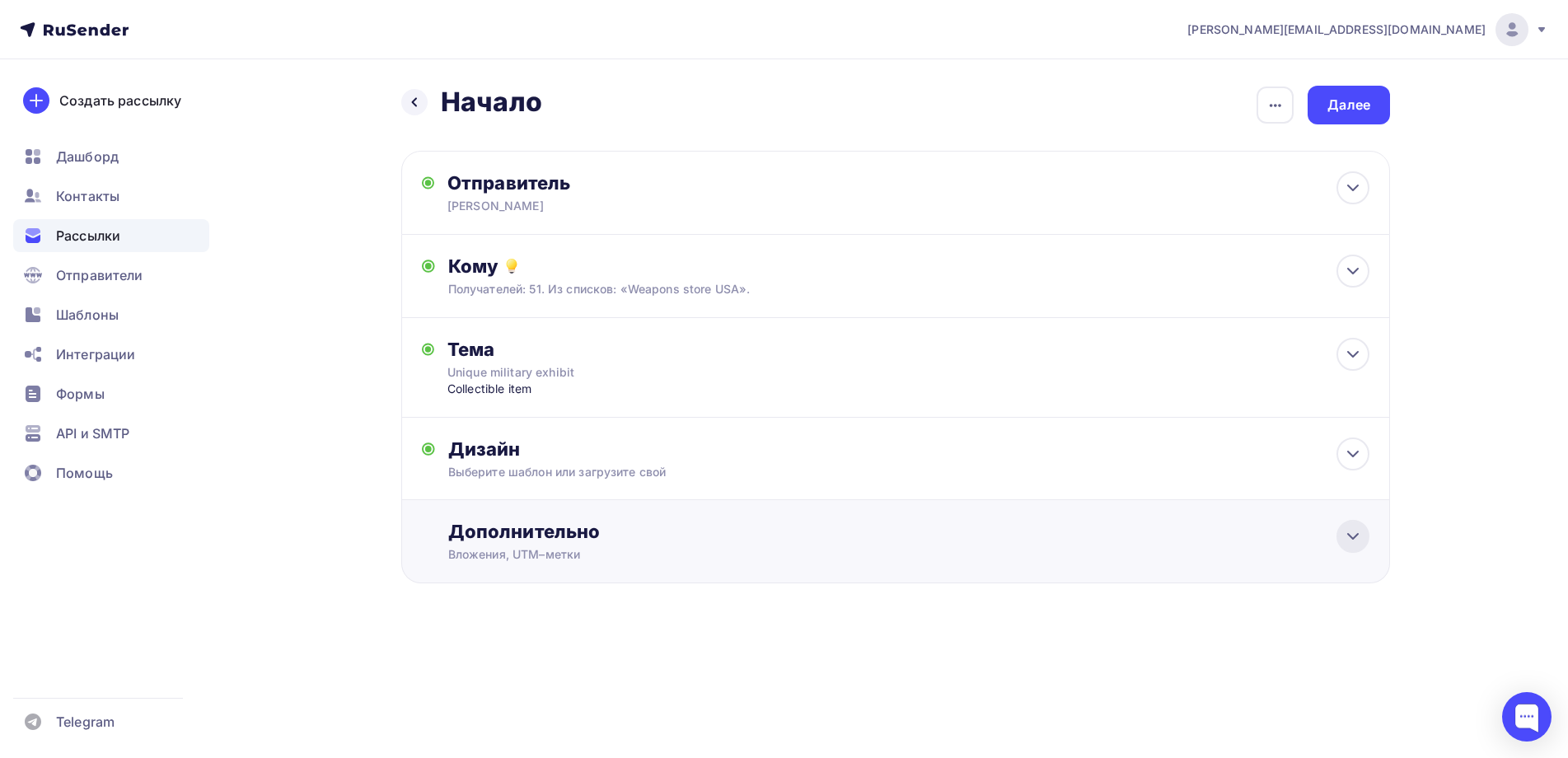
scroll to position [0, 0]
click at [1342, 105] on div "Далее" at bounding box center [1355, 105] width 43 height 19
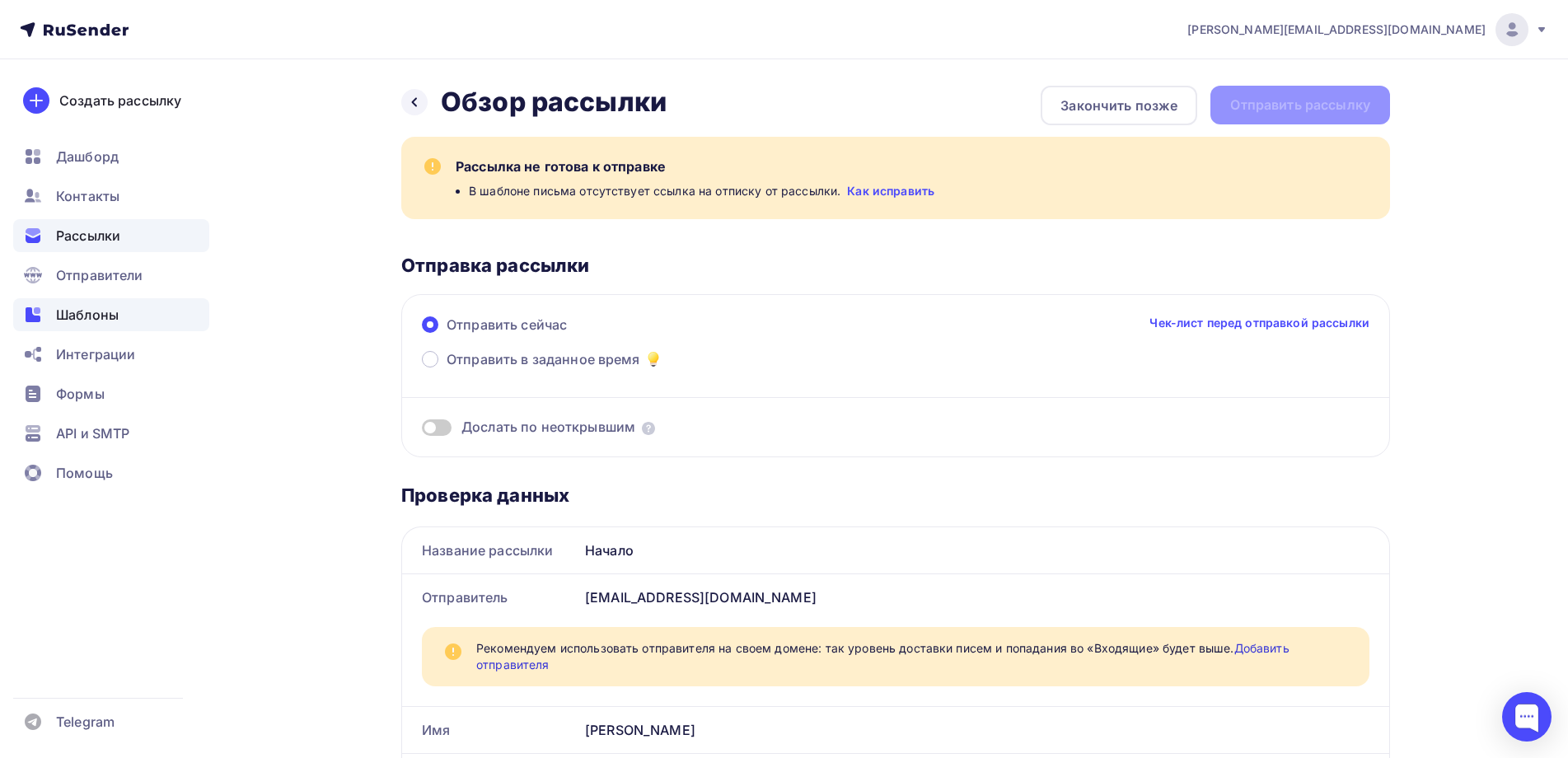
click at [92, 309] on span "Шаблоны" at bounding box center [87, 314] width 63 height 19
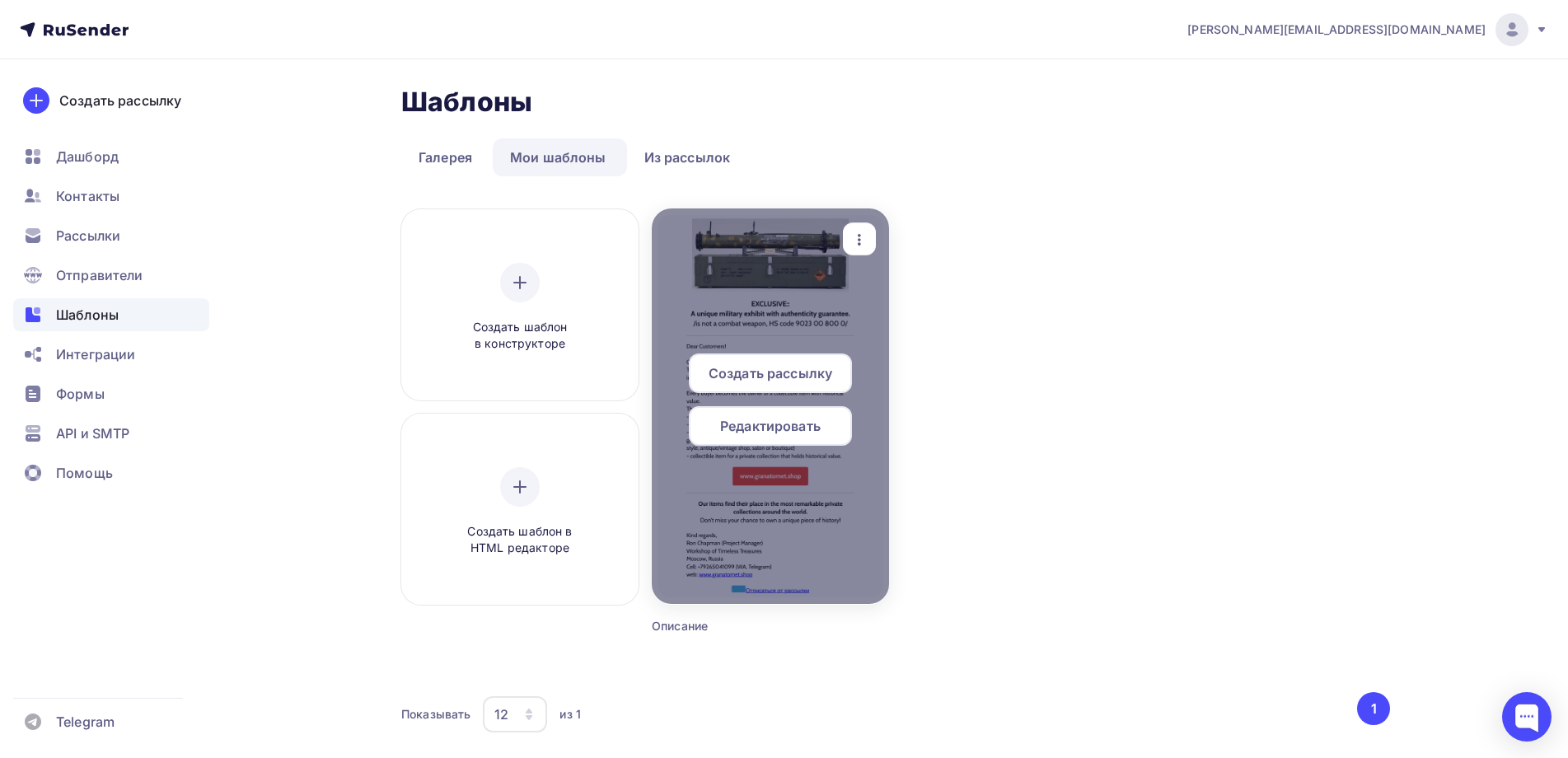
click at [762, 423] on span "Редактировать" at bounding box center [770, 425] width 101 height 19
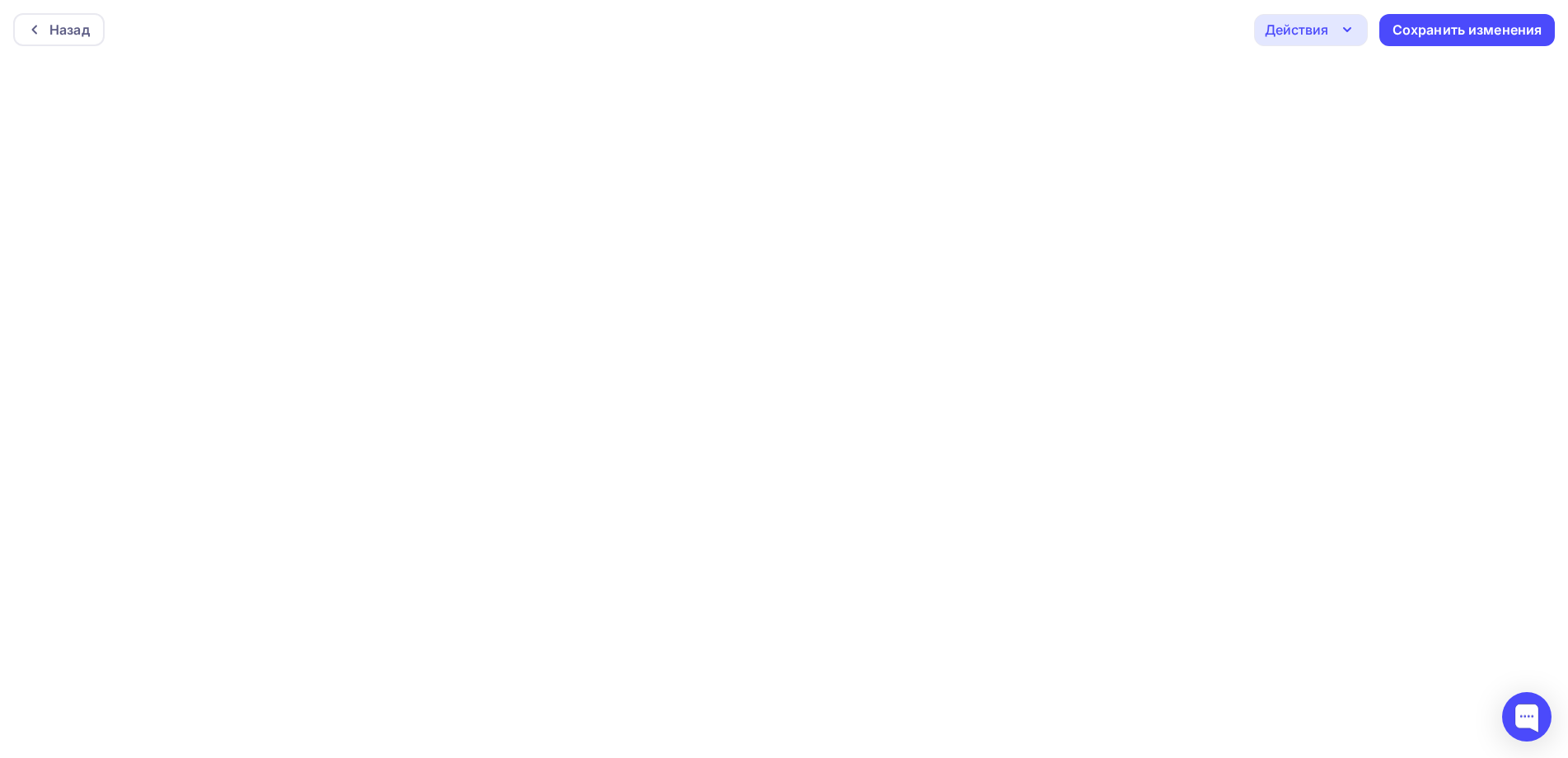
scroll to position [4, 0]
click at [1480, 19] on div "Сохранить изменения" at bounding box center [1467, 26] width 150 height 19
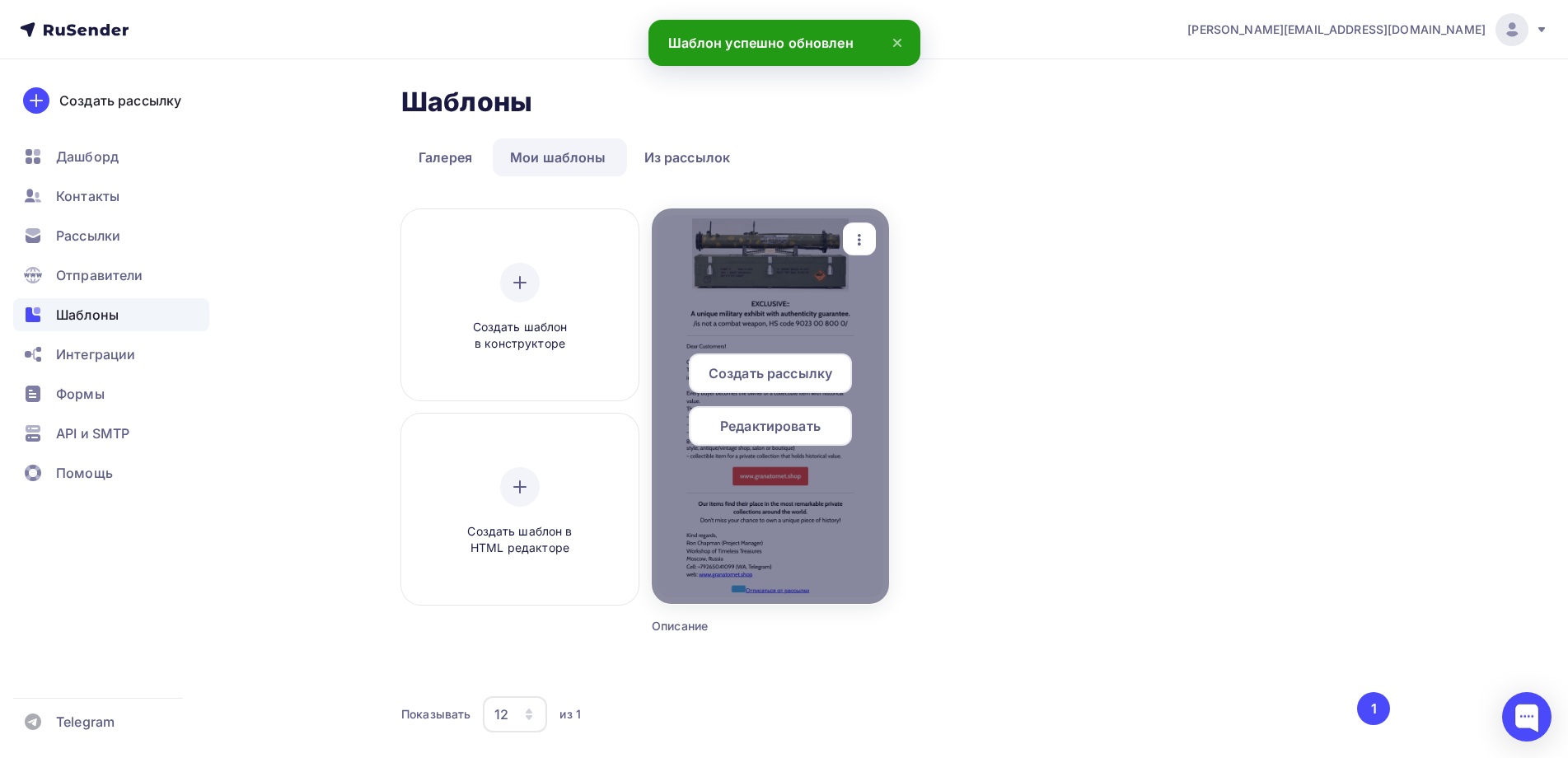
click at [748, 364] on span "Создать рассылку" at bounding box center [771, 373] width 124 height 19
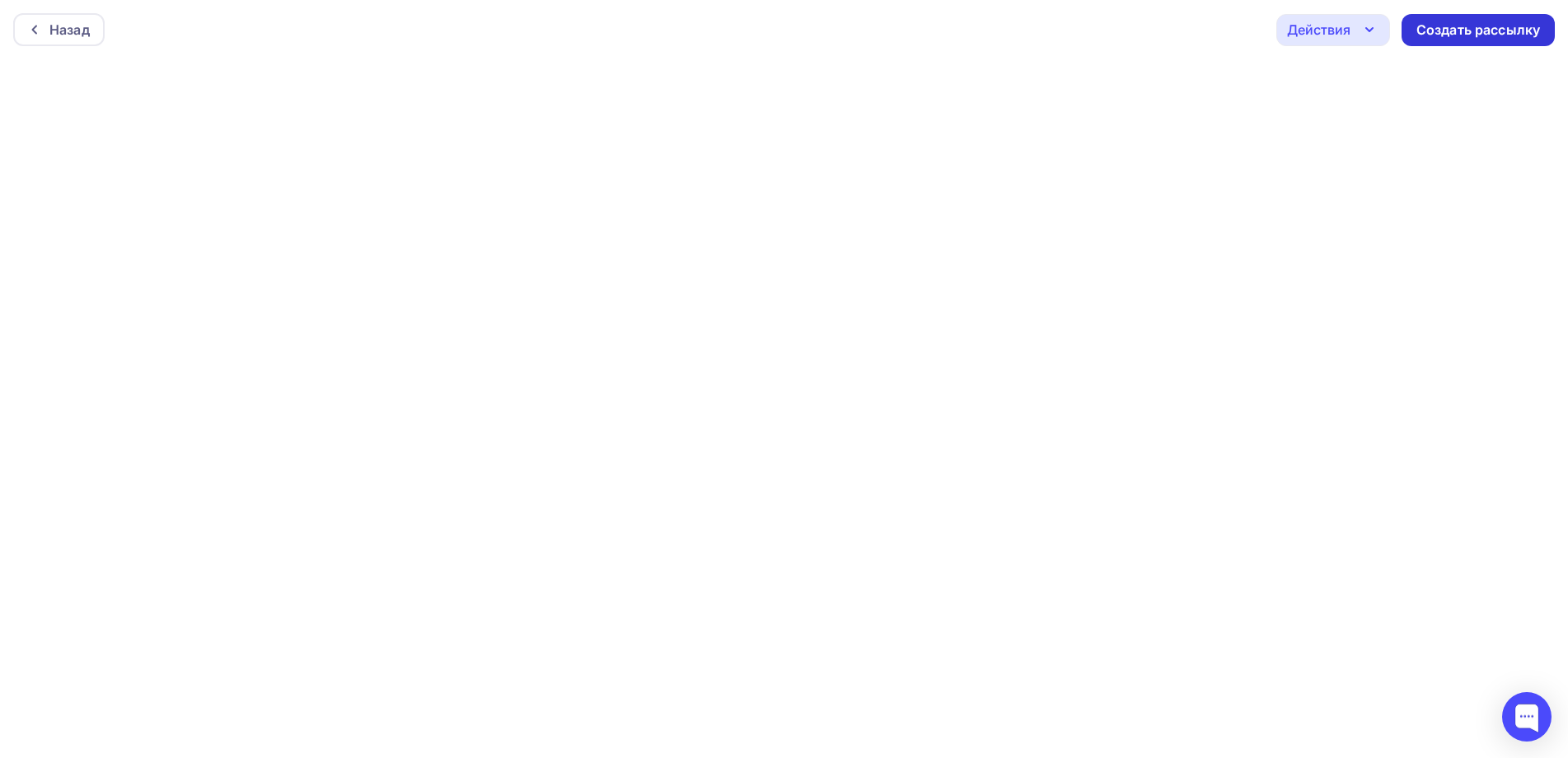
click at [1465, 21] on div "Создать рассылку" at bounding box center [1478, 30] width 124 height 19
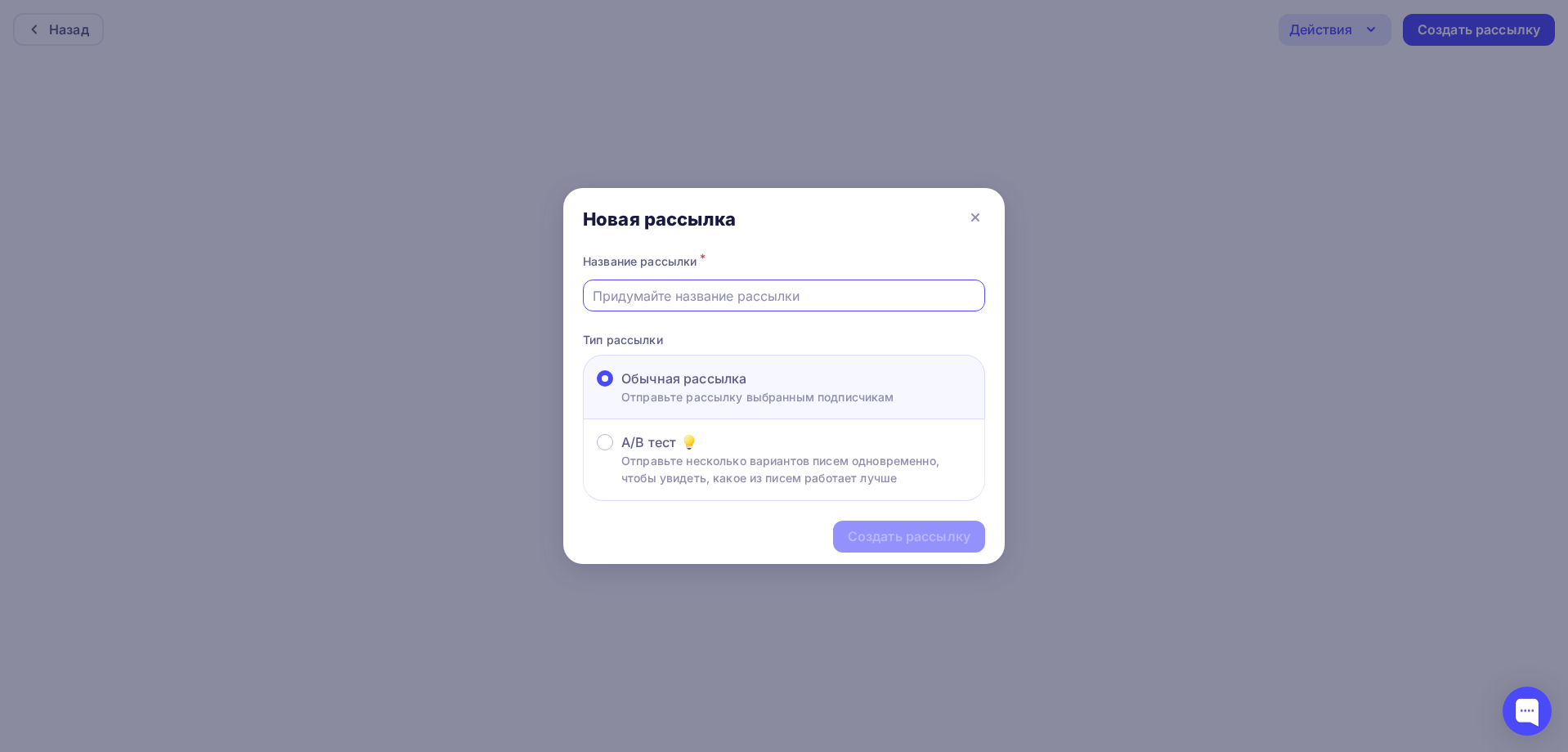
click at [620, 296] on input "text" at bounding box center [784, 295] width 383 height 19
type input "Начало"
click at [916, 532] on div "Создать рассылку" at bounding box center [909, 536] width 123 height 19
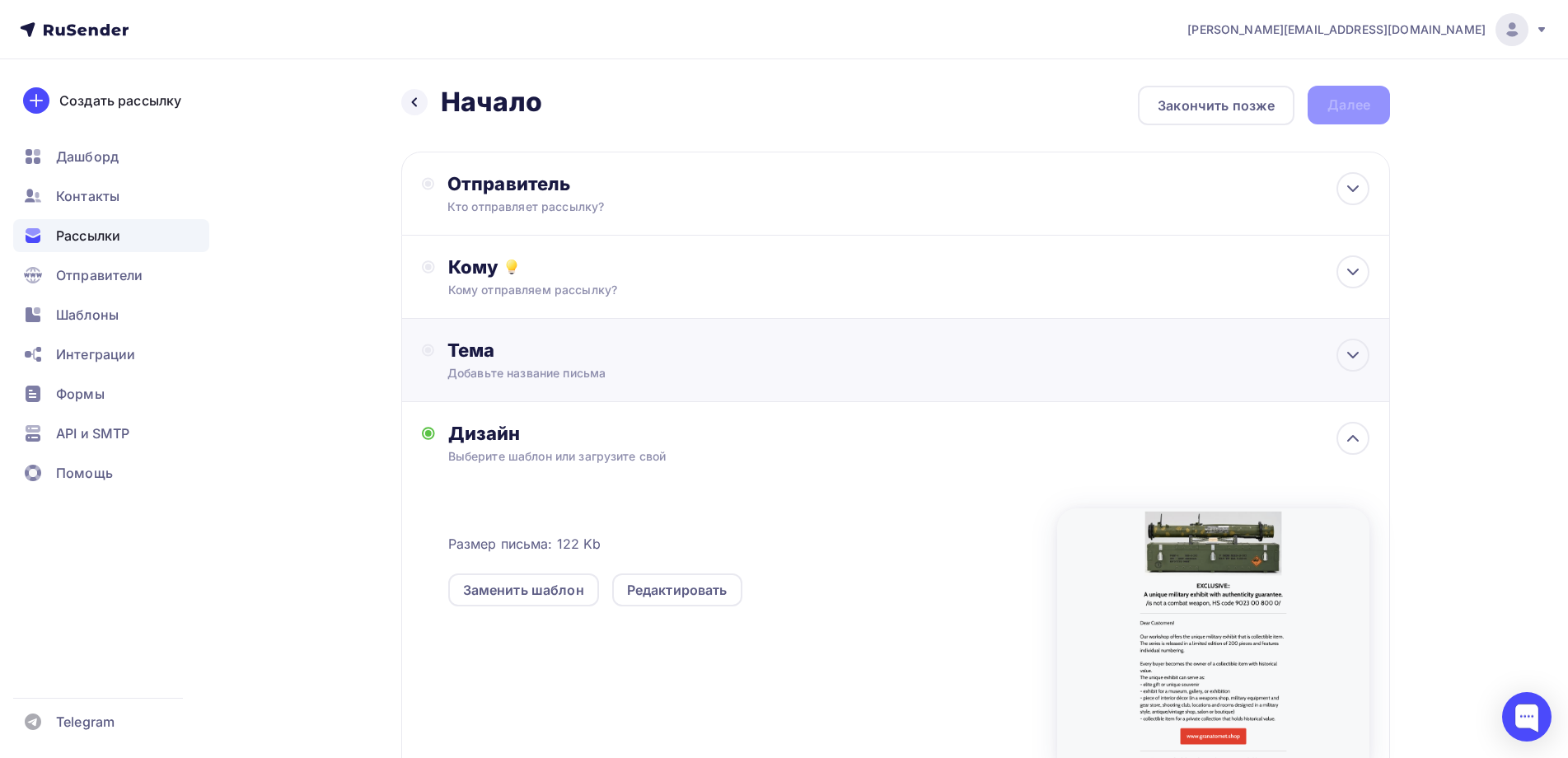
click at [510, 353] on div "Тема" at bounding box center [610, 350] width 325 height 23
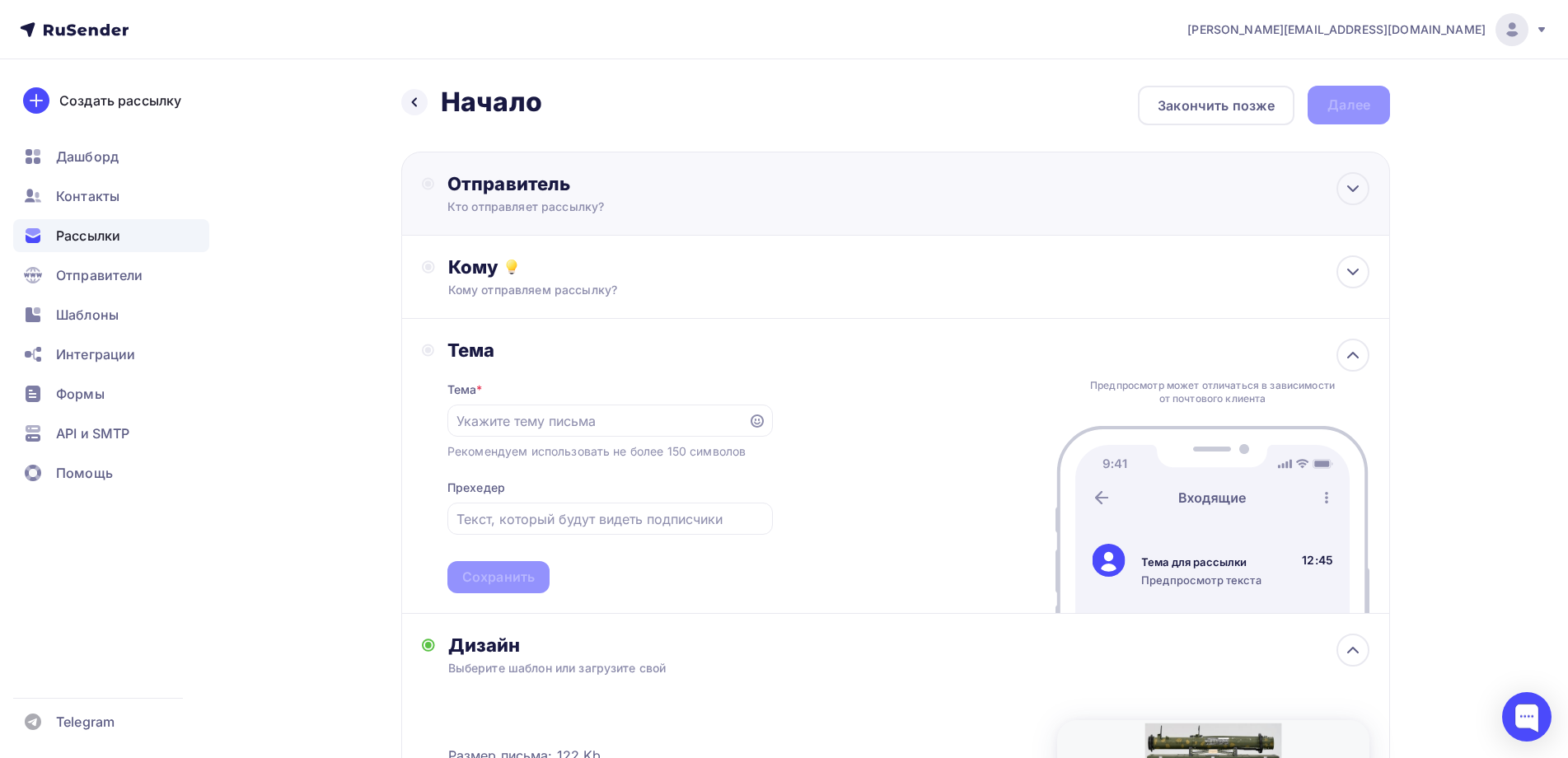
click at [529, 184] on div "Отправитель" at bounding box center [626, 184] width 357 height 23
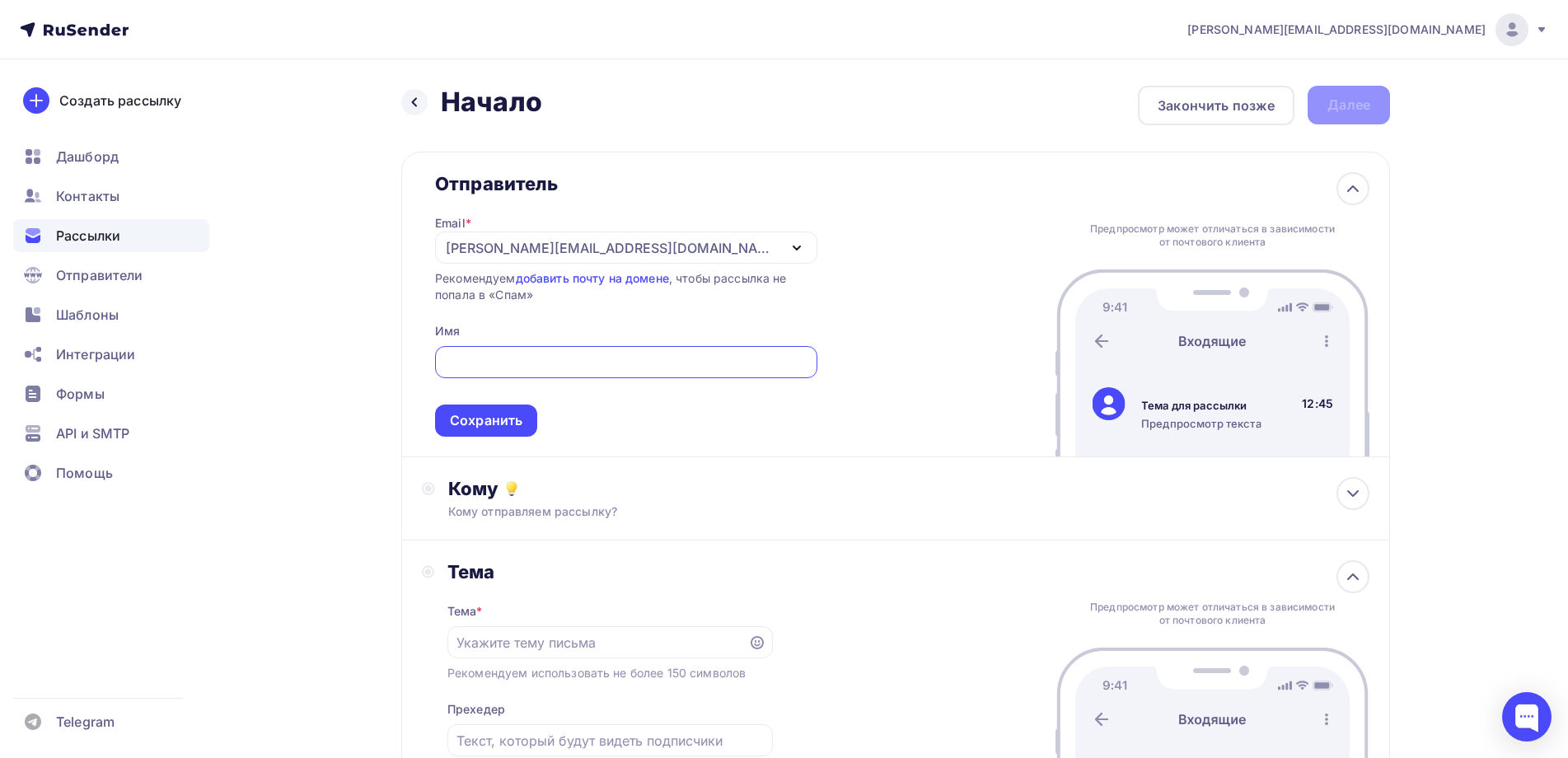
click at [514, 248] on div "[PERSON_NAME][EMAIL_ADDRESS][PERSON_NAME][DOMAIN_NAME]" at bounding box center [611, 248] width 332 height 19
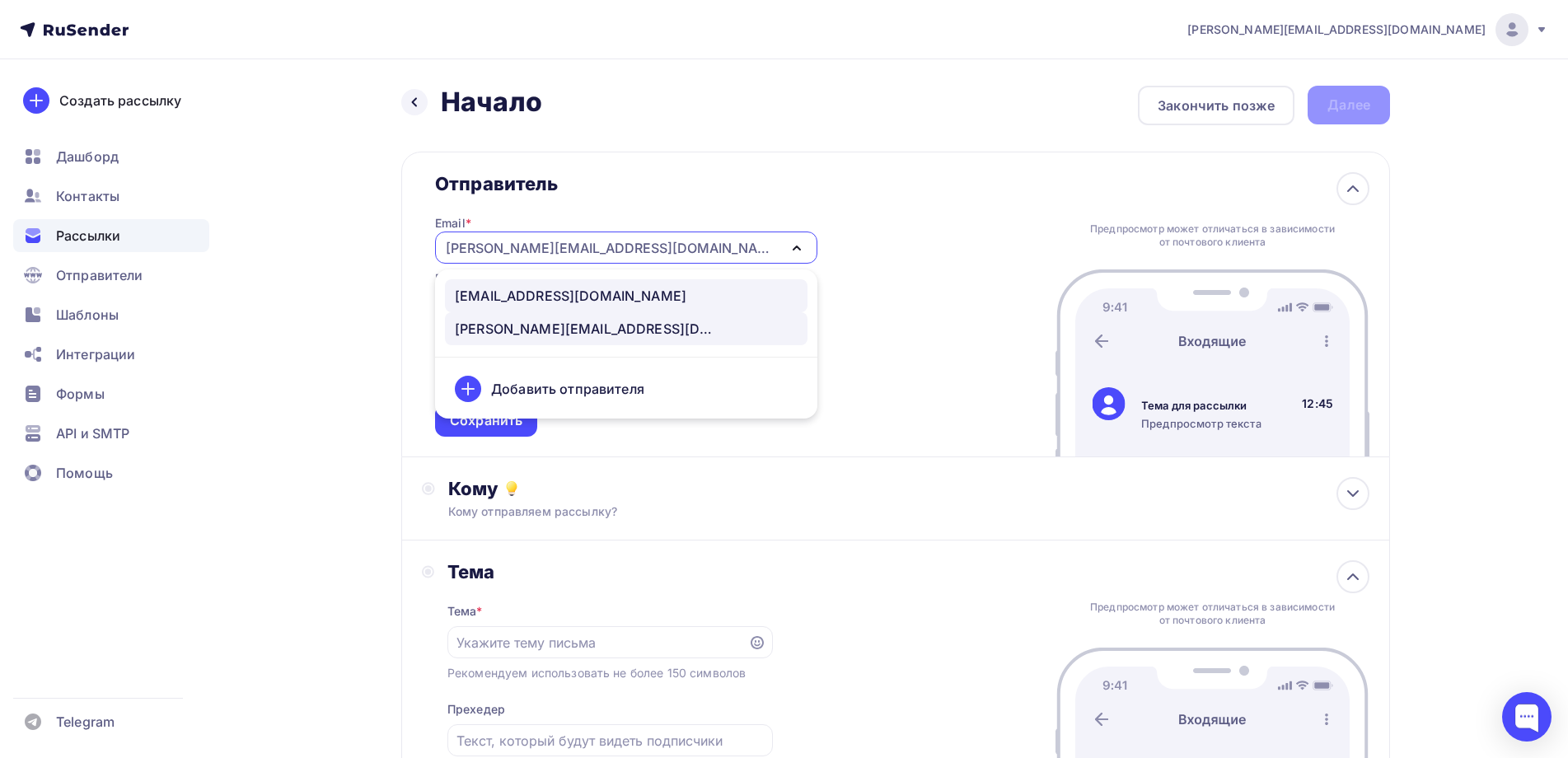
click at [518, 297] on div "[EMAIL_ADDRESS][DOMAIN_NAME]" at bounding box center [570, 296] width 231 height 19
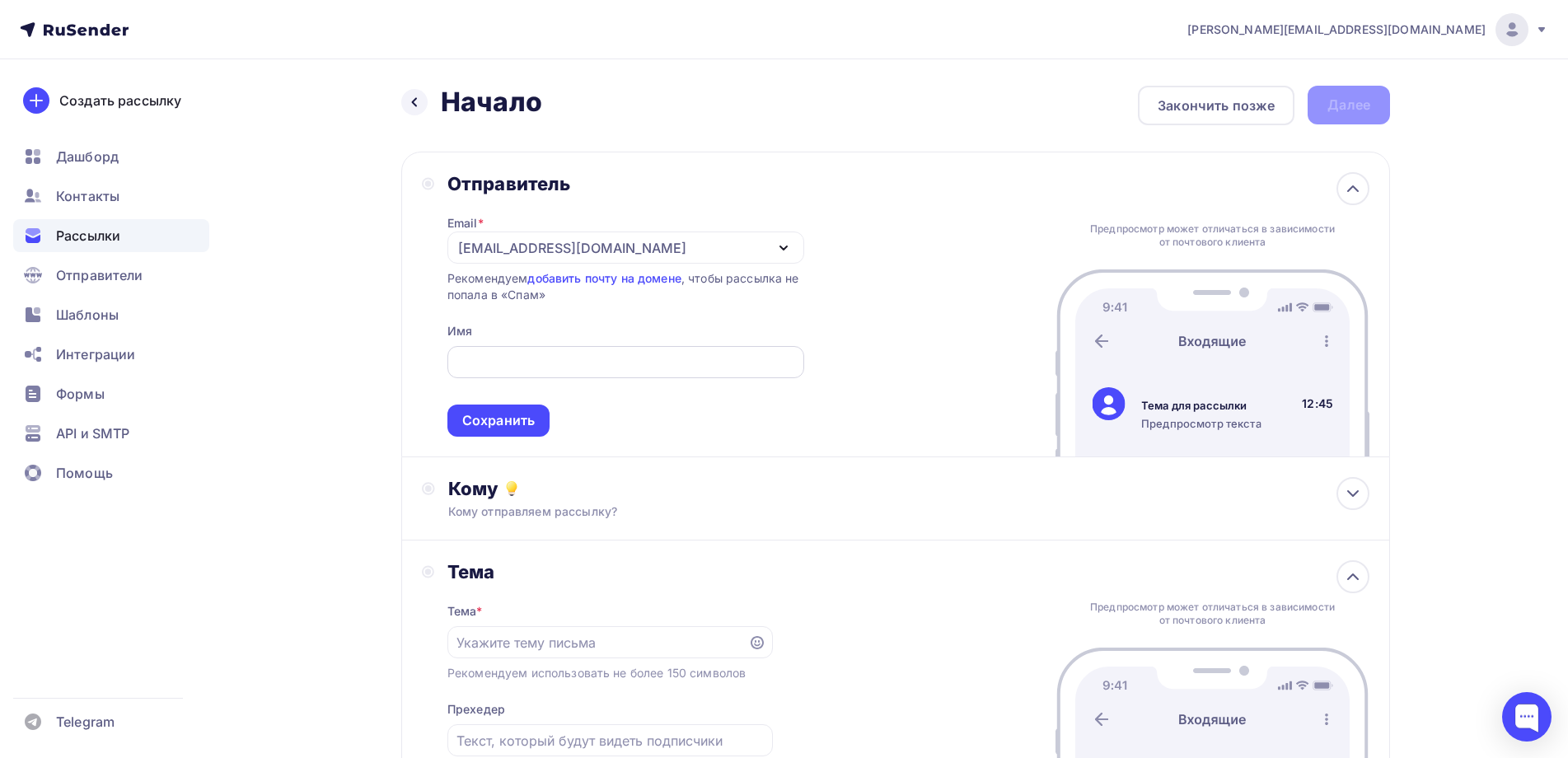
click at [488, 354] on input "text" at bounding box center [625, 363] width 338 height 19
type input "[PERSON_NAME]"
click at [487, 410] on div "Сохранить" at bounding box center [499, 420] width 103 height 32
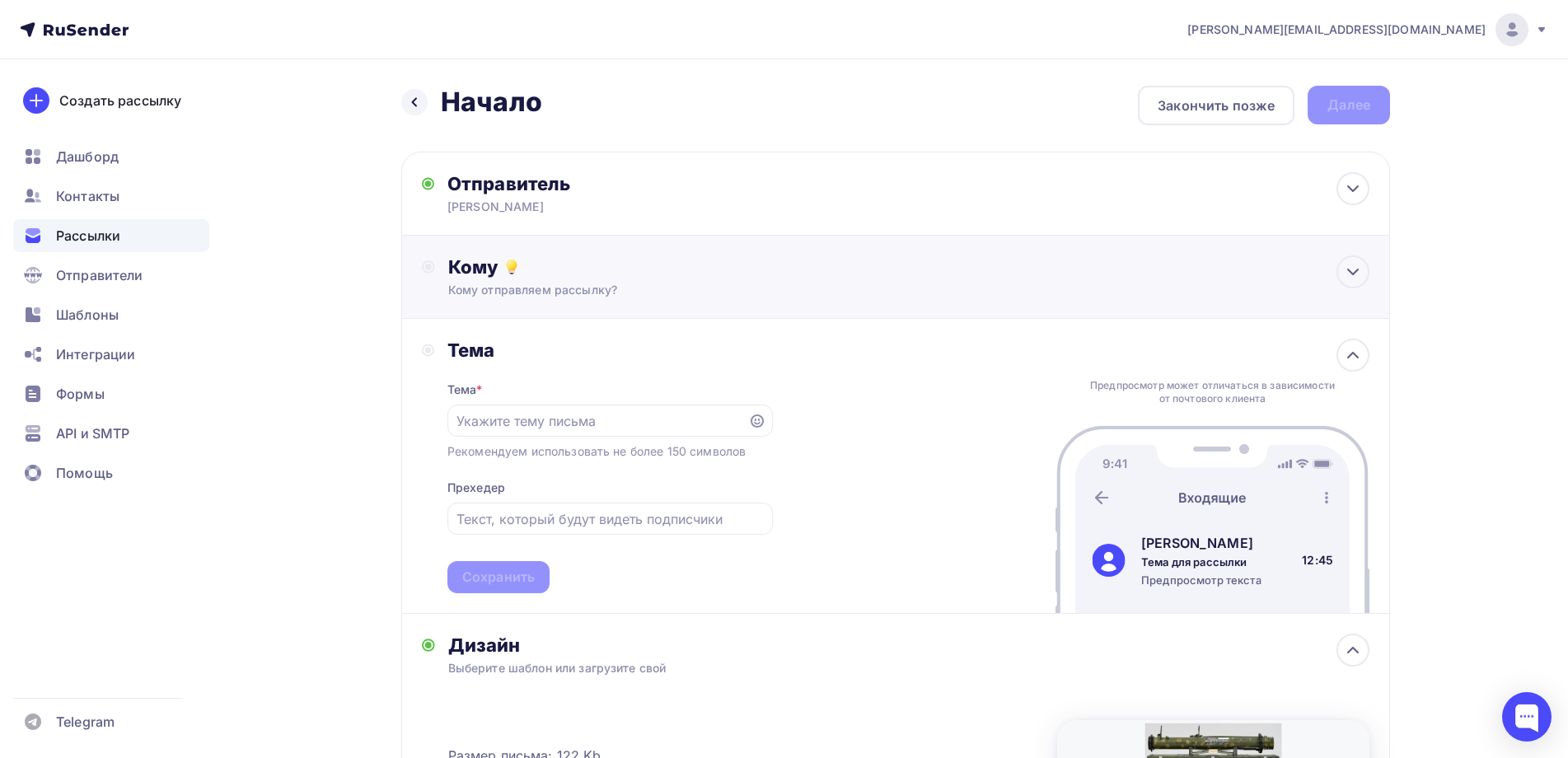
click at [486, 275] on div "Кому" at bounding box center [908, 267] width 921 height 23
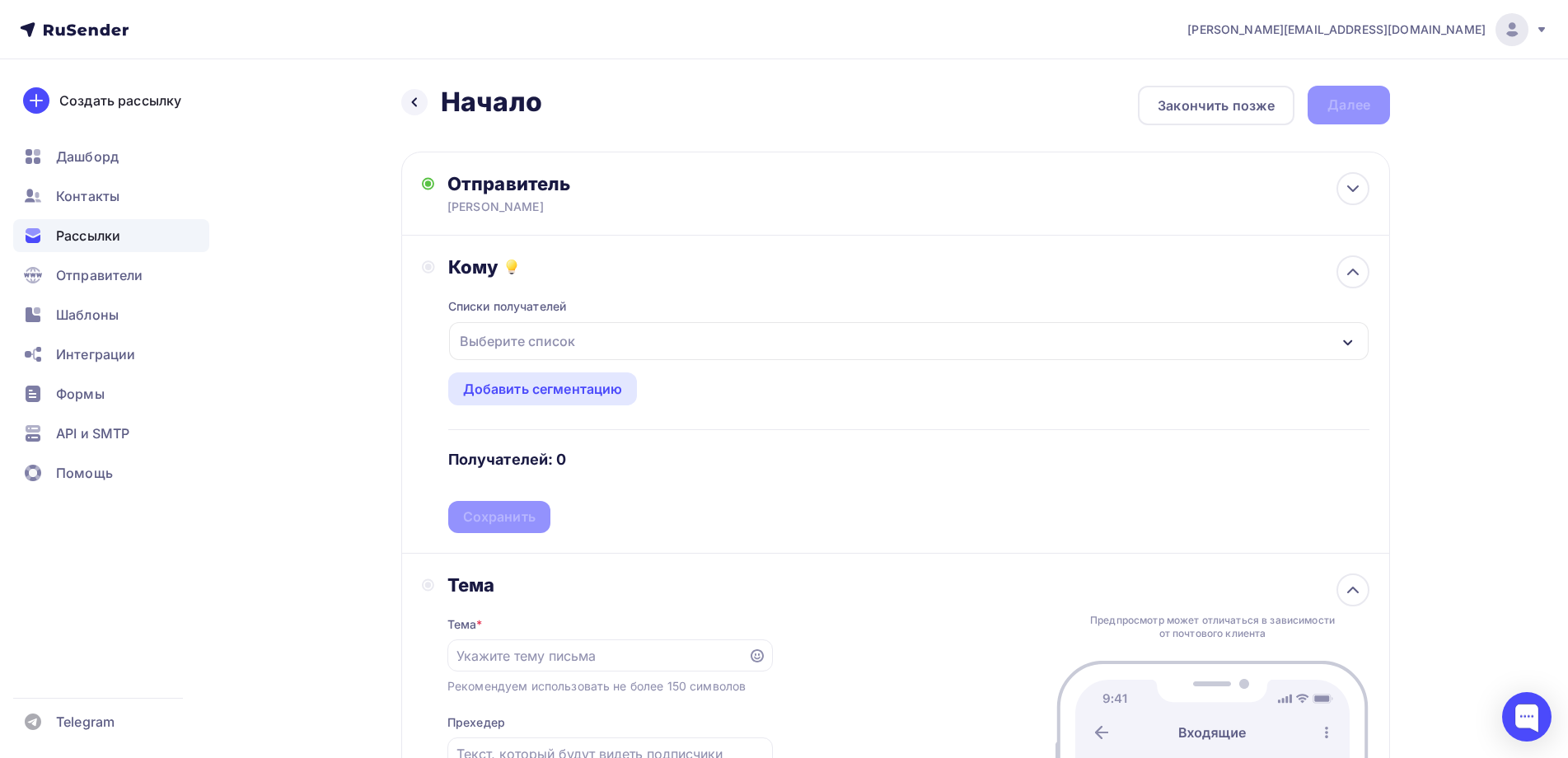
click at [510, 338] on div "Выберите список" at bounding box center [517, 340] width 129 height 30
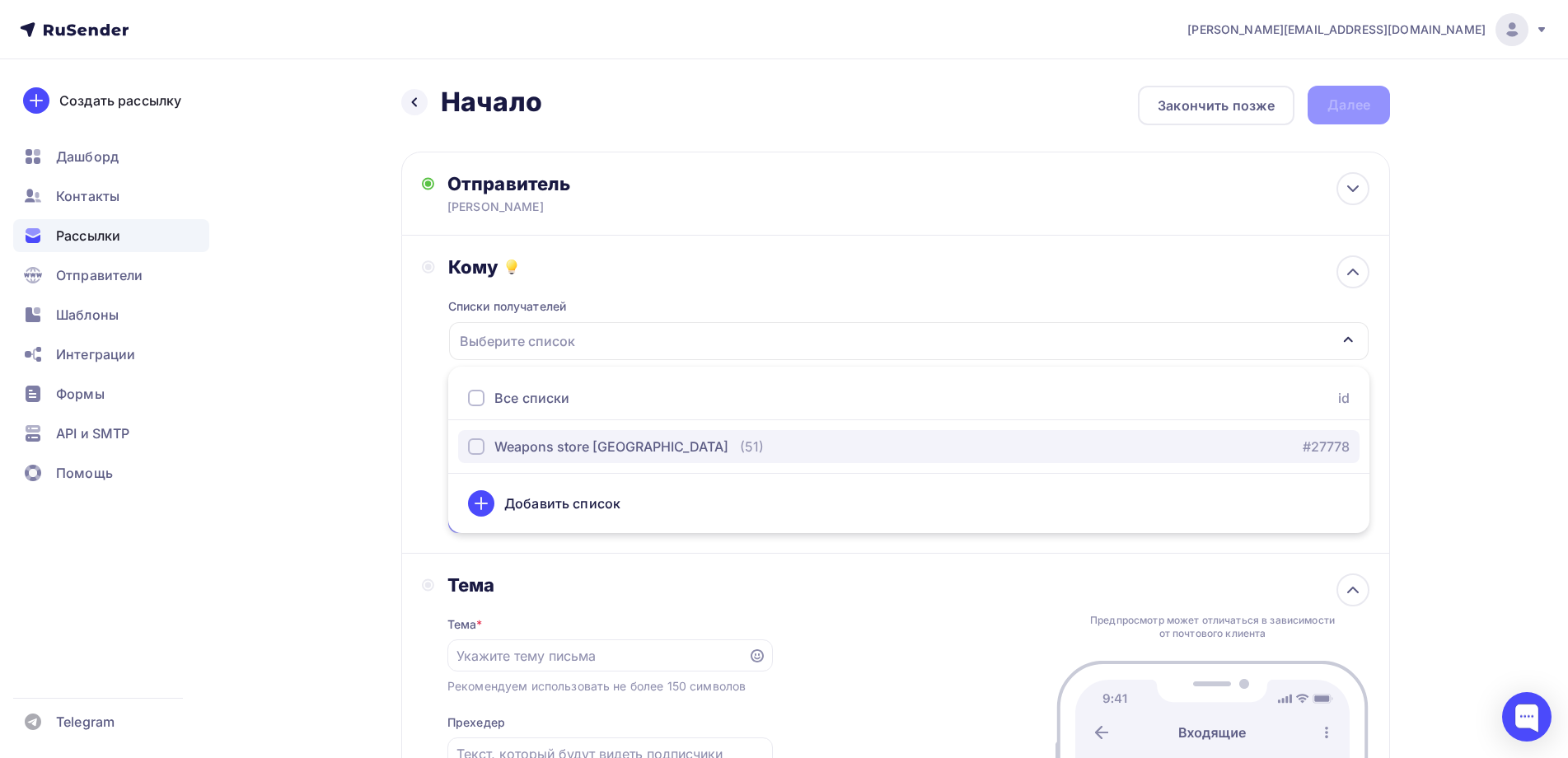
click at [477, 442] on div "button" at bounding box center [476, 446] width 16 height 16
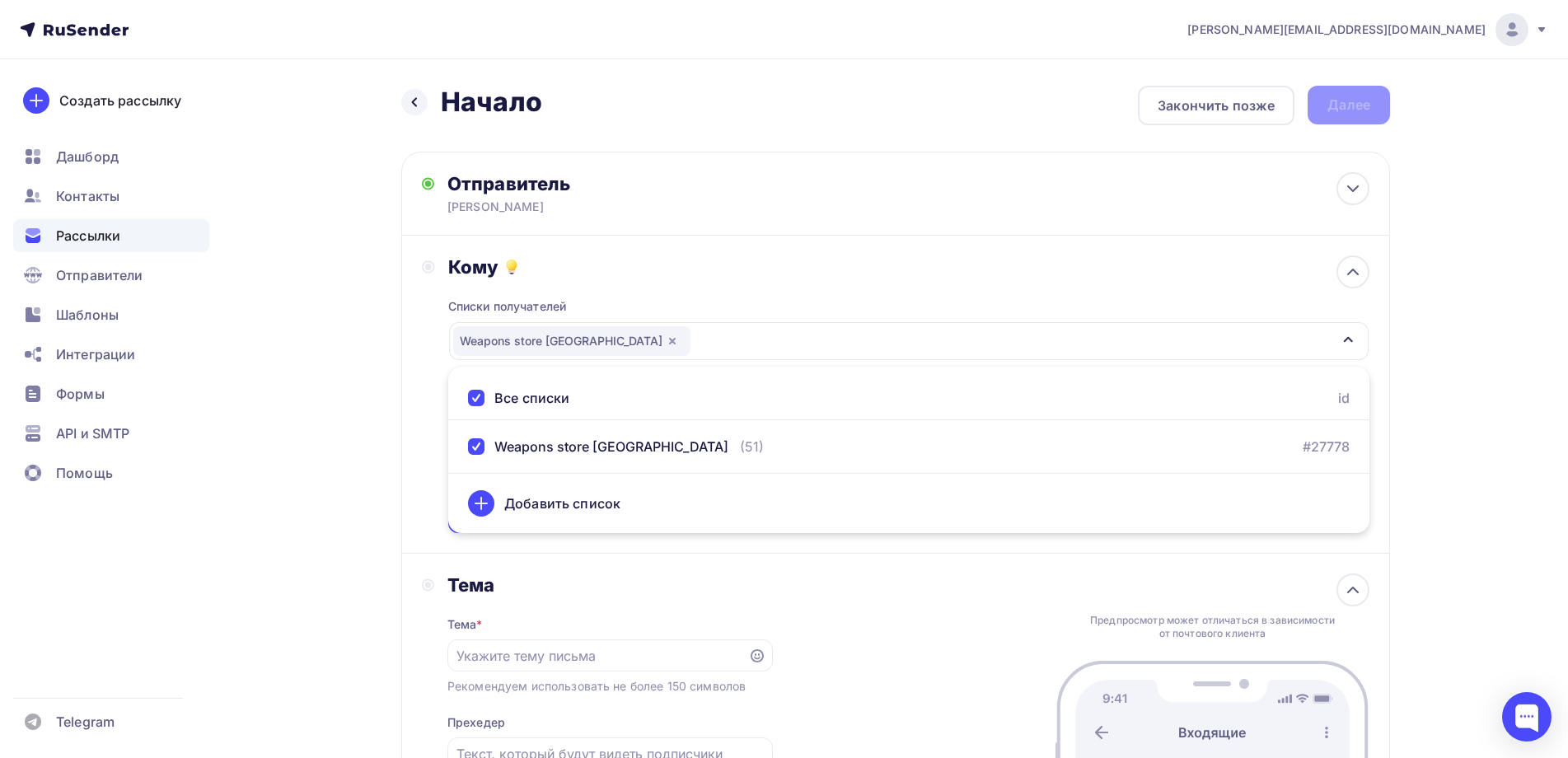
click at [414, 423] on div "Кому Списки получателей Weapons store USA Все списки id Weapons store USA (51) …" at bounding box center [896, 394] width 989 height 318
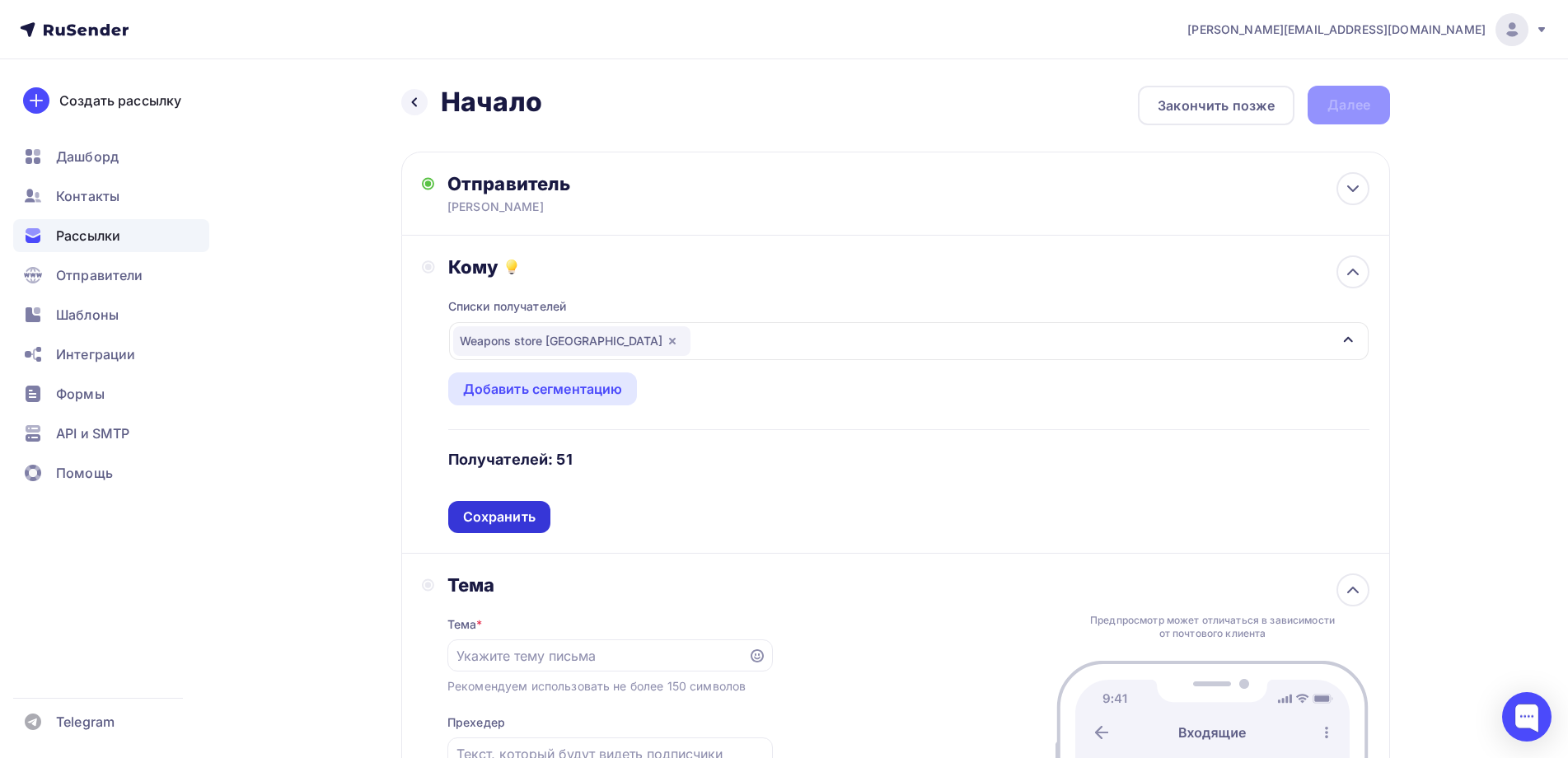
click at [495, 514] on div "Сохранить" at bounding box center [499, 517] width 73 height 19
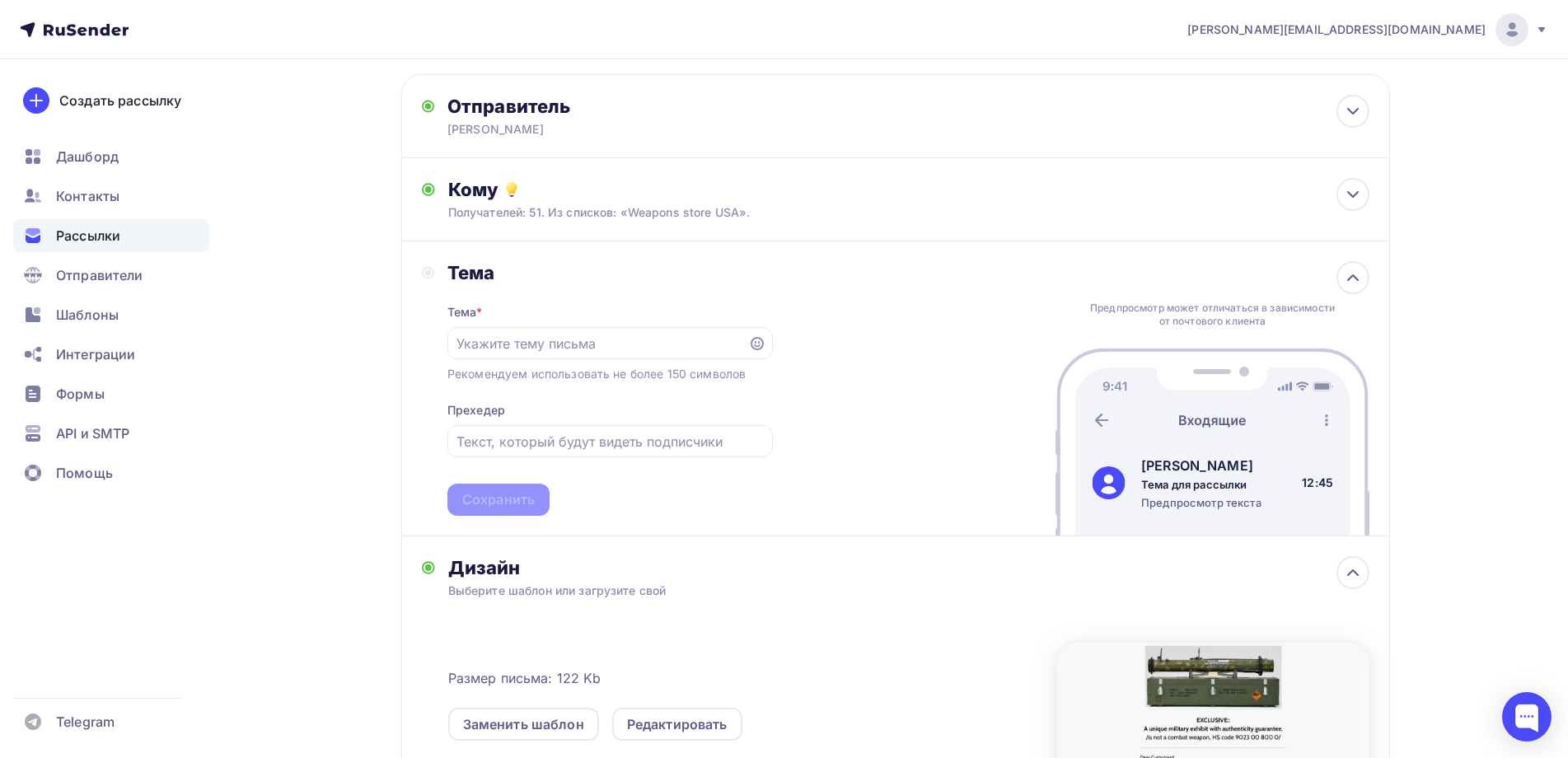
scroll to position [164, 0]
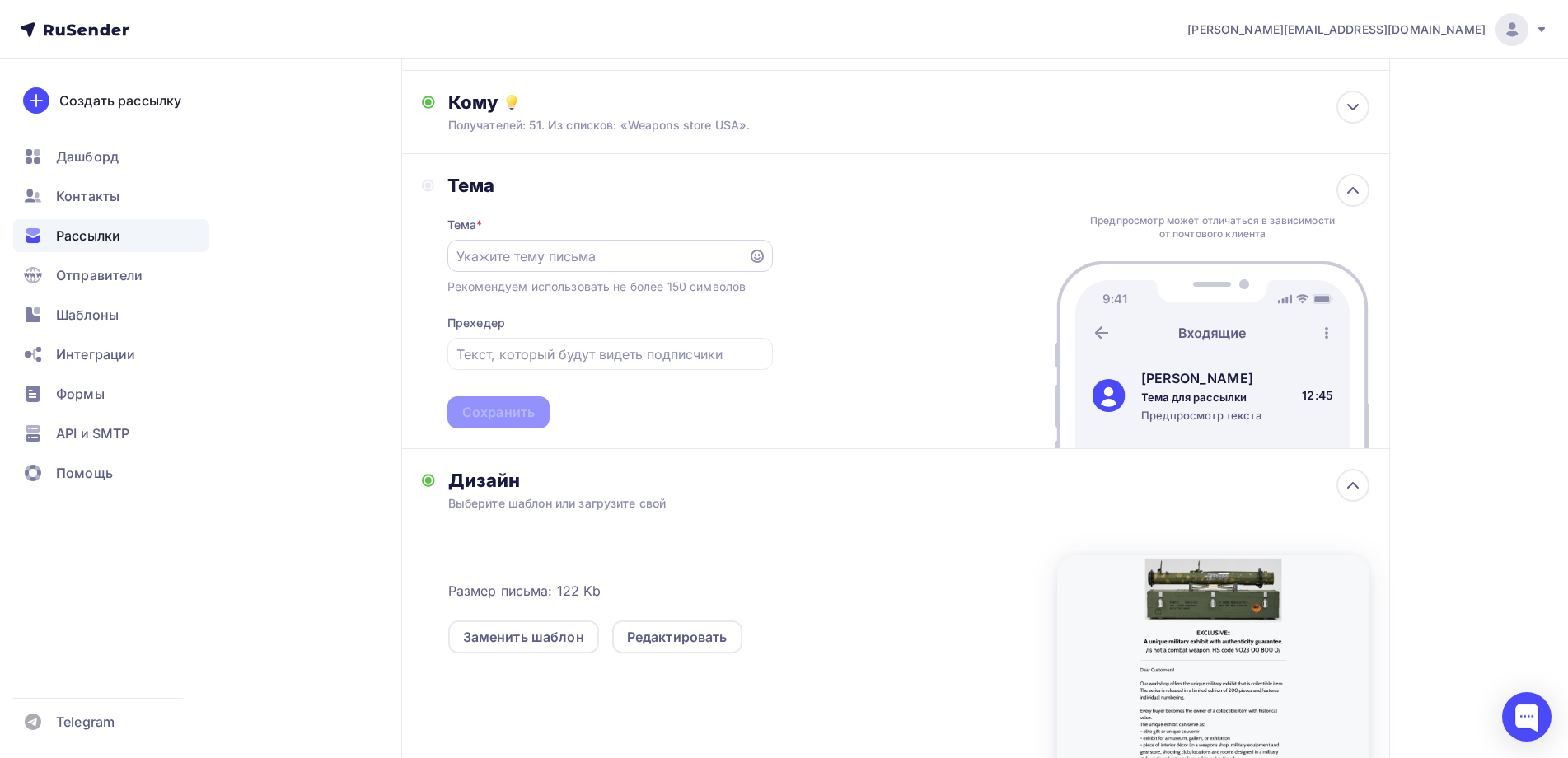
click at [468, 264] on input "text" at bounding box center [597, 256] width 281 height 19
paste input "Military exhibit"
click at [454, 259] on div "Military exhibit" at bounding box center [610, 255] width 325 height 32
click at [456, 253] on div "Military exhibit" at bounding box center [610, 255] width 325 height 32
click at [459, 255] on input "Military exhibit" at bounding box center [597, 256] width 281 height 19
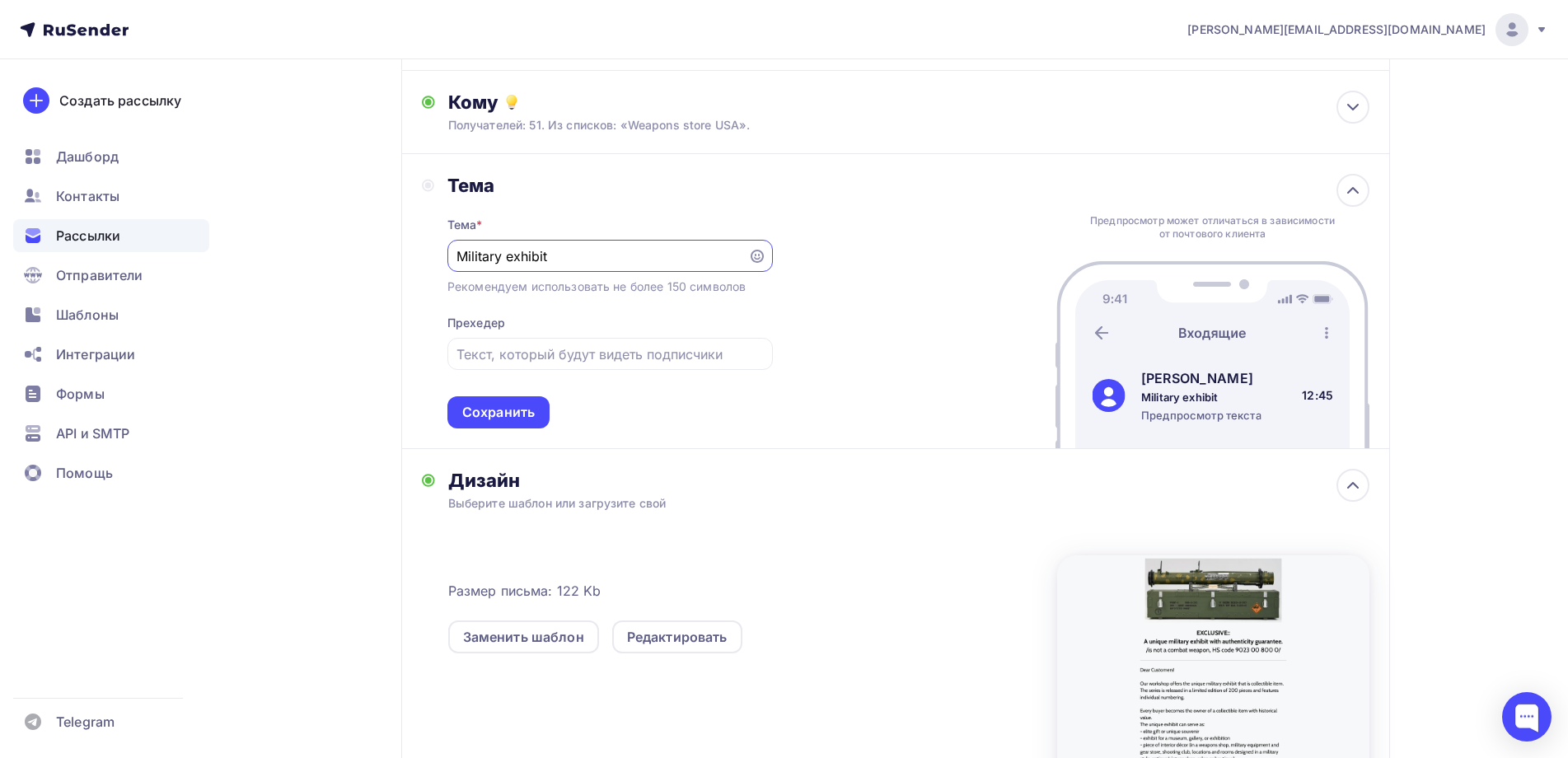
click at [458, 249] on input "Military exhibit" at bounding box center [597, 256] width 281 height 19
paste input "unique"
type input "Unique military exhibit"
click at [486, 355] on input "text" at bounding box center [609, 354] width 307 height 19
paste input "Collectible item"
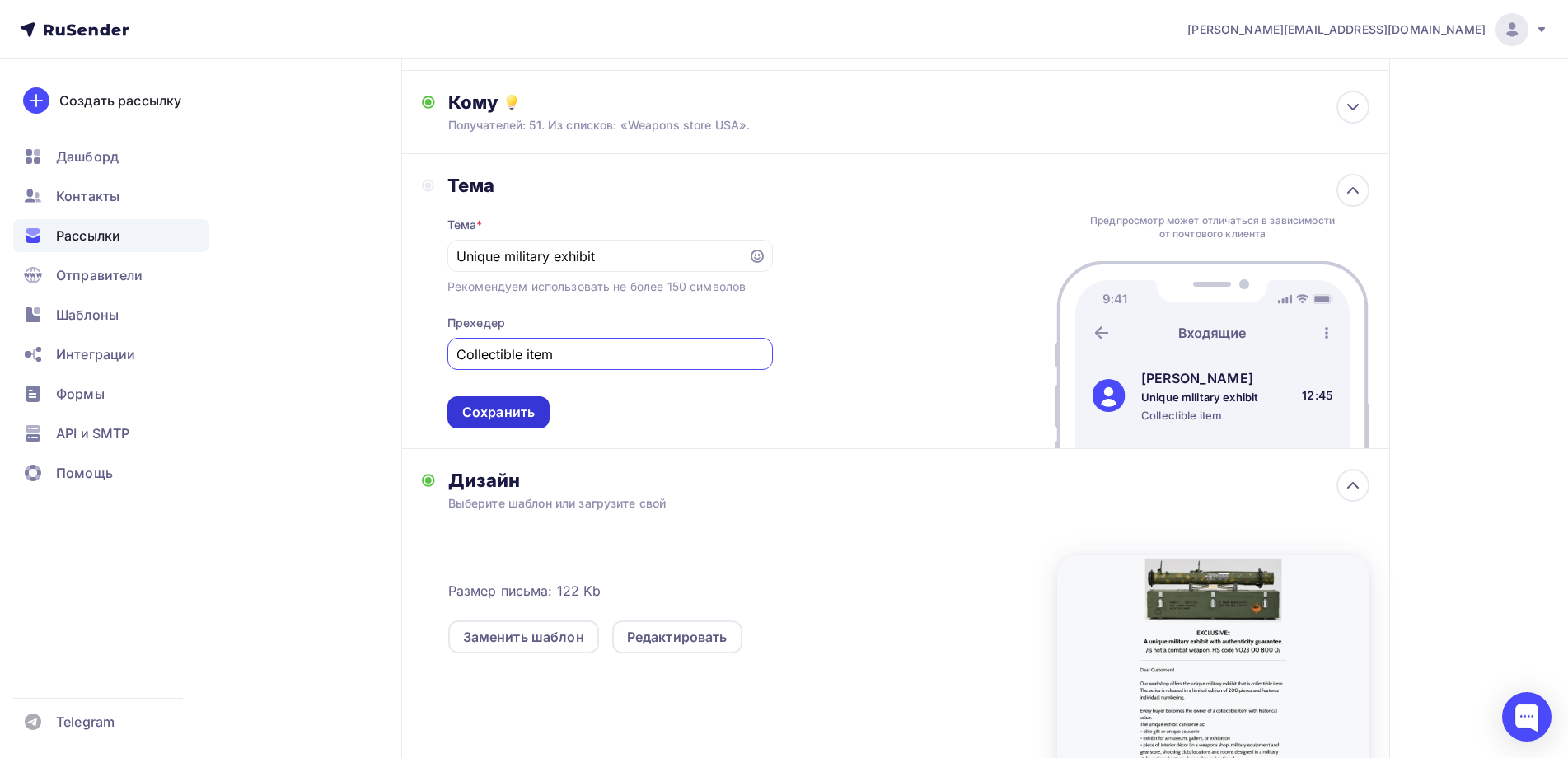
type input "Collectible item"
click at [514, 408] on div "Сохранить" at bounding box center [498, 413] width 73 height 19
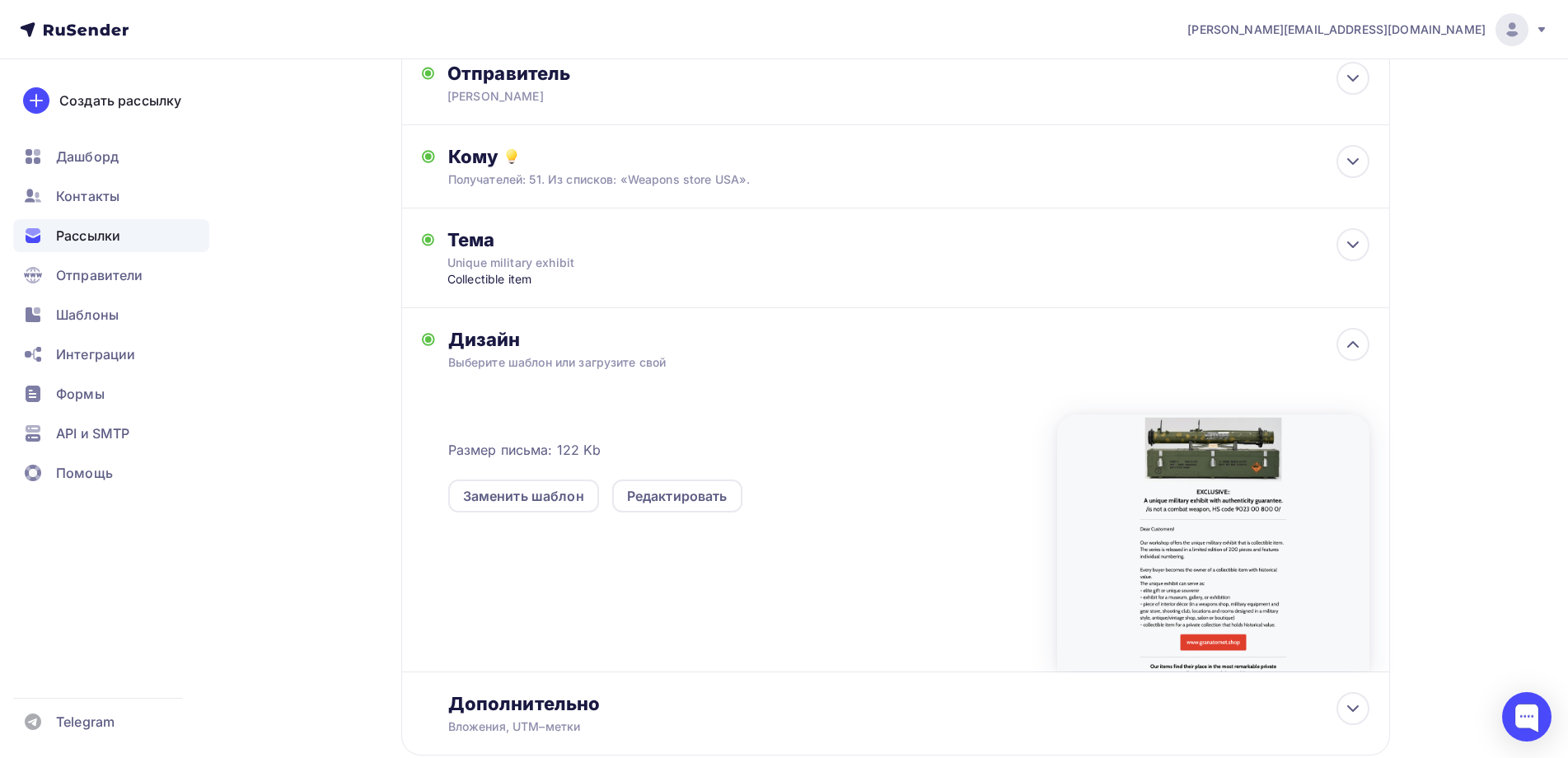
scroll to position [0, 0]
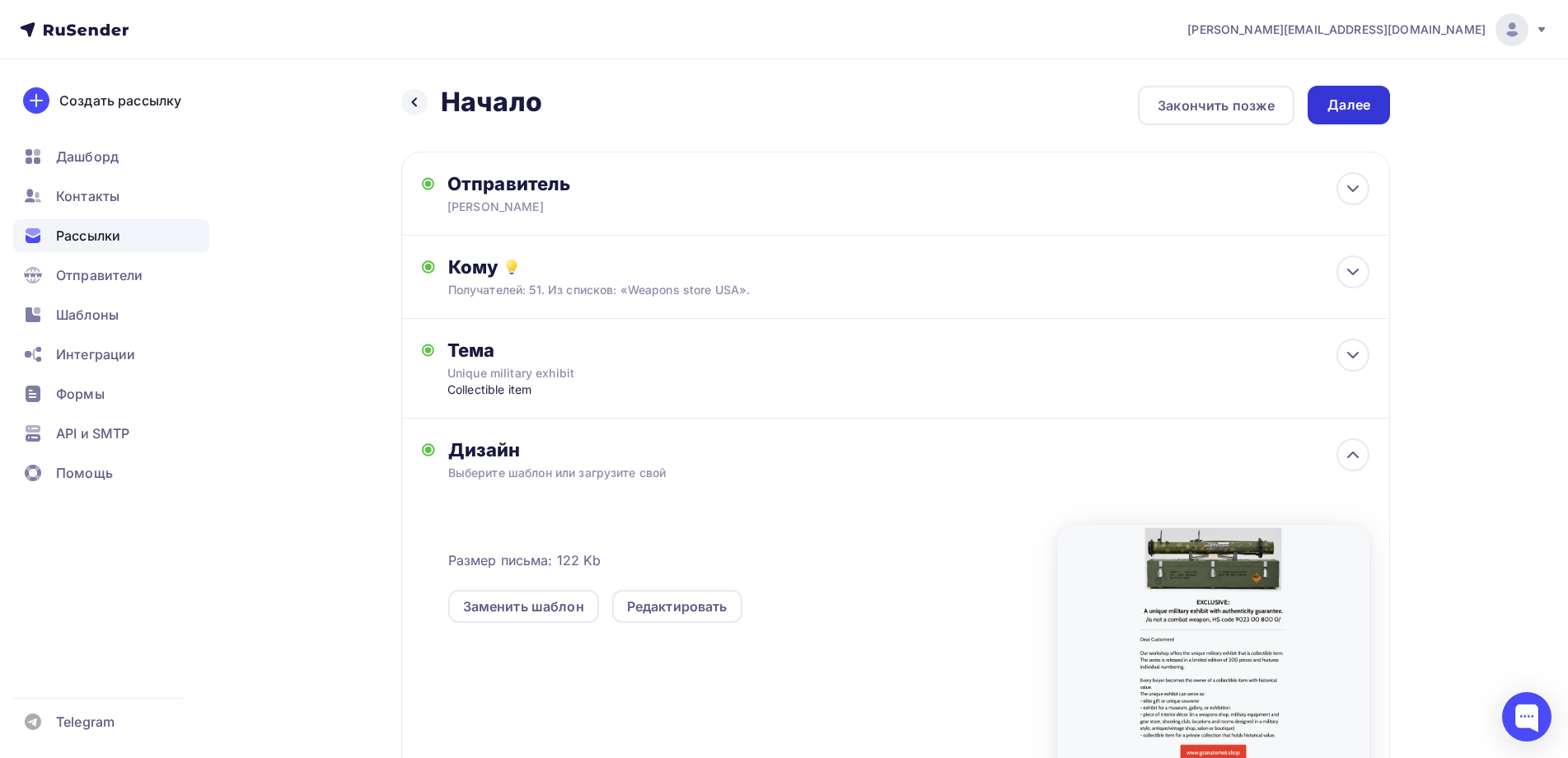
click at [1348, 102] on div "Далее" at bounding box center [1348, 105] width 43 height 19
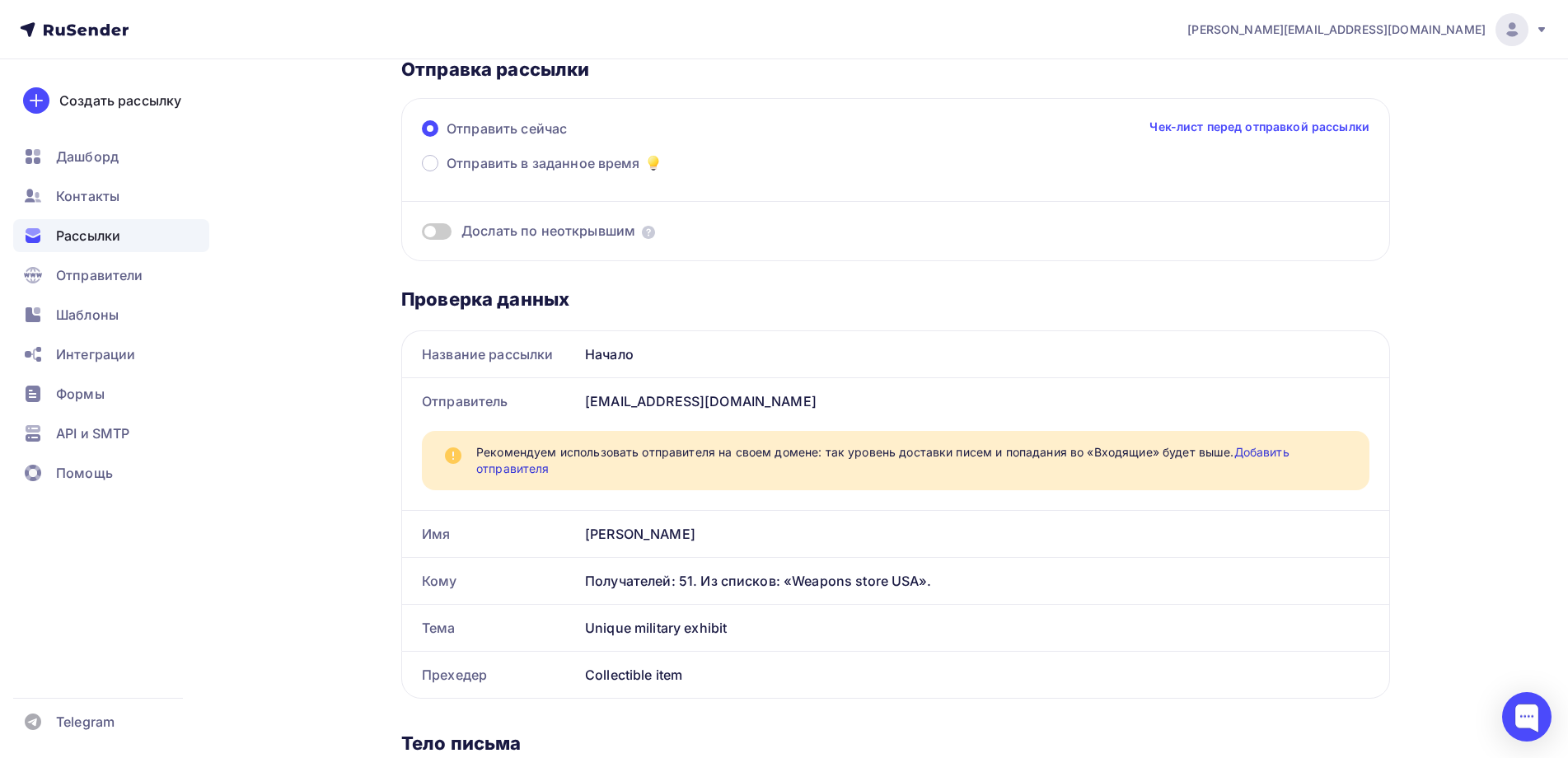
scroll to position [82, 0]
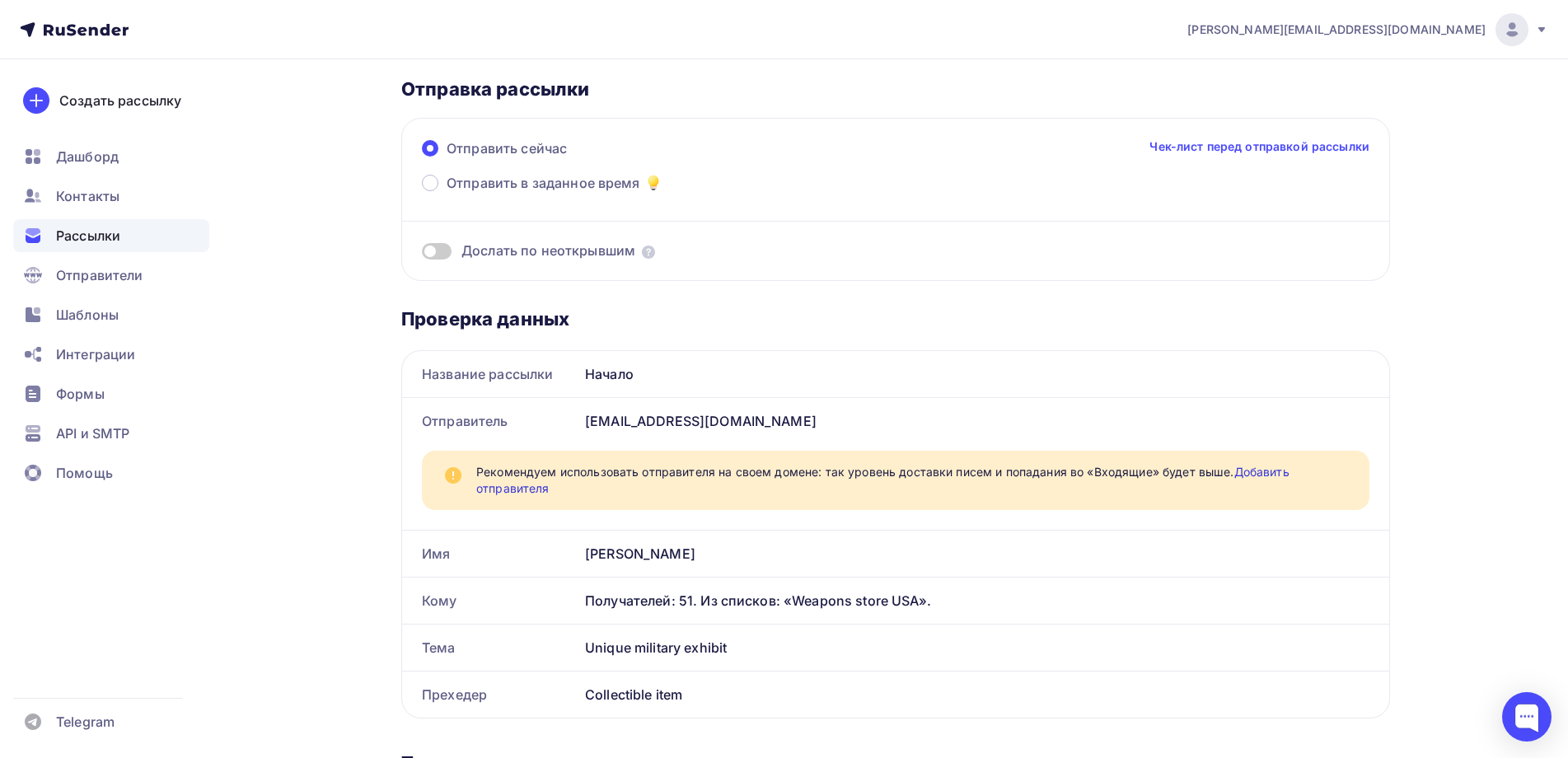
click at [449, 252] on span at bounding box center [436, 250] width 30 height 16
click at [422, 253] on input "checkbox" at bounding box center [422, 253] width 0 height 0
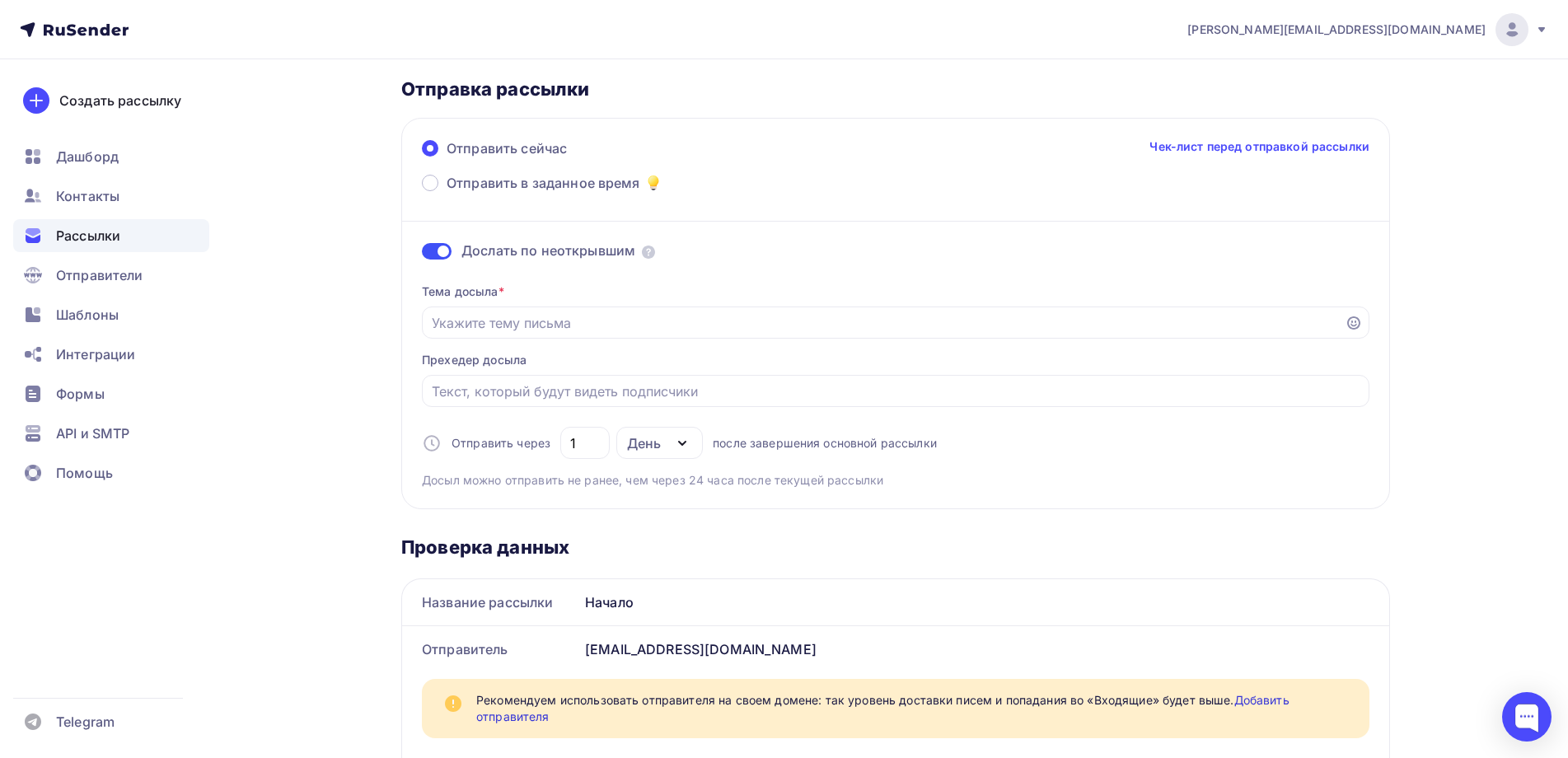
click at [428, 252] on span at bounding box center [436, 250] width 30 height 16
click at [422, 253] on input "checkbox" at bounding box center [422, 253] width 0 height 0
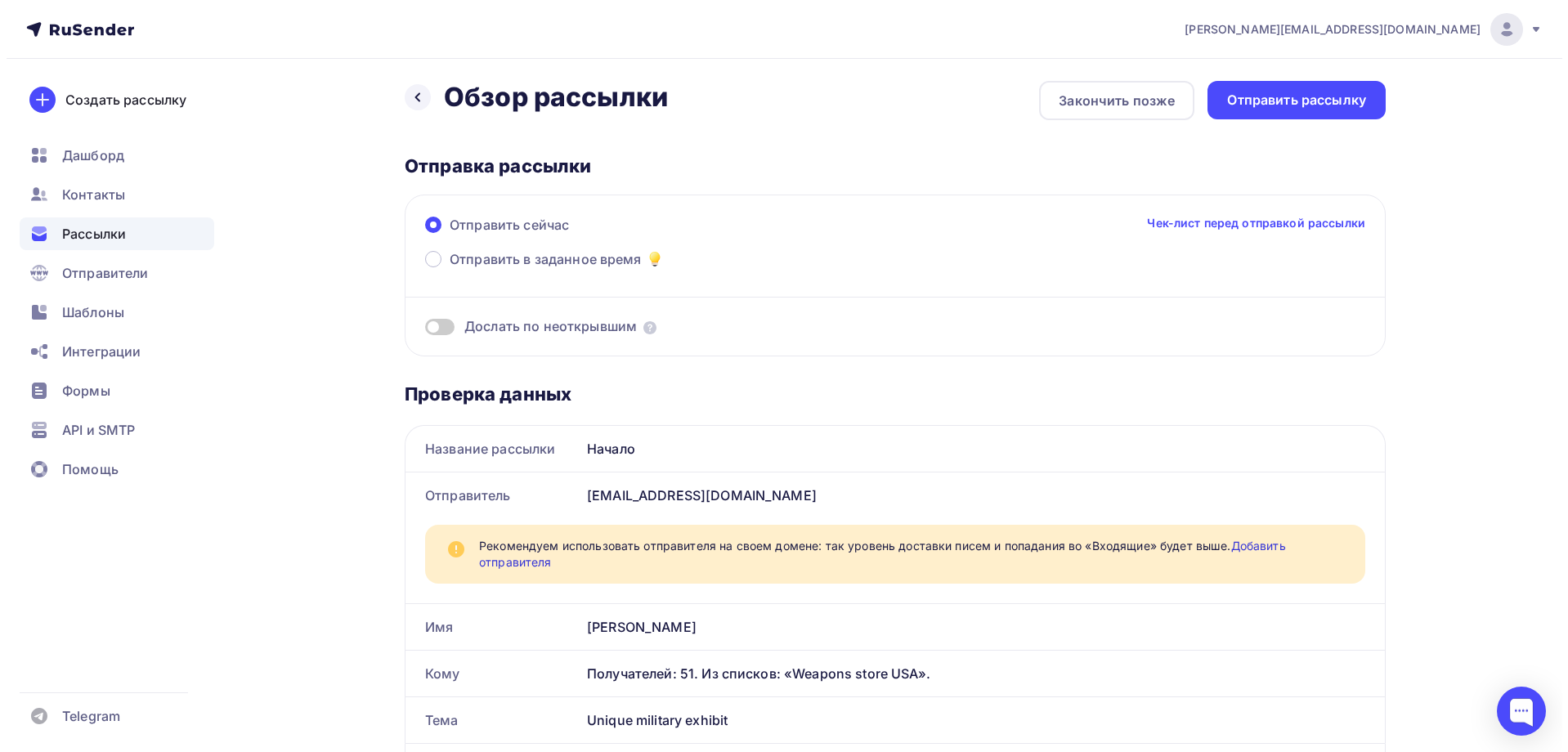
scroll to position [0, 0]
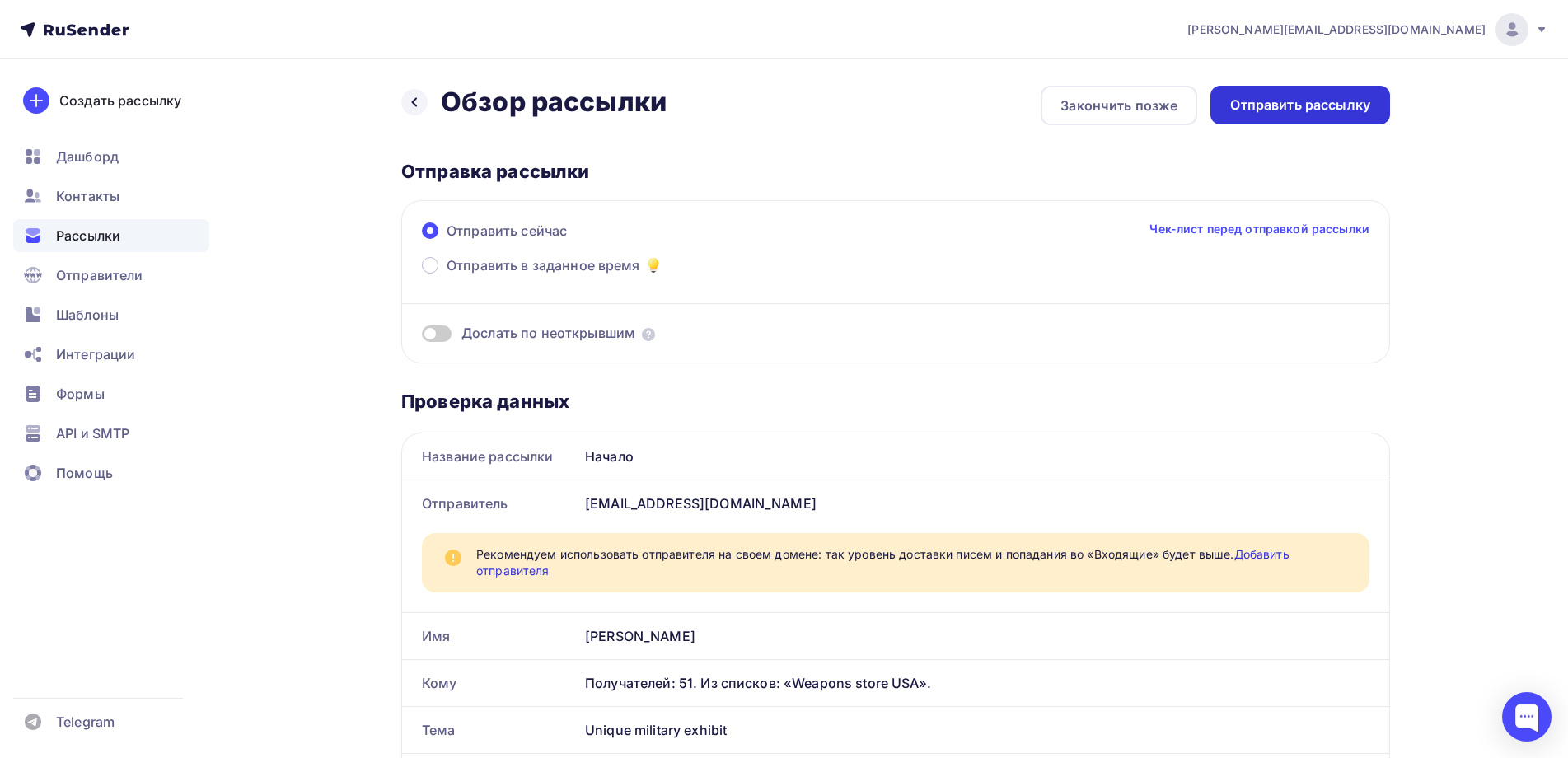
click at [1300, 98] on div "Отправить рассылку" at bounding box center [1300, 105] width 140 height 19
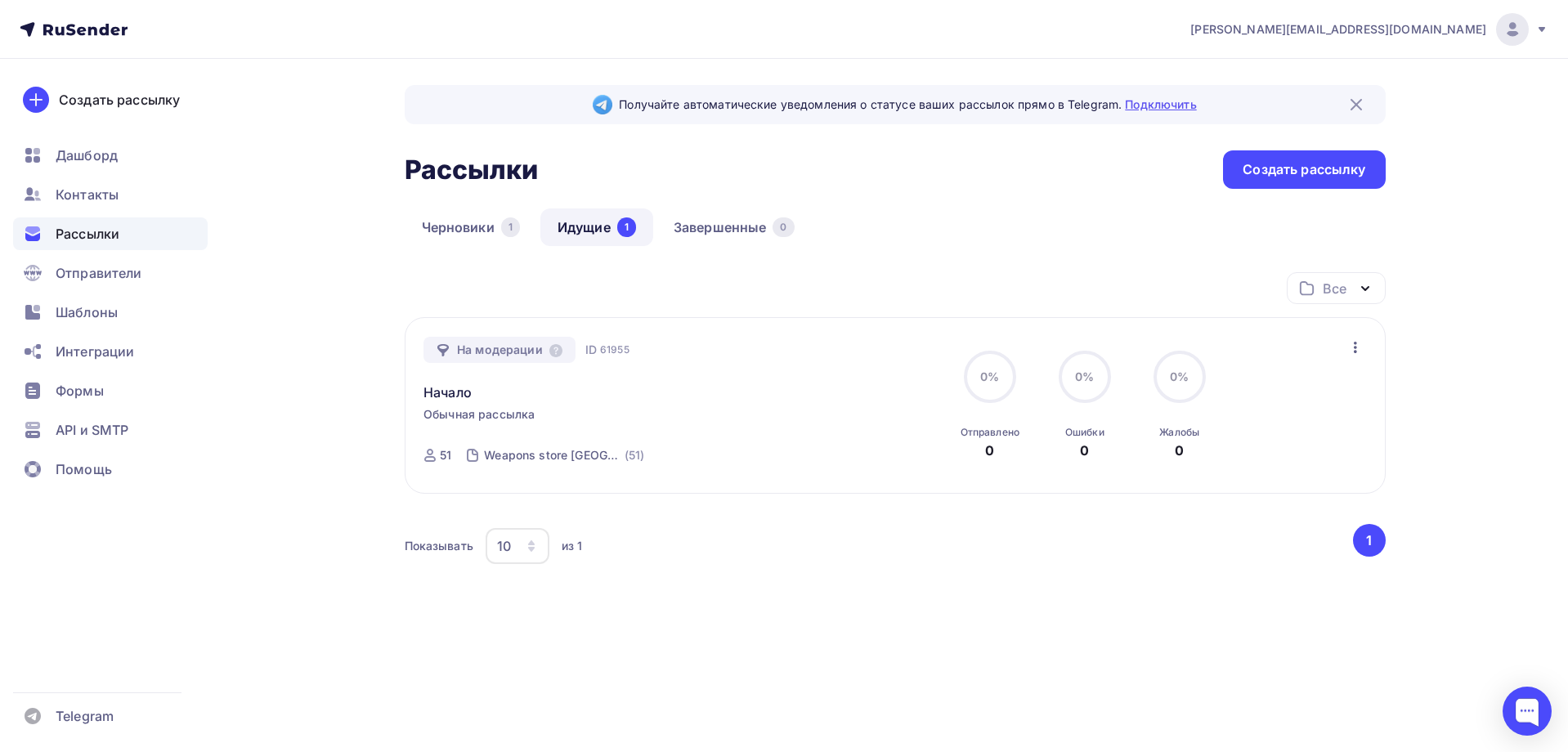
click at [1152, 104] on link "Подключить" at bounding box center [1160, 104] width 71 height 13
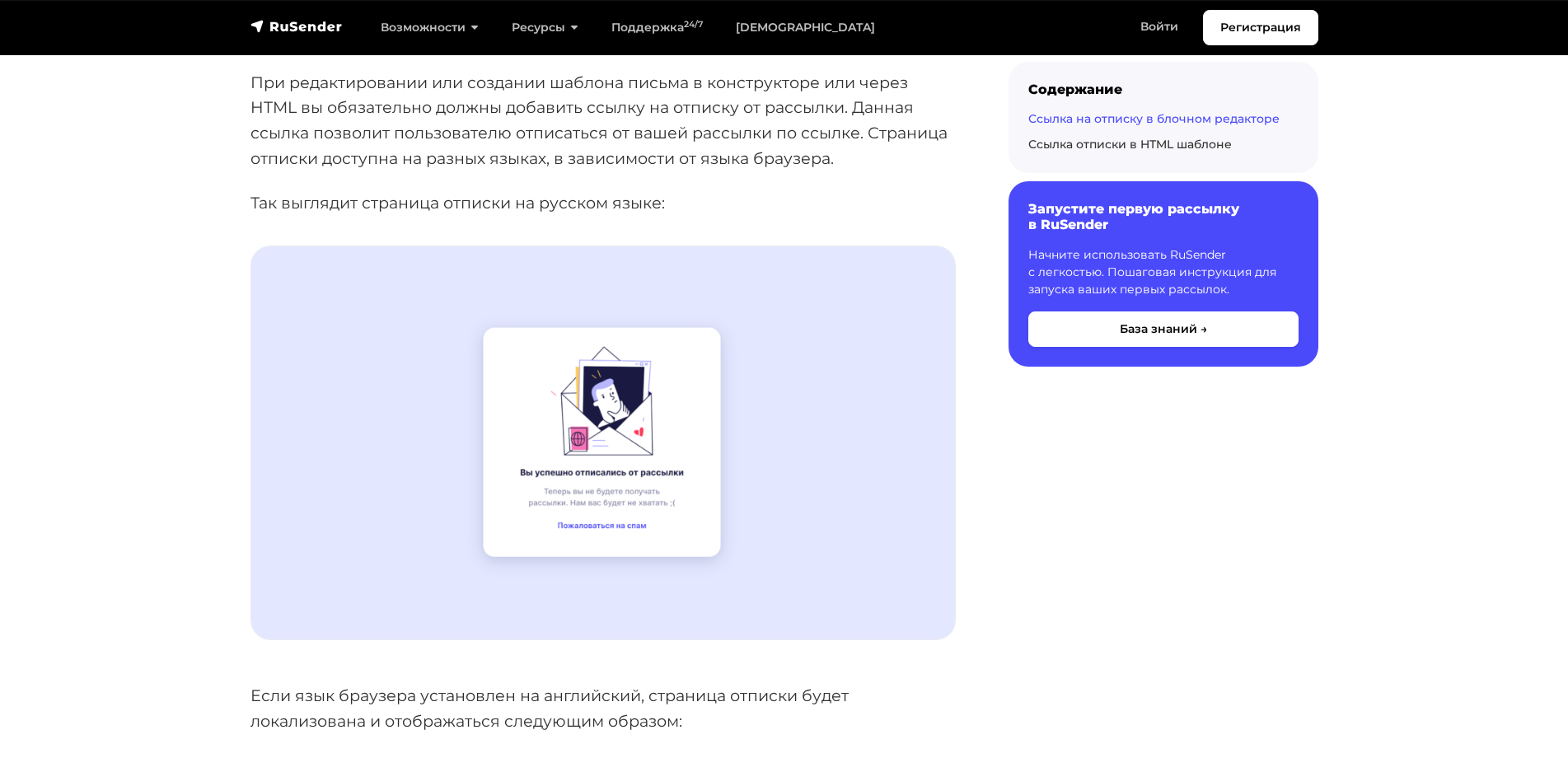
scroll to position [412, 0]
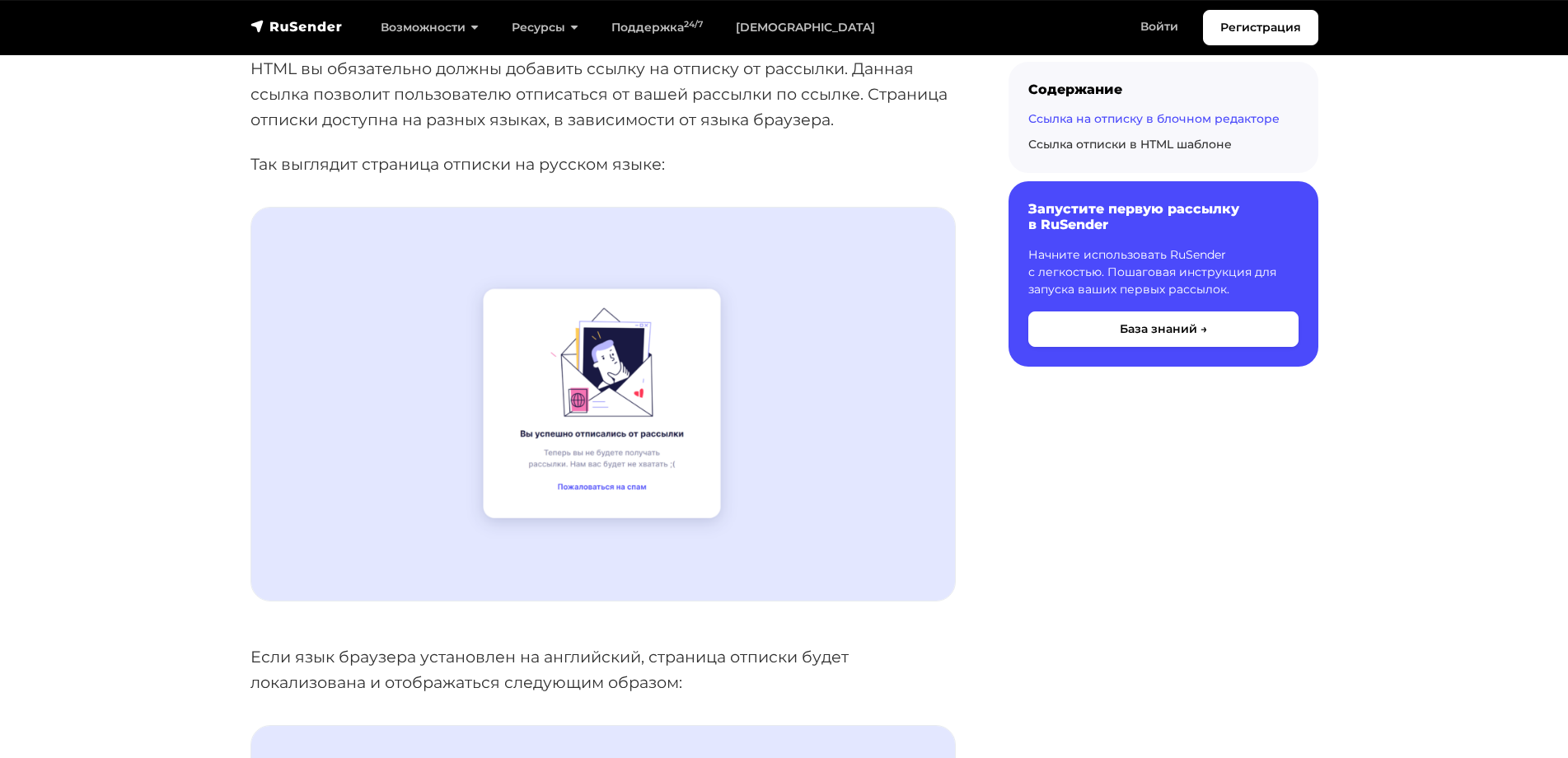
click at [1114, 115] on link "Ссылка на отписку в блочном редакторе" at bounding box center [1154, 118] width 251 height 15
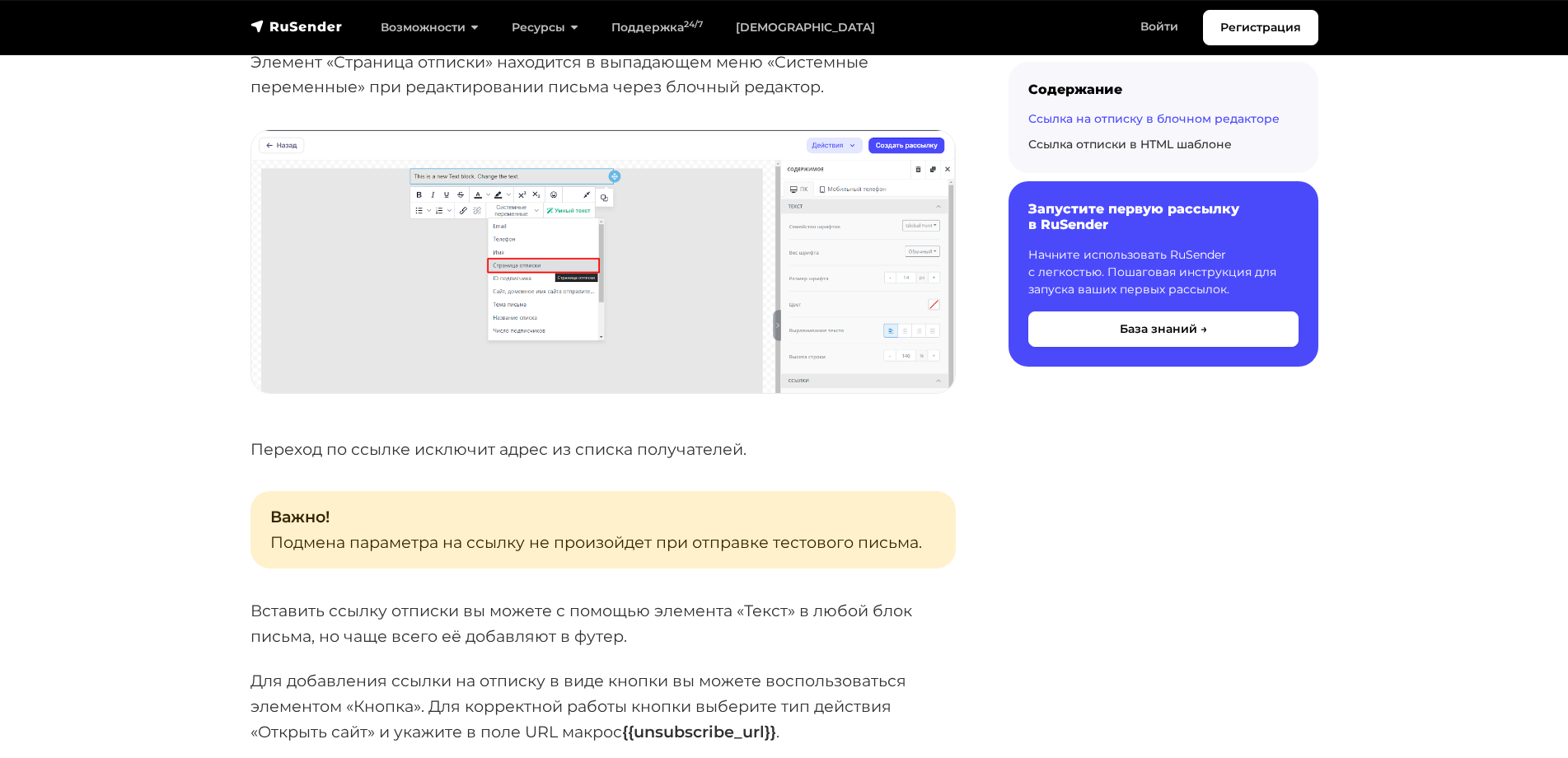
scroll to position [1521, 0]
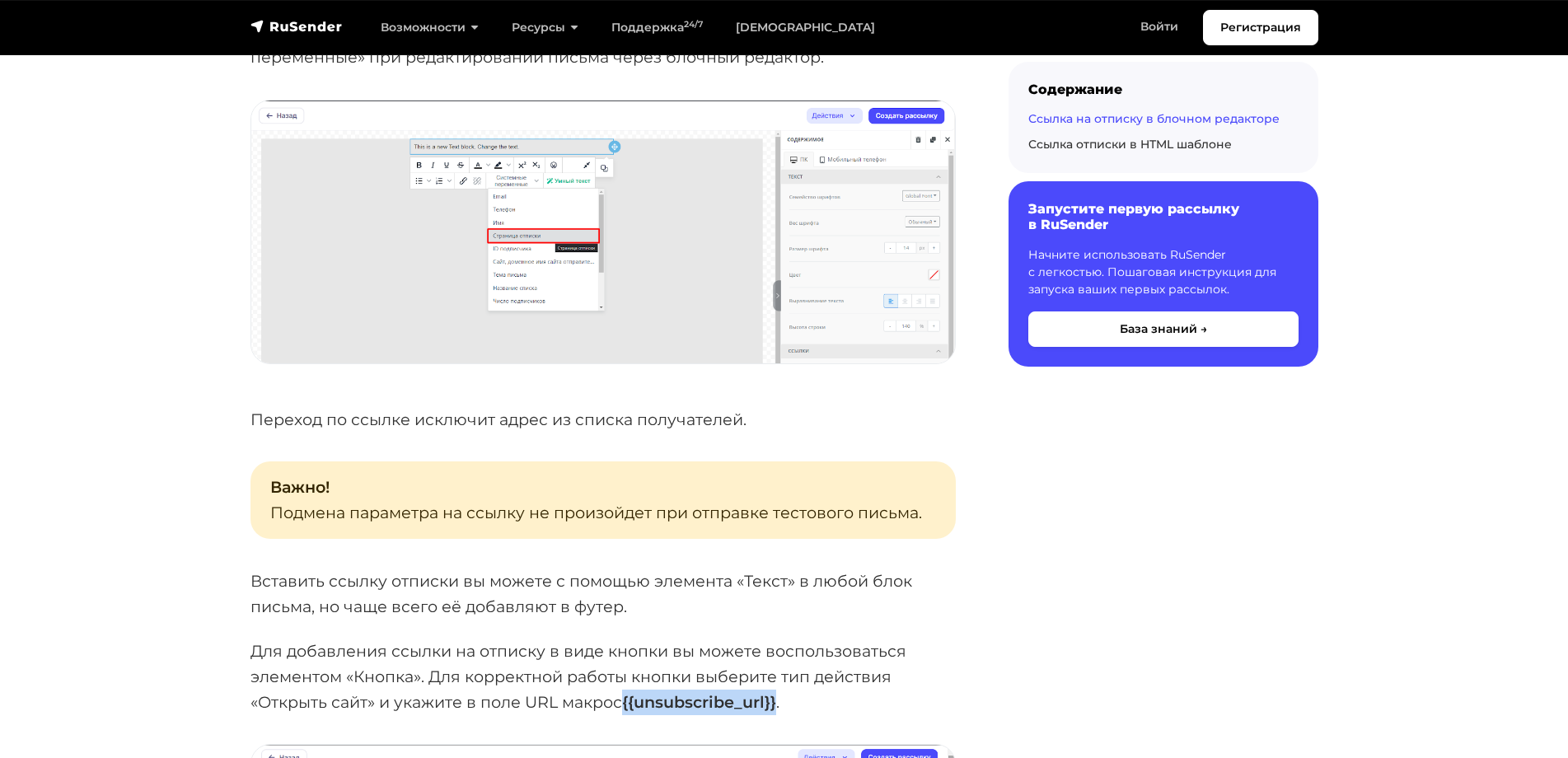
drag, startPoint x: 628, startPoint y: 703, endPoint x: 781, endPoint y: 696, distance: 153.2
click at [781, 696] on p "Для добавления ссылки на отписку в виде кнопки вы можете воспользоваться элемен…" at bounding box center [603, 676] width 705 height 75
copy strong "{{unsubscribe_url}}"
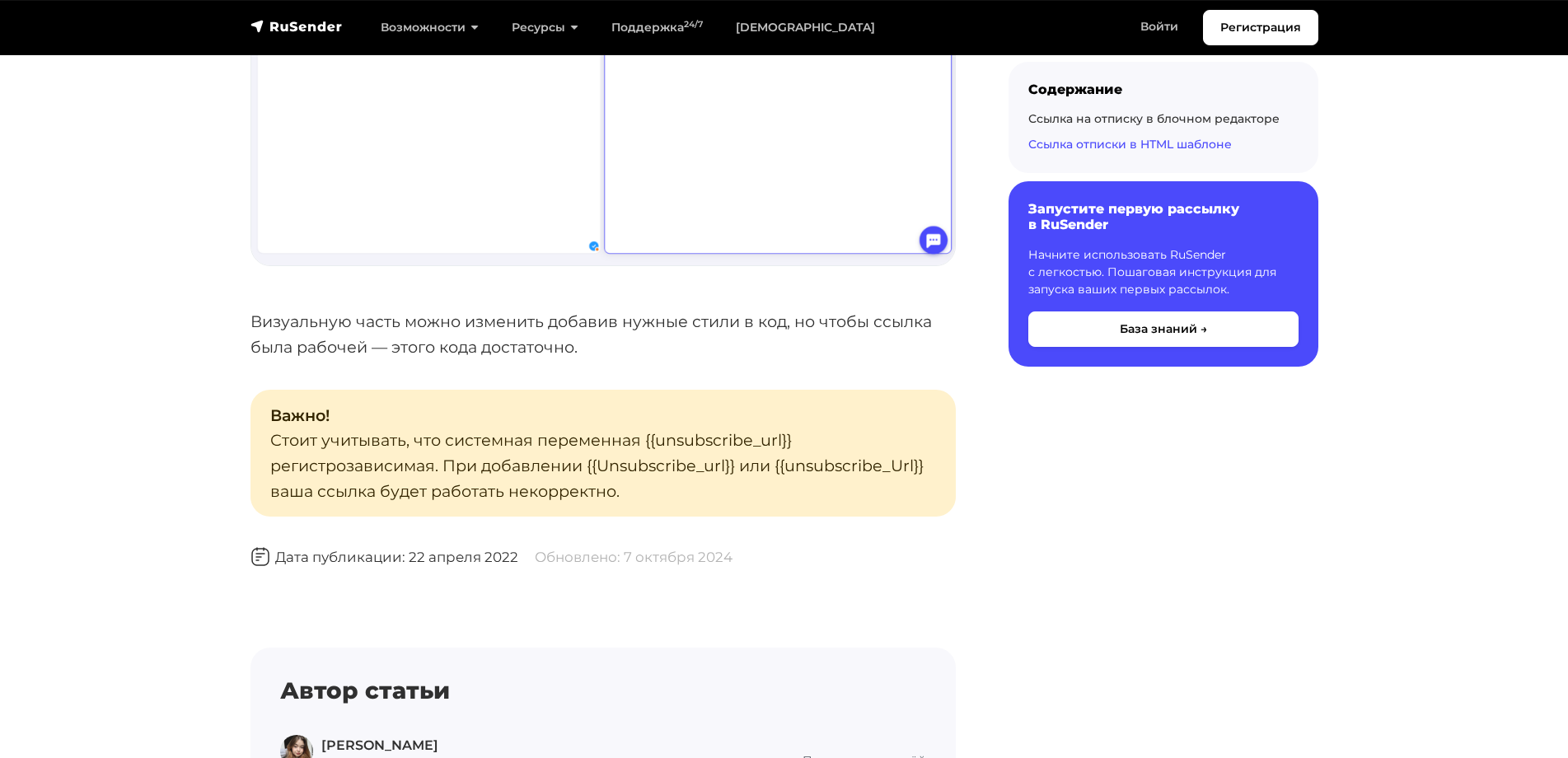
scroll to position [3745, 0]
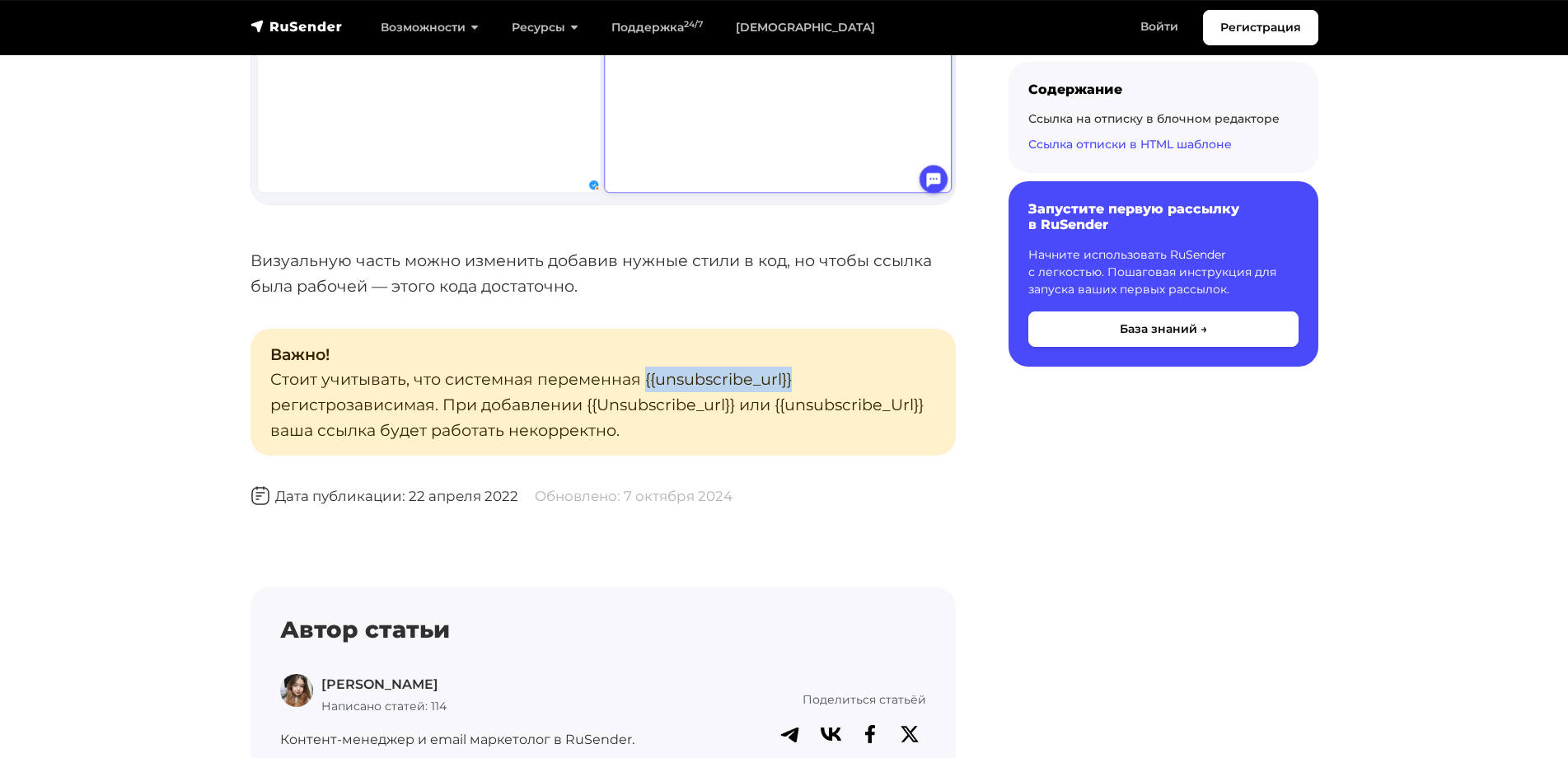
drag, startPoint x: 643, startPoint y: 380, endPoint x: 787, endPoint y: 381, distance: 144.0
click at [787, 381] on p "Важно! Стоит учитывать, что системная переменная {{unsubscribe_url}} регистроза…" at bounding box center [603, 393] width 705 height 128
copy p "{{unsubscribe_url}}"
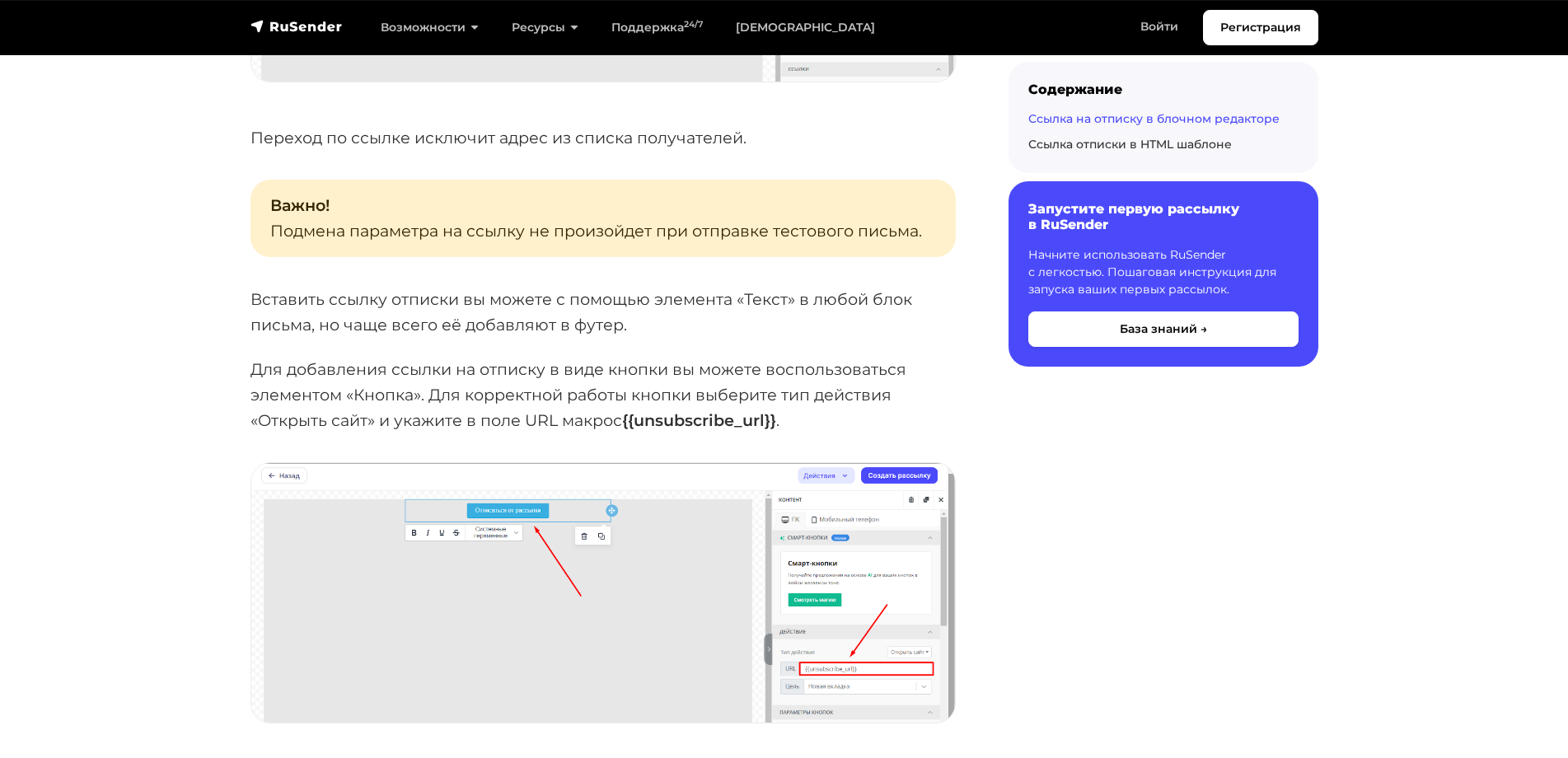
scroll to position [1439, 0]
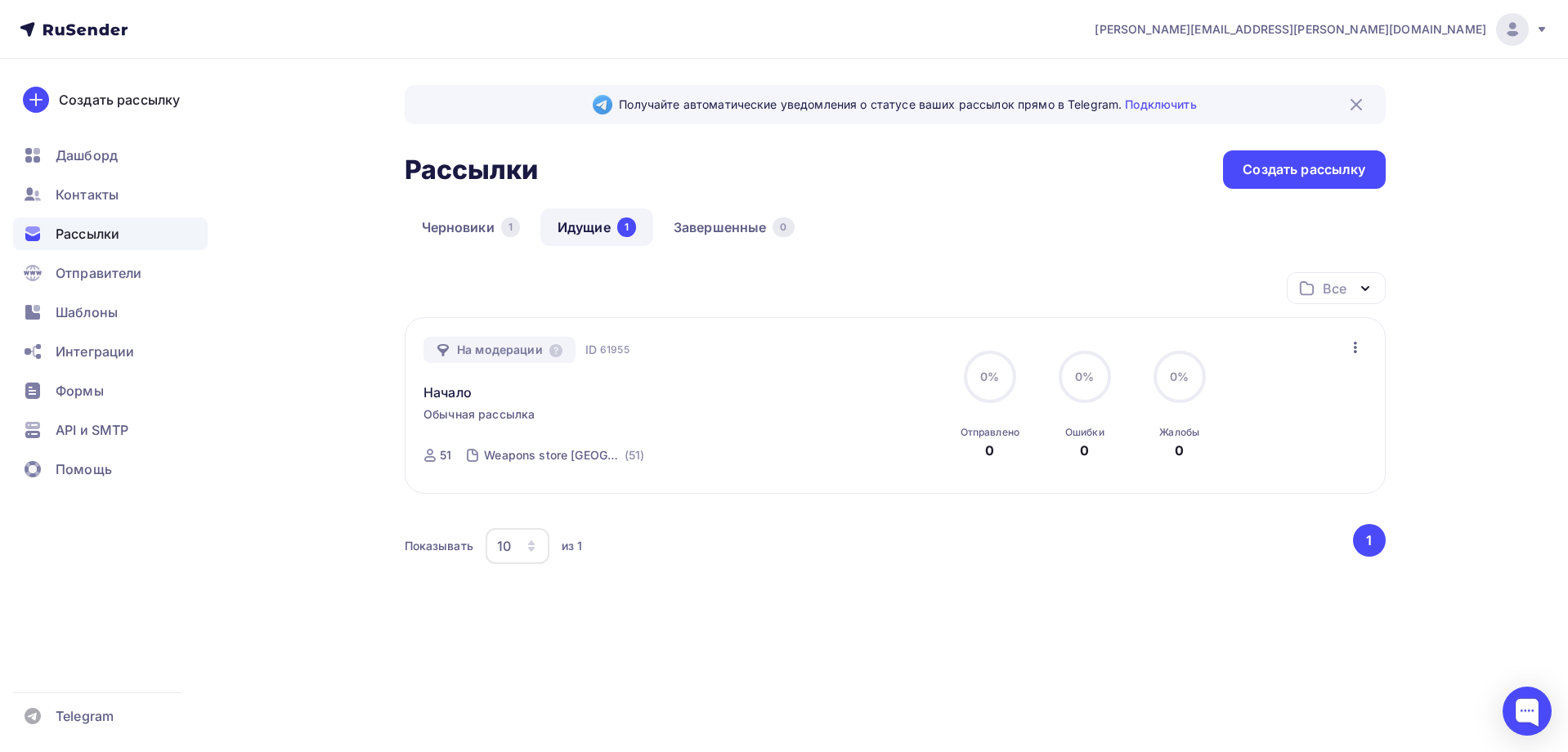
click at [576, 222] on link "Идущие 1" at bounding box center [597, 226] width 113 height 37
click at [582, 223] on link "Идущие 1" at bounding box center [597, 226] width 113 height 37
click at [72, 157] on span "Дашборд" at bounding box center [86, 155] width 62 height 19
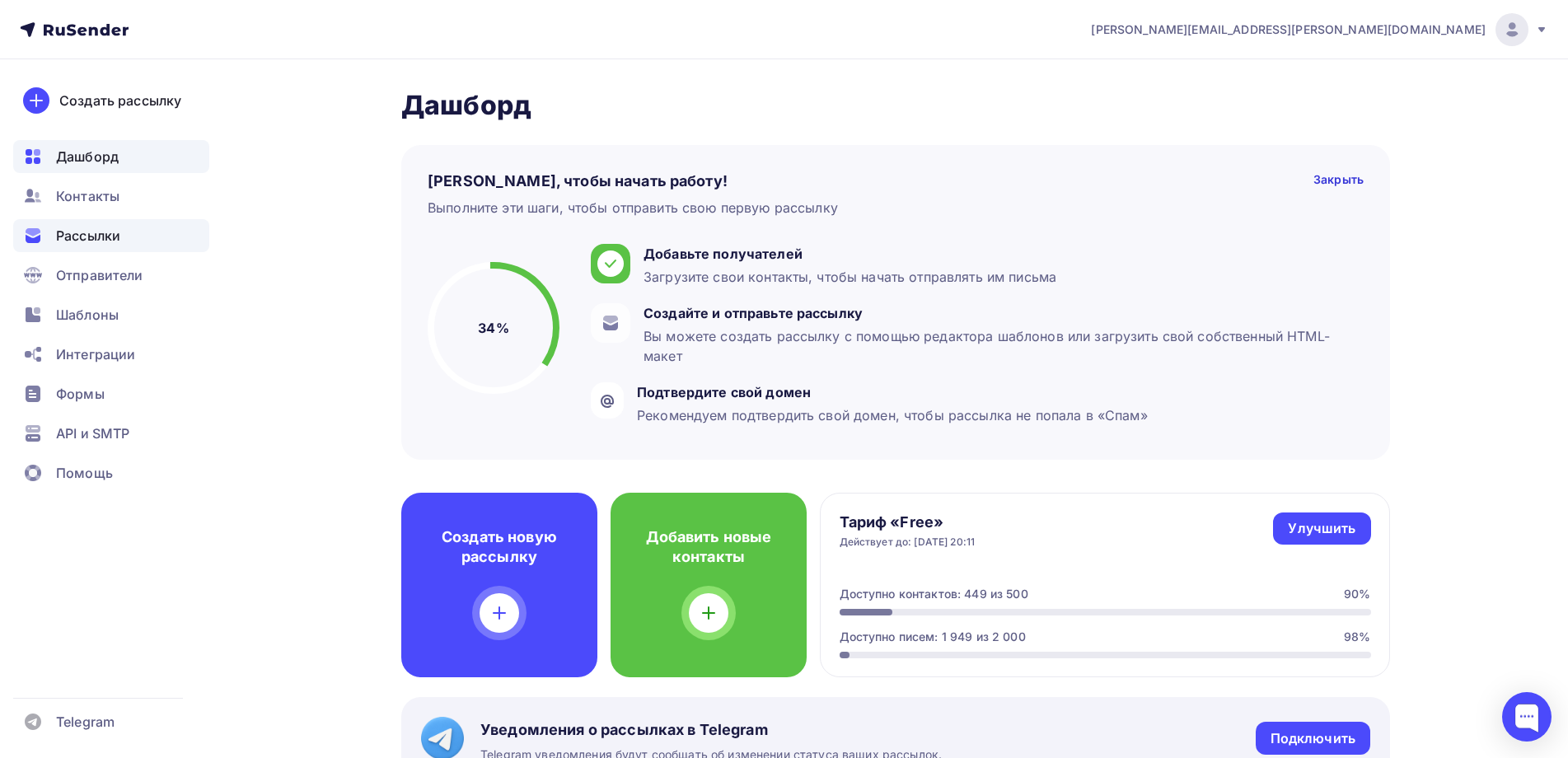
click at [99, 232] on span "Рассылки" at bounding box center [88, 235] width 64 height 19
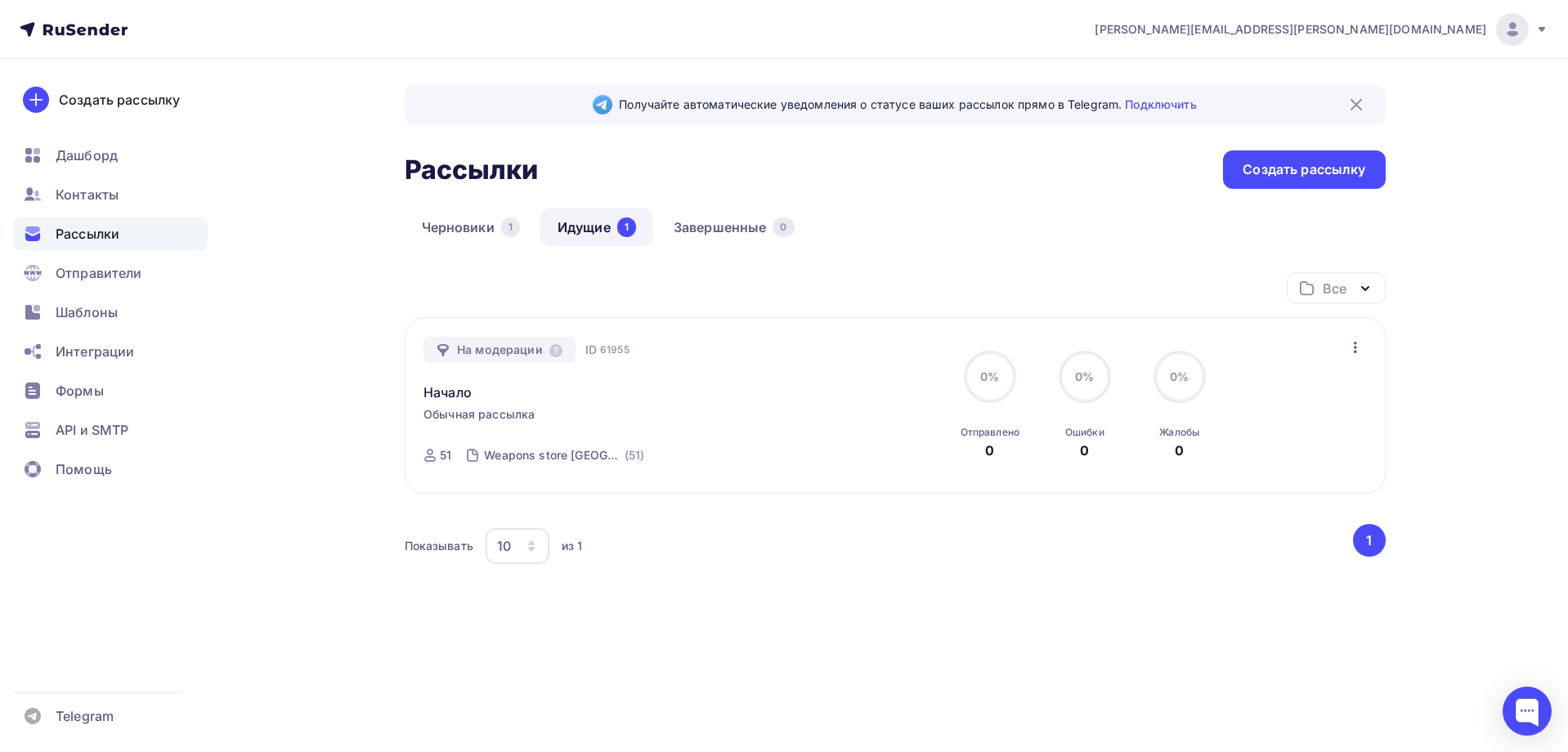
click at [587, 225] on link "Идущие 1" at bounding box center [597, 226] width 113 height 37
click at [446, 388] on link "Начало" at bounding box center [447, 392] width 48 height 19
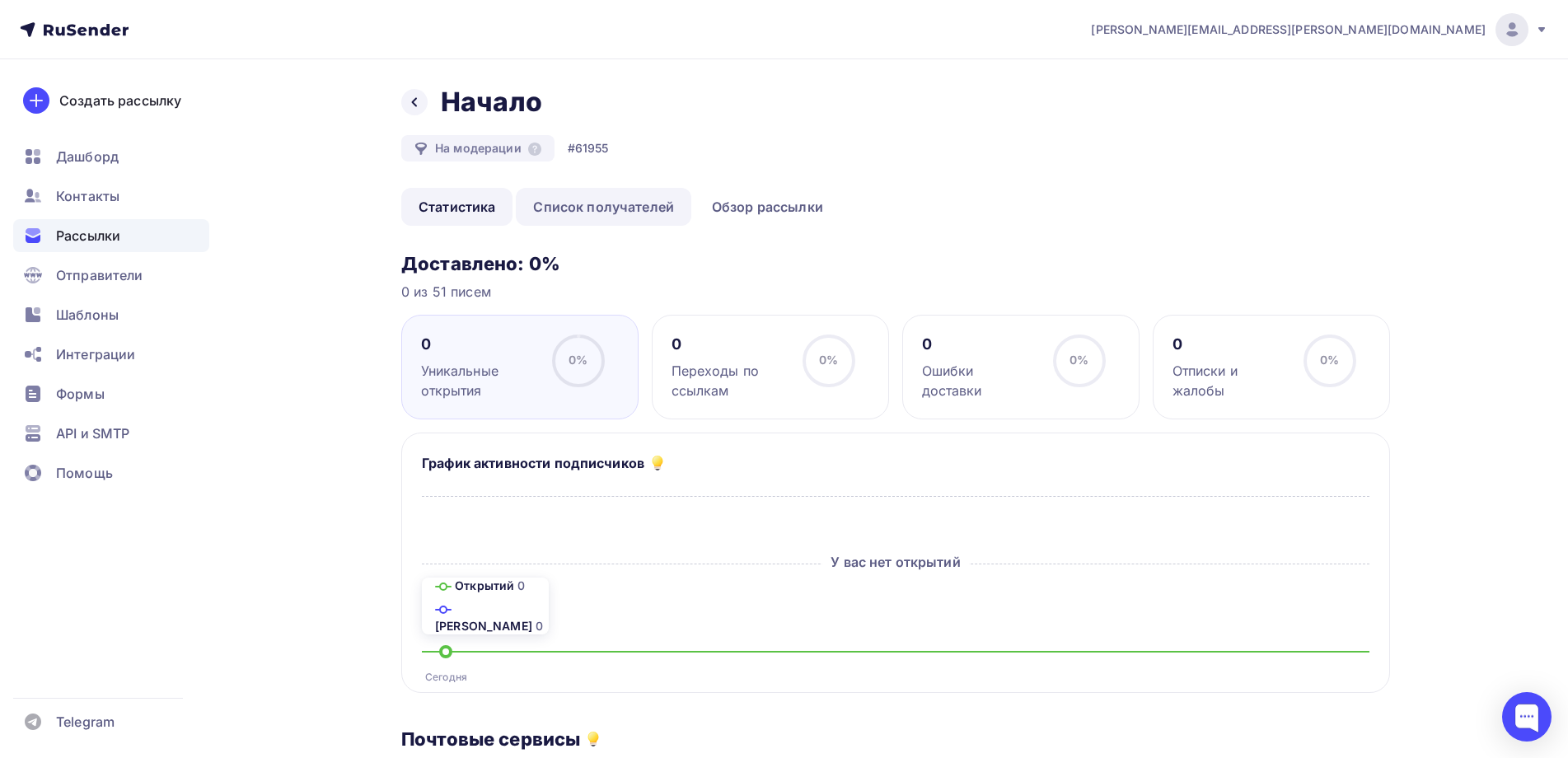
click at [623, 203] on link "Список получателей" at bounding box center [603, 206] width 175 height 38
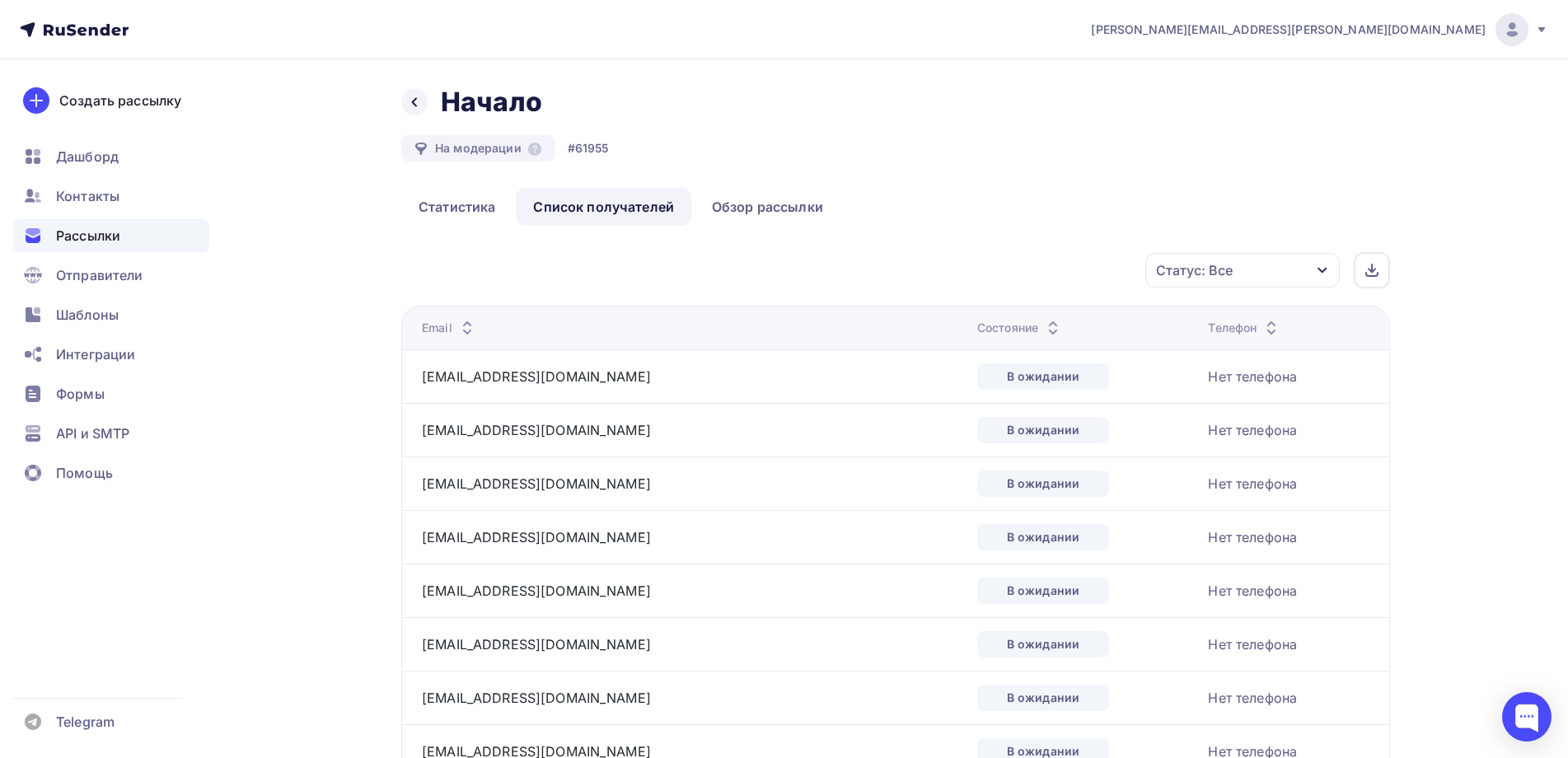
click at [469, 317] on icon at bounding box center [467, 324] width 19 height 19
click at [770, 203] on link "Обзор рассылки" at bounding box center [767, 206] width 146 height 38
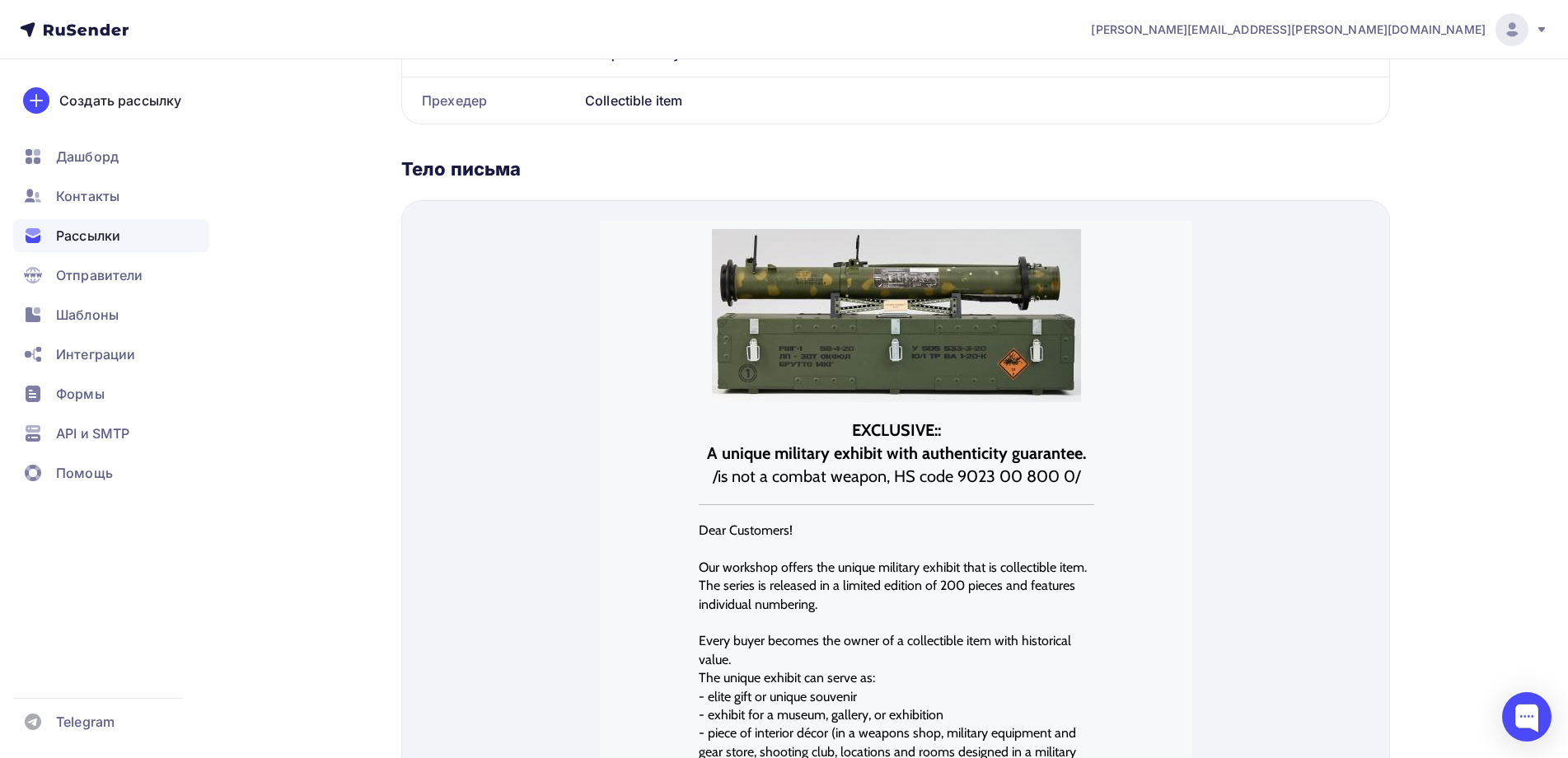
scroll to position [82, 0]
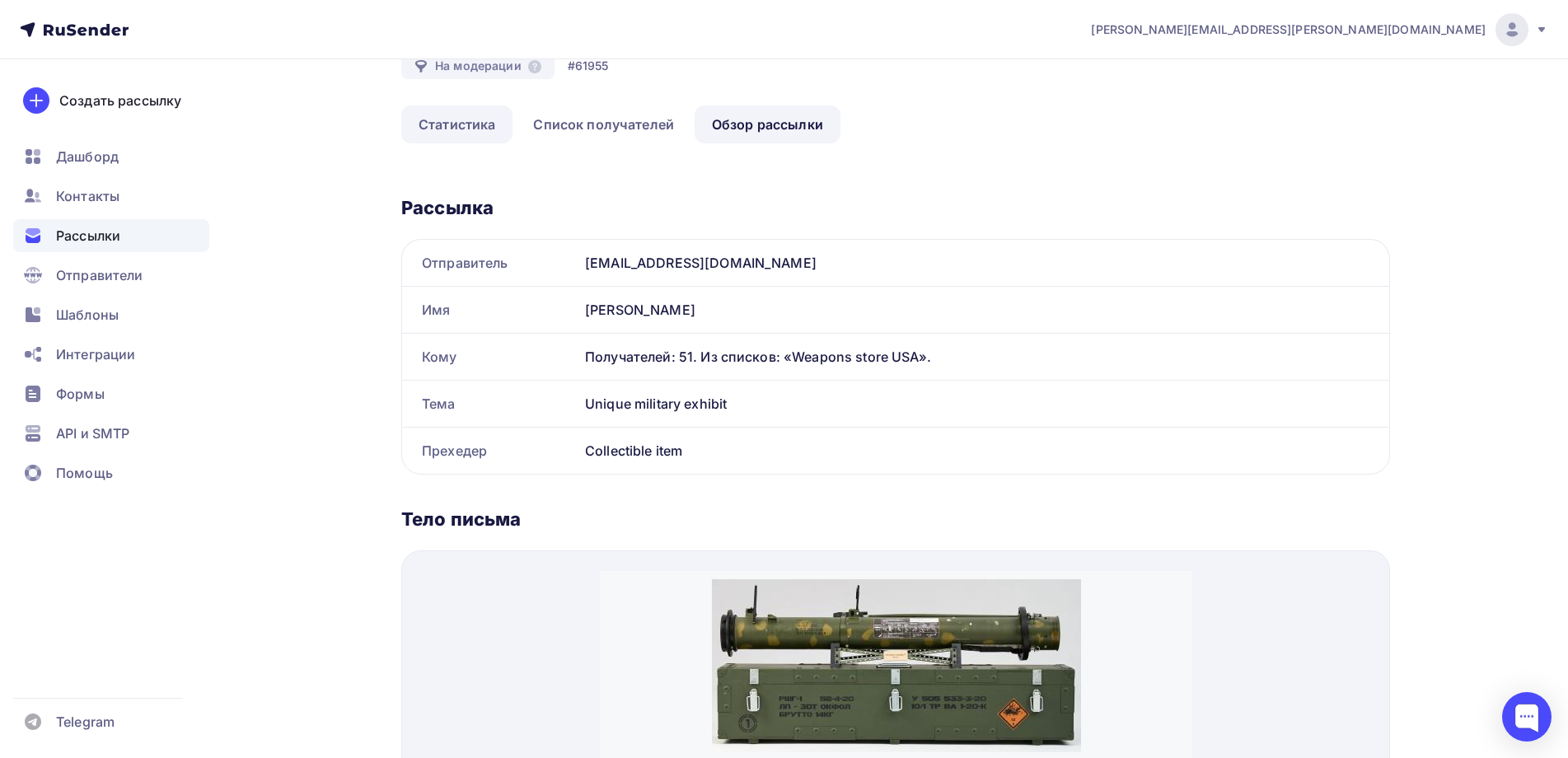
click at [439, 120] on link "Статистика" at bounding box center [457, 124] width 111 height 38
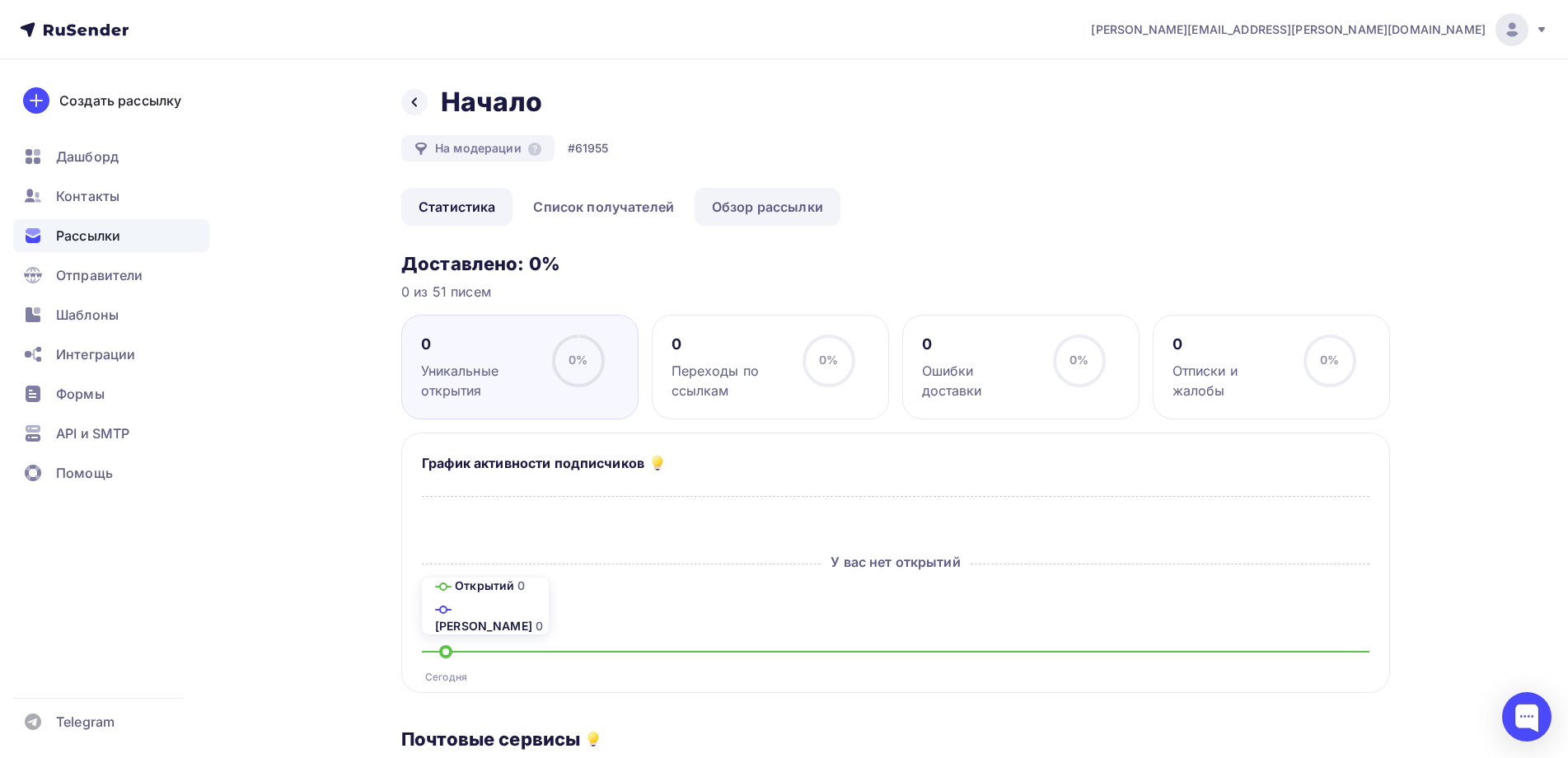
click at [761, 207] on link "Обзор рассылки" at bounding box center [767, 206] width 146 height 38
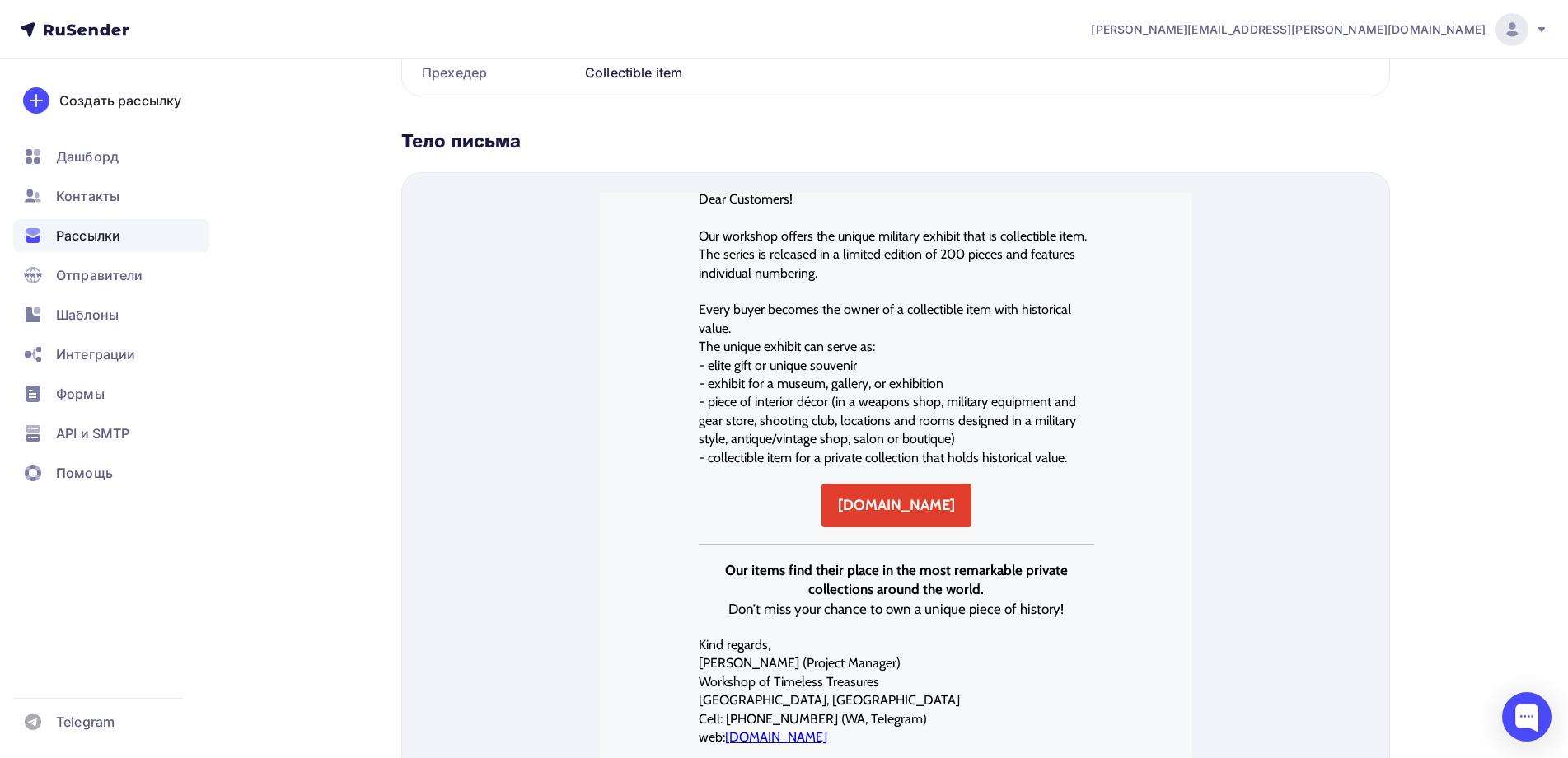
scroll to position [3, 0]
